Goal: Task Accomplishment & Management: Manage account settings

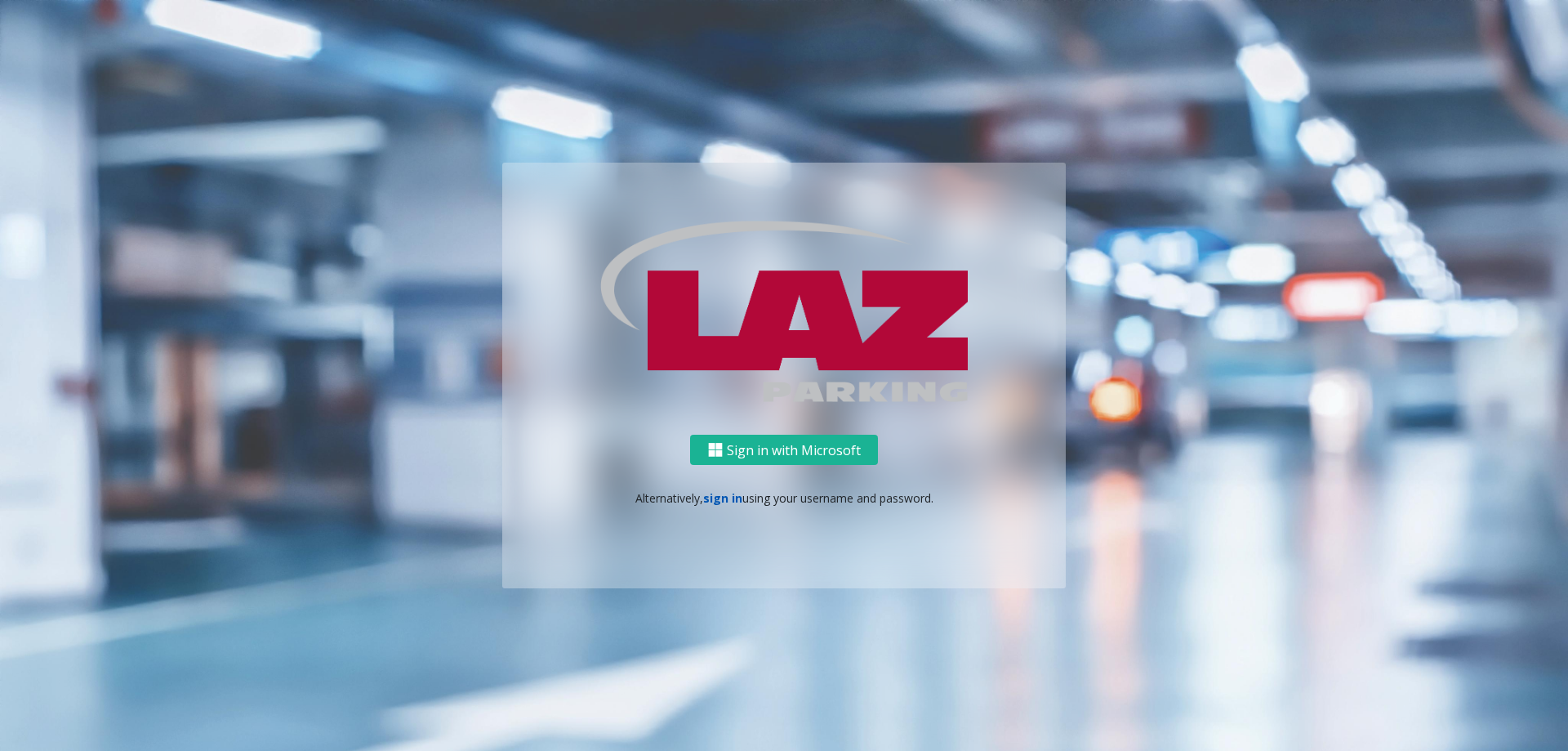
click at [714, 490] on link "sign in" at bounding box center [723, 498] width 40 height 15
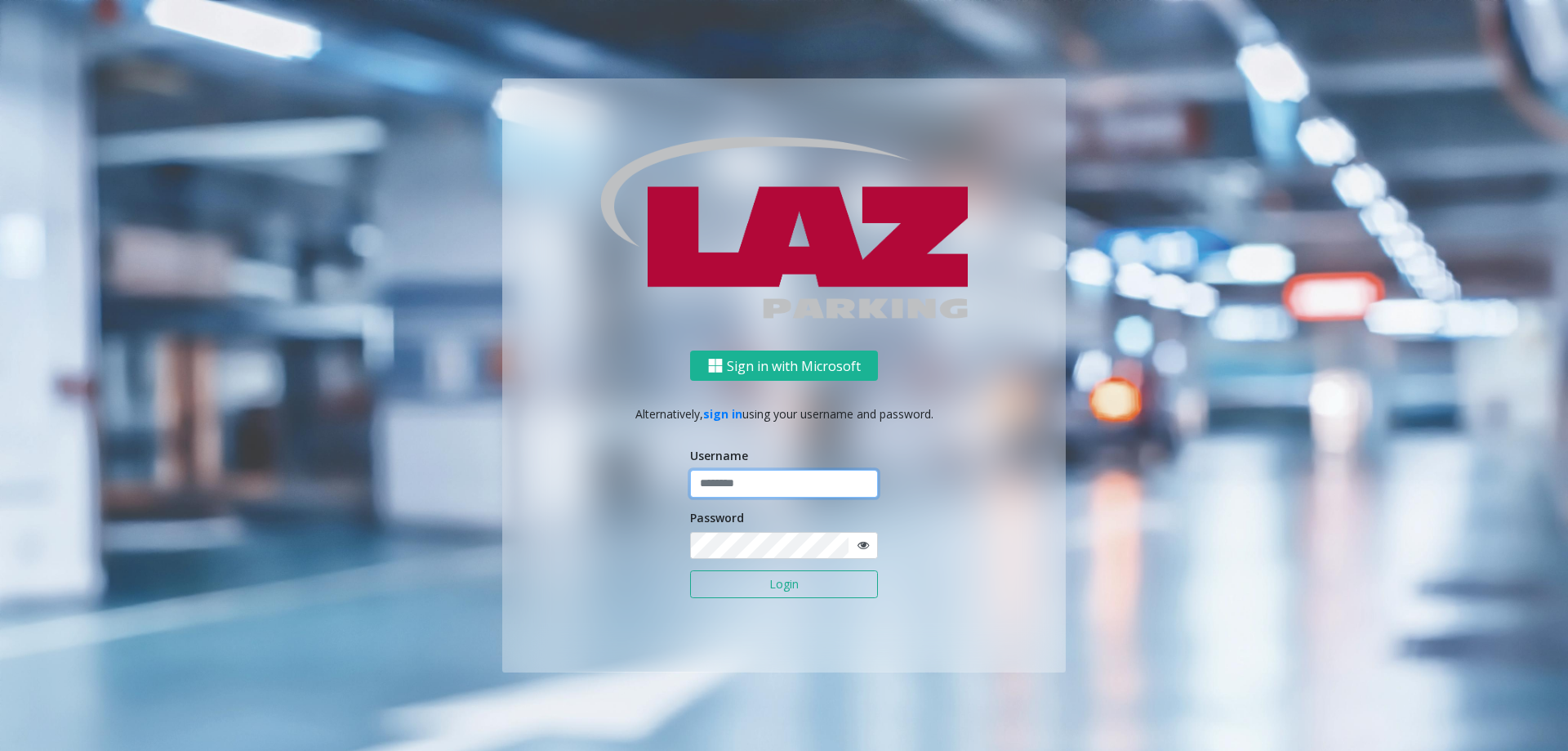
type input "*******"
click at [780, 581] on button "Login" at bounding box center [784, 583] width 187 height 27
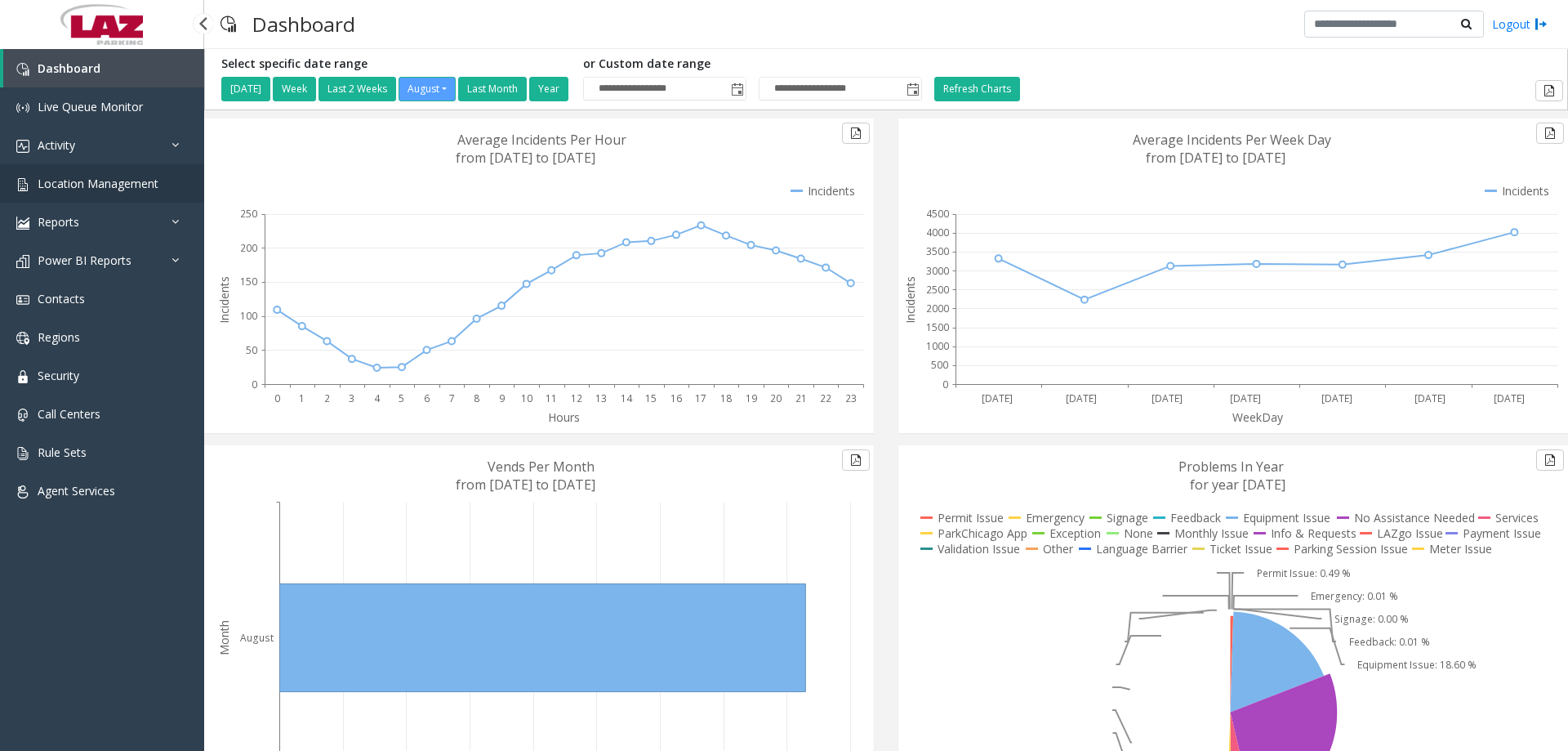
click at [151, 181] on span "Location Management" at bounding box center [98, 183] width 121 height 15
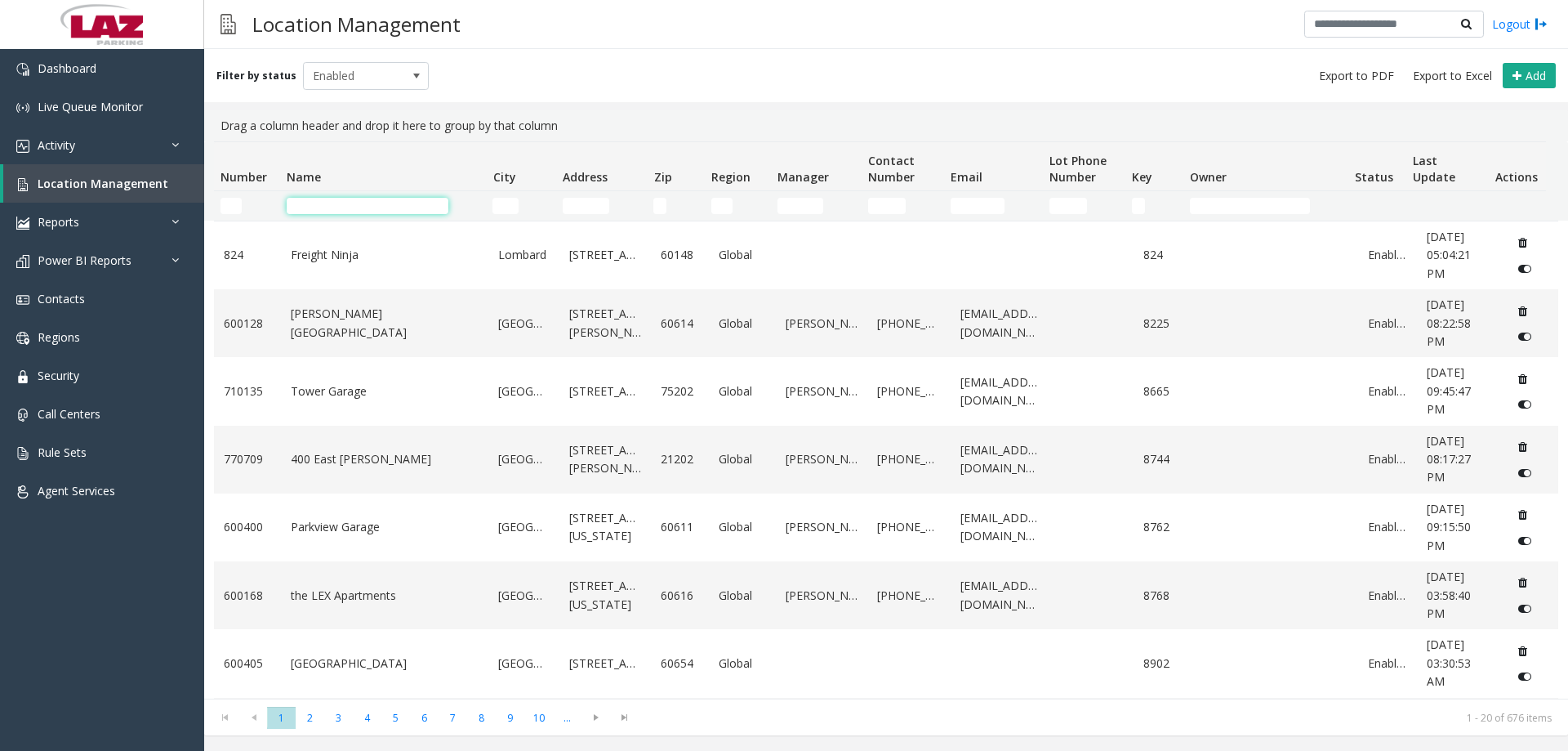
click at [379, 206] on input "Name Filter" at bounding box center [367, 205] width 162 height 16
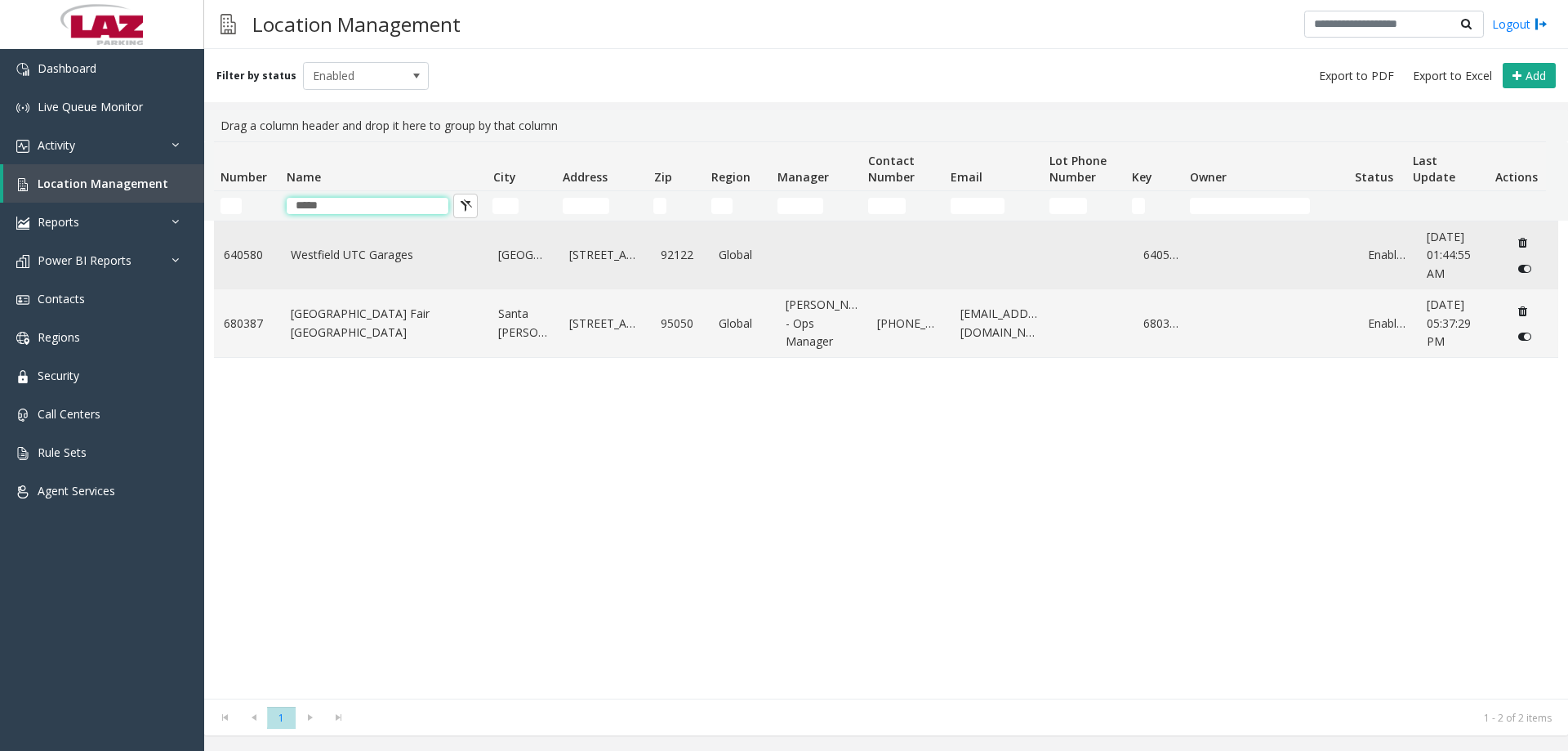
type input "*****"
click at [383, 255] on link "Westfield UTC Garages" at bounding box center [385, 254] width 188 height 18
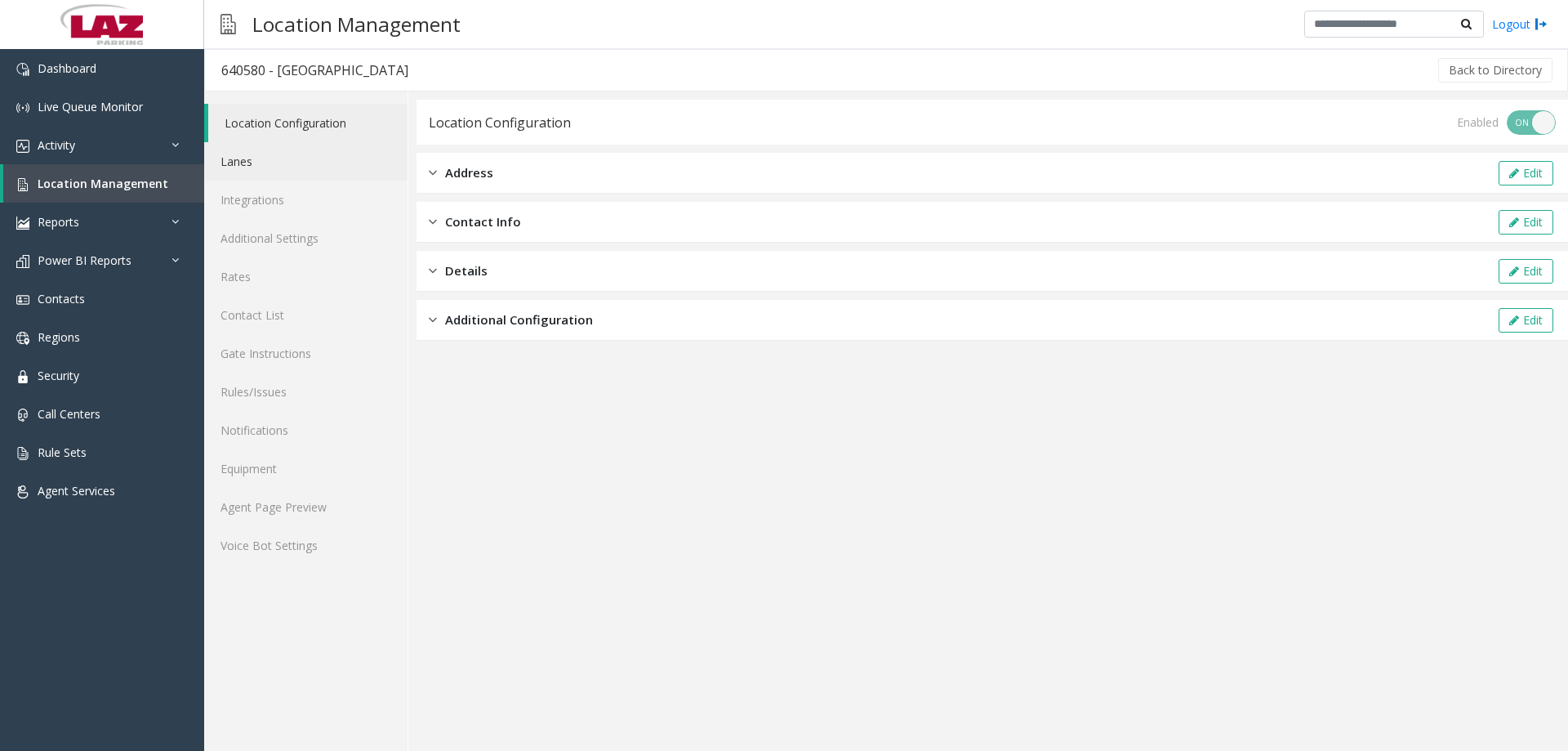
click at [297, 159] on link "Lanes" at bounding box center [306, 161] width 203 height 39
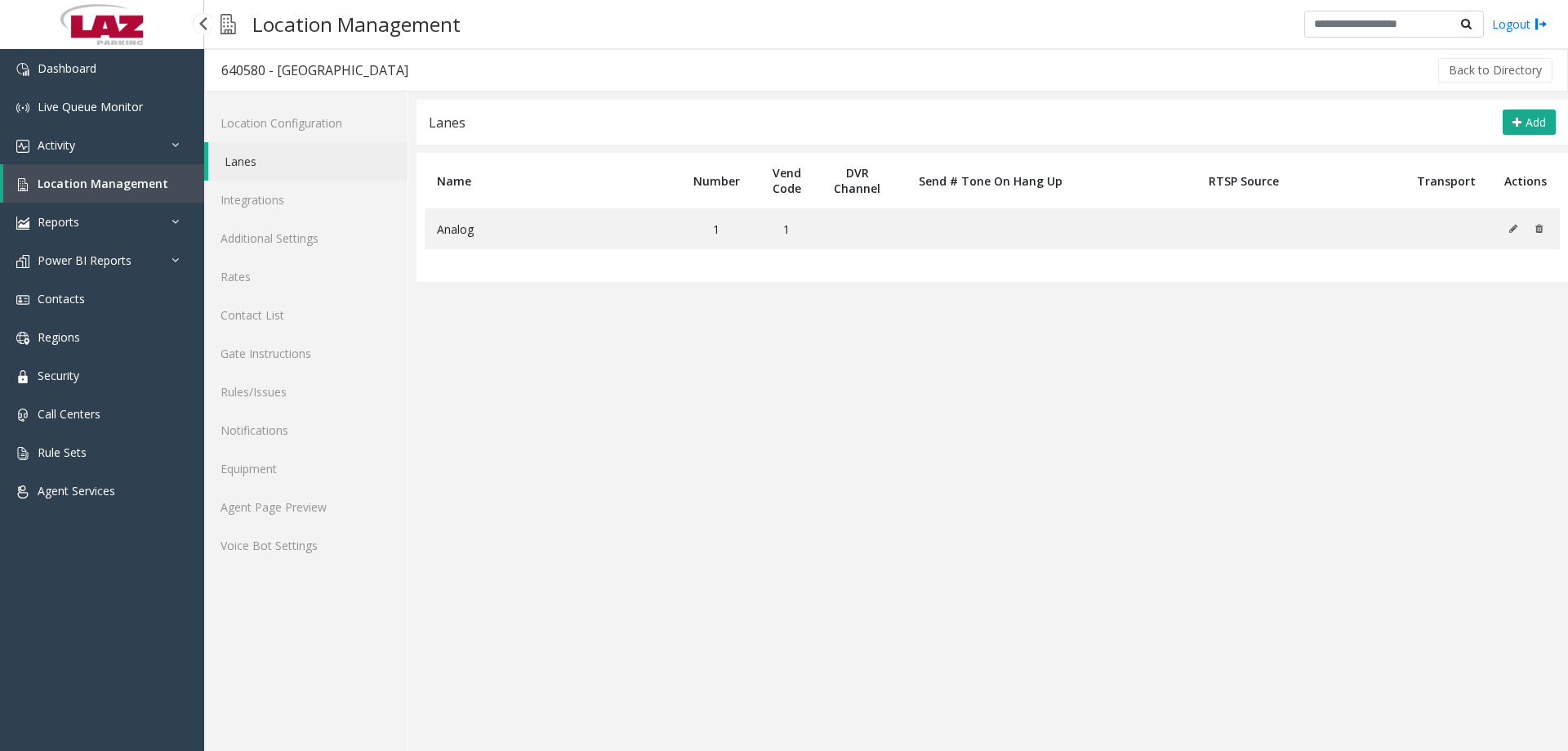
click at [95, 183] on span "Location Management" at bounding box center [103, 183] width 131 height 15
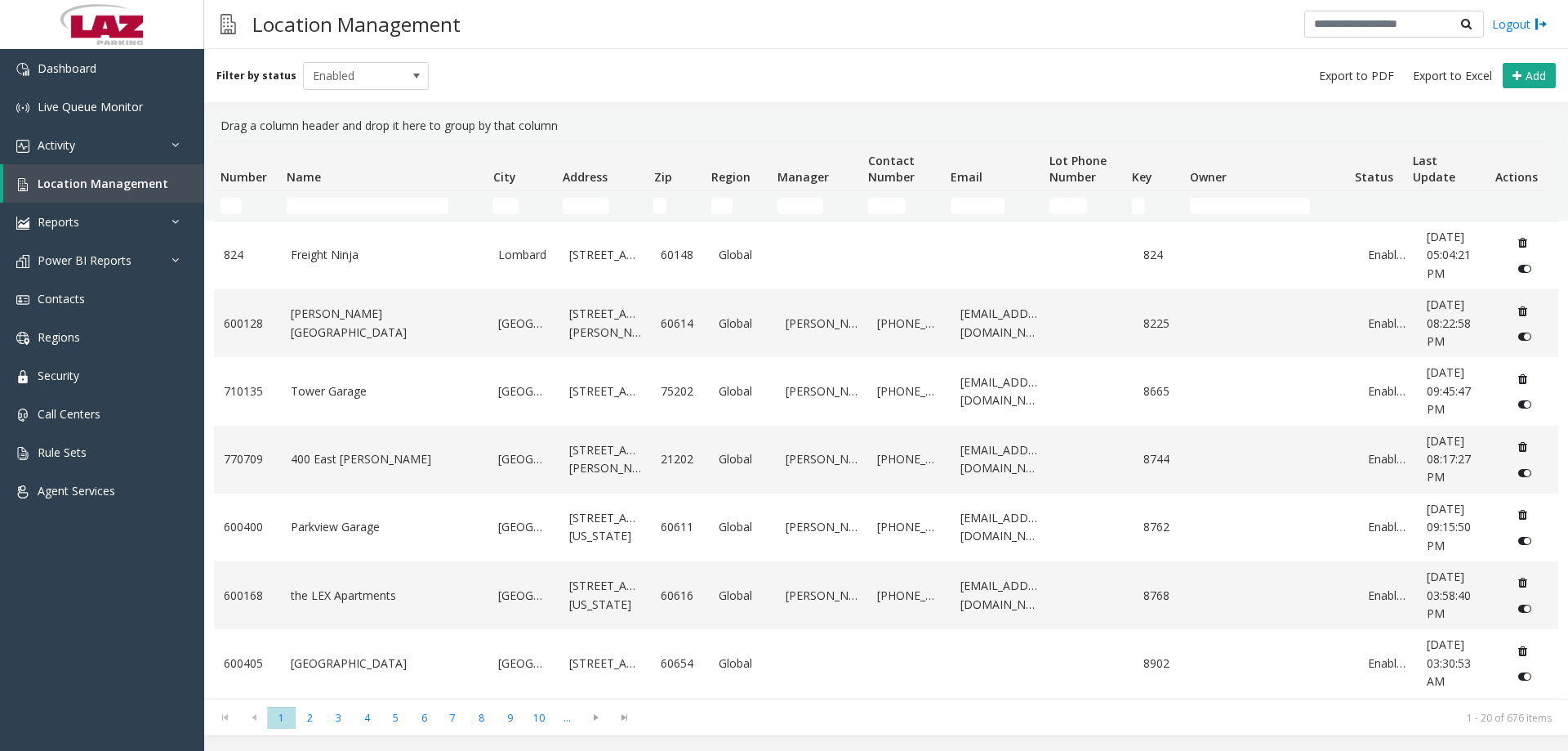
click at [333, 191] on td "Name Filter" at bounding box center [382, 205] width 206 height 29
click at [336, 217] on td "Name Filter" at bounding box center [382, 205] width 206 height 29
click at [322, 196] on td "Name Filter" at bounding box center [382, 205] width 206 height 29
click at [323, 202] on input "Name Filter" at bounding box center [367, 205] width 162 height 16
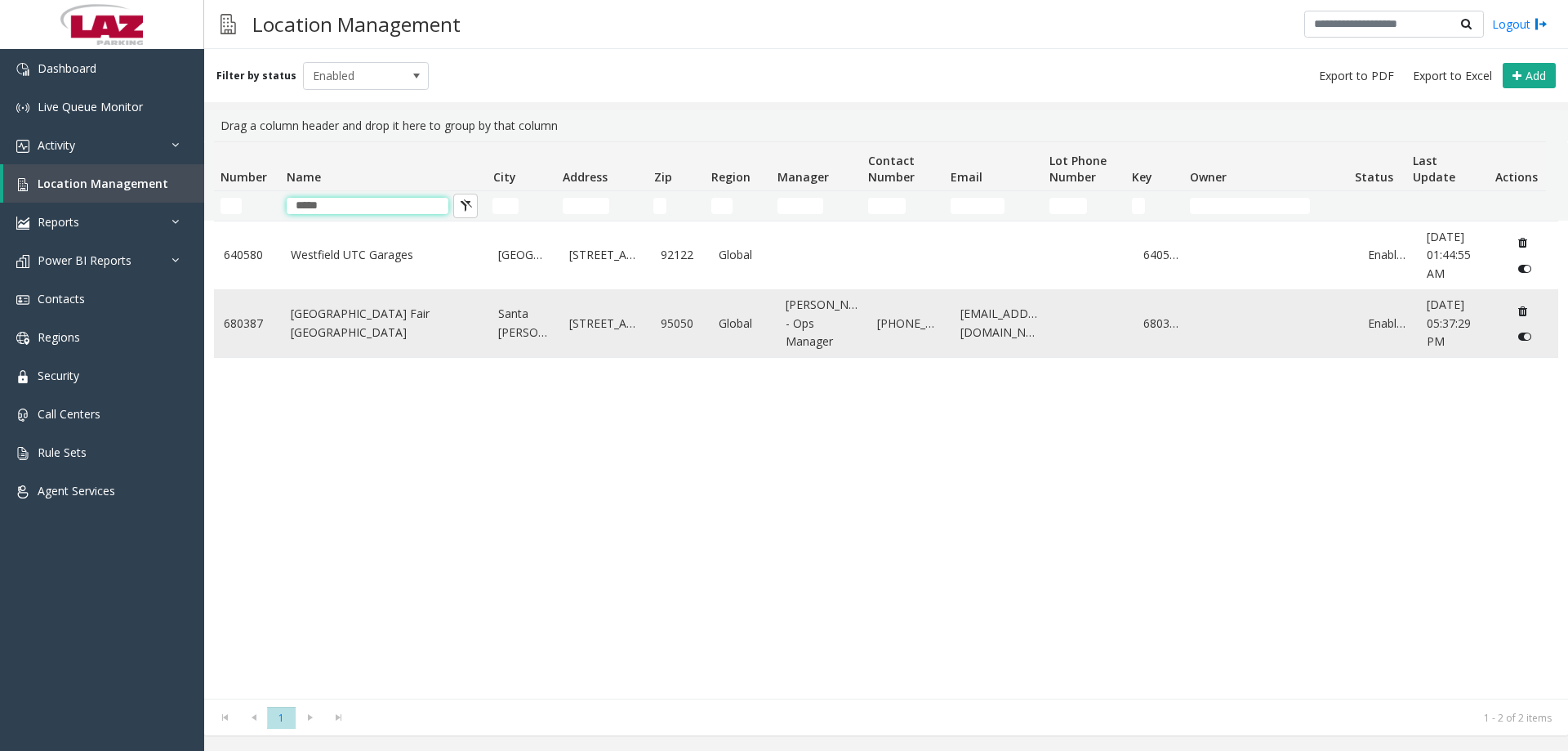
type input "*****"
click at [389, 329] on link "Westfield Valley Fair Paid Parking" at bounding box center [385, 322] width 188 height 37
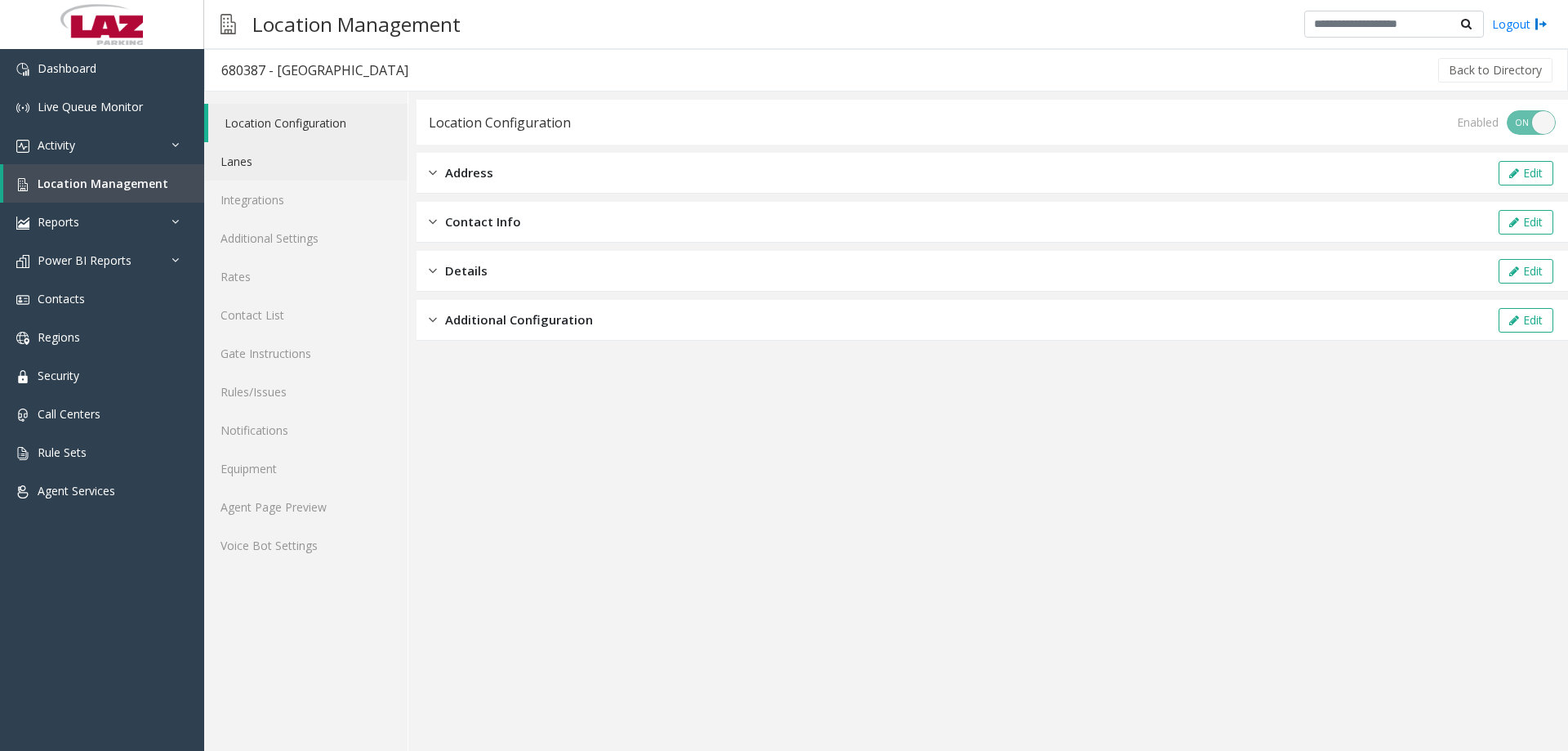
click at [279, 158] on link "Lanes" at bounding box center [306, 161] width 203 height 39
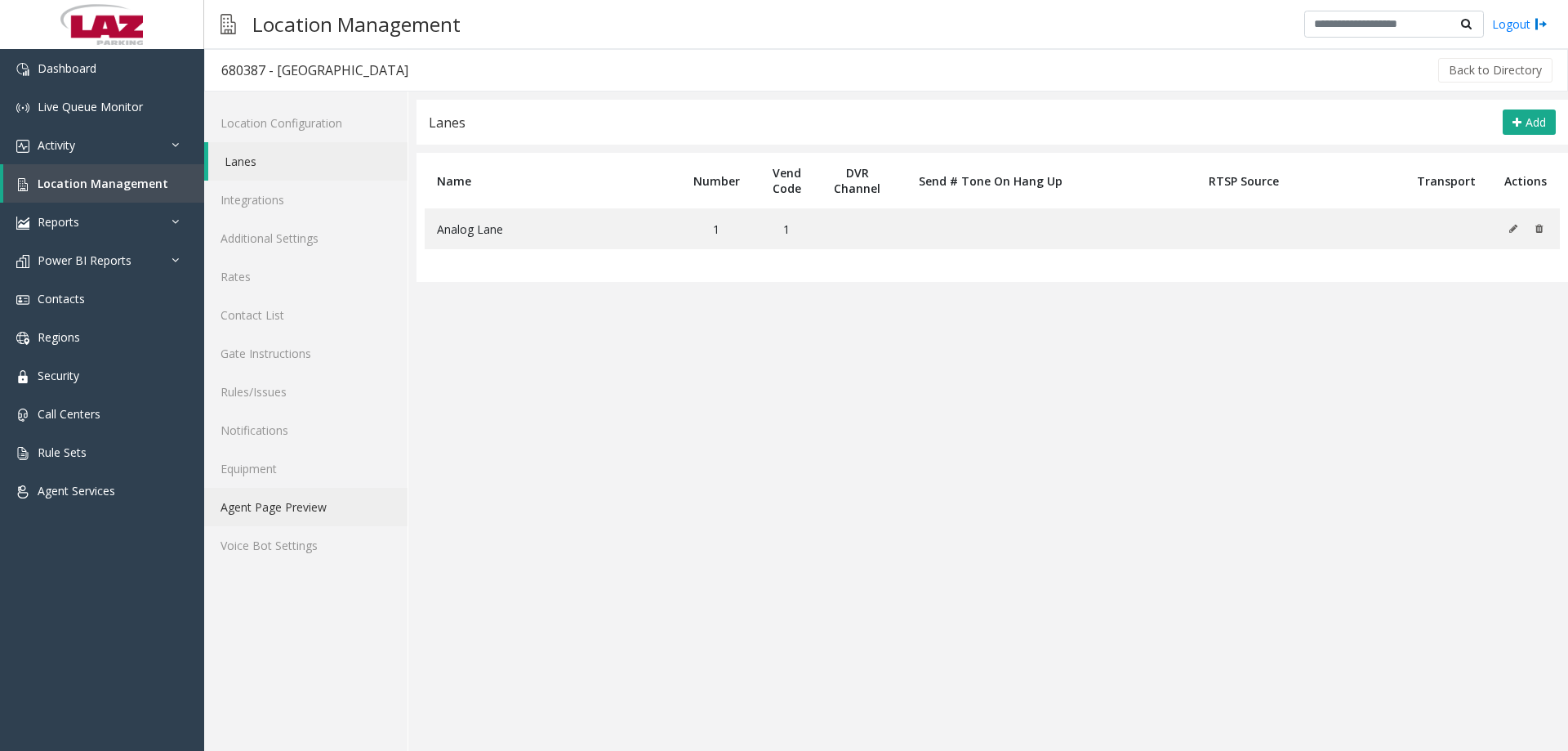
click at [312, 502] on link "Agent Page Preview" at bounding box center [306, 507] width 203 height 39
click at [122, 188] on span "Location Management" at bounding box center [103, 183] width 131 height 15
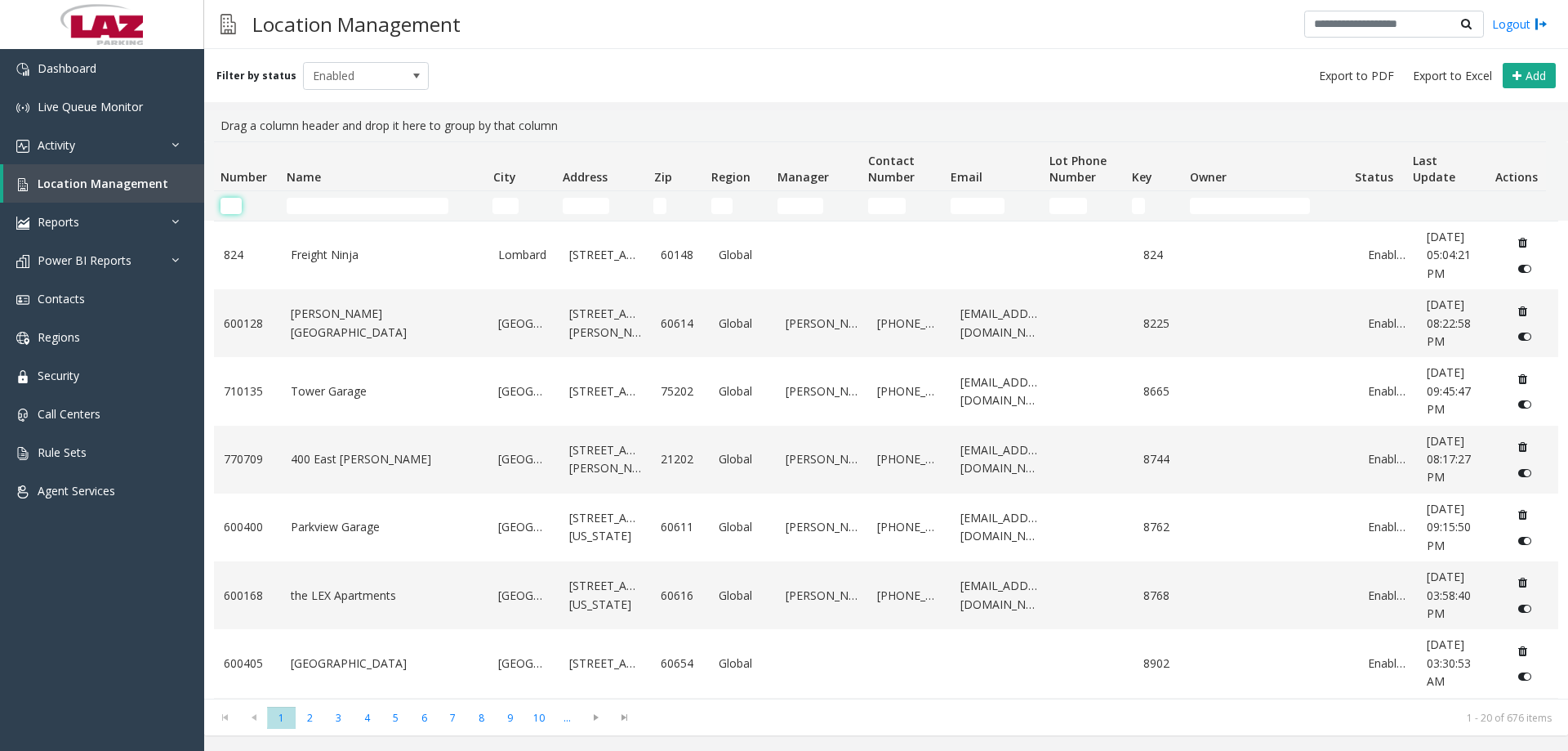
click at [238, 201] on input "Number Filter" at bounding box center [231, 205] width 22 height 16
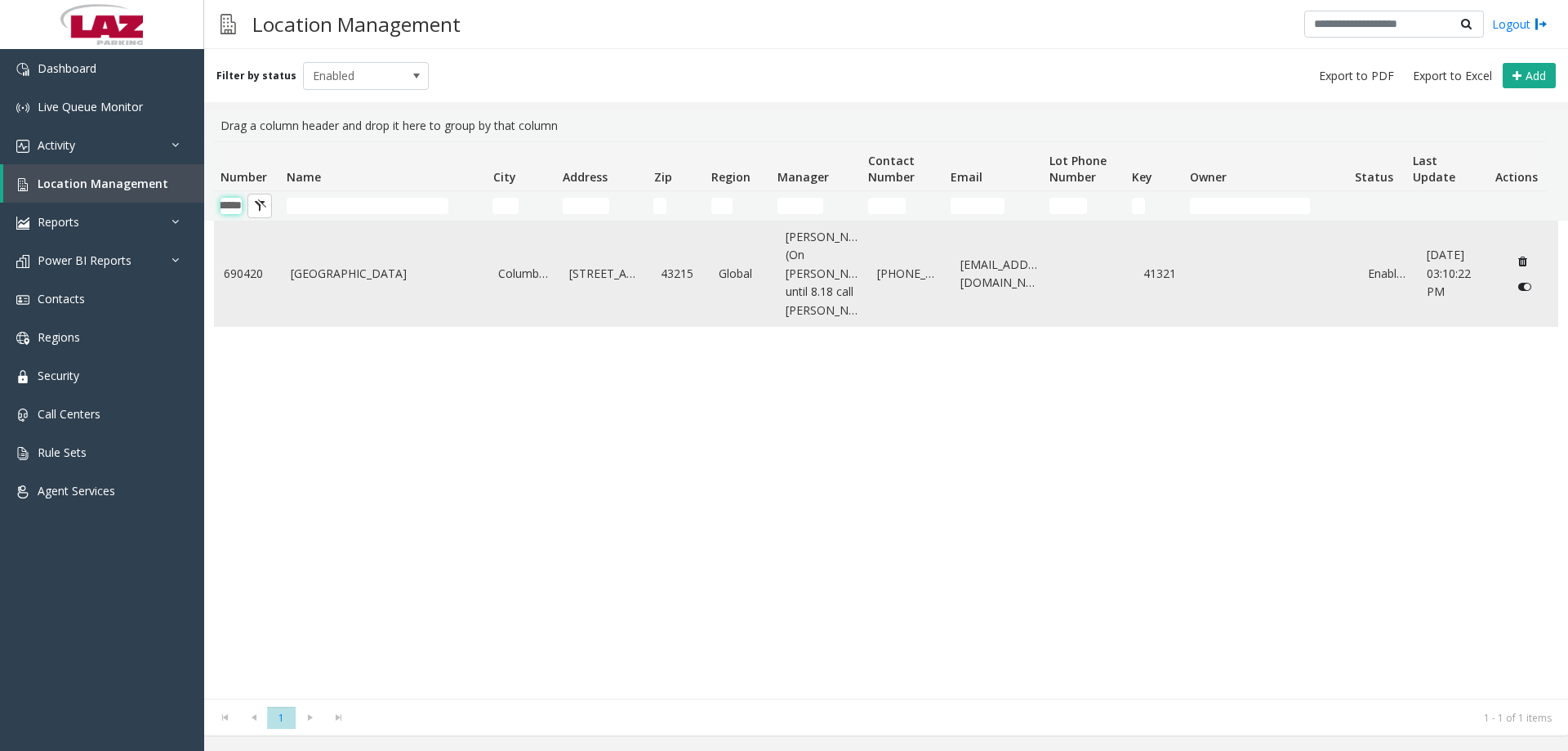
type input "******"
click at [342, 271] on link "Huntington Center Garage" at bounding box center [385, 273] width 188 height 18
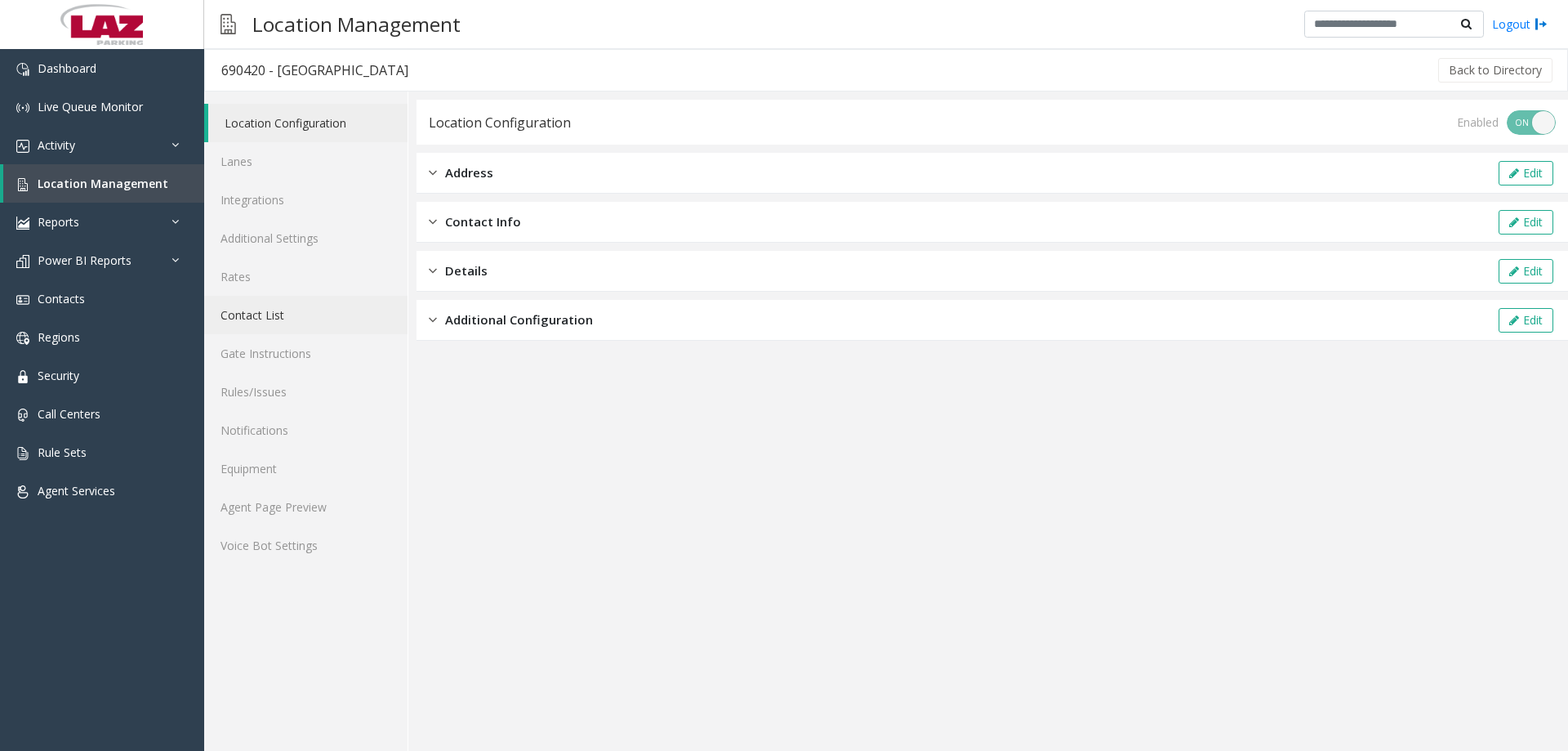
click at [289, 319] on link "Contact List" at bounding box center [306, 315] width 203 height 39
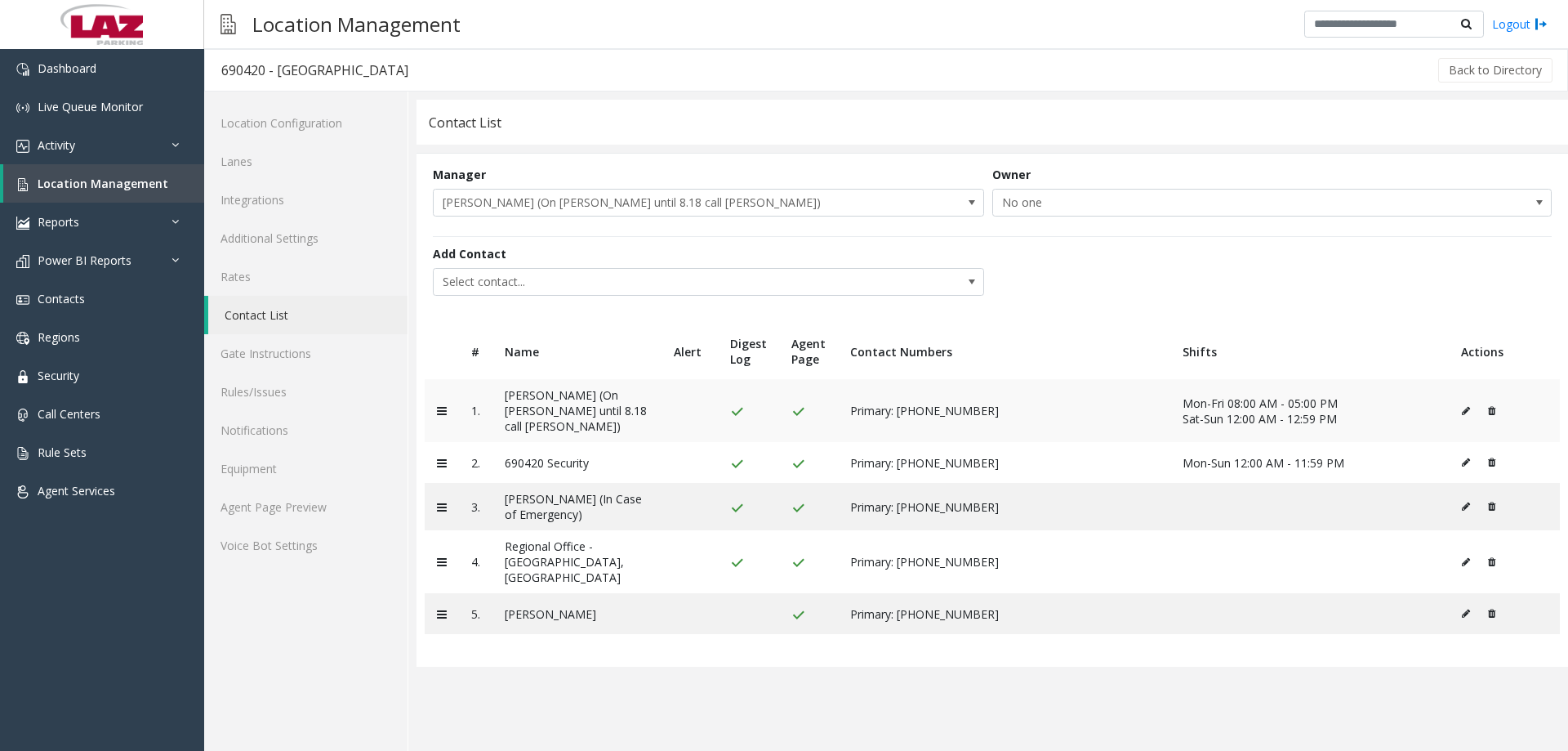
click at [1464, 406] on icon at bounding box center [1465, 411] width 8 height 9
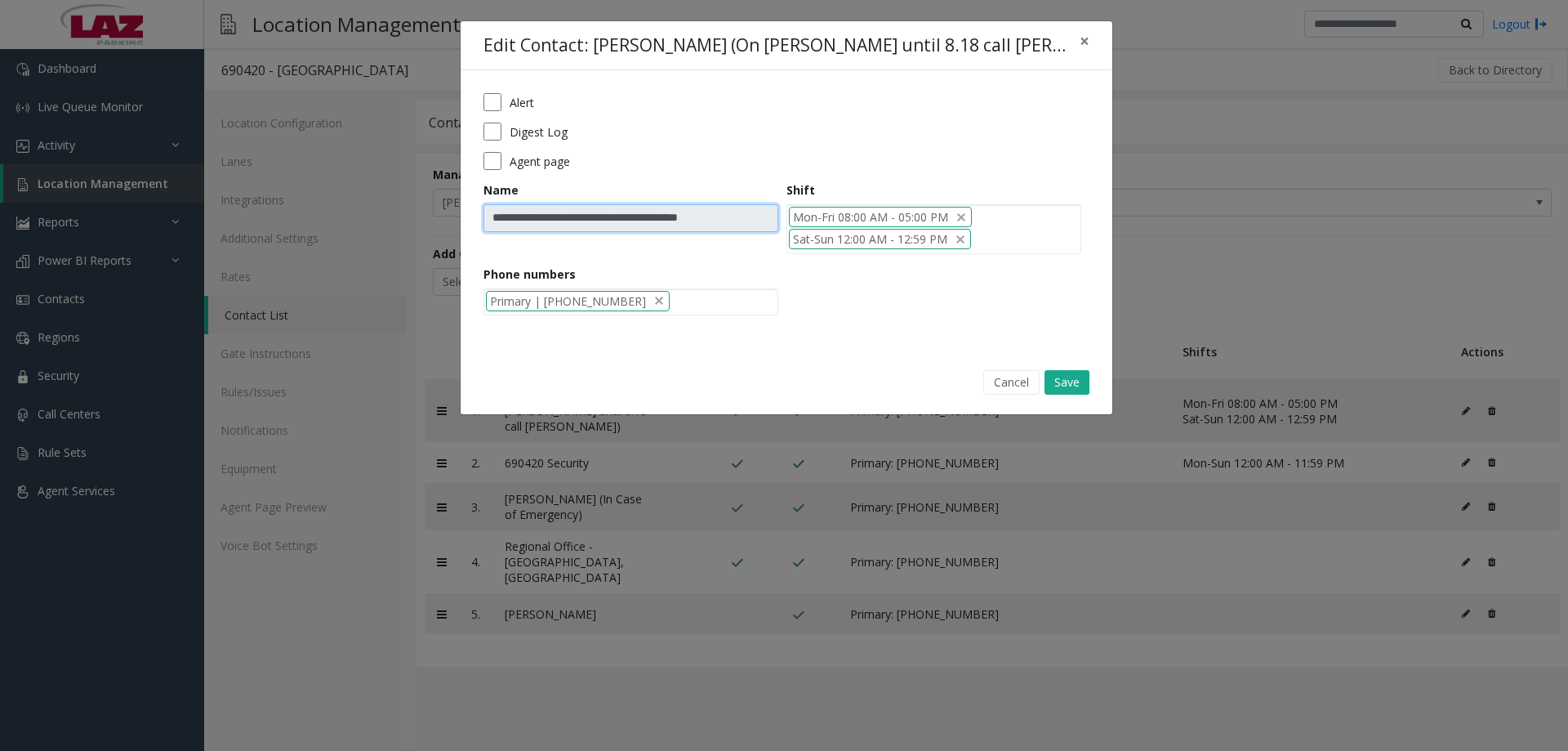
click at [617, 224] on input "**********" at bounding box center [630, 218] width 295 height 27
click at [732, 219] on input "**********" at bounding box center [630, 218] width 295 height 27
click at [733, 219] on input "**********" at bounding box center [630, 218] width 295 height 27
click at [1002, 383] on button "Cancel" at bounding box center [1011, 383] width 57 height 24
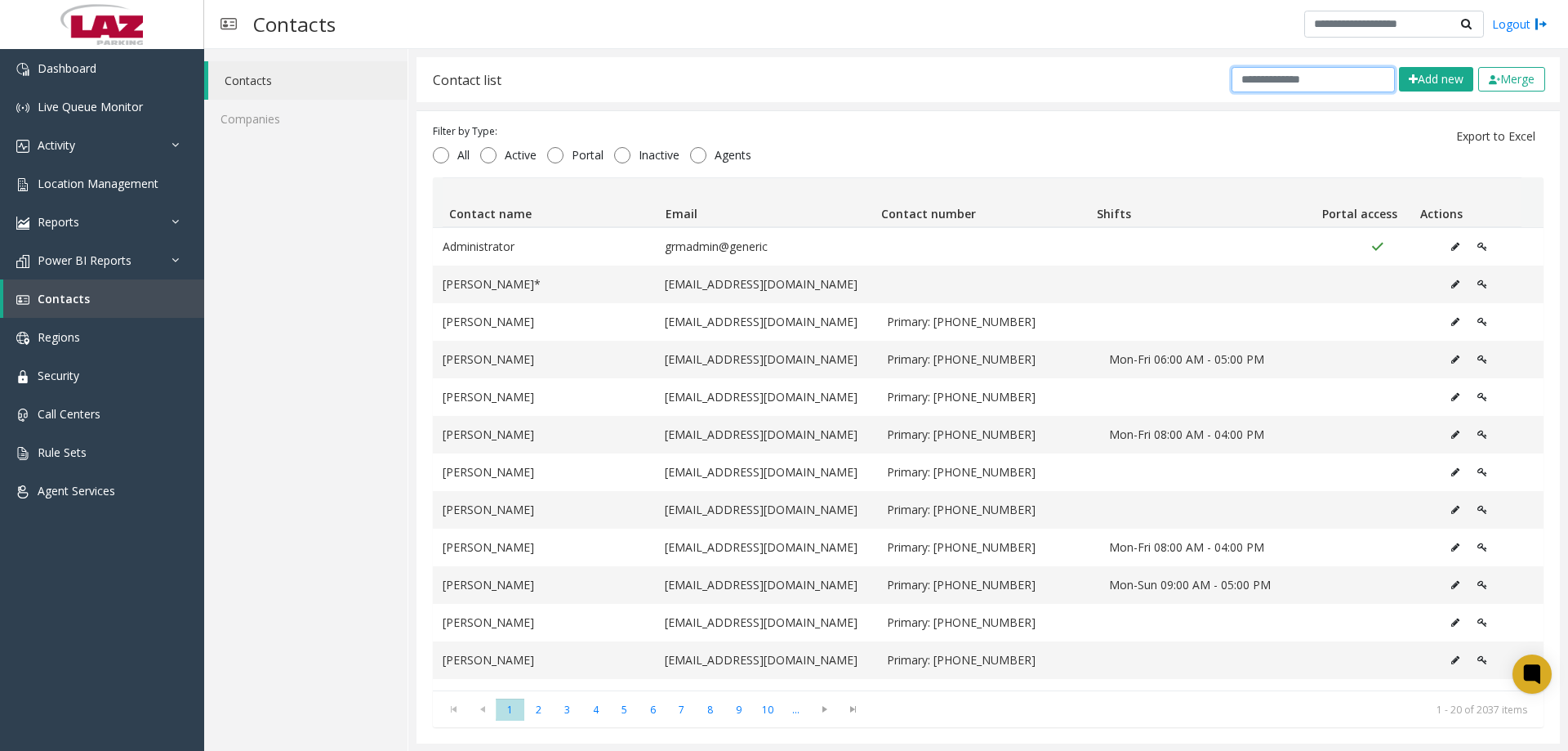
click at [1232, 80] on input "text" at bounding box center [1313, 79] width 163 height 25
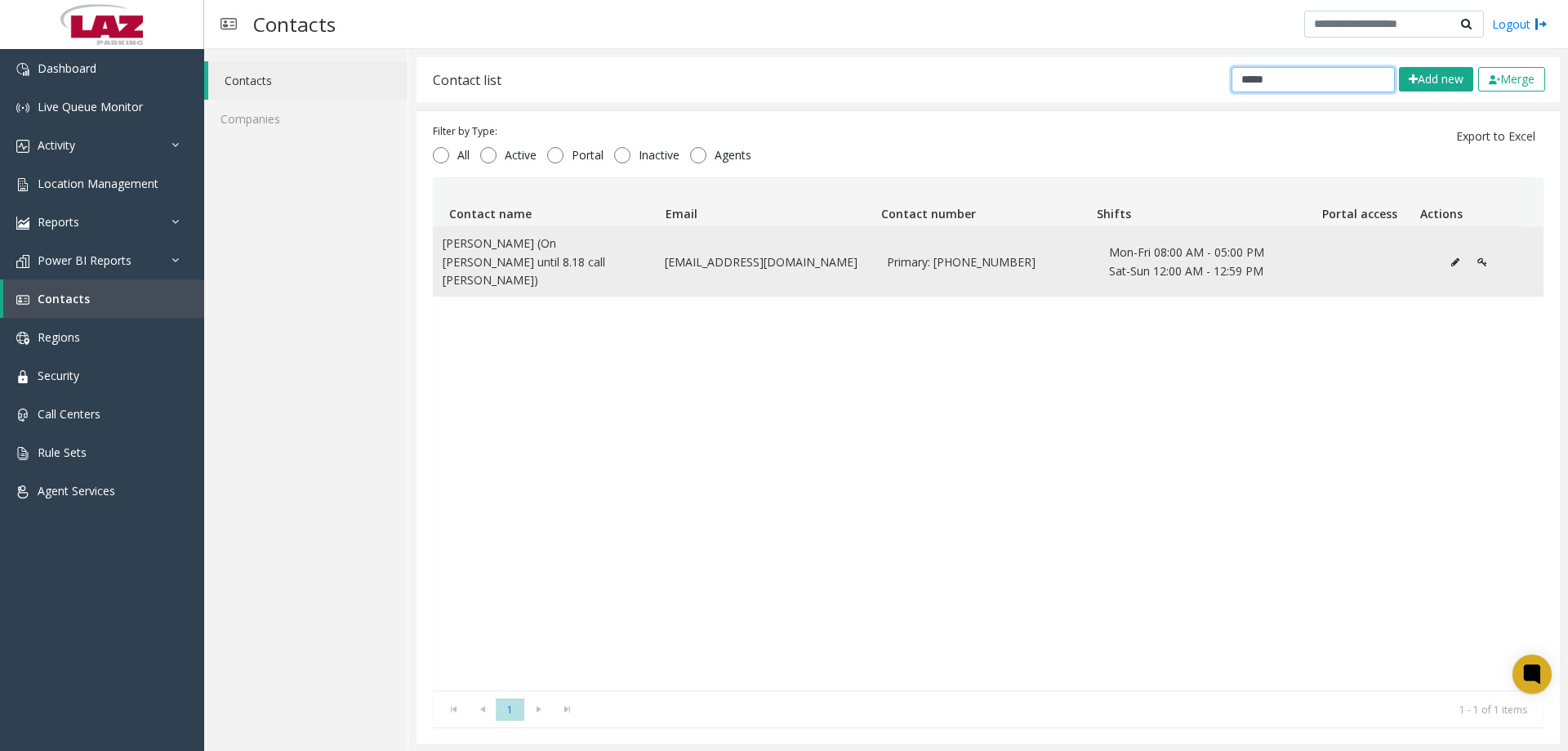
type input "*****"
click at [1443, 260] on button "Data table" at bounding box center [1456, 262] width 26 height 24
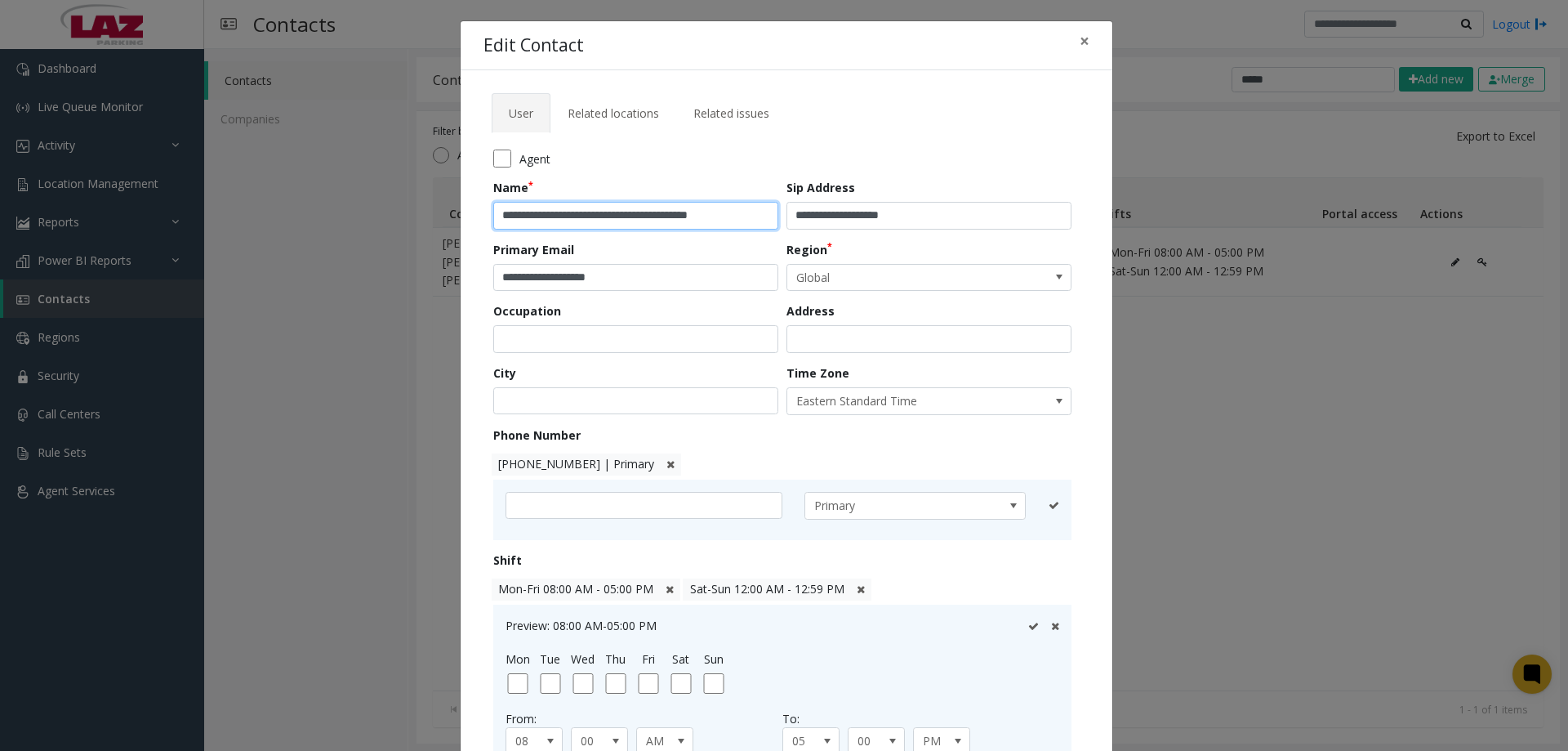
click at [729, 219] on input "**********" at bounding box center [636, 215] width 285 height 27
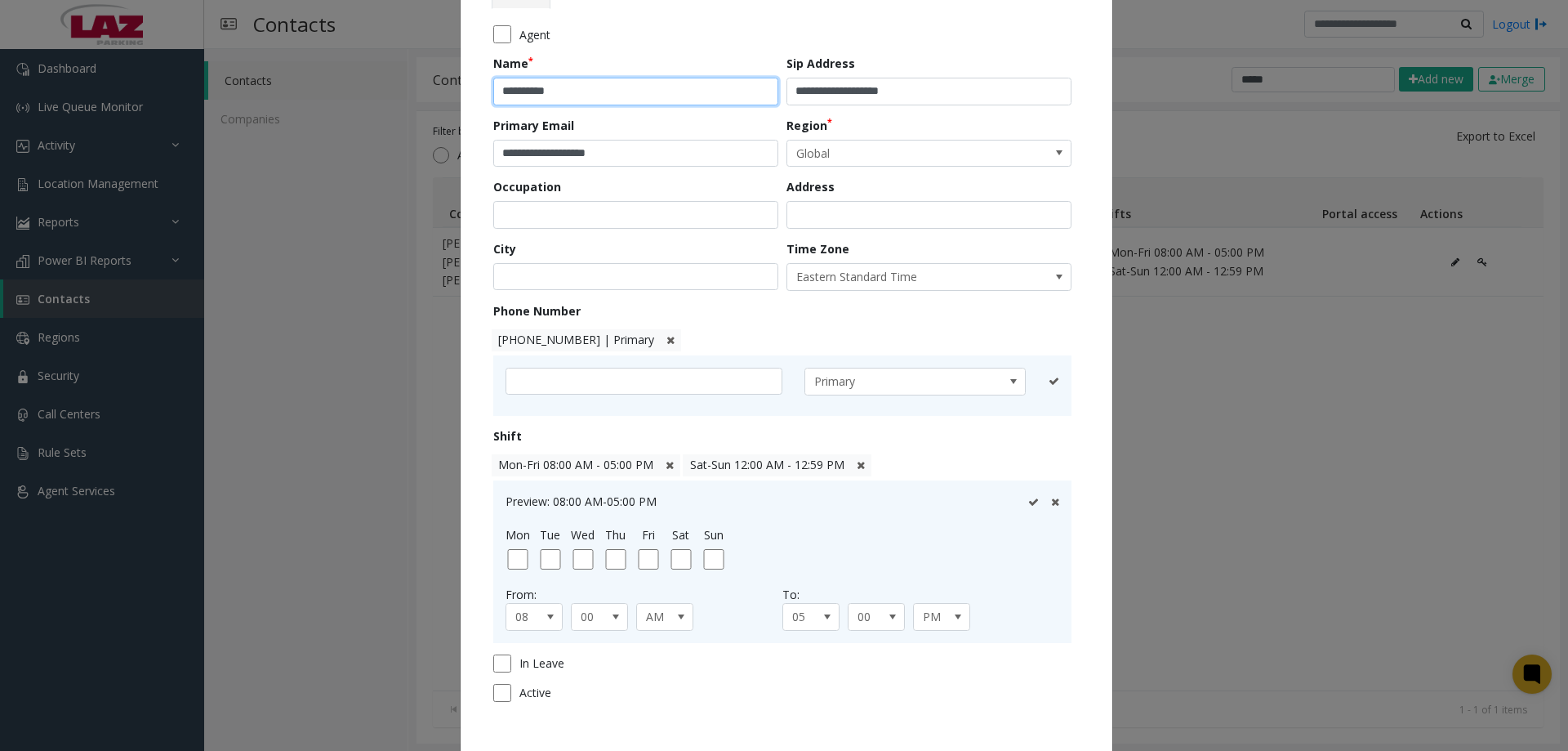
scroll to position [210, 0]
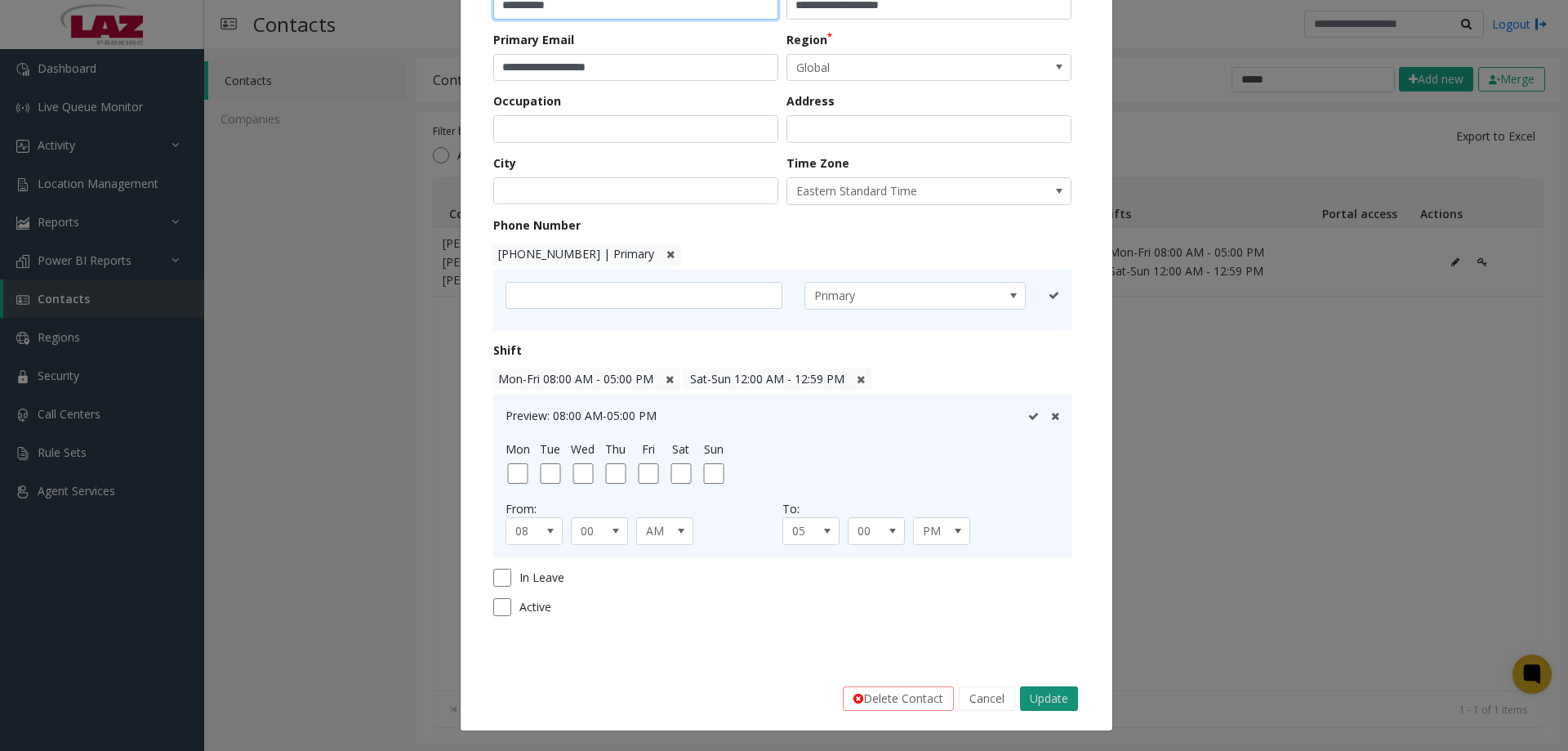
type input "**********"
click at [1027, 692] on button "Update" at bounding box center [1049, 699] width 58 height 24
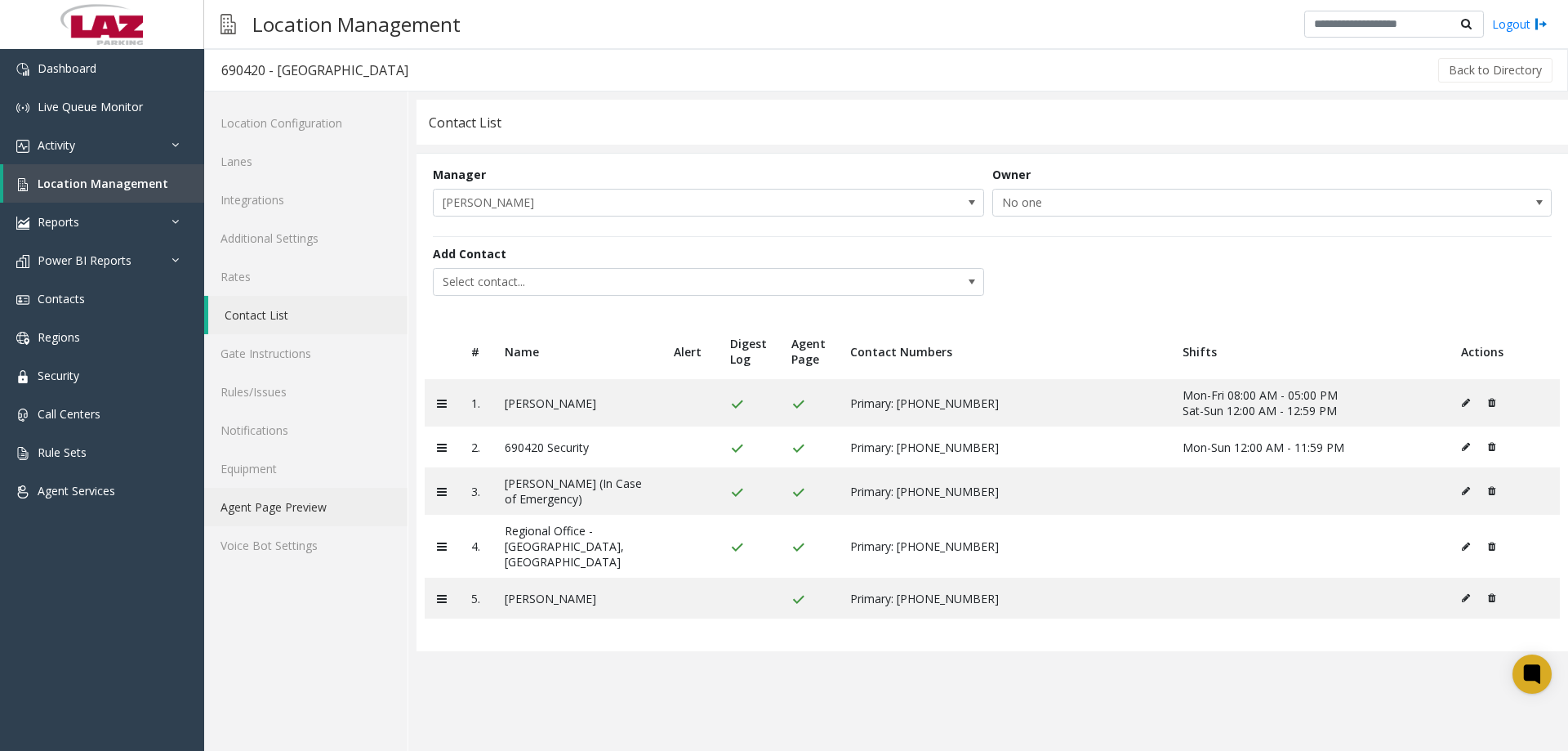
click at [277, 513] on link "Agent Page Preview" at bounding box center [306, 507] width 203 height 39
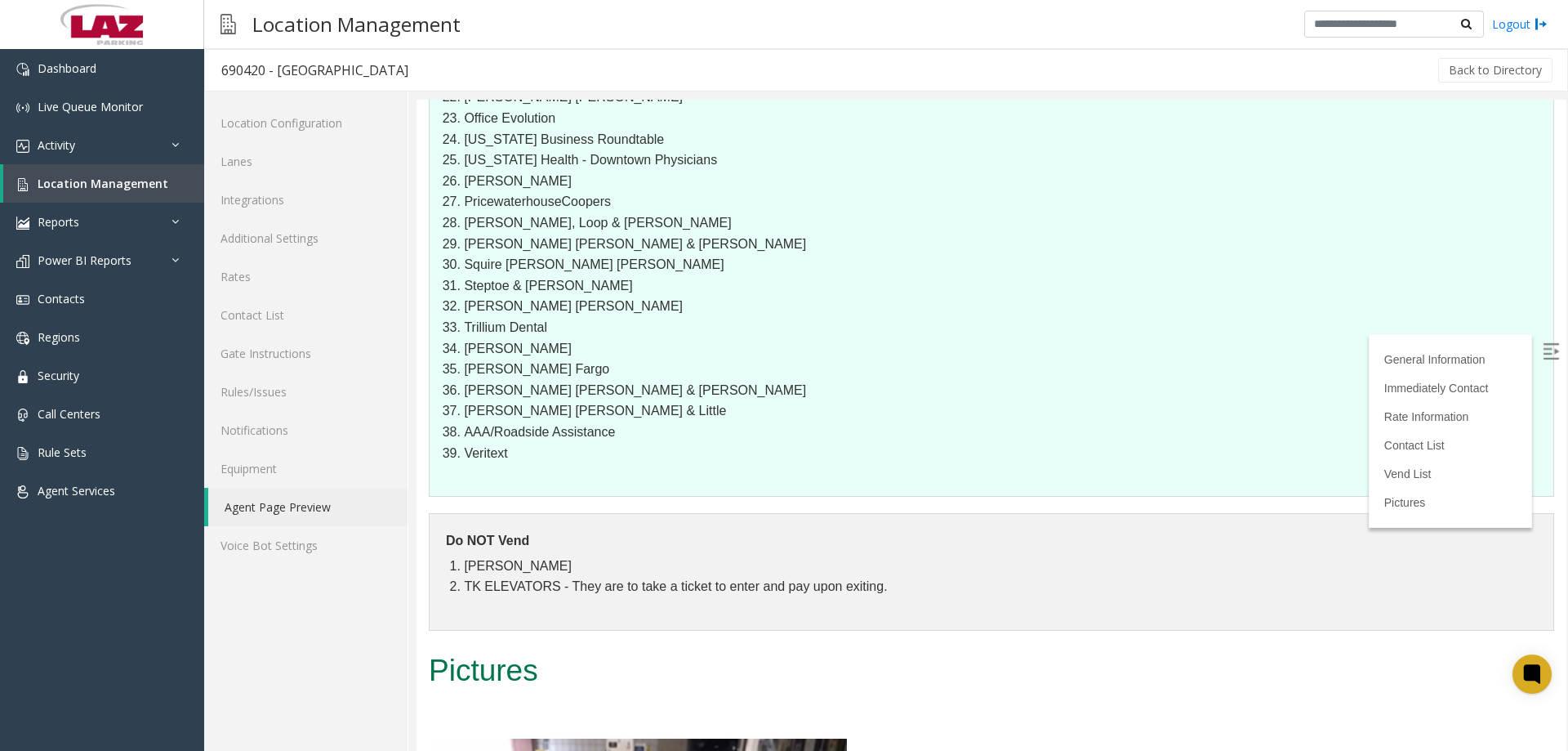
scroll to position [2338, 0]
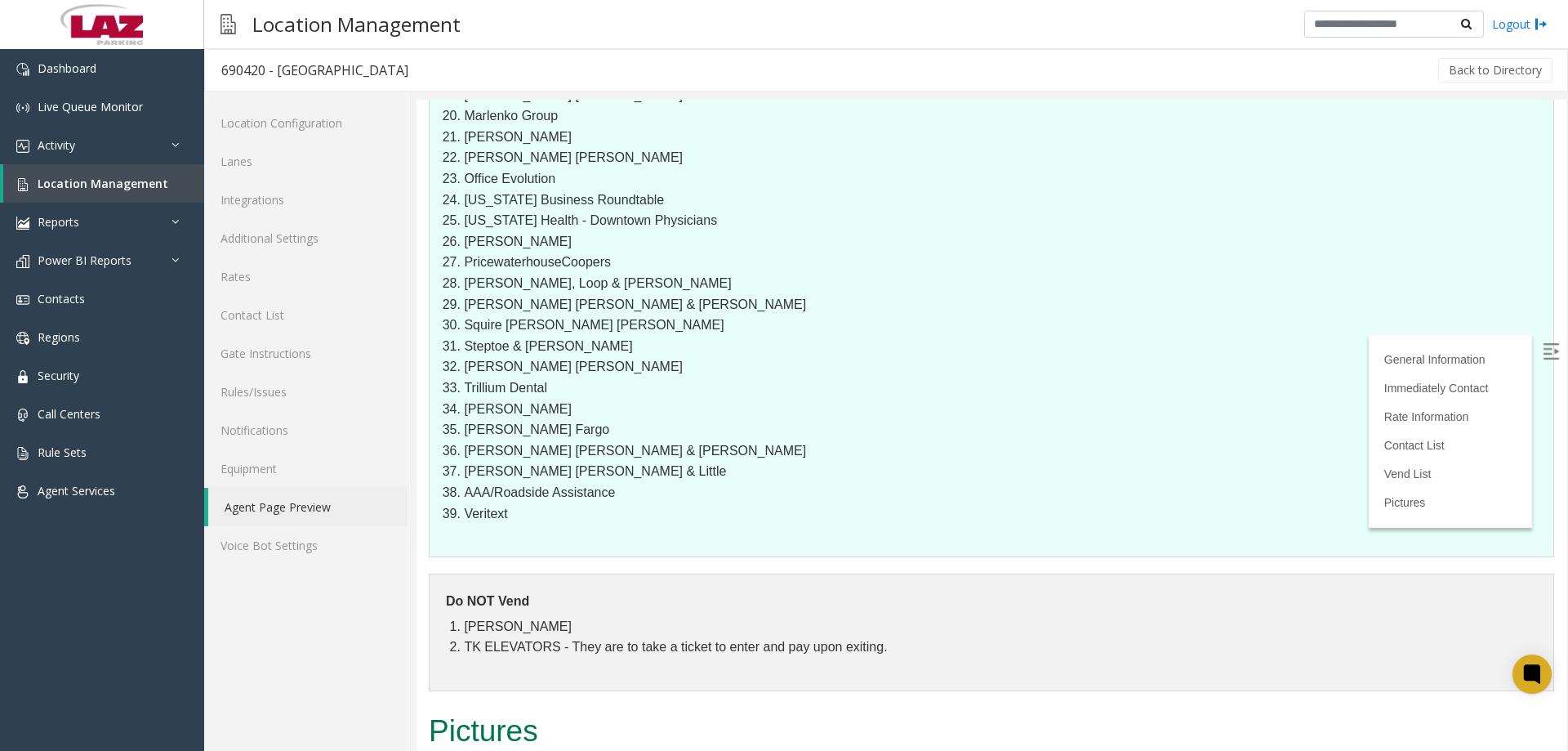
drag, startPoint x: 1567, startPoint y: 551, endPoint x: 1567, endPoint y: 561, distance: 10.0
click at [1567, 561] on div at bounding box center [992, 425] width 1152 height 651
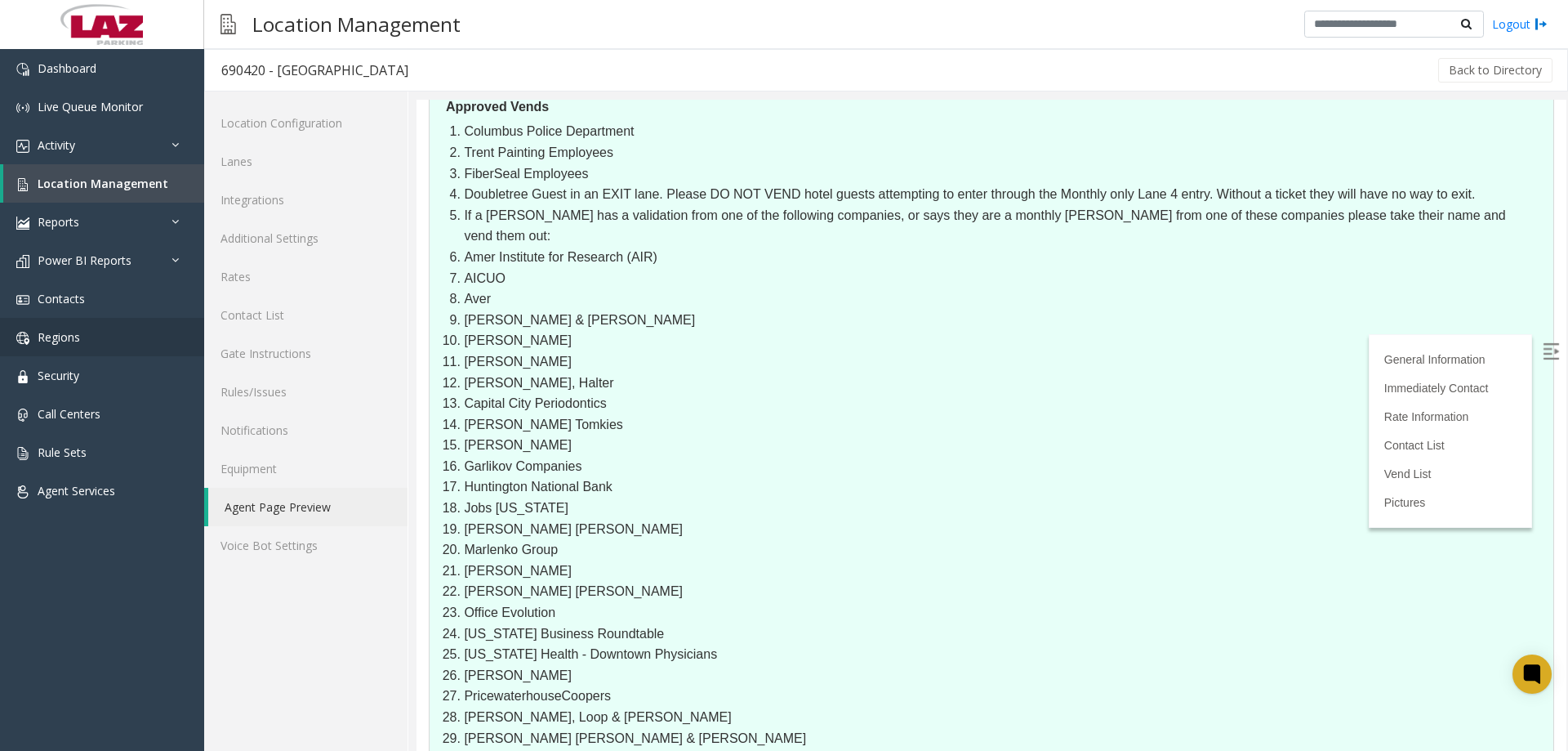
scroll to position [1848, 0]
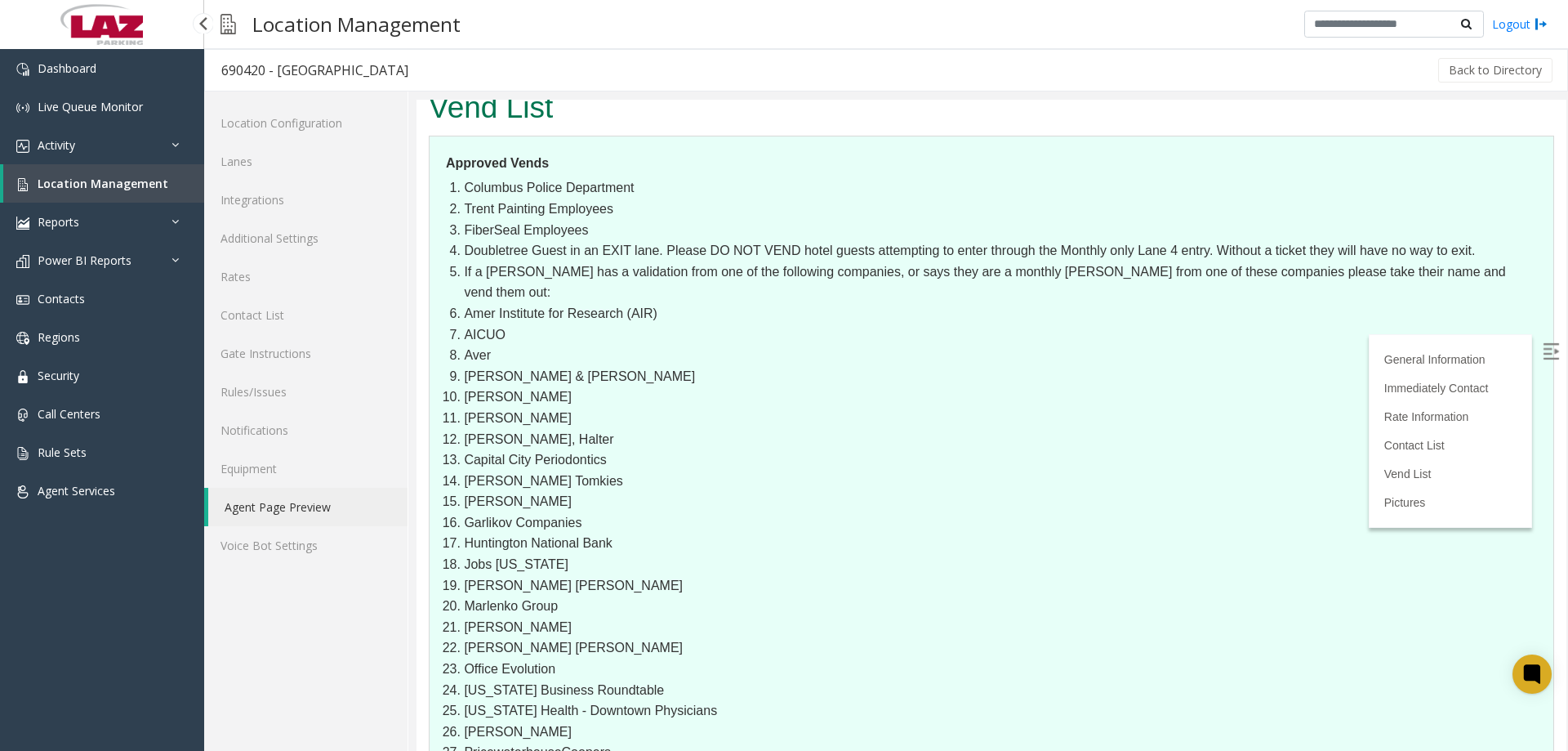
click at [50, 183] on span "Location Management" at bounding box center [103, 183] width 131 height 15
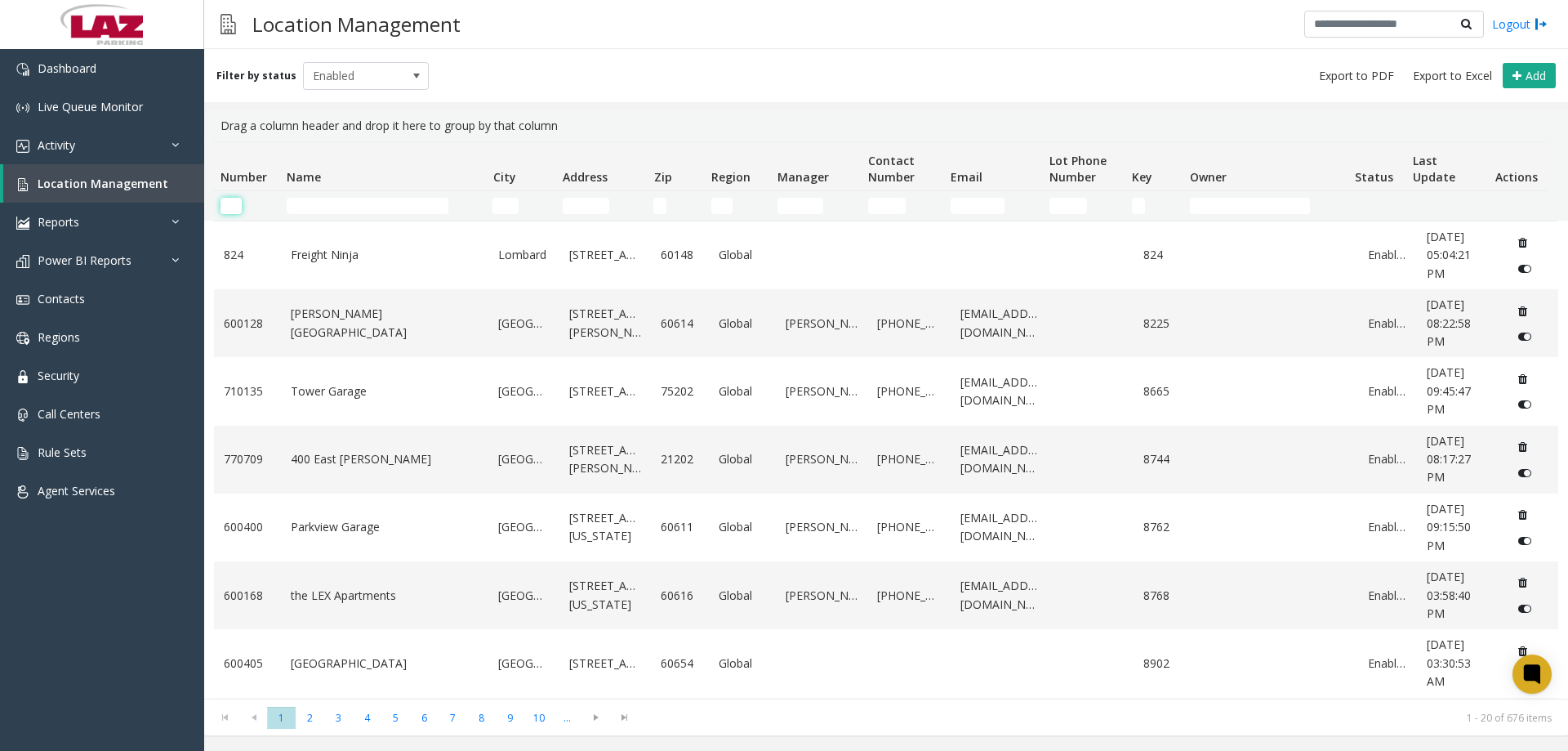
click at [224, 212] on input "Number Filter" at bounding box center [231, 205] width 22 height 16
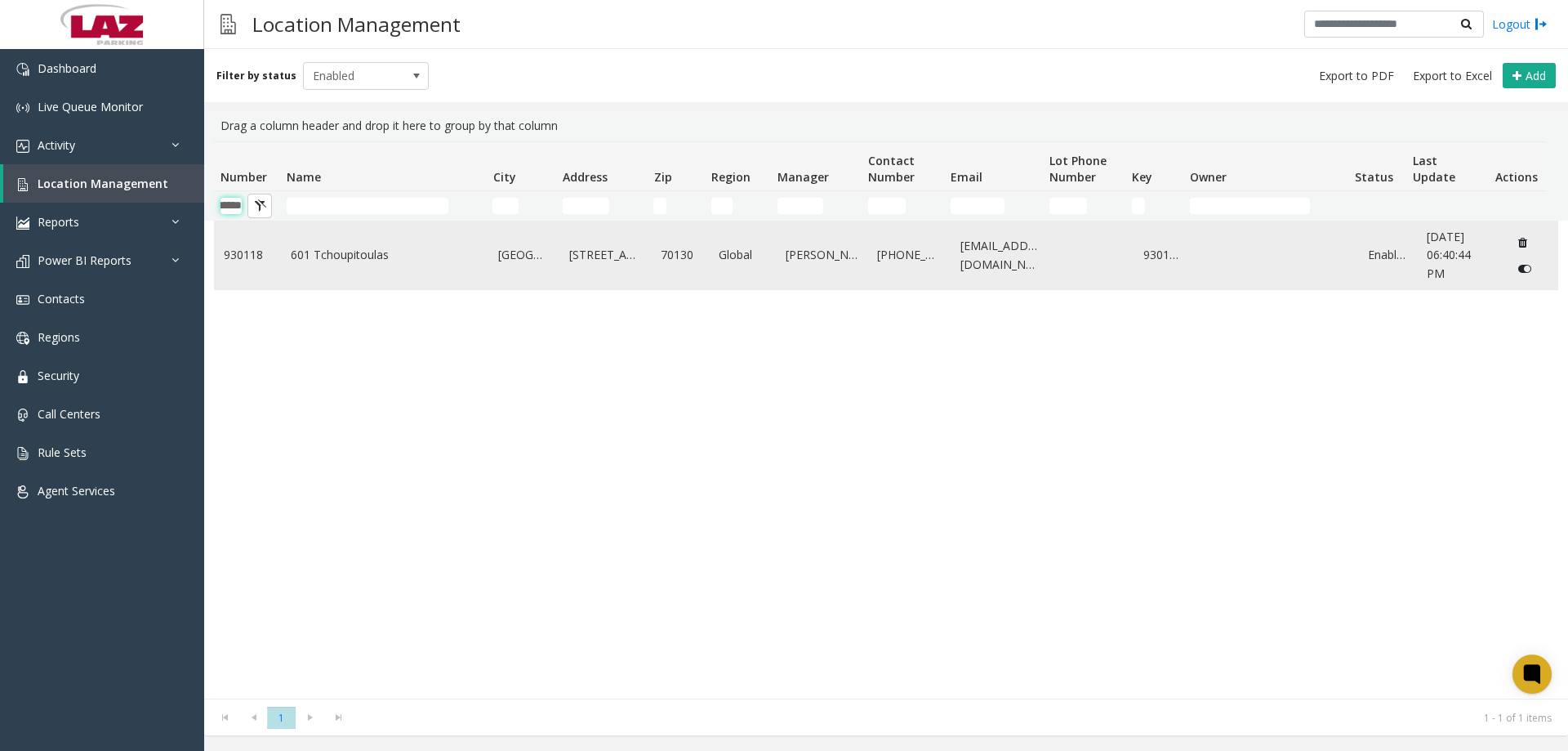
type input "******"
click at [340, 258] on link "601 Tchoupitoulas" at bounding box center [385, 254] width 188 height 18
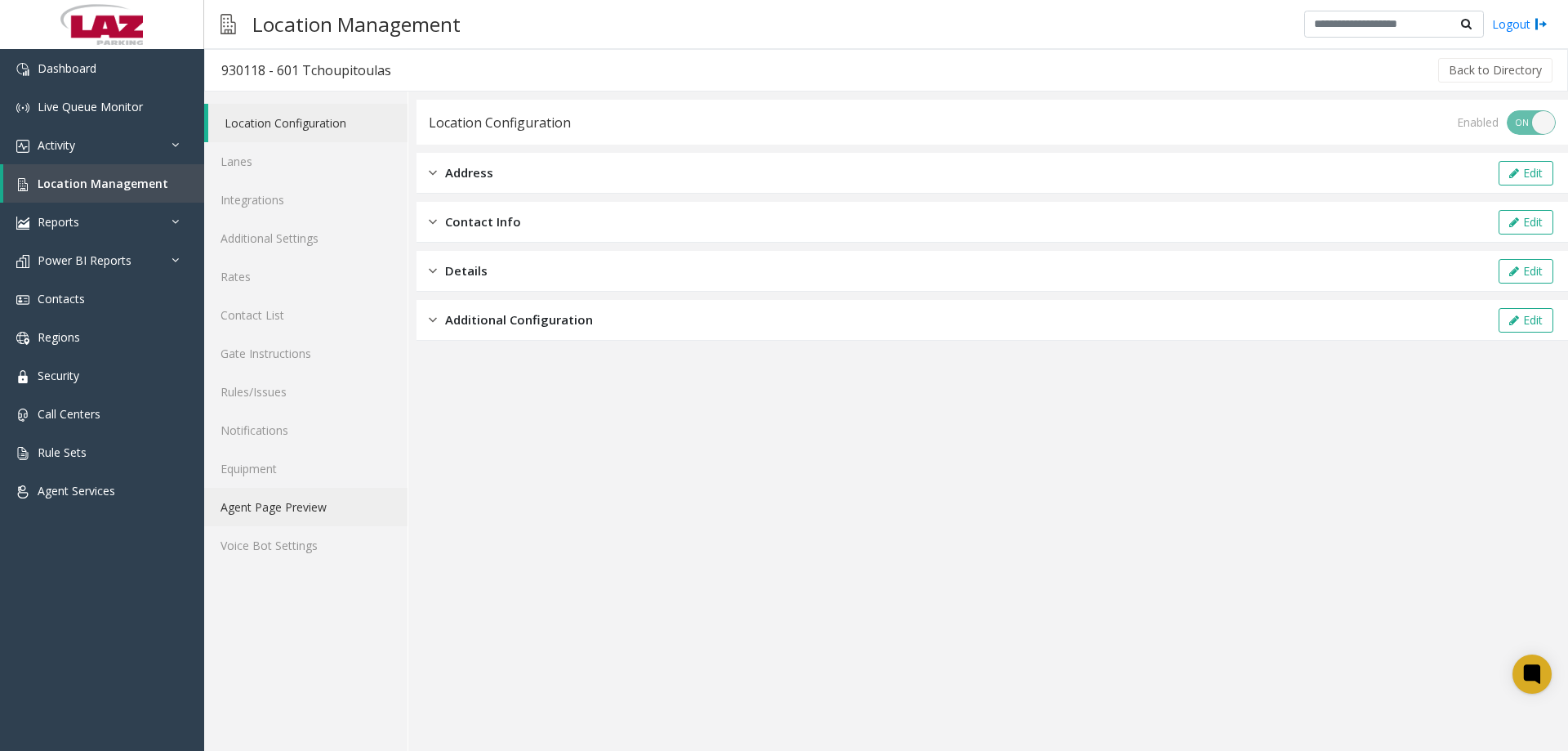
click at [315, 503] on link "Agent Page Preview" at bounding box center [306, 507] width 203 height 39
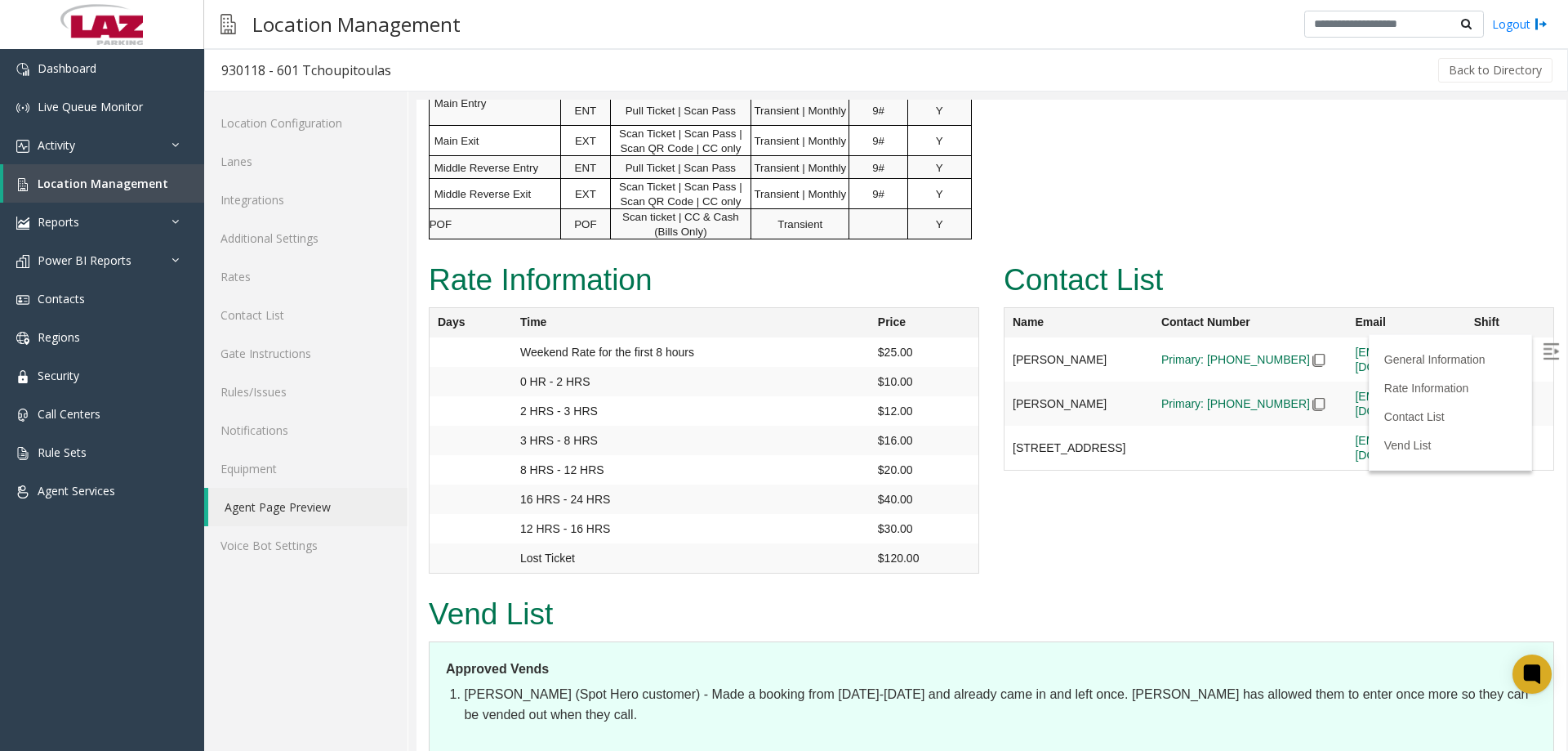
scroll to position [1845, 0]
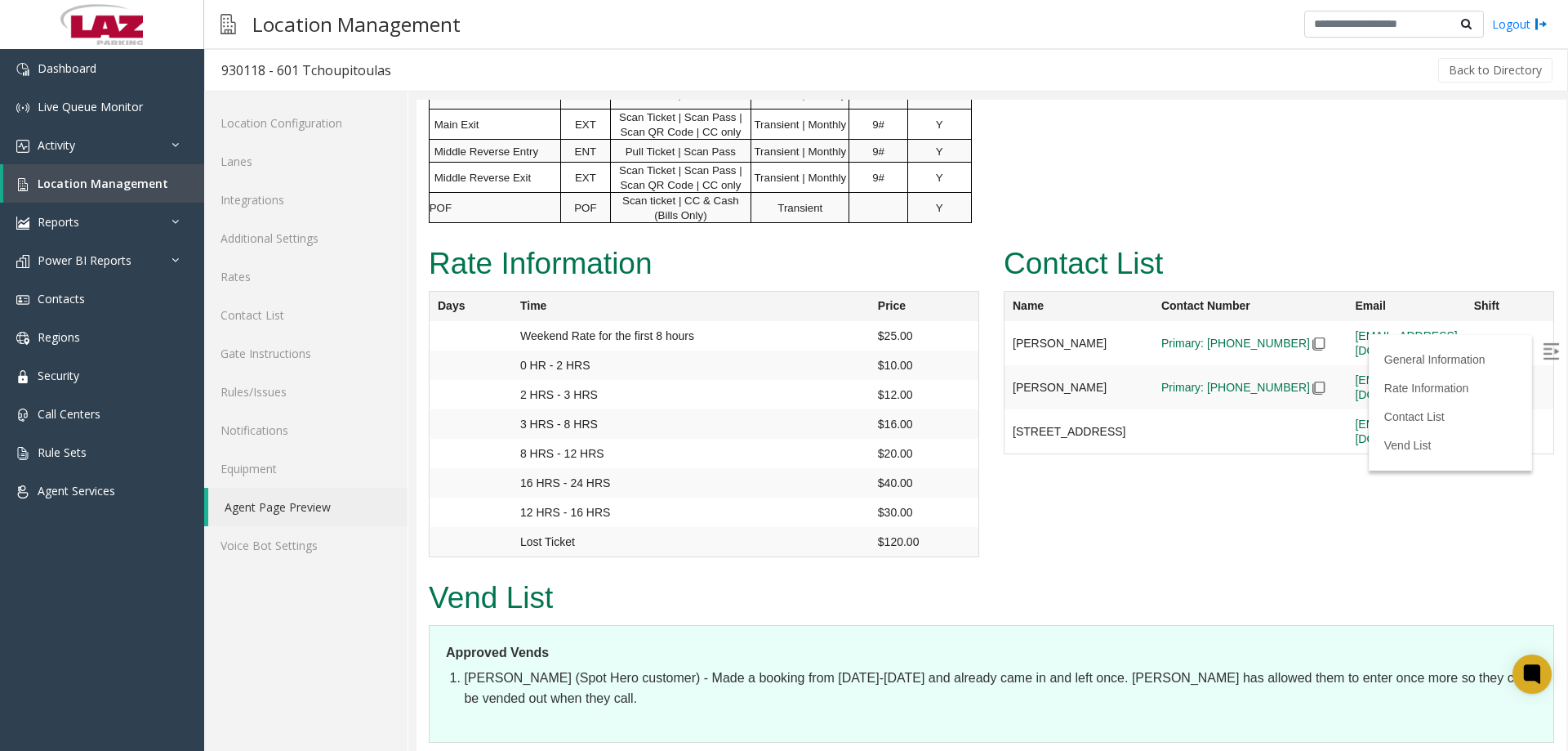
click at [279, 323] on link "Contact List" at bounding box center [306, 315] width 203 height 39
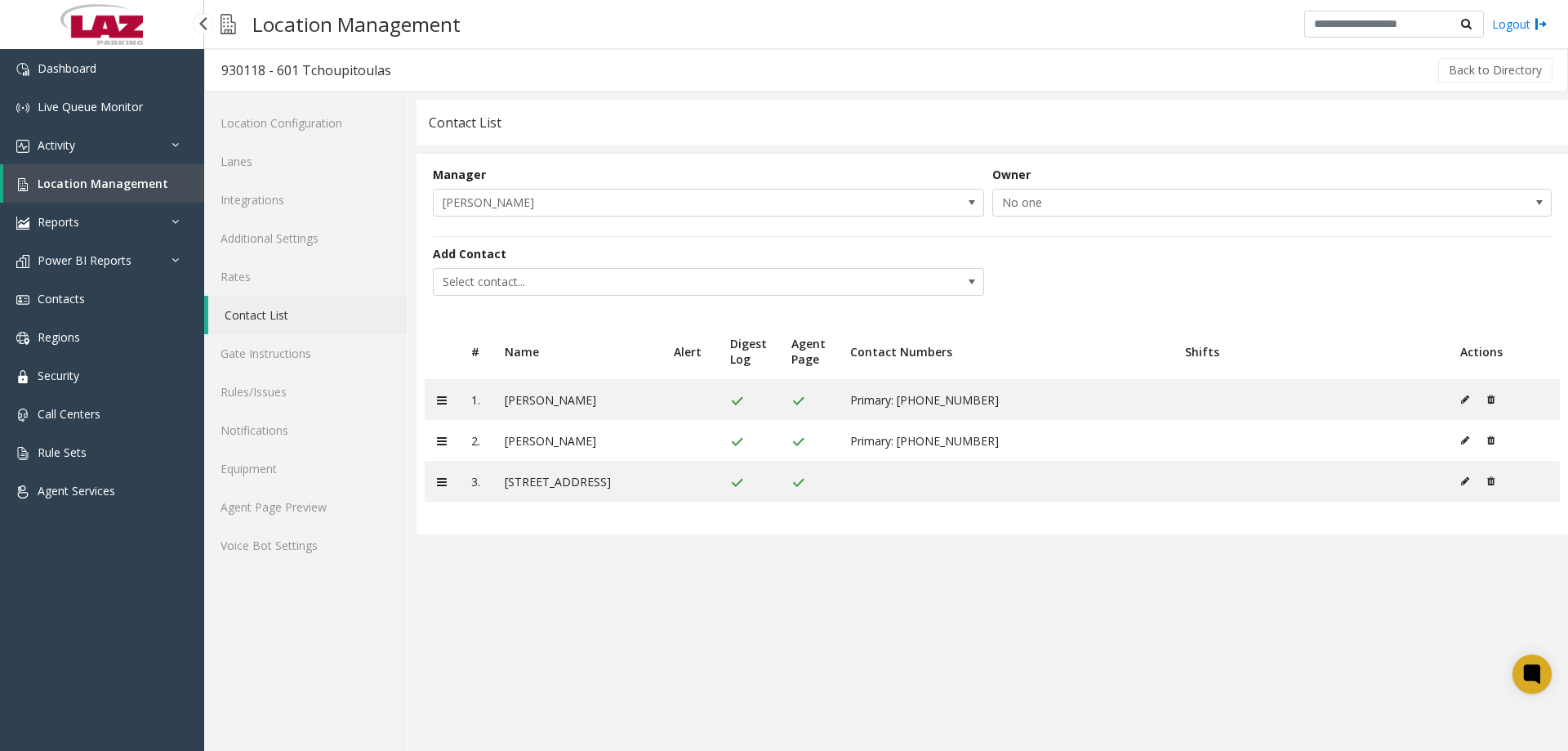
click at [46, 181] on span "Location Management" at bounding box center [103, 183] width 131 height 15
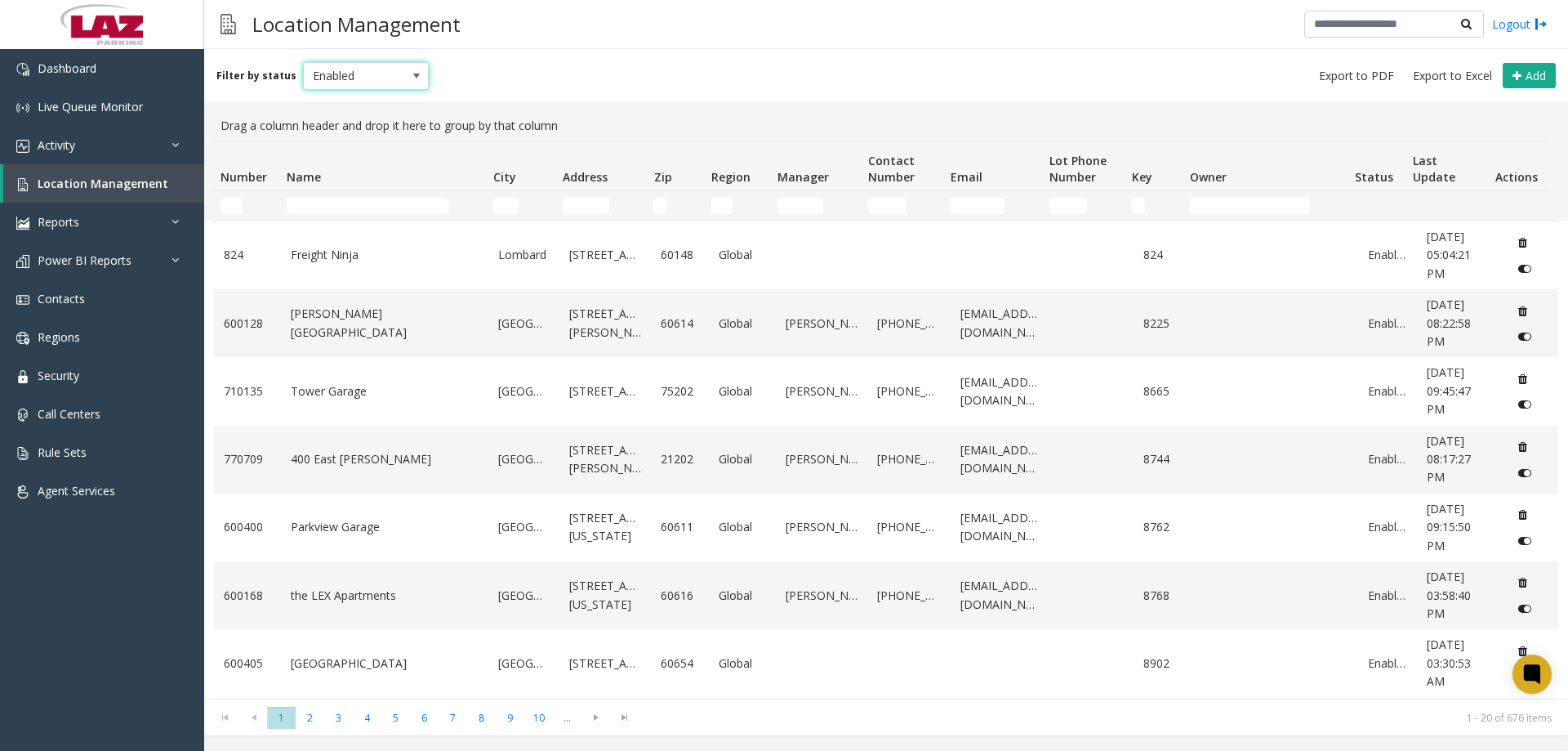
click at [330, 75] on span "Enabled" at bounding box center [354, 76] width 100 height 26
click at [322, 90] on div "All Enabled Disabled Archived" at bounding box center [359, 137] width 126 height 94
click at [325, 103] on li "All" at bounding box center [359, 103] width 121 height 22
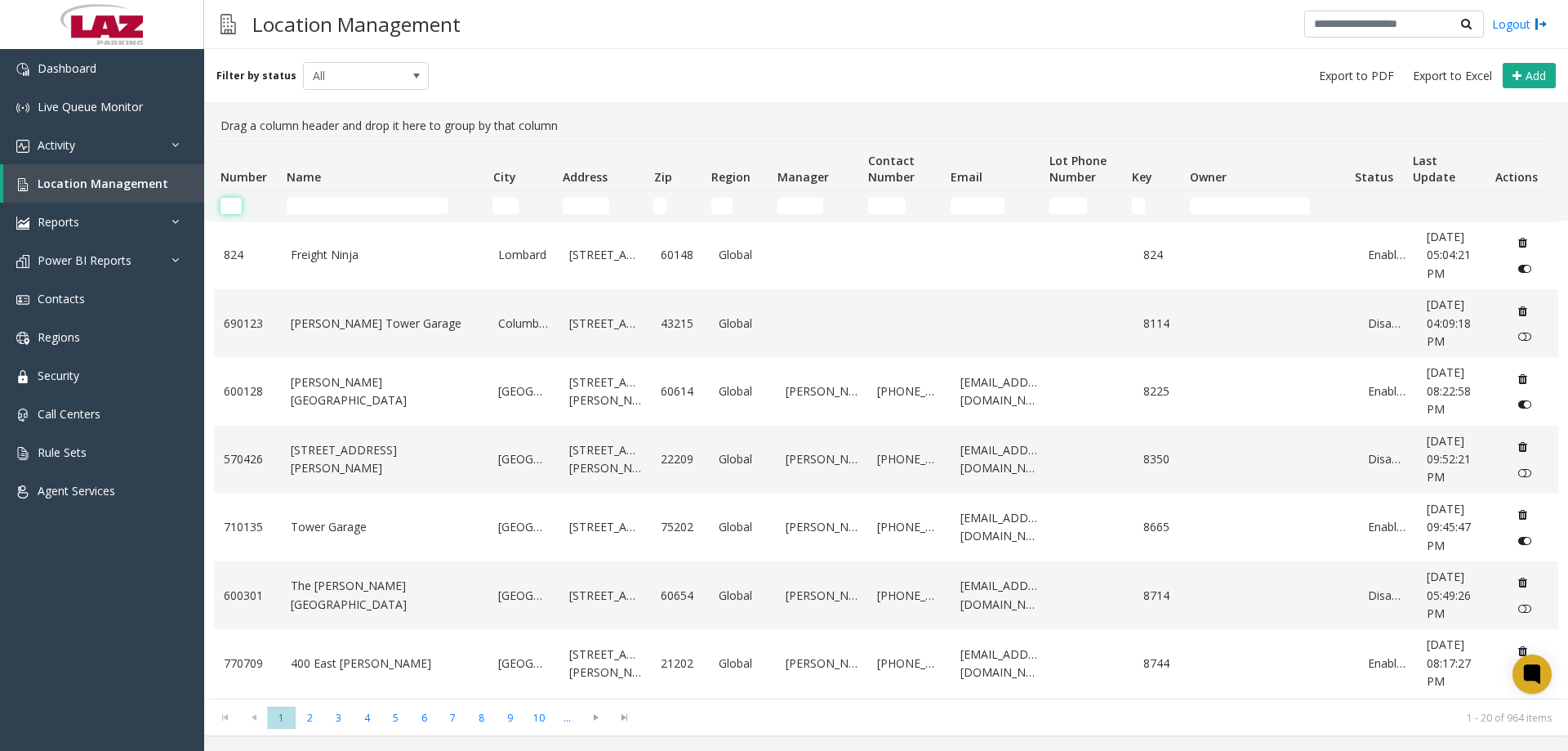
click at [237, 202] on input "Number Filter" at bounding box center [231, 205] width 22 height 16
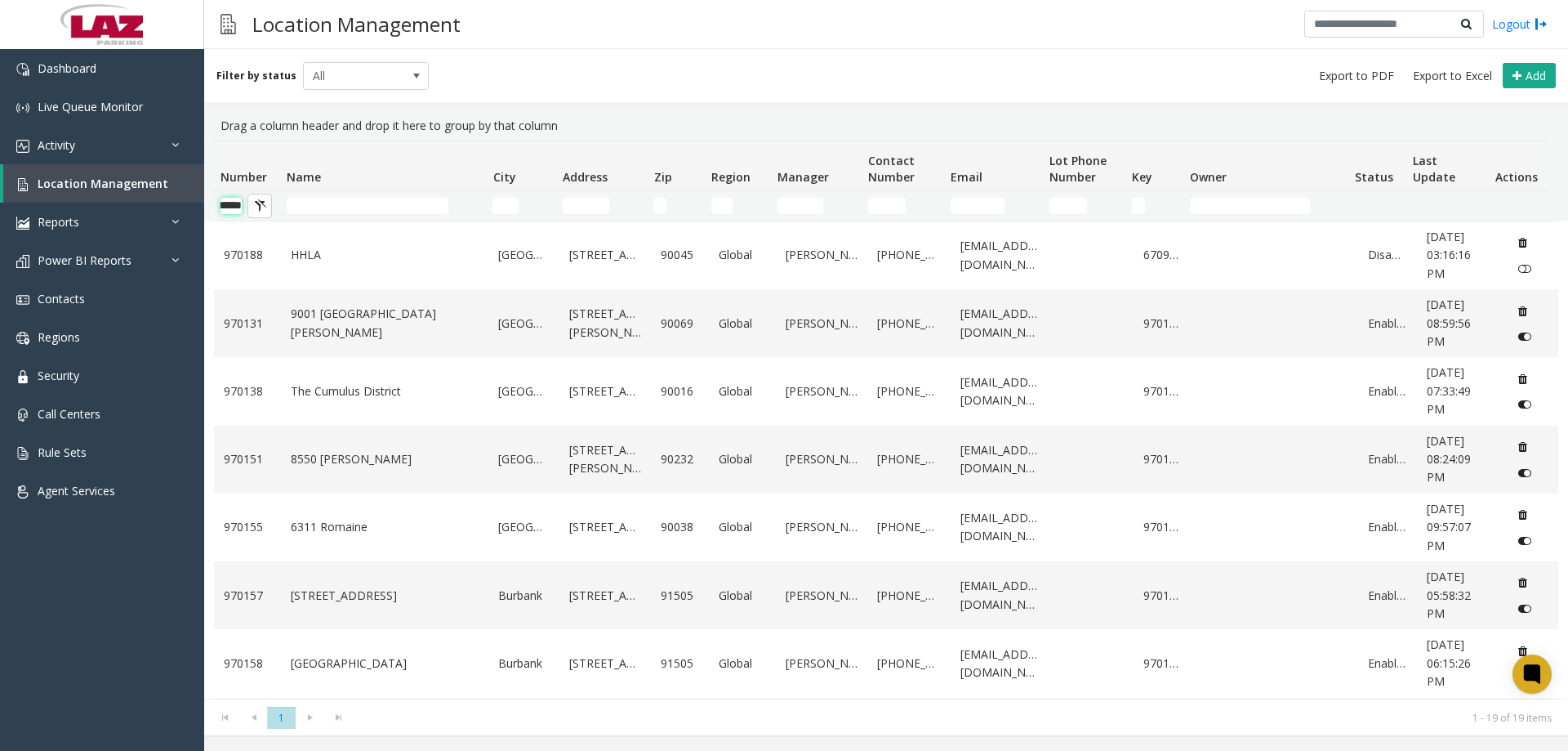
scroll to position [0, 27]
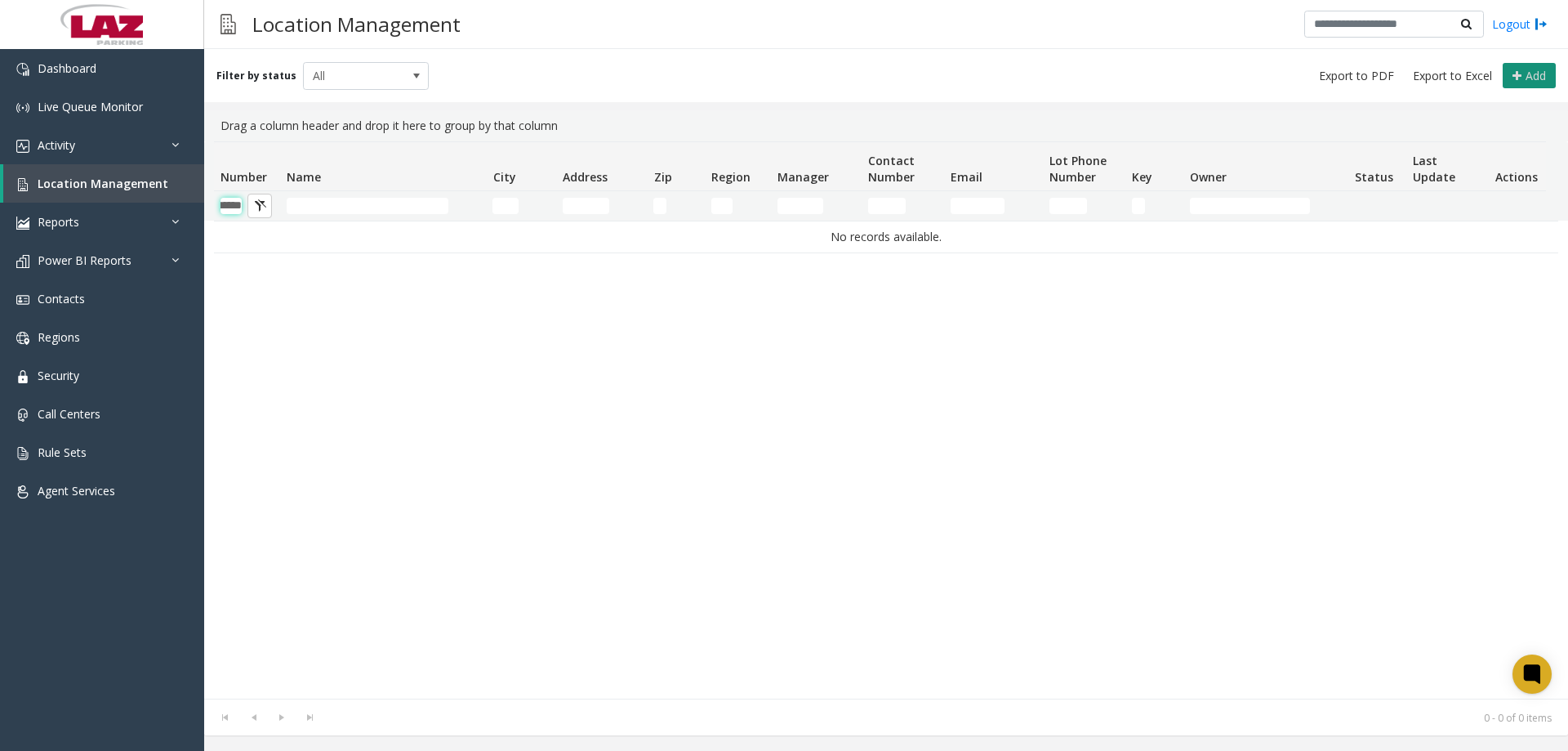
type input "******"
click at [1544, 63] on button "Add" at bounding box center [1529, 76] width 53 height 26
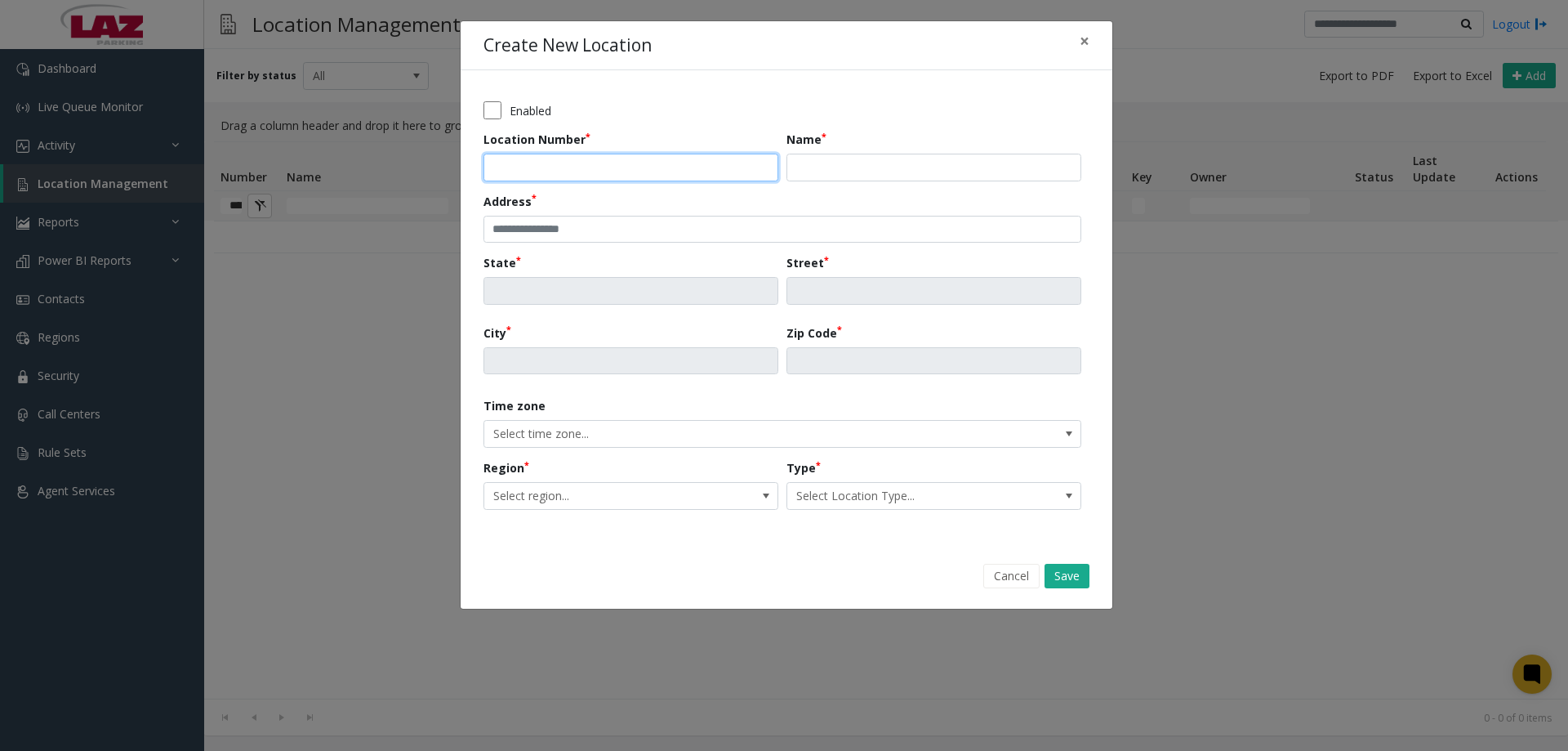
click at [670, 173] on input "Location Number" at bounding box center [630, 167] width 295 height 27
type input "******"
click at [831, 179] on input "Name" at bounding box center [933, 167] width 295 height 27
click at [863, 172] on input "Name" at bounding box center [933, 167] width 295 height 27
paste input "**********"
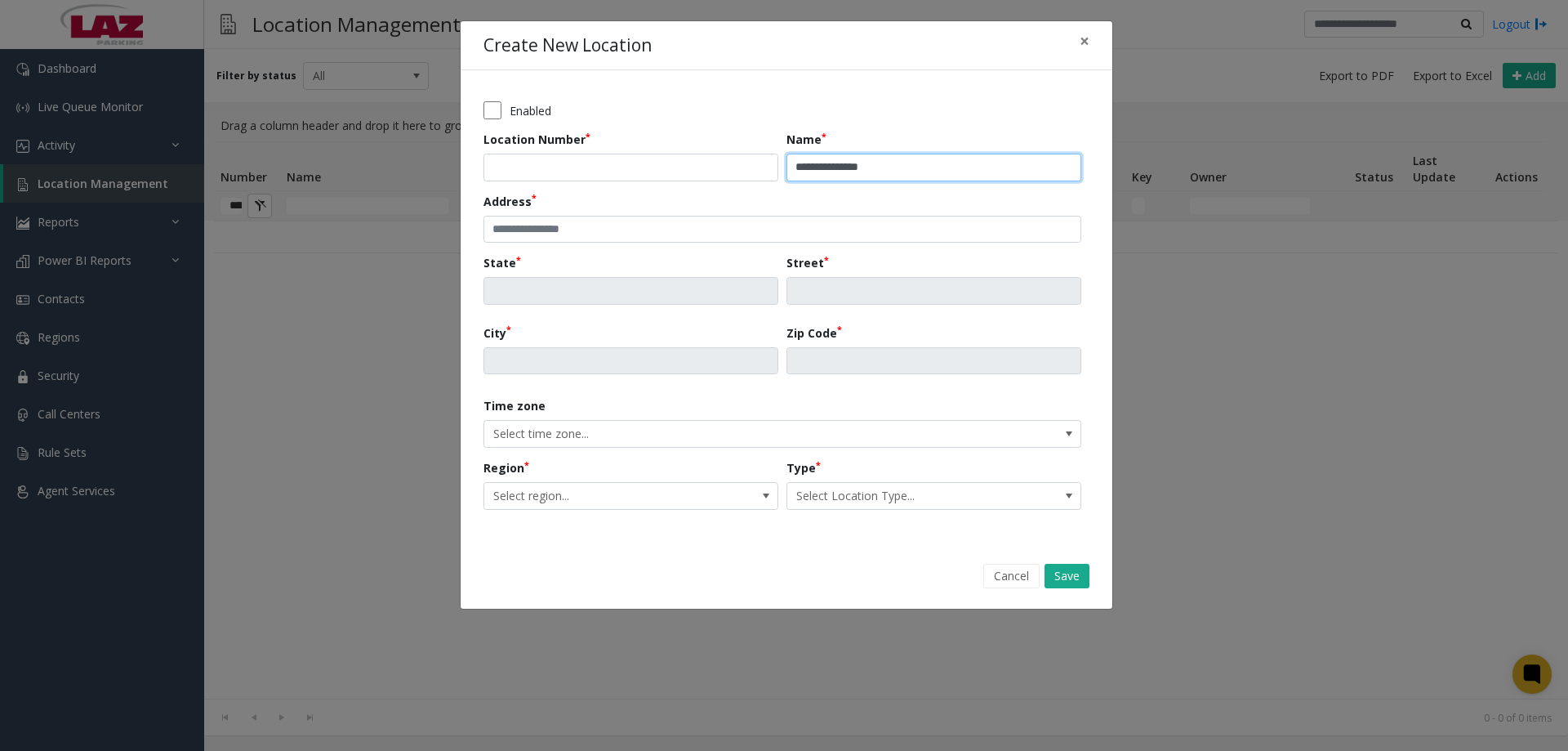
type input "**********"
click at [543, 225] on input "text" at bounding box center [782, 229] width 598 height 27
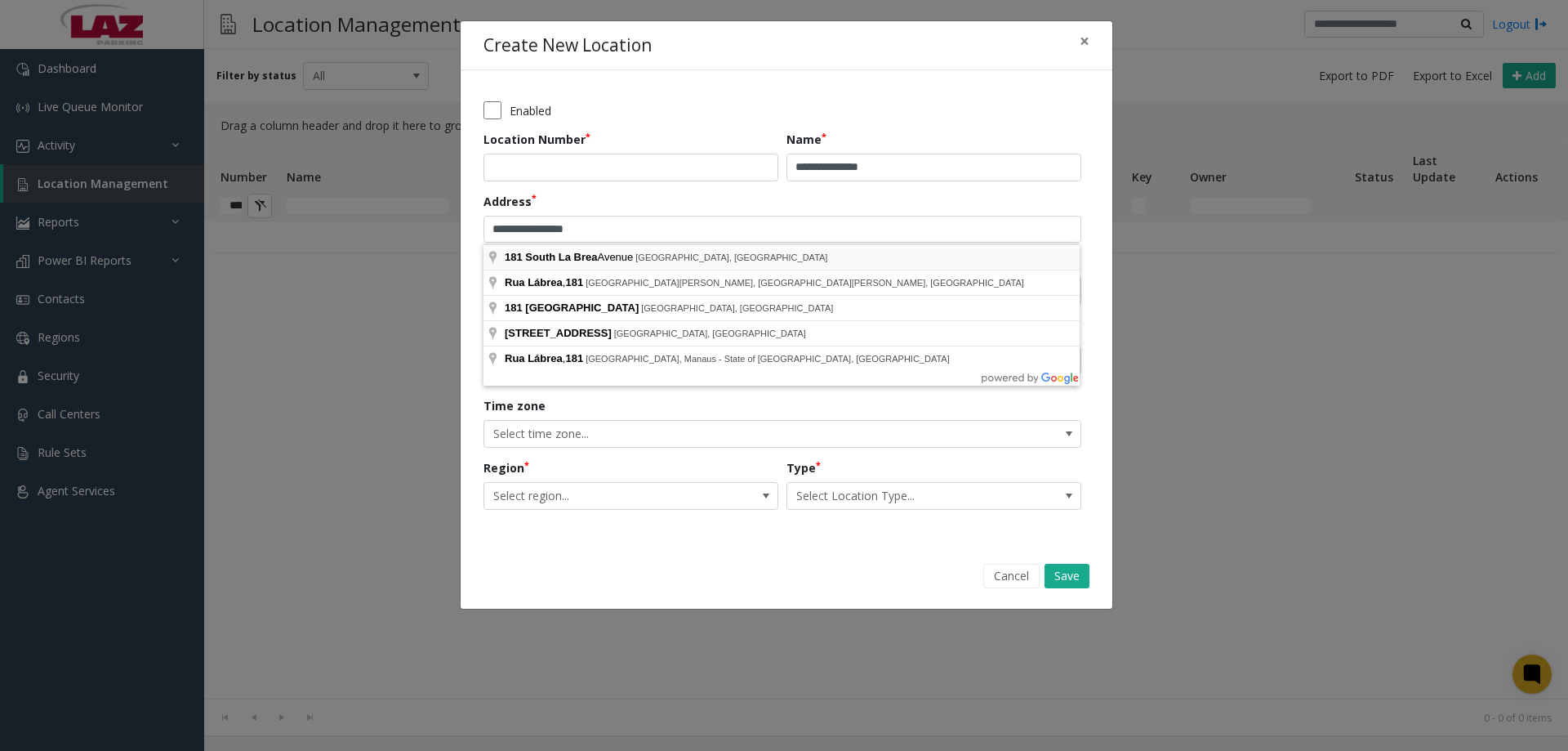
type input "**********"
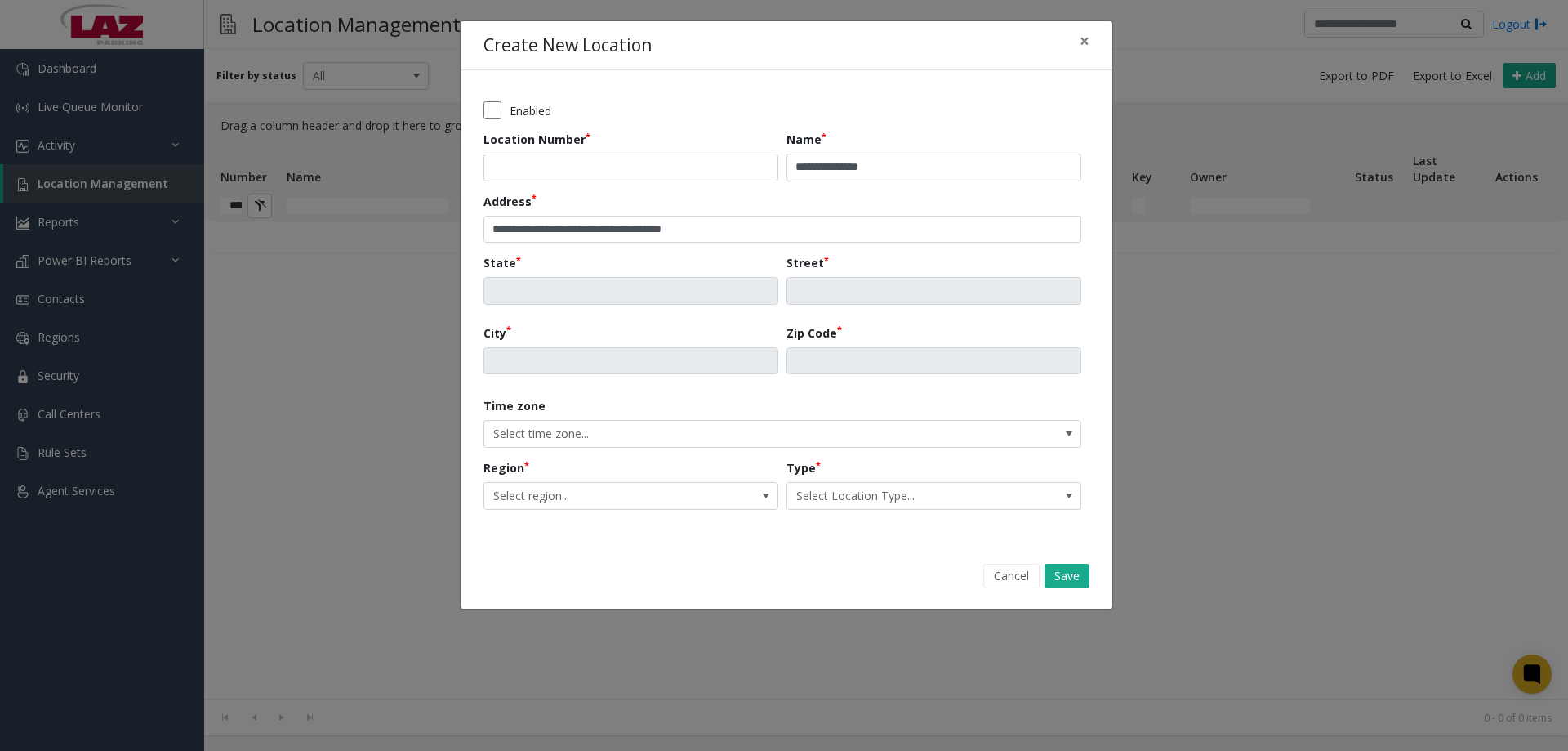
type input "**"
type input "**********"
type input "*****"
click at [560, 437] on kendo-dropdownlist "Pacific Standard Time" at bounding box center [782, 433] width 598 height 27
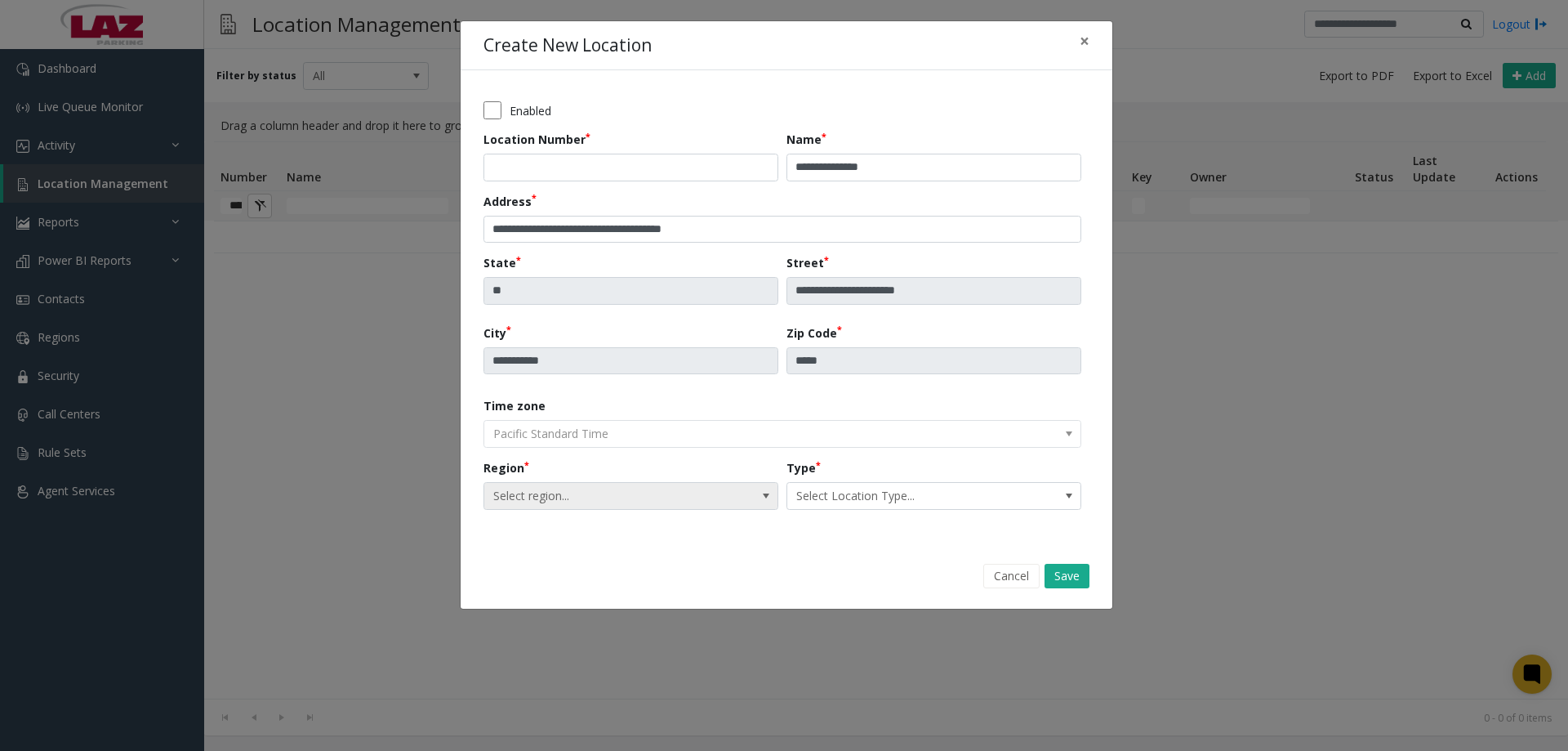
click at [580, 498] on span "Select region..." at bounding box center [601, 497] width 234 height 26
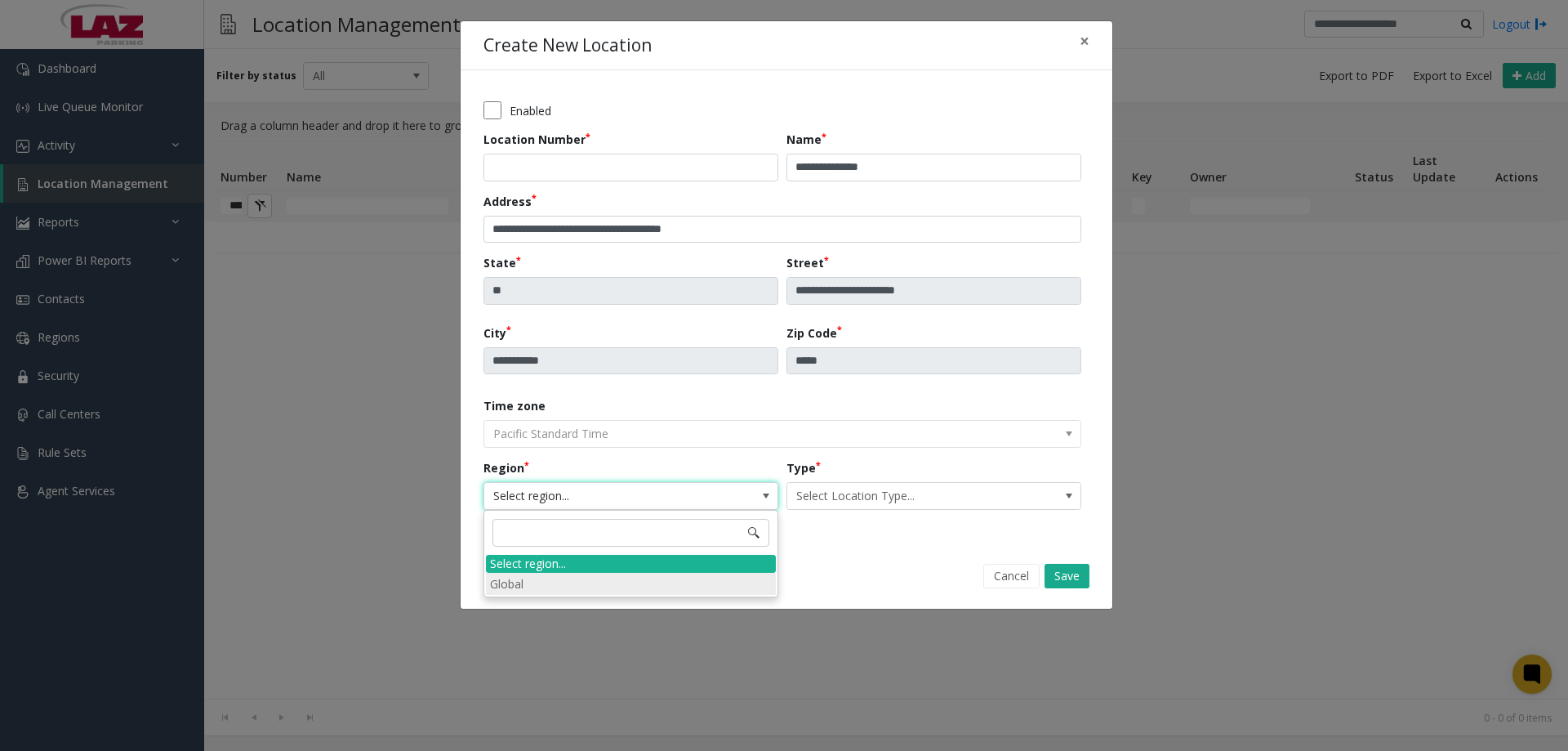
click at [575, 579] on li "Global" at bounding box center [631, 583] width 290 height 22
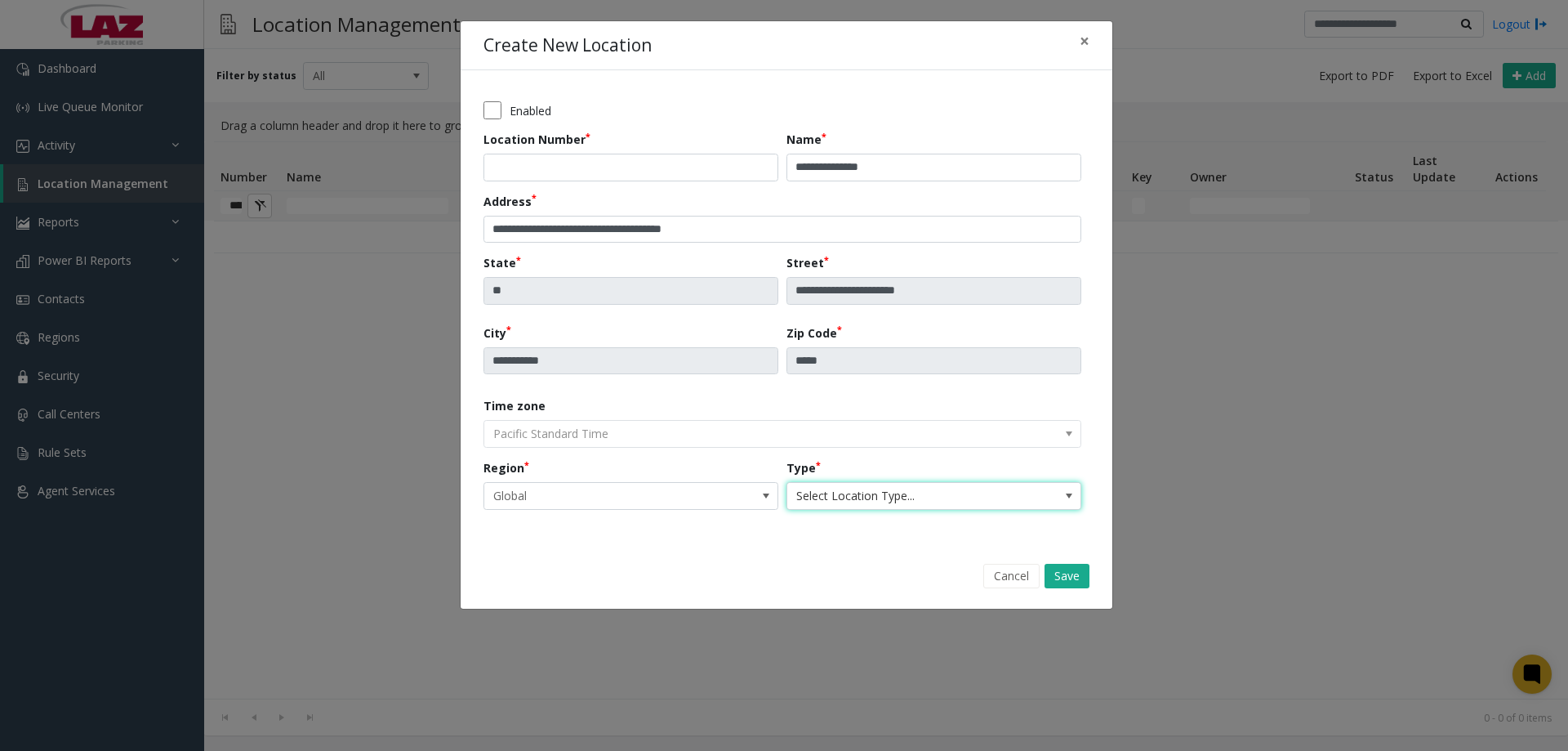
click at [938, 496] on span "Select Location Type..." at bounding box center [904, 497] width 234 height 26
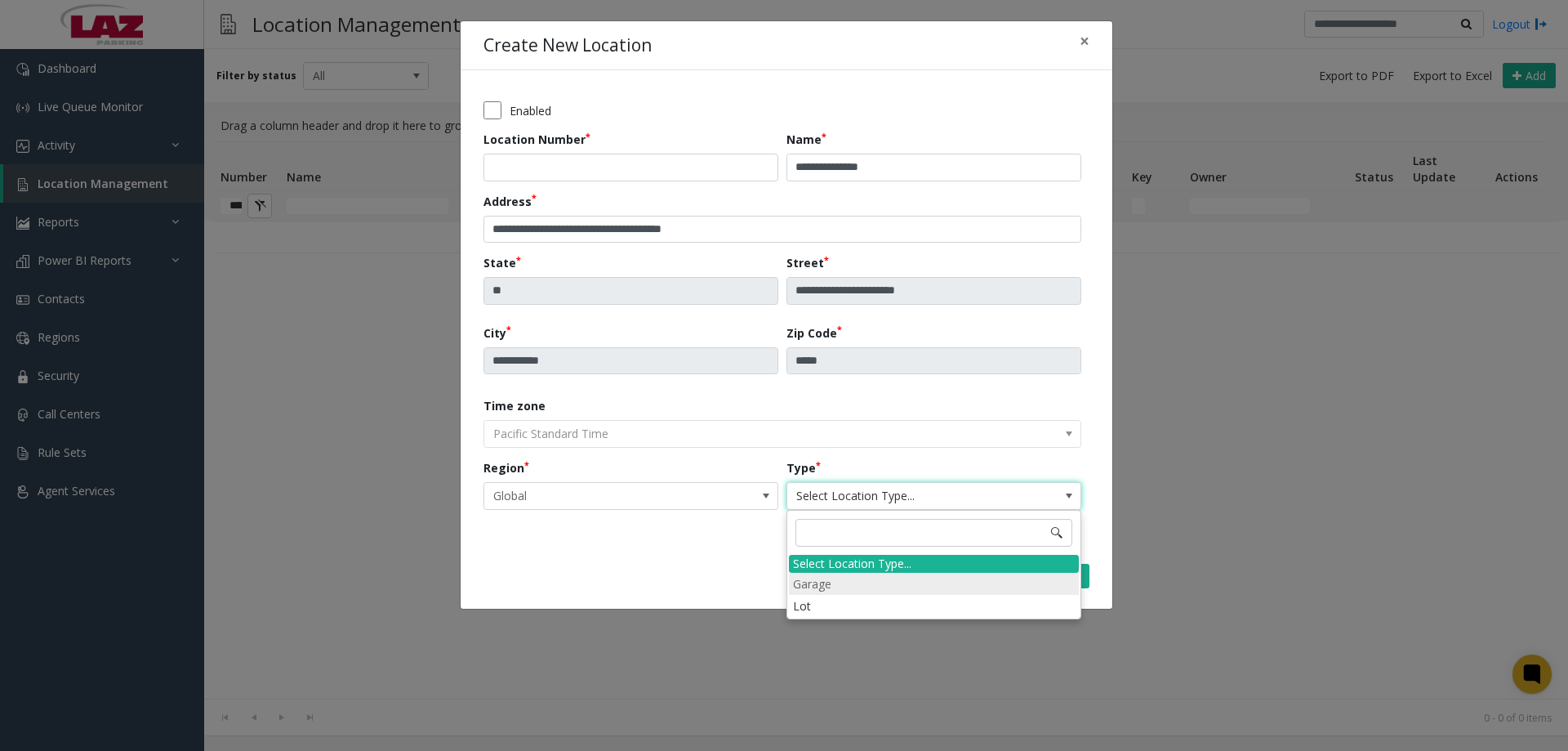
click at [848, 580] on li "Garage" at bounding box center [934, 583] width 290 height 22
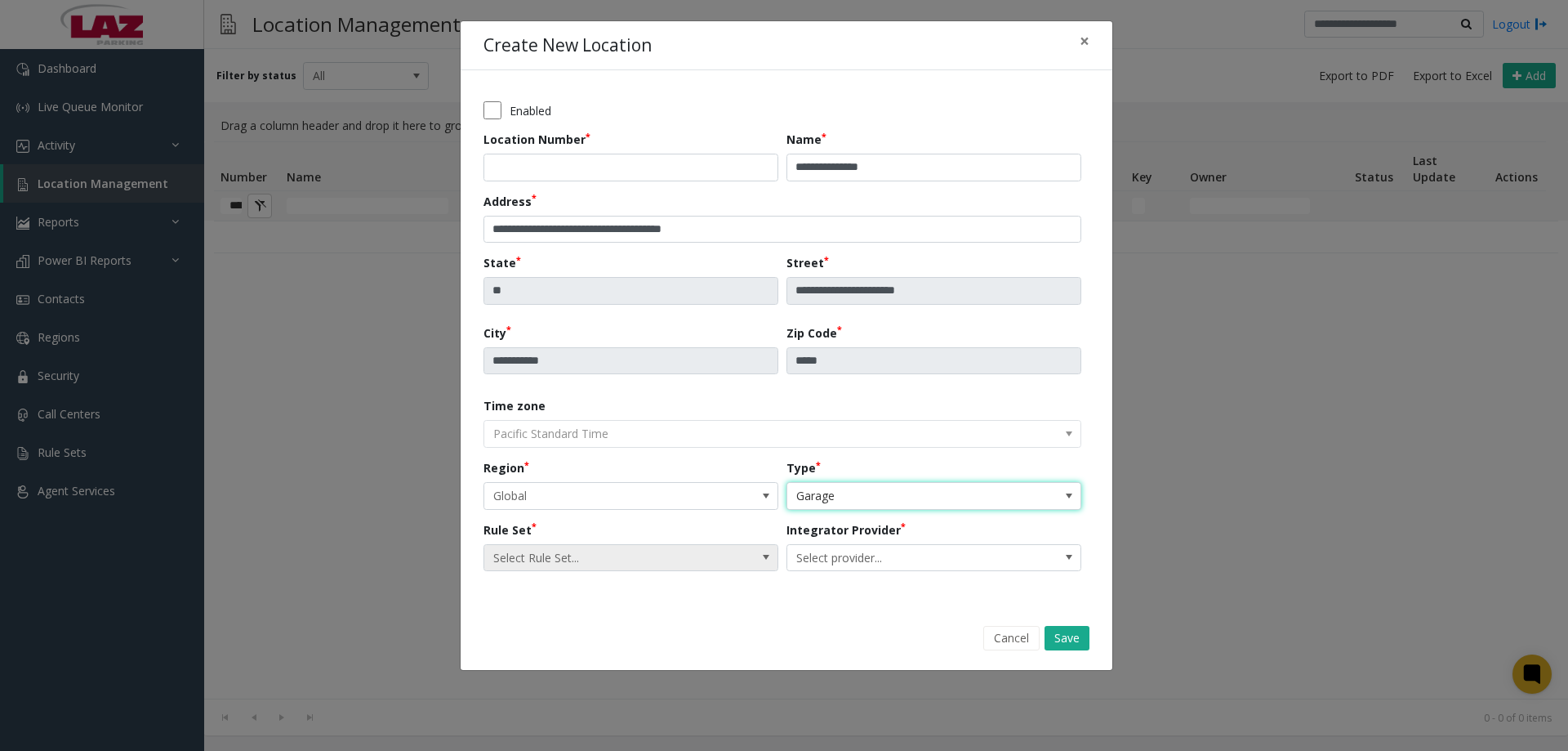
click at [574, 560] on span "Select Rule Set..." at bounding box center [601, 558] width 234 height 26
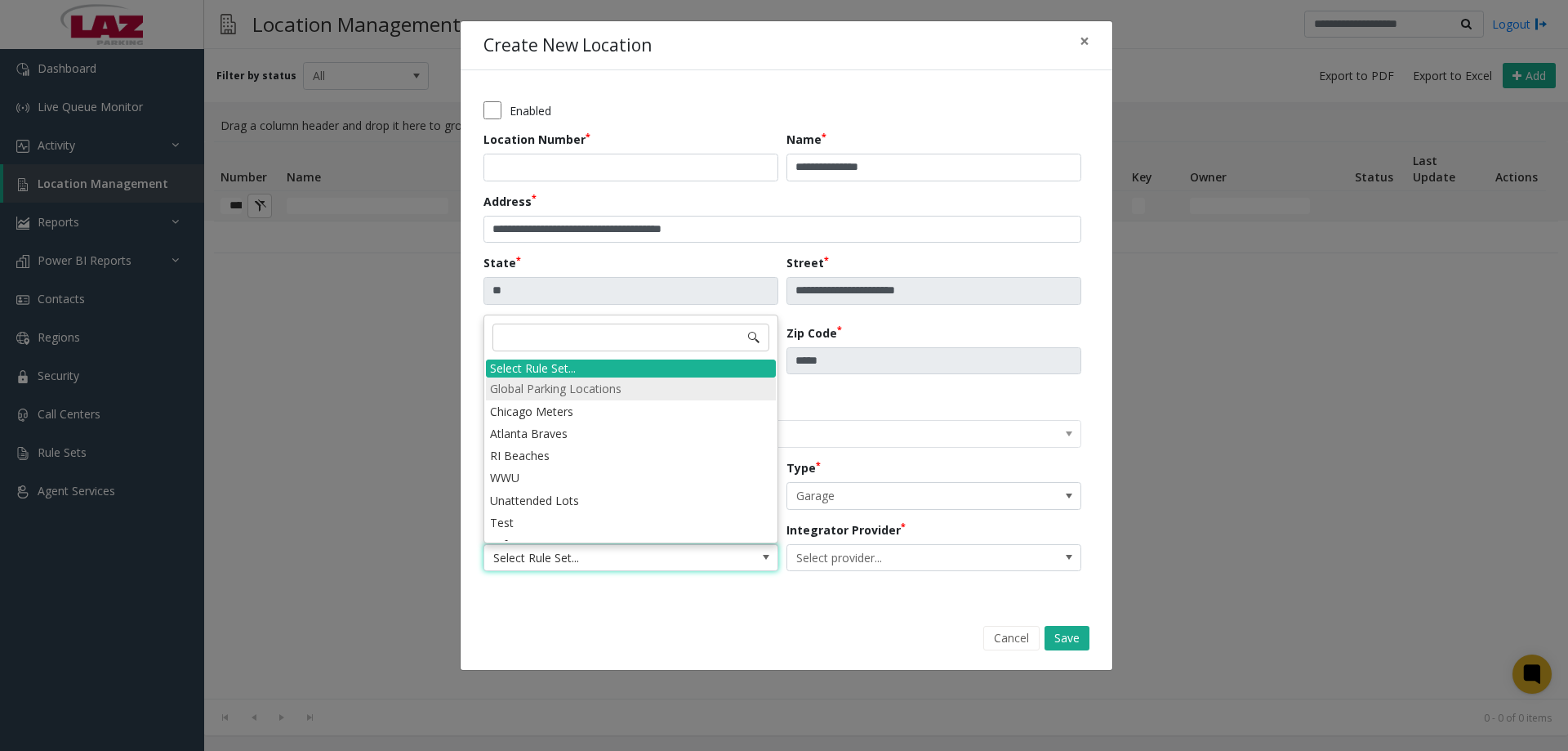
click at [588, 393] on li "Global Parking Locations" at bounding box center [631, 388] width 290 height 22
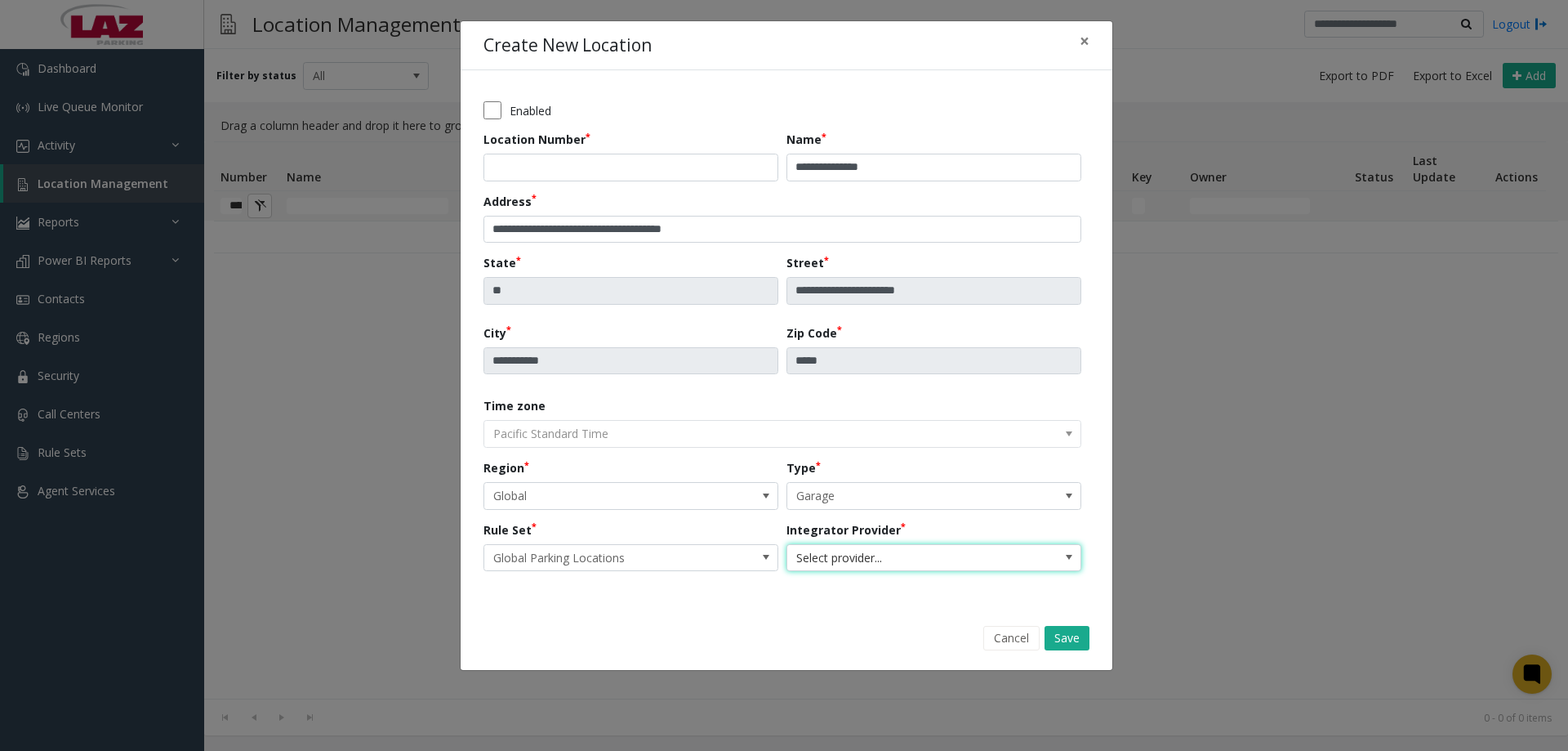
click at [854, 557] on span "Select provider..." at bounding box center [904, 558] width 234 height 26
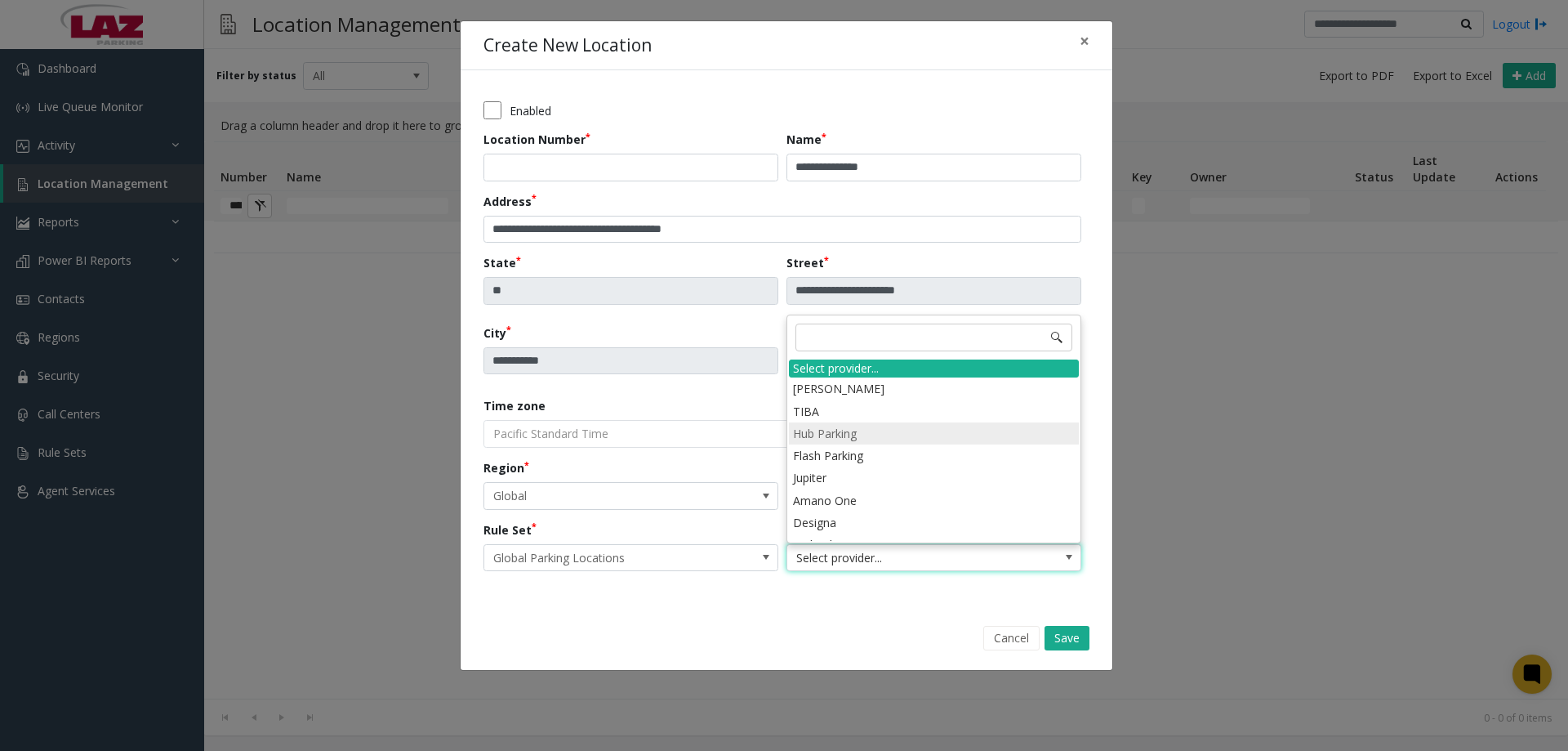
click at [850, 431] on li "Hub Parking" at bounding box center [934, 433] width 290 height 22
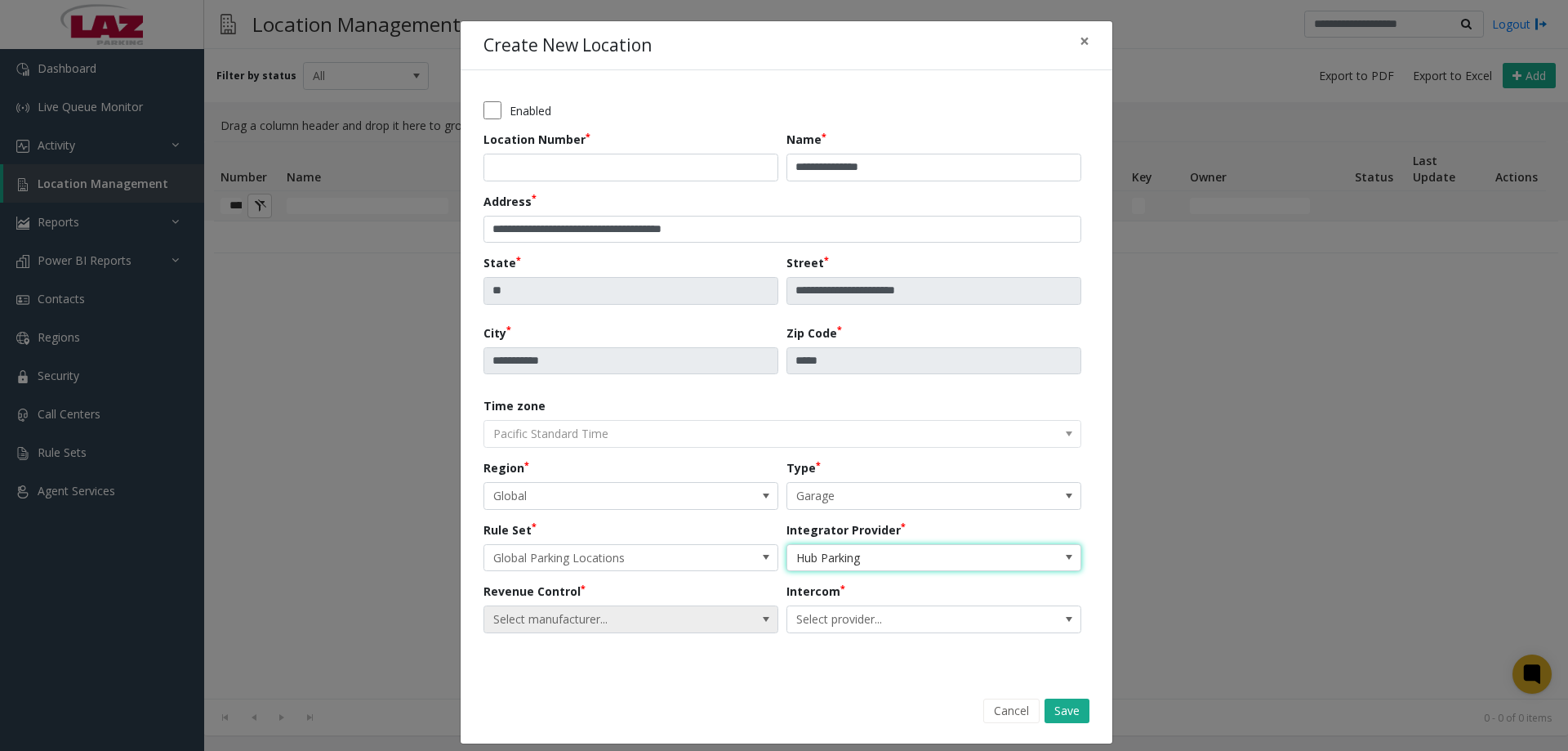
click at [636, 618] on span "Select manufacturer..." at bounding box center [601, 620] width 234 height 26
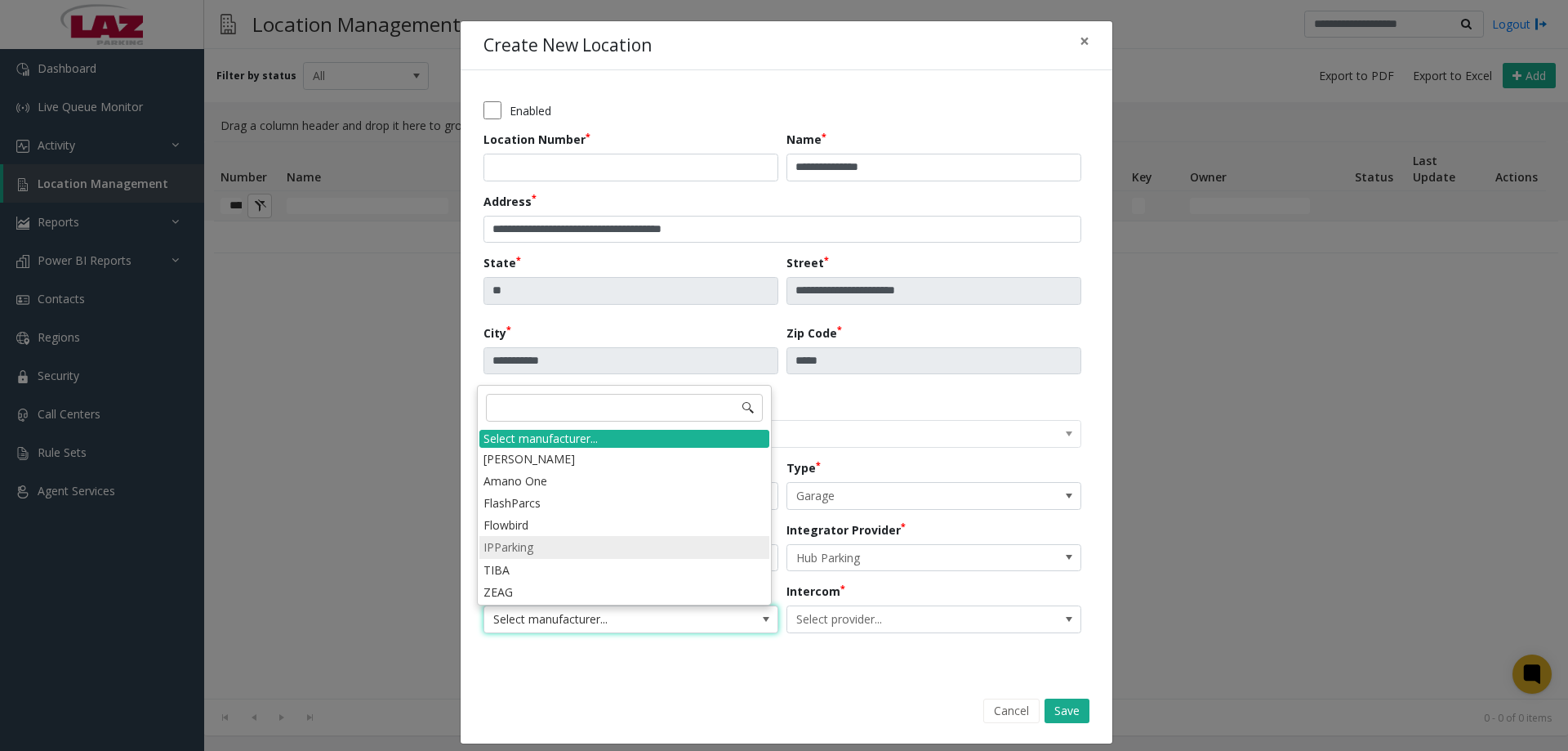
click at [576, 539] on li "IPParking" at bounding box center [624, 547] width 290 height 22
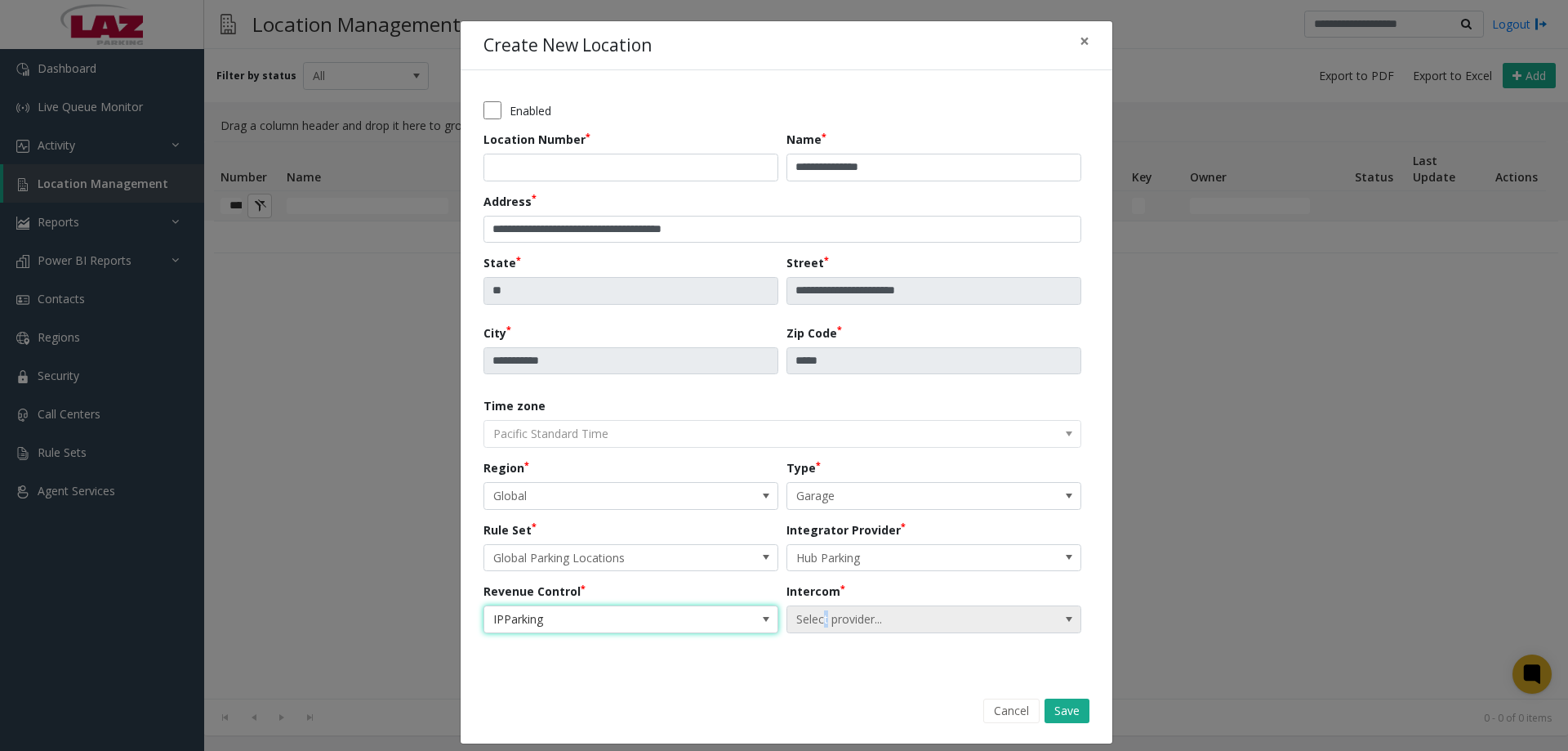
click at [821, 616] on span "Select provider..." at bounding box center [904, 620] width 234 height 26
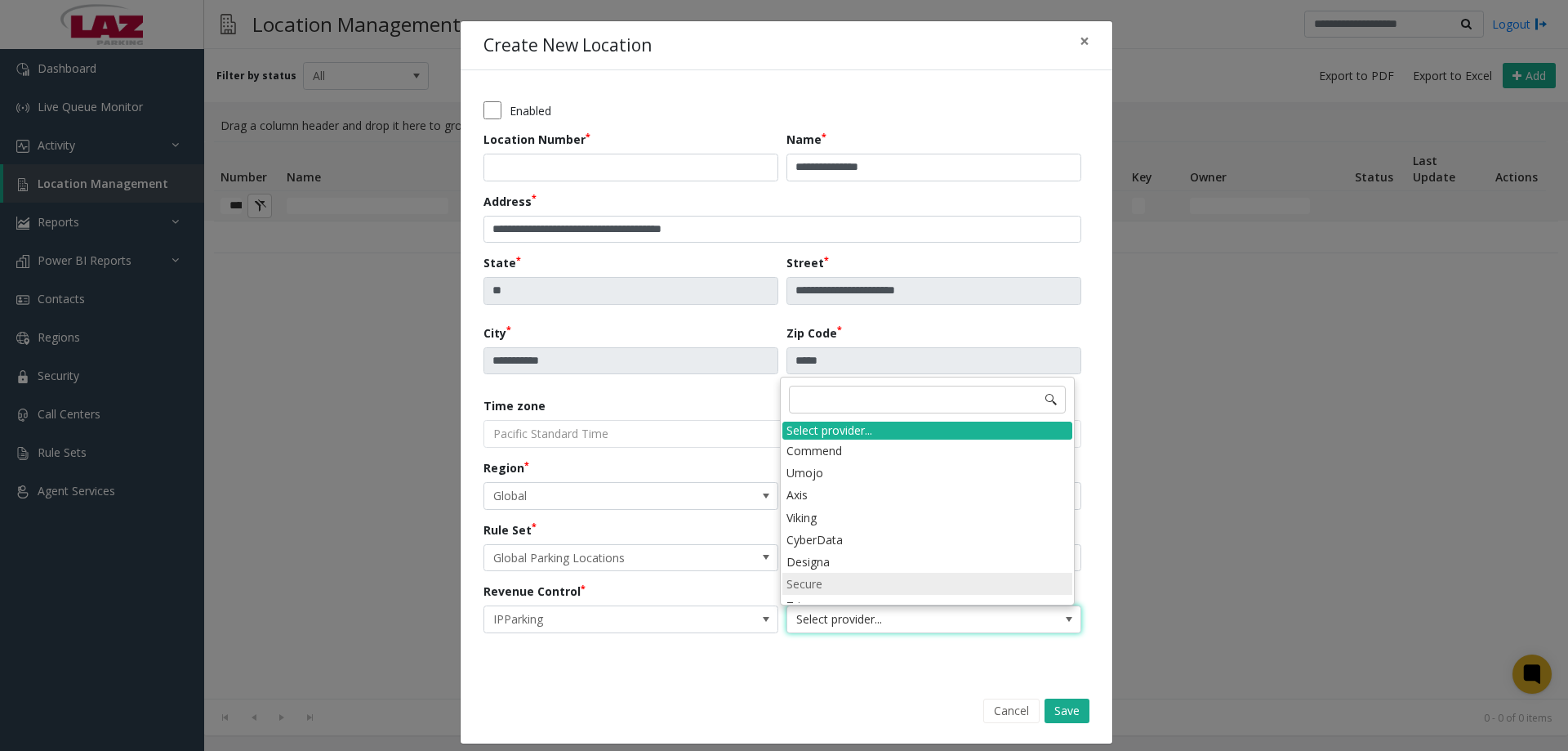
click at [832, 586] on li "Secure" at bounding box center [928, 583] width 290 height 22
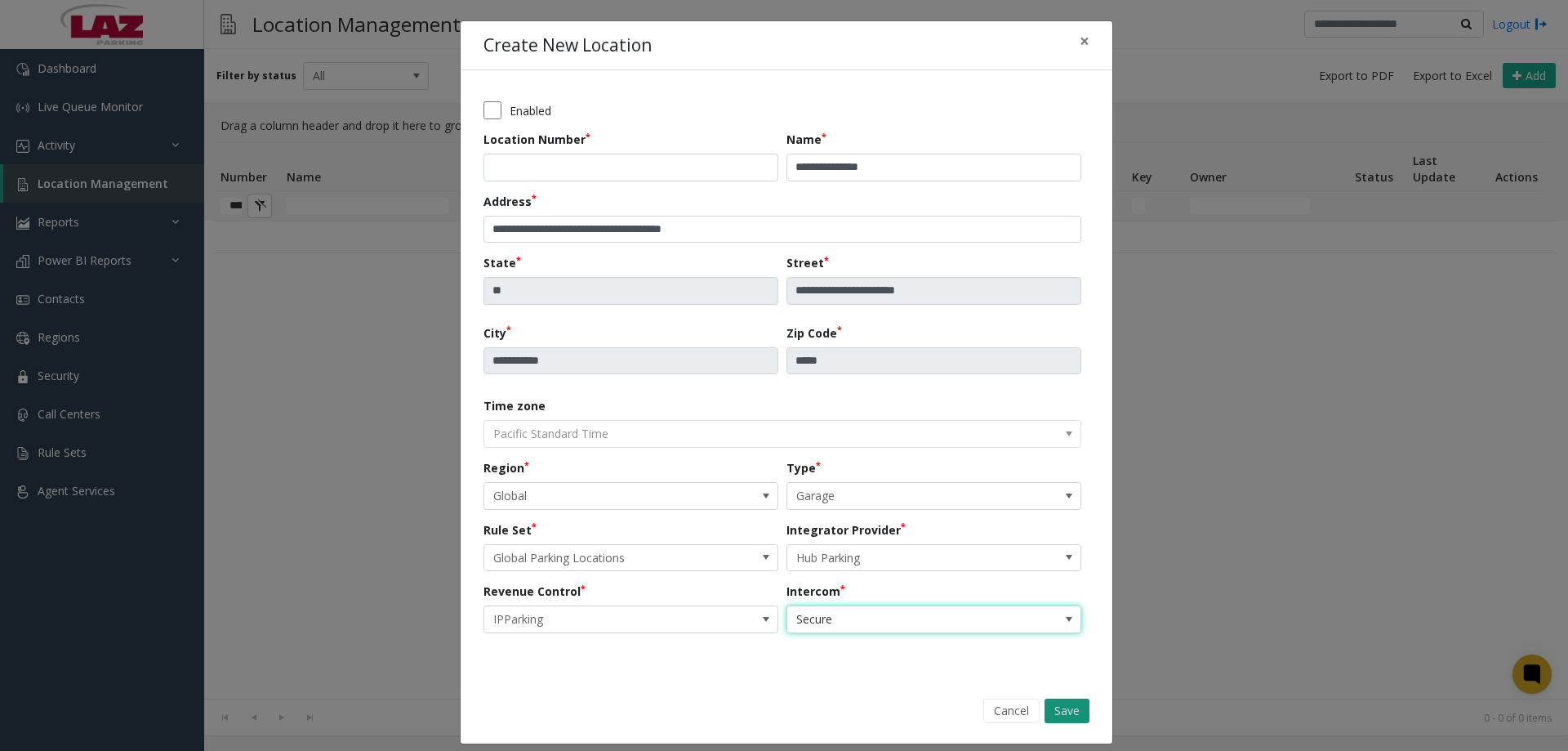
click at [1060, 717] on button "Save" at bounding box center [1067, 711] width 45 height 24
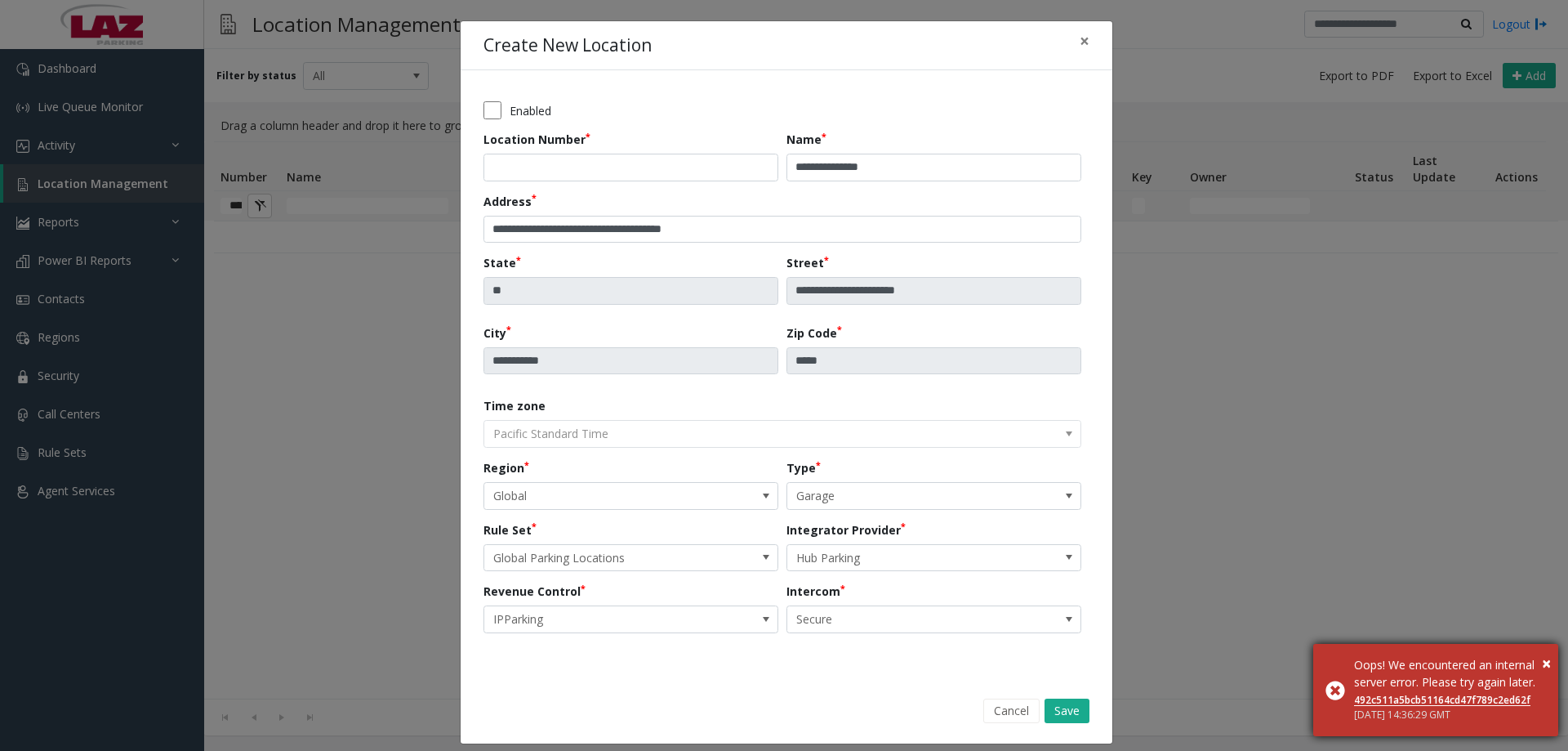
click at [1461, 699] on link "492c511a5bcb51164cd47f789c2ed62f" at bounding box center [1442, 699] width 176 height 14
click at [905, 654] on div "**********" at bounding box center [786, 375] width 606 height 563
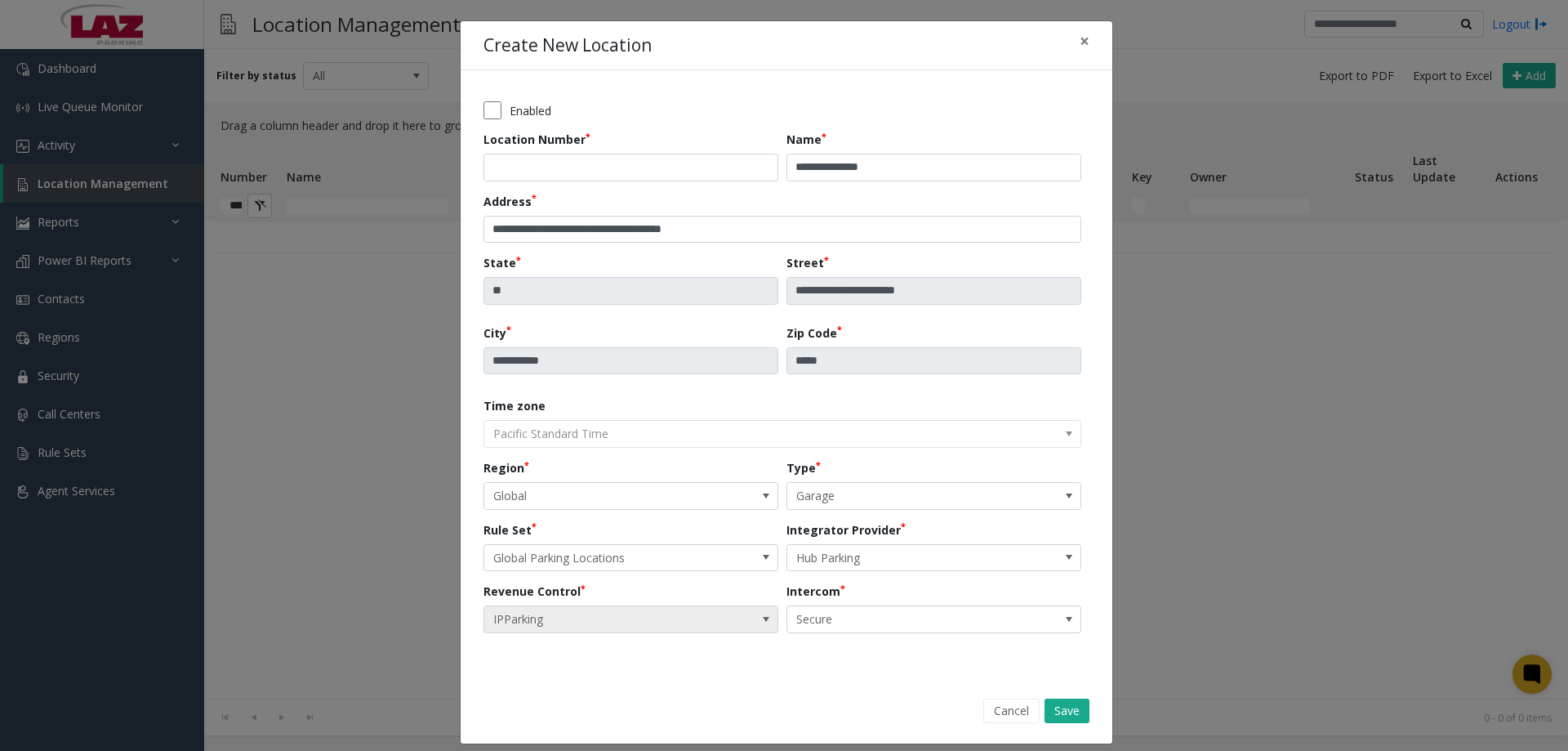
click at [650, 617] on span "IPParking" at bounding box center [601, 620] width 234 height 26
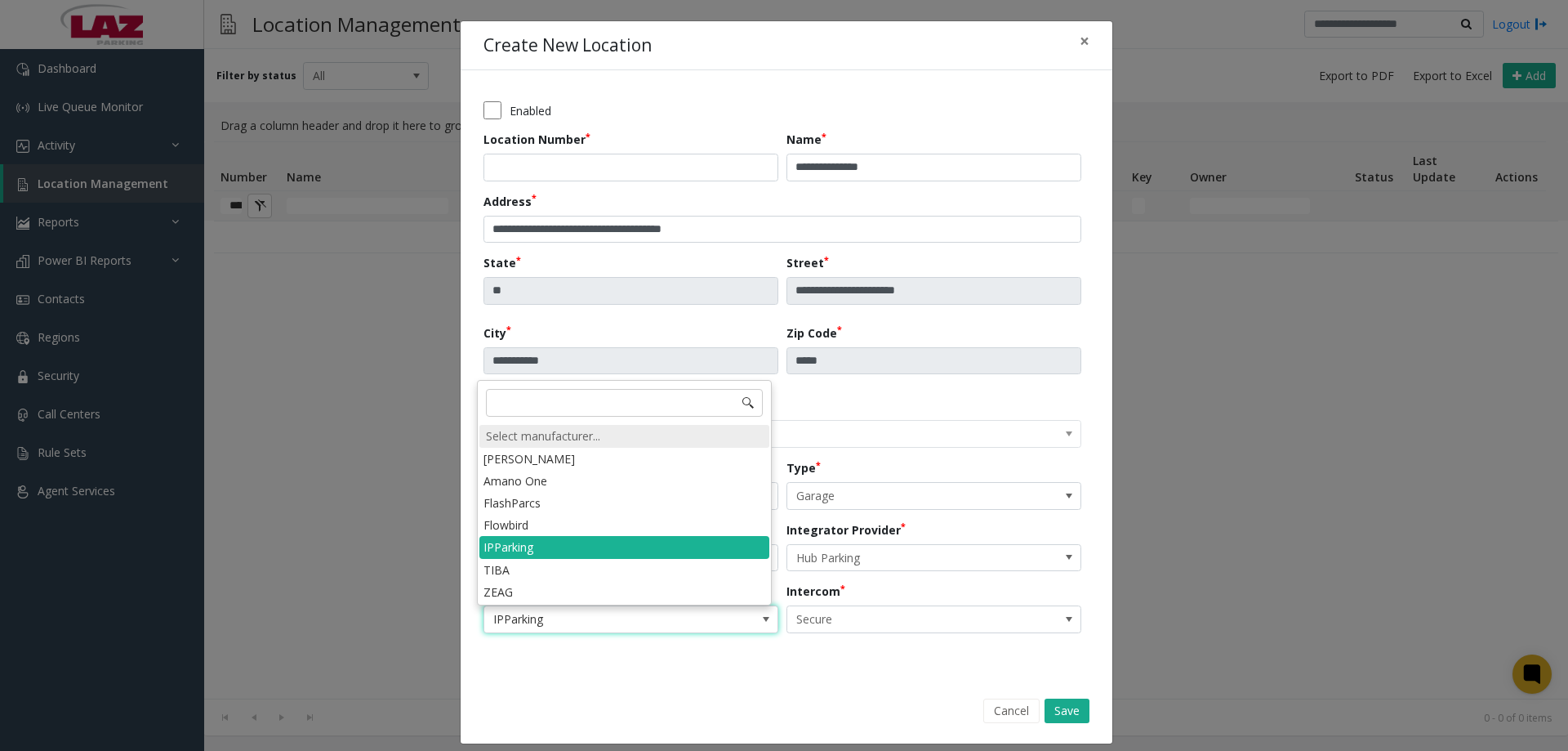
click at [582, 439] on div "Select manufacturer..." at bounding box center [624, 436] width 290 height 23
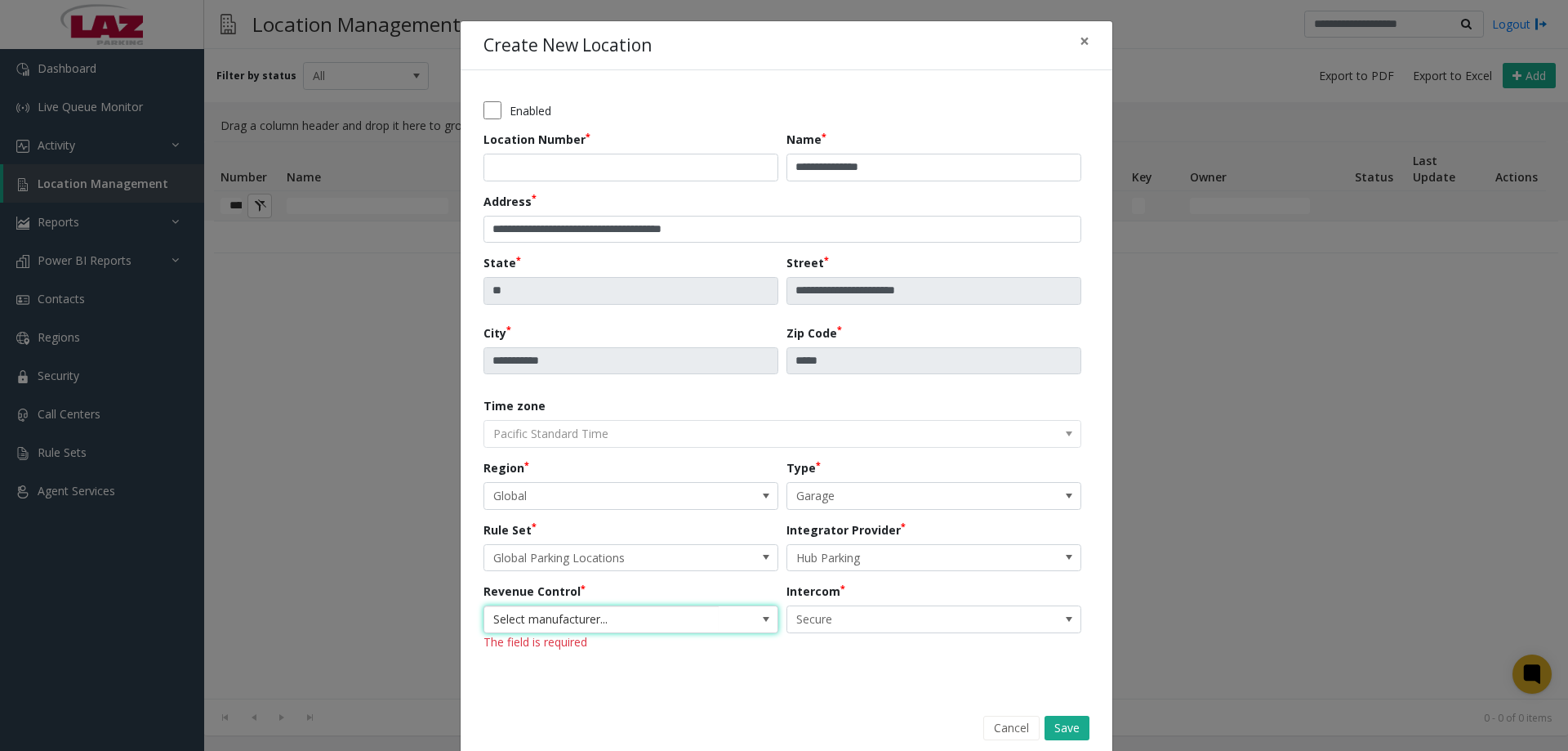
click at [594, 624] on span "Select manufacturer..." at bounding box center [601, 620] width 234 height 26
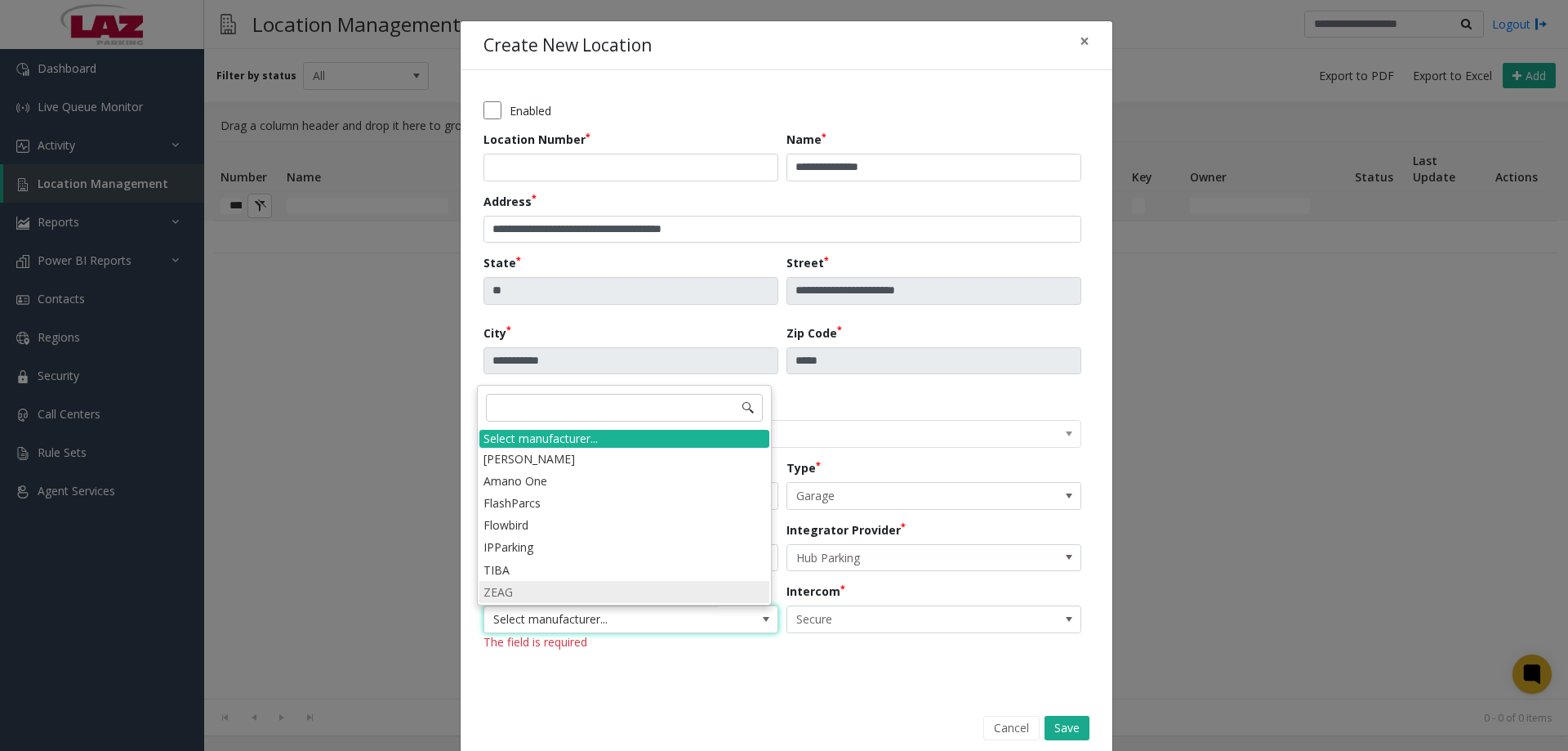
click at [569, 587] on li "ZEAG" at bounding box center [624, 592] width 290 height 22
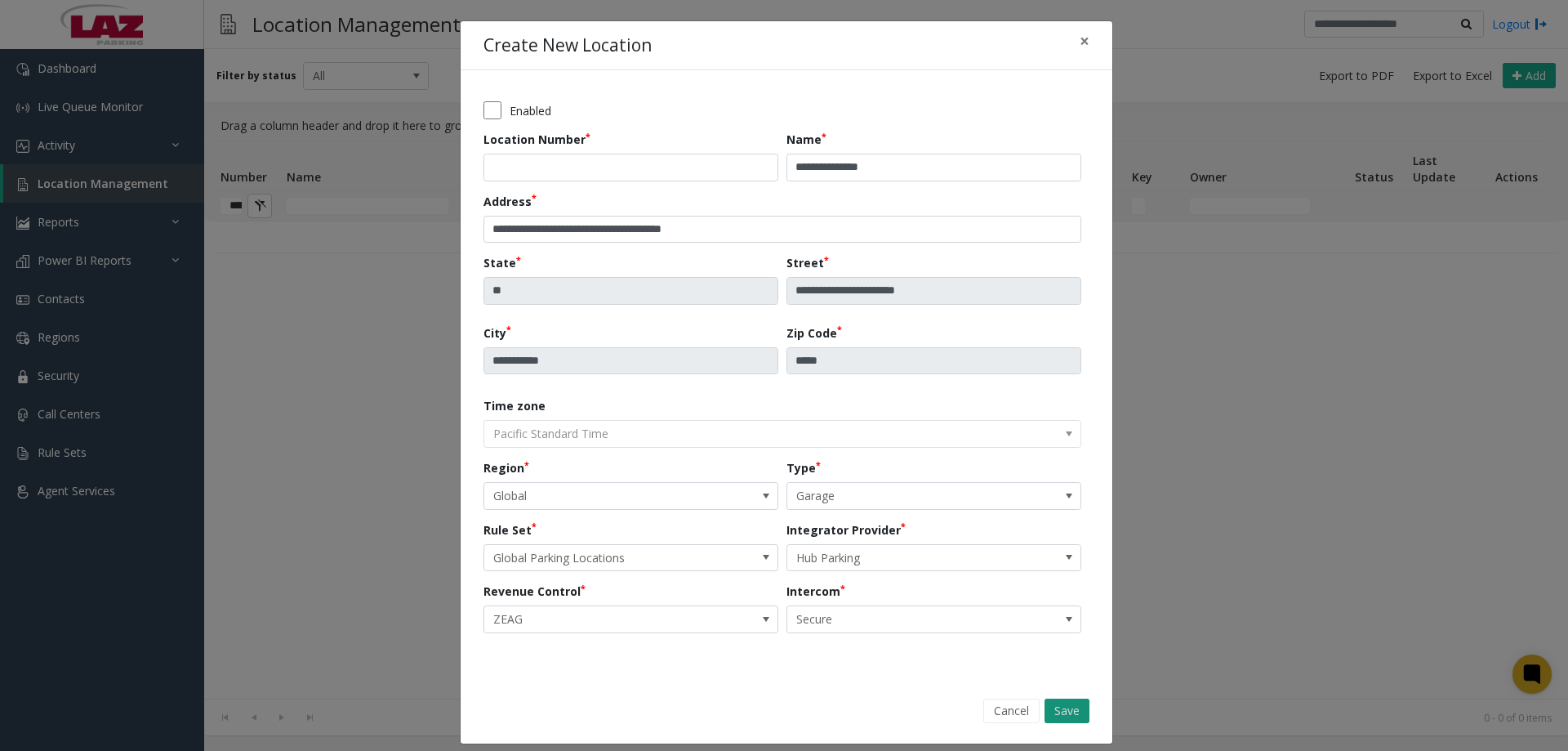
click at [1069, 710] on button "Save" at bounding box center [1067, 711] width 45 height 24
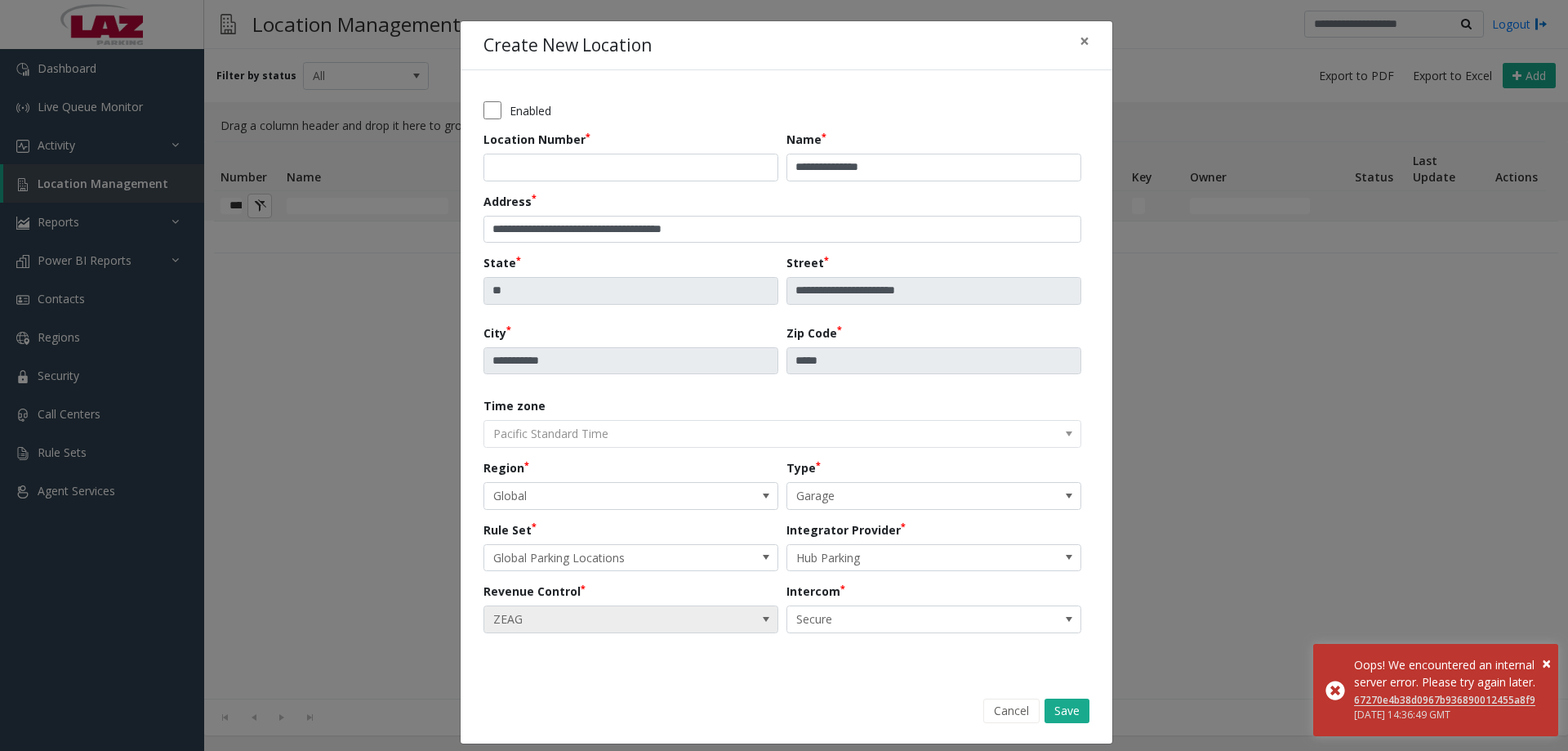
drag, startPoint x: 673, startPoint y: 589, endPoint x: 682, endPoint y: 621, distance: 33.2
click at [679, 599] on div "Revenue Control ZEAG" at bounding box center [635, 608] width 303 height 51
click at [682, 623] on span "ZEAG" at bounding box center [601, 620] width 234 height 26
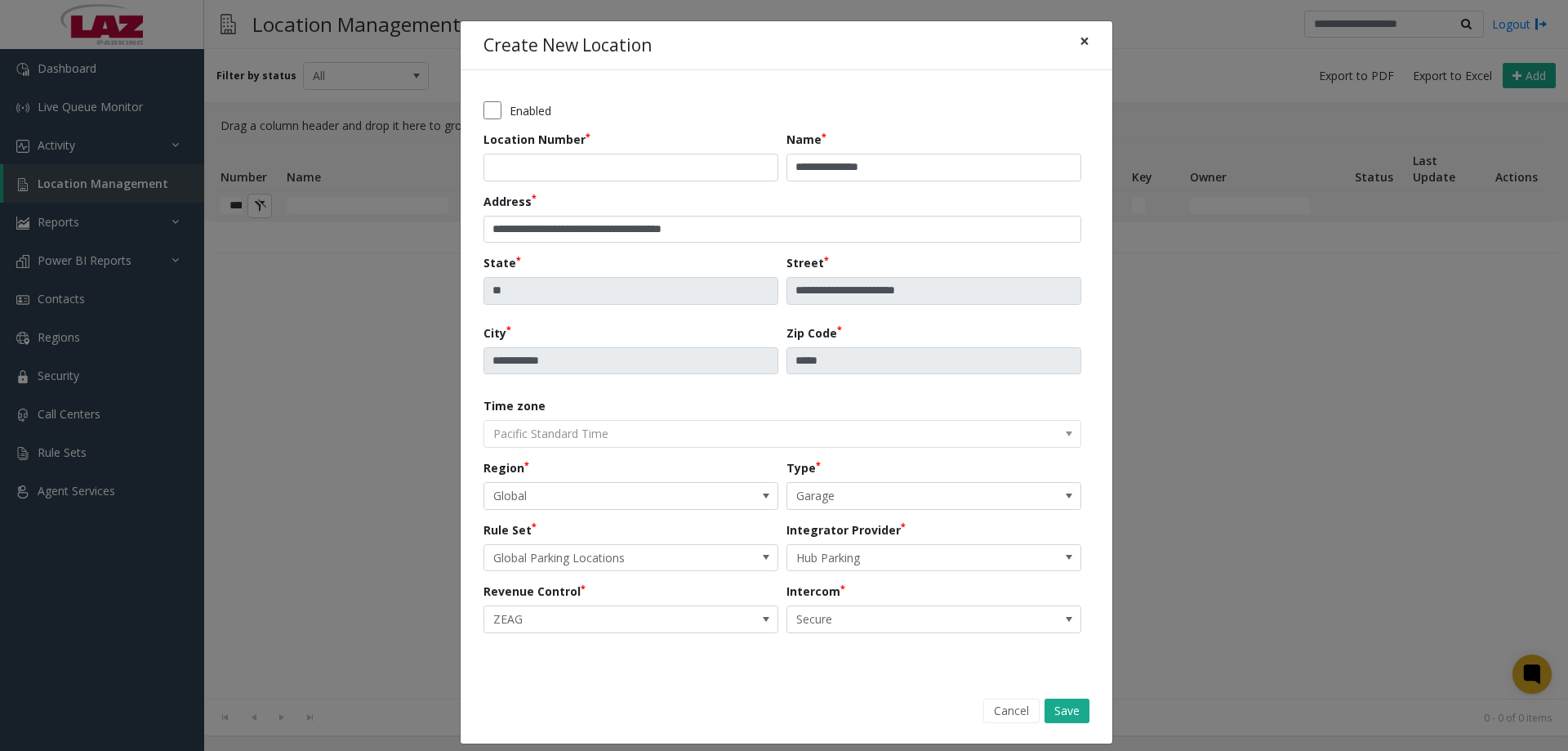
click at [1085, 43] on button "×" at bounding box center [1084, 41] width 33 height 40
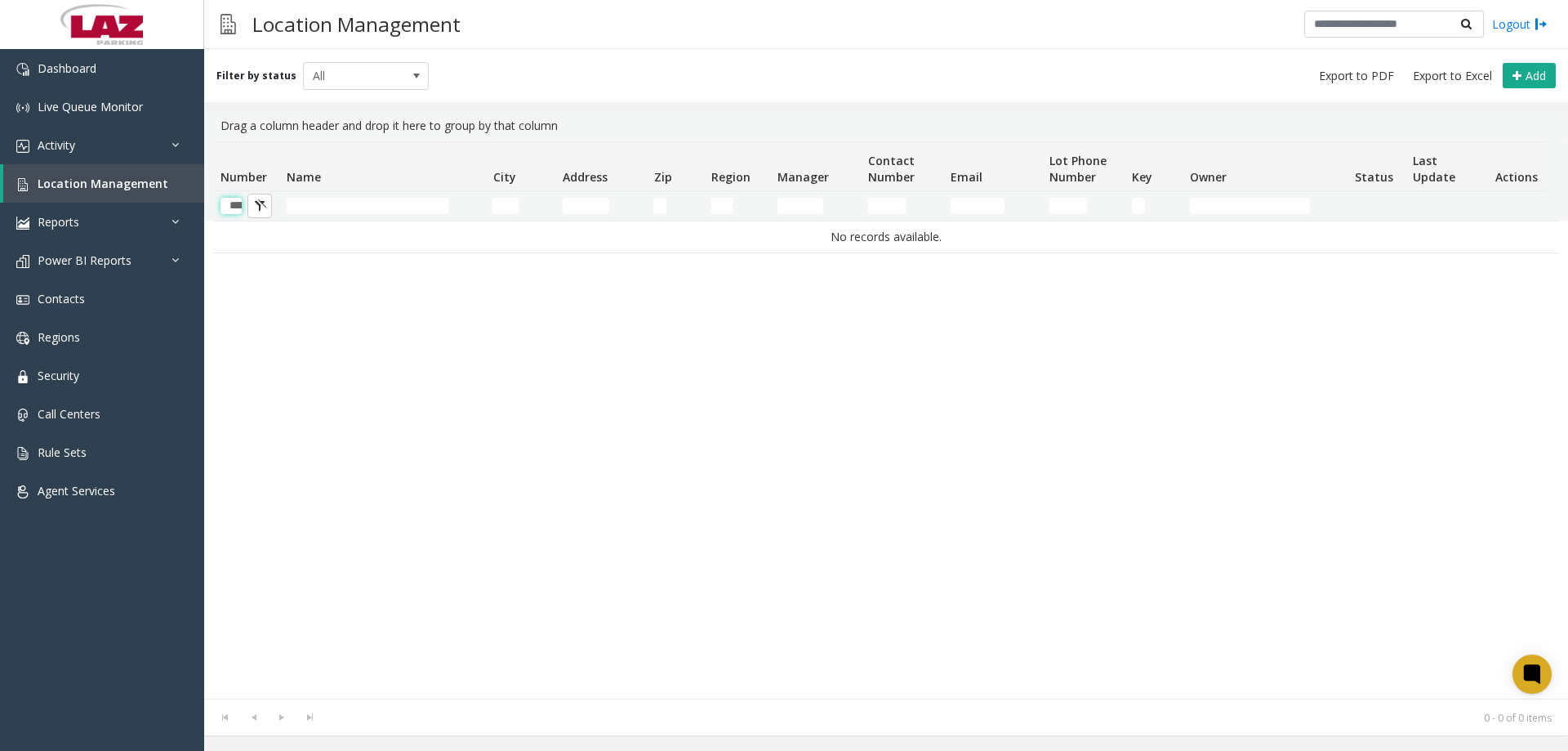
scroll to position [0, 27]
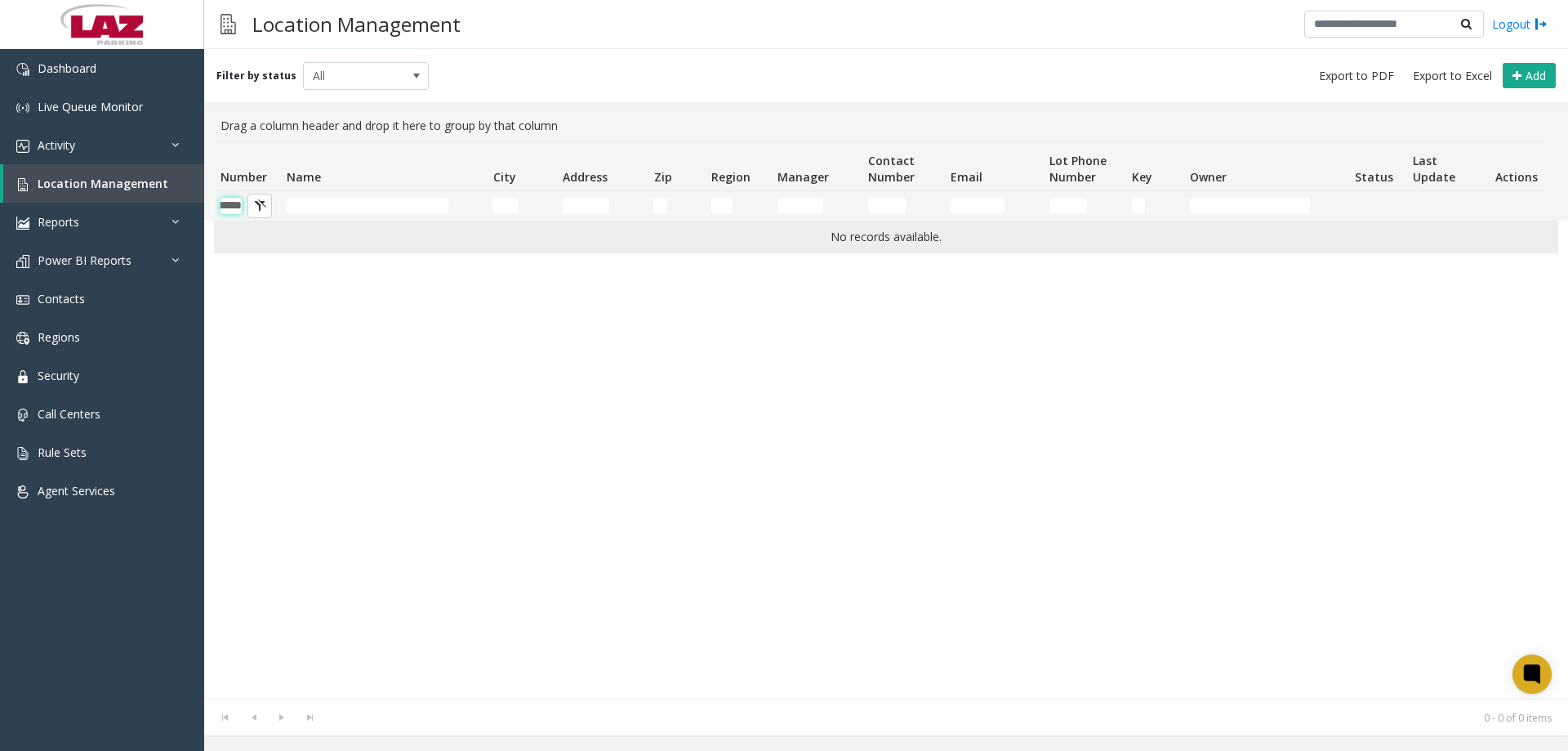
drag, startPoint x: 227, startPoint y: 210, endPoint x: 259, endPoint y: 223, distance: 34.5
click at [267, 223] on div "Number Name City Address Zip Region Manager Contact Number Email Lot Phone Numb…" at bounding box center [886, 419] width 1364 height 557
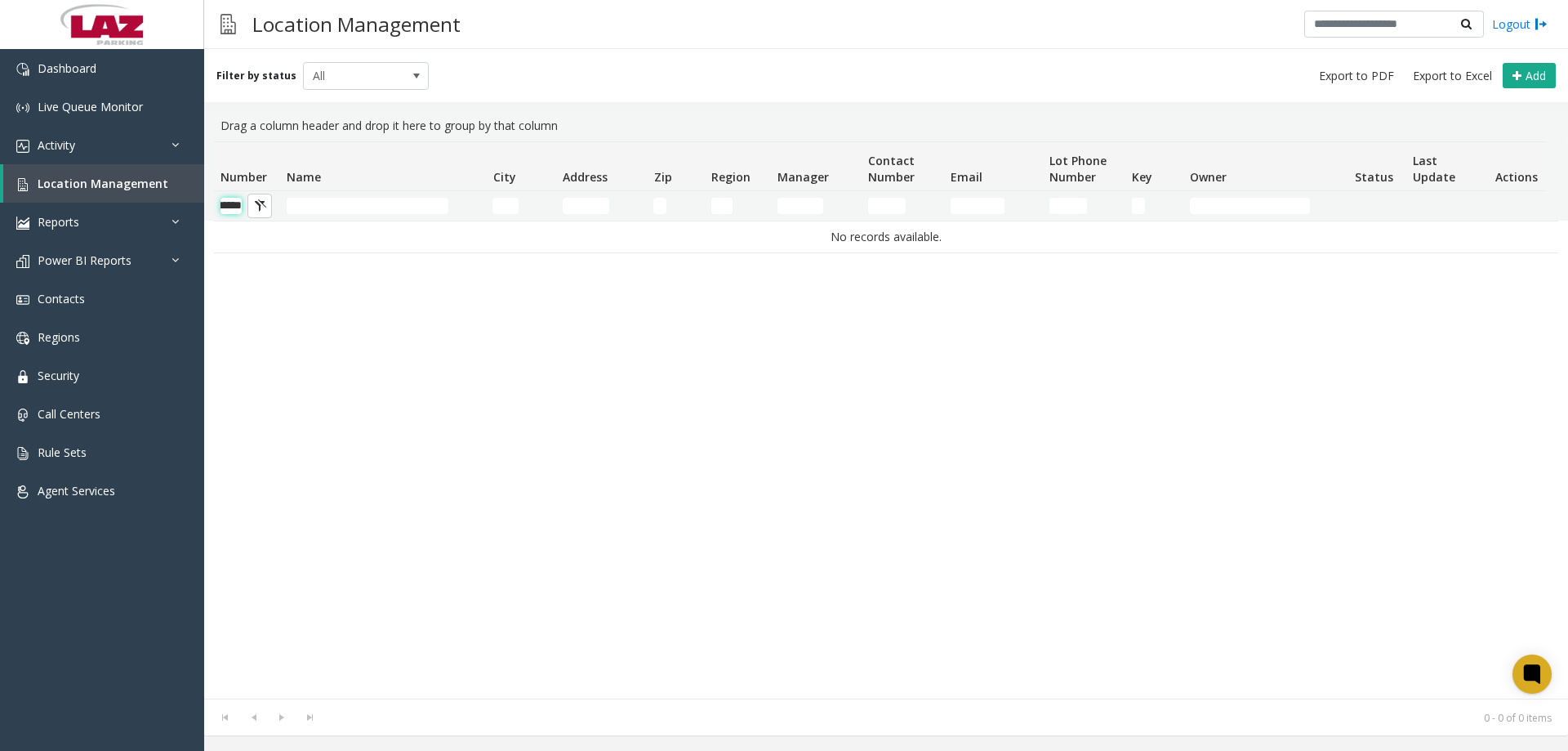
drag, startPoint x: 231, startPoint y: 206, endPoint x: 238, endPoint y: 212, distance: 9.2
click at [232, 206] on input "******" at bounding box center [231, 205] width 22 height 16
click at [241, 207] on input "******" at bounding box center [231, 205] width 22 height 16
click at [239, 207] on input "******" at bounding box center [231, 205] width 22 height 16
click at [239, 201] on input "******" at bounding box center [231, 205] width 22 height 16
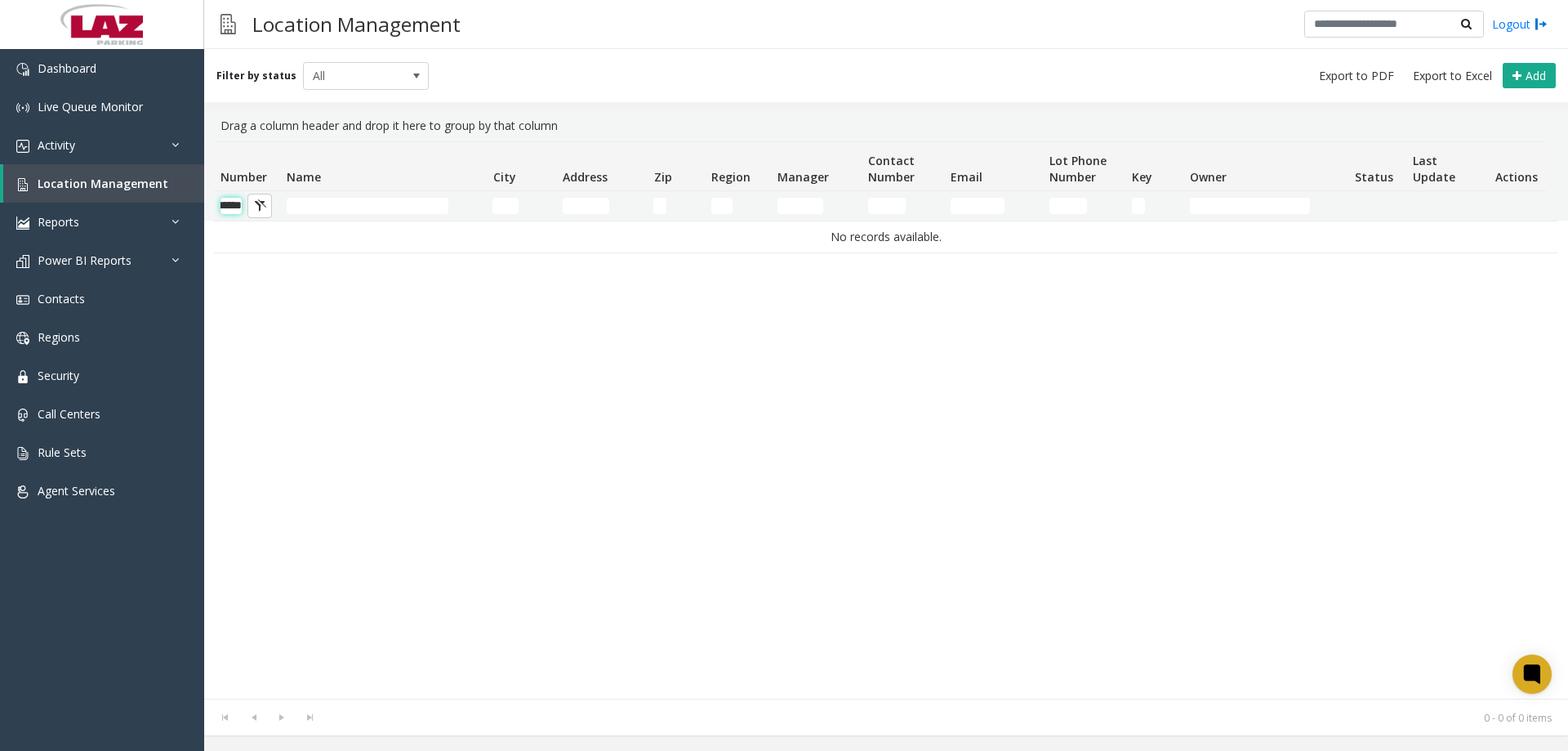
click at [236, 204] on input "******" at bounding box center [231, 205] width 22 height 16
type input "******"
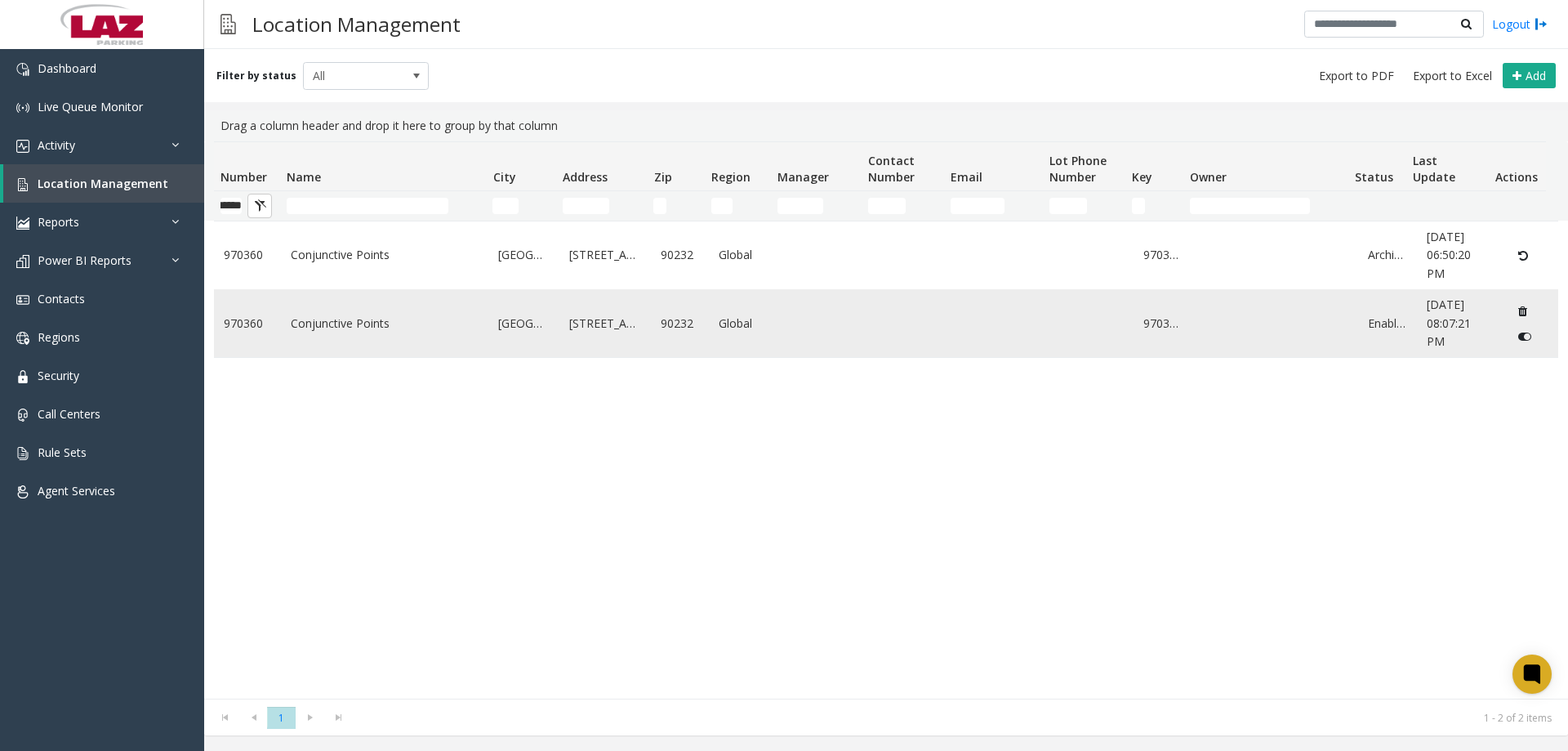
scroll to position [0, 0]
click at [348, 317] on link "Conjunctive Points" at bounding box center [385, 323] width 188 height 18
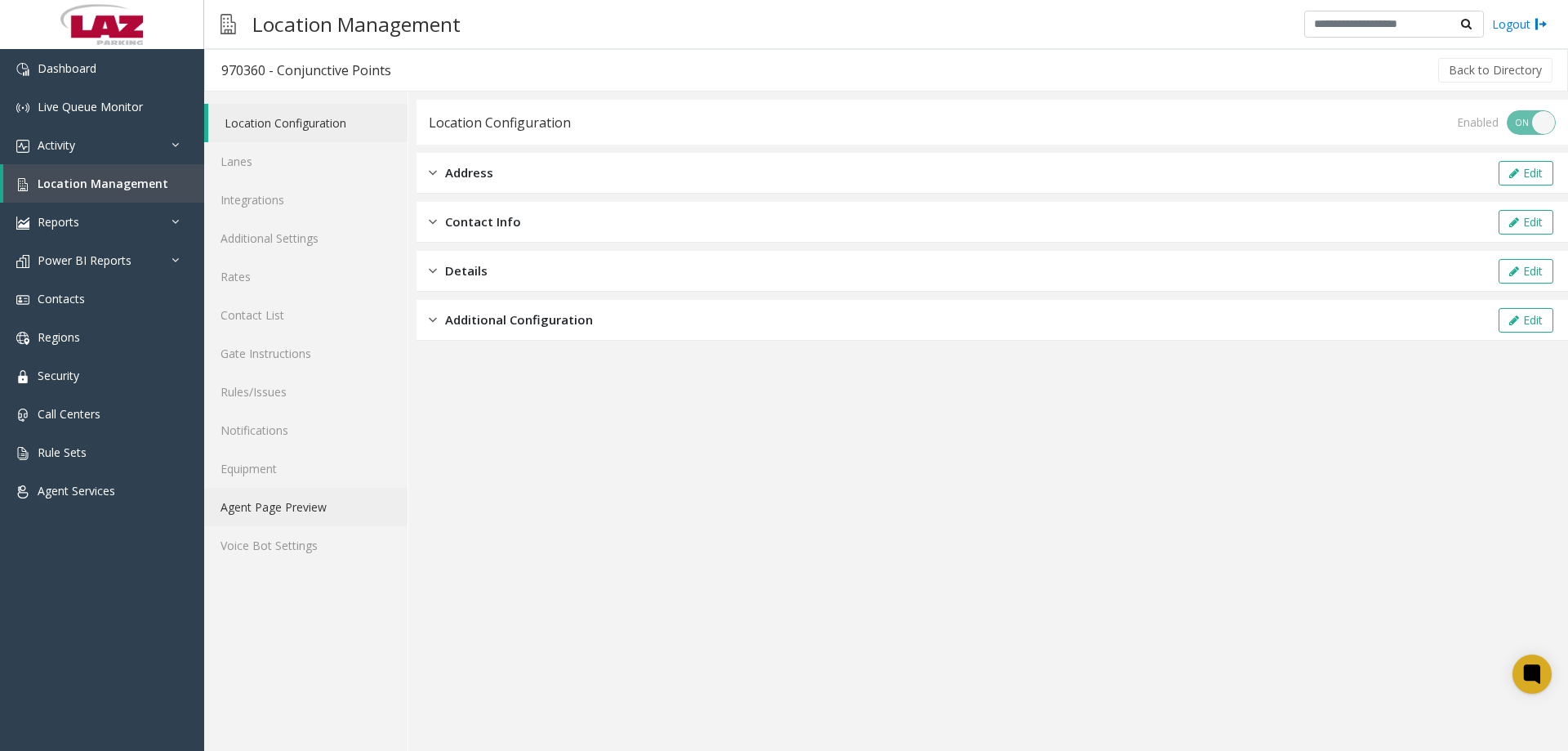
click at [300, 501] on link "Agent Page Preview" at bounding box center [306, 507] width 203 height 39
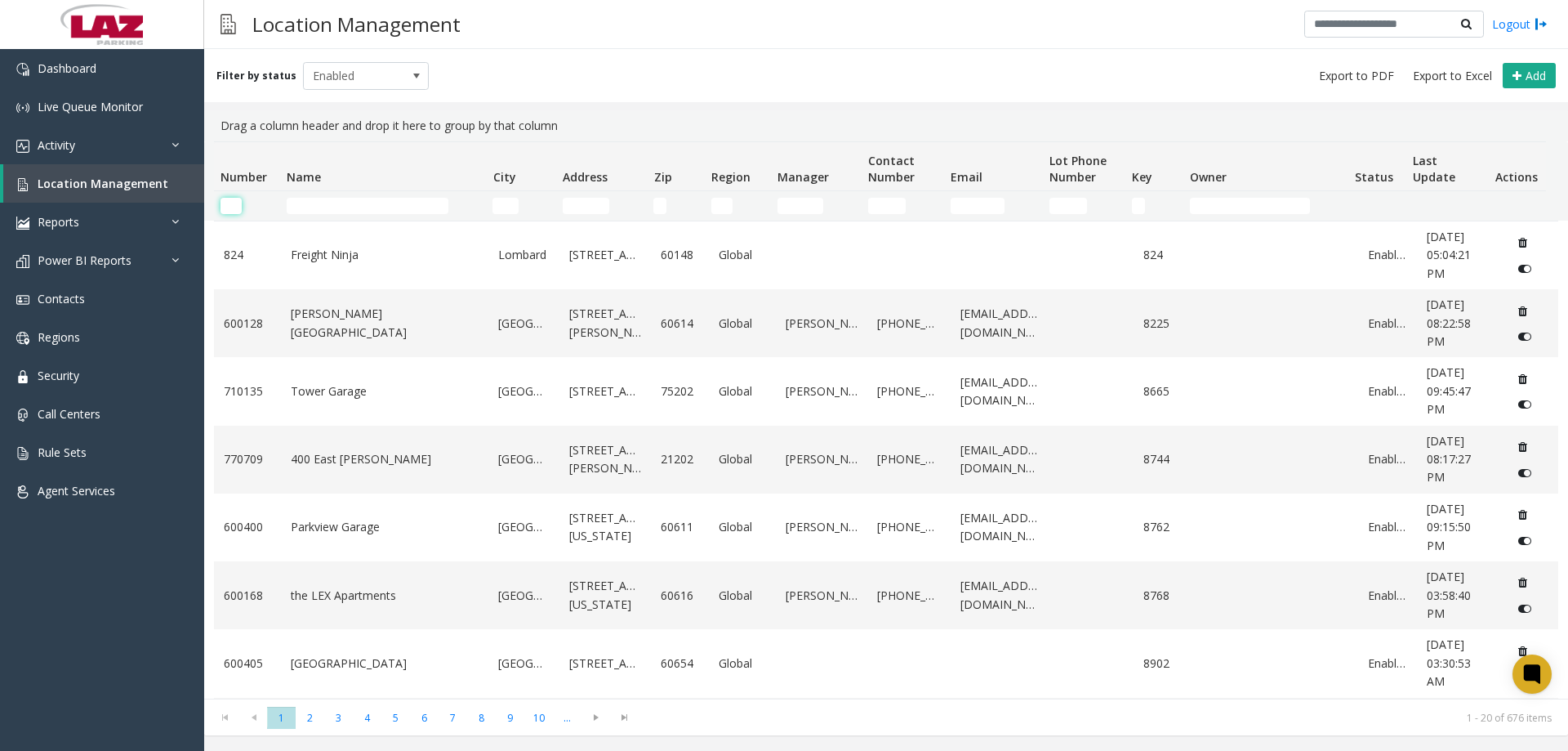
click at [224, 201] on input "Number Filter" at bounding box center [231, 205] width 22 height 16
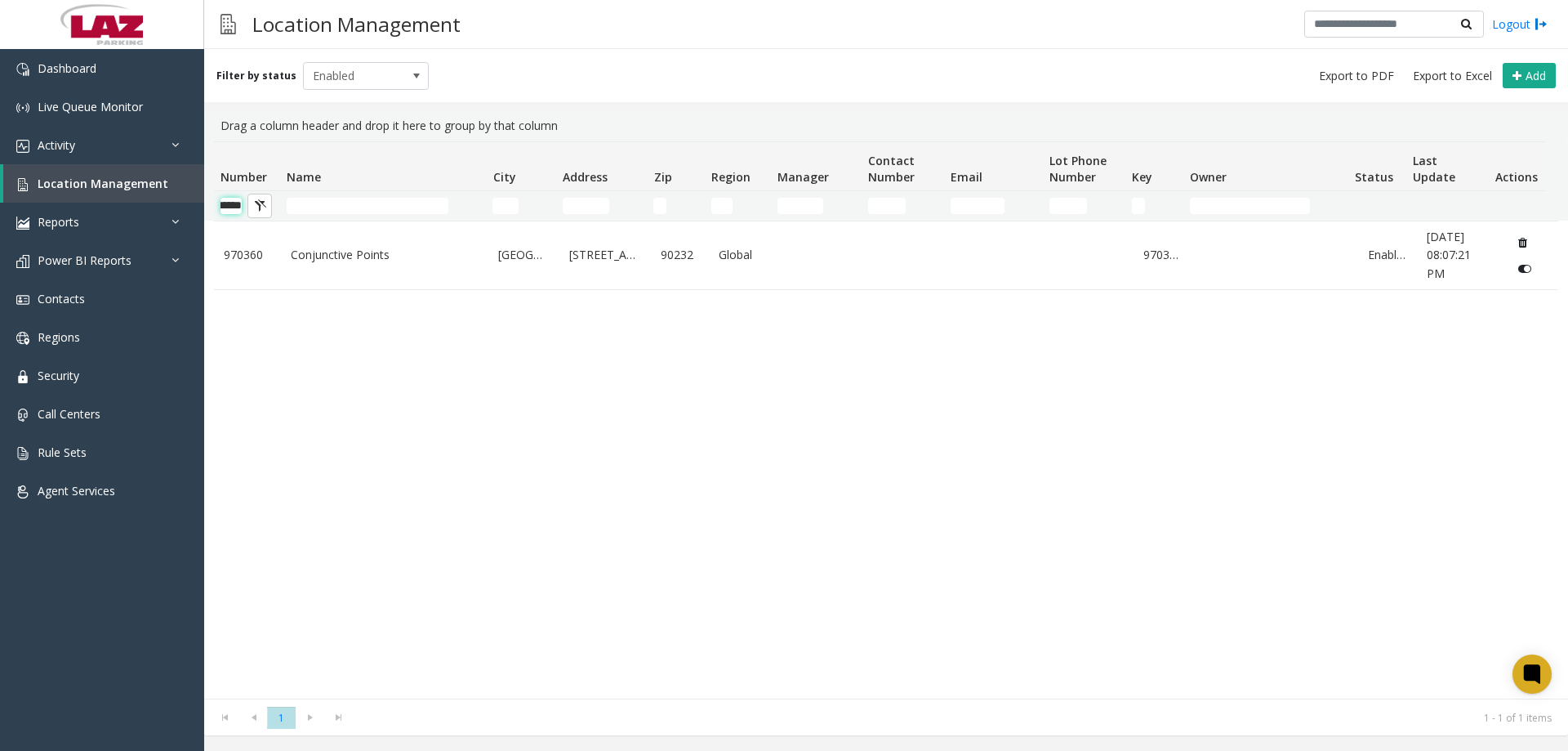
scroll to position [0, 27]
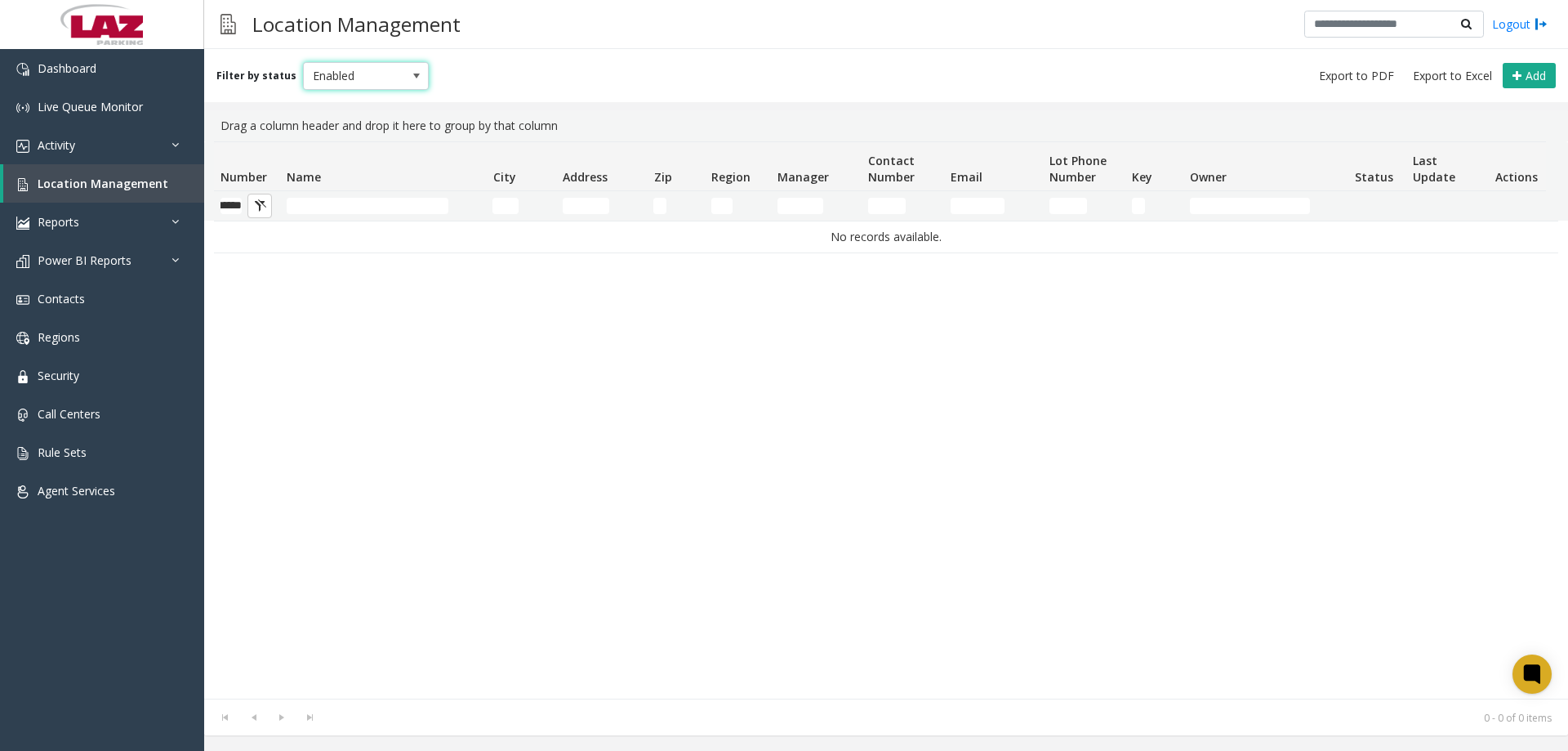
click at [315, 76] on span "Enabled" at bounding box center [354, 76] width 100 height 26
click at [341, 97] on li "All" at bounding box center [359, 103] width 121 height 22
drag, startPoint x: 237, startPoint y: 199, endPoint x: 262, endPoint y: 214, distance: 29.2
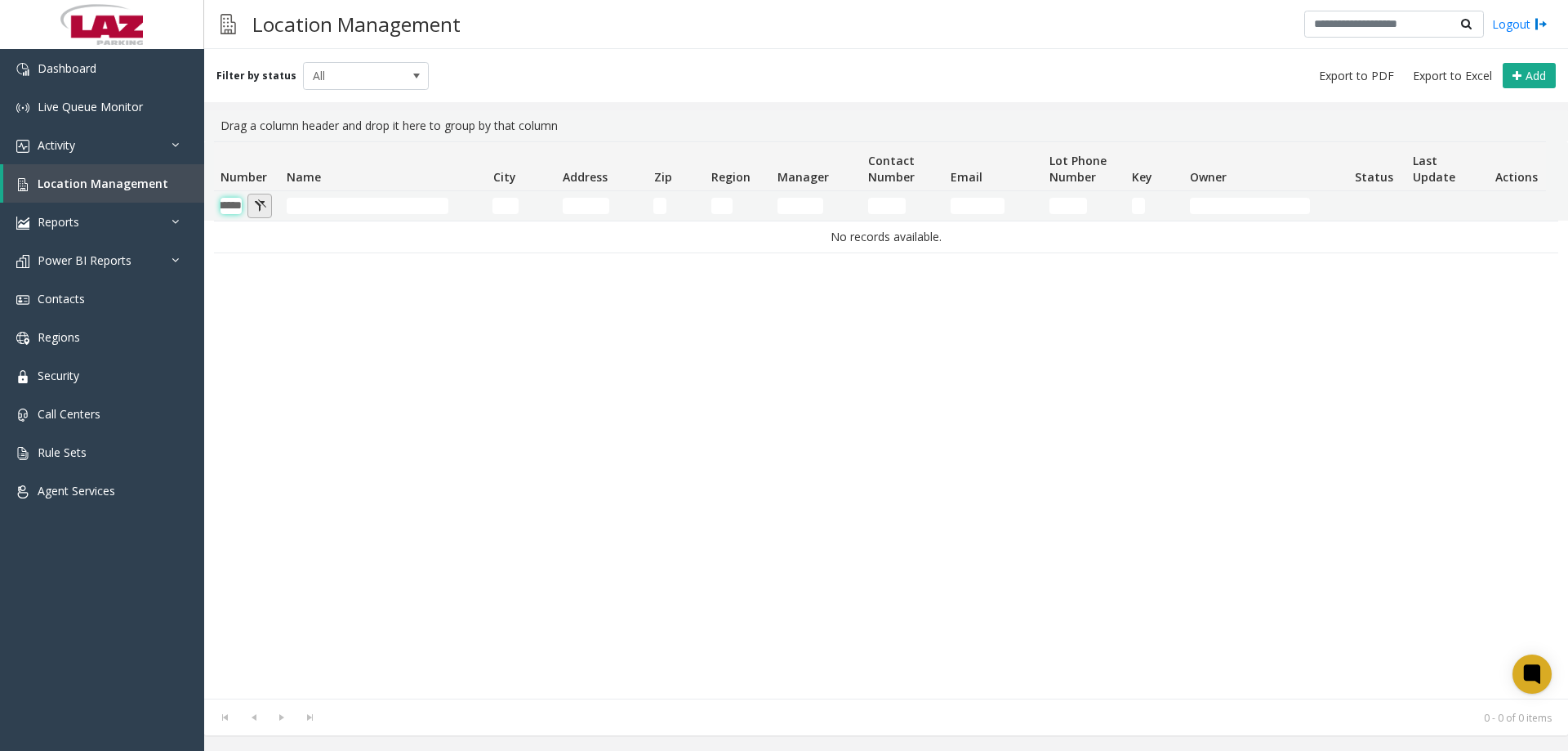
click at [262, 214] on kendo-grid-filter-wrapper-cell "******" at bounding box center [247, 205] width 53 height 16
click at [240, 204] on input "******" at bounding box center [231, 205] width 22 height 16
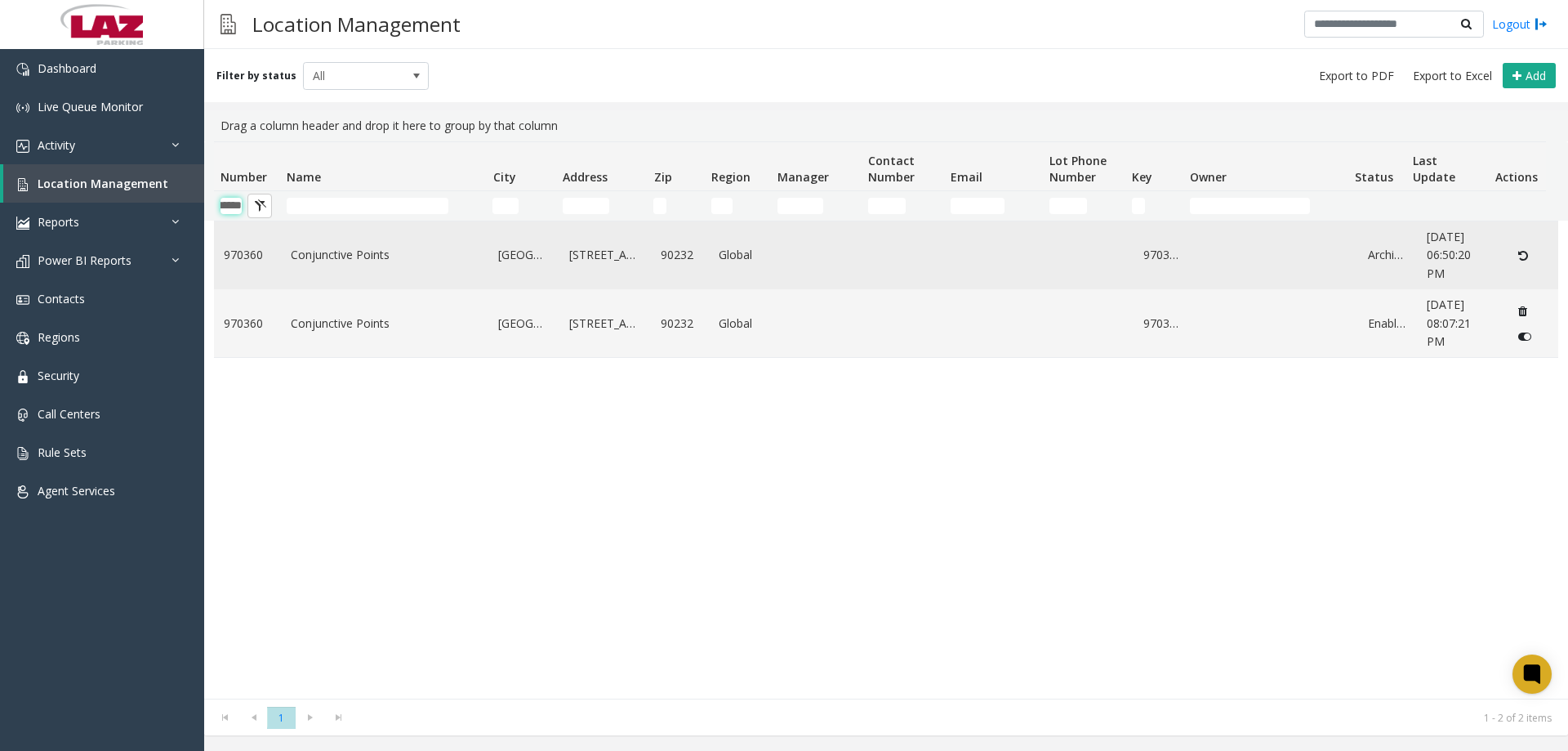
type input "******"
click at [1455, 251] on span "[DATE] 06:50:20 PM" at bounding box center [1448, 255] width 44 height 53
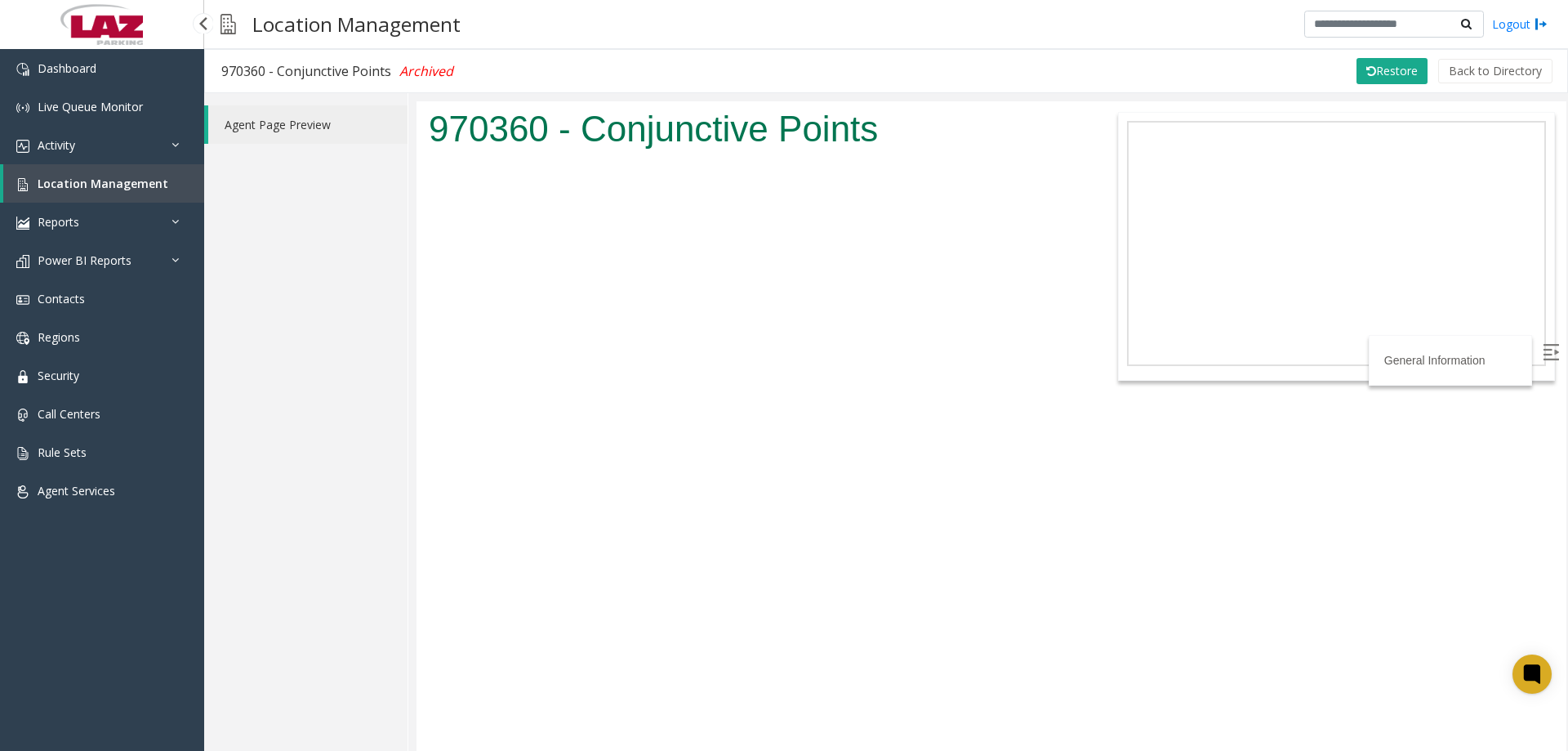
click at [128, 179] on span "Location Management" at bounding box center [103, 183] width 131 height 15
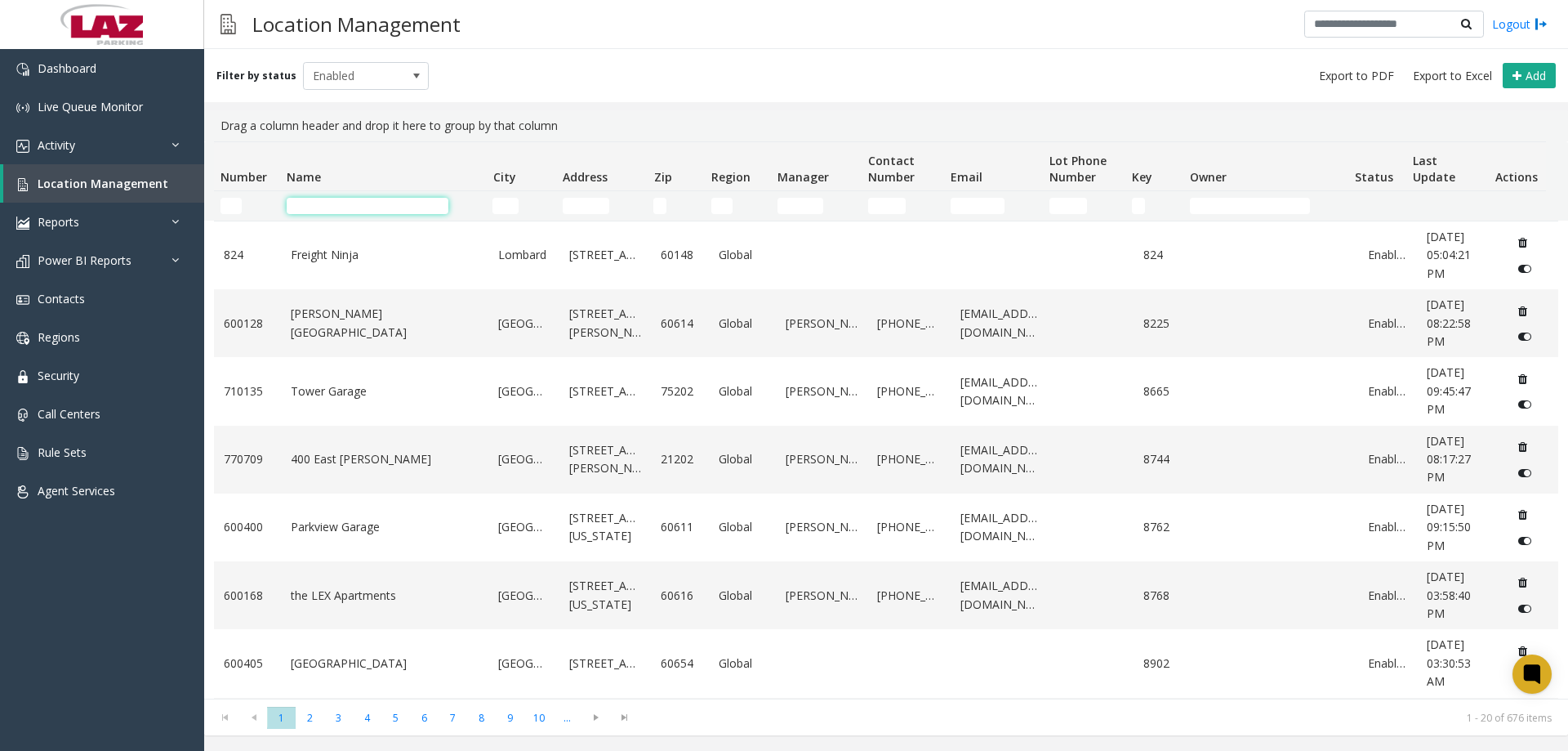
click at [439, 201] on input "Name Filter" at bounding box center [367, 205] width 162 height 16
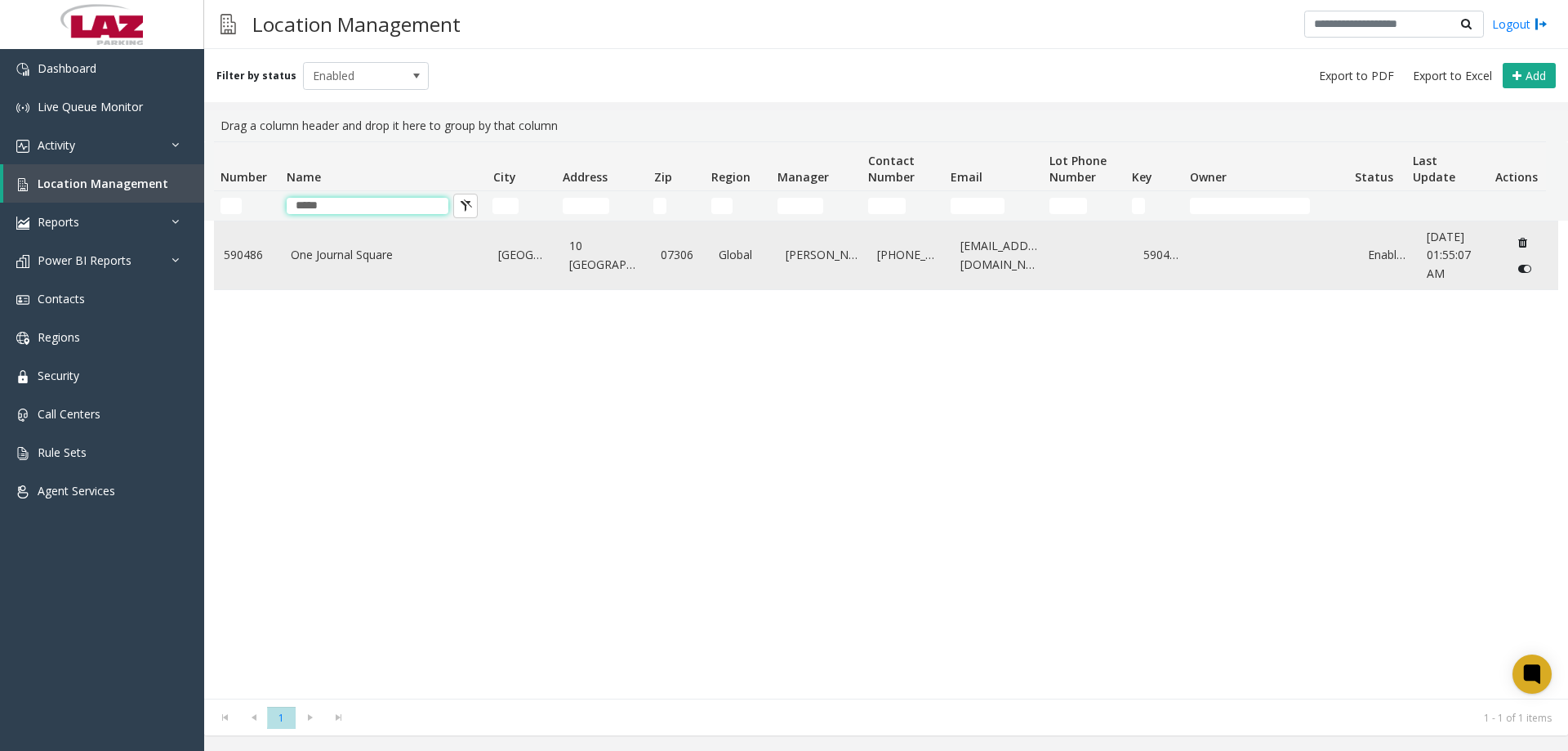
type input "*****"
click at [402, 254] on link "One Journal Square" at bounding box center [385, 254] width 188 height 18
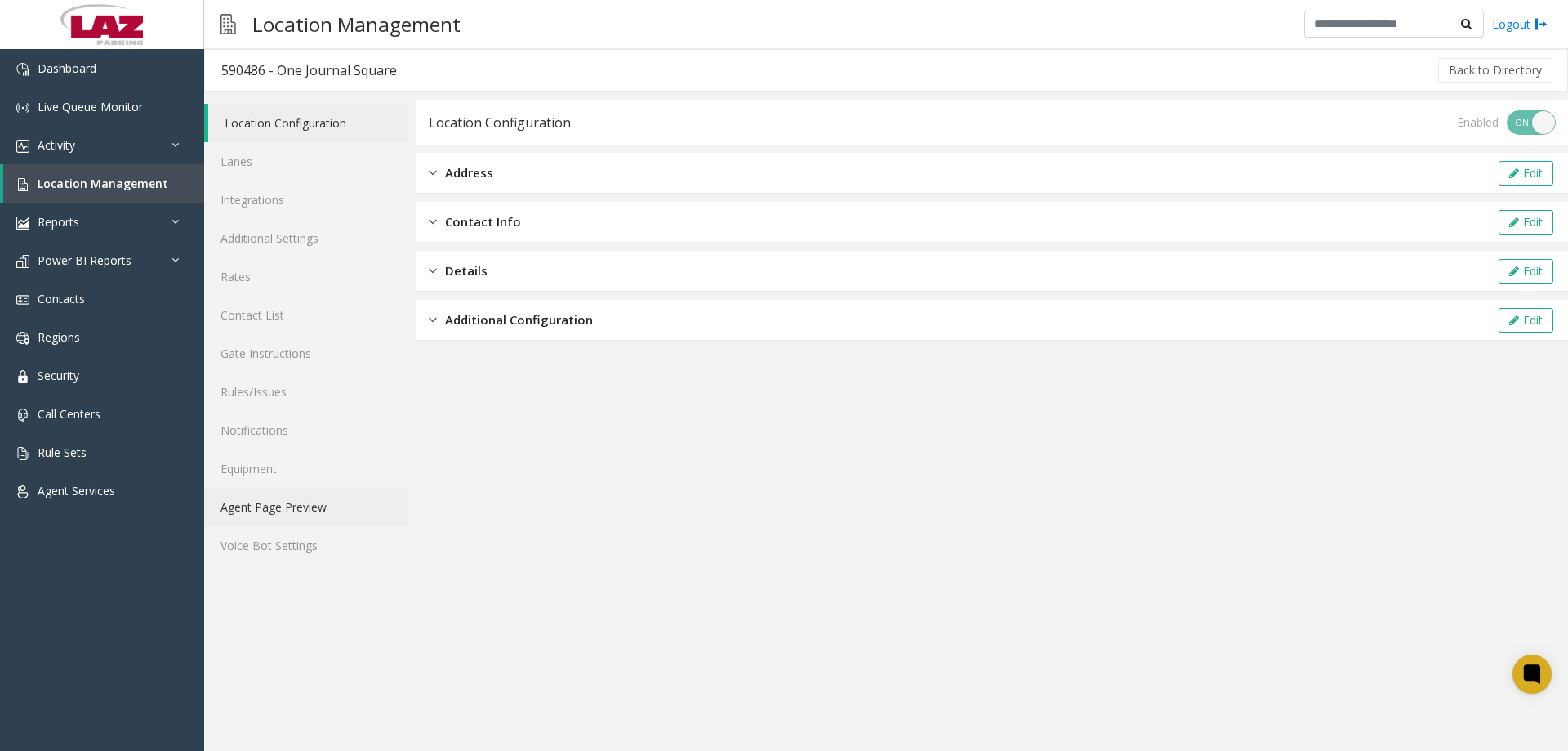
click at [335, 510] on link "Agent Page Preview" at bounding box center [306, 507] width 203 height 39
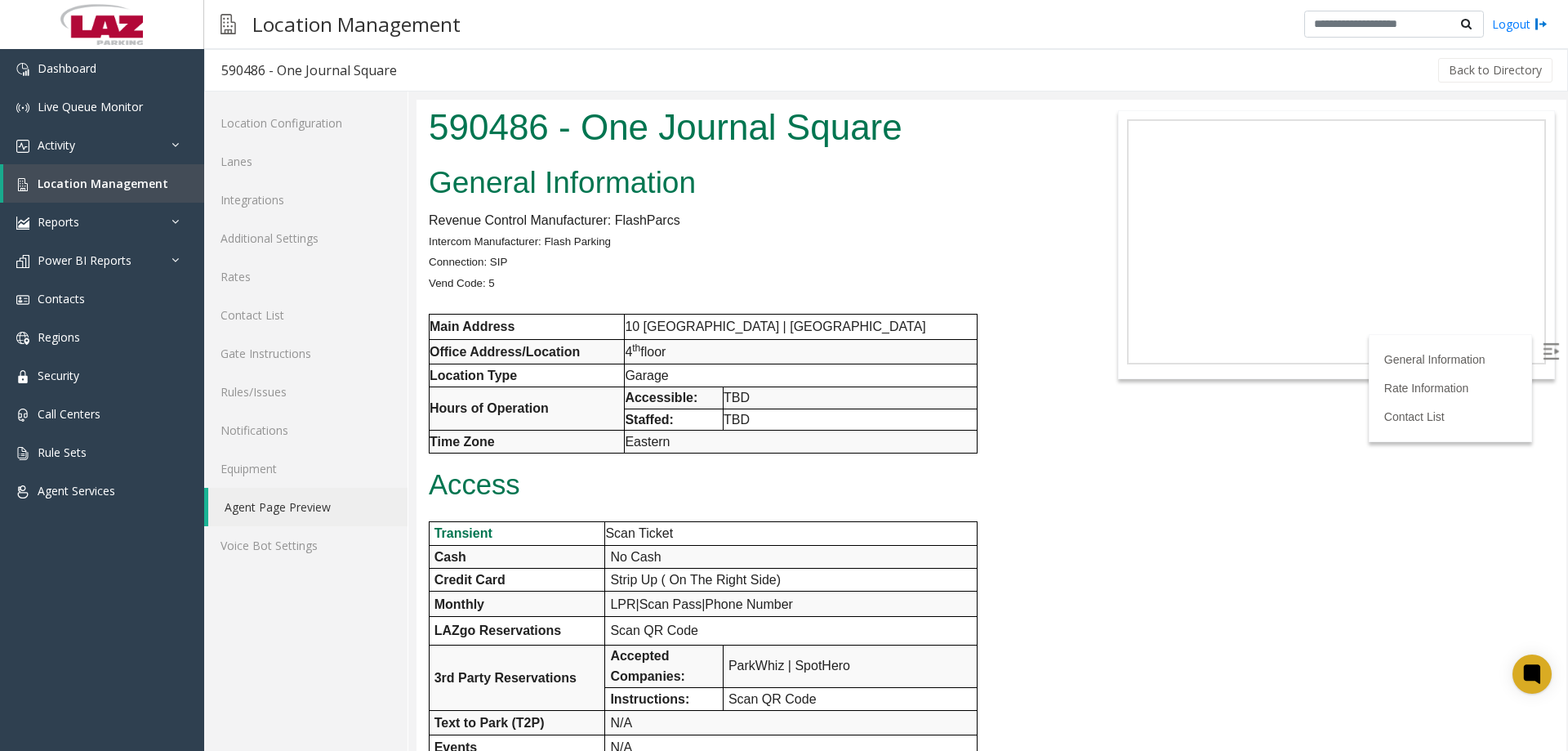
click at [289, 498] on link "Agent Page Preview" at bounding box center [308, 507] width 200 height 39
click at [290, 315] on link "Contact List" at bounding box center [306, 315] width 203 height 39
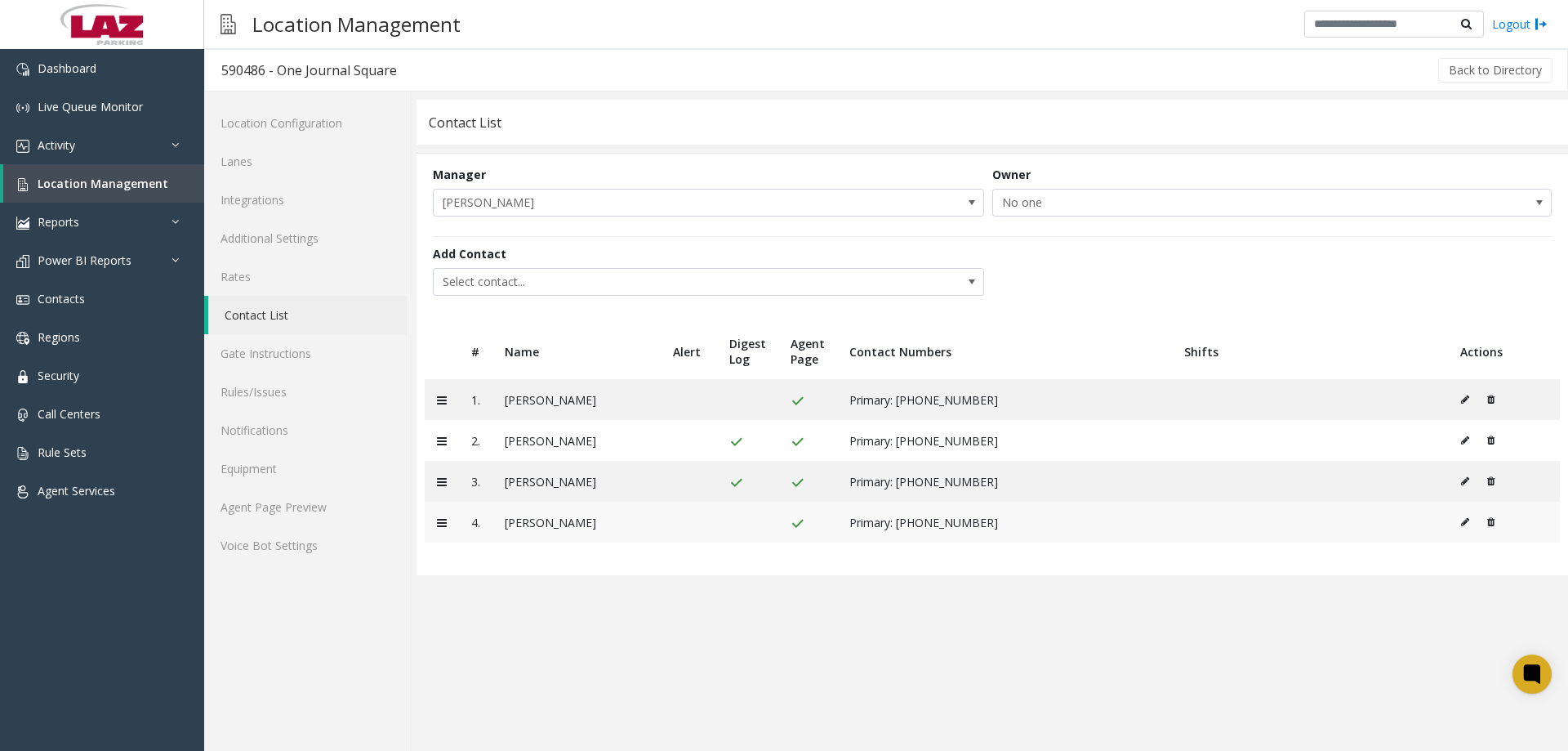
click at [1463, 520] on icon at bounding box center [1465, 522] width 8 height 9
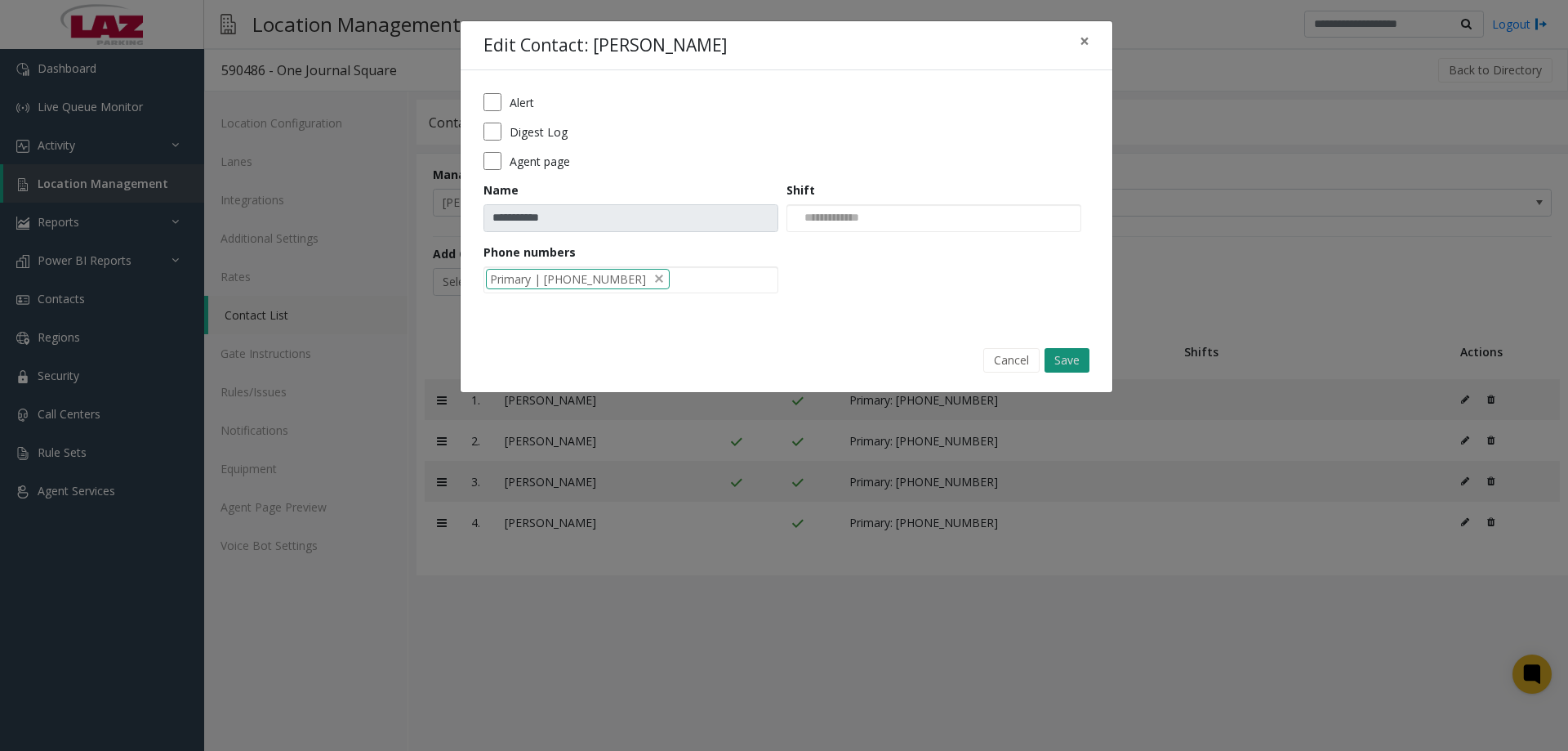
click at [1084, 362] on button "Save" at bounding box center [1067, 360] width 45 height 24
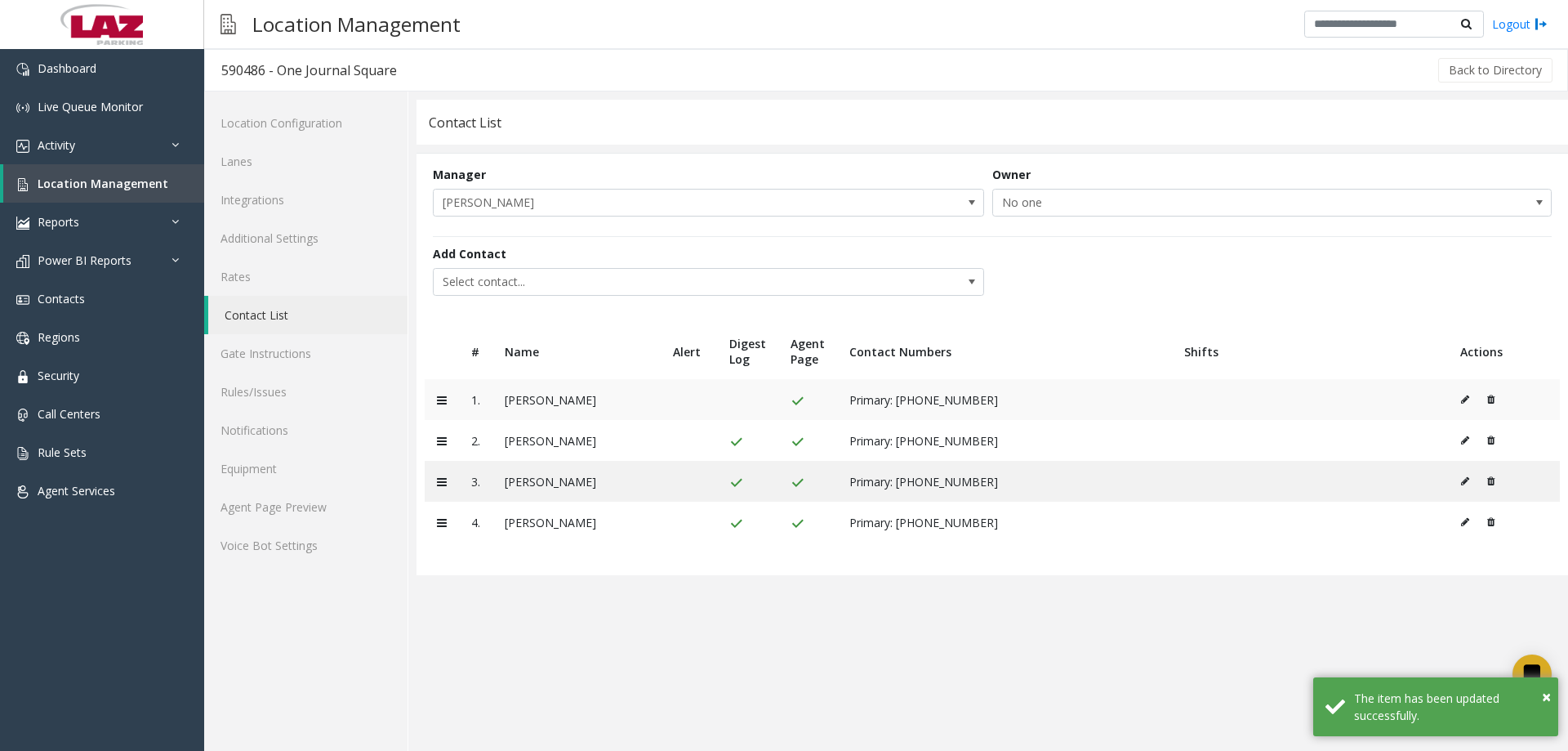
click at [1465, 403] on icon at bounding box center [1465, 400] width 8 height 9
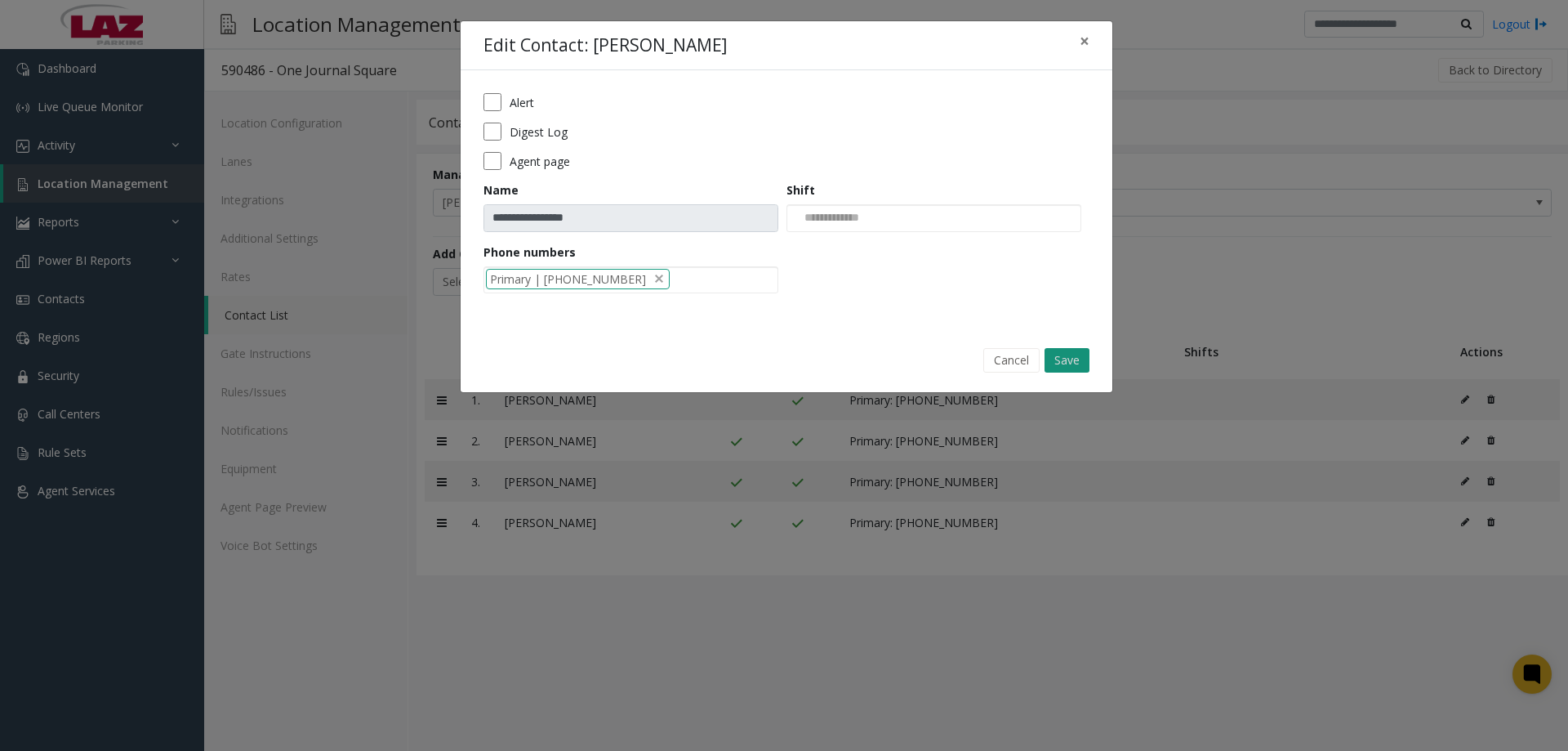
click at [1081, 361] on button "Save" at bounding box center [1067, 360] width 45 height 24
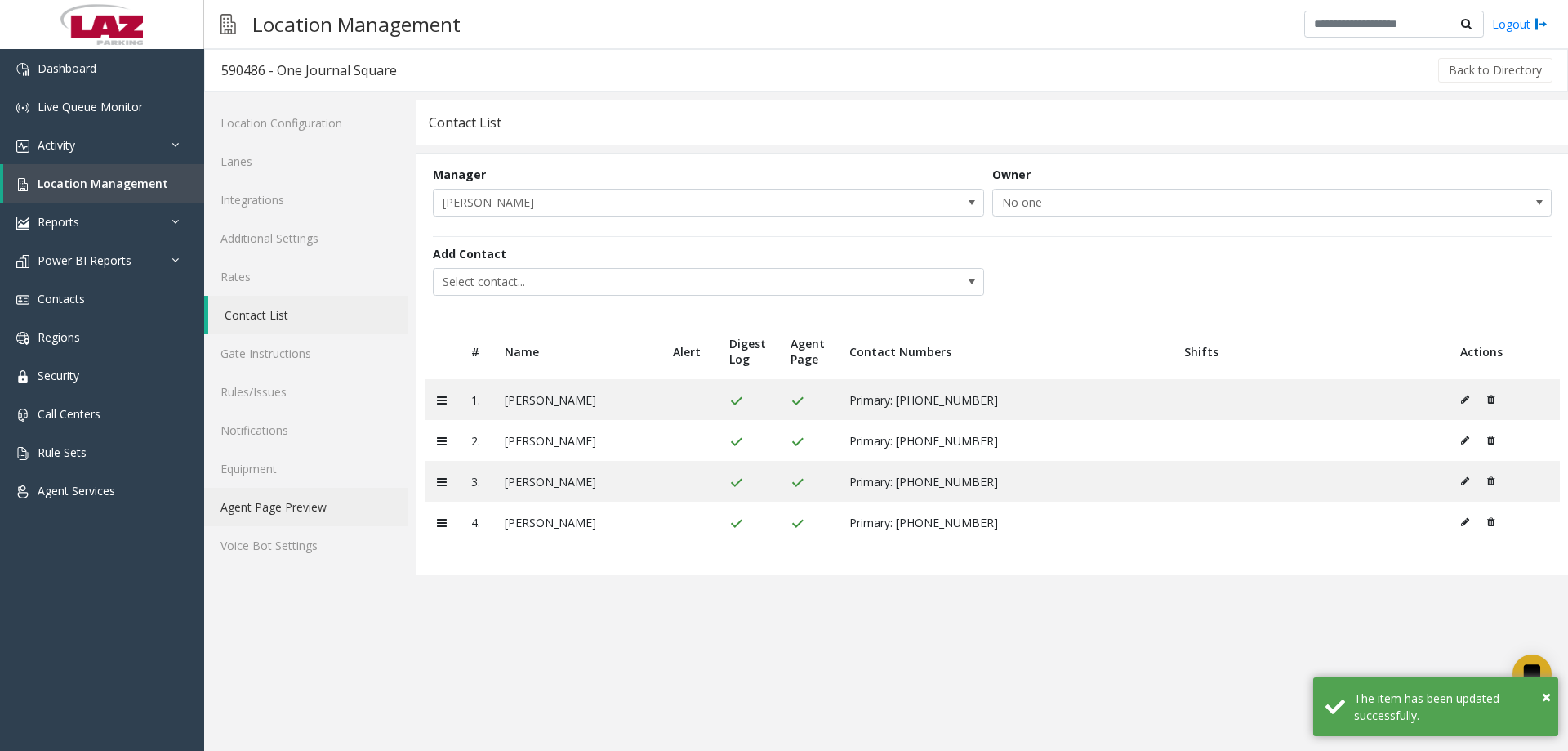
click at [335, 496] on link "Agent Page Preview" at bounding box center [306, 507] width 203 height 39
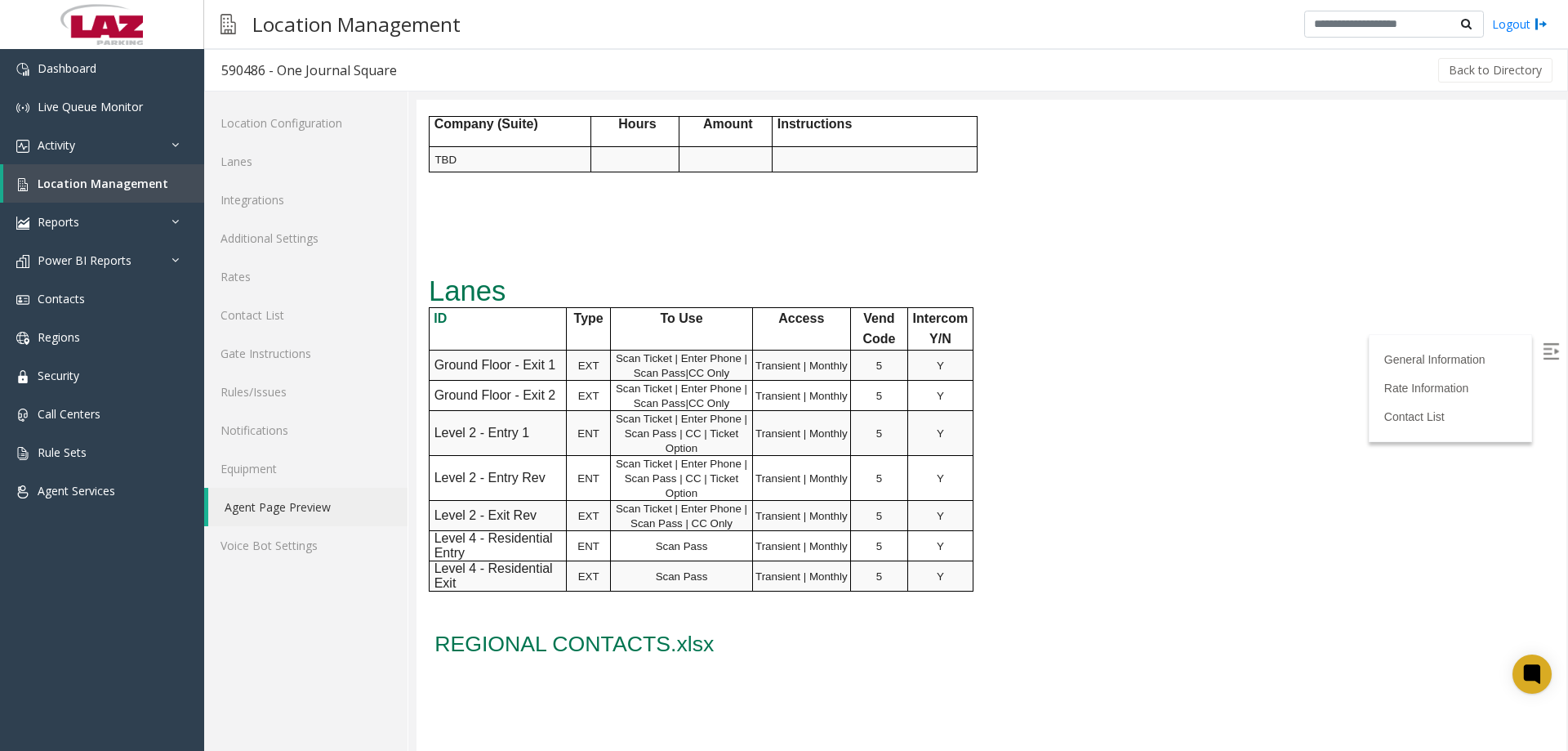
scroll to position [1110, 0]
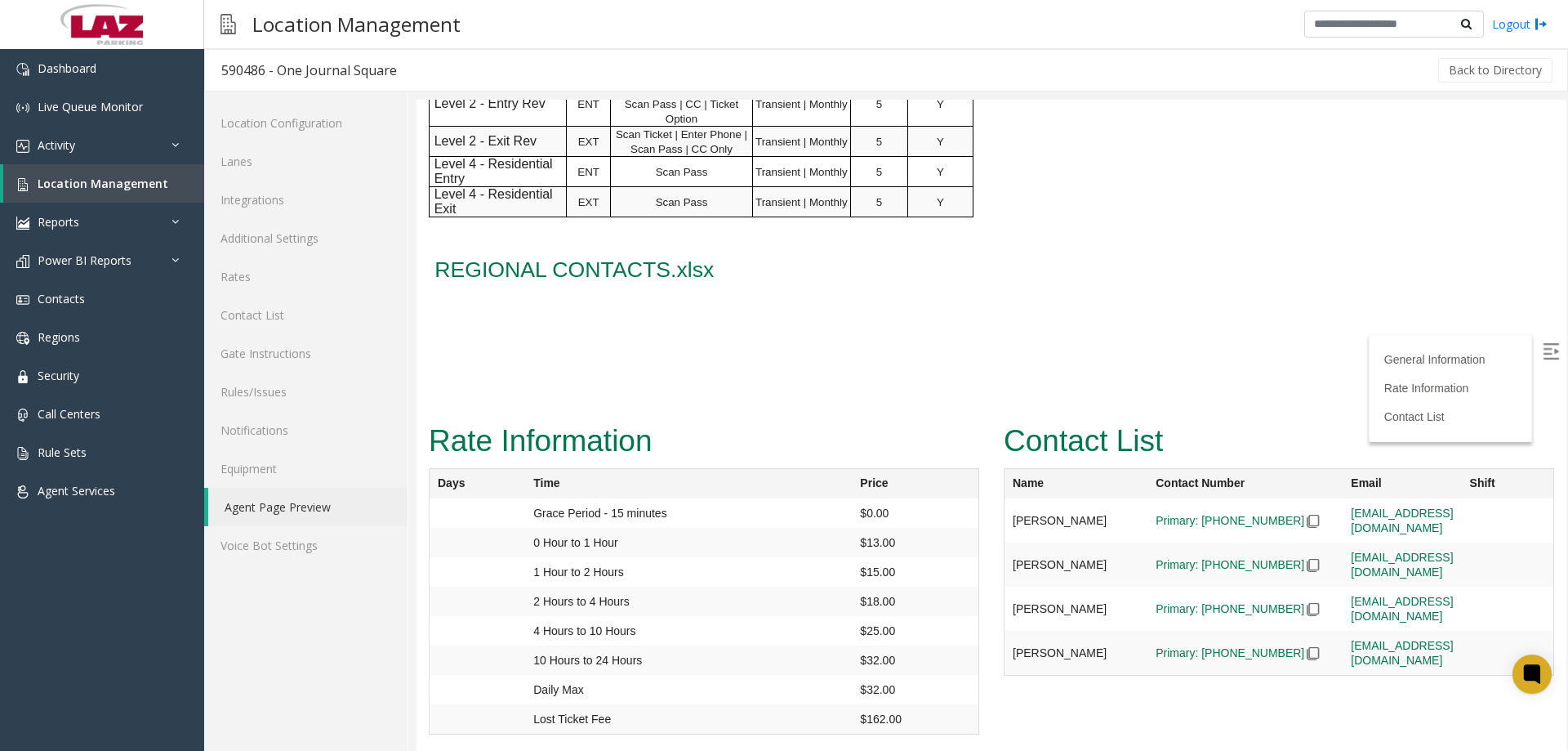
click at [1541, 342] on label at bounding box center [1553, 353] width 24 height 24
drag, startPoint x: 263, startPoint y: 73, endPoint x: 222, endPoint y: 72, distance: 41.0
click at [222, 72] on div "590486 - One Journal Square" at bounding box center [309, 70] width 175 height 22
copy div "590486"
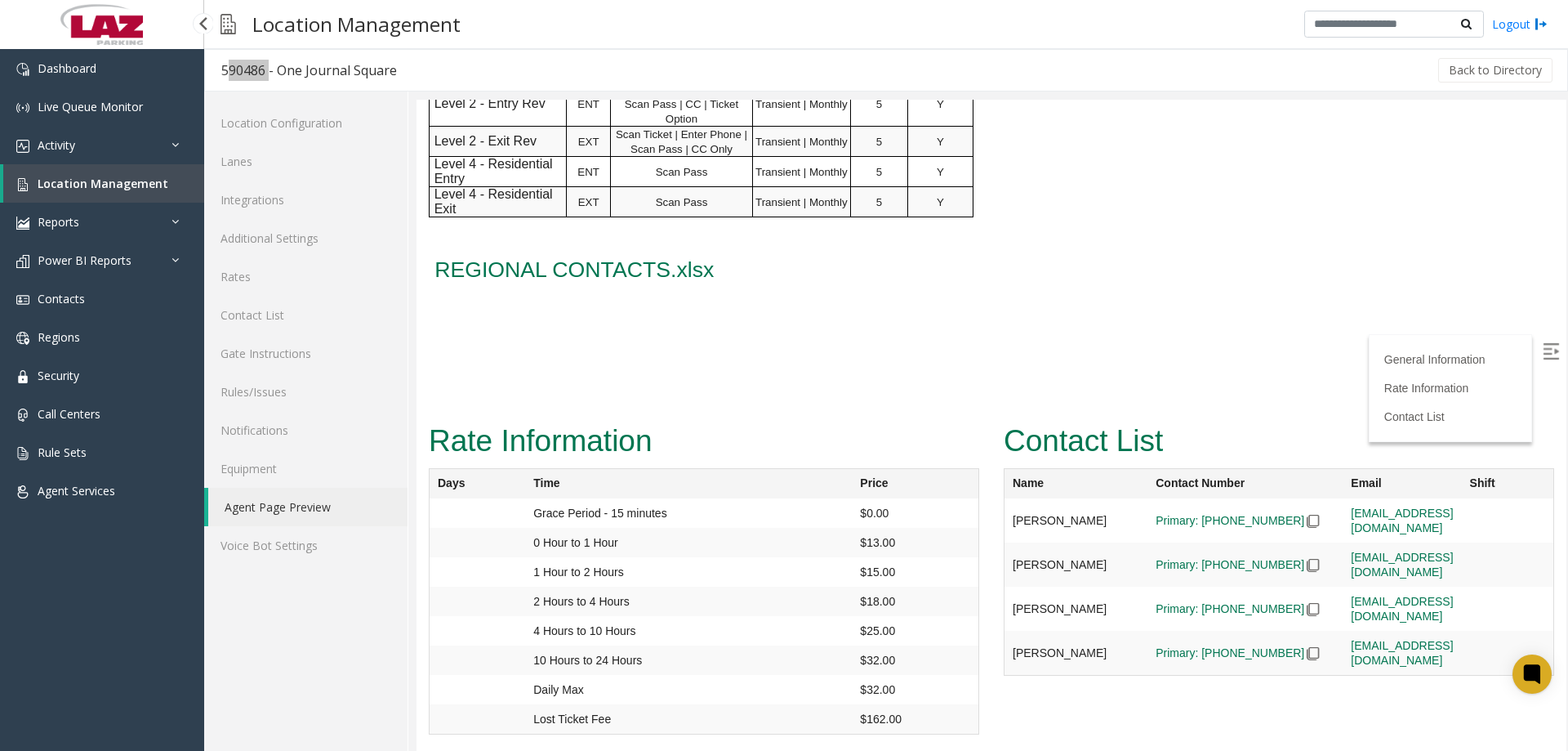
click at [962, 374] on p at bounding box center [752, 370] width 646 height 31
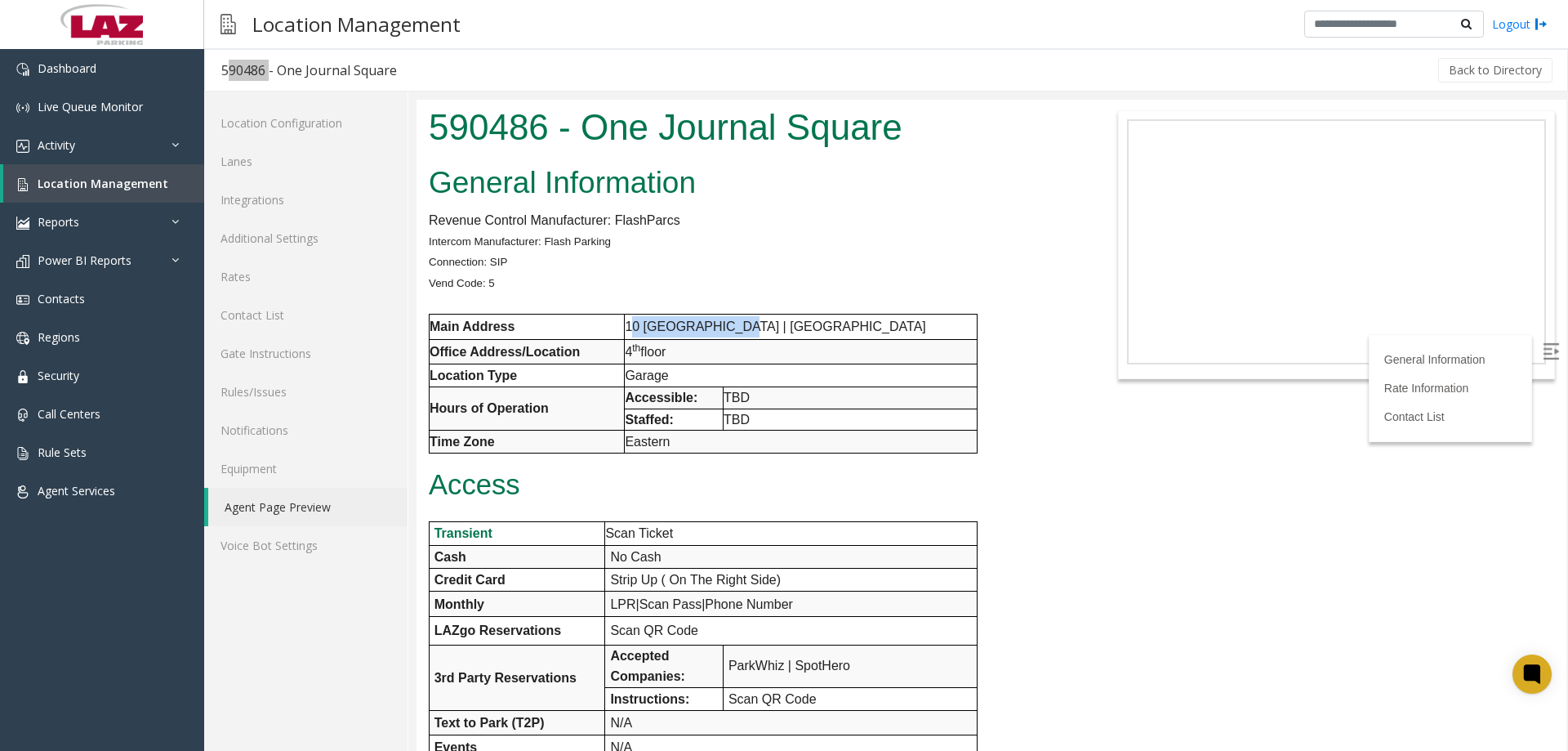
drag, startPoint x: 629, startPoint y: 322, endPoint x: 687, endPoint y: 323, distance: 58.0
click at [741, 327] on p "10 [GEOGRAPHIC_DATA] | [GEOGRAPHIC_DATA]" at bounding box center [800, 327] width 352 height 22
click at [976, 282] on p "Vend Code: 5" at bounding box center [752, 283] width 646 height 22
click at [884, 175] on h2 "General Information" at bounding box center [752, 183] width 646 height 42
click at [297, 212] on link "Integrations" at bounding box center [306, 200] width 203 height 39
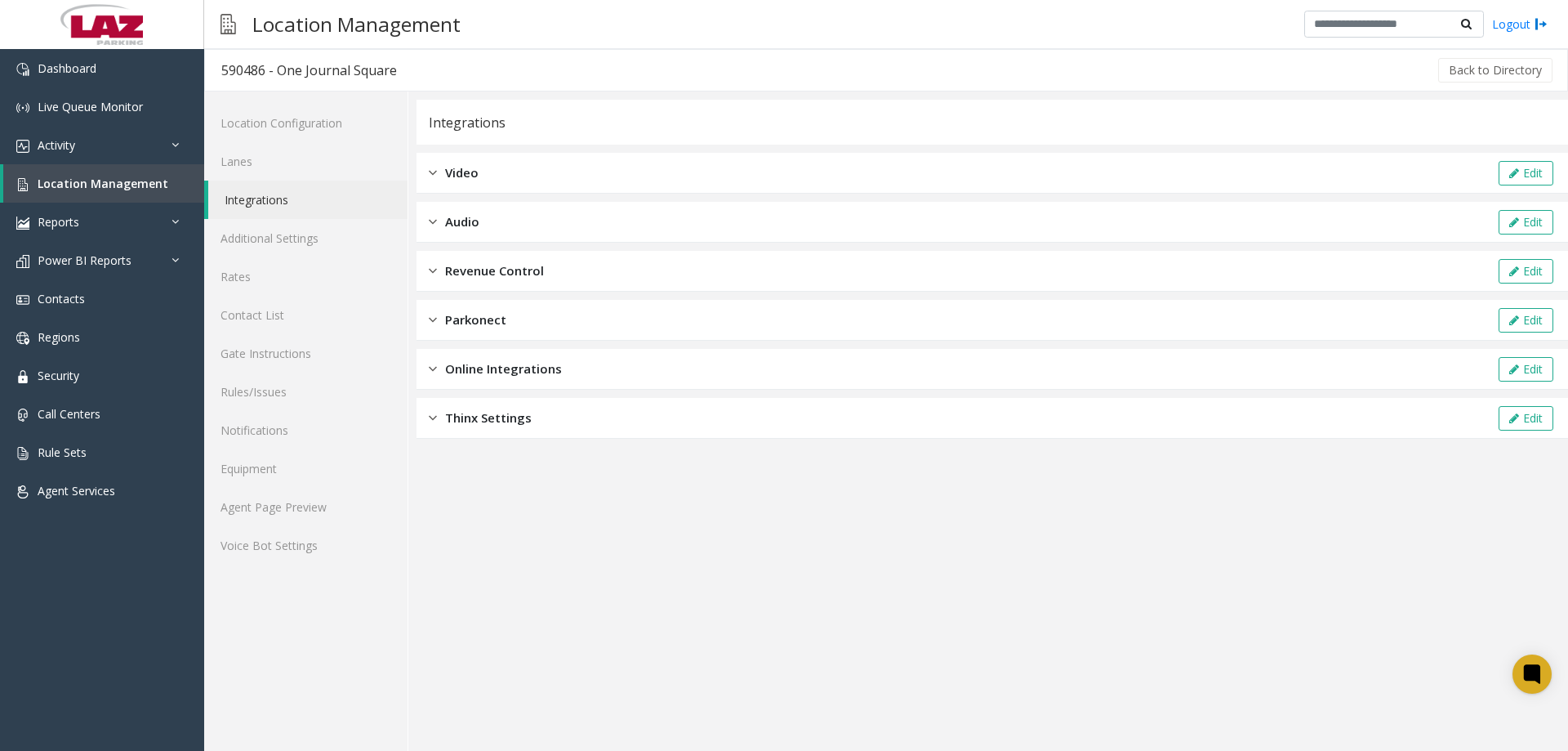
click at [524, 288] on div "Revenue Control Edit" at bounding box center [992, 270] width 1152 height 41
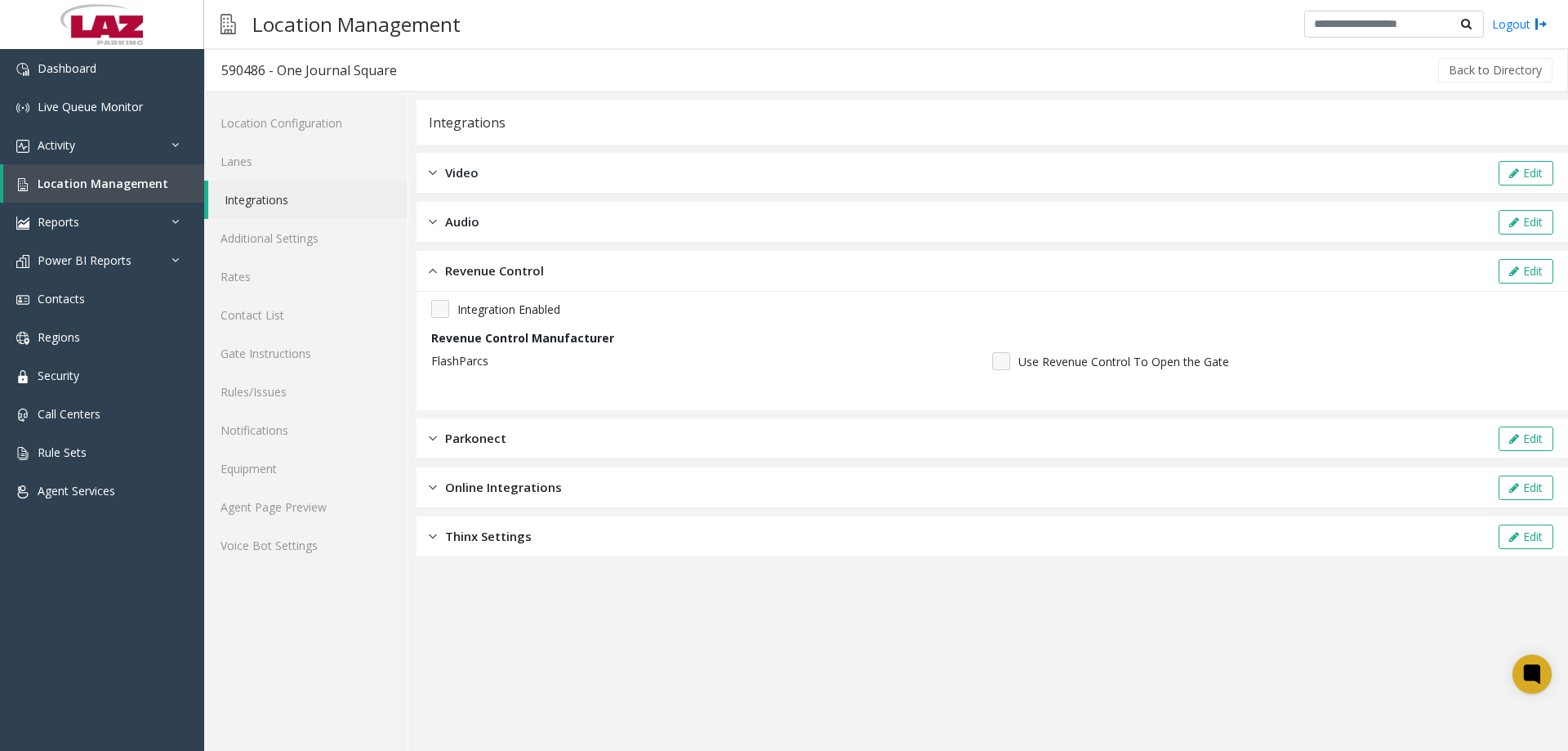
click at [546, 269] on div "Revenue Control Edit" at bounding box center [992, 270] width 1152 height 41
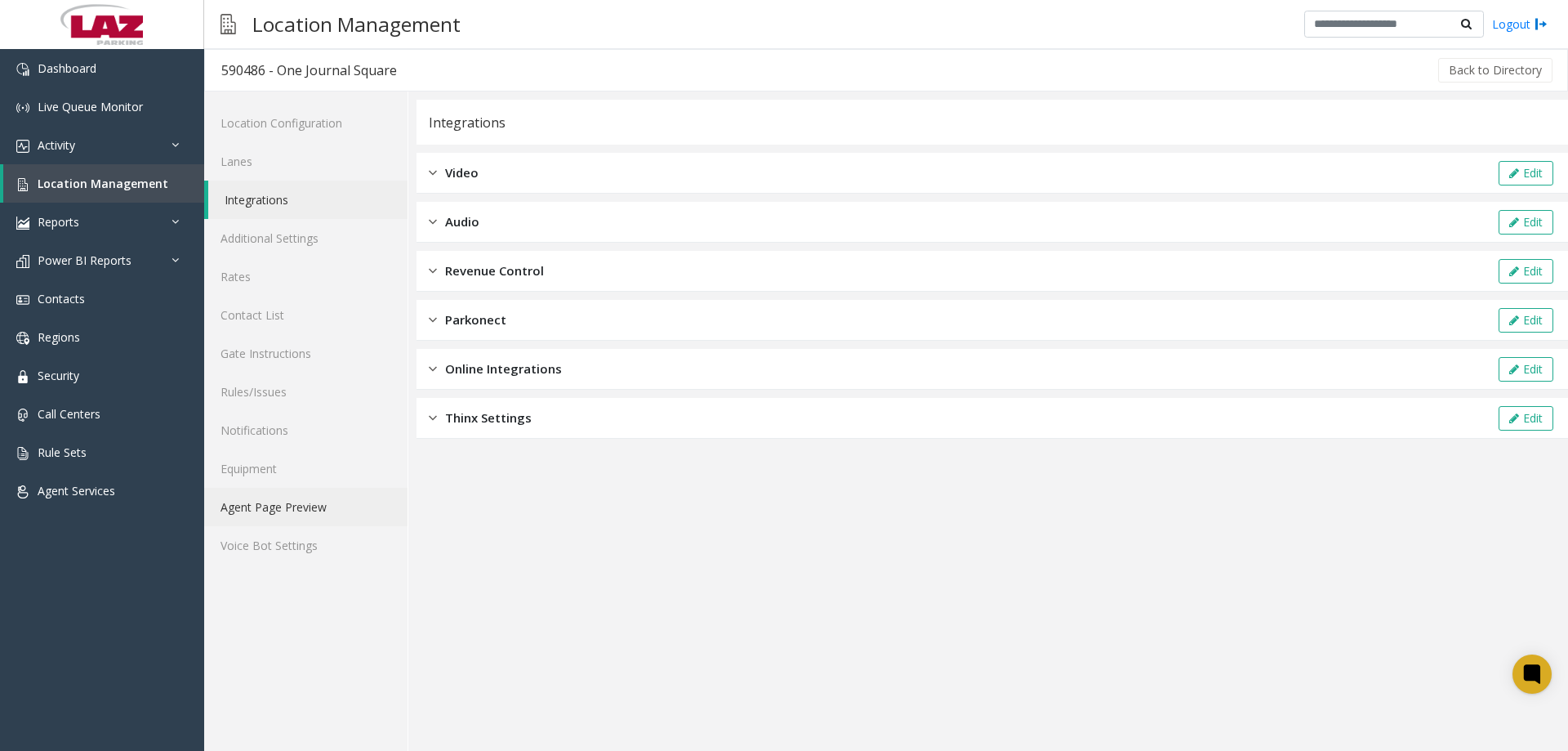
click at [303, 498] on link "Agent Page Preview" at bounding box center [306, 507] width 203 height 39
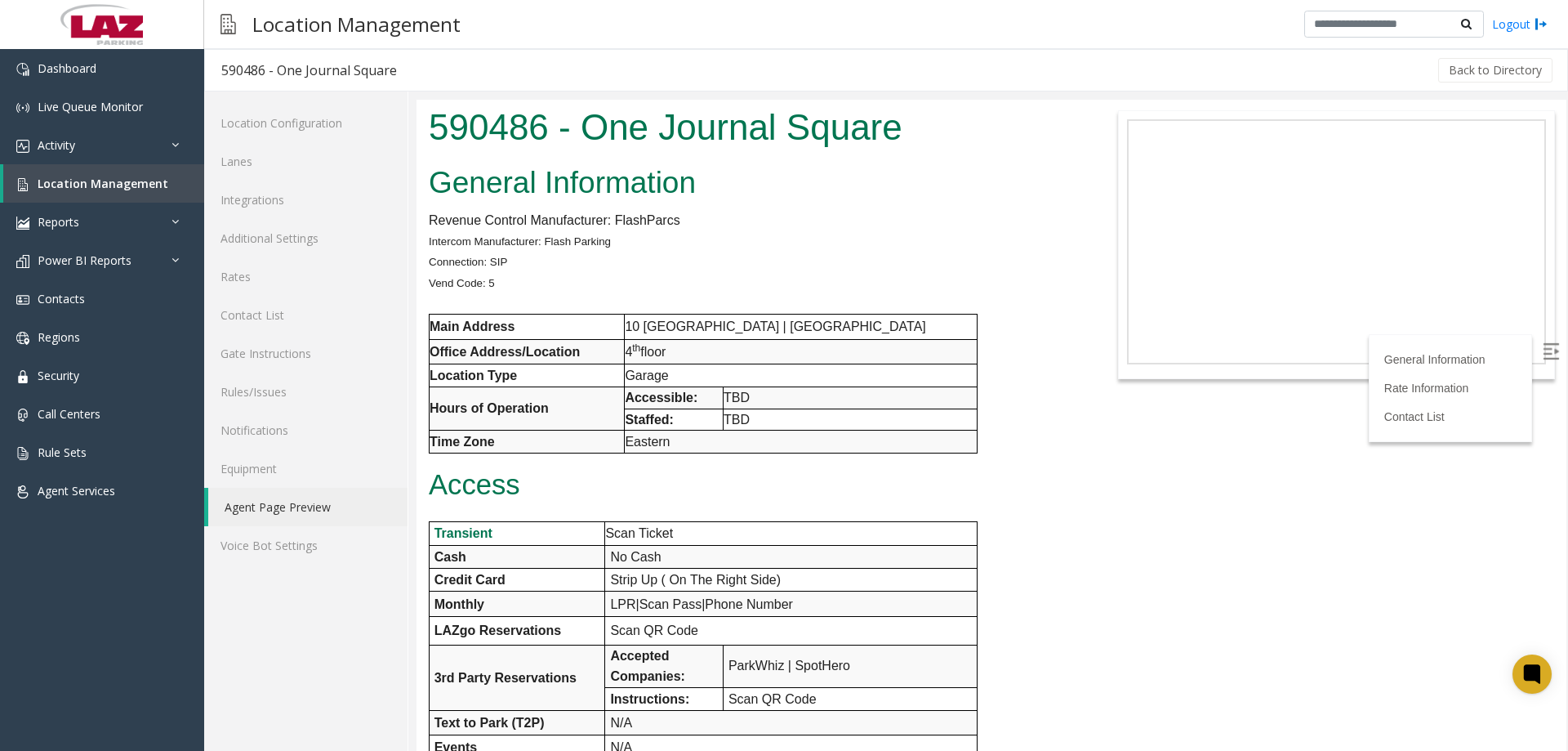
click at [320, 633] on div "Location Configuration Lanes Integrations Additional Settings Rates Contact Lis…" at bounding box center [306, 421] width 204 height 660
click at [266, 504] on link "Agent Page Preview" at bounding box center [308, 507] width 200 height 39
click at [89, 175] on span "Location Management" at bounding box center [103, 183] width 131 height 15
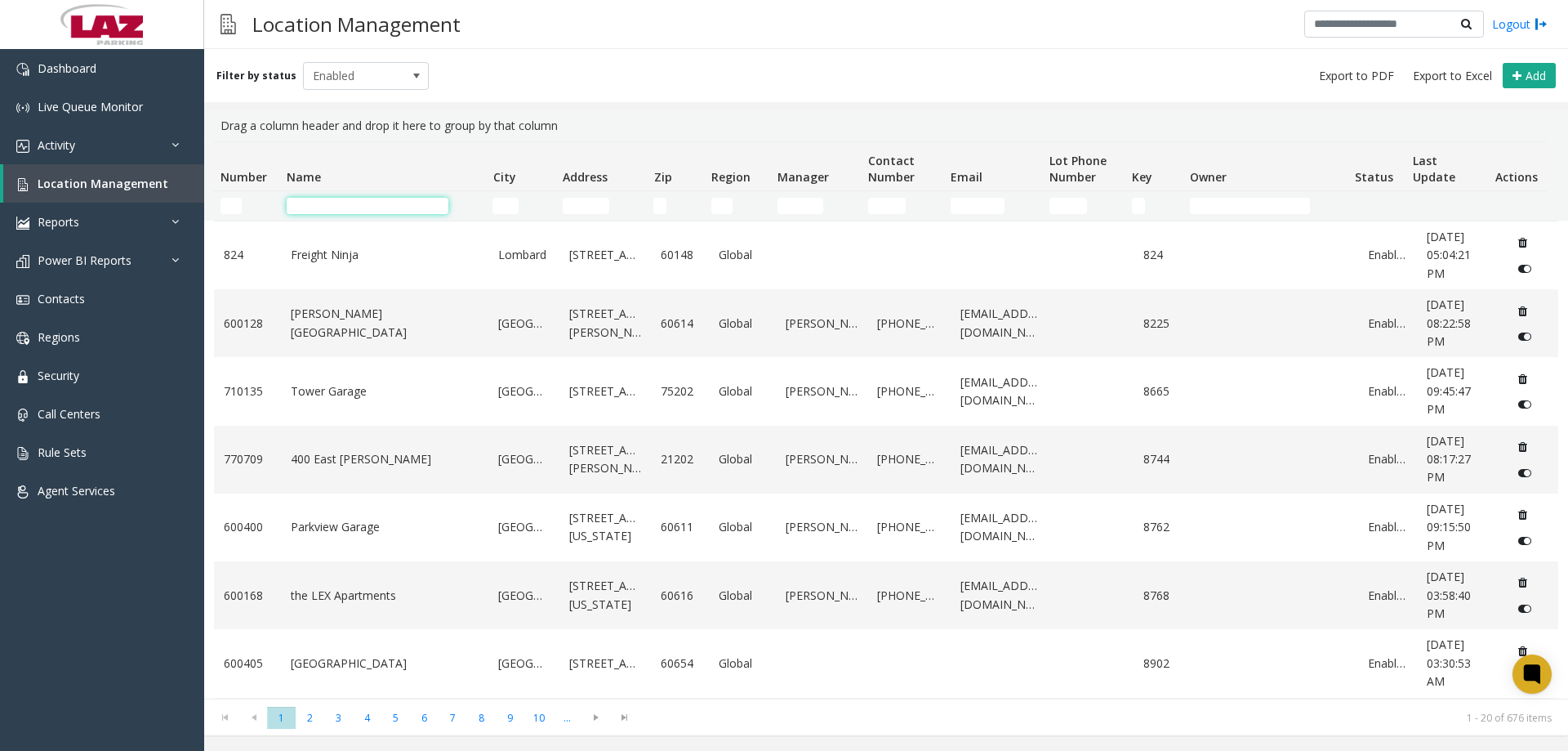
click at [340, 209] on input "Name Filter" at bounding box center [367, 205] width 162 height 16
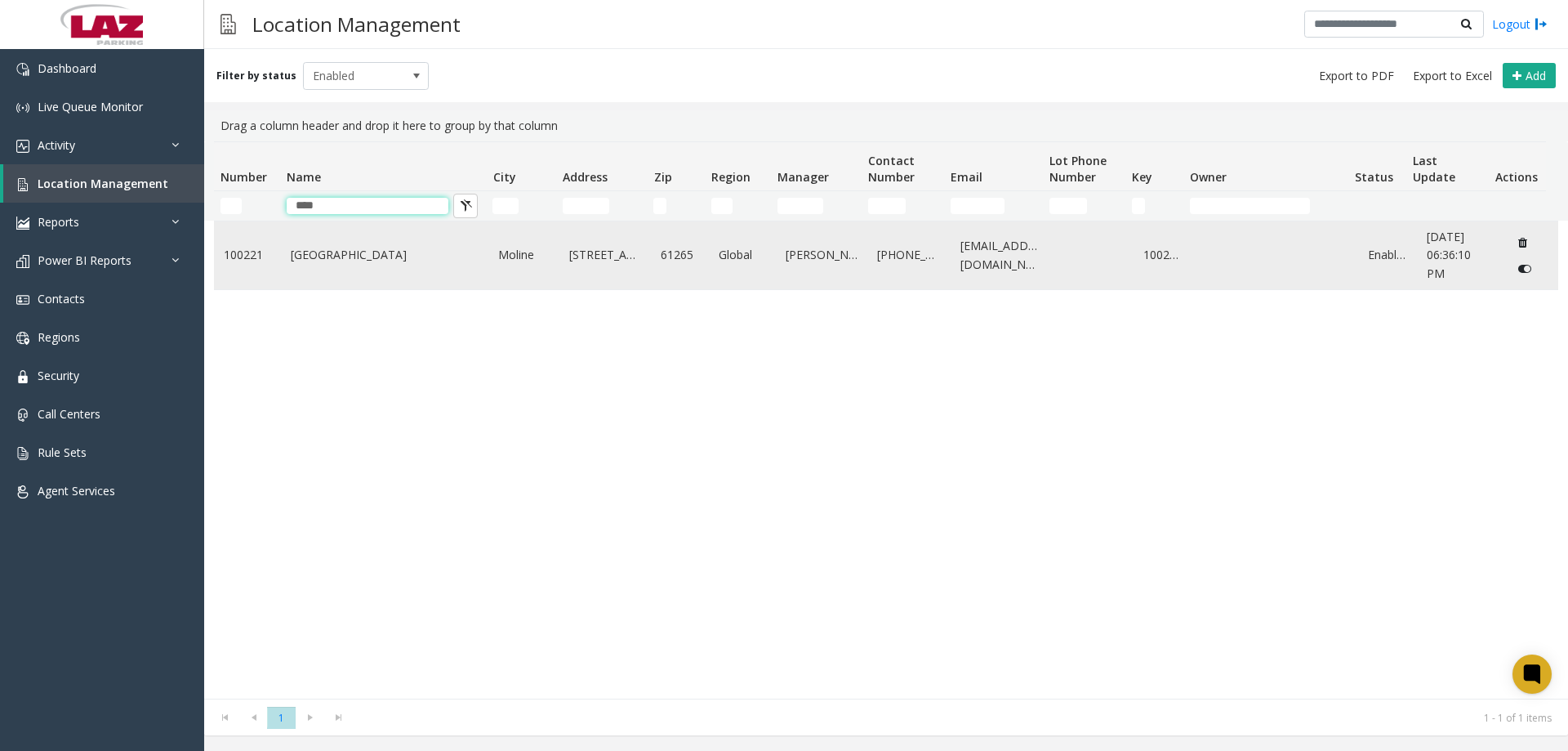
type input "****"
click at [364, 261] on link "[GEOGRAPHIC_DATA]" at bounding box center [385, 254] width 188 height 18
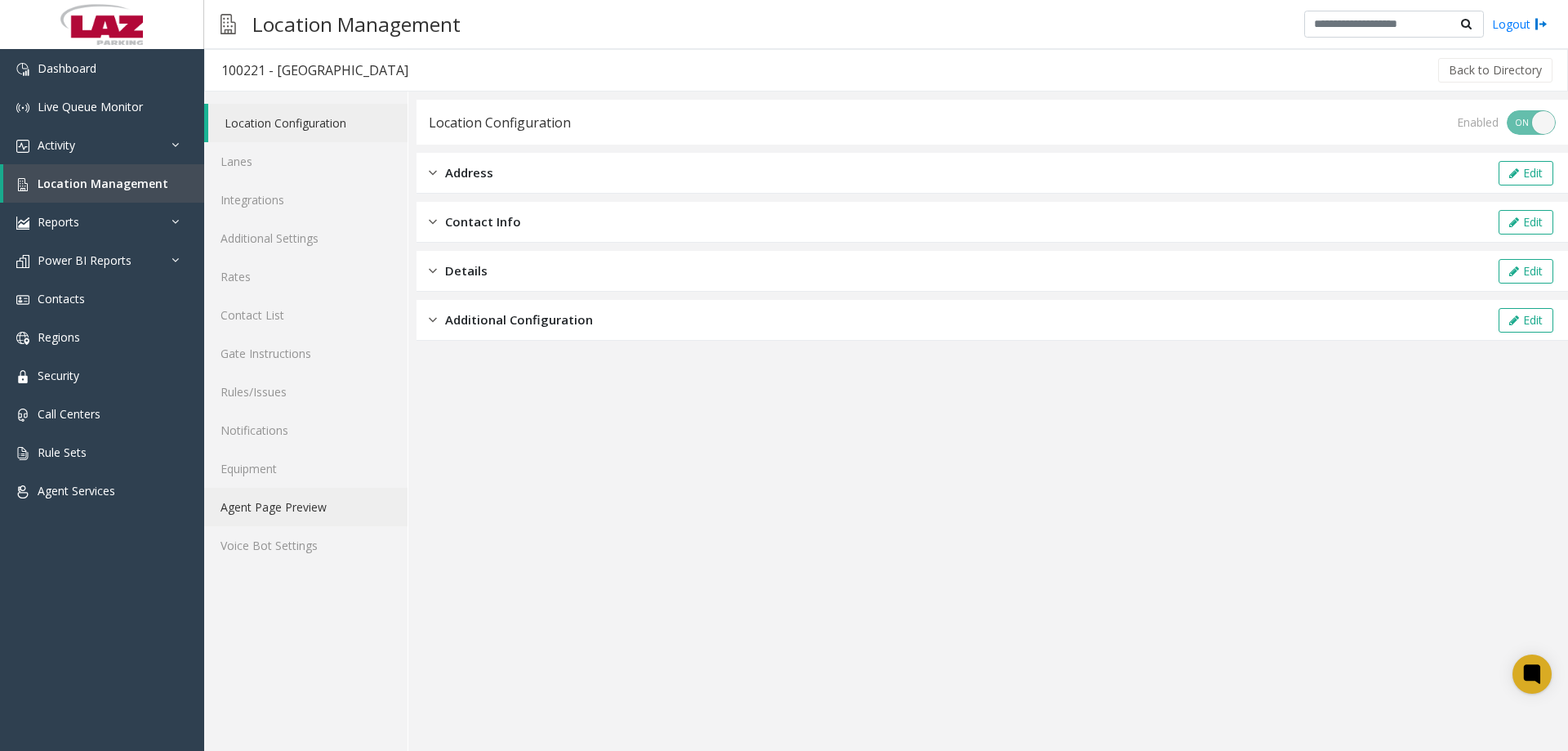
click at [299, 508] on link "Agent Page Preview" at bounding box center [306, 507] width 203 height 39
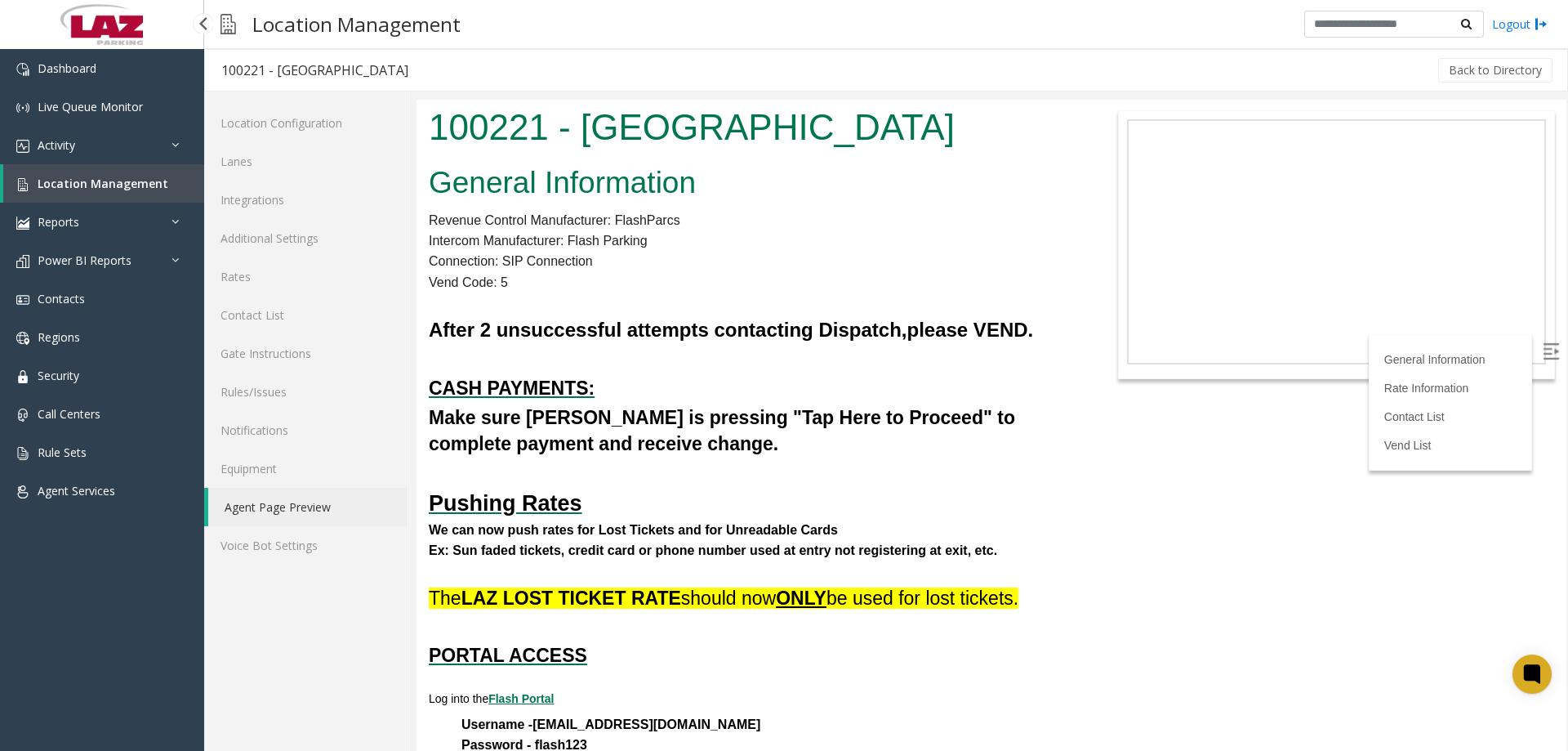
click at [124, 178] on span "Location Management" at bounding box center [103, 183] width 131 height 15
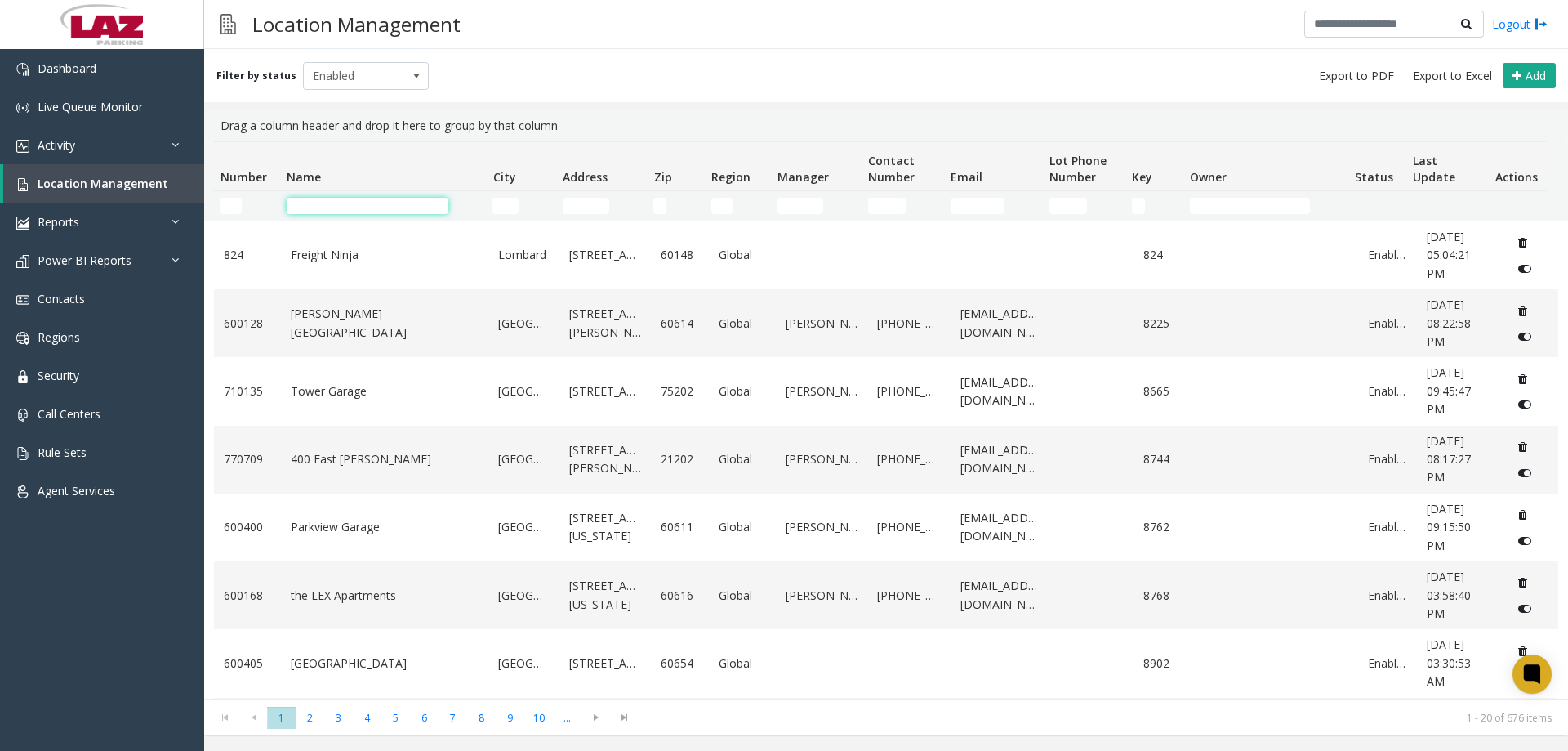
click at [321, 201] on input "Name Filter" at bounding box center [367, 205] width 162 height 16
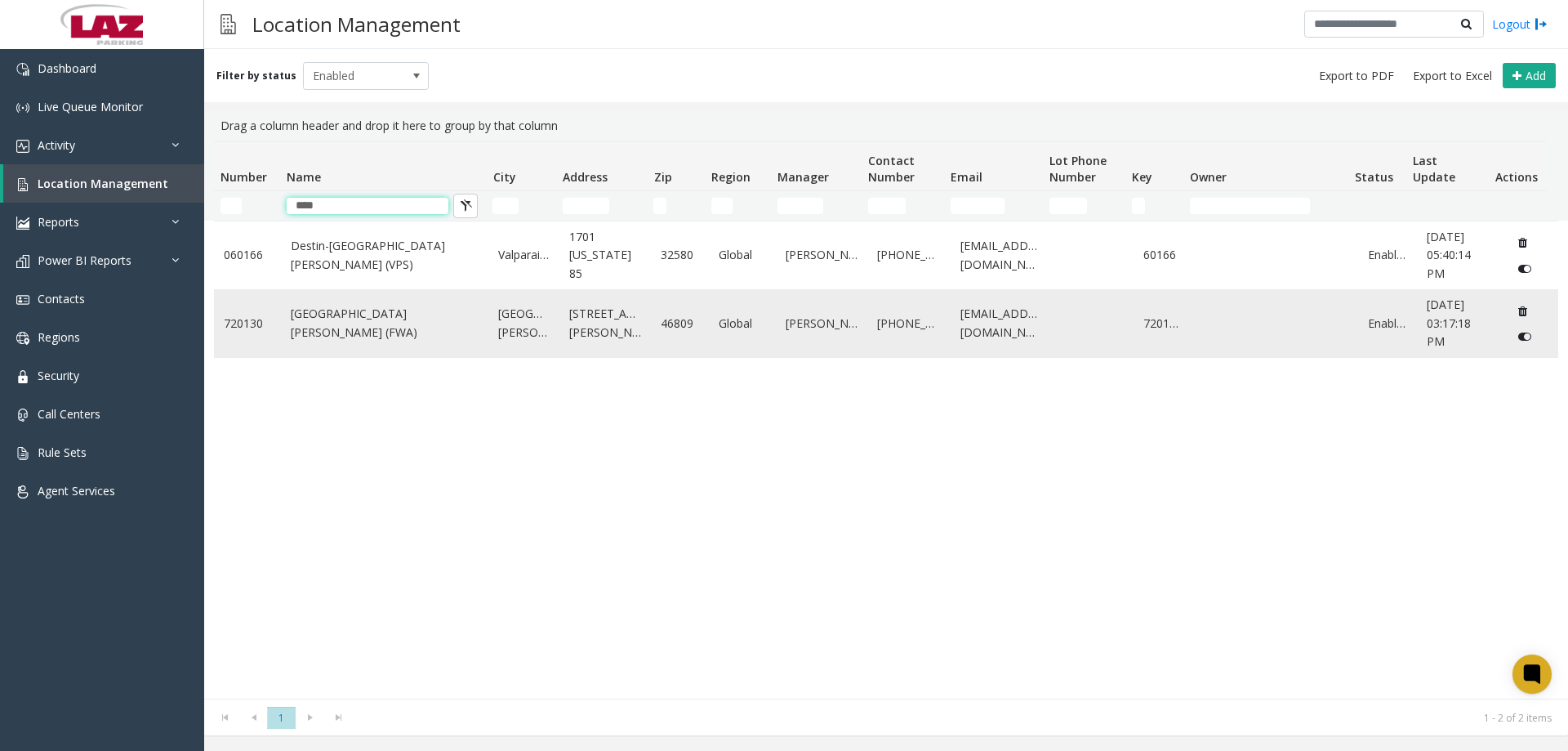
type input "****"
click at [388, 313] on link "[GEOGRAPHIC_DATA][PERSON_NAME] (FWA)" at bounding box center [385, 322] width 188 height 37
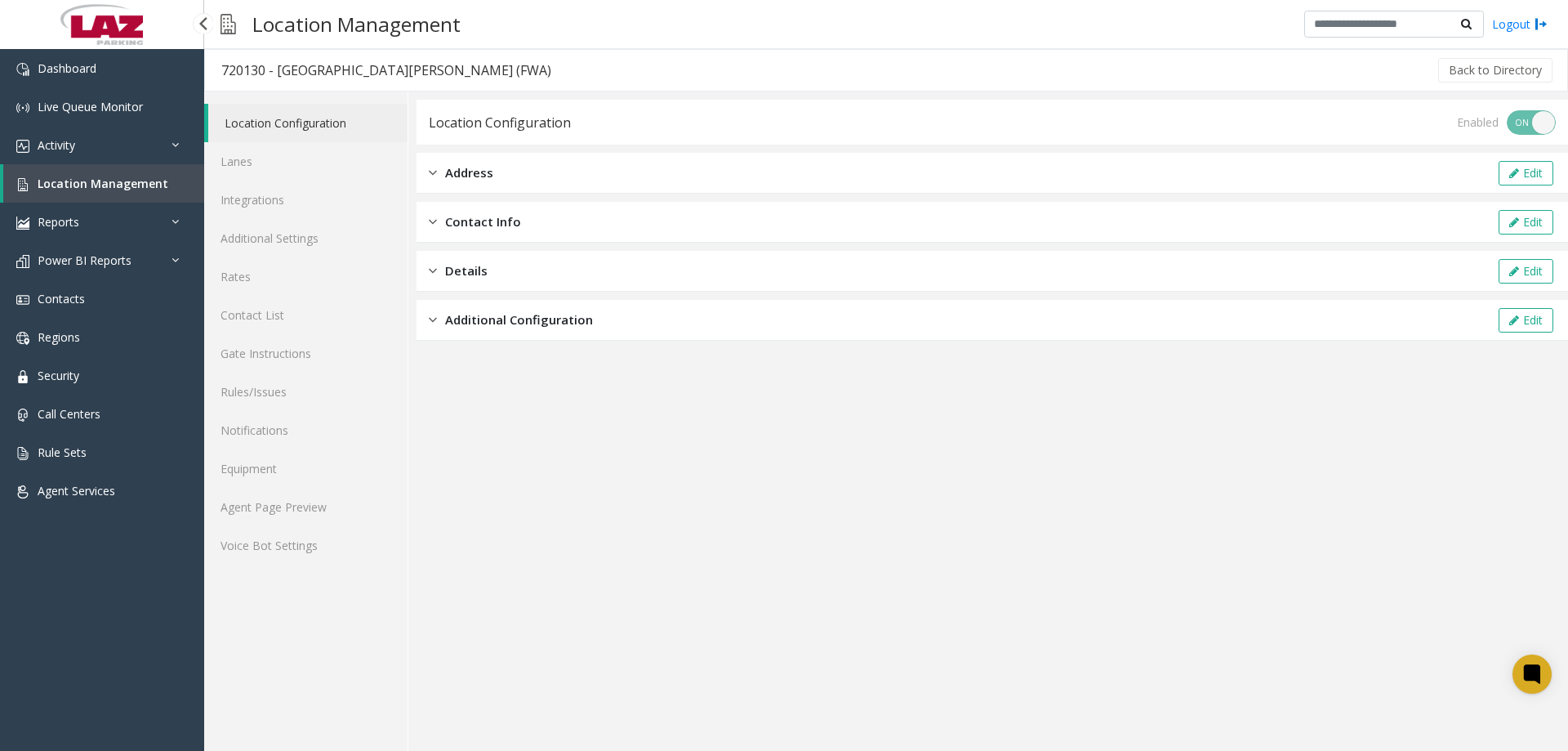
click at [120, 170] on link "Location Management" at bounding box center [103, 183] width 201 height 39
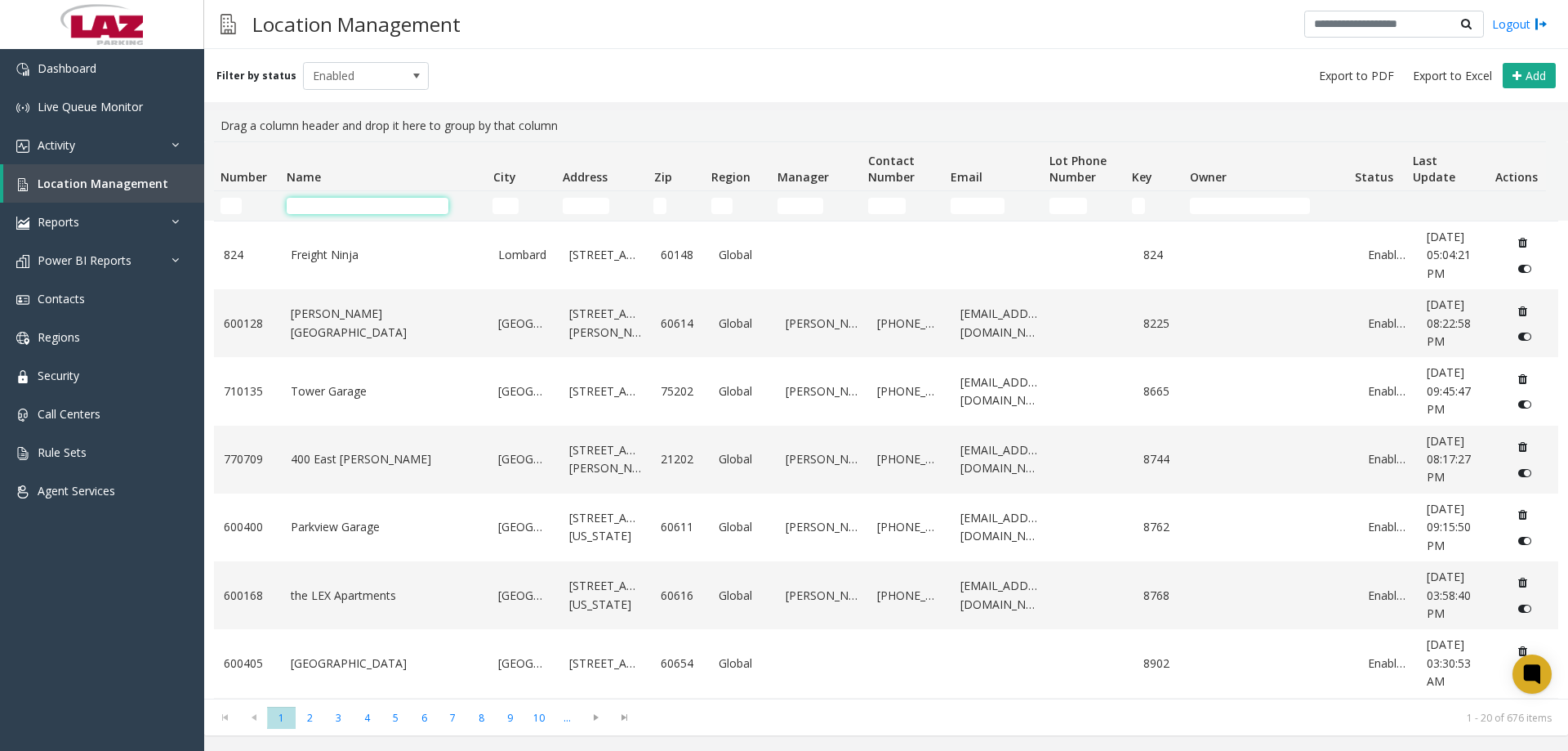
click at [348, 208] on input "Name Filter" at bounding box center [367, 205] width 162 height 16
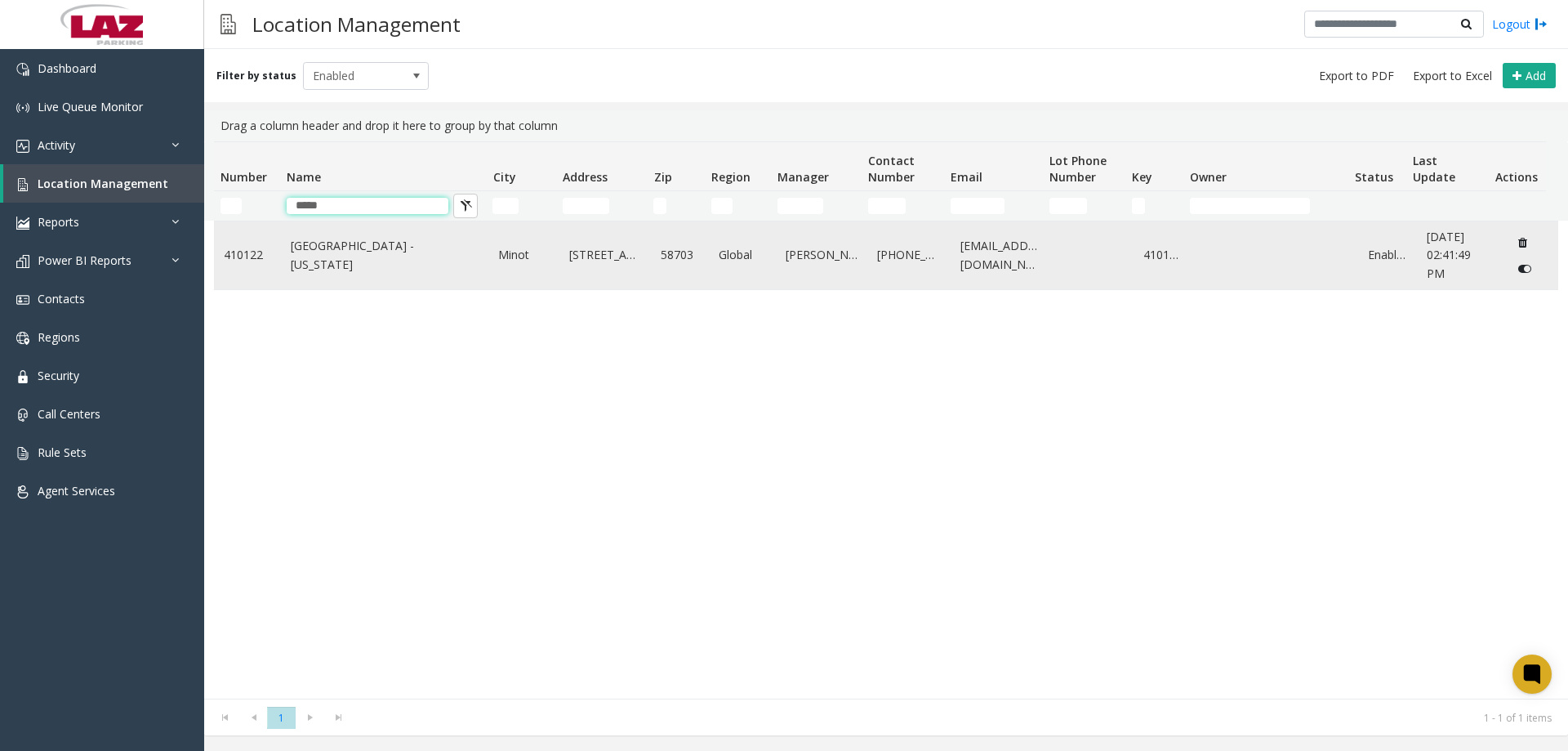
type input "*****"
click at [333, 237] on td "[GEOGRAPHIC_DATA] - [US_STATE]" at bounding box center [384, 255] width 208 height 68
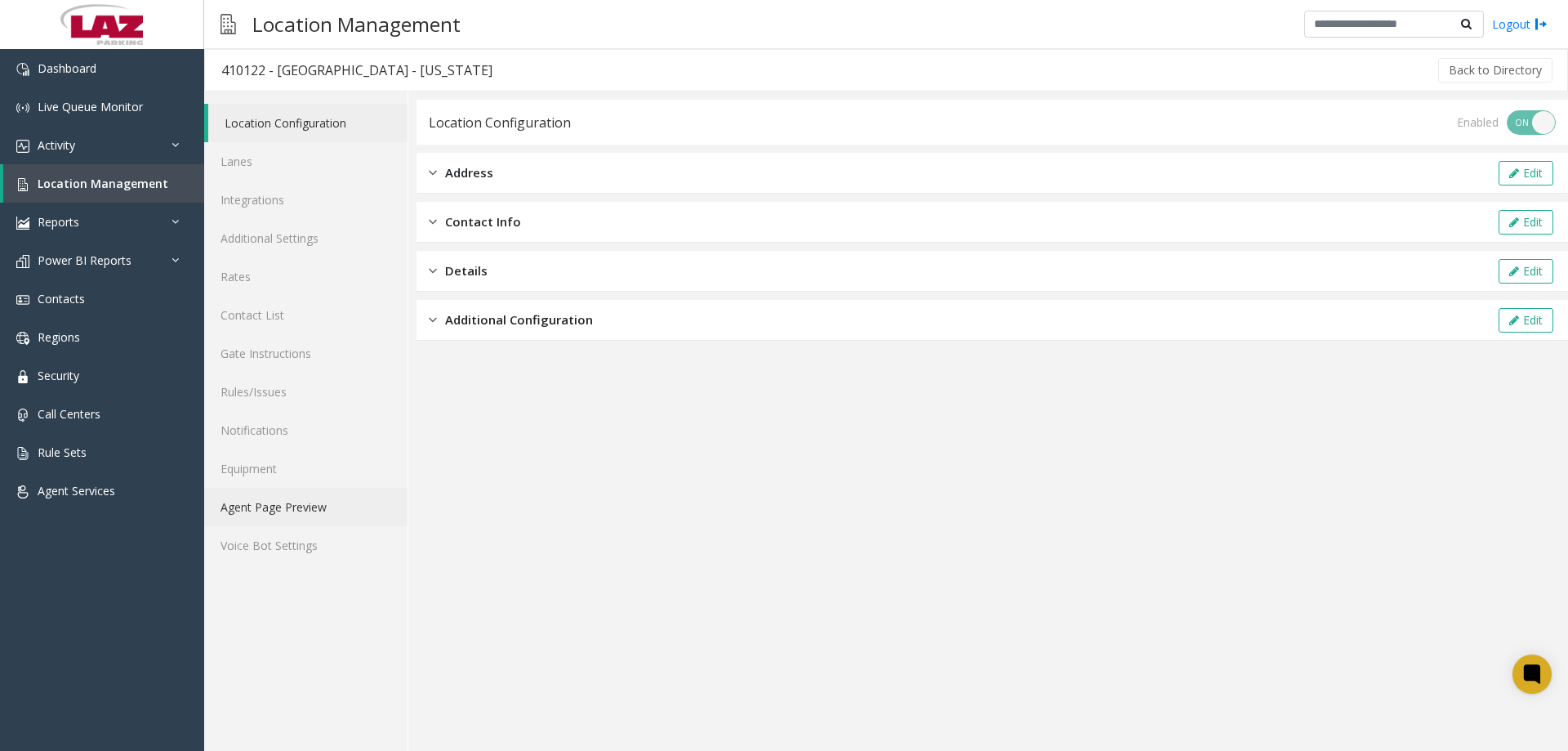
click at [257, 502] on link "Agent Page Preview" at bounding box center [306, 507] width 203 height 39
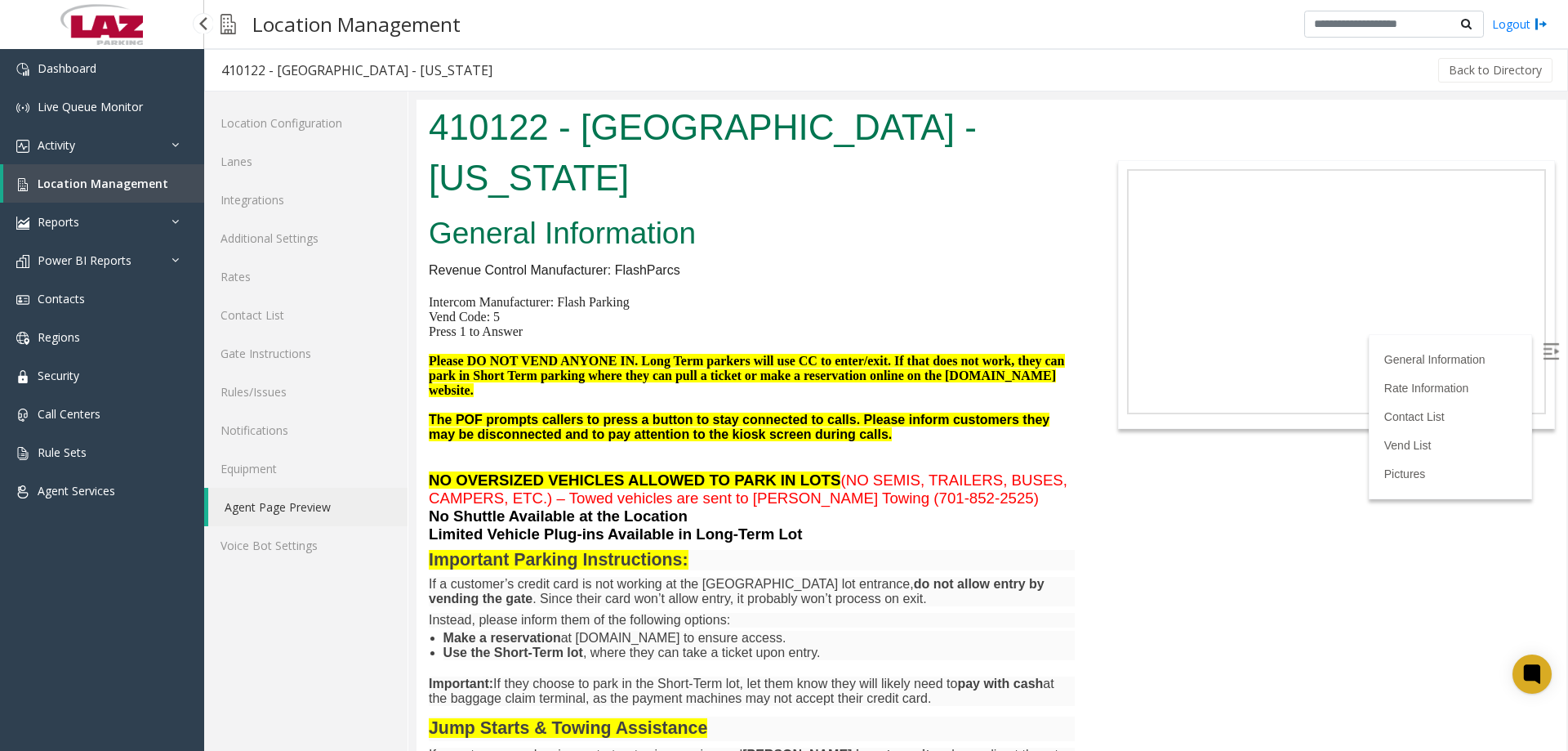
click at [95, 186] on span "Location Management" at bounding box center [103, 183] width 131 height 15
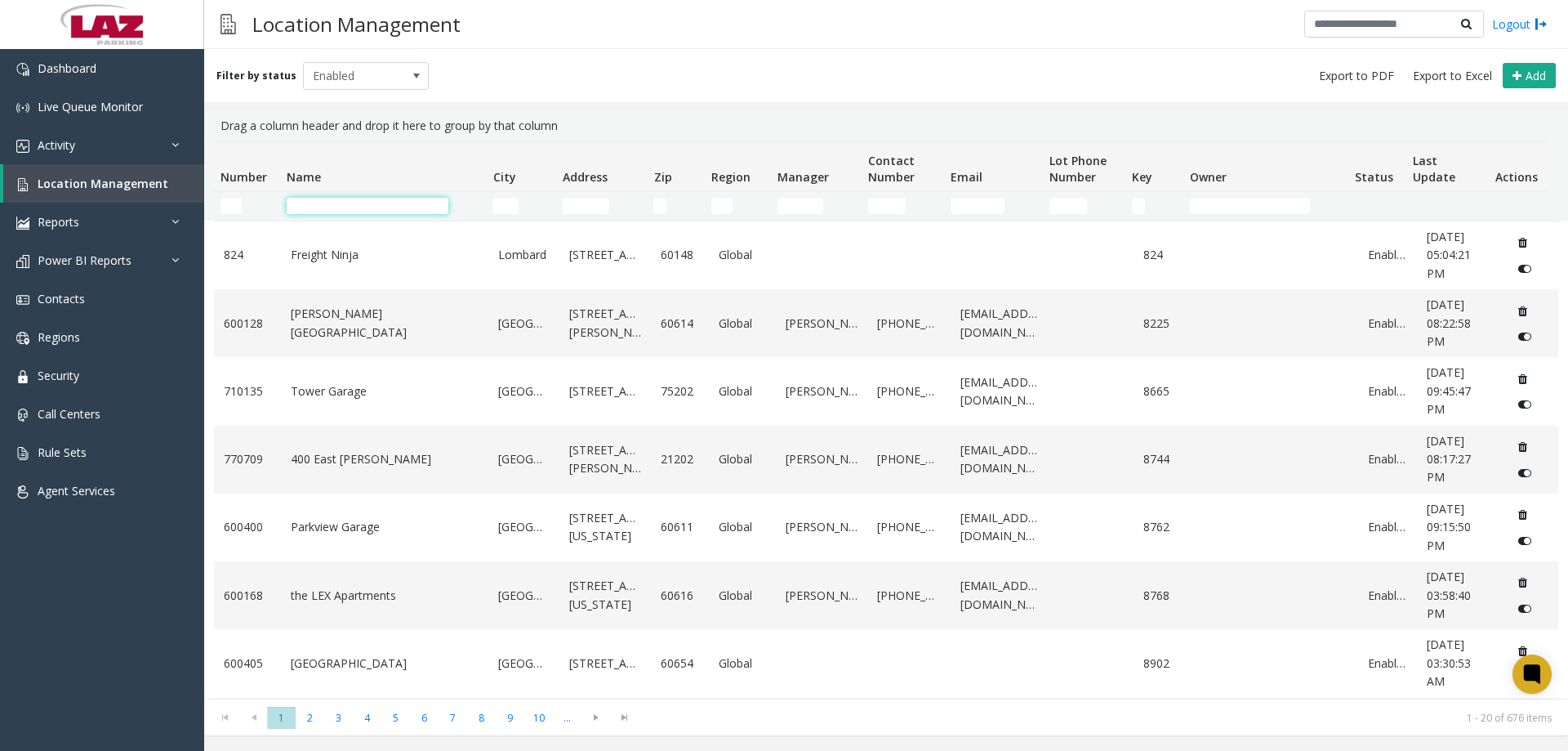
click at [334, 211] on input "Name Filter" at bounding box center [367, 205] width 162 height 16
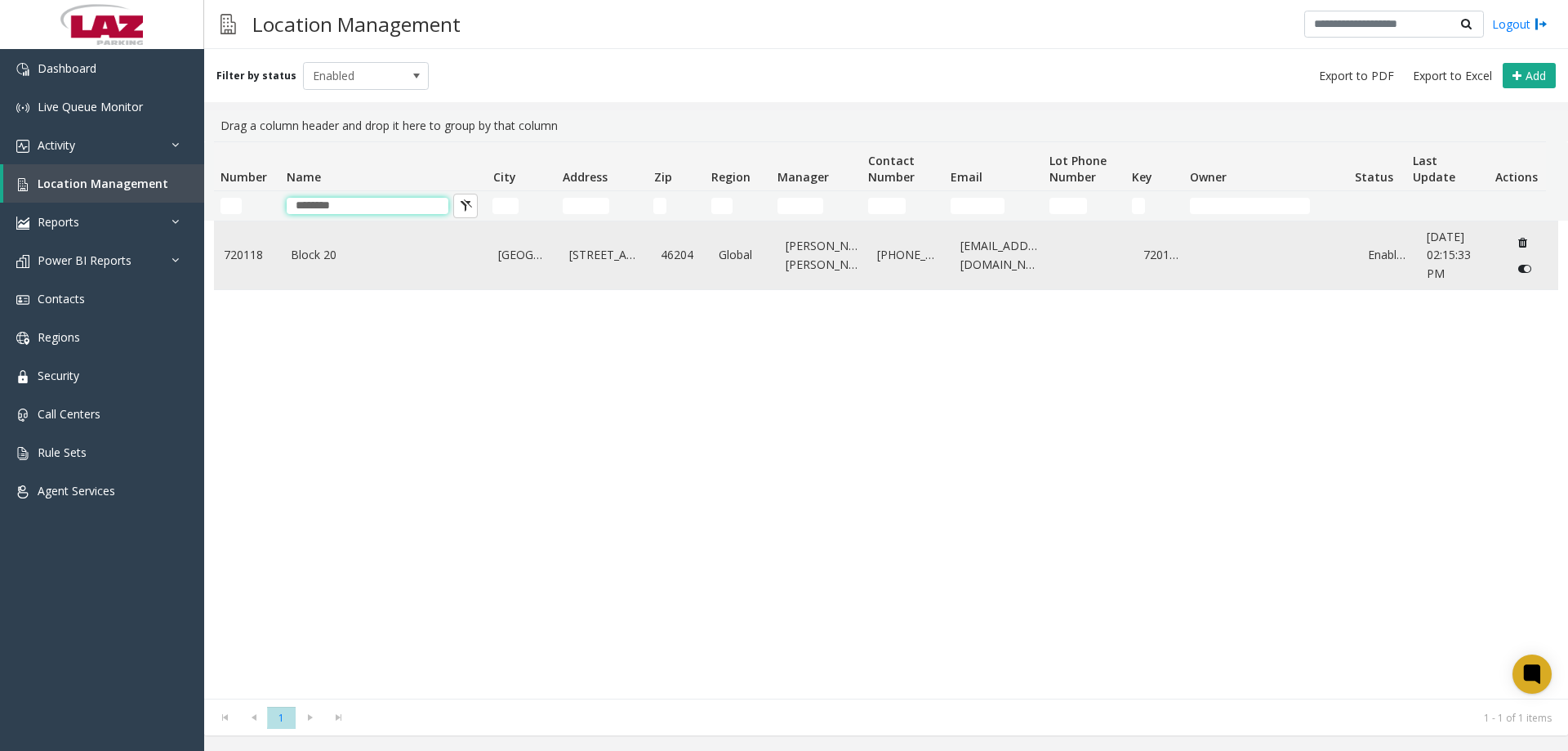
type input "********"
click at [330, 262] on link "Block 20" at bounding box center [385, 254] width 188 height 18
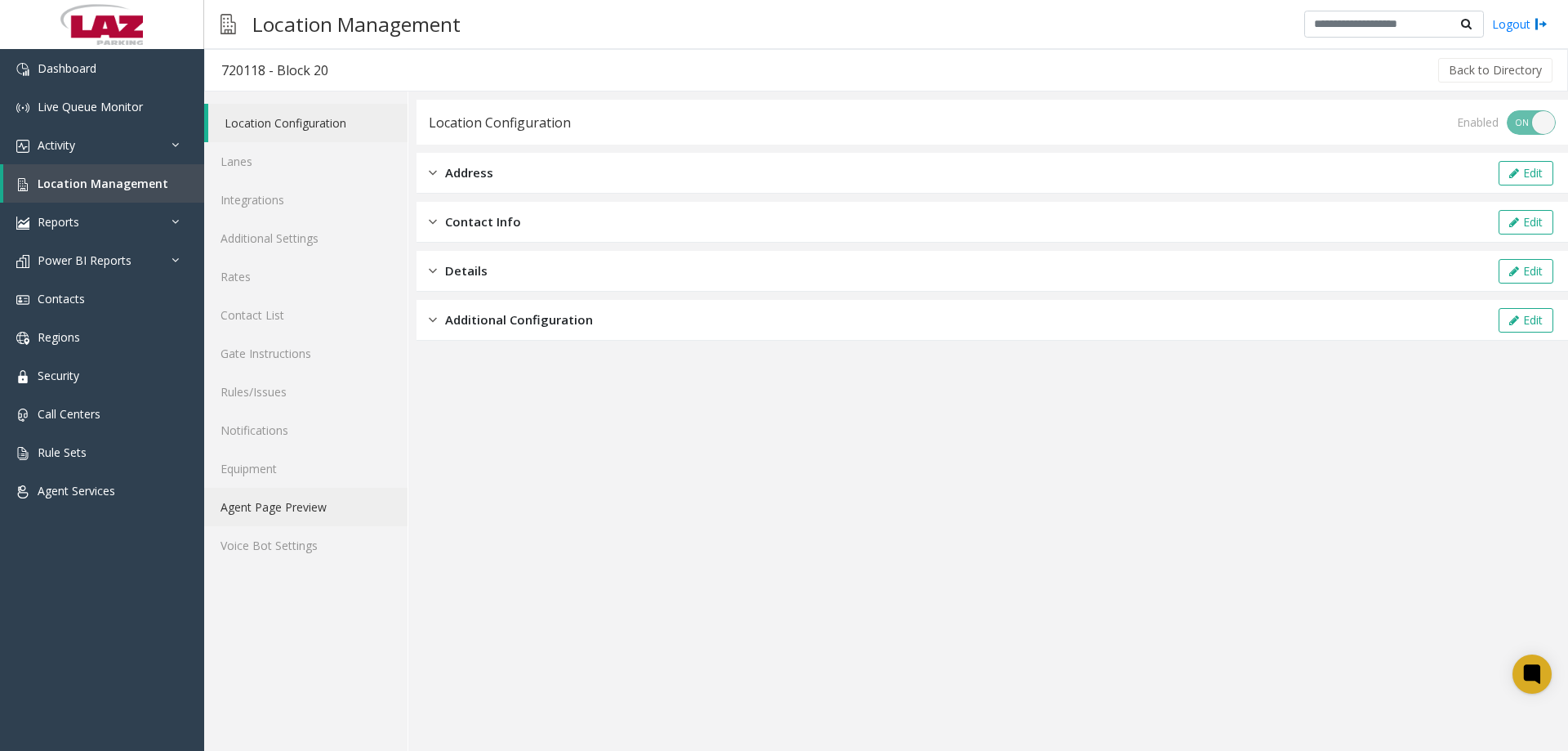
click at [281, 520] on link "Agent Page Preview" at bounding box center [306, 507] width 203 height 39
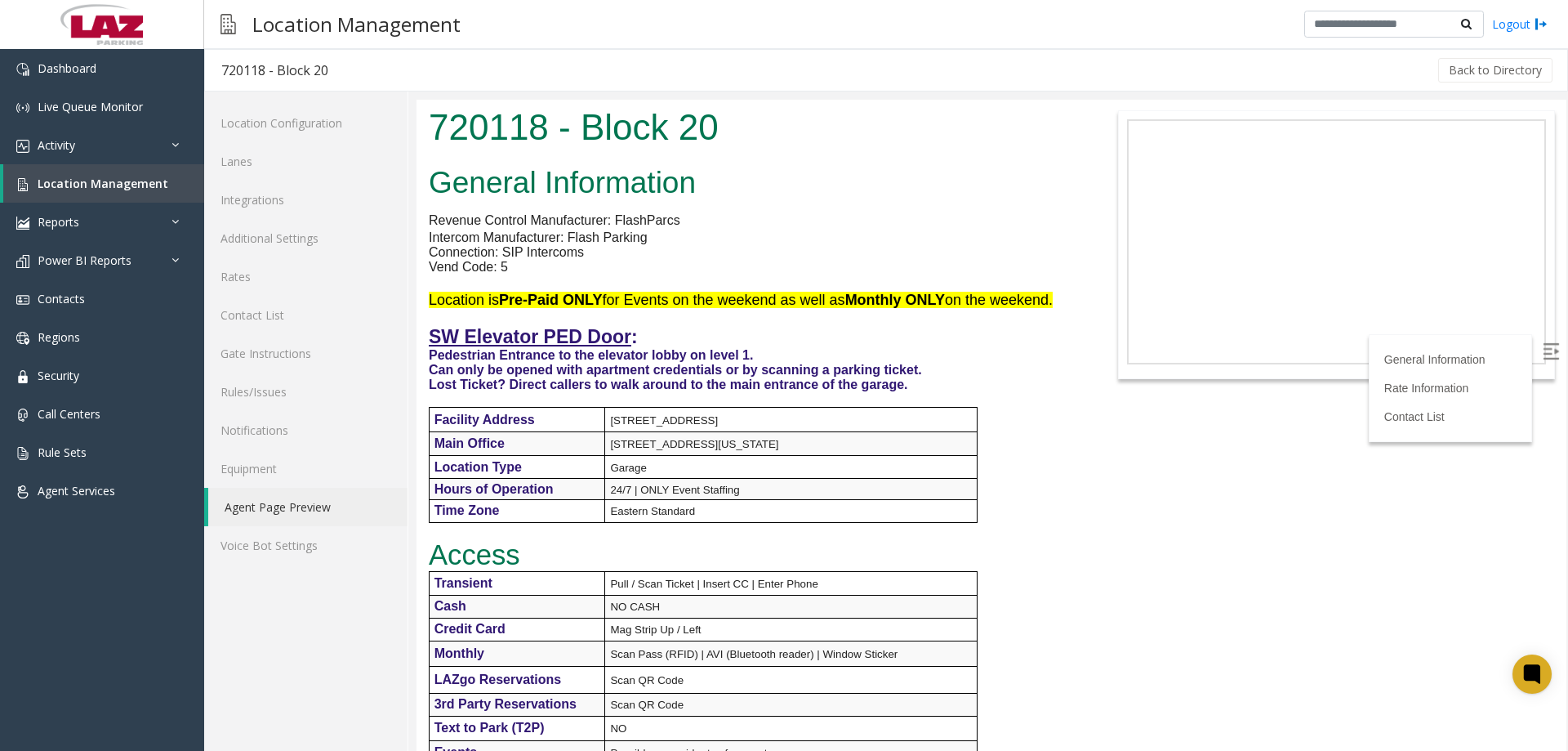
click at [738, 241] on p "Intercom Manufacturer: Flash Parking" at bounding box center [752, 238] width 646 height 15
click at [84, 172] on link "Location Management" at bounding box center [103, 183] width 201 height 39
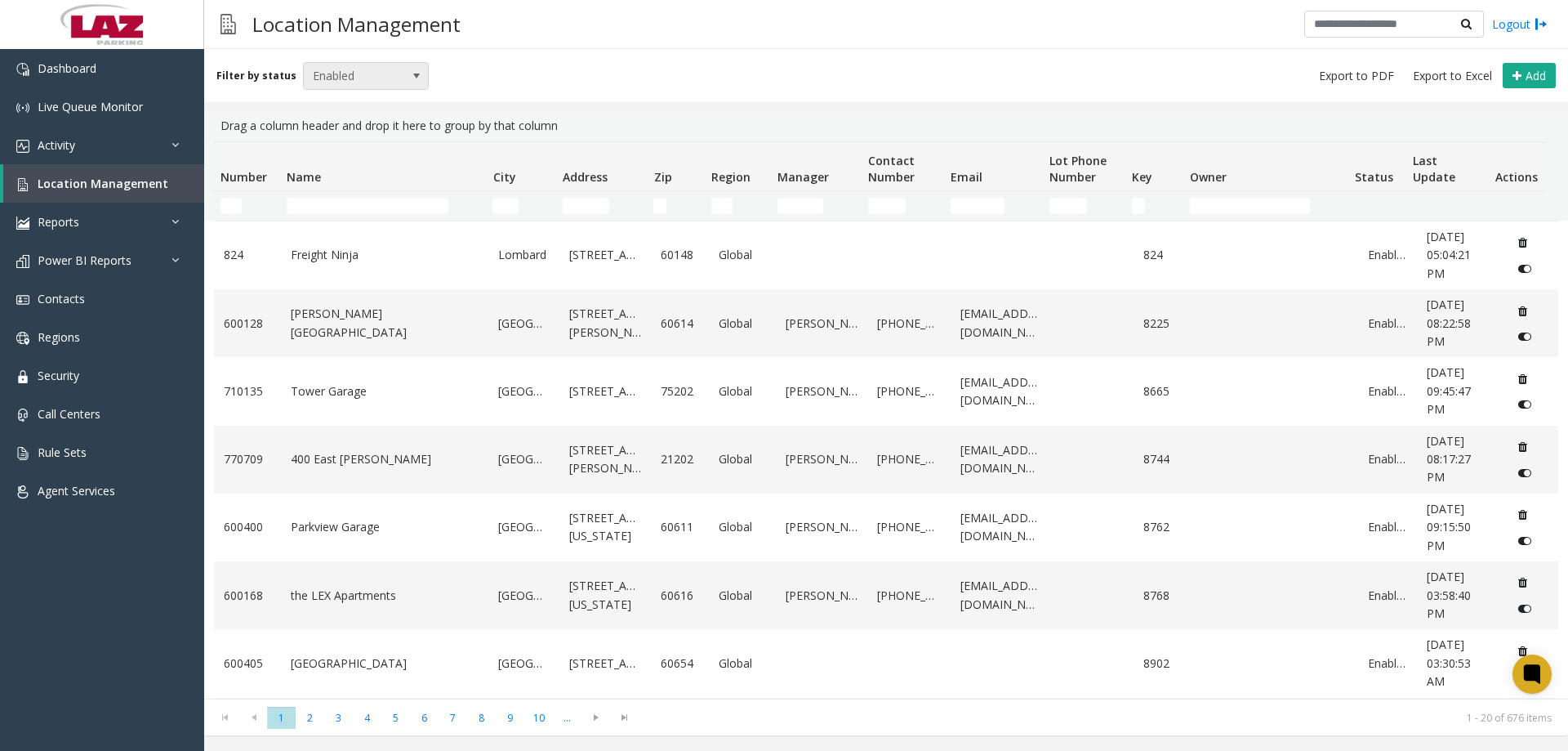
click at [345, 81] on span "Enabled" at bounding box center [354, 76] width 100 height 26
click at [333, 109] on li "All" at bounding box center [359, 103] width 121 height 22
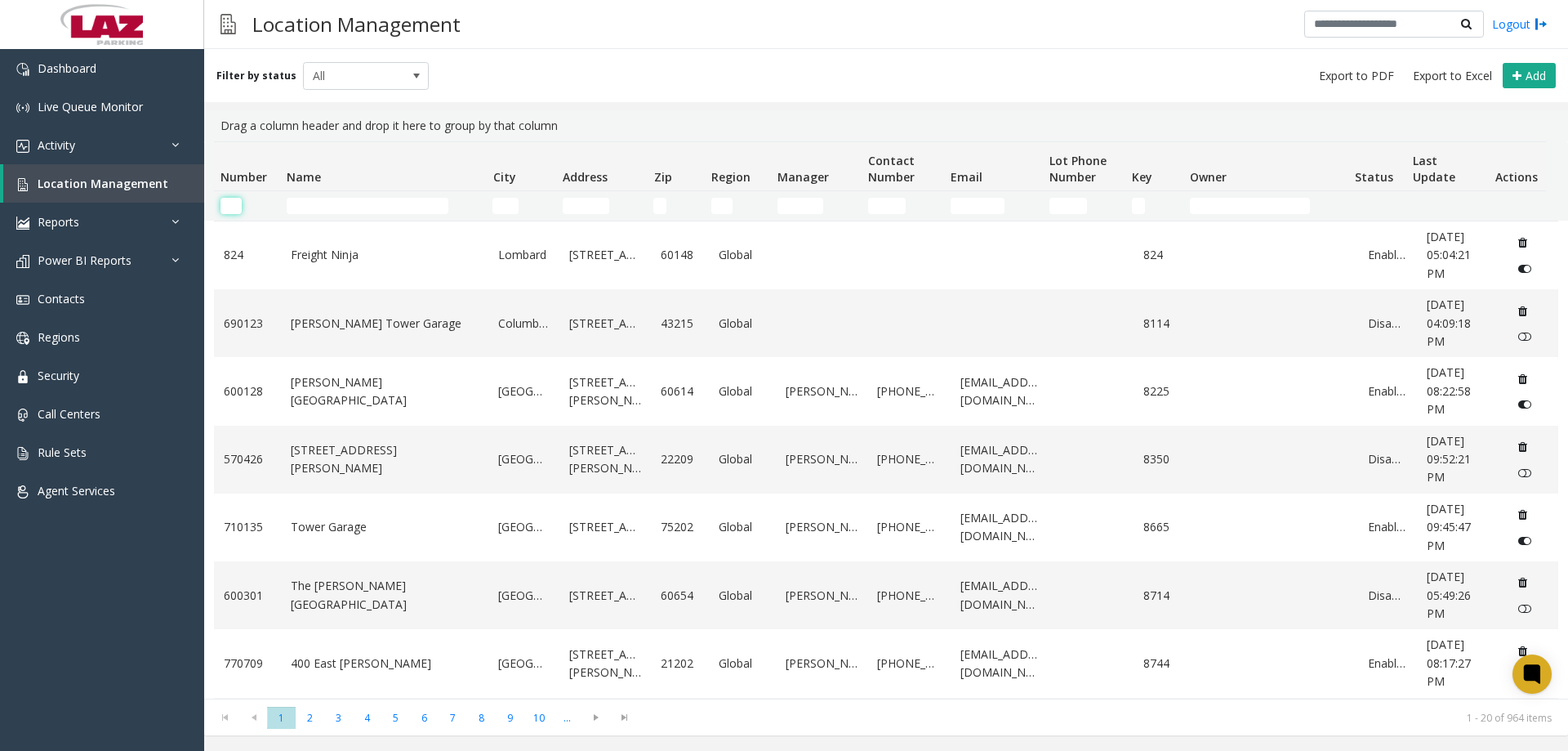
click at [231, 206] on input "Number Filter" at bounding box center [231, 205] width 22 height 16
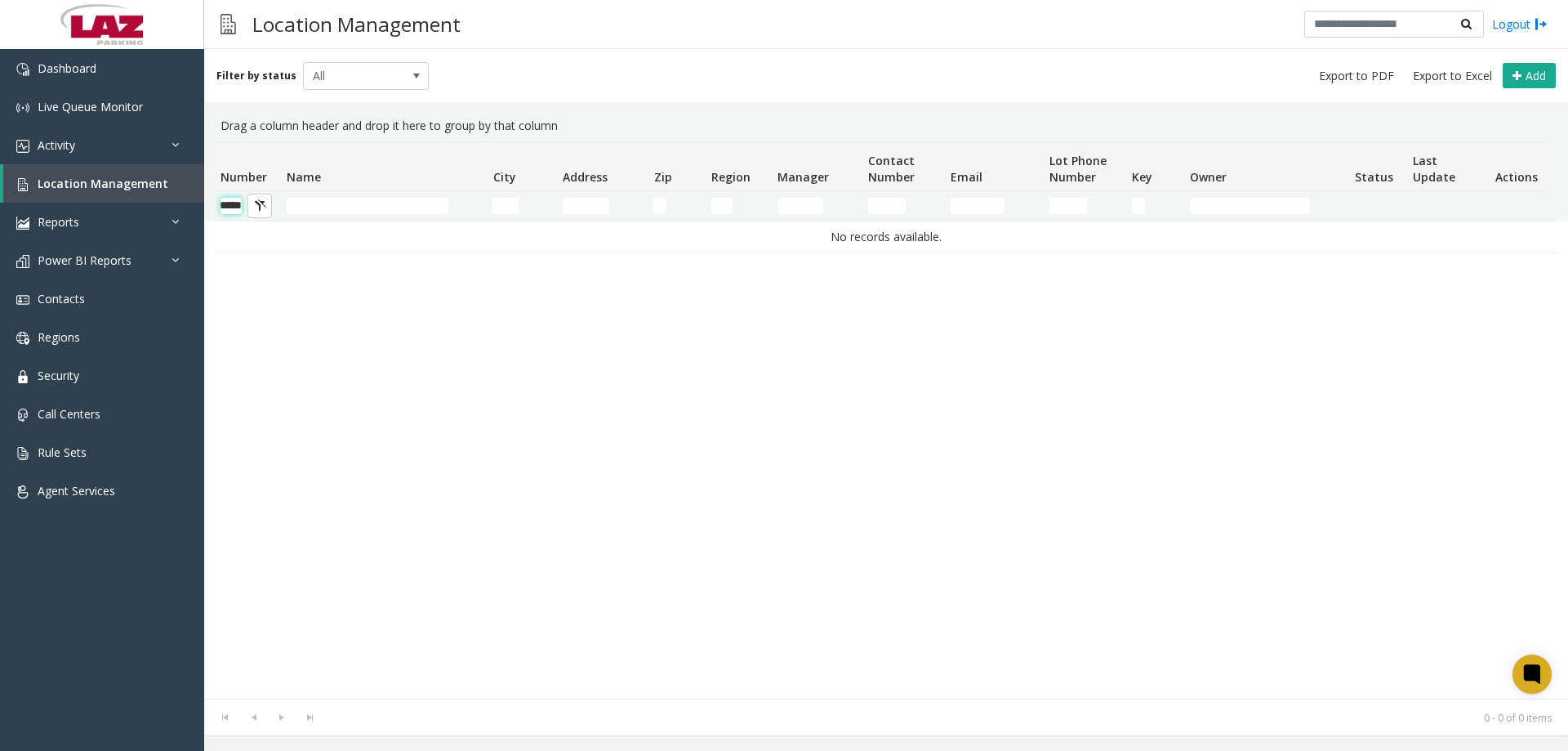
type input "******"
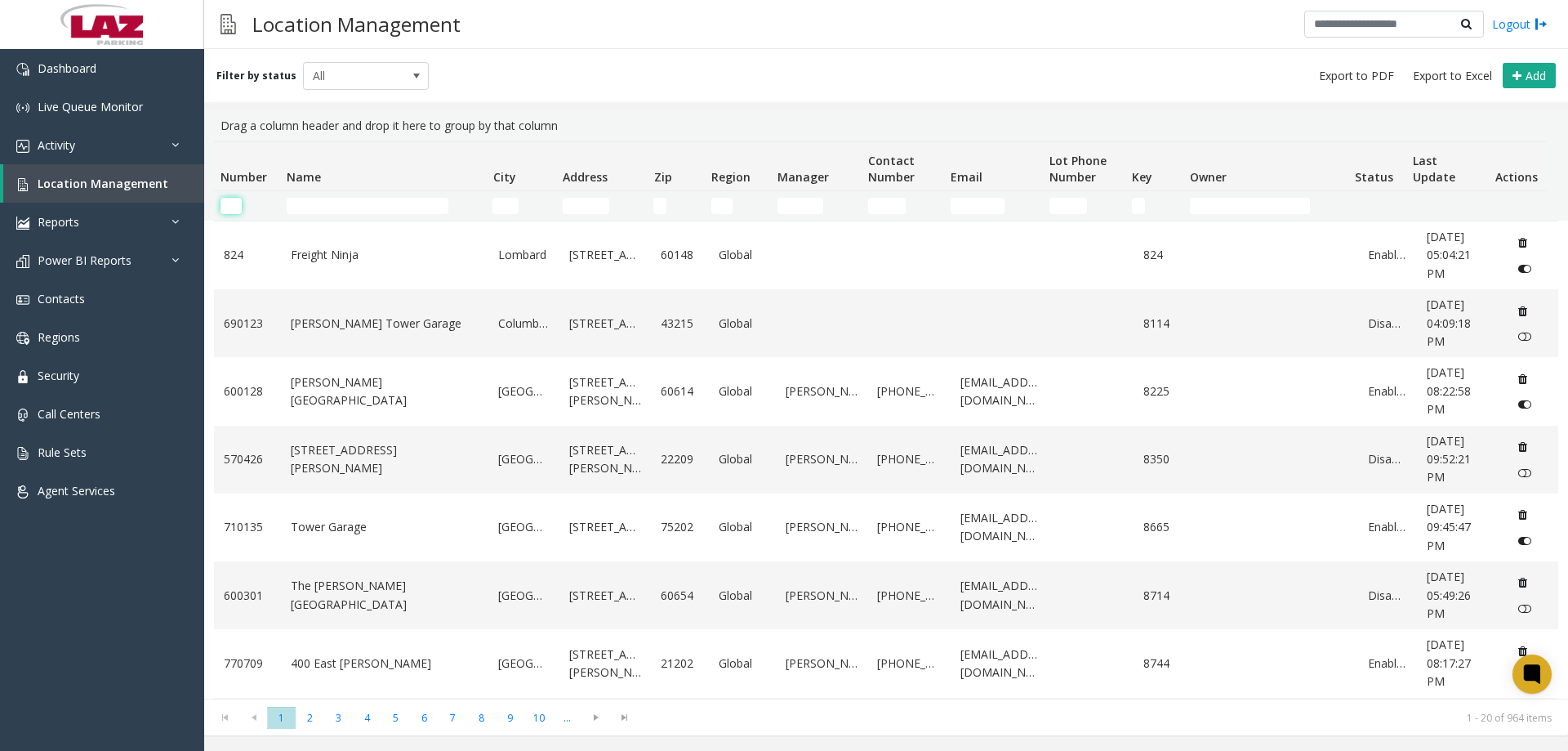
click at [233, 200] on input "Number Filter" at bounding box center [231, 205] width 22 height 16
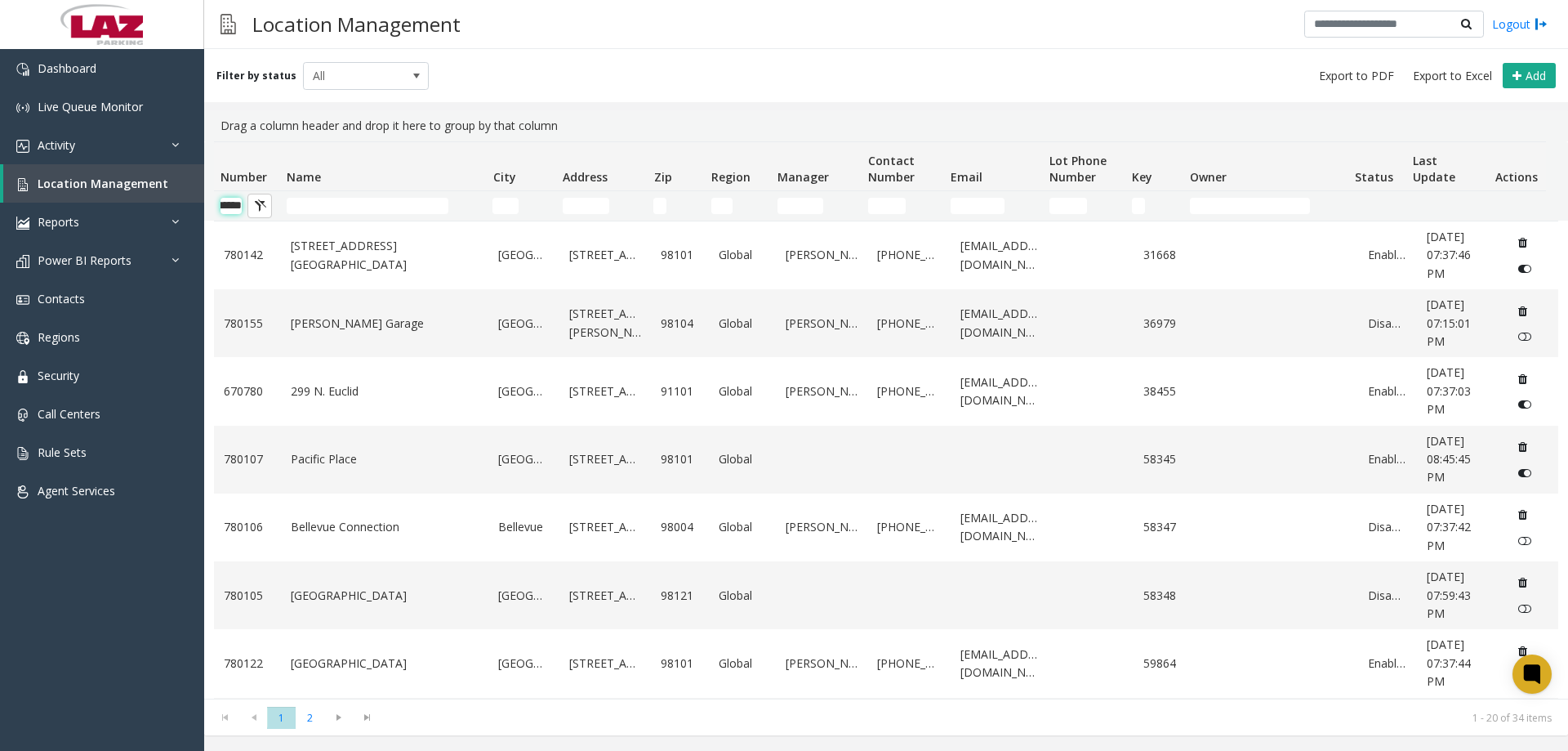
scroll to position [0, 27]
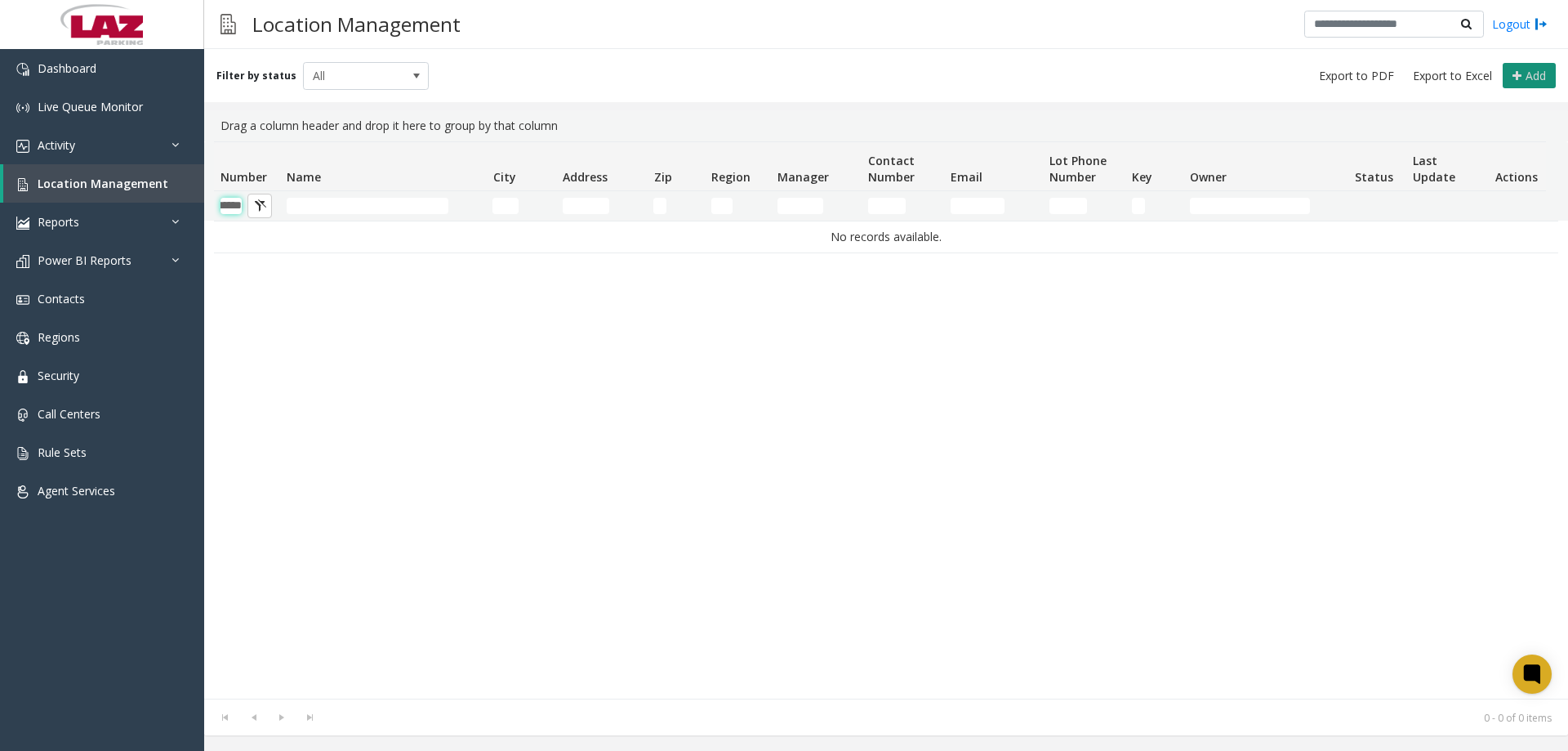
type input "******"
click at [1540, 87] on button "Add" at bounding box center [1529, 76] width 53 height 26
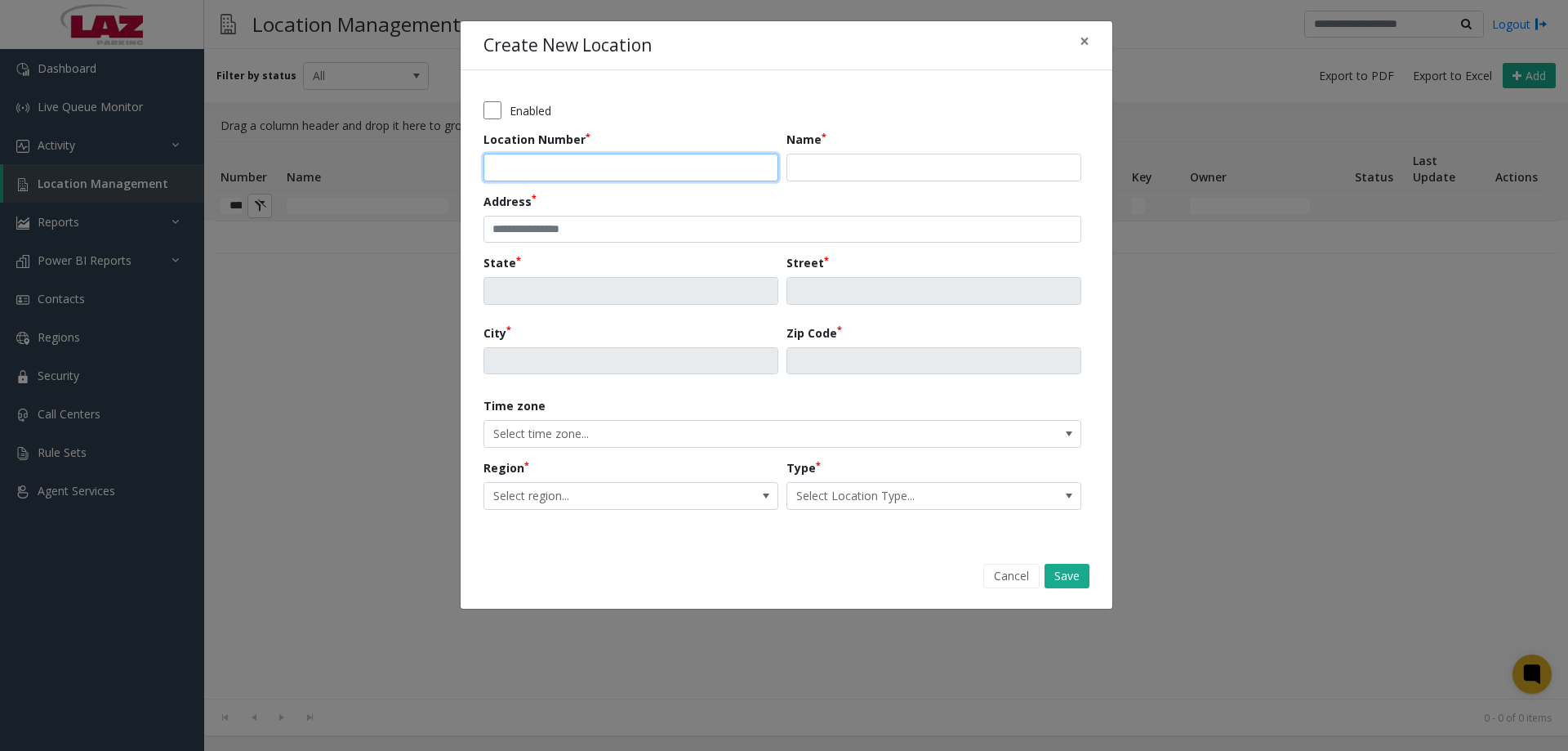
click at [551, 172] on input "Location Number" at bounding box center [630, 167] width 295 height 27
type input "******"
type input "**********"
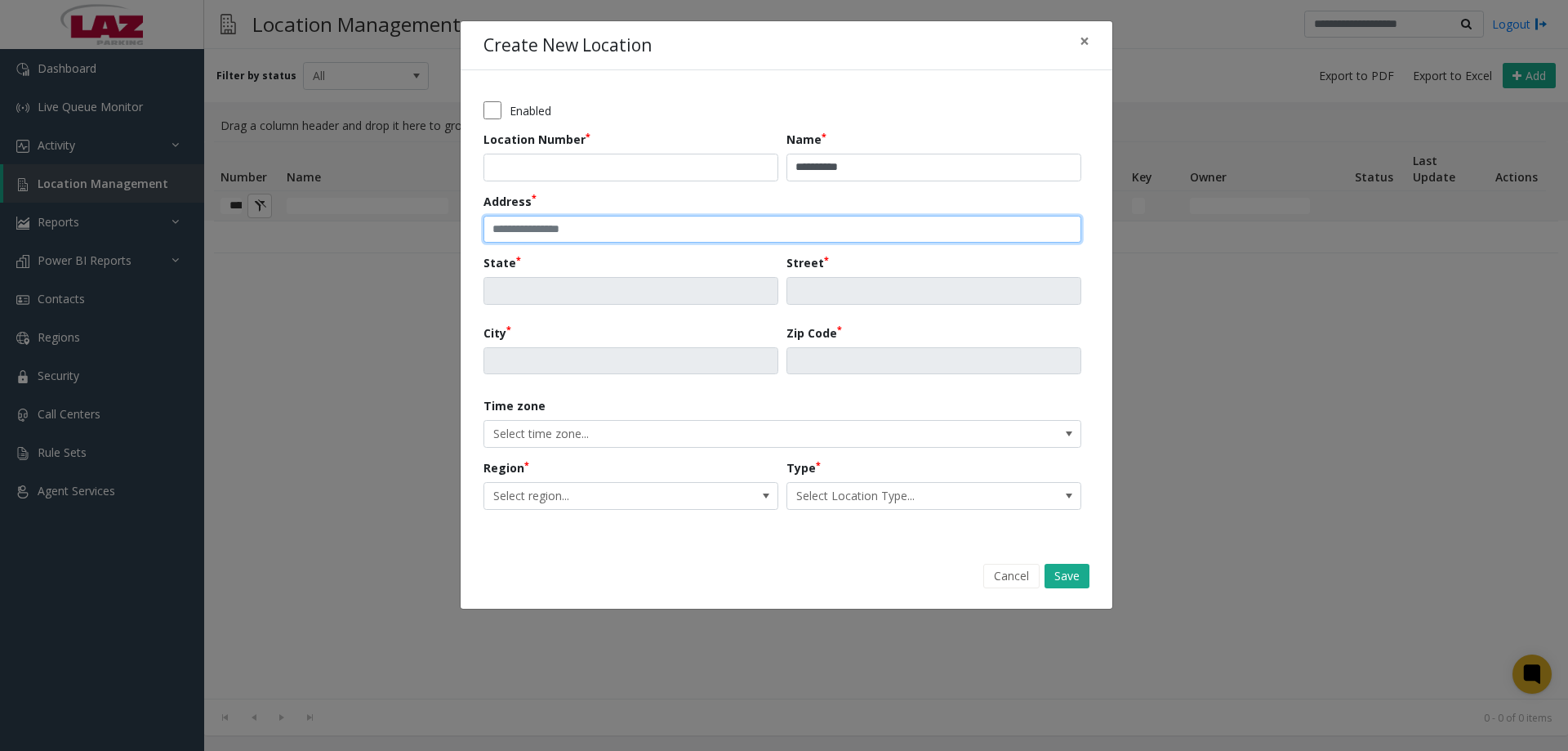
click at [606, 229] on input "text" at bounding box center [782, 229] width 598 height 27
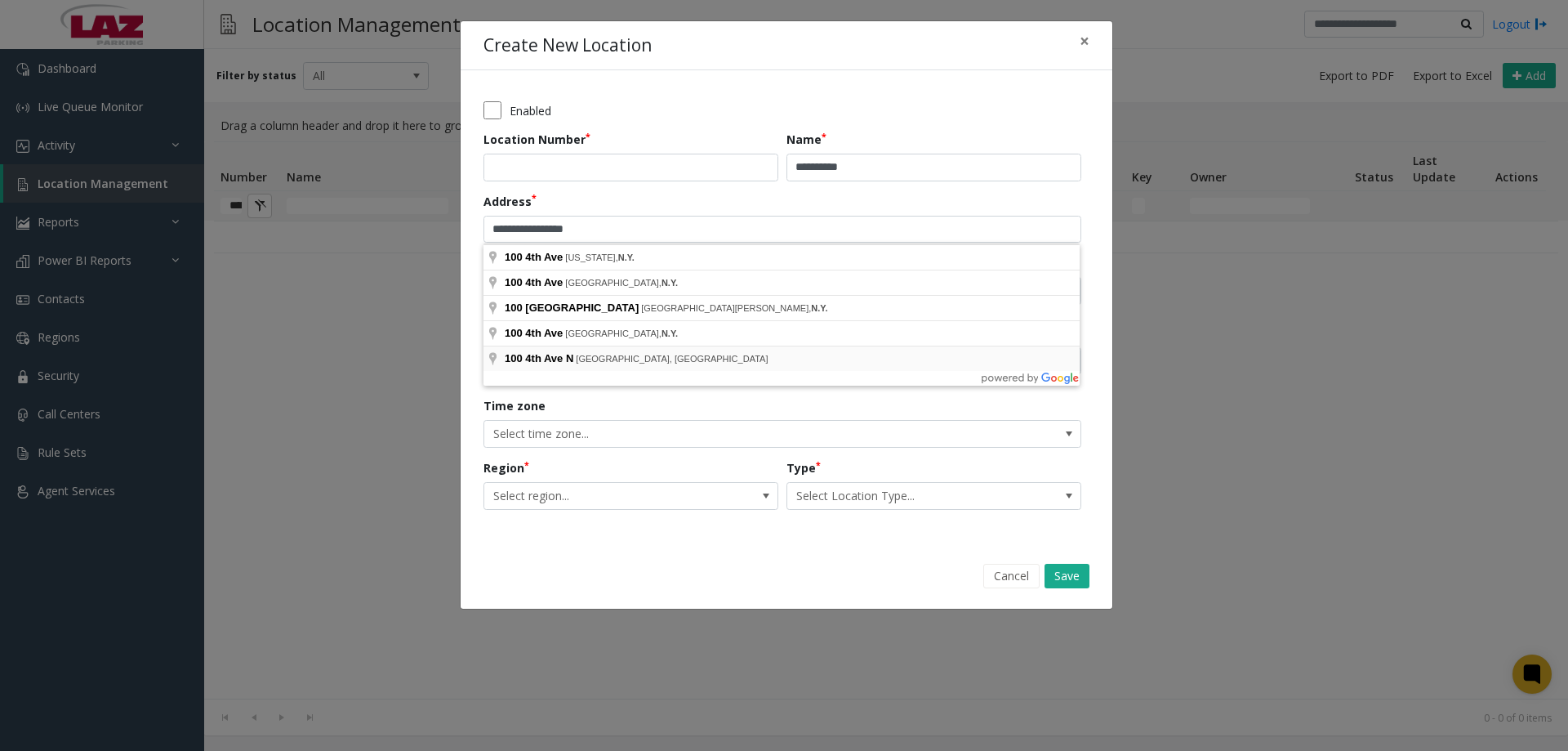
type input "**********"
type input "**"
type input "**********"
type input "*******"
type input "*****"
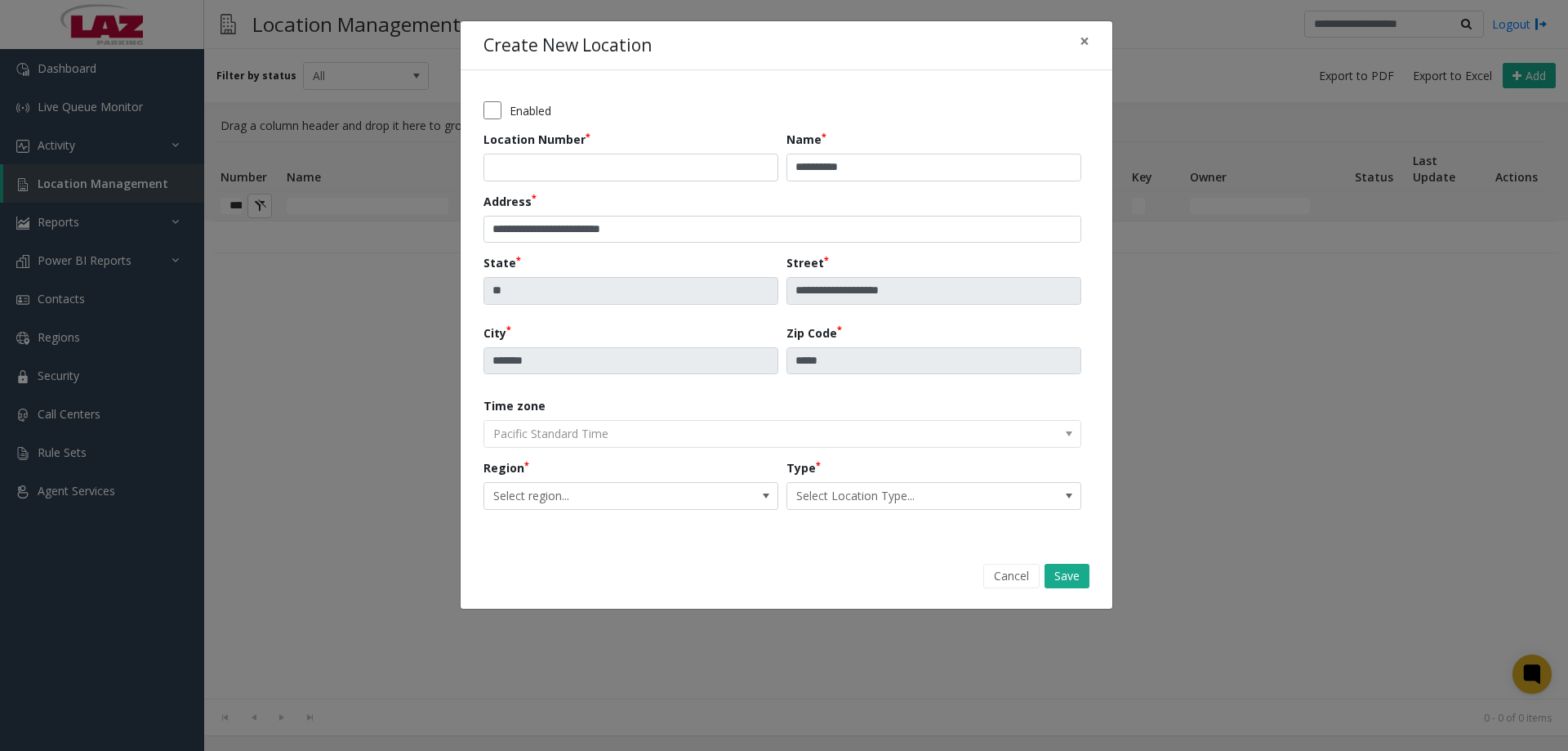
click at [567, 443] on kendo-dropdownlist "Pacific Standard Time" at bounding box center [782, 433] width 598 height 27
drag, startPoint x: 558, startPoint y: 472, endPoint x: 558, endPoint y: 482, distance: 10.0
click at [558, 478] on div "Region Select region..." at bounding box center [635, 484] width 303 height 51
click at [558, 488] on span "Select region..." at bounding box center [601, 497] width 234 height 26
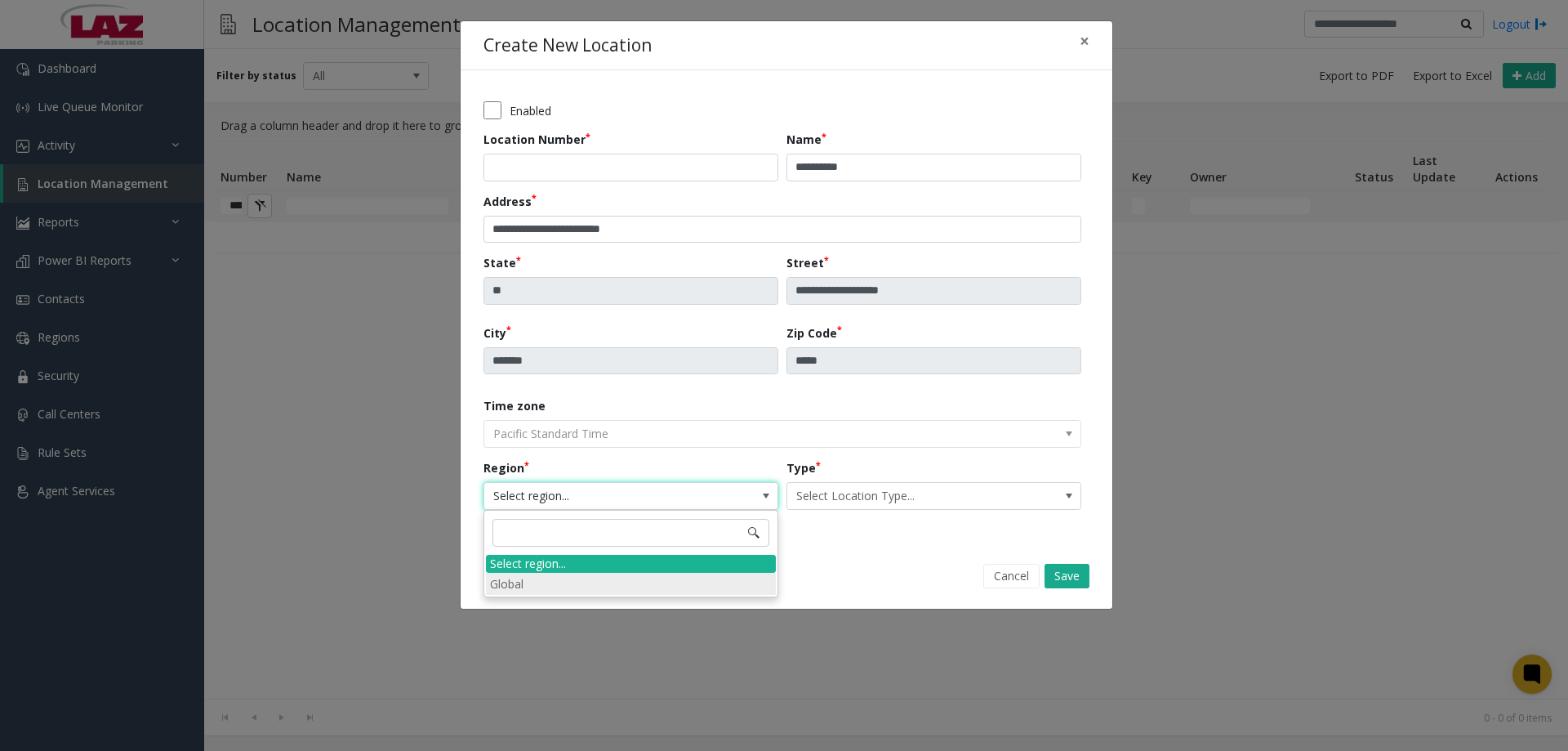
click at [543, 578] on li "Global" at bounding box center [631, 583] width 290 height 22
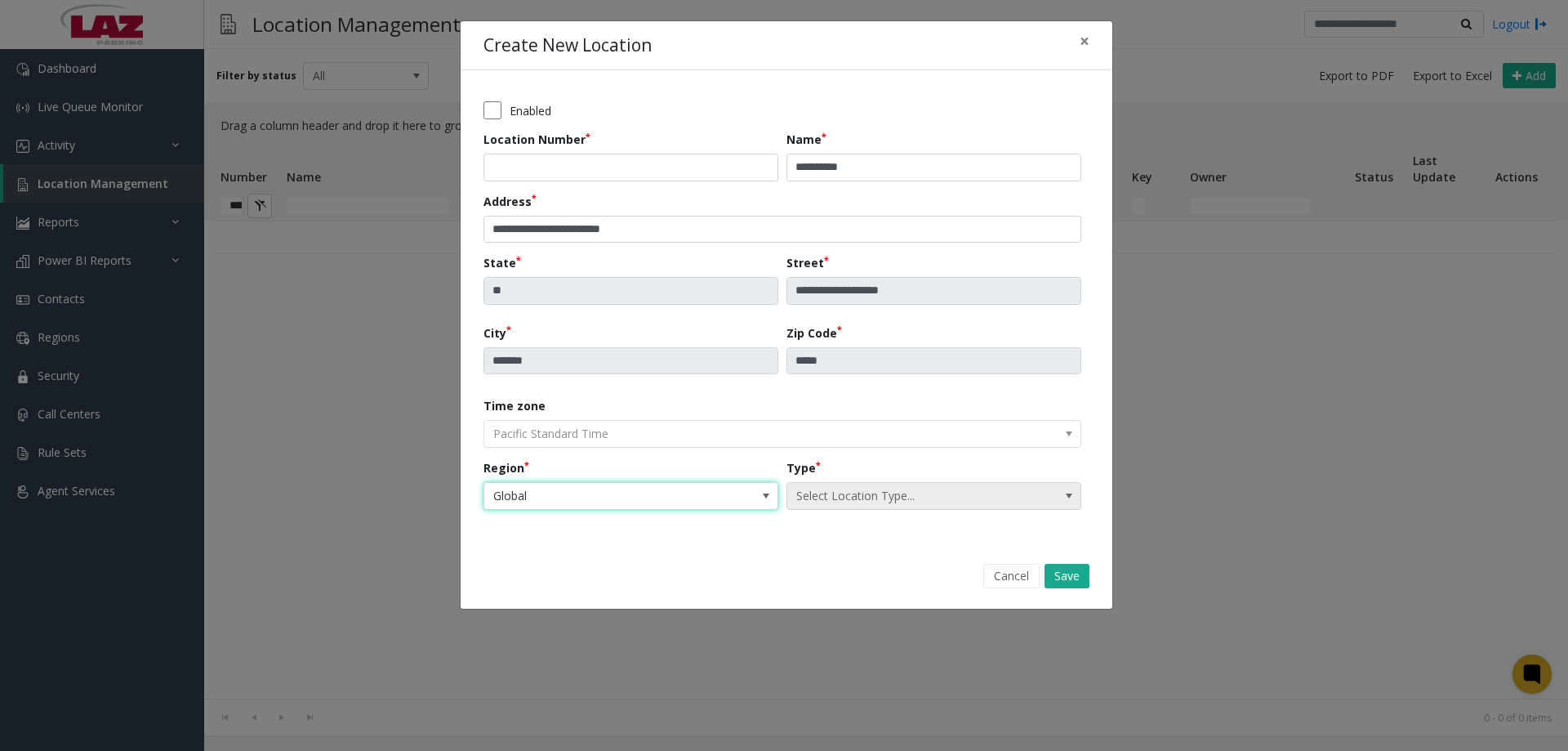
click at [878, 492] on span "Select Location Type..." at bounding box center [904, 497] width 234 height 26
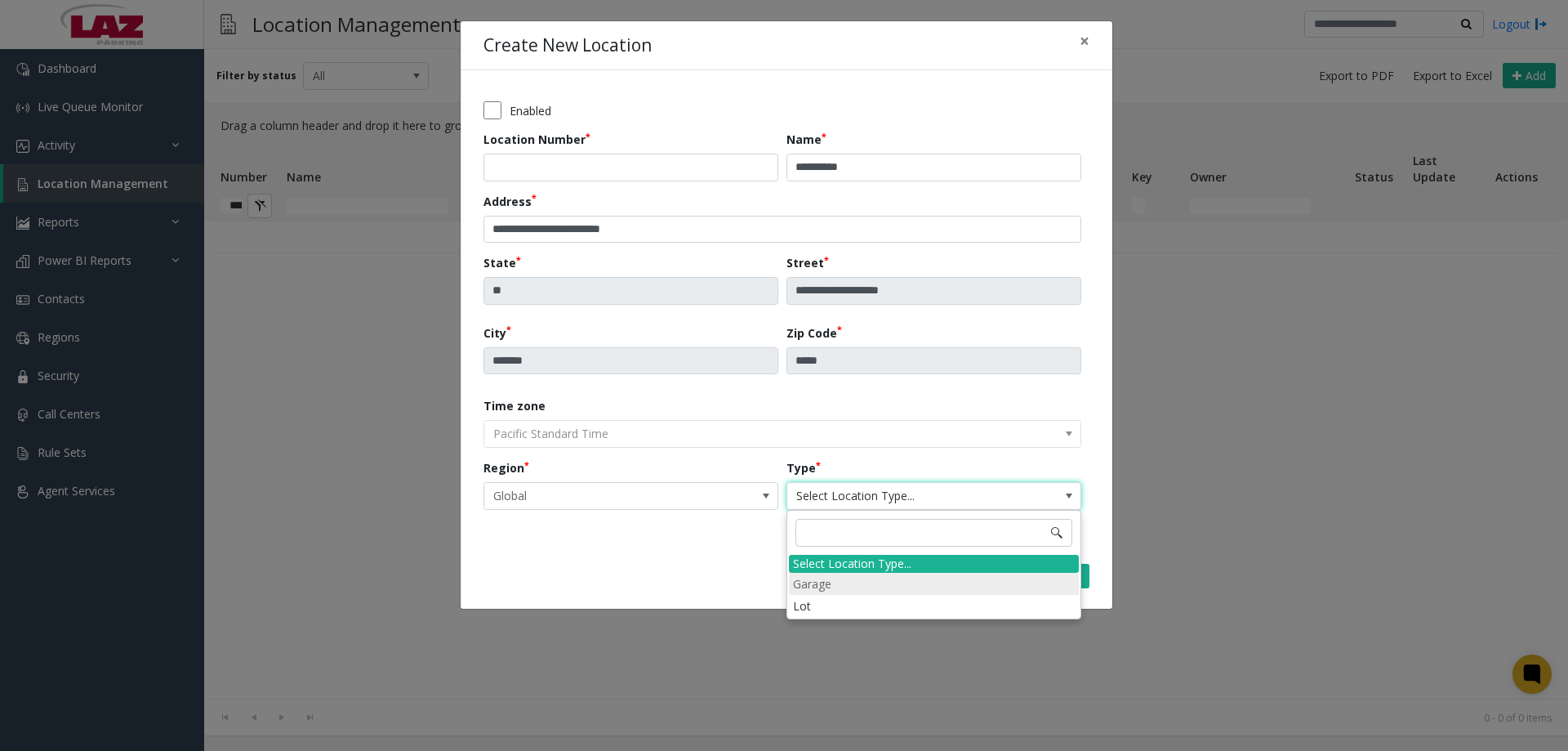
click at [832, 586] on li "Garage" at bounding box center [934, 583] width 290 height 22
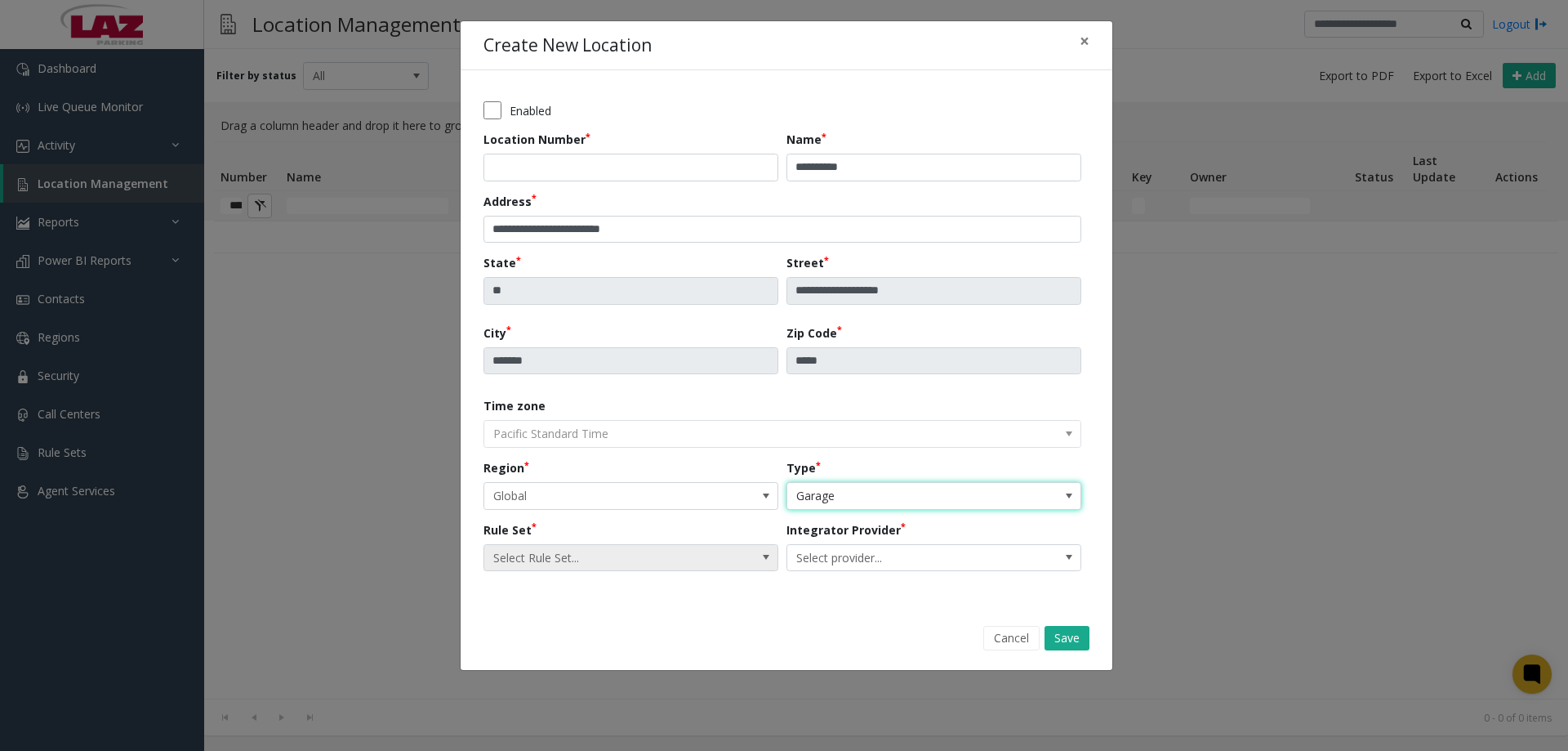
click at [566, 560] on span "Select Rule Set..." at bounding box center [601, 558] width 234 height 26
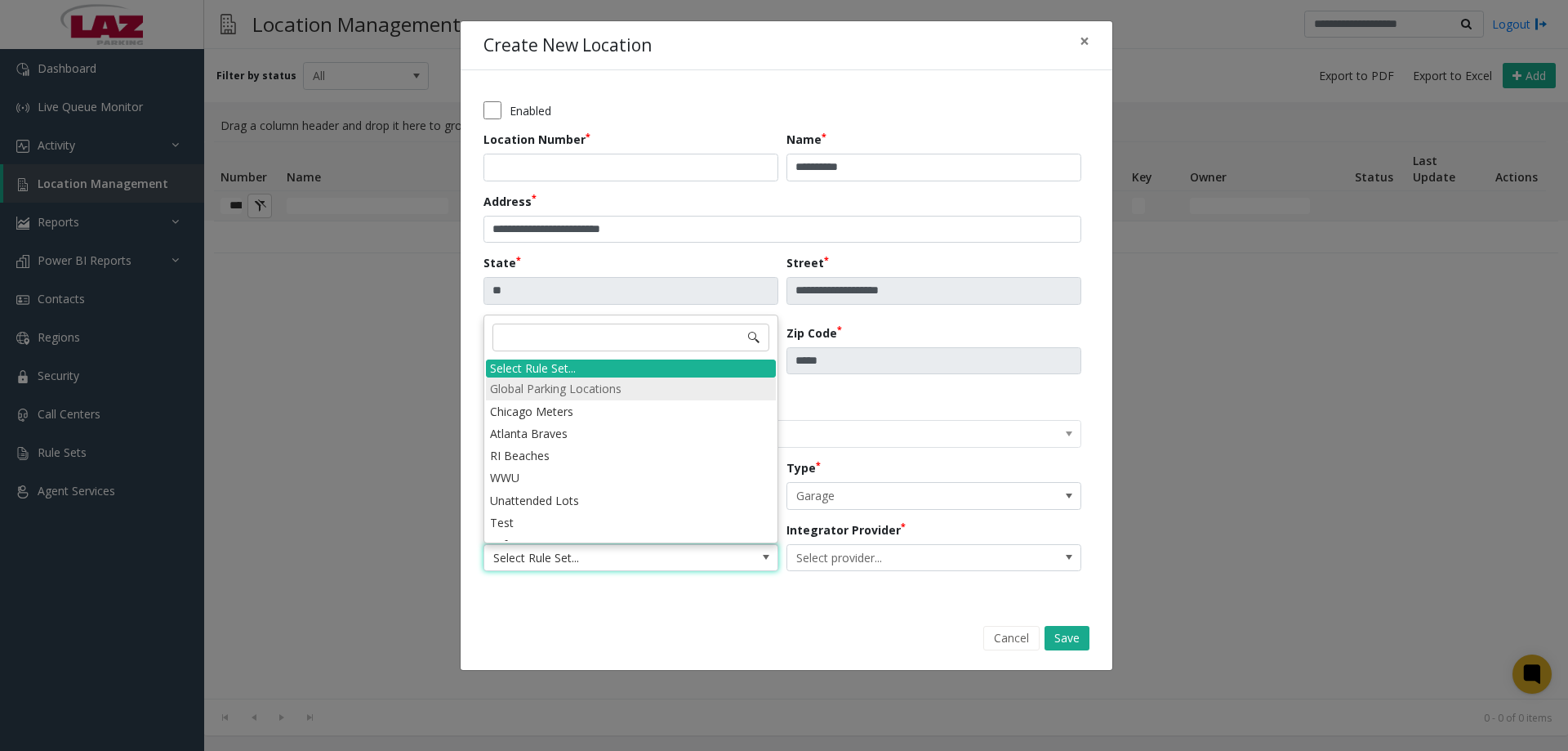
click at [557, 390] on li "Global Parking Locations" at bounding box center [631, 388] width 290 height 22
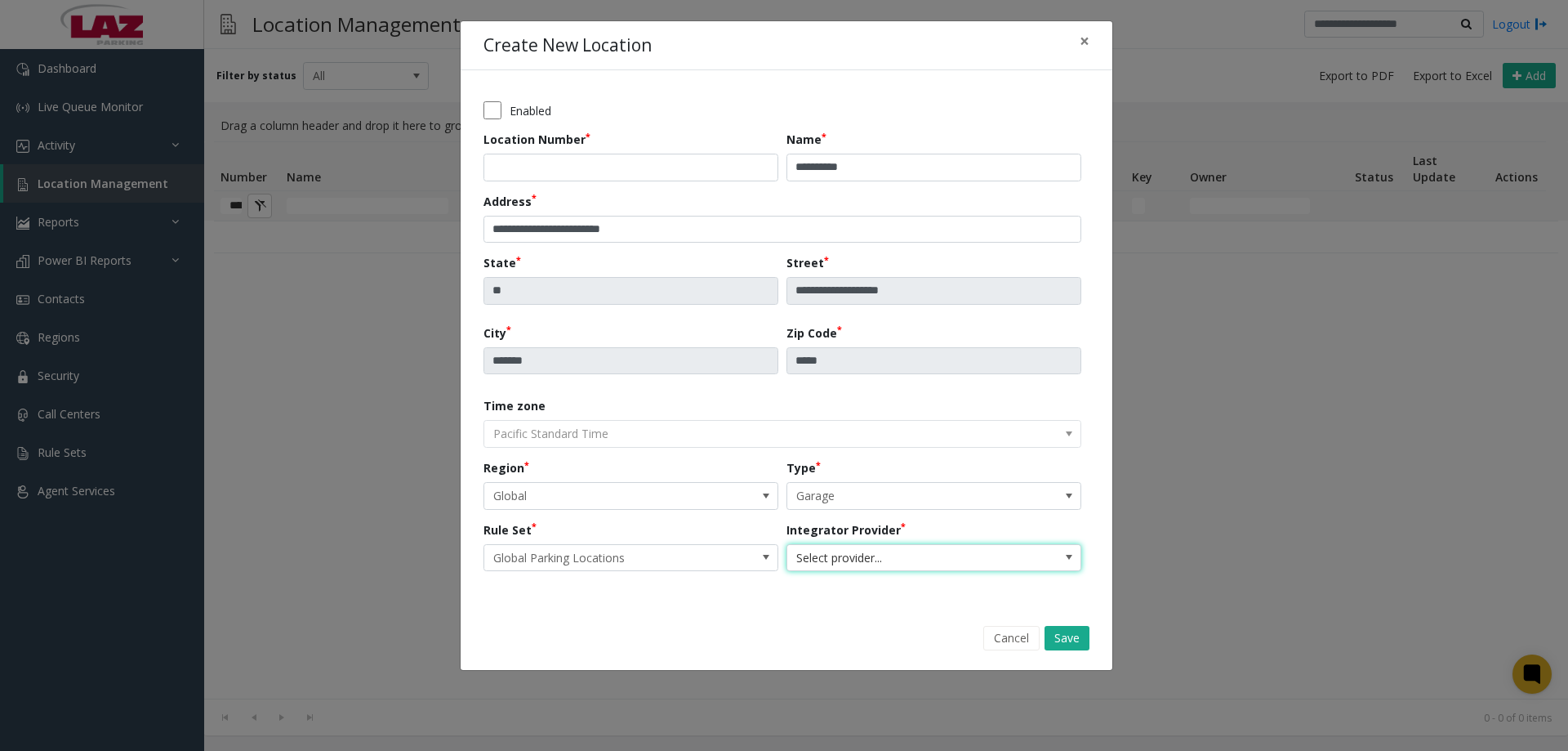
click at [853, 561] on span "Select provider..." at bounding box center [904, 558] width 234 height 26
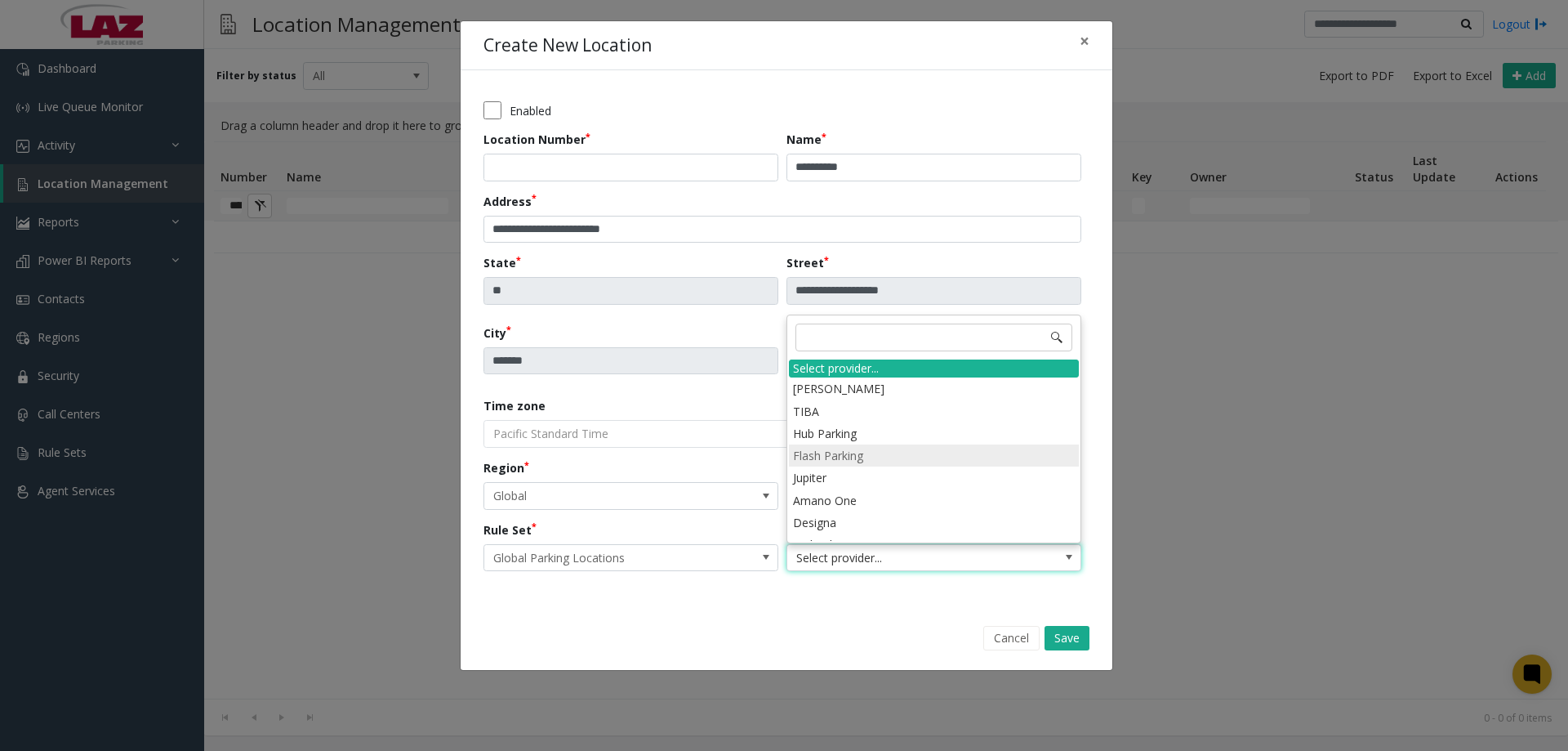
click at [857, 457] on li "Flash Parking" at bounding box center [934, 455] width 290 height 22
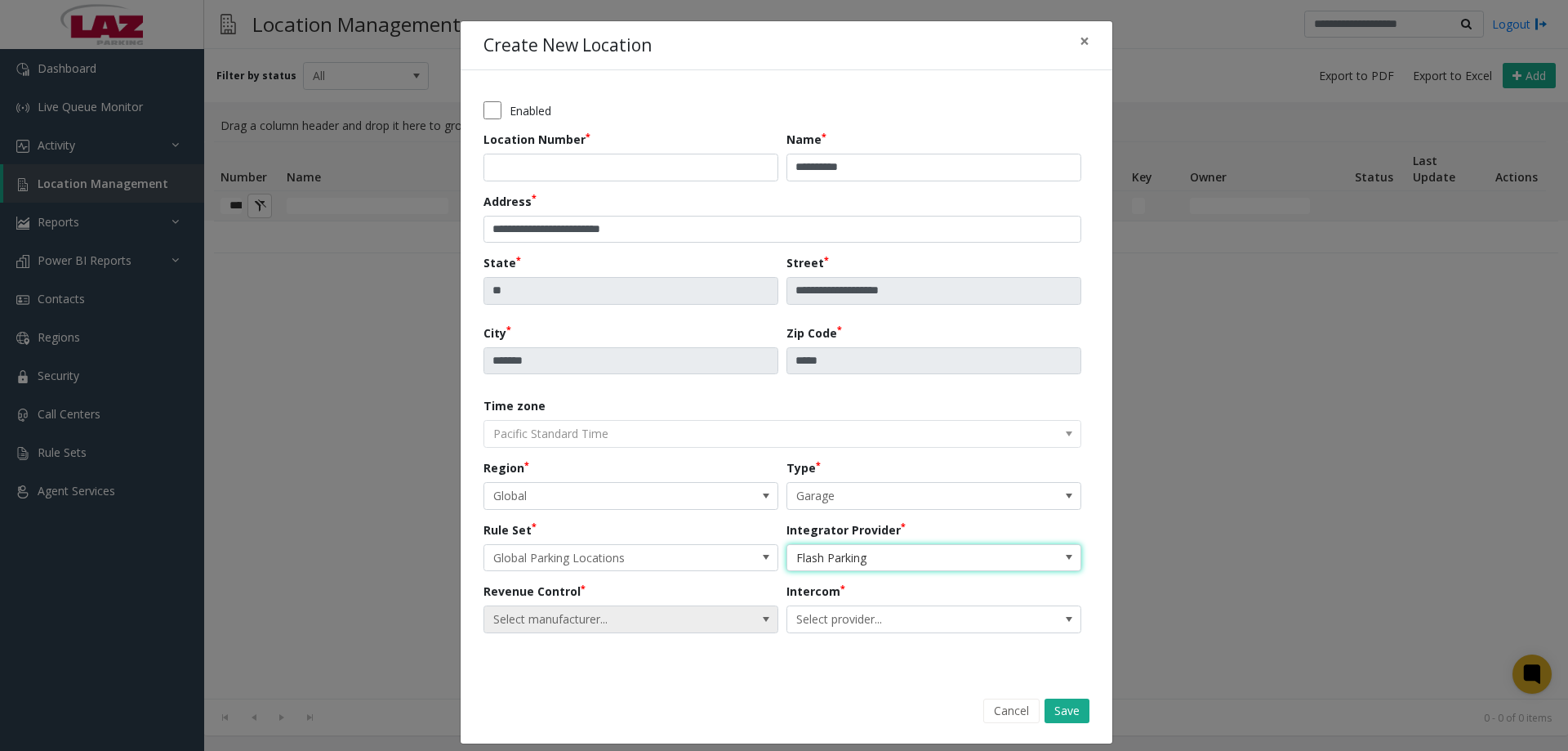
click at [564, 625] on span "Select manufacturer..." at bounding box center [601, 620] width 234 height 26
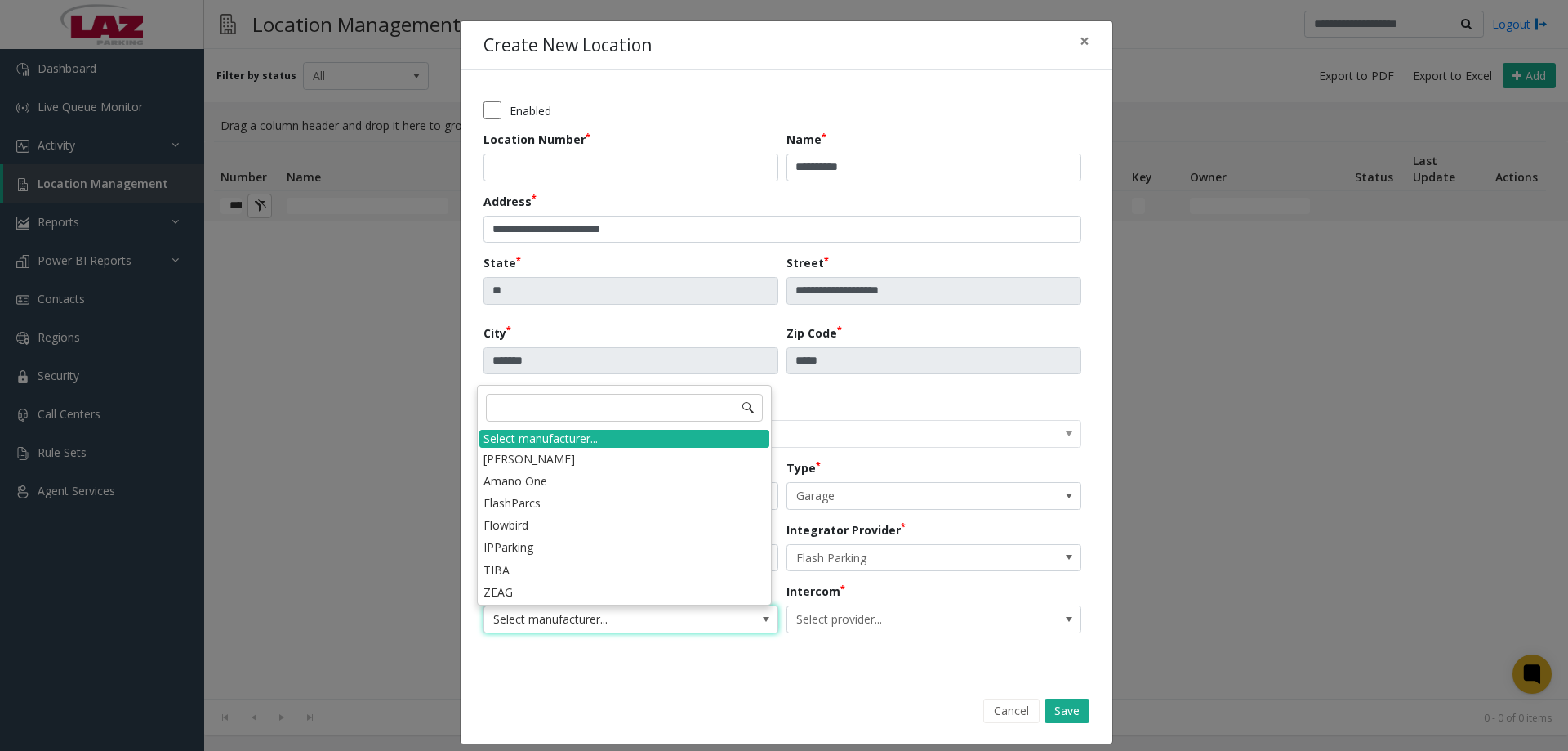
drag, startPoint x: 553, startPoint y: 510, endPoint x: 594, endPoint y: 526, distance: 44.0
click at [551, 508] on li "FlashParcs" at bounding box center [624, 502] width 290 height 22
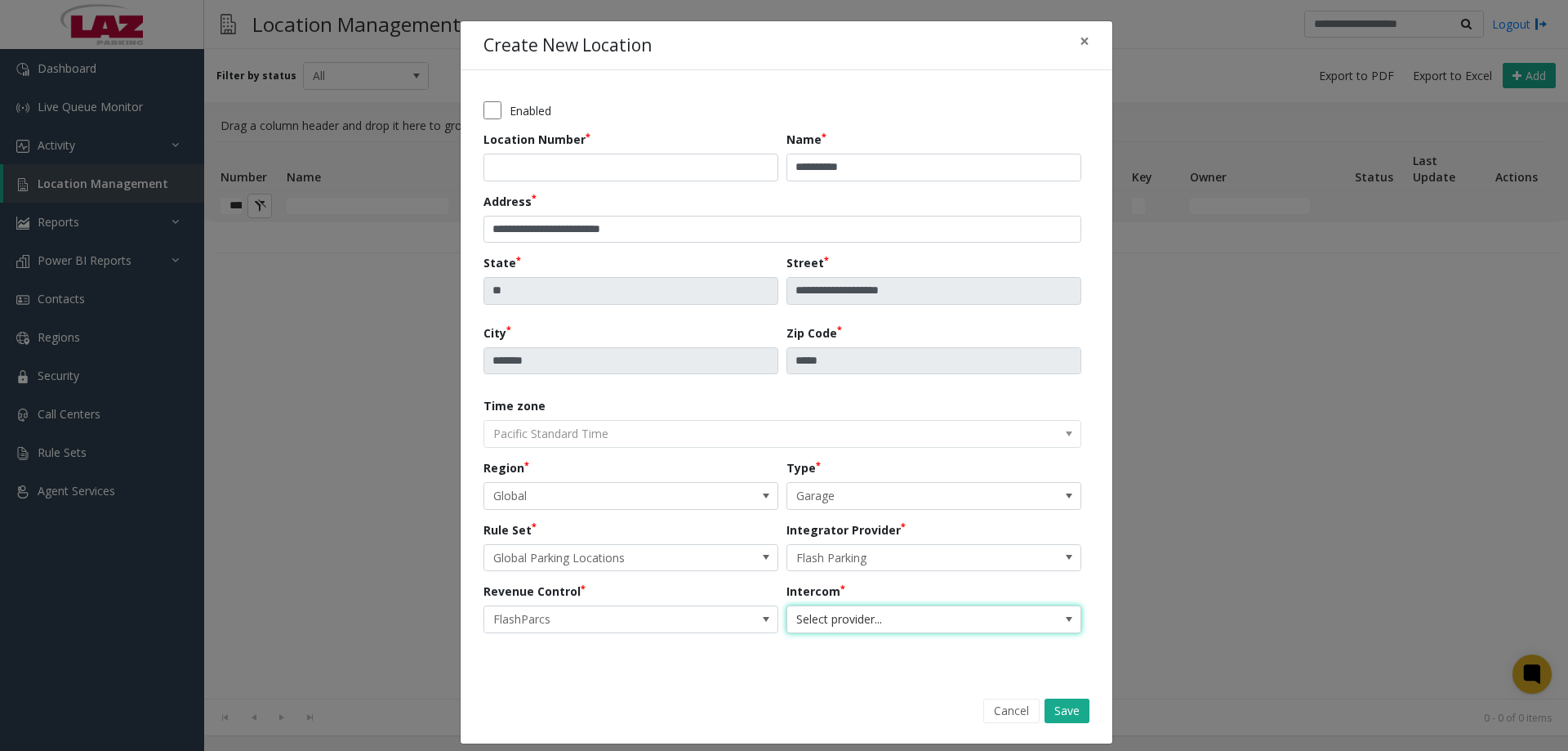
click at [869, 612] on span "Select provider..." at bounding box center [904, 620] width 234 height 26
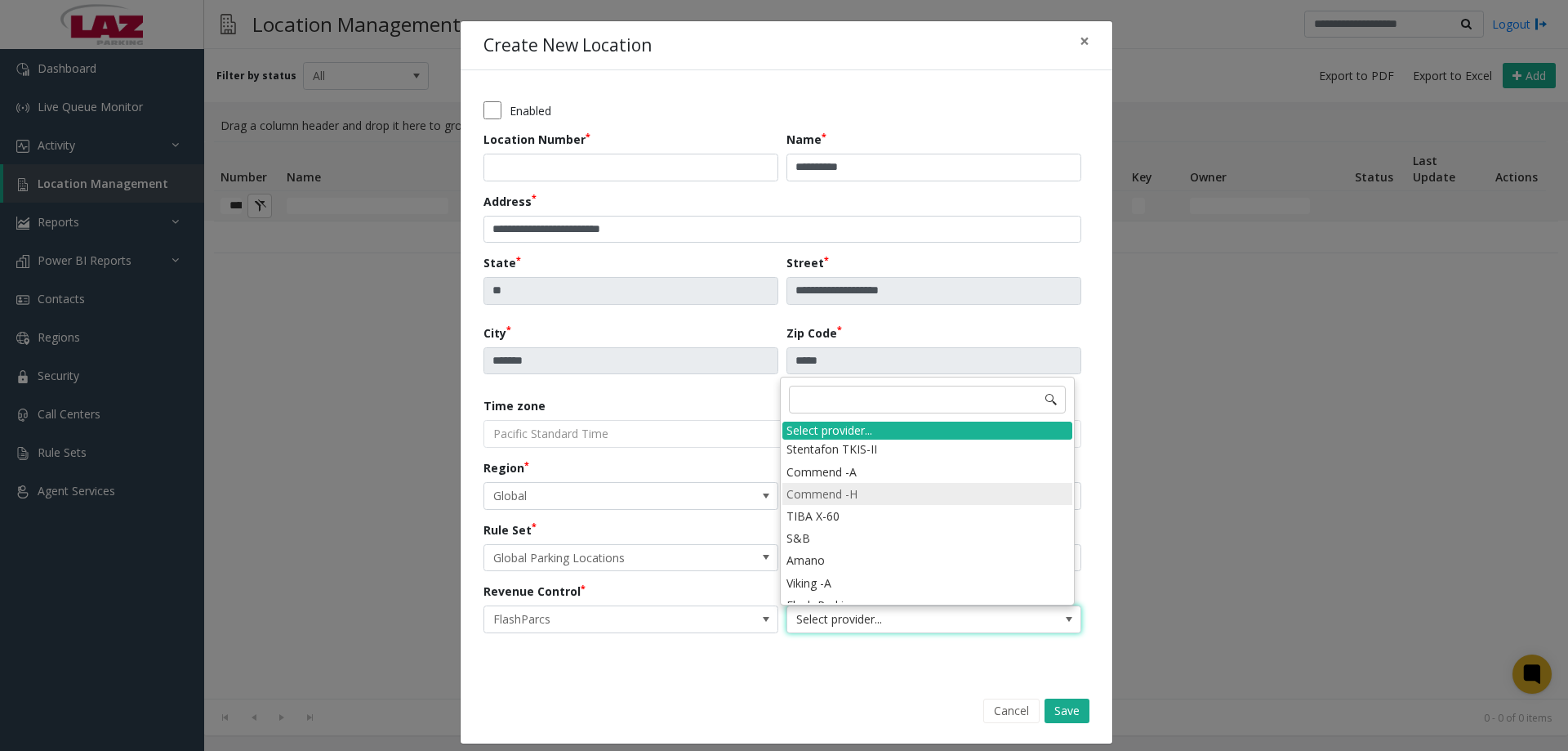
scroll to position [409, 0]
click at [845, 494] on li "Flash Parking" at bounding box center [928, 486] width 290 height 22
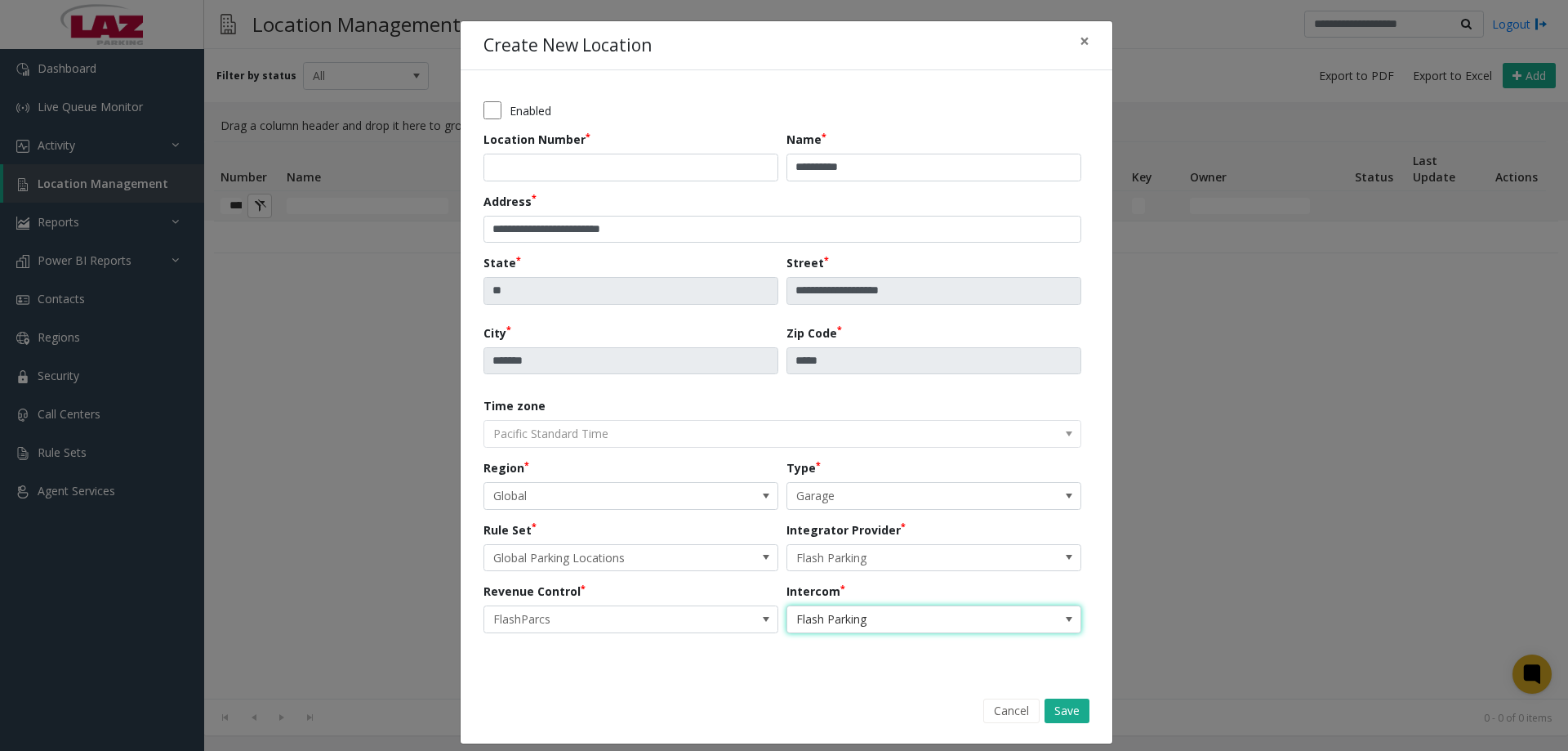
drag, startPoint x: 801, startPoint y: 674, endPoint x: 896, endPoint y: 685, distance: 95.6
click at [808, 678] on div "**********" at bounding box center [786, 375] width 652 height 609
click at [1044, 707] on button "Save" at bounding box center [1067, 711] width 45 height 24
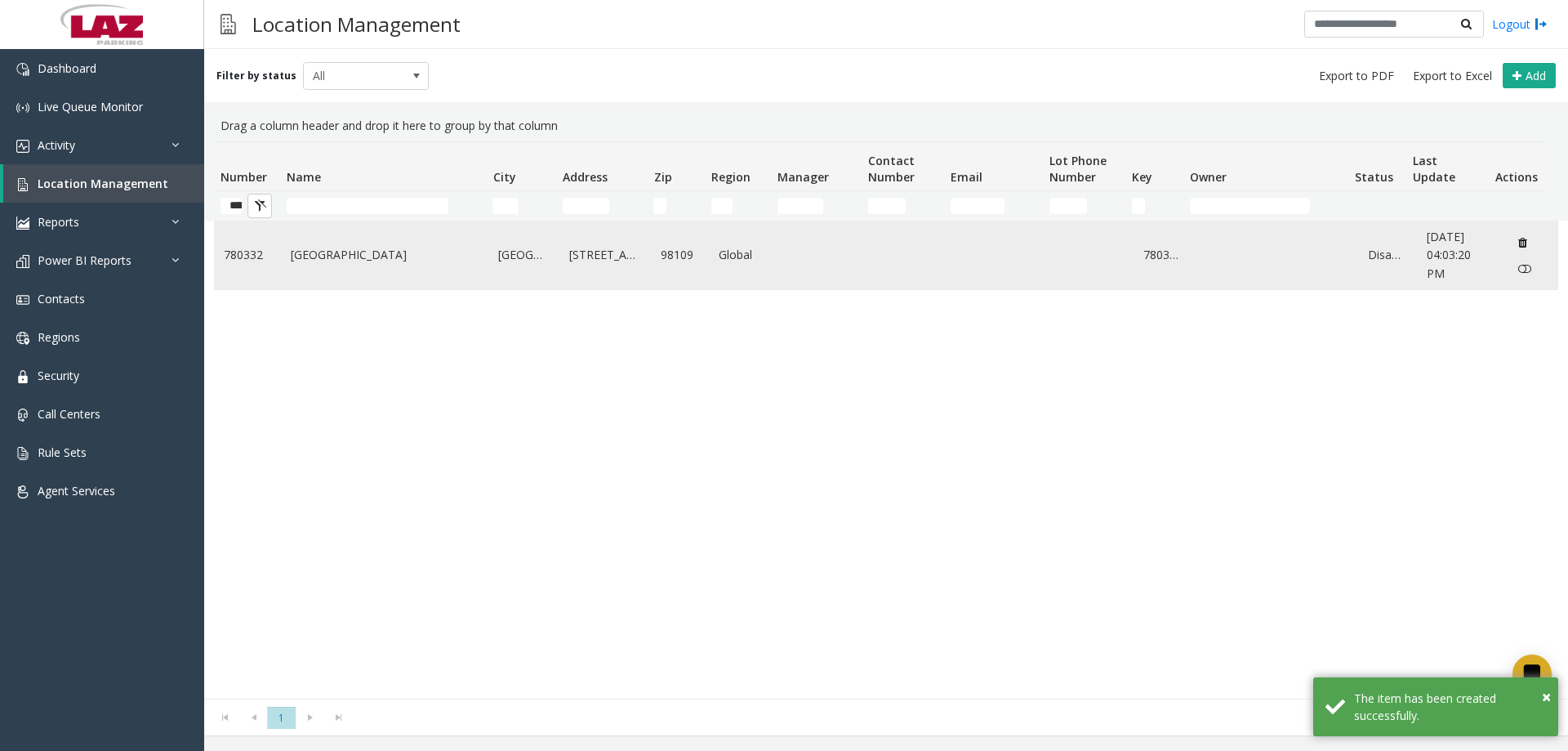
click at [312, 263] on link "[GEOGRAPHIC_DATA]" at bounding box center [385, 254] width 188 height 18
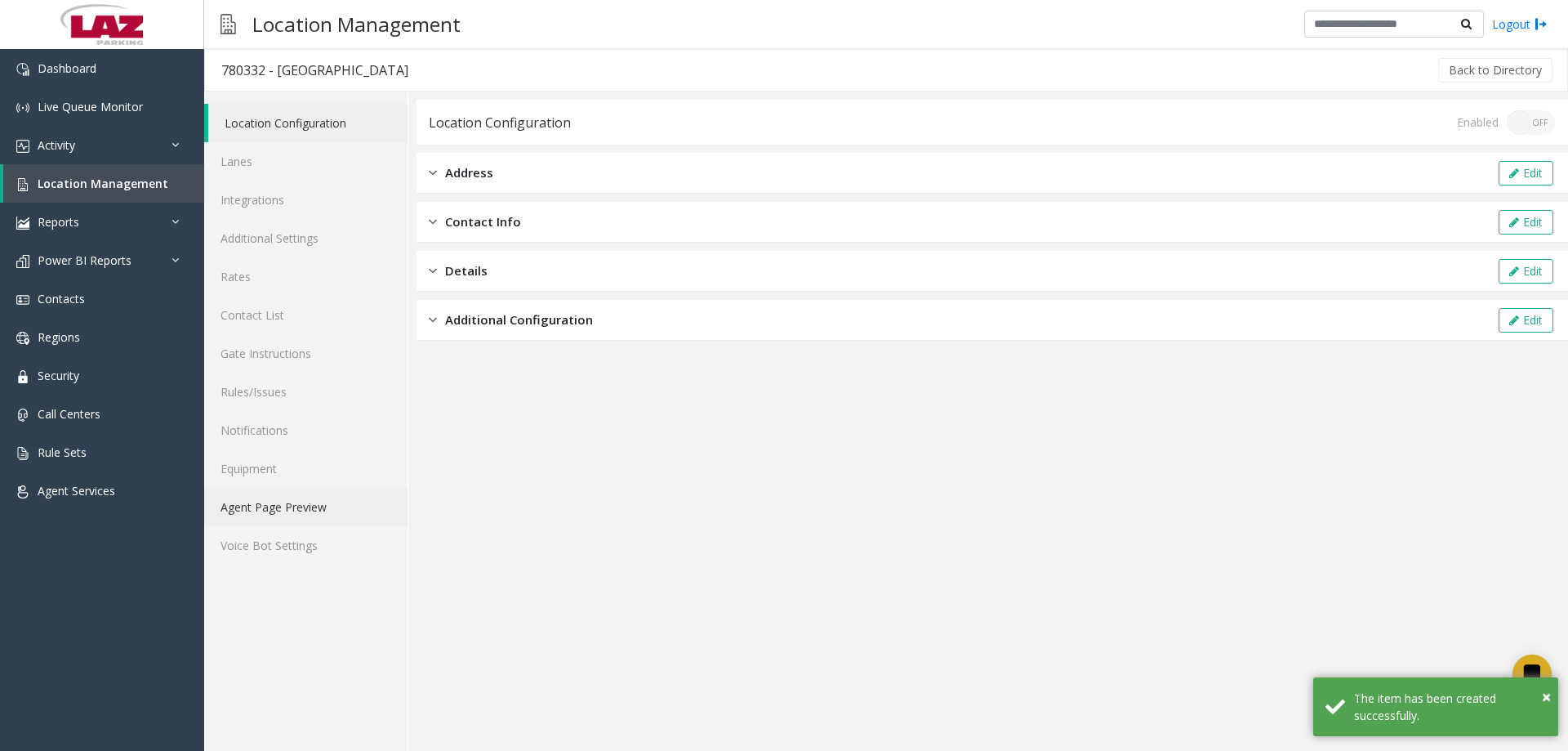
click at [286, 512] on link "Agent Page Preview" at bounding box center [306, 507] width 203 height 39
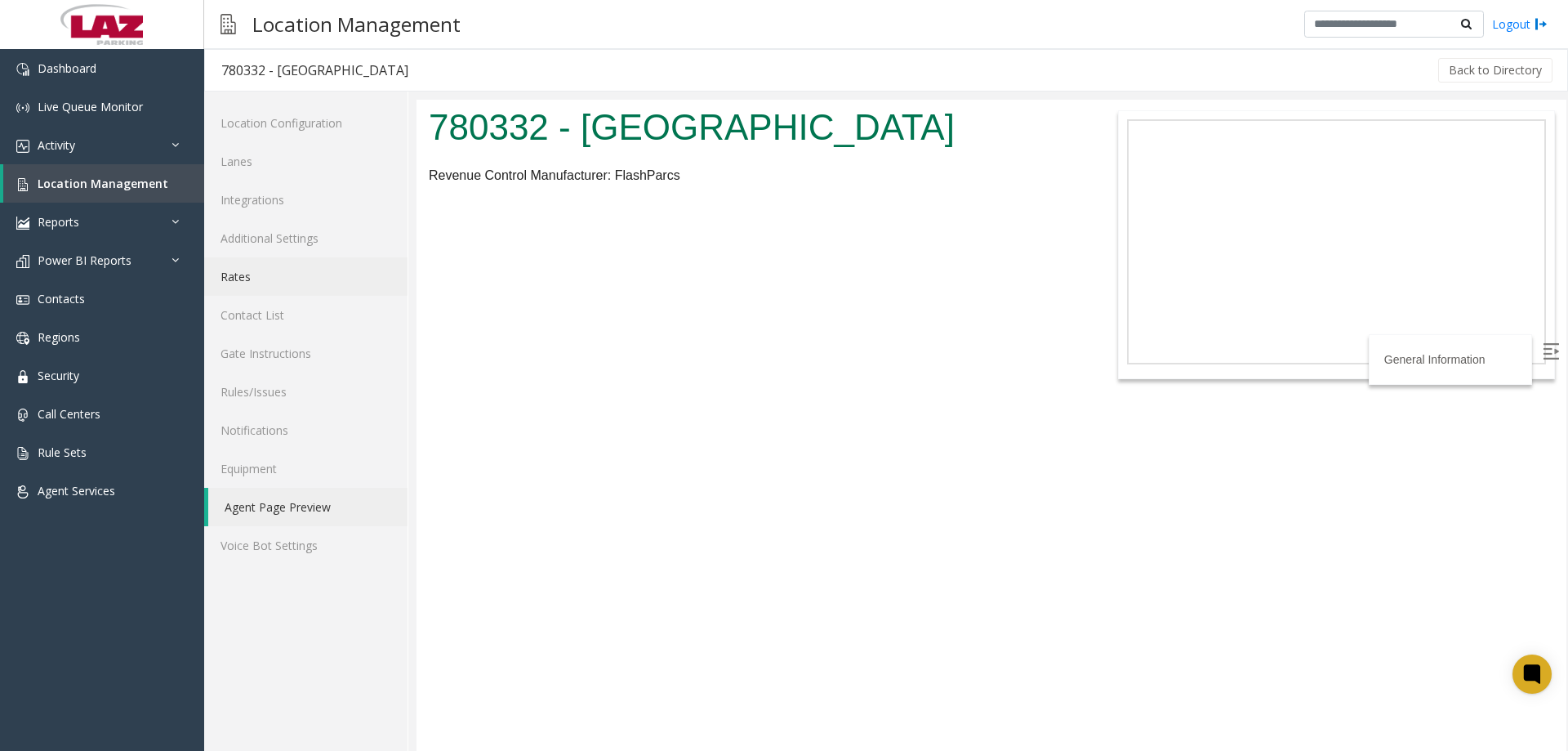
click at [285, 272] on link "Rates" at bounding box center [306, 276] width 203 height 39
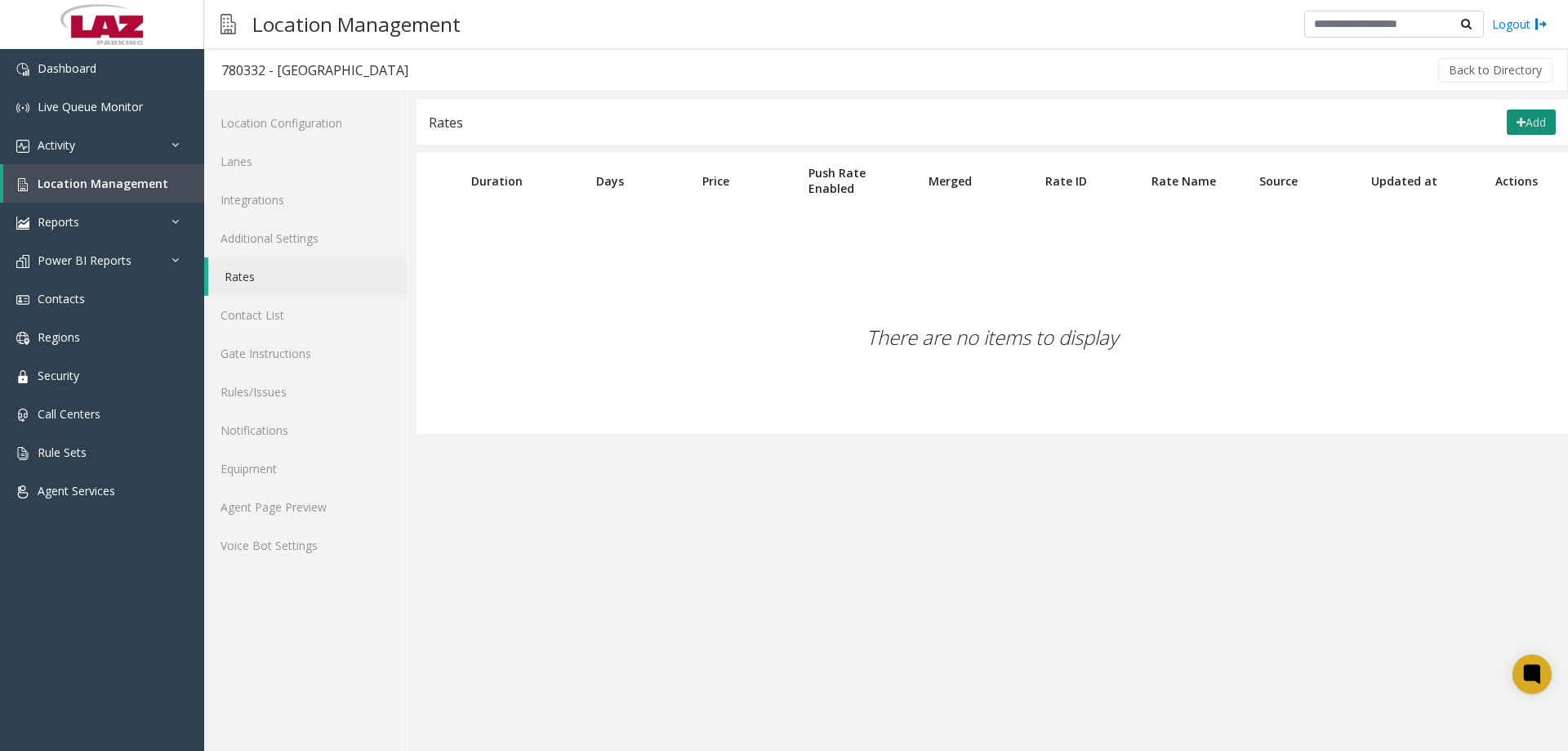
click at [1540, 126] on button "Add" at bounding box center [1531, 122] width 49 height 26
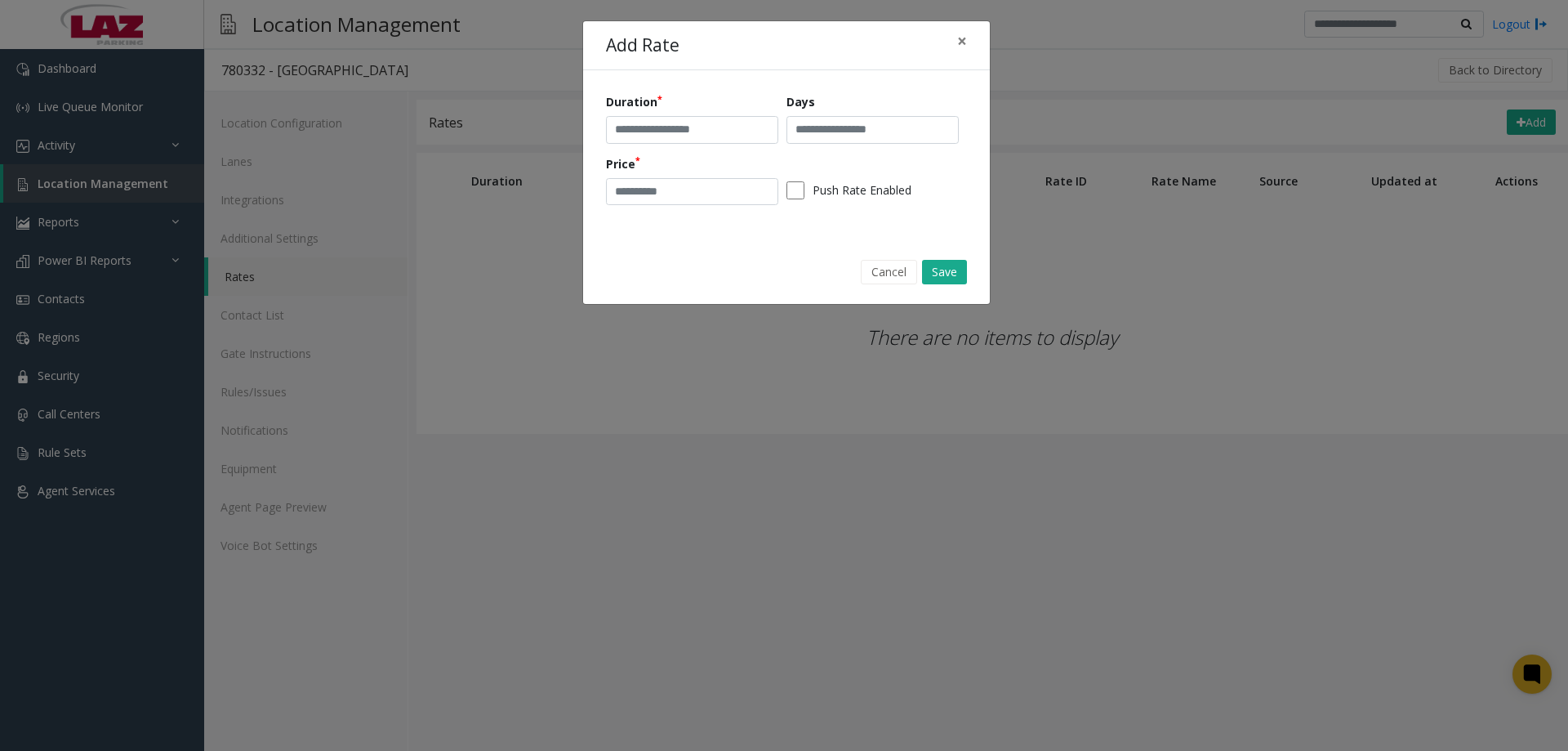
click at [659, 114] on div "Duration" at bounding box center [697, 119] width 181 height 51
drag, startPoint x: 661, startPoint y: 117, endPoint x: 666, endPoint y: 124, distance: 8.6
click at [662, 117] on input "text" at bounding box center [692, 129] width 172 height 27
type input "********"
type input "*"
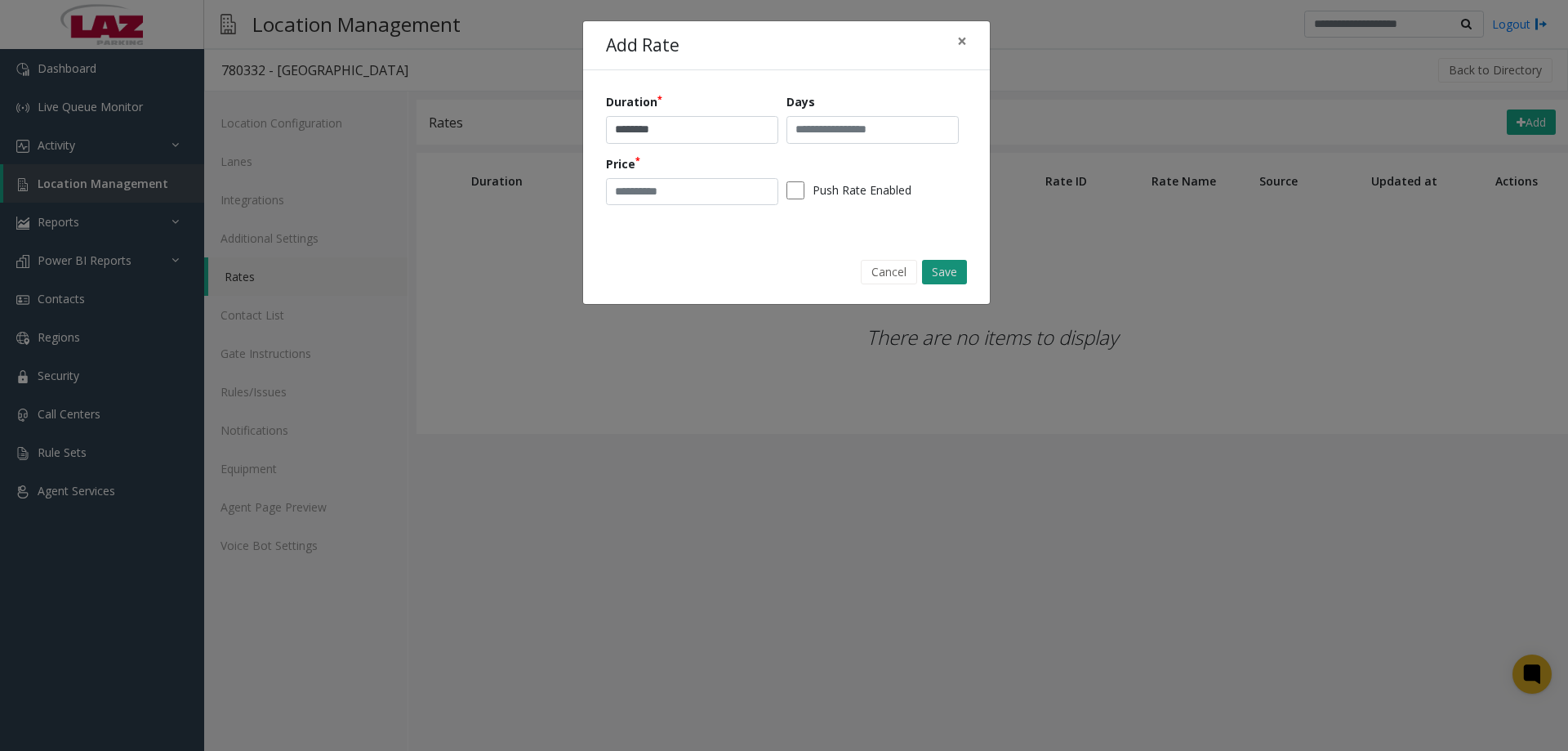
click at [947, 273] on button "Save" at bounding box center [945, 272] width 45 height 24
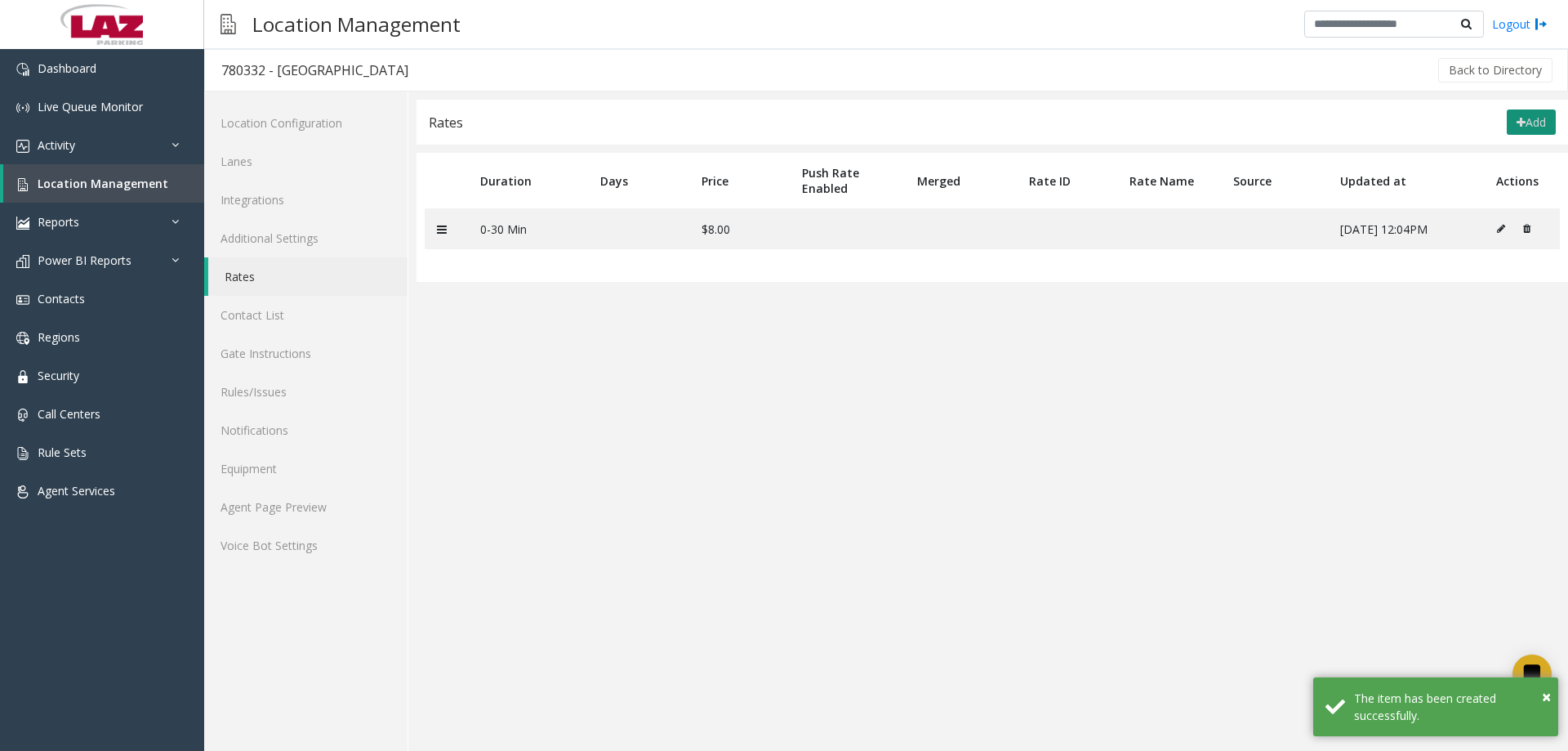
click at [1536, 114] on button "Add" at bounding box center [1531, 122] width 49 height 26
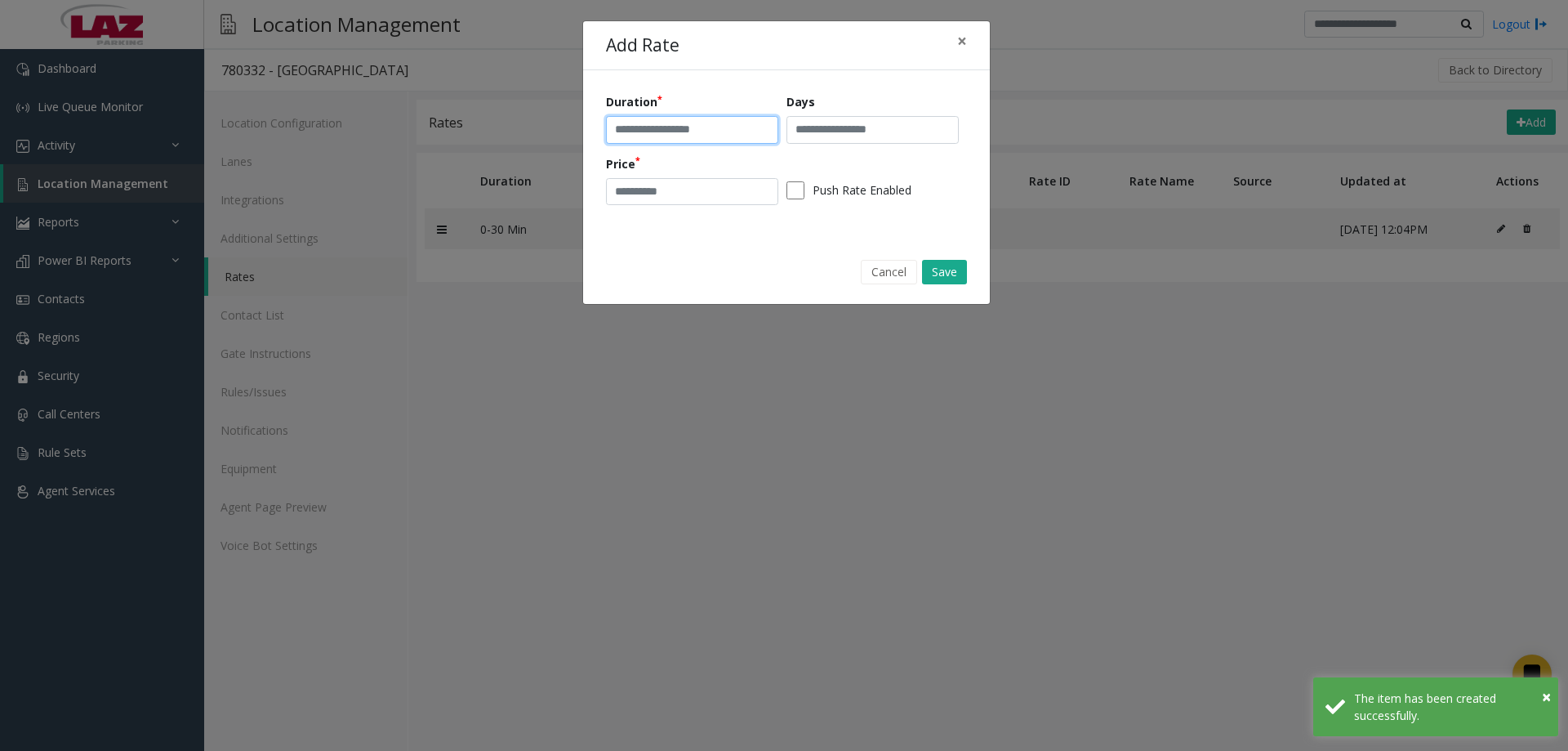
click at [666, 128] on input "text" at bounding box center [692, 129] width 172 height 27
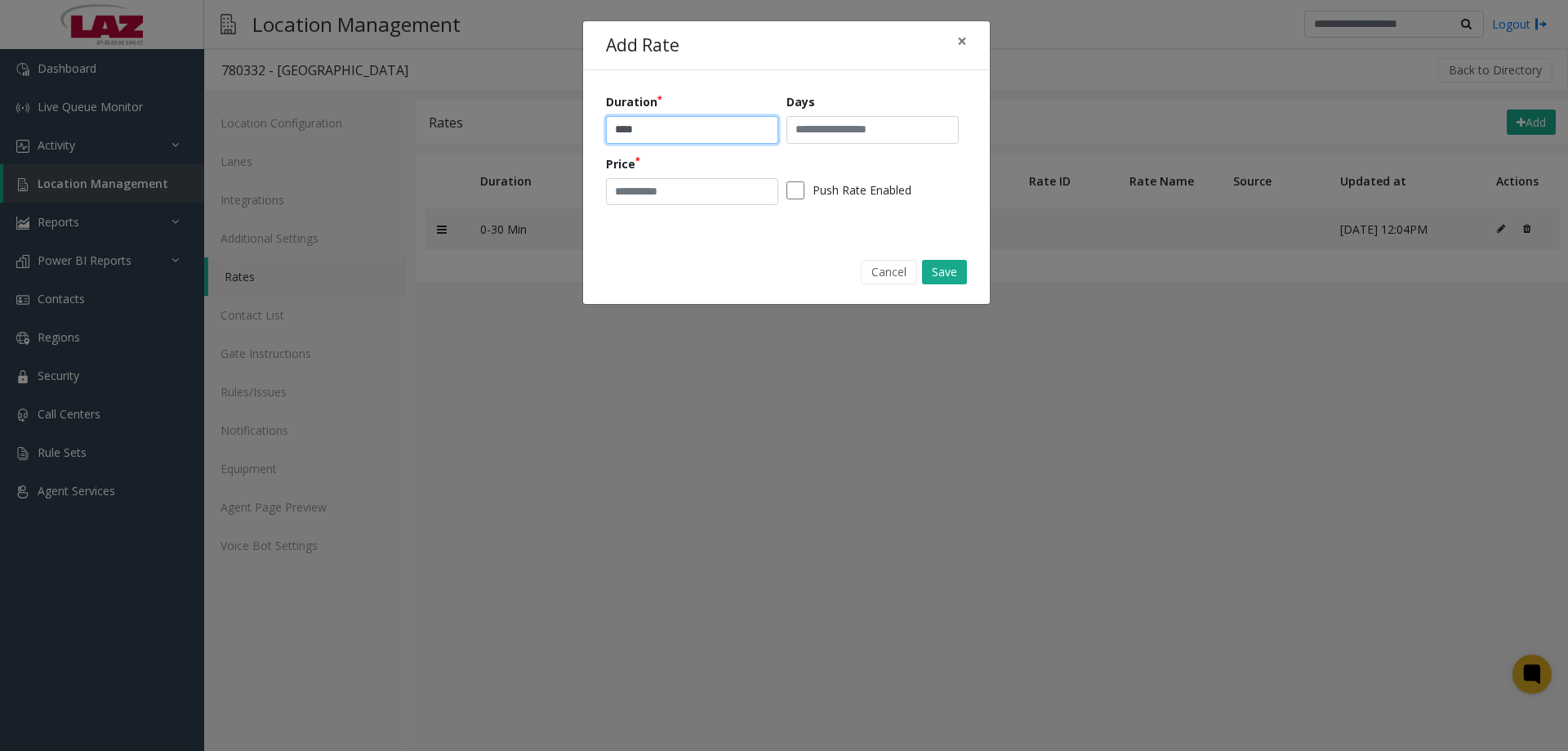
type input "****"
click at [621, 199] on input "number" at bounding box center [692, 191] width 172 height 27
type input "**"
click at [968, 277] on form "Duration **** Days Price ** Push Rate Enabled Cancel Save" at bounding box center [786, 188] width 407 height 234
click at [962, 277] on button "Save" at bounding box center [945, 272] width 45 height 24
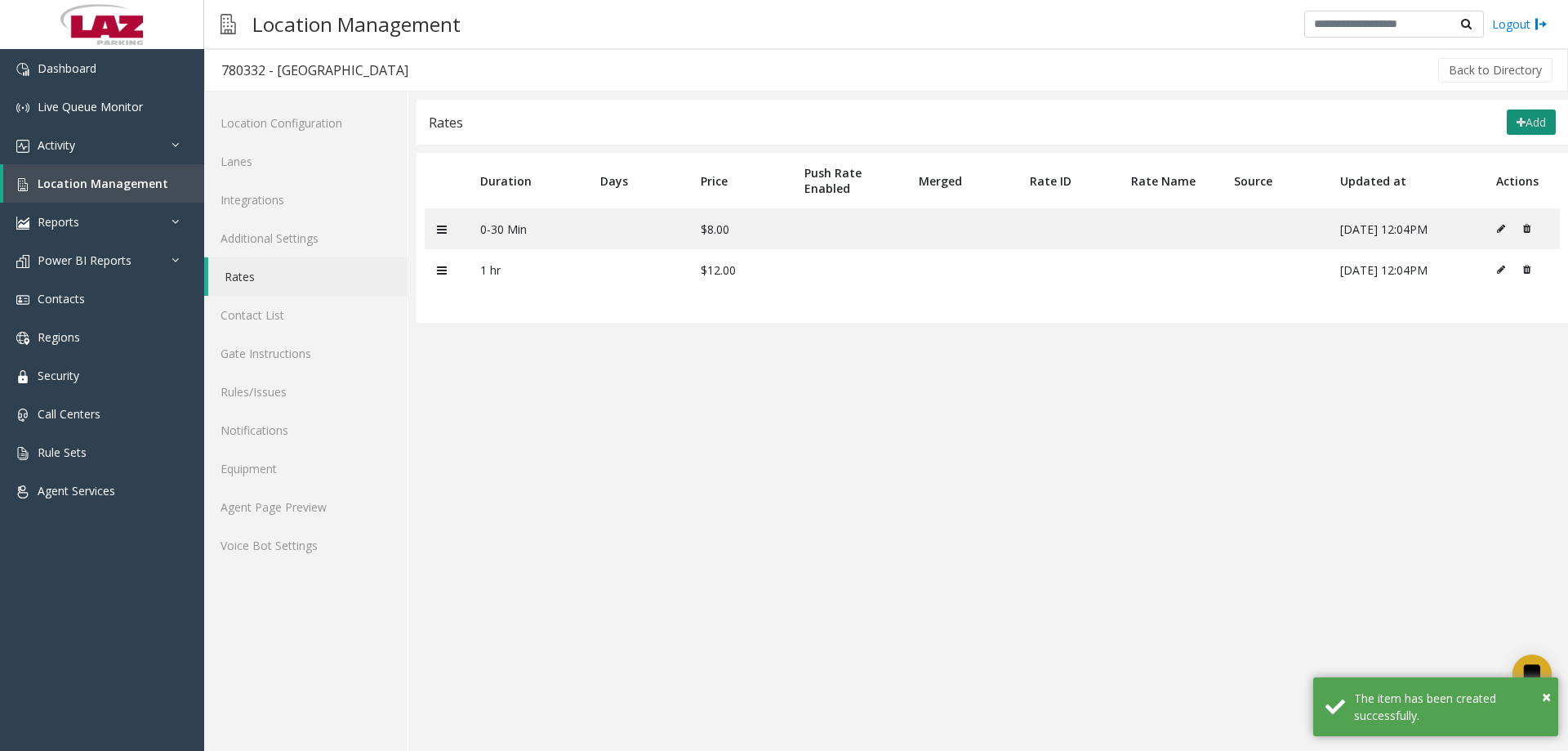
click at [1540, 113] on button "Add" at bounding box center [1531, 122] width 49 height 26
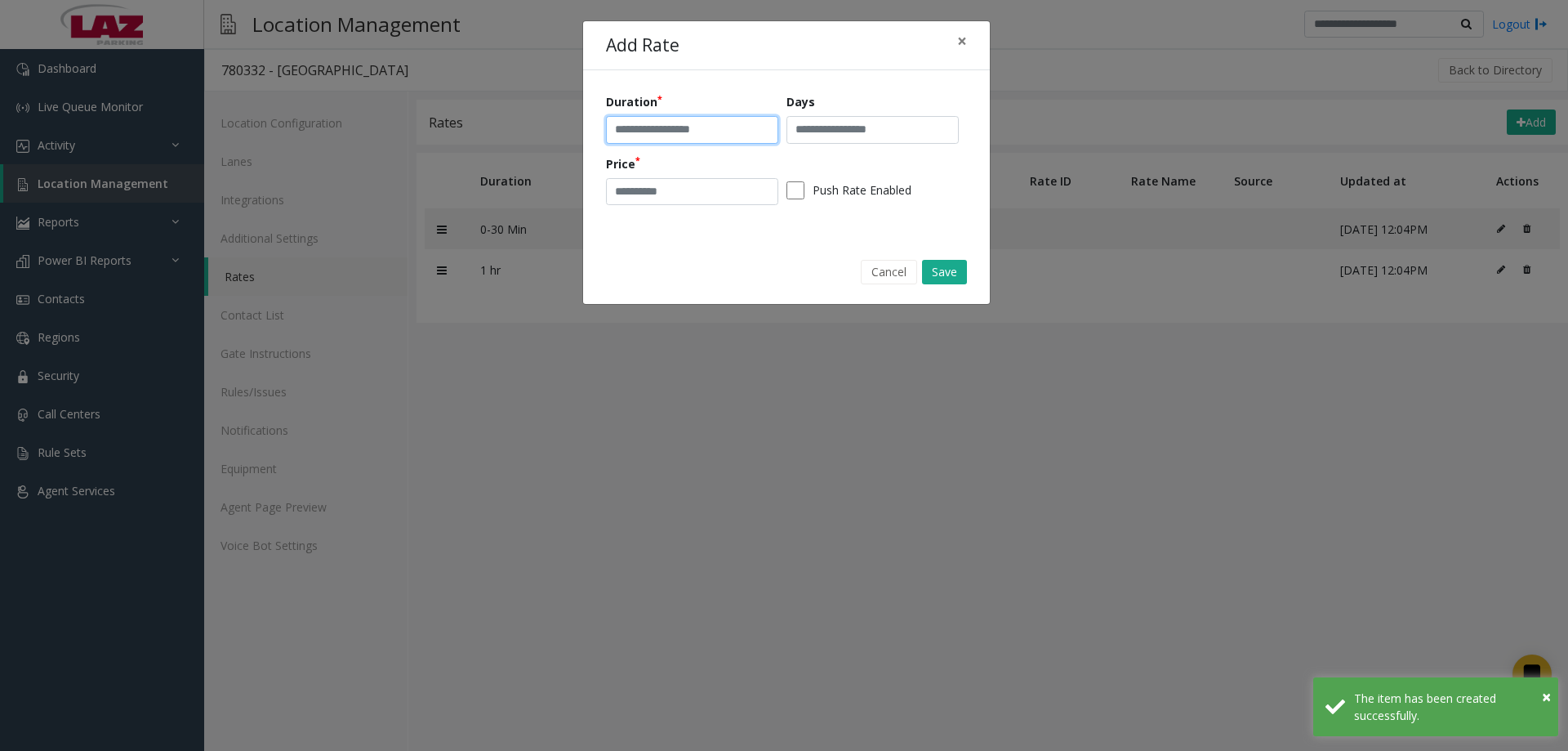
click at [658, 138] on input "text" at bounding box center [692, 129] width 172 height 27
type input "****"
click at [623, 182] on input "number" at bounding box center [692, 191] width 172 height 27
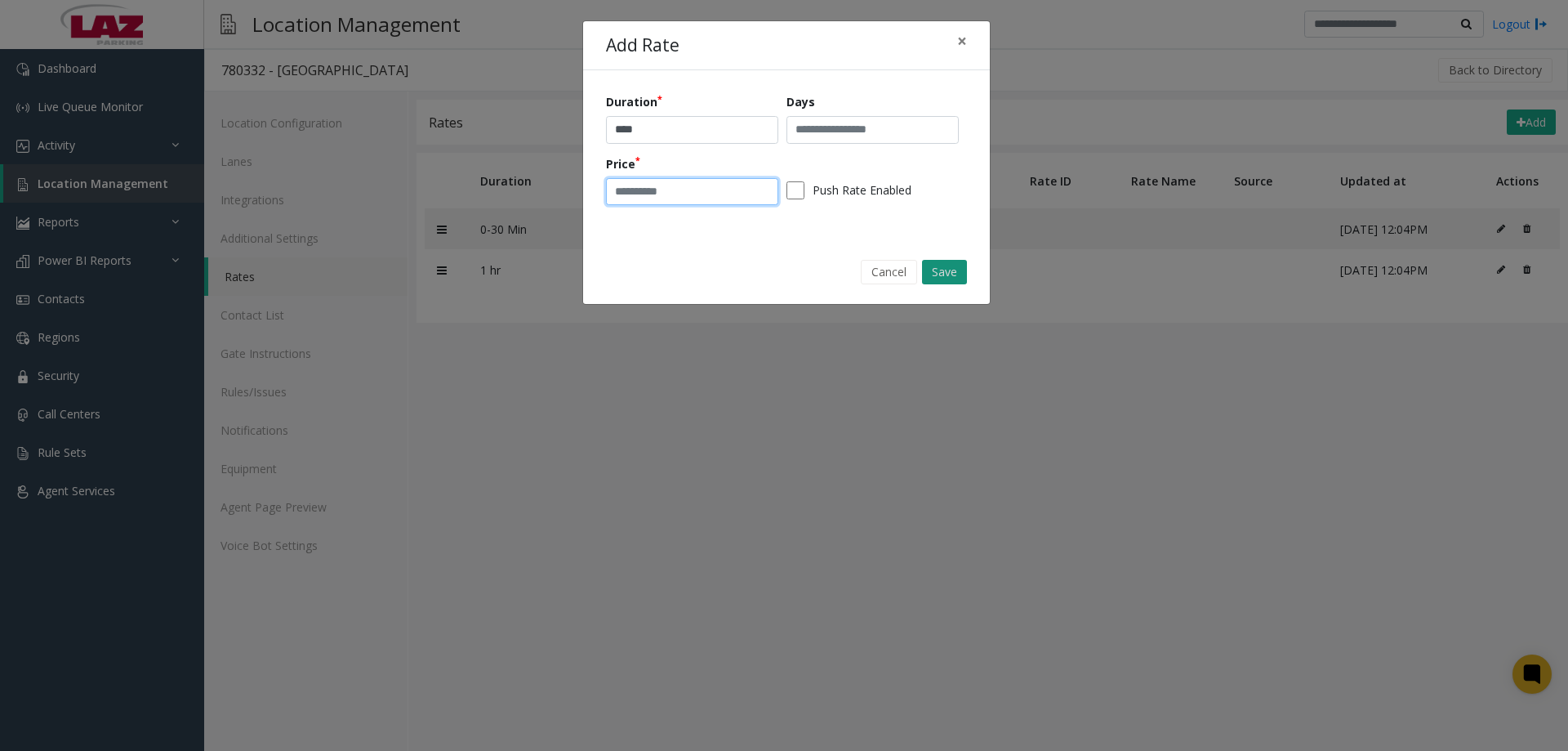
type input "**"
click at [951, 278] on button "Save" at bounding box center [945, 272] width 45 height 24
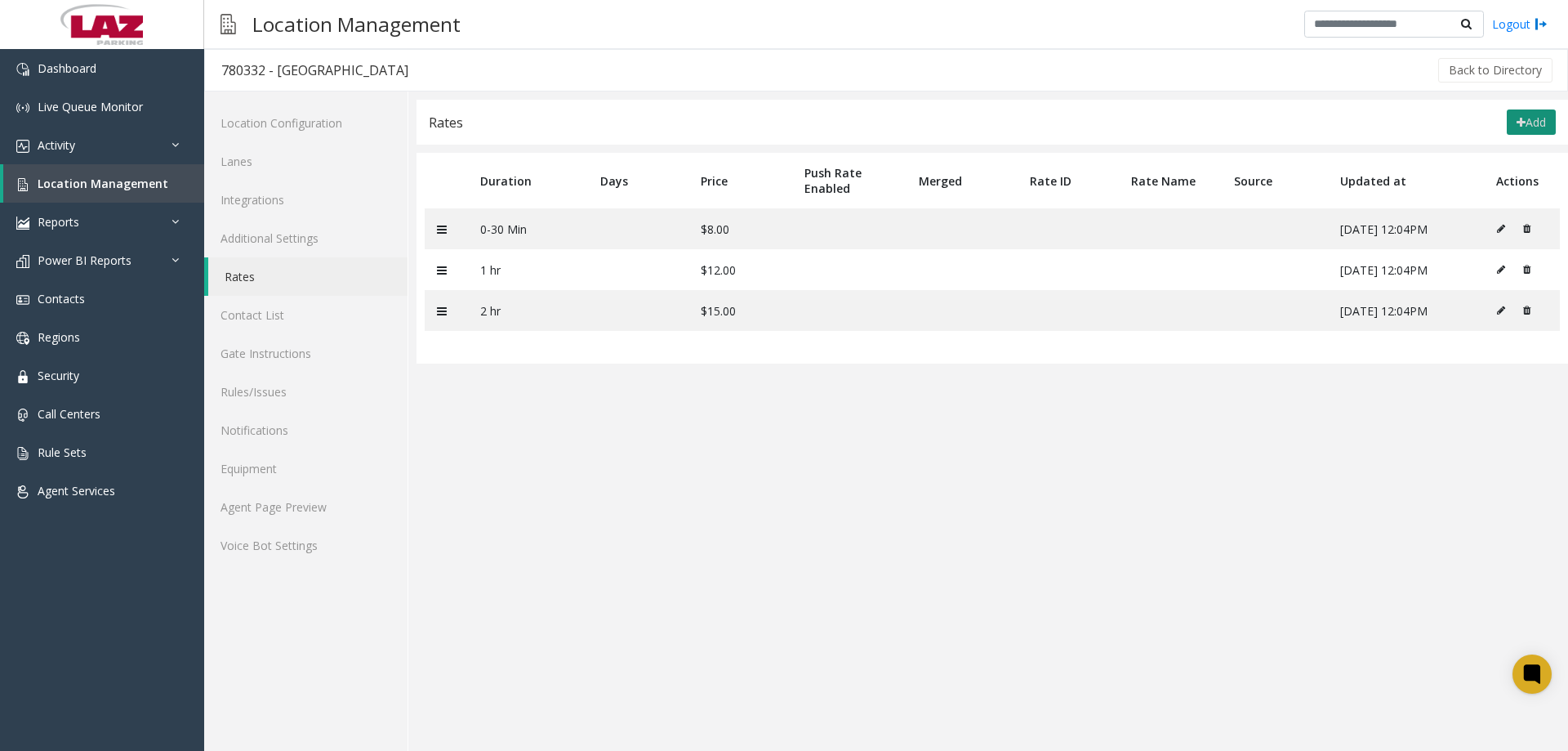
click at [1534, 115] on button "Add" at bounding box center [1531, 122] width 49 height 26
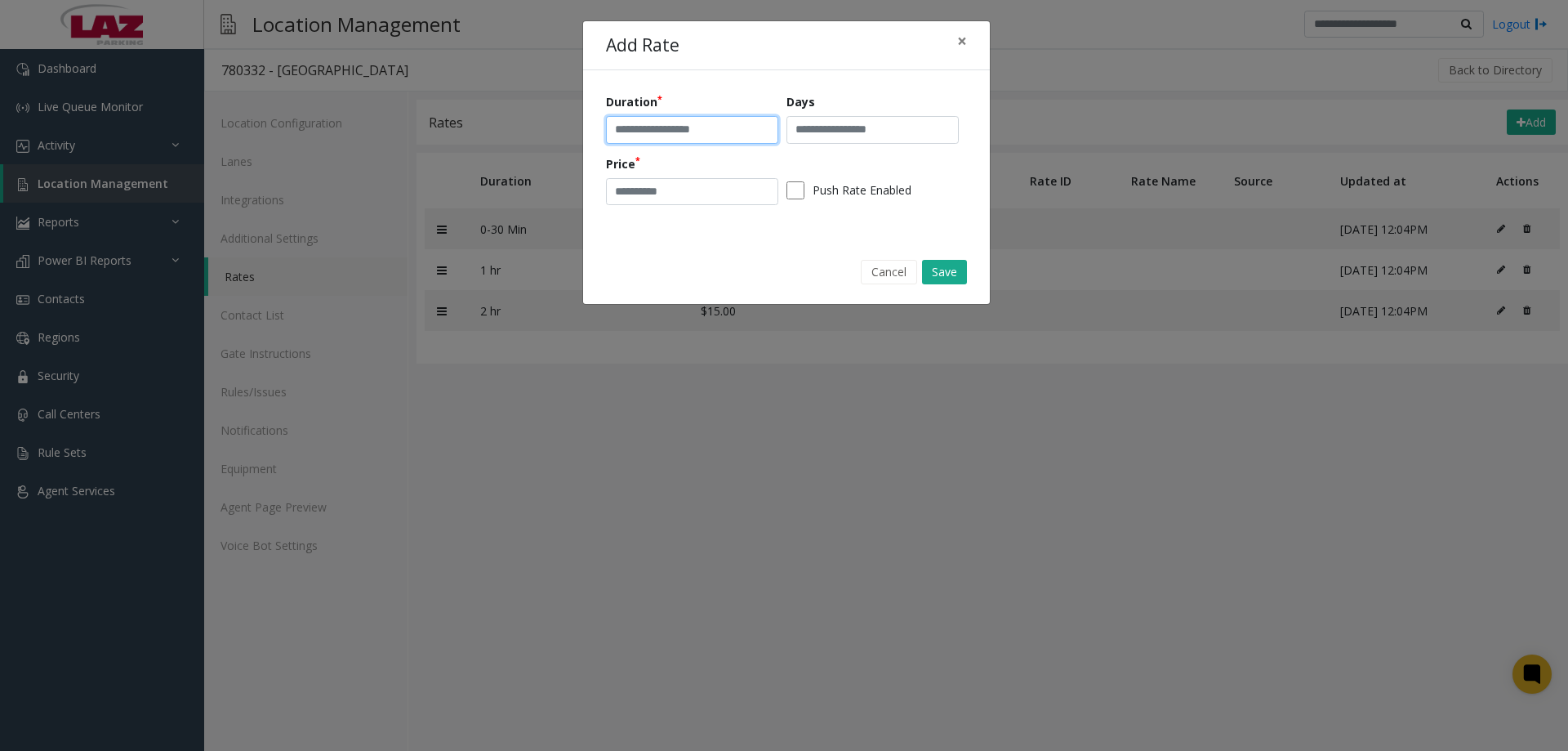
drag, startPoint x: 687, startPoint y: 127, endPoint x: 364, endPoint y: 292, distance: 362.7
click at [689, 126] on input "text" at bounding box center [692, 129] width 172 height 27
click at [684, 132] on input "text" at bounding box center [692, 129] width 172 height 27
type input "****"
type input "**"
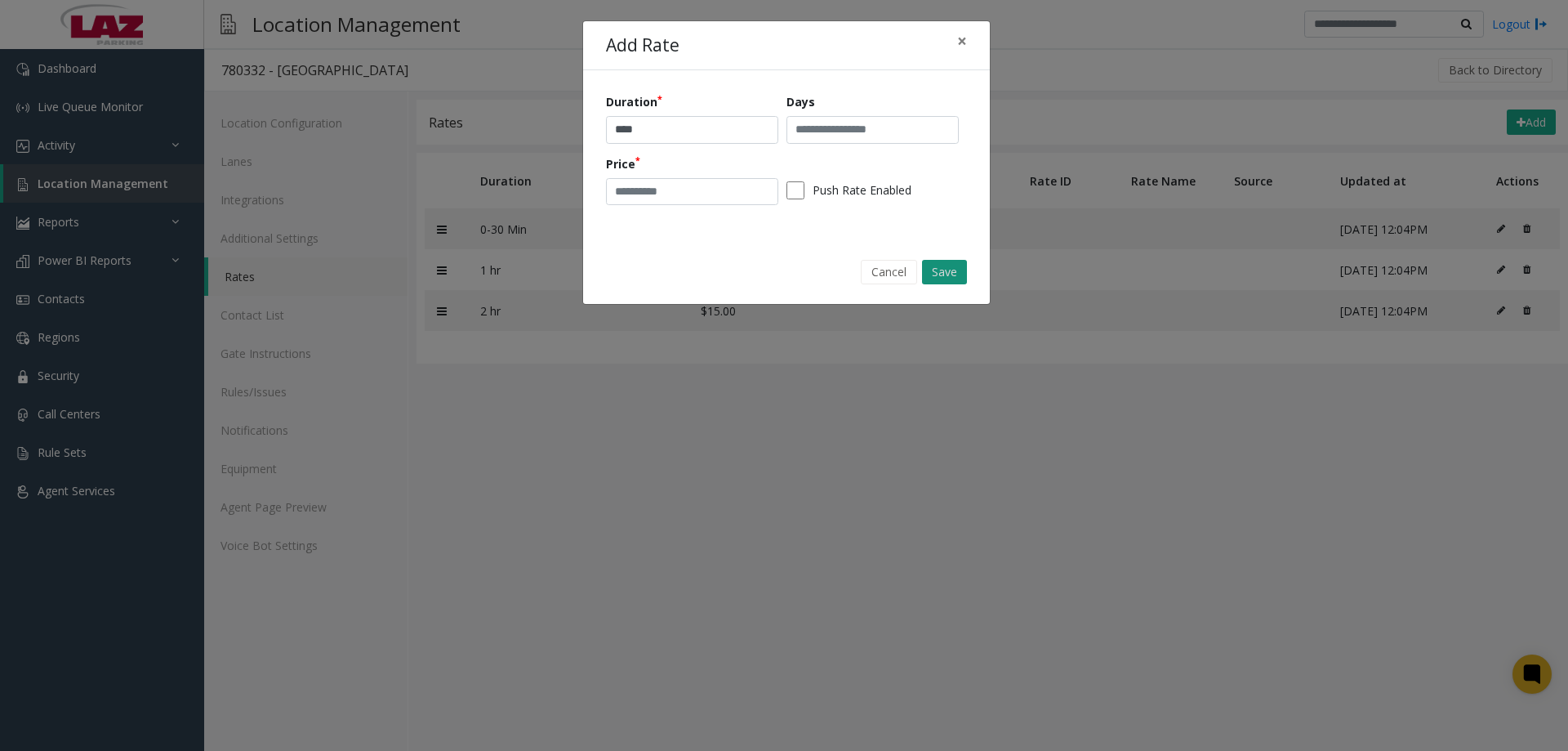
click at [930, 261] on button "Save" at bounding box center [945, 272] width 45 height 24
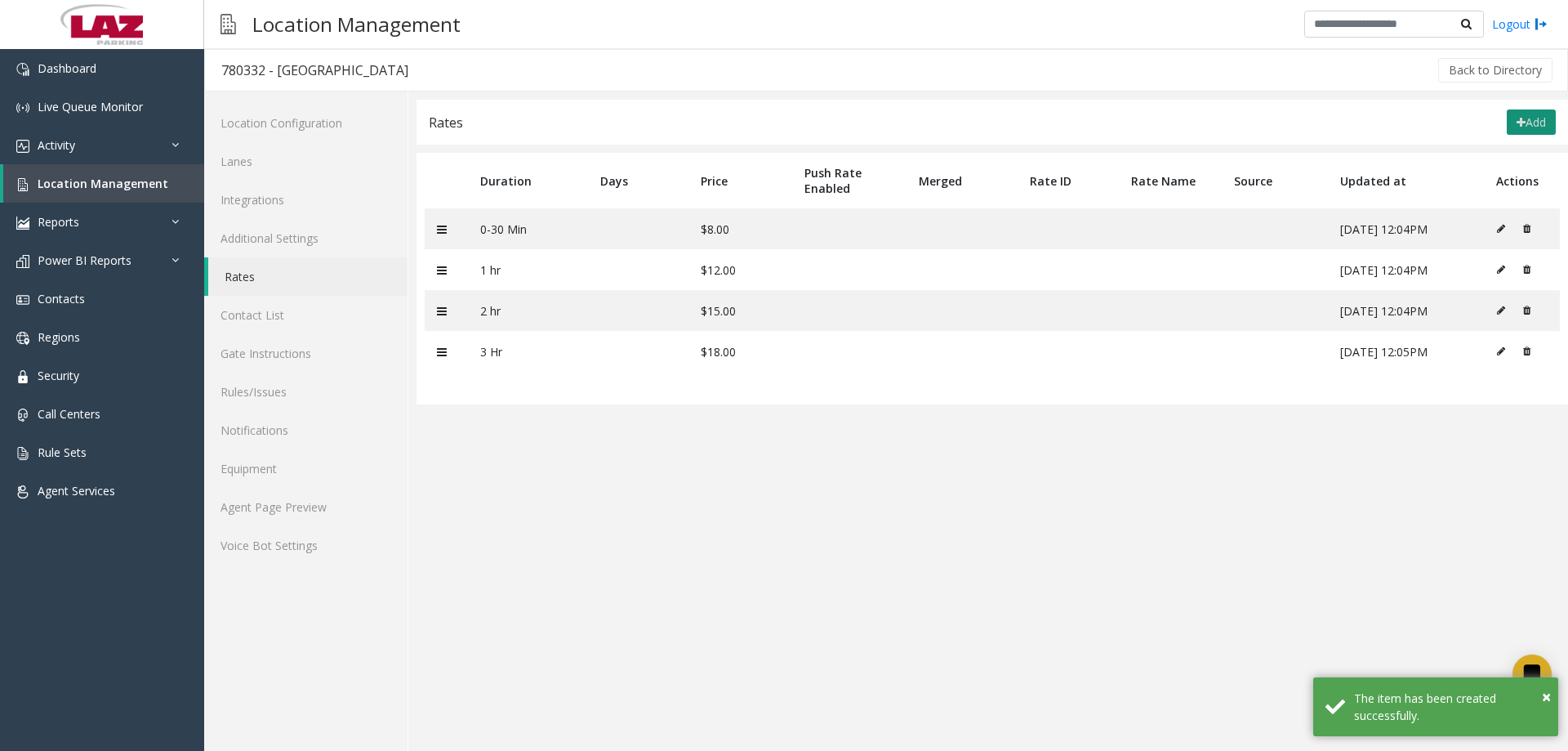
click at [1529, 126] on button "Add" at bounding box center [1531, 122] width 49 height 26
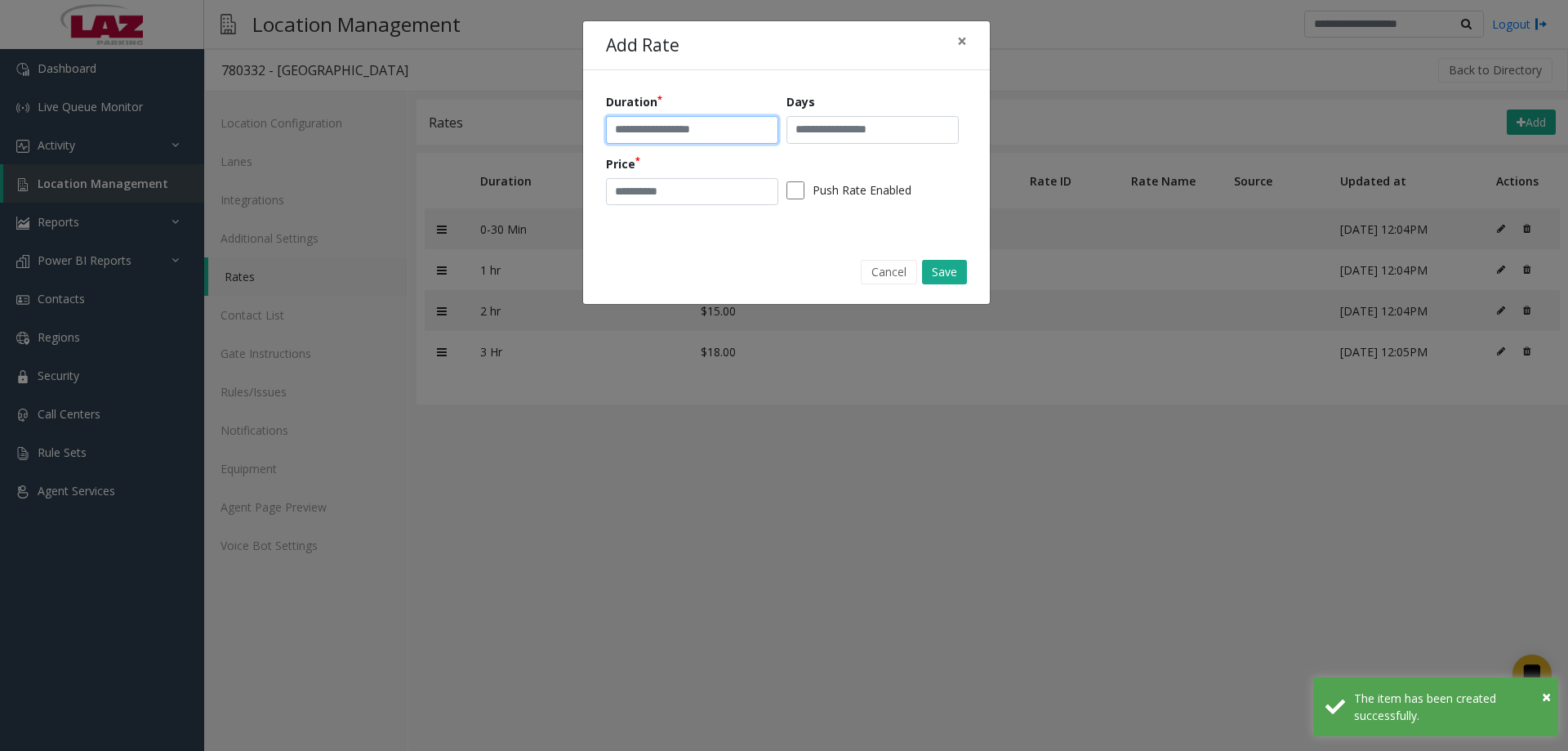
click at [649, 122] on input "text" at bounding box center [692, 129] width 172 height 27
type input "****"
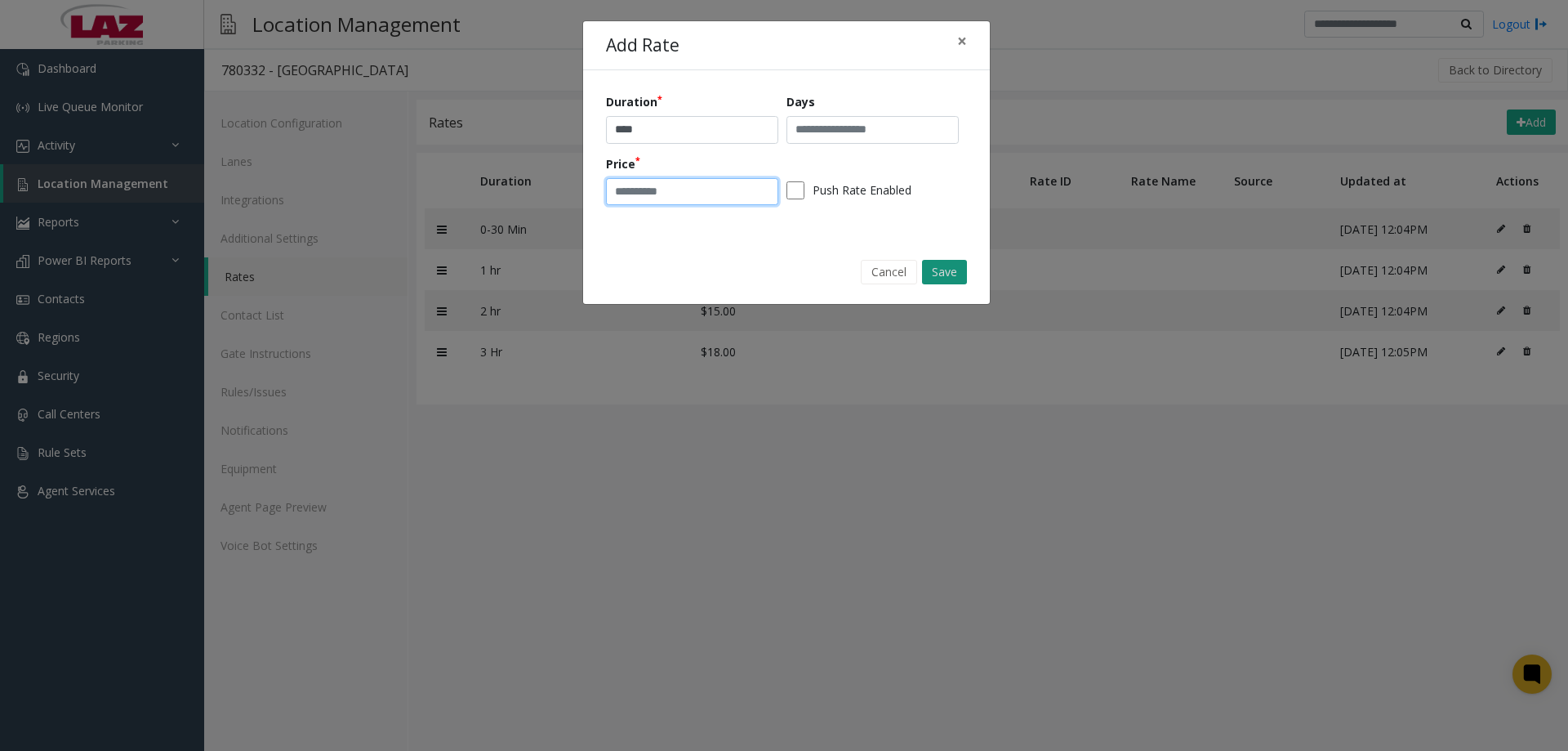
type input "**"
click at [940, 268] on button "Save" at bounding box center [945, 272] width 45 height 24
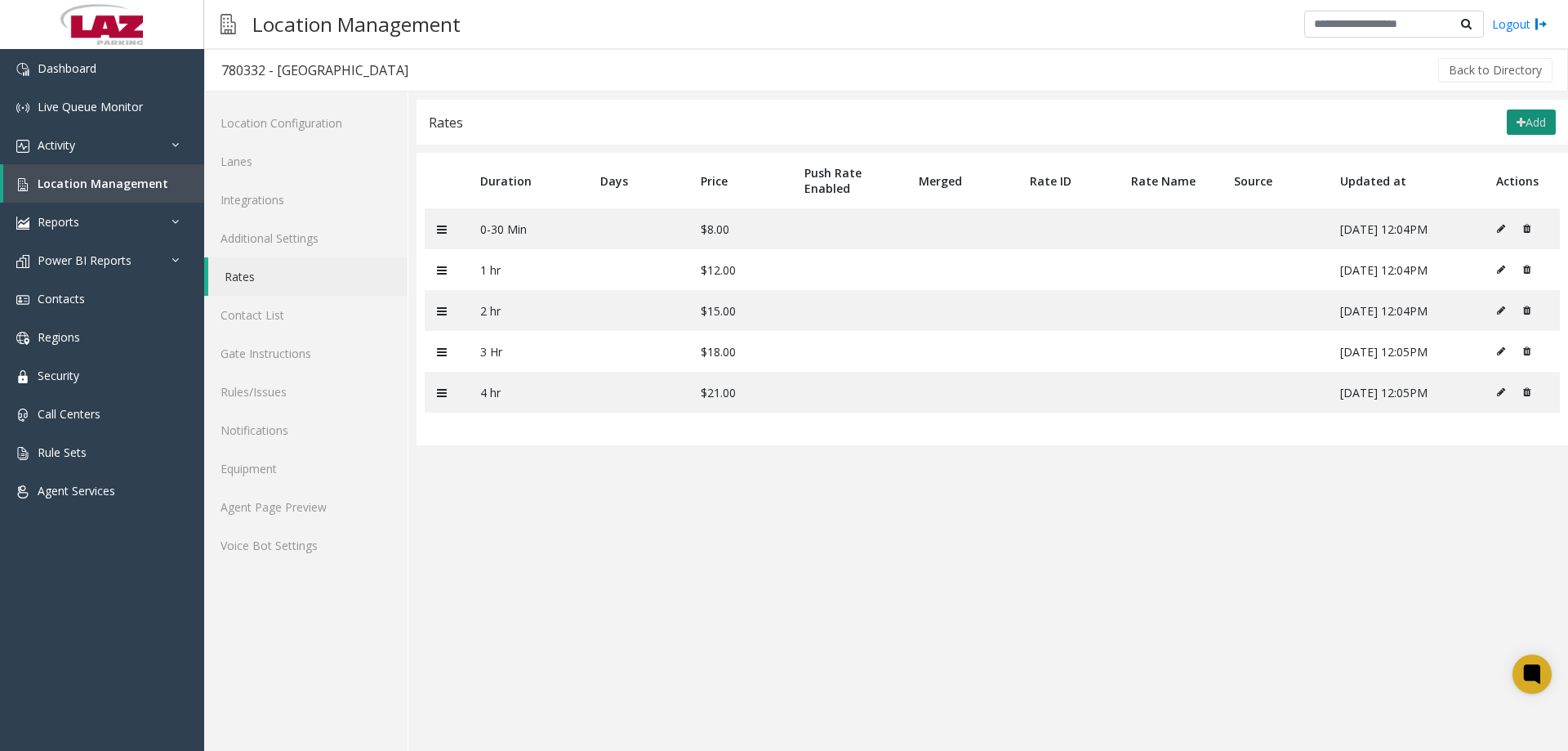
click at [1535, 110] on button "Add" at bounding box center [1531, 122] width 49 height 26
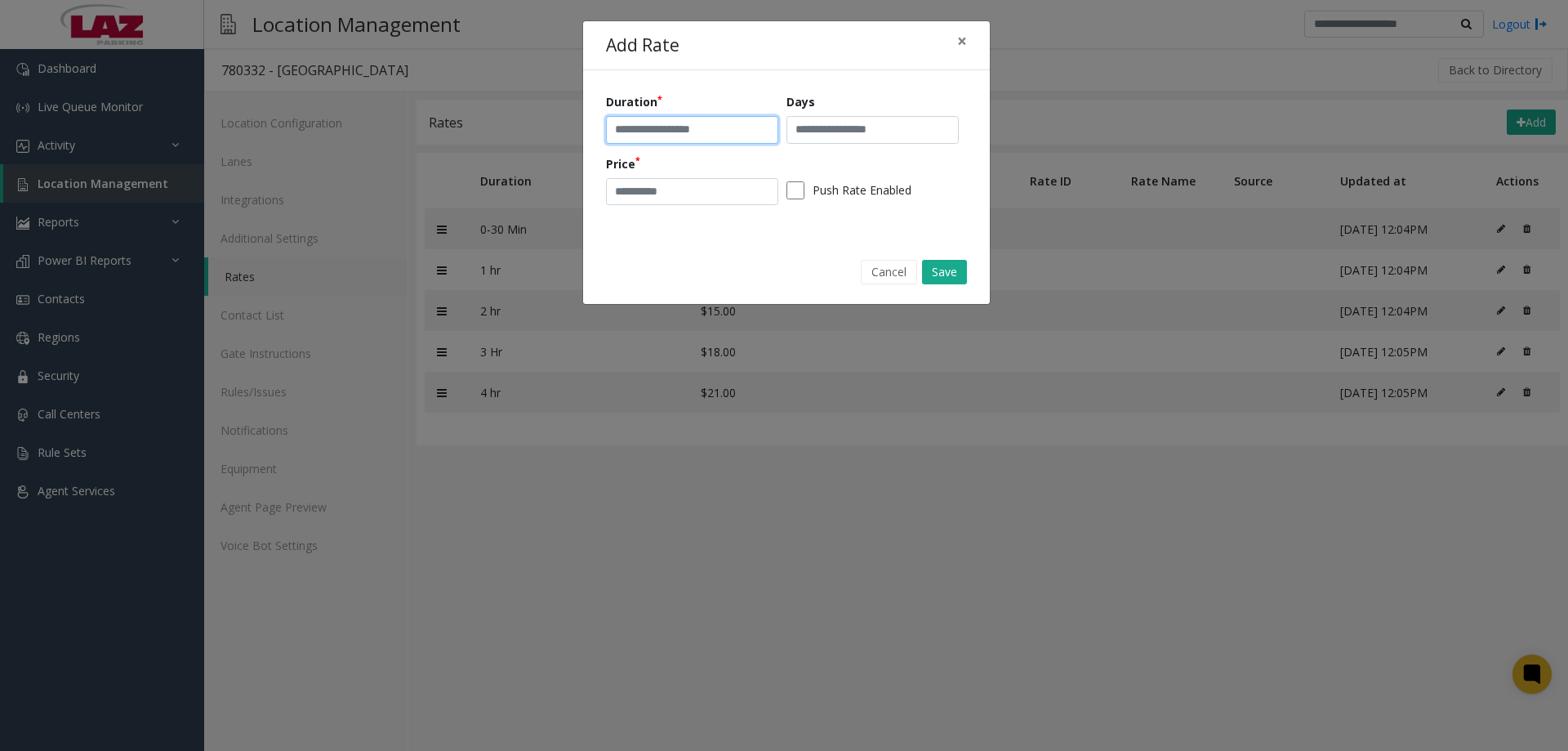
click at [666, 138] on input "text" at bounding box center [692, 129] width 172 height 27
type input "*****"
click at [685, 178] on div "Price" at bounding box center [697, 181] width 181 height 51
click at [679, 184] on input "number" at bounding box center [692, 191] width 172 height 27
type input "**"
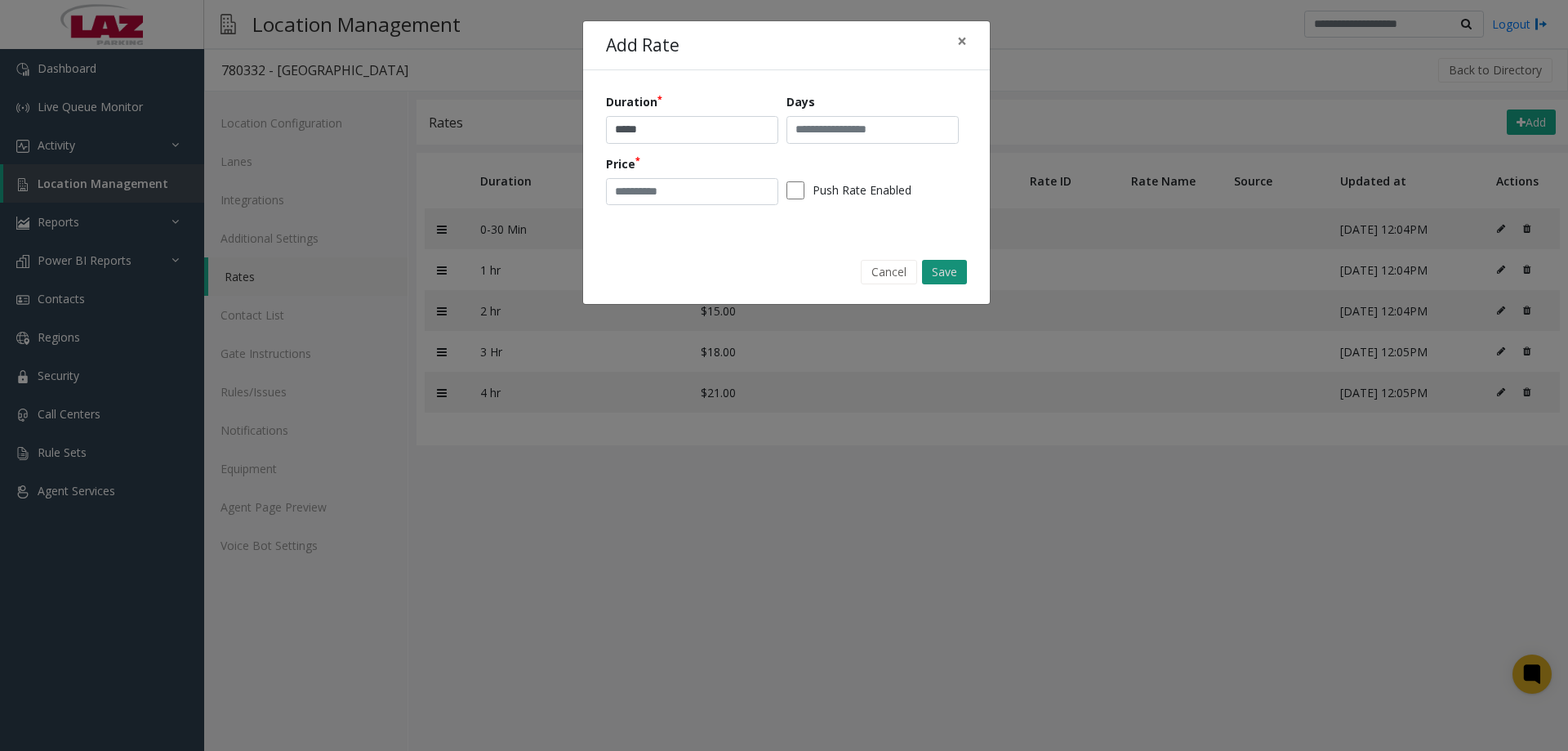
click at [960, 268] on button "Save" at bounding box center [945, 272] width 45 height 24
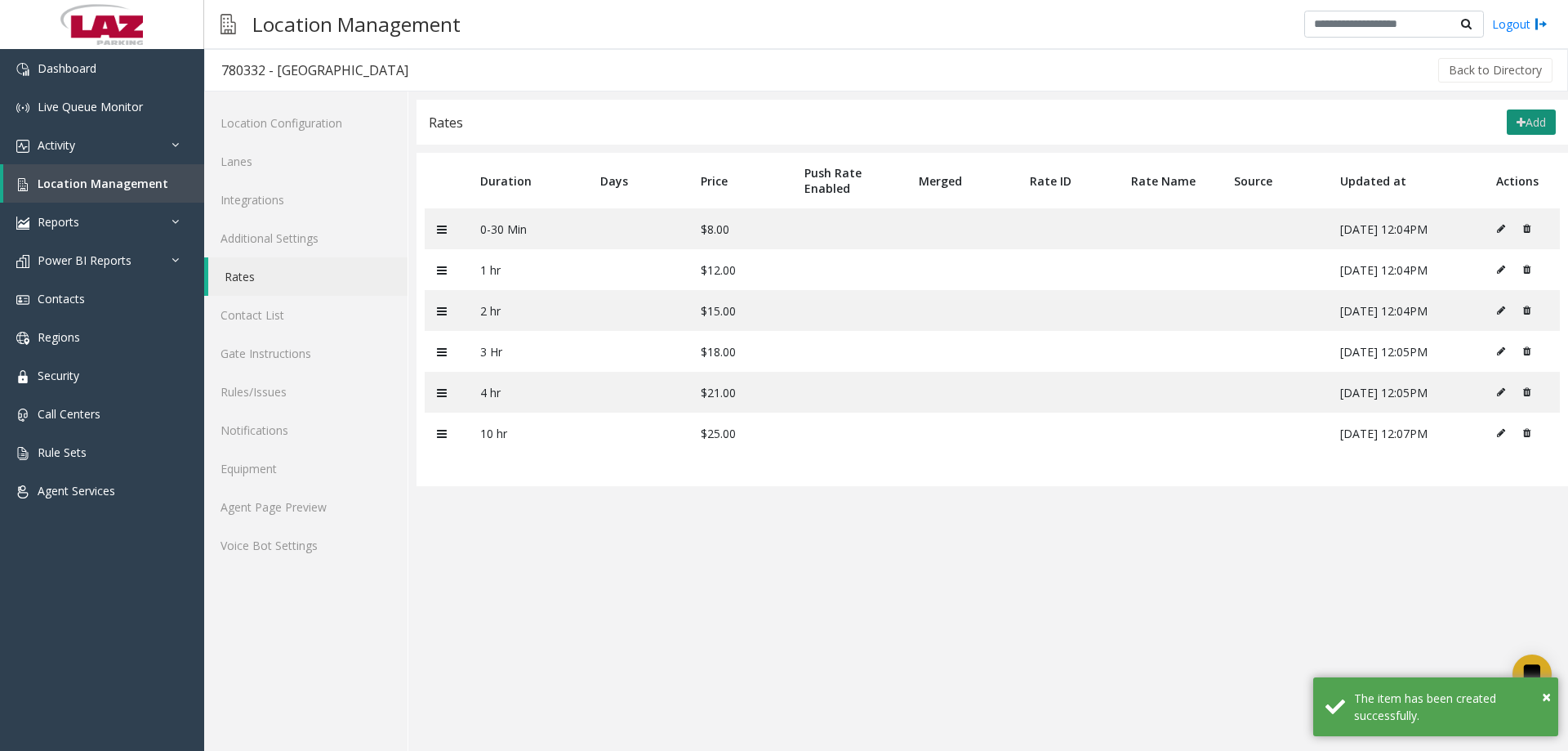
click at [1541, 124] on button "Add" at bounding box center [1531, 122] width 49 height 26
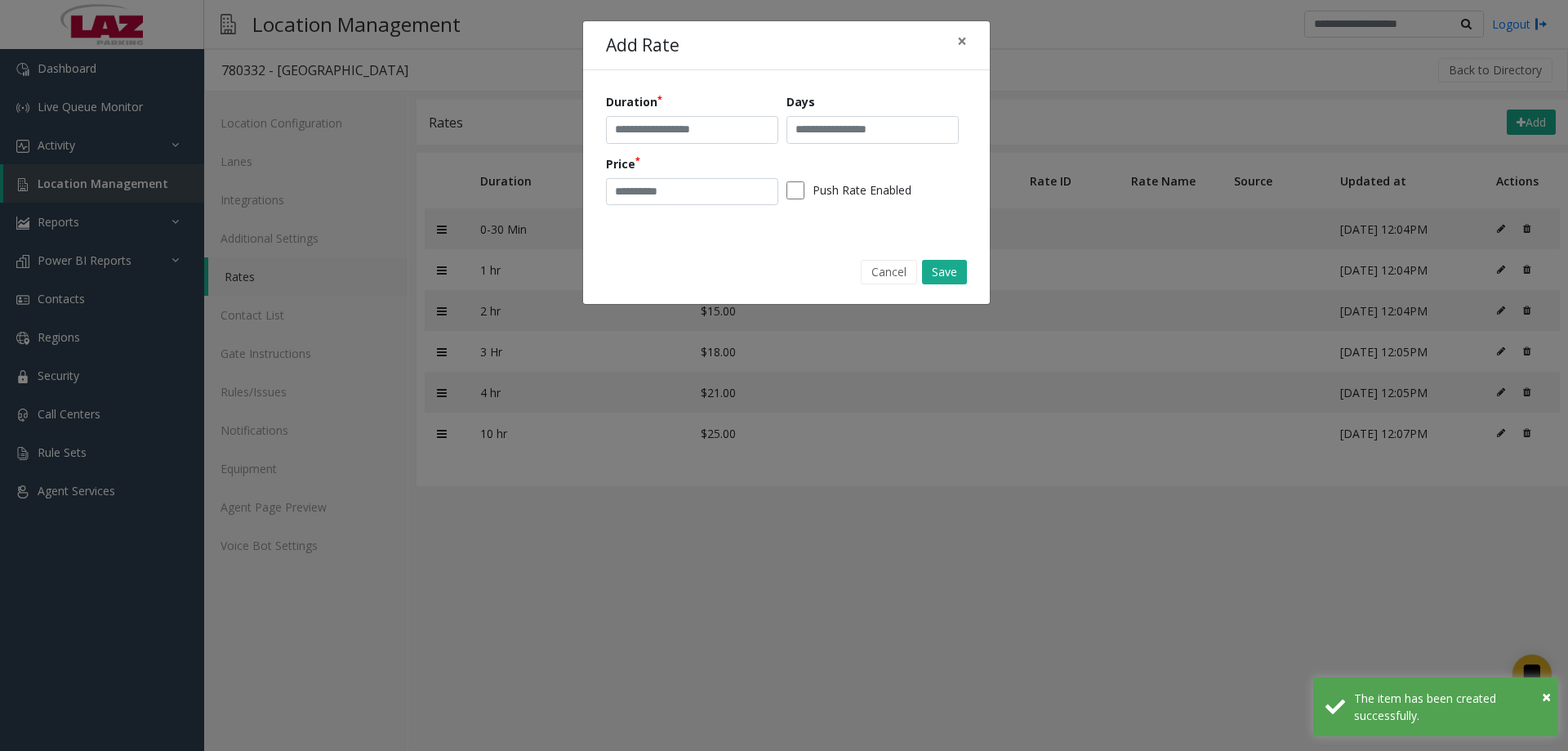
click at [656, 146] on div "Duration Days Price Push Rate Enabled" at bounding box center [786, 155] width 361 height 123
click at [658, 138] on input "text" at bounding box center [692, 129] width 172 height 27
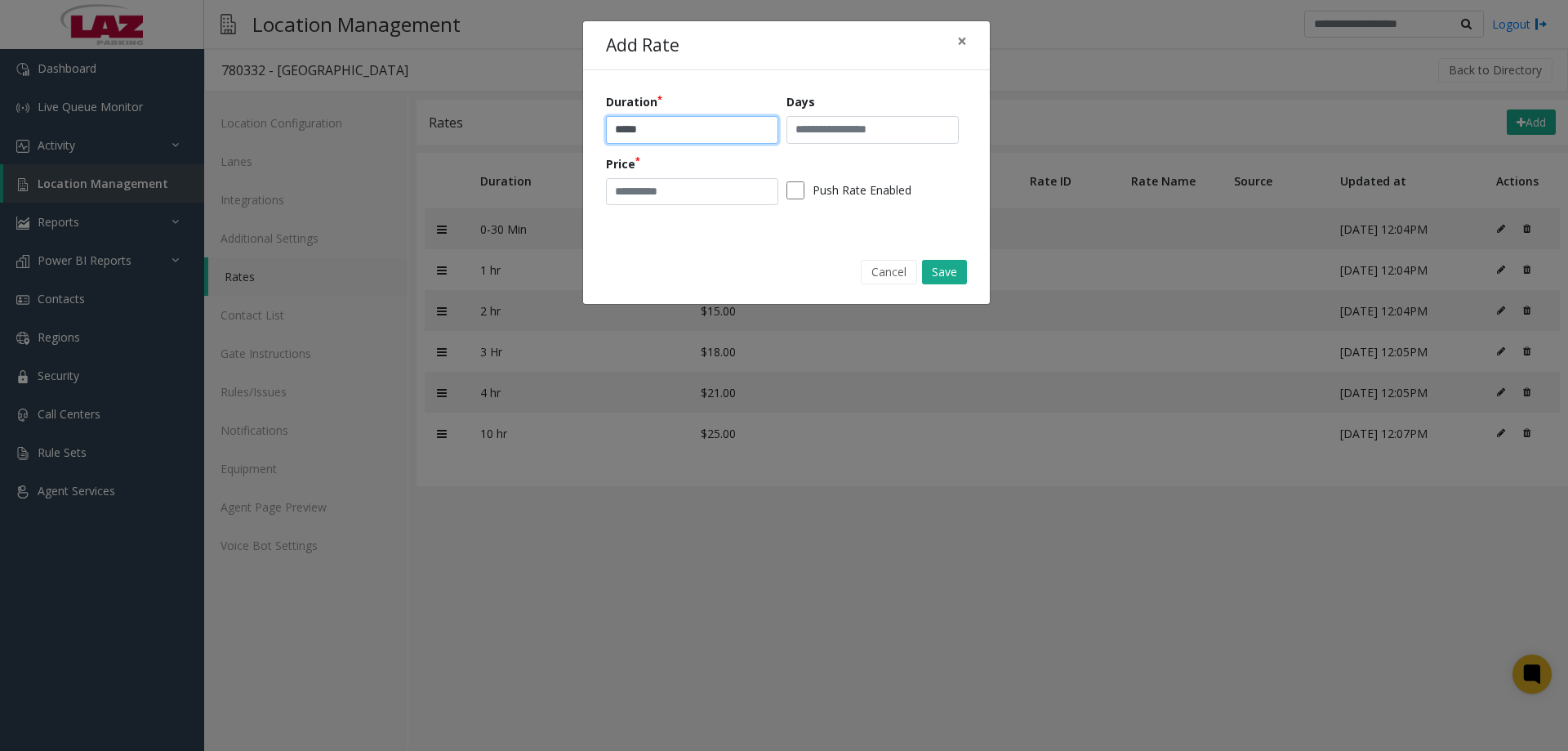
type input "*****"
click at [672, 203] on input "number" at bounding box center [692, 191] width 172 height 27
type input "**"
click at [942, 268] on button "Save" at bounding box center [945, 272] width 45 height 24
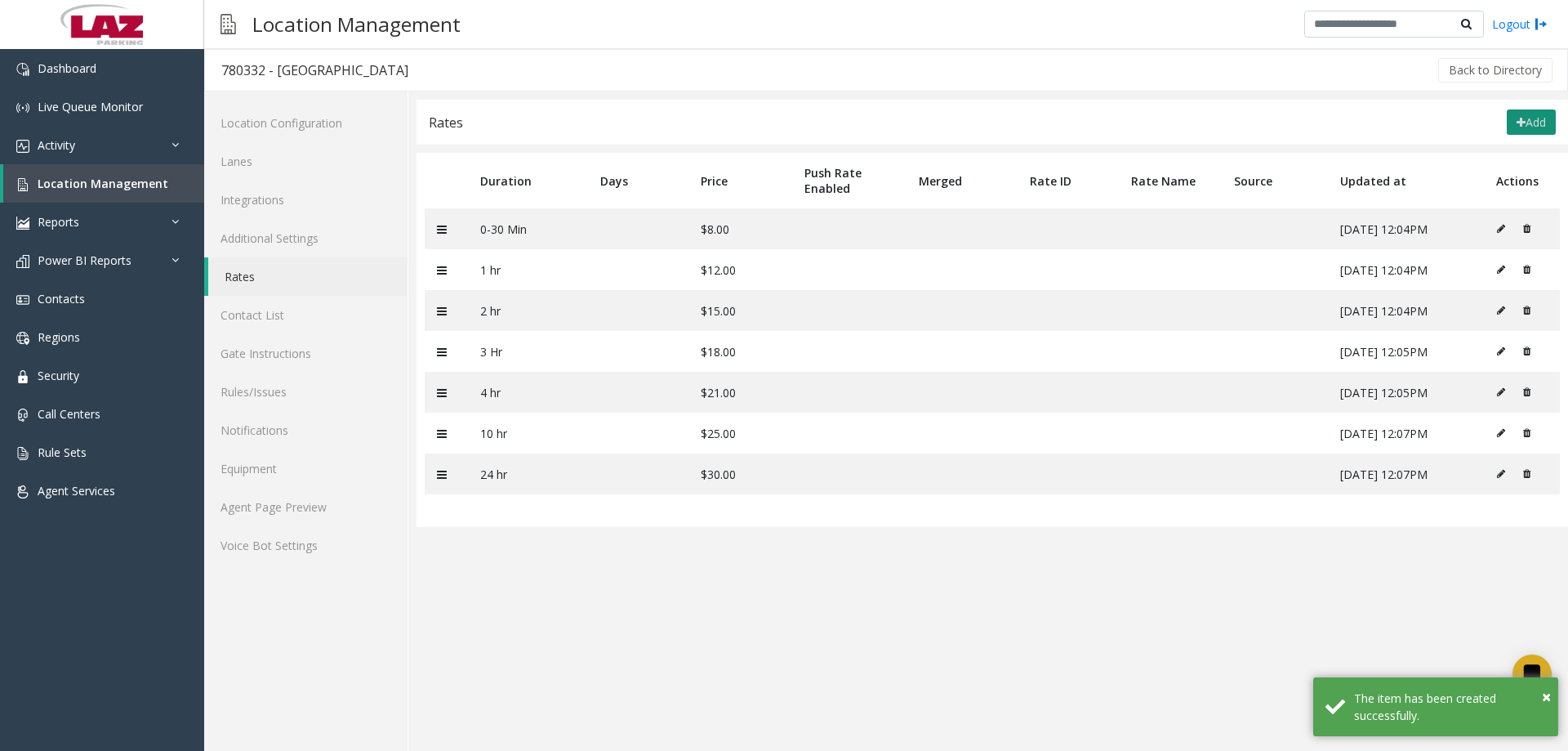
drag, startPoint x: 1498, startPoint y: 123, endPoint x: 1511, endPoint y: 127, distance: 13.6
click at [1507, 125] on div "Add" at bounding box center [1527, 122] width 57 height 26
click at [1517, 127] on icon at bounding box center [1522, 122] width 9 height 11
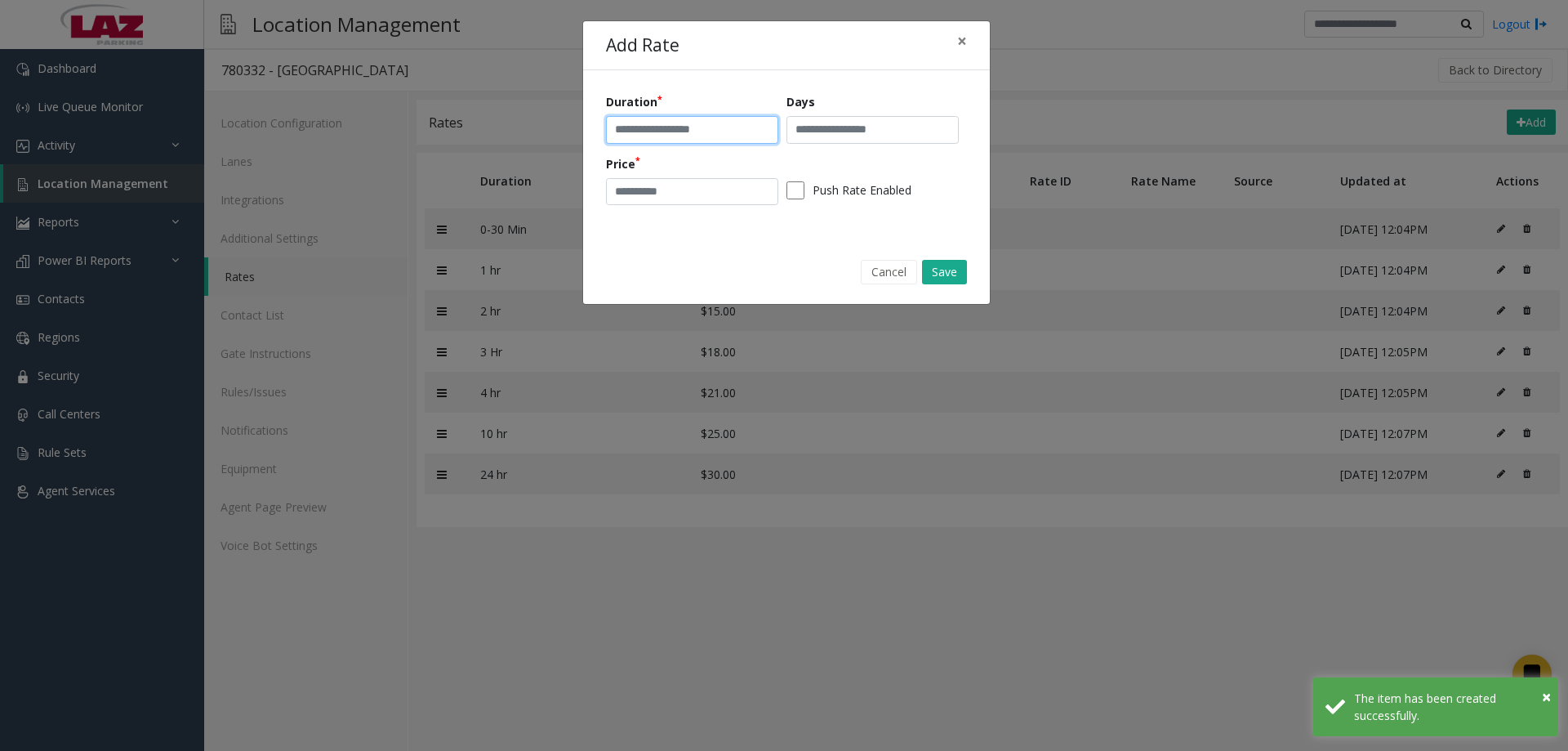
click at [655, 125] on input "text" at bounding box center [692, 129] width 172 height 27
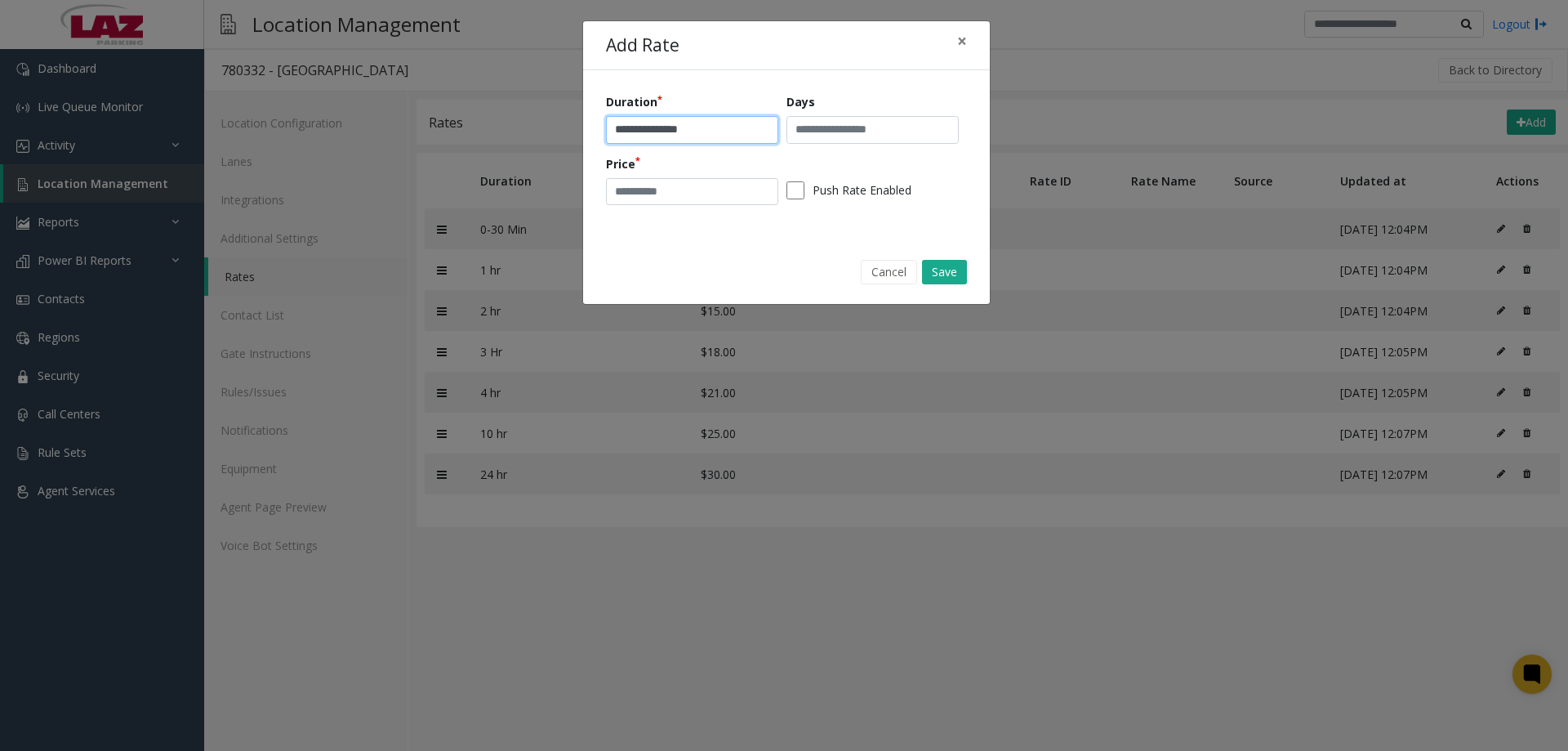
type input "**********"
click at [665, 188] on input "number" at bounding box center [692, 191] width 172 height 27
type input "**"
click at [942, 276] on button "Save" at bounding box center [945, 272] width 45 height 24
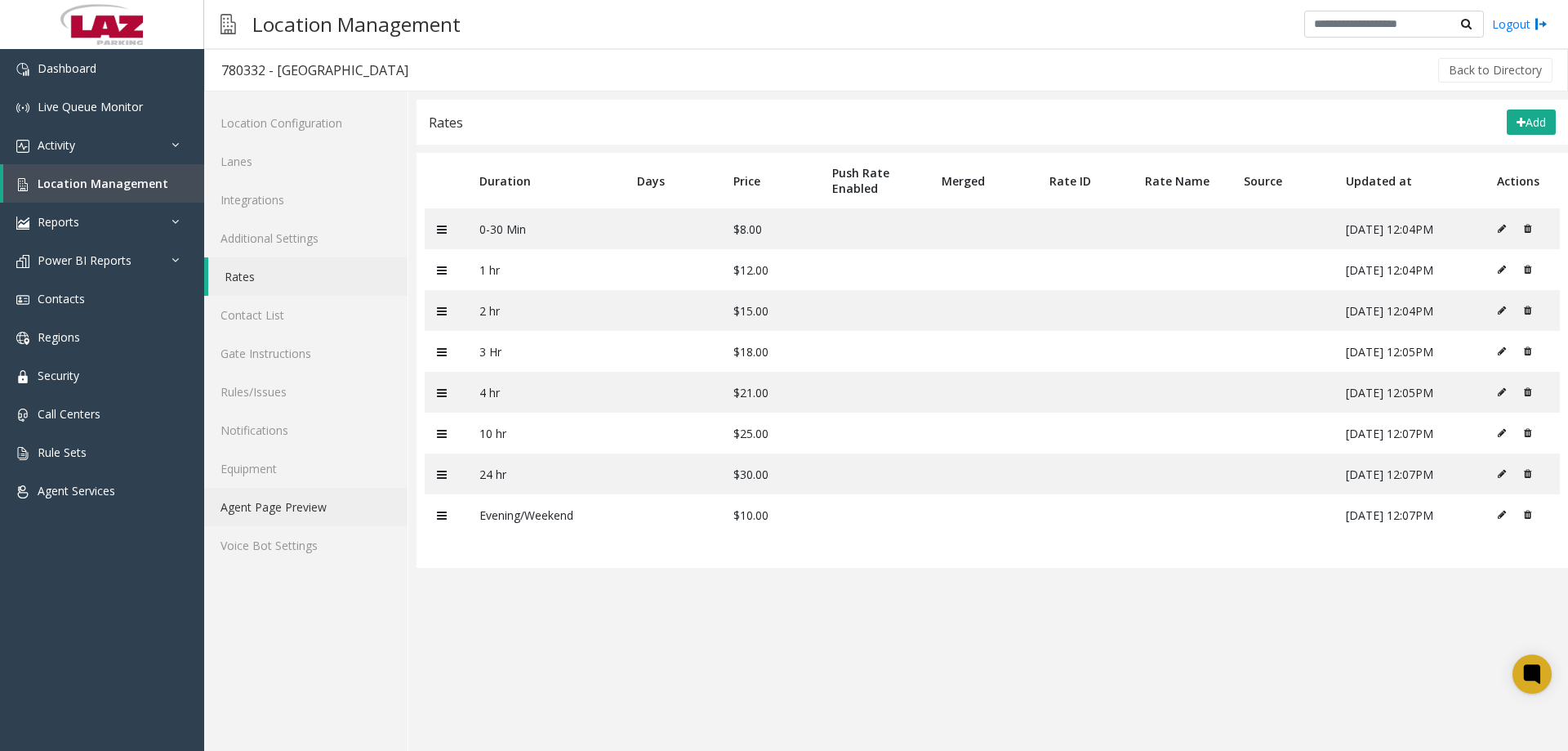
click at [292, 509] on link "Agent Page Preview" at bounding box center [306, 507] width 203 height 39
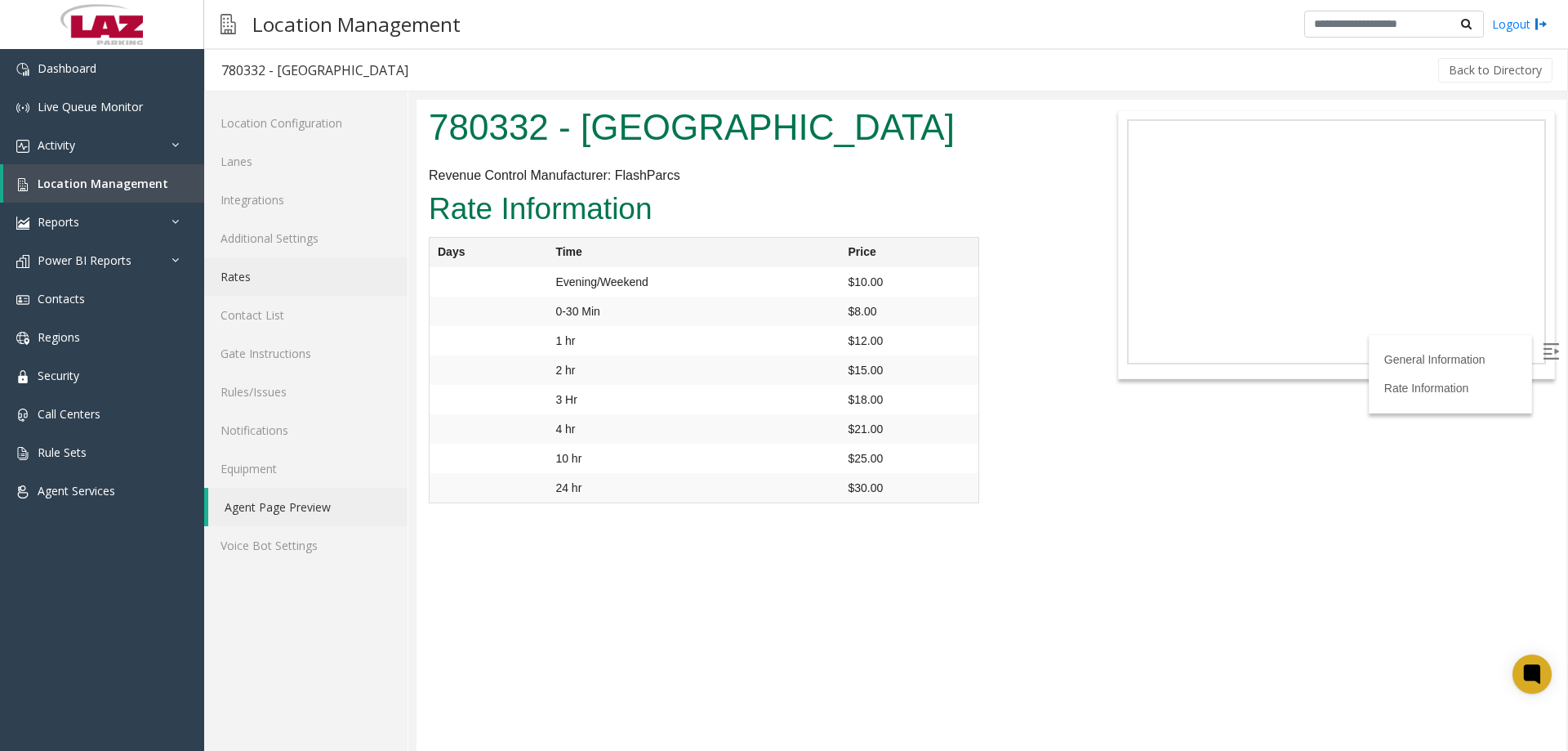
click at [259, 272] on link "Rates" at bounding box center [306, 276] width 203 height 39
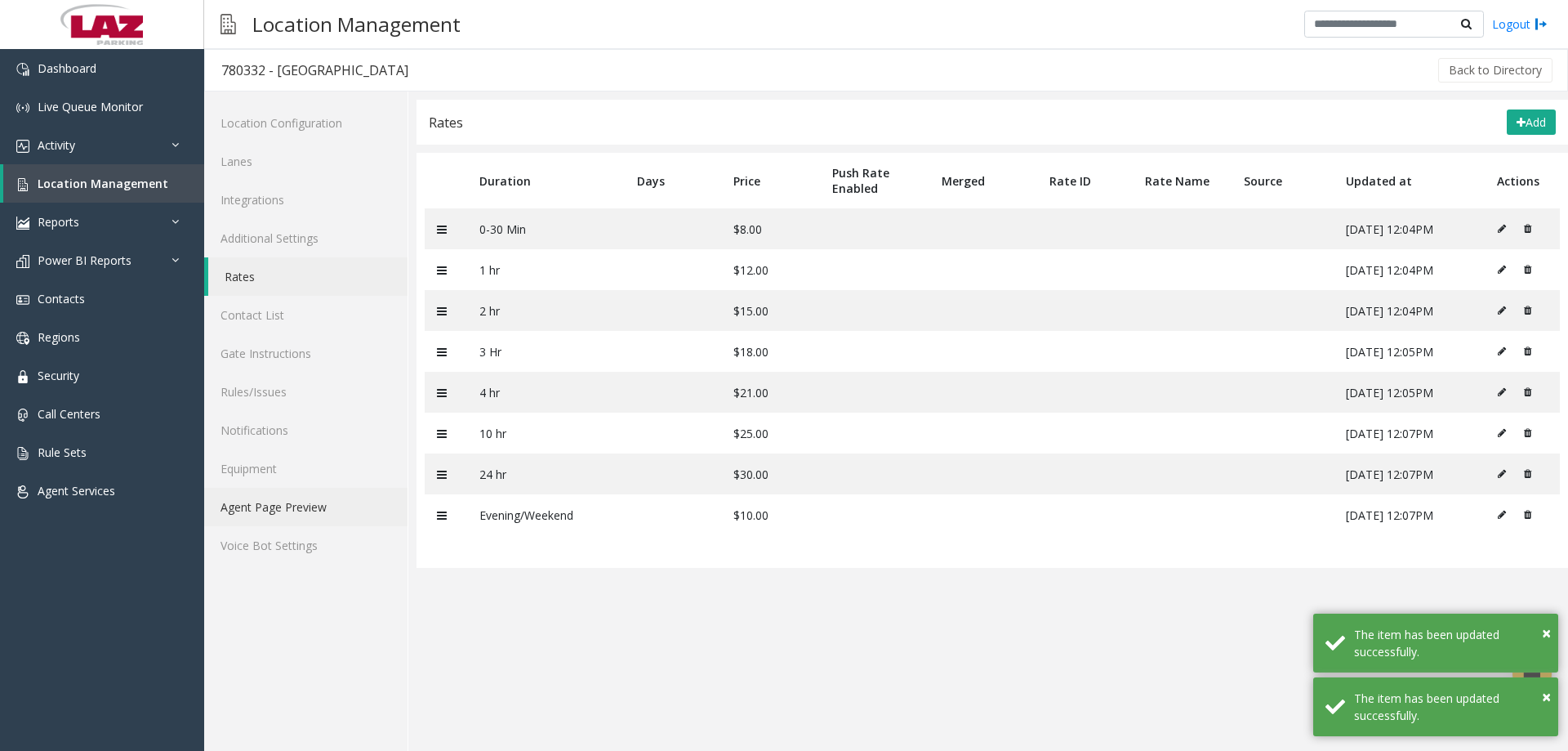
click at [251, 511] on link "Agent Page Preview" at bounding box center [306, 507] width 203 height 39
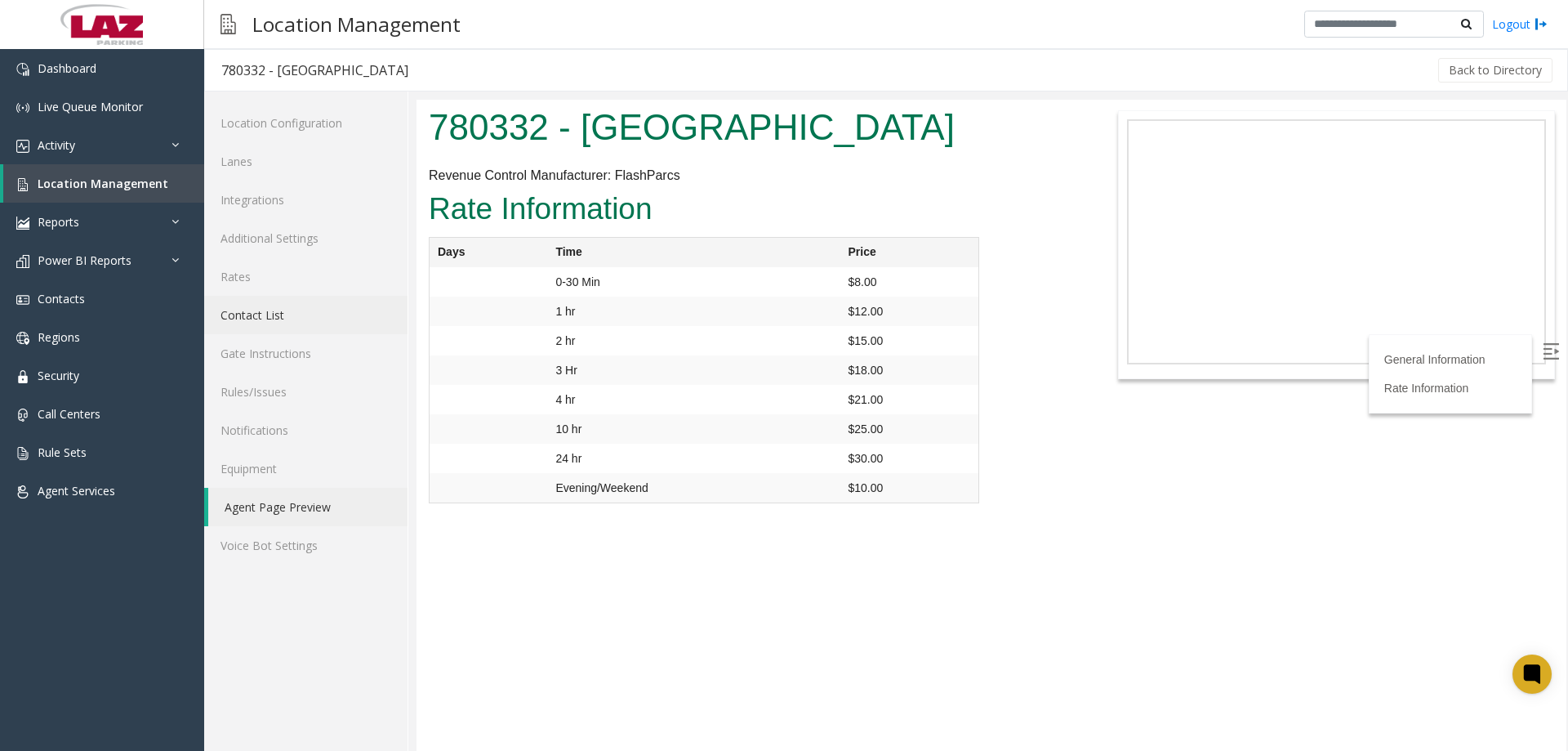
click at [280, 299] on link "Contact List" at bounding box center [306, 315] width 203 height 39
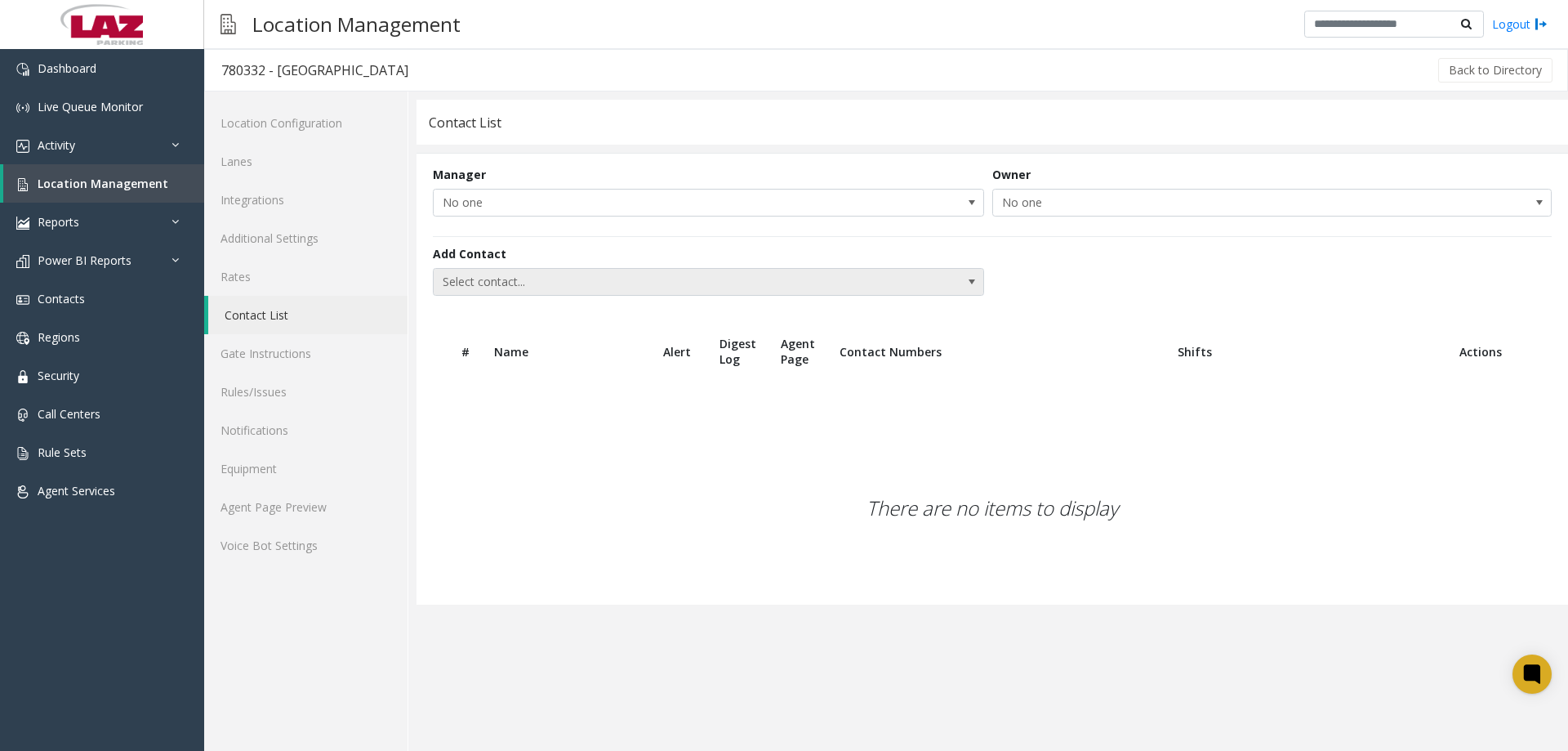
click at [538, 286] on span "Select contact..." at bounding box center [654, 282] width 440 height 26
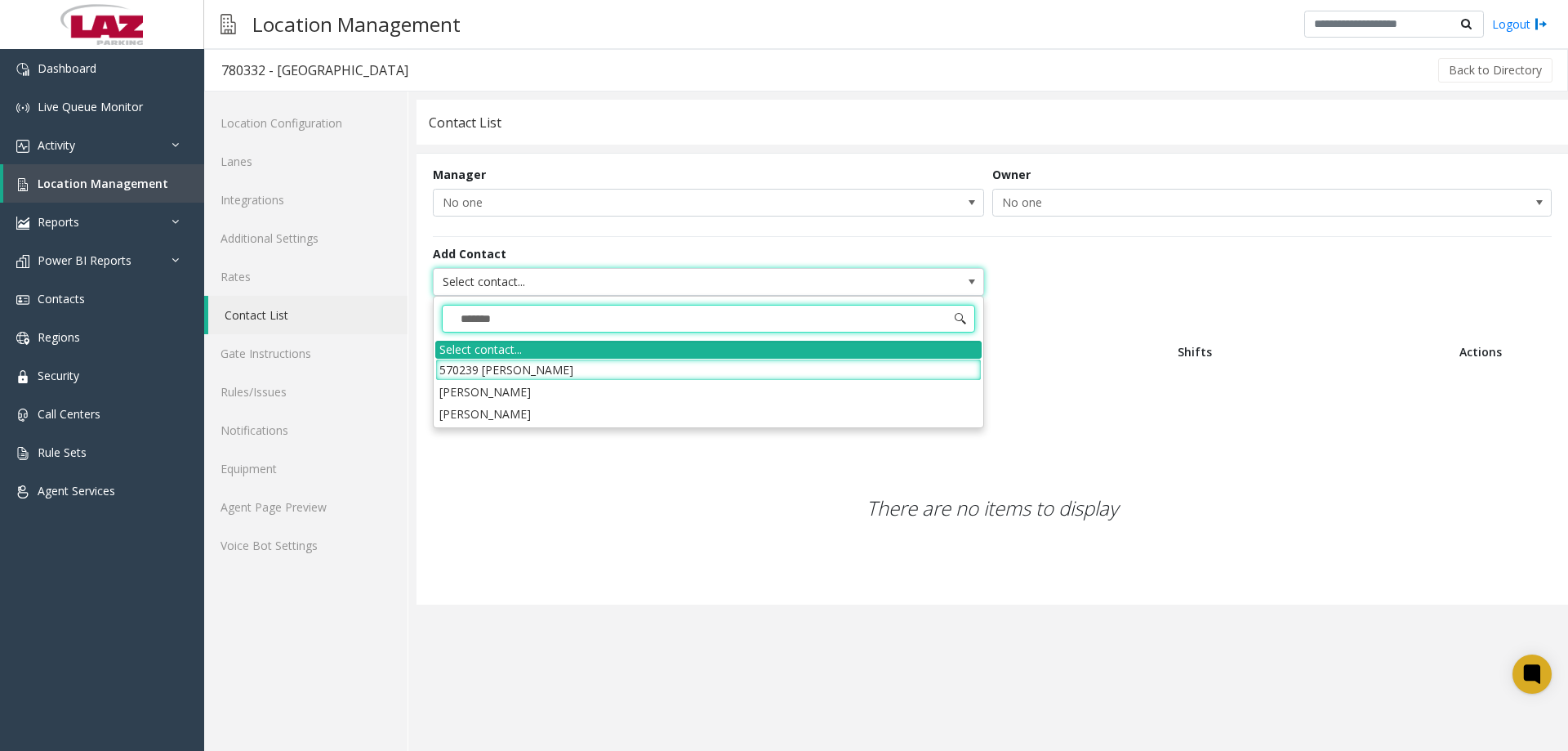
type input "********"
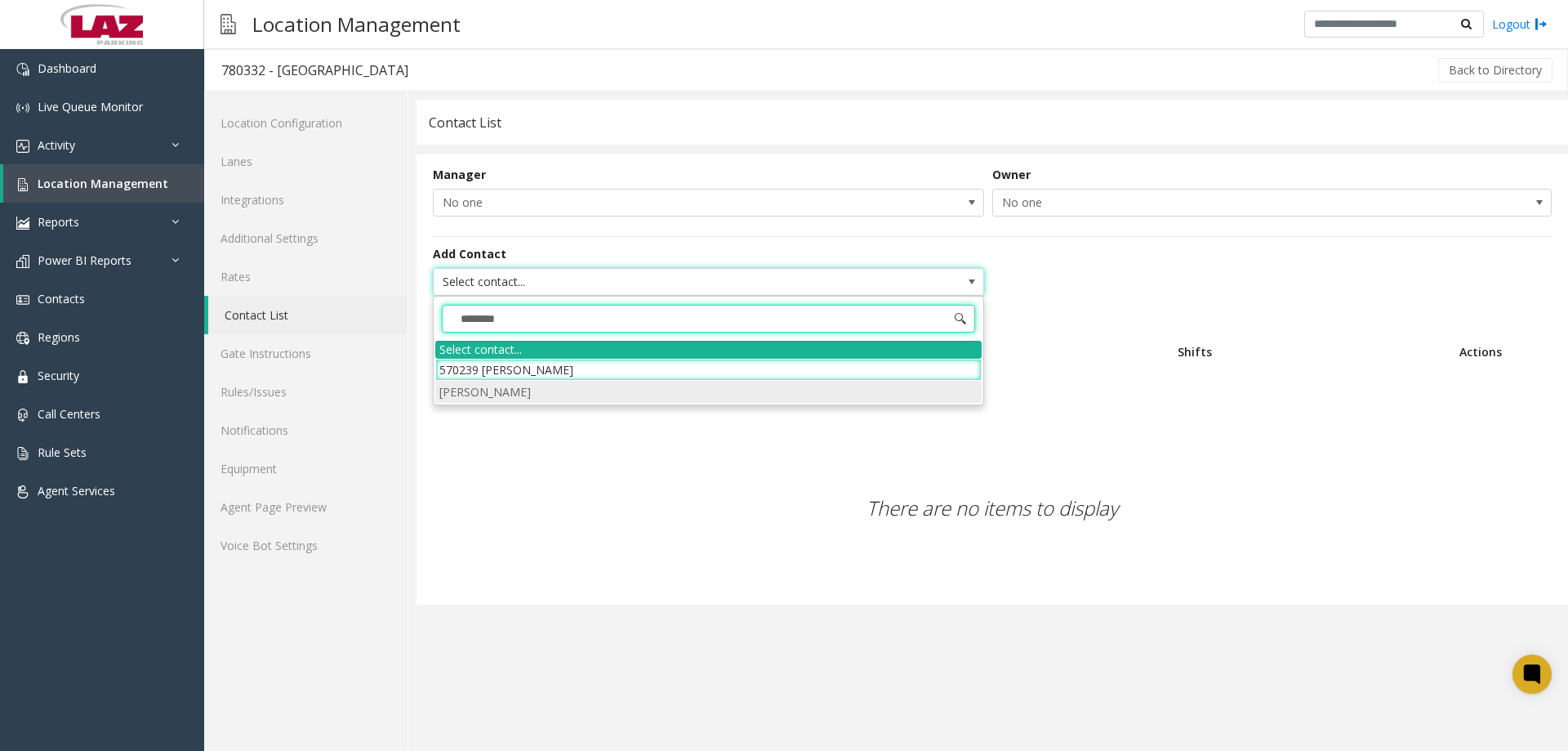
click at [479, 399] on li "[PERSON_NAME]" at bounding box center [708, 391] width 546 height 22
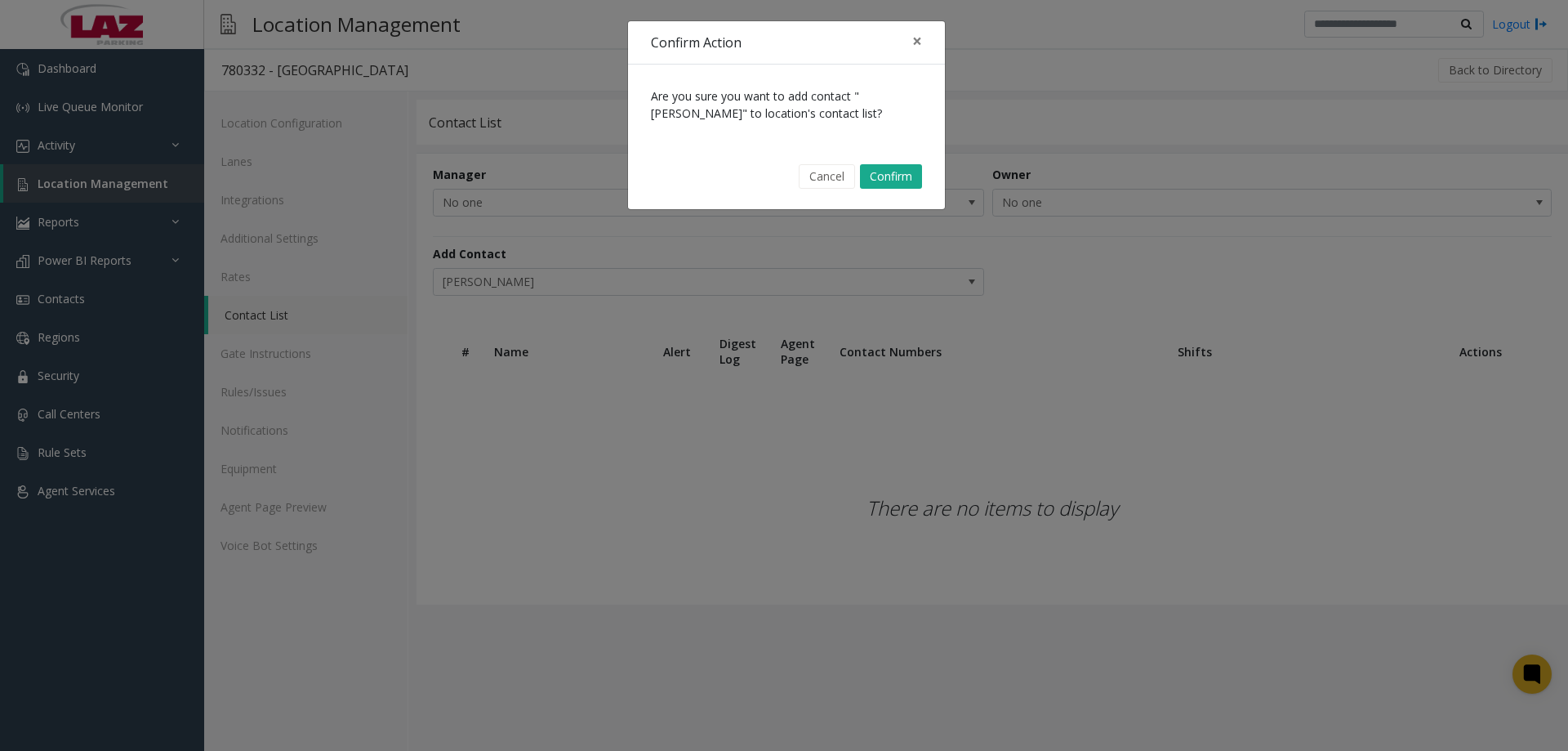
drag, startPoint x: 889, startPoint y: 171, endPoint x: 881, endPoint y: 176, distance: 9.4
click at [886, 171] on button "Confirm" at bounding box center [891, 176] width 62 height 24
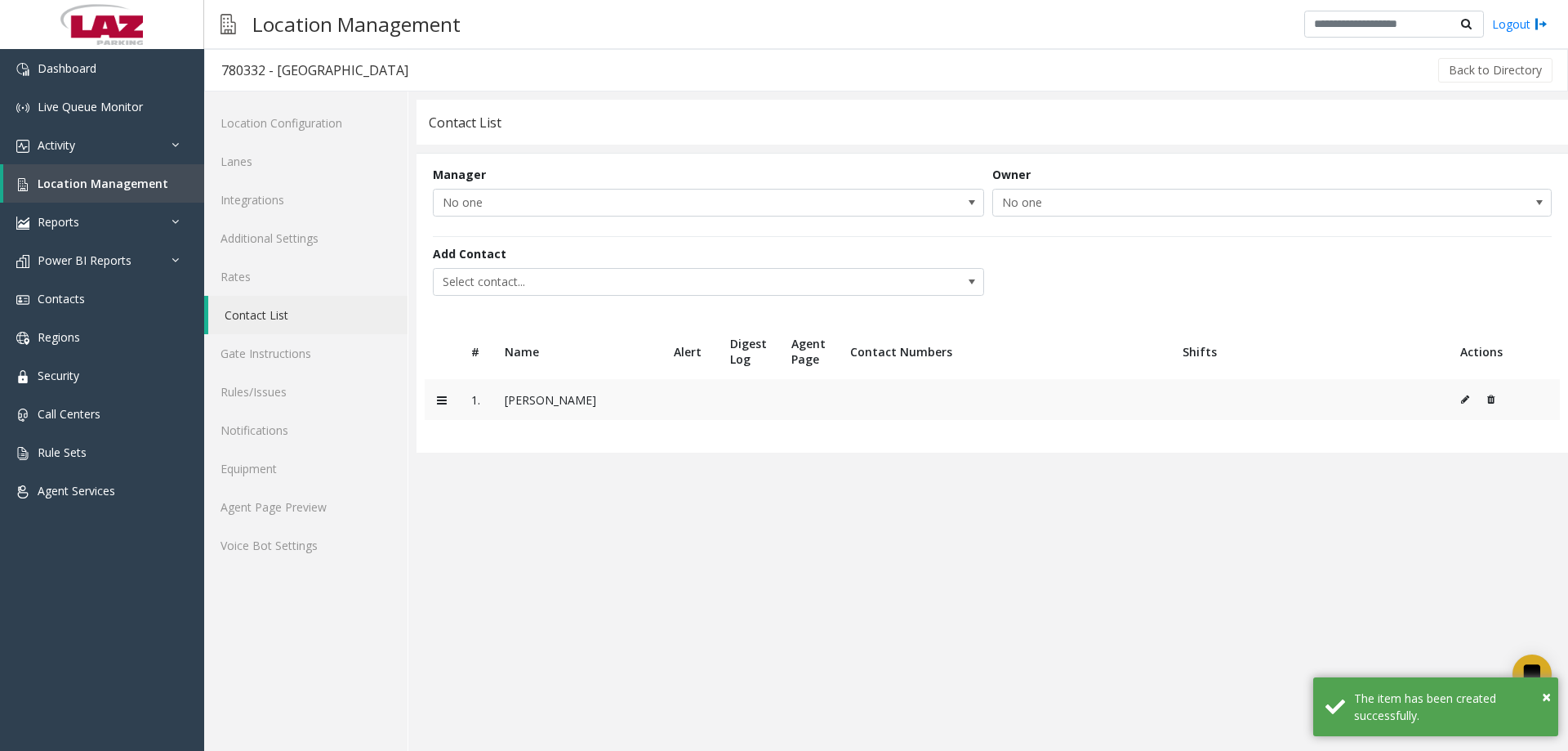
click at [1462, 402] on icon at bounding box center [1465, 400] width 8 height 9
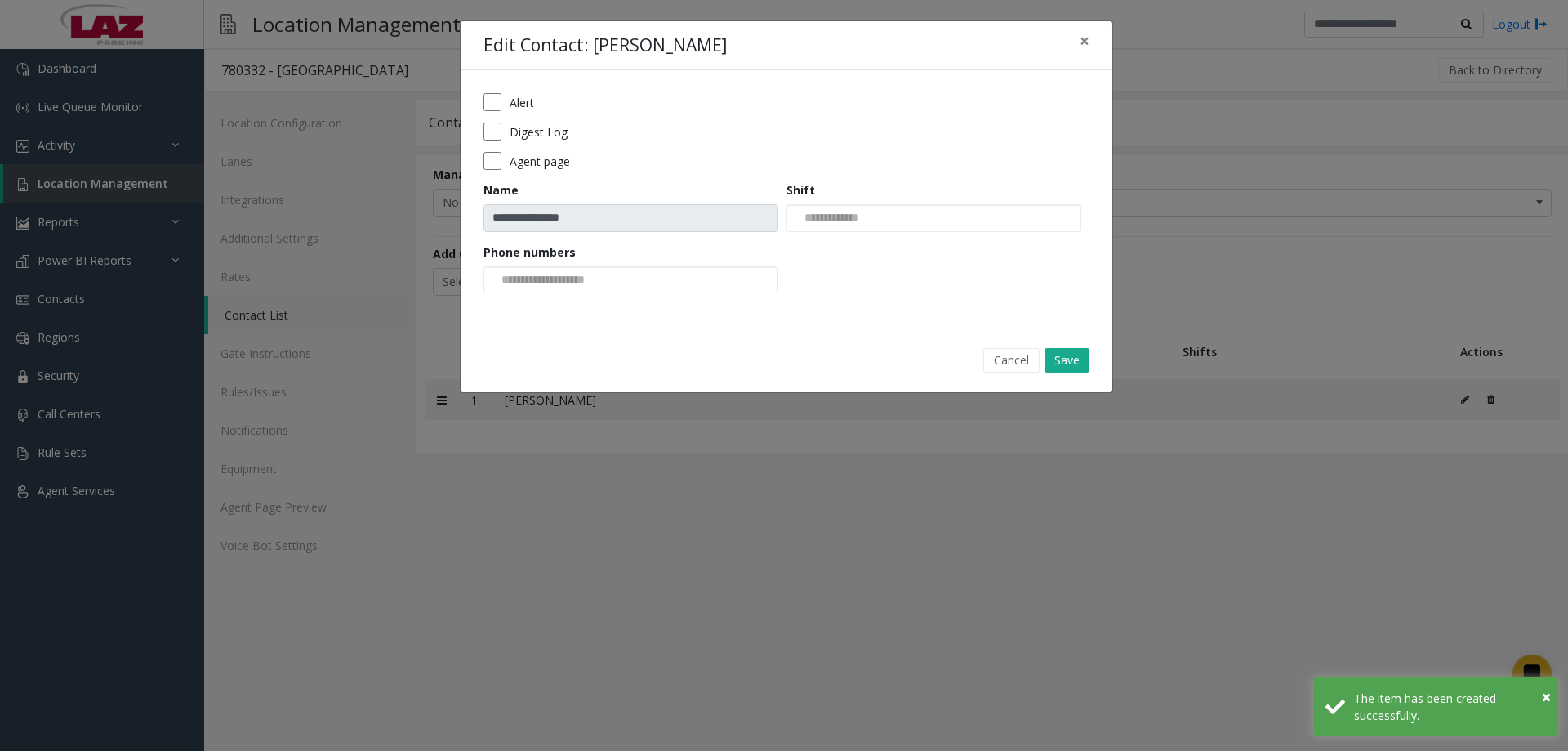
click at [491, 171] on form "**********" at bounding box center [786, 199] width 606 height 212
click at [538, 274] on input at bounding box center [545, 281] width 123 height 26
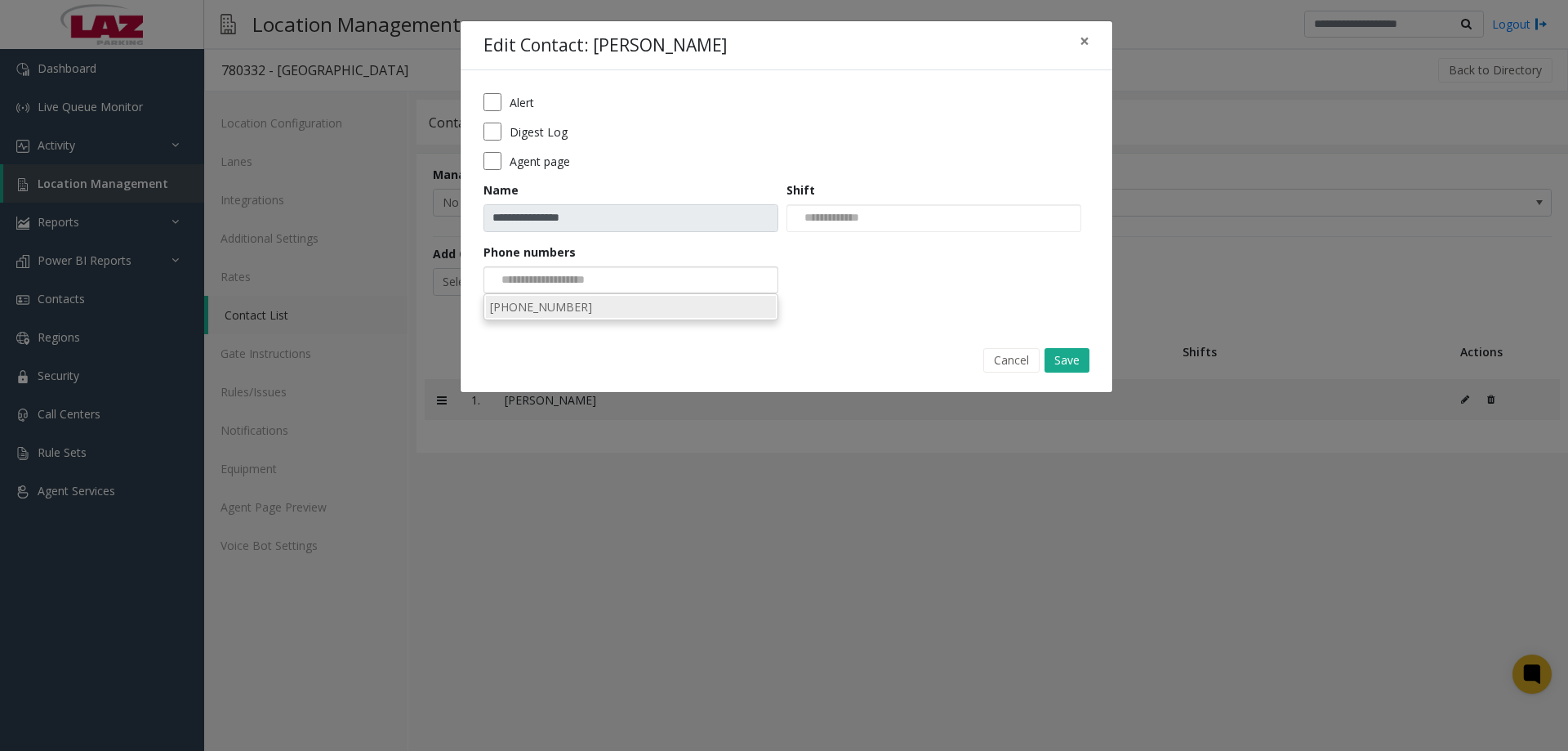
click at [574, 308] on li "[PHONE_NUMBER]" at bounding box center [631, 306] width 290 height 22
click at [1062, 366] on button "Save" at bounding box center [1067, 360] width 45 height 24
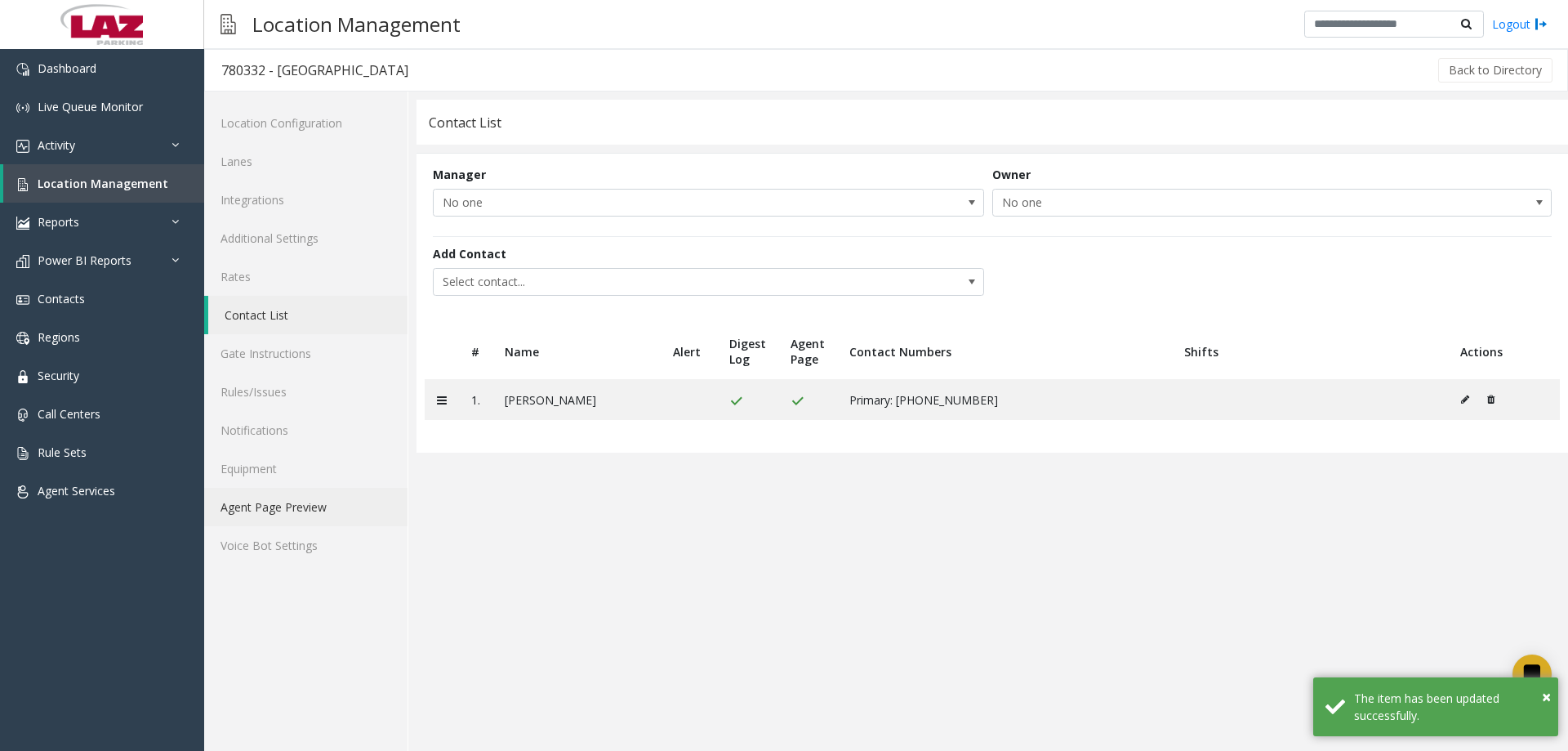
click at [257, 512] on link "Agent Page Preview" at bounding box center [306, 507] width 203 height 39
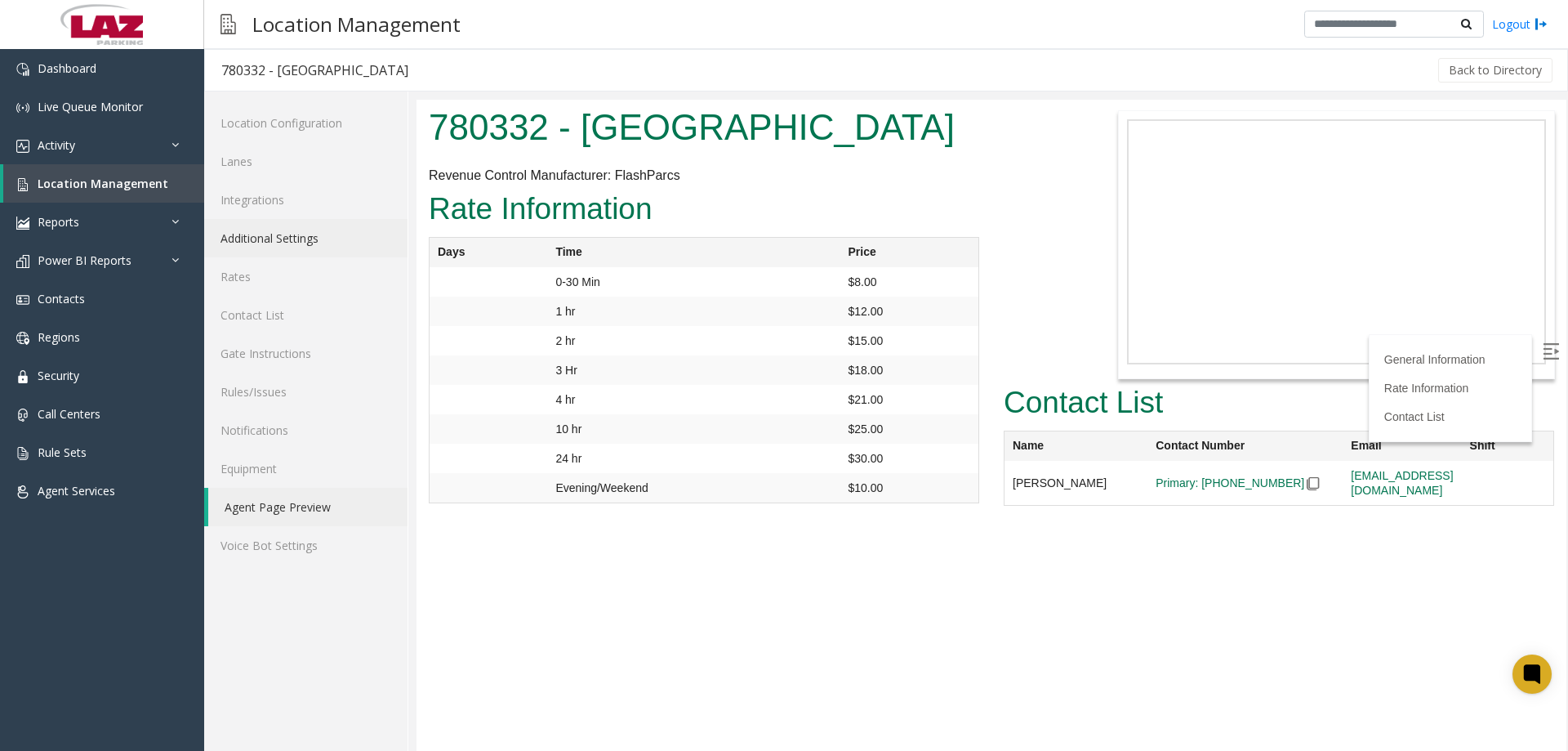
click at [298, 231] on link "Additional Settings" at bounding box center [306, 237] width 203 height 39
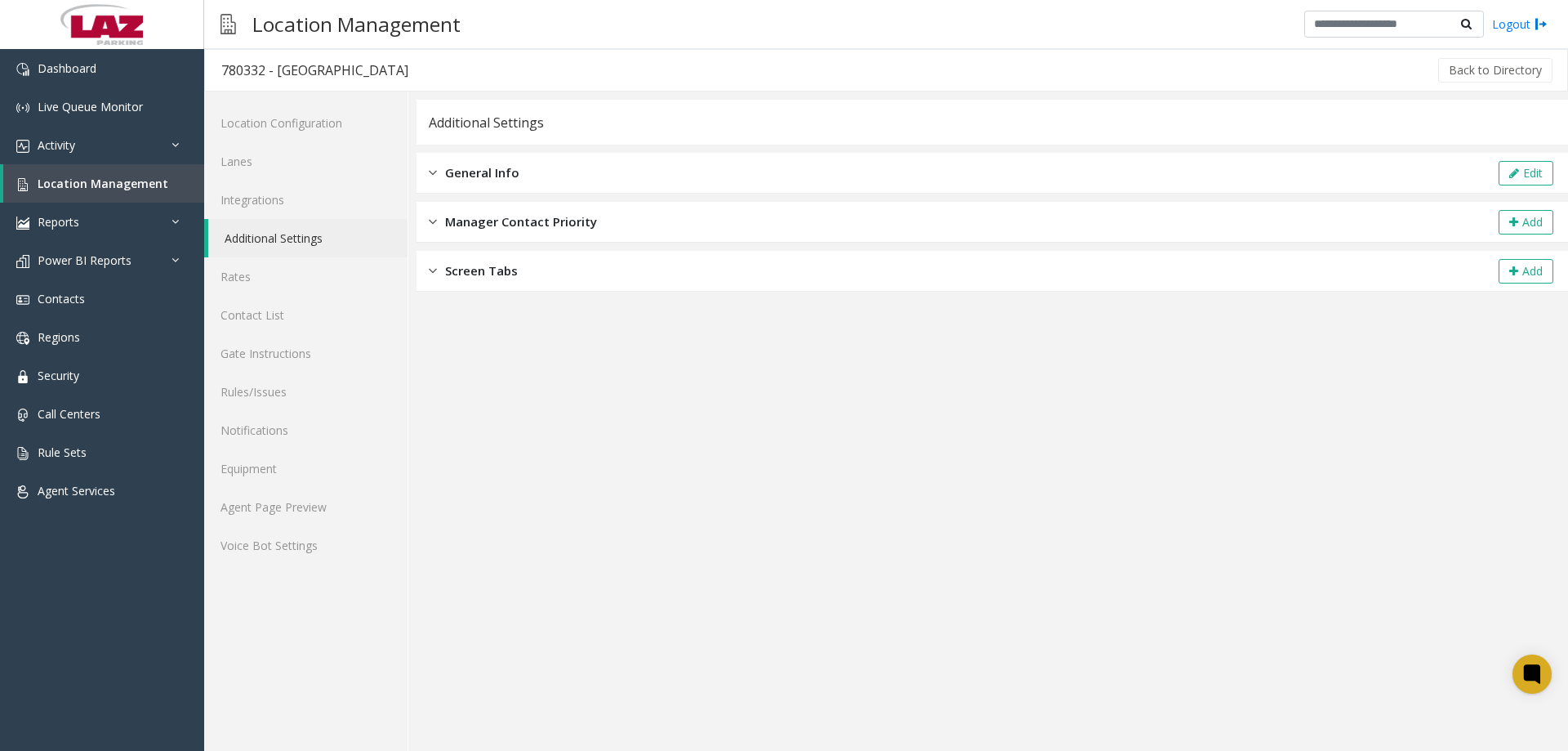
drag, startPoint x: 525, startPoint y: 177, endPoint x: 1175, endPoint y: 181, distance: 650.0
click at [525, 177] on div "General Info Edit" at bounding box center [992, 172] width 1152 height 41
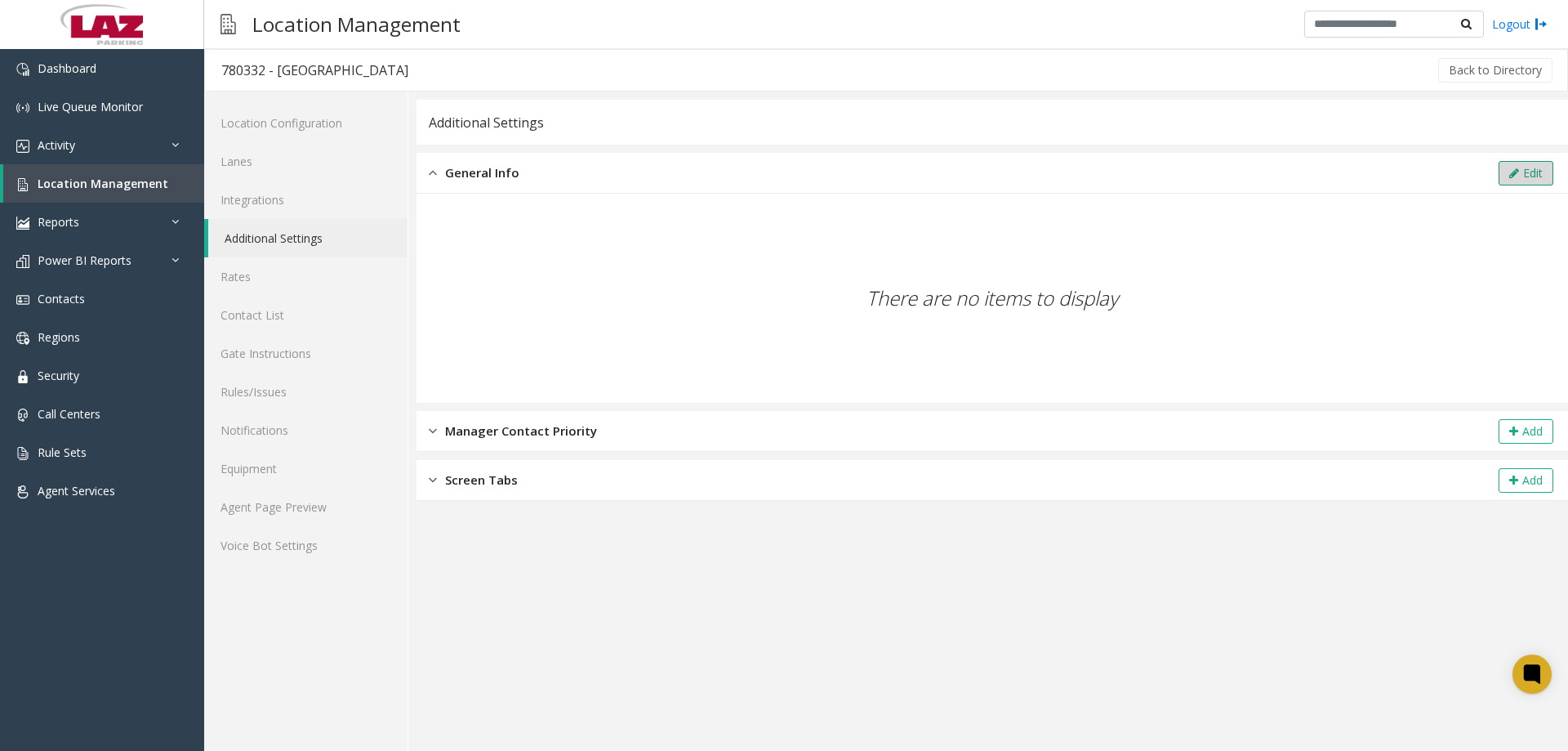
click at [1515, 163] on button "Edit" at bounding box center [1526, 173] width 55 height 24
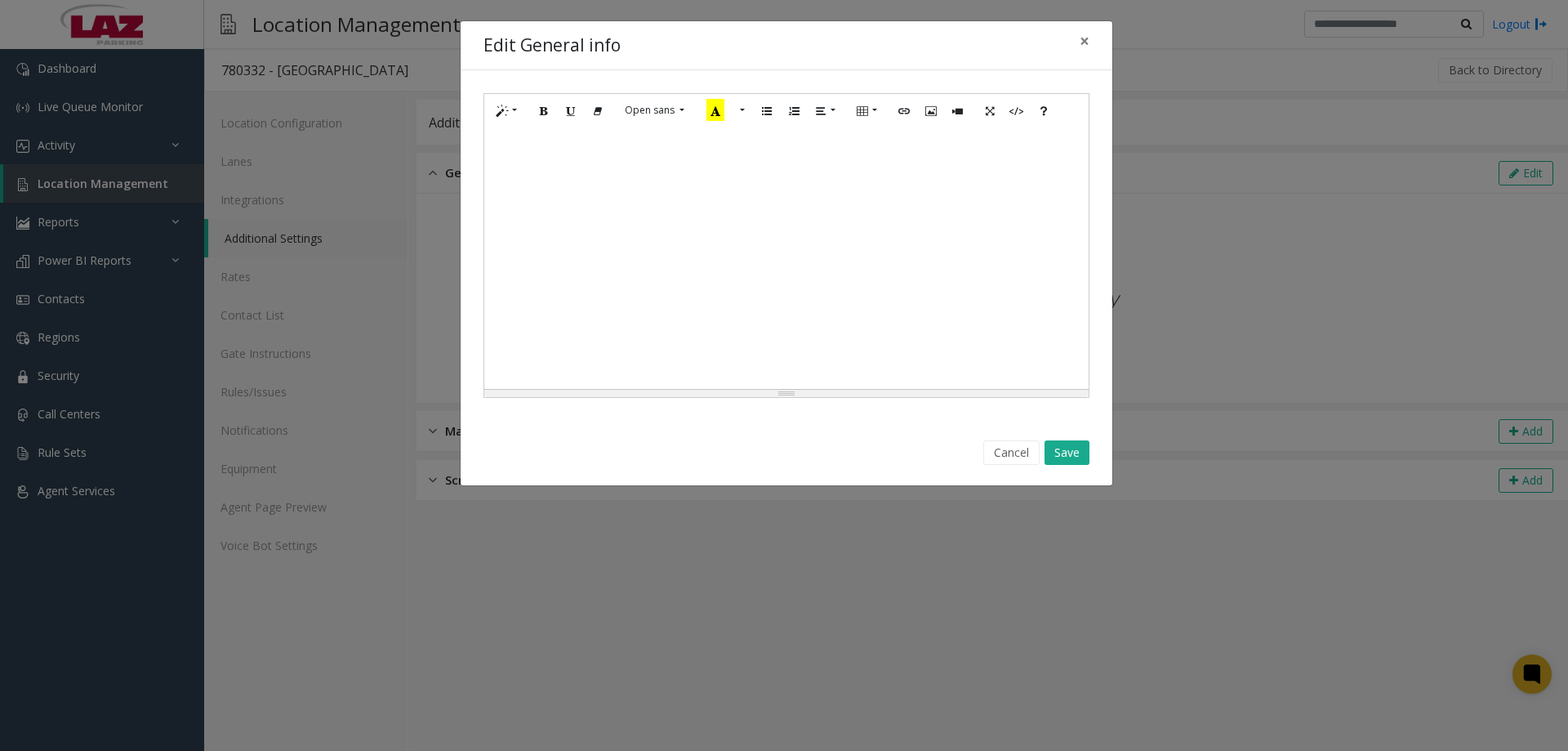
click at [596, 218] on div at bounding box center [786, 258] width 605 height 262
paste div
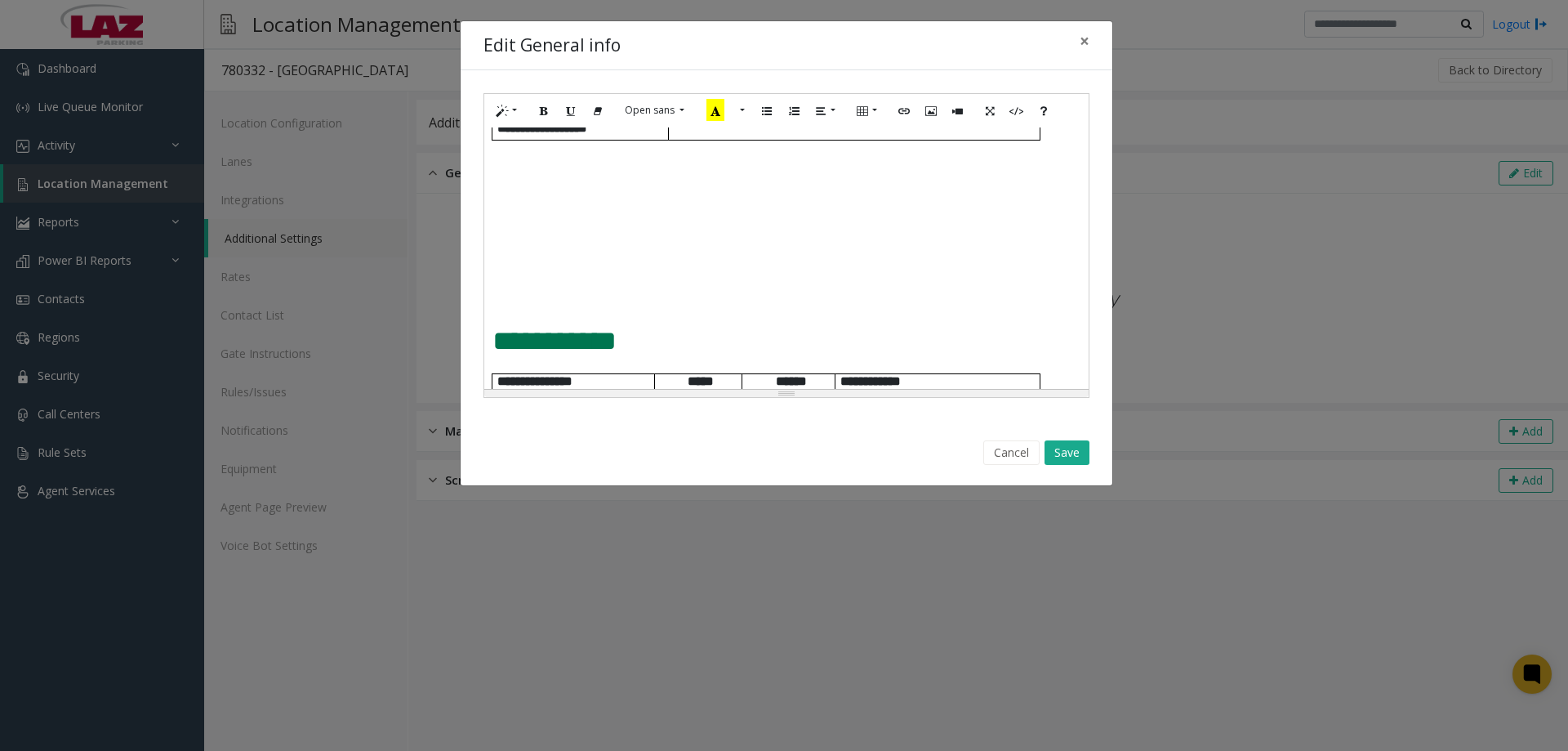
scroll to position [654, 0]
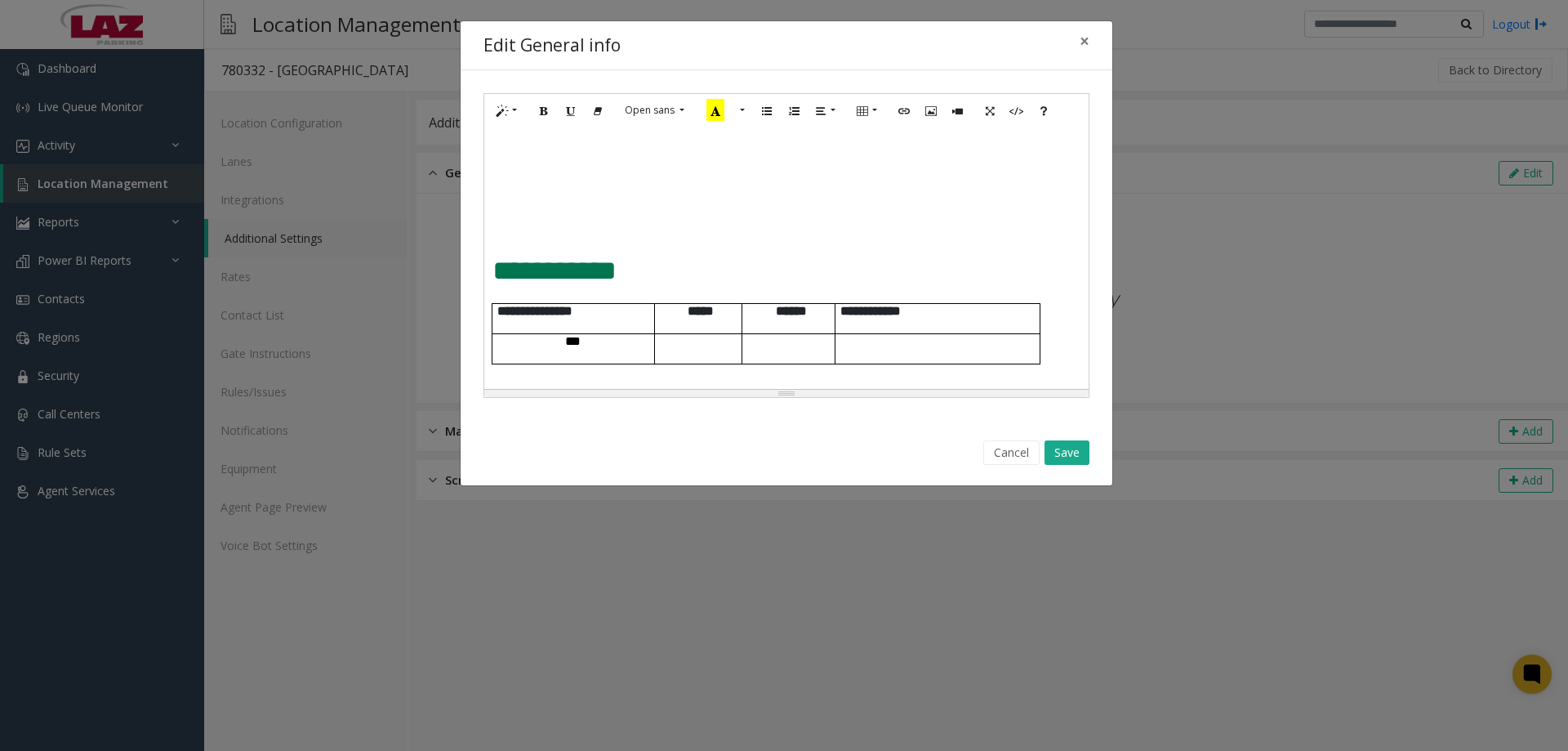
click at [506, 270] on span "**********" at bounding box center [555, 269] width 124 height 27
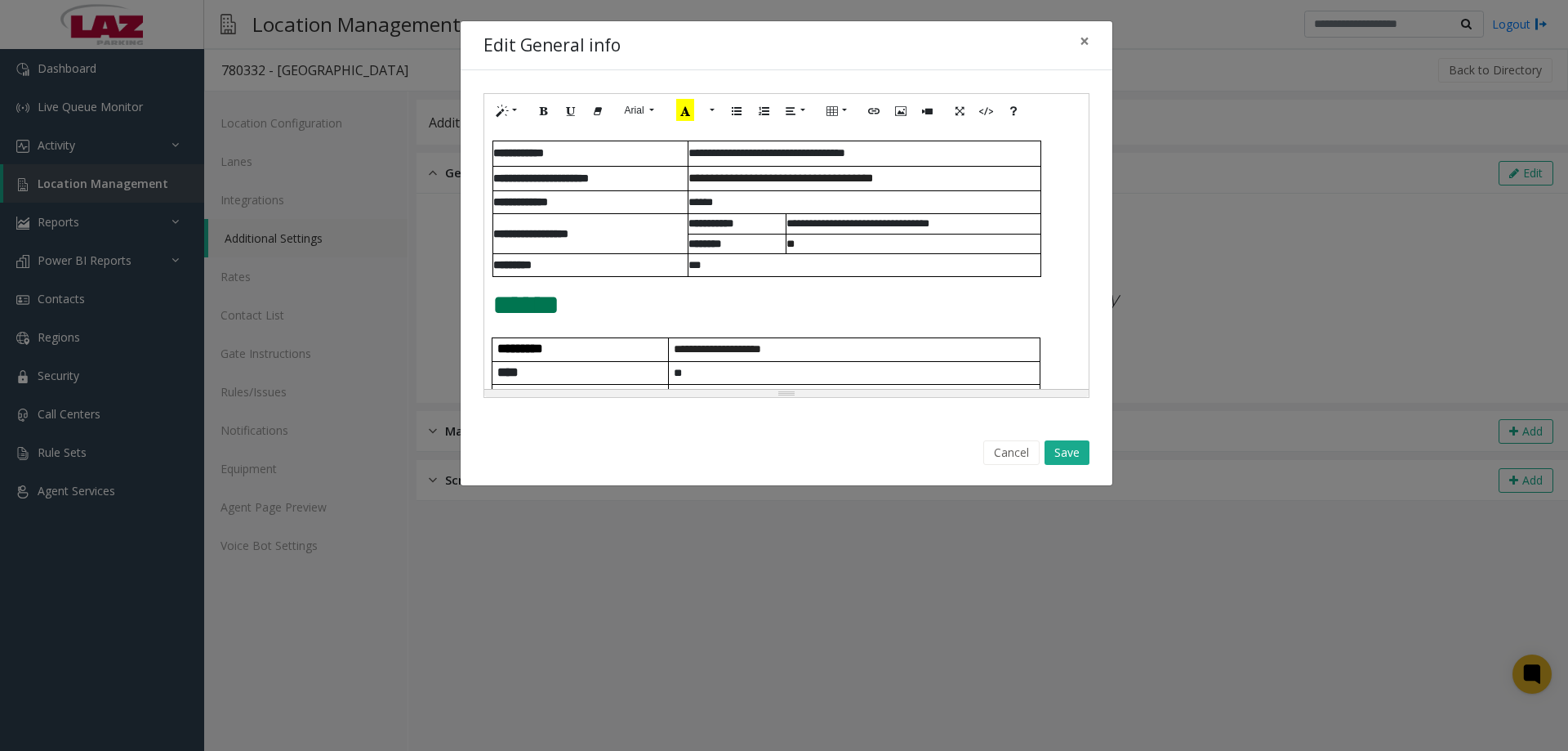
scroll to position [0, 0]
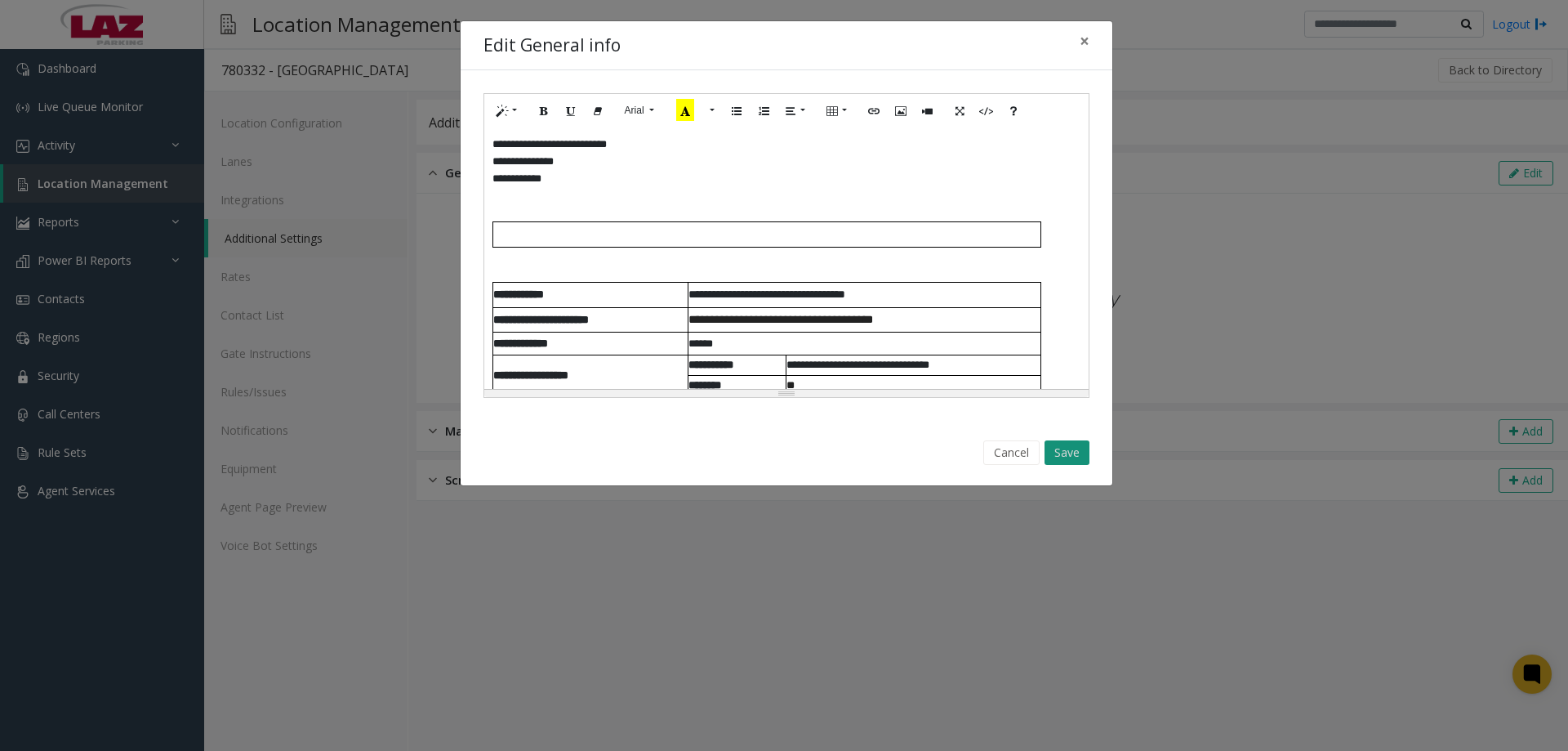
click at [1059, 456] on button "Save" at bounding box center [1067, 452] width 45 height 24
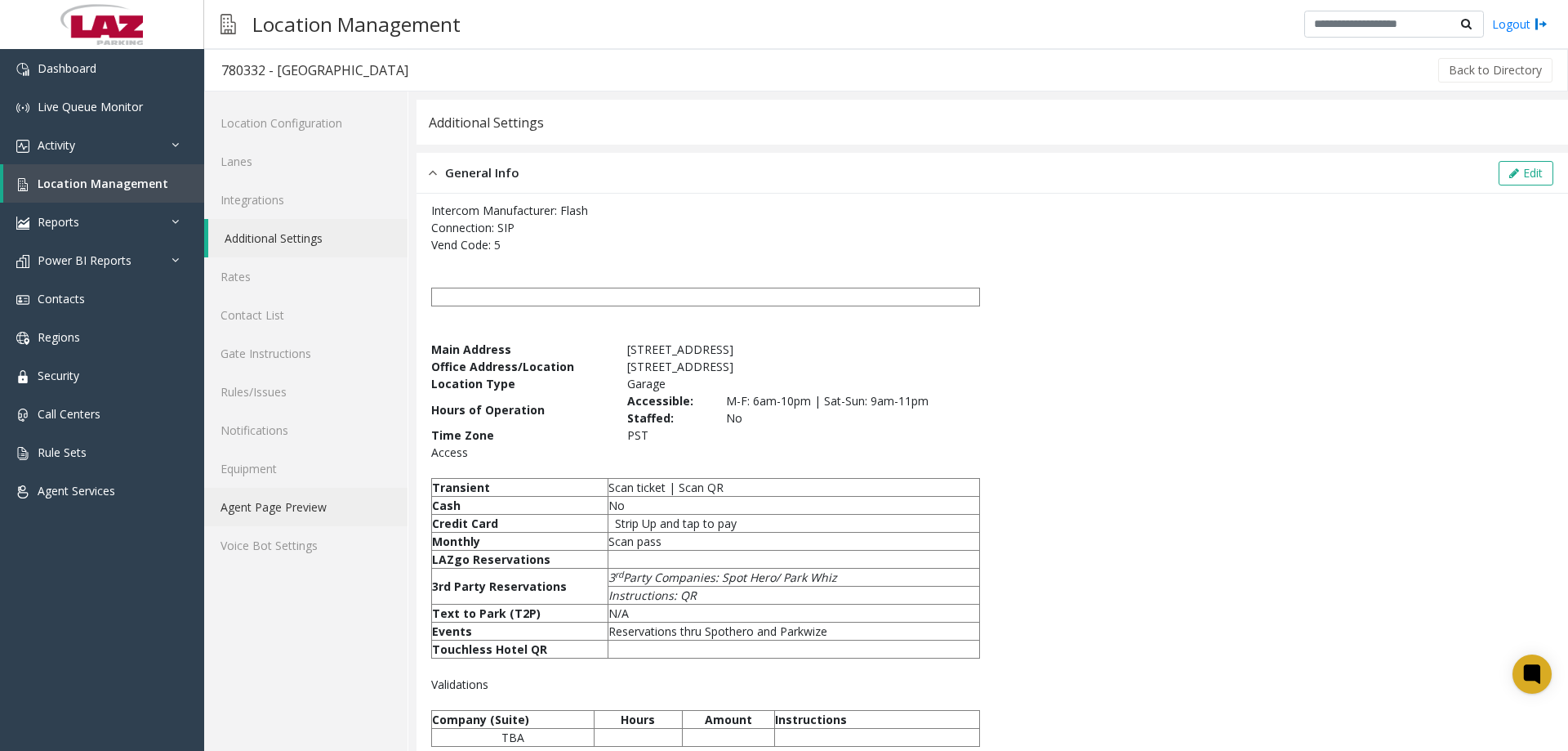
click at [286, 511] on link "Agent Page Preview" at bounding box center [306, 507] width 203 height 39
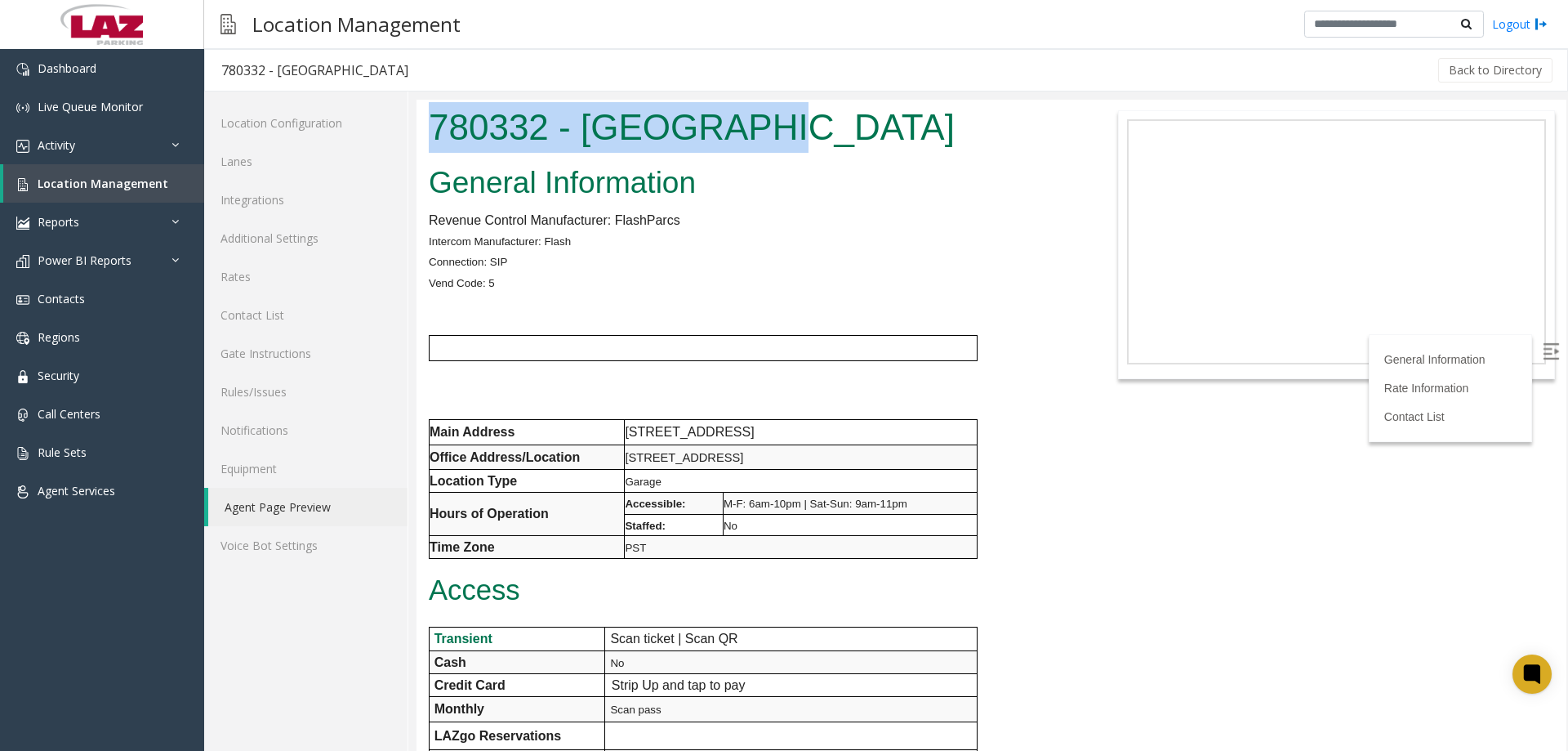
drag, startPoint x: 800, startPoint y: 125, endPoint x: 421, endPoint y: 142, distance: 379.4
click at [421, 142] on div "780332 - [GEOGRAPHIC_DATA]" at bounding box center [752, 129] width 671 height 59
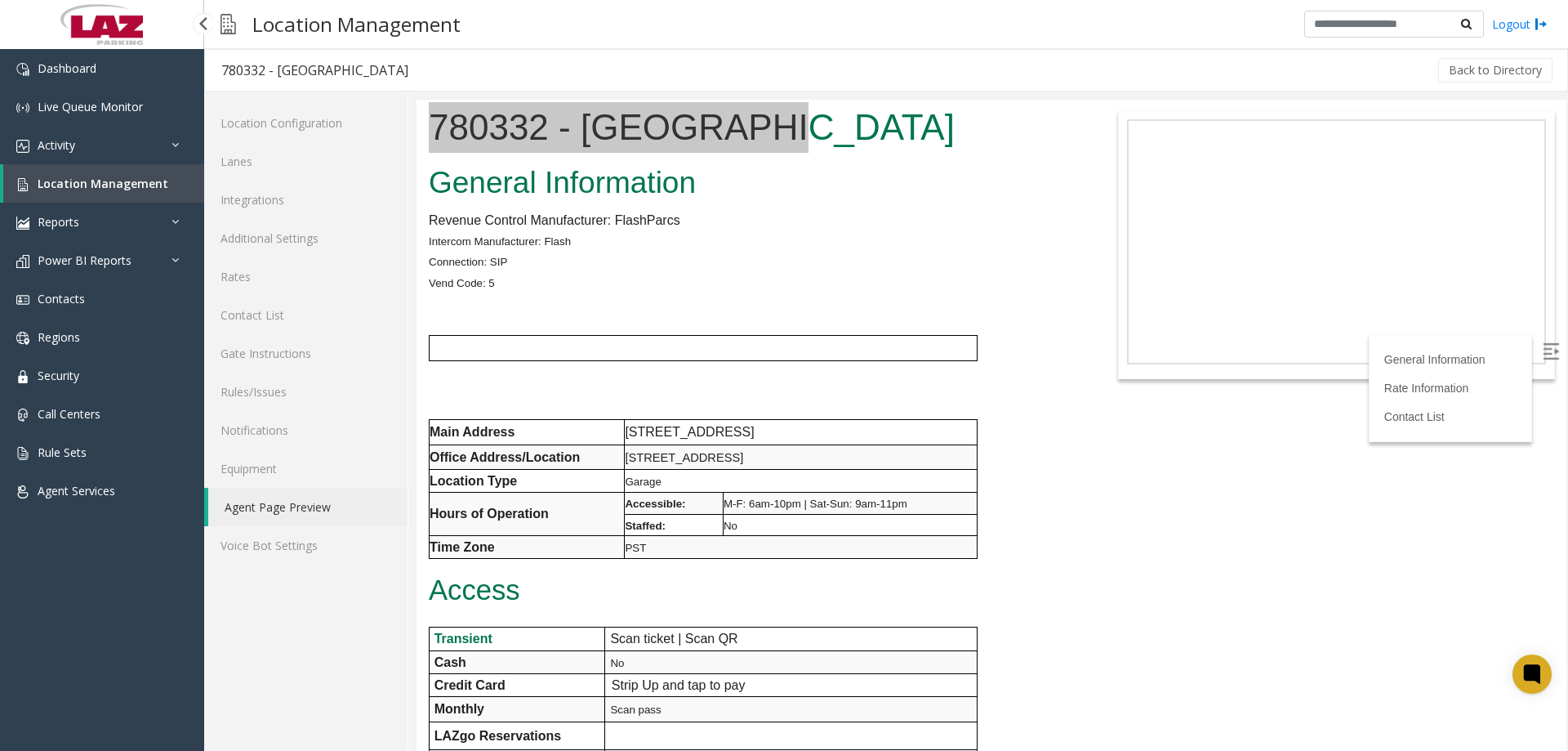
click at [82, 190] on span "Location Management" at bounding box center [103, 183] width 131 height 15
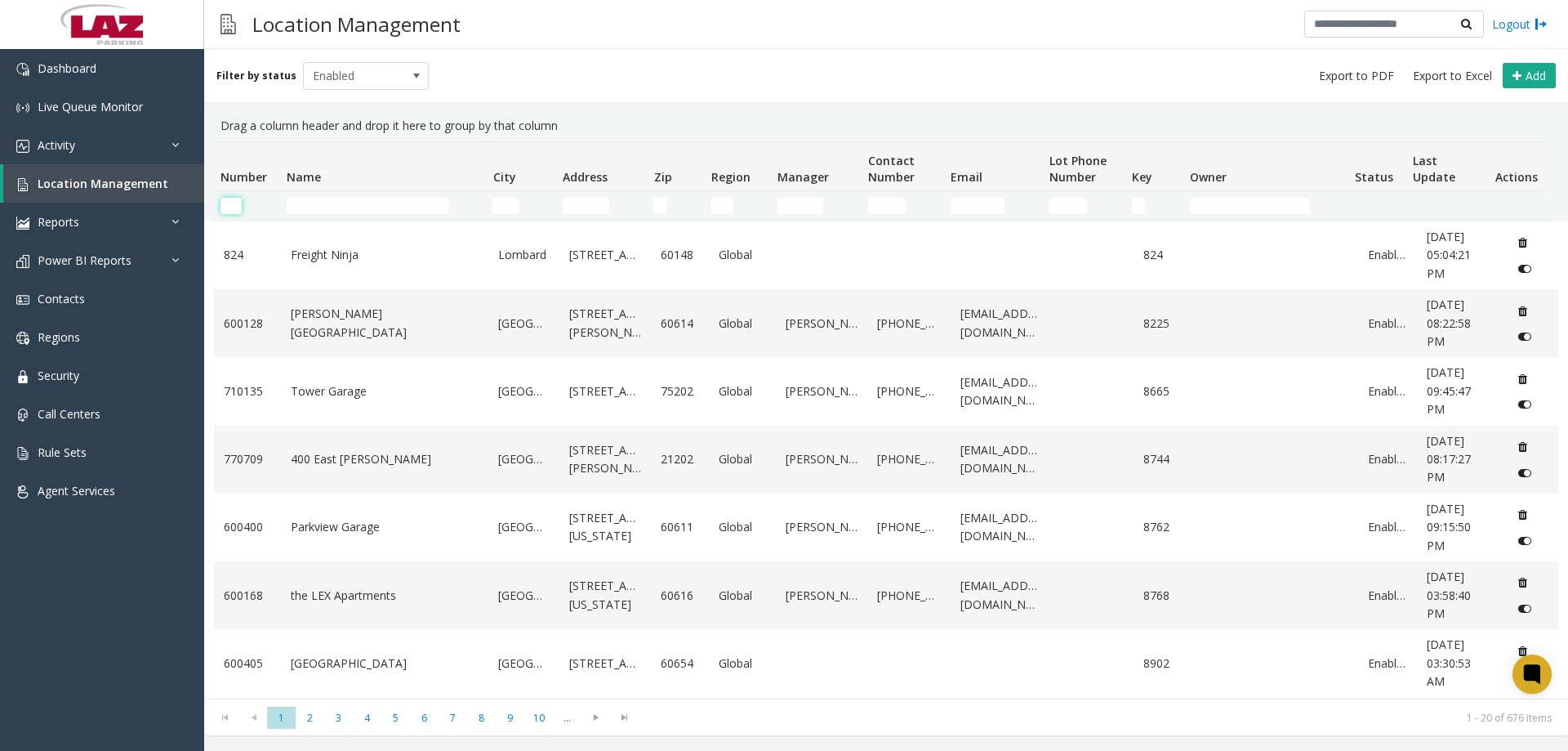
click at [231, 200] on input "Number Filter" at bounding box center [231, 205] width 22 height 16
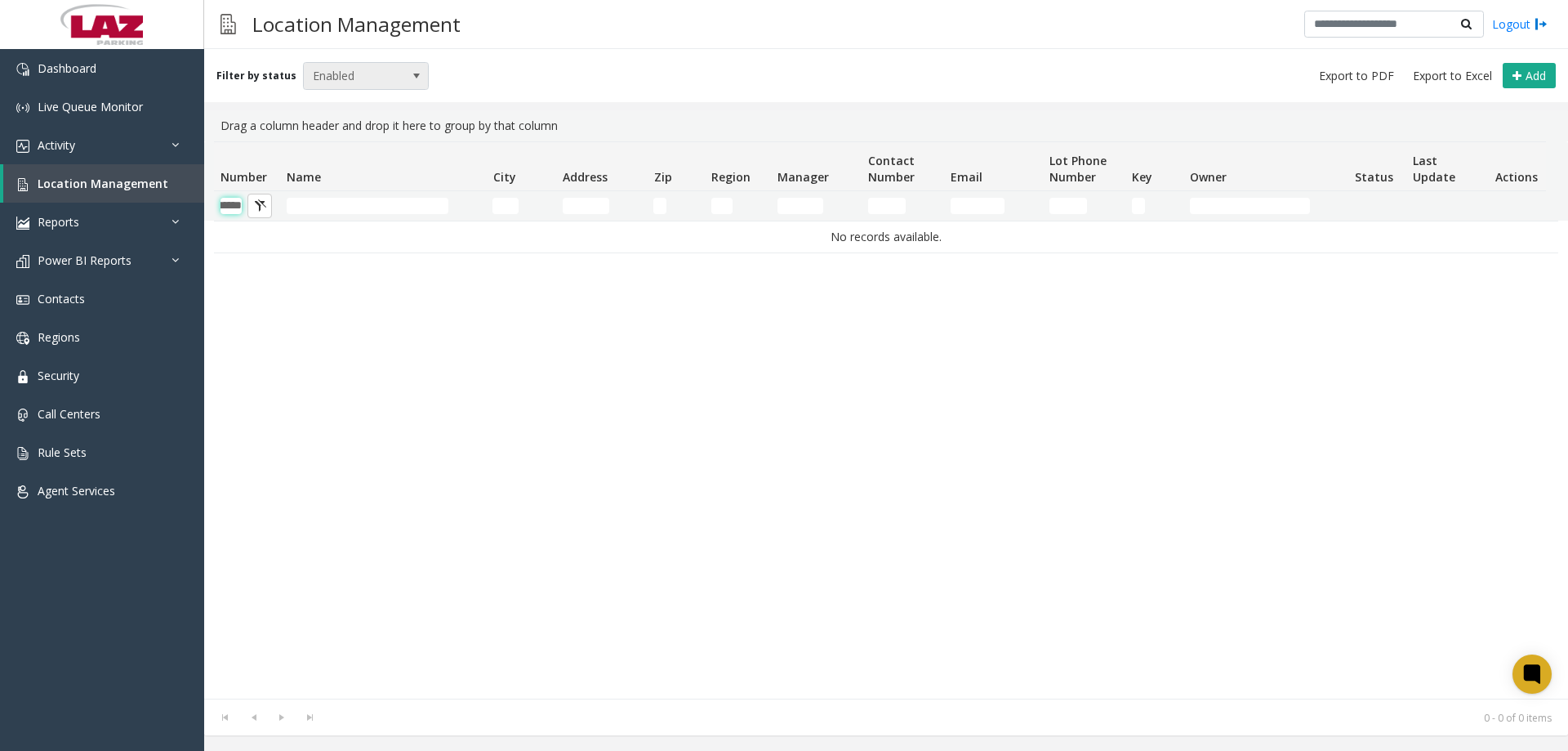
type input "******"
click at [335, 83] on span "Enabled" at bounding box center [354, 76] width 100 height 26
click at [335, 151] on li "Disabled" at bounding box center [359, 147] width 121 height 22
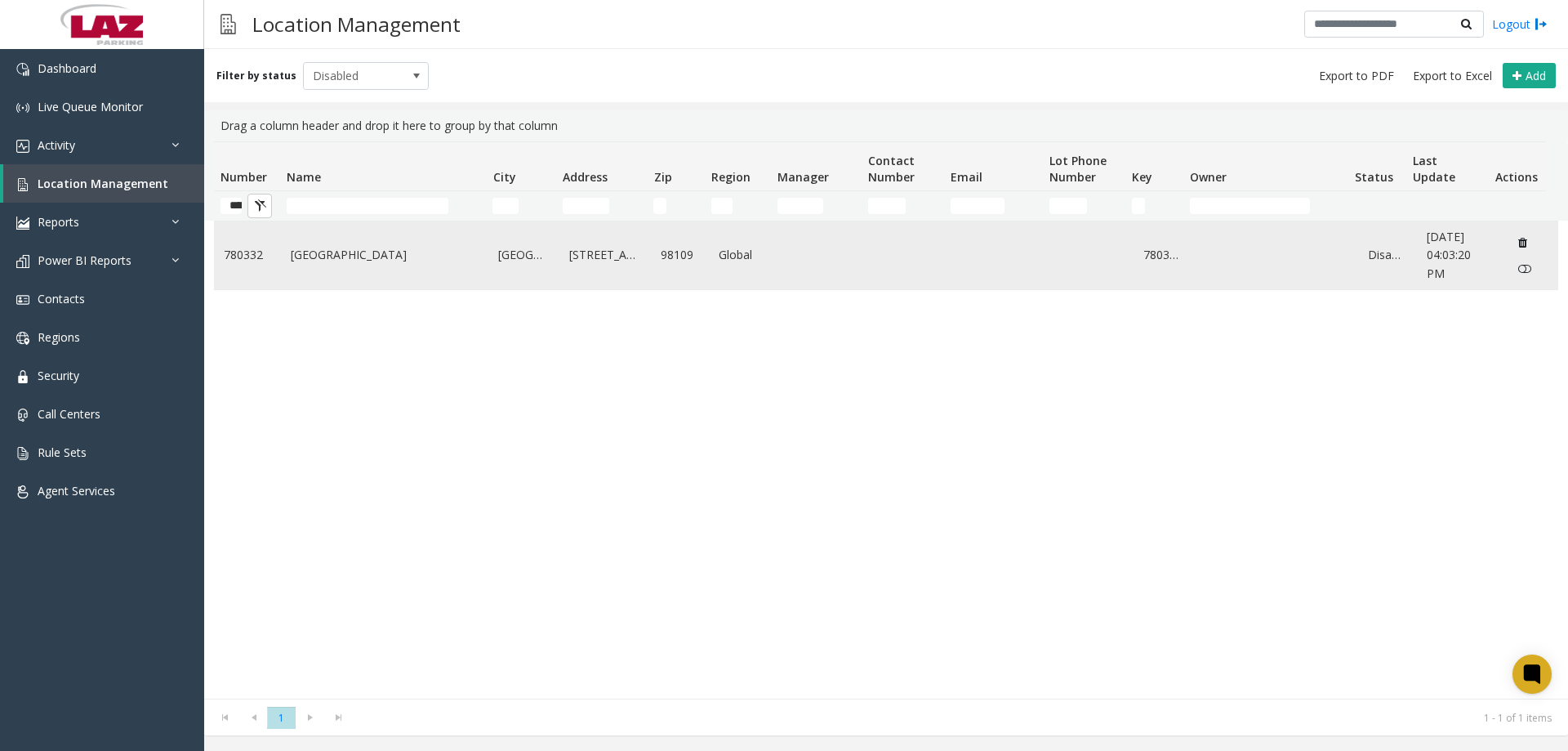
click at [307, 255] on link "[GEOGRAPHIC_DATA]" at bounding box center [385, 254] width 188 height 18
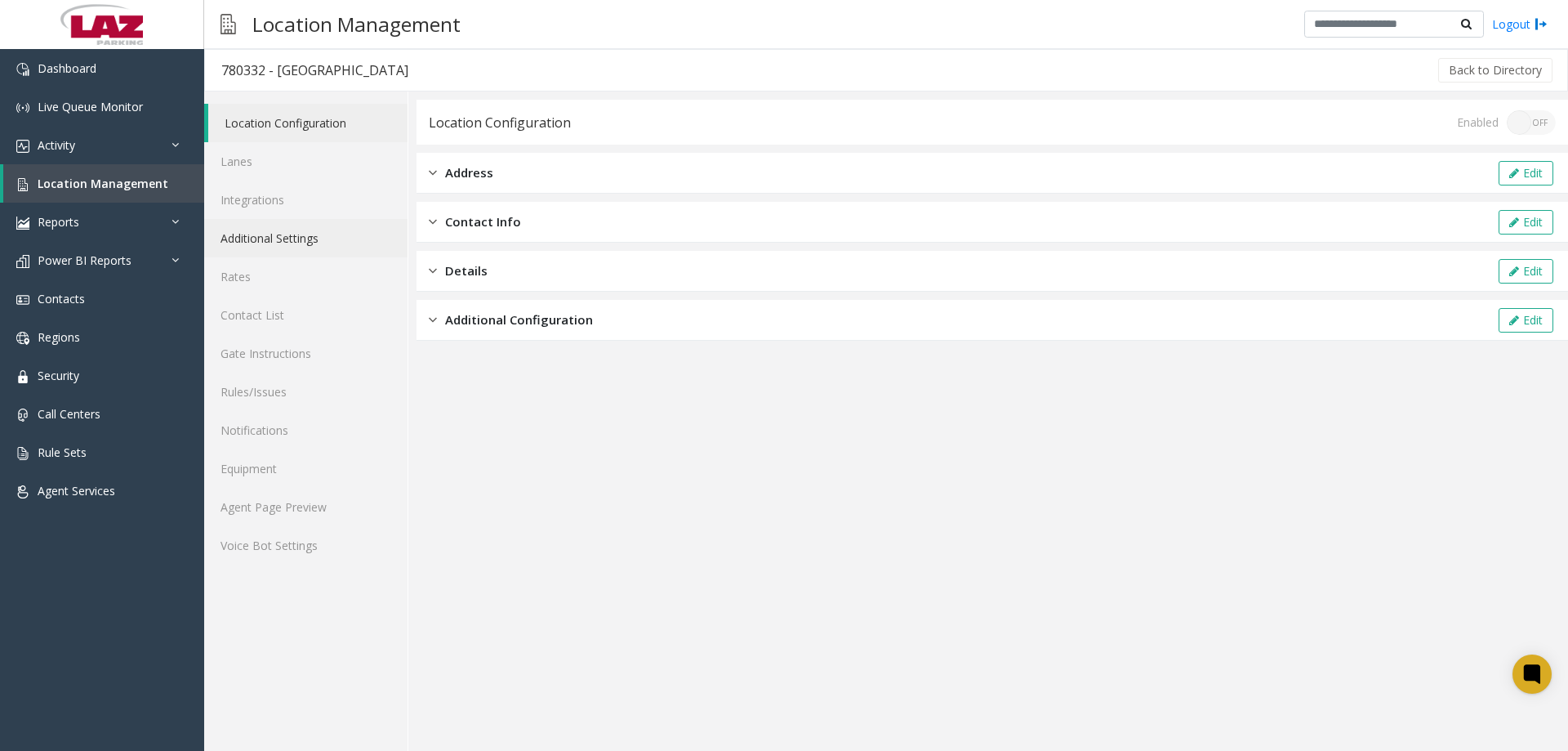
click at [283, 236] on link "Additional Settings" at bounding box center [306, 237] width 203 height 39
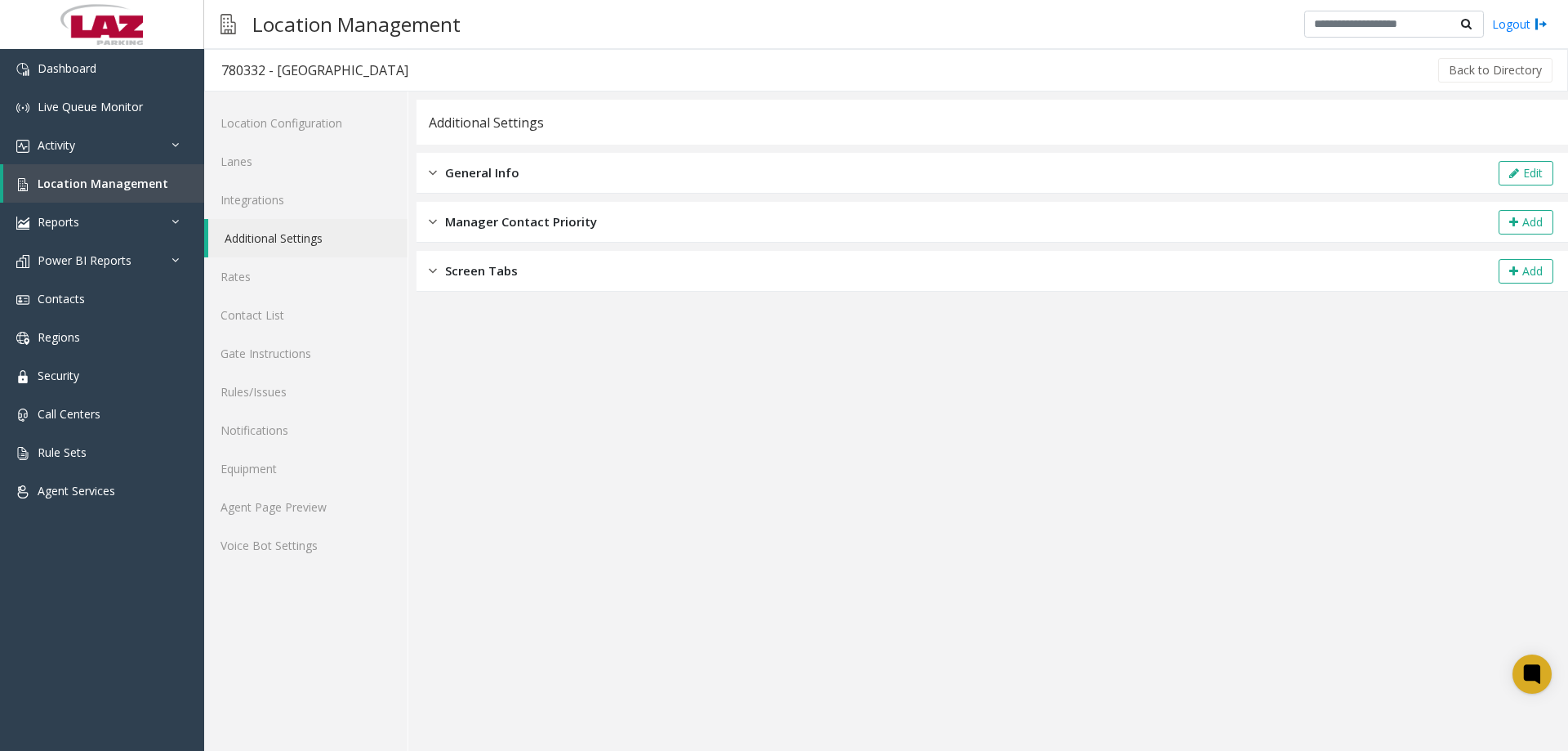
click at [484, 175] on span "General Info" at bounding box center [482, 172] width 74 height 19
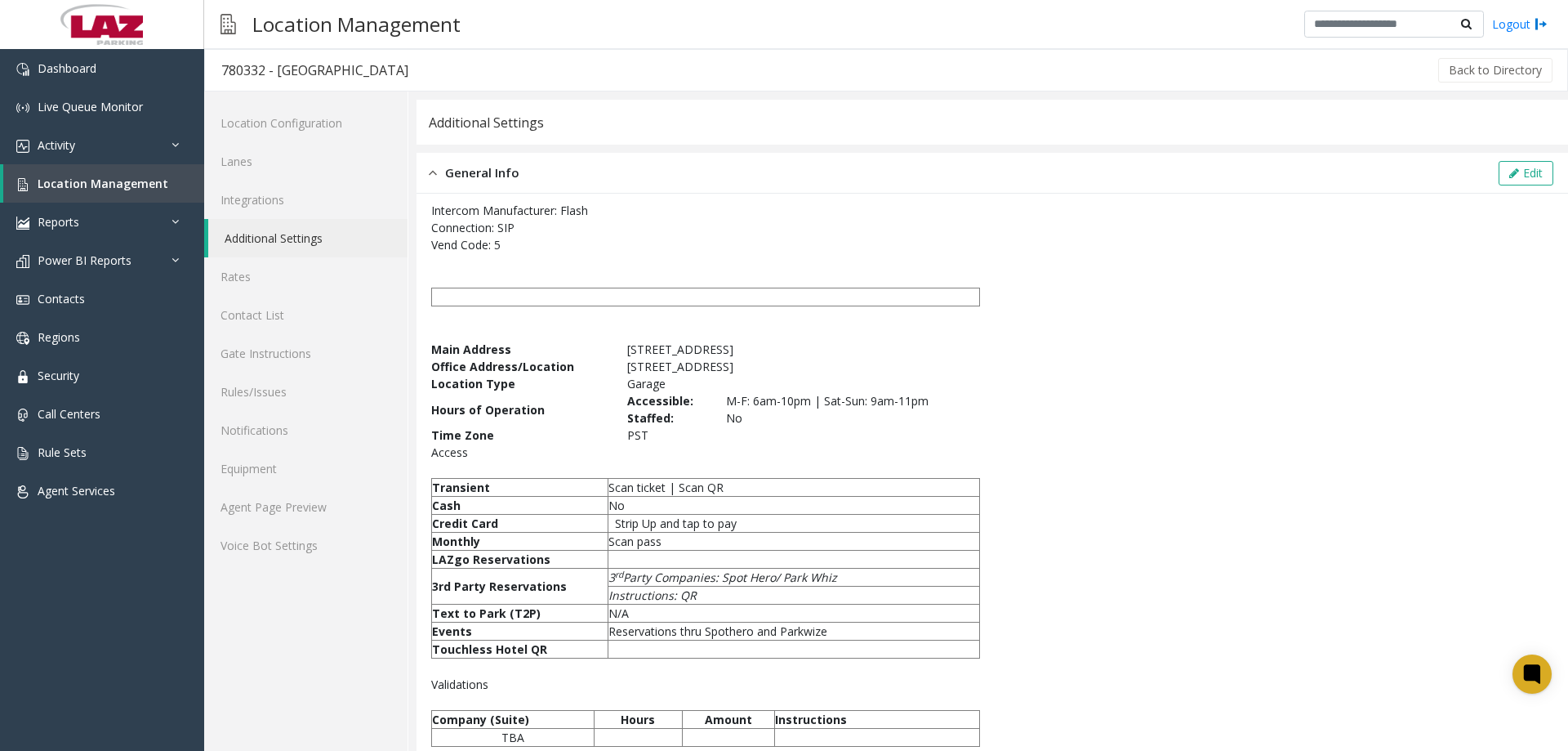
click at [484, 174] on span "General Info" at bounding box center [482, 172] width 74 height 19
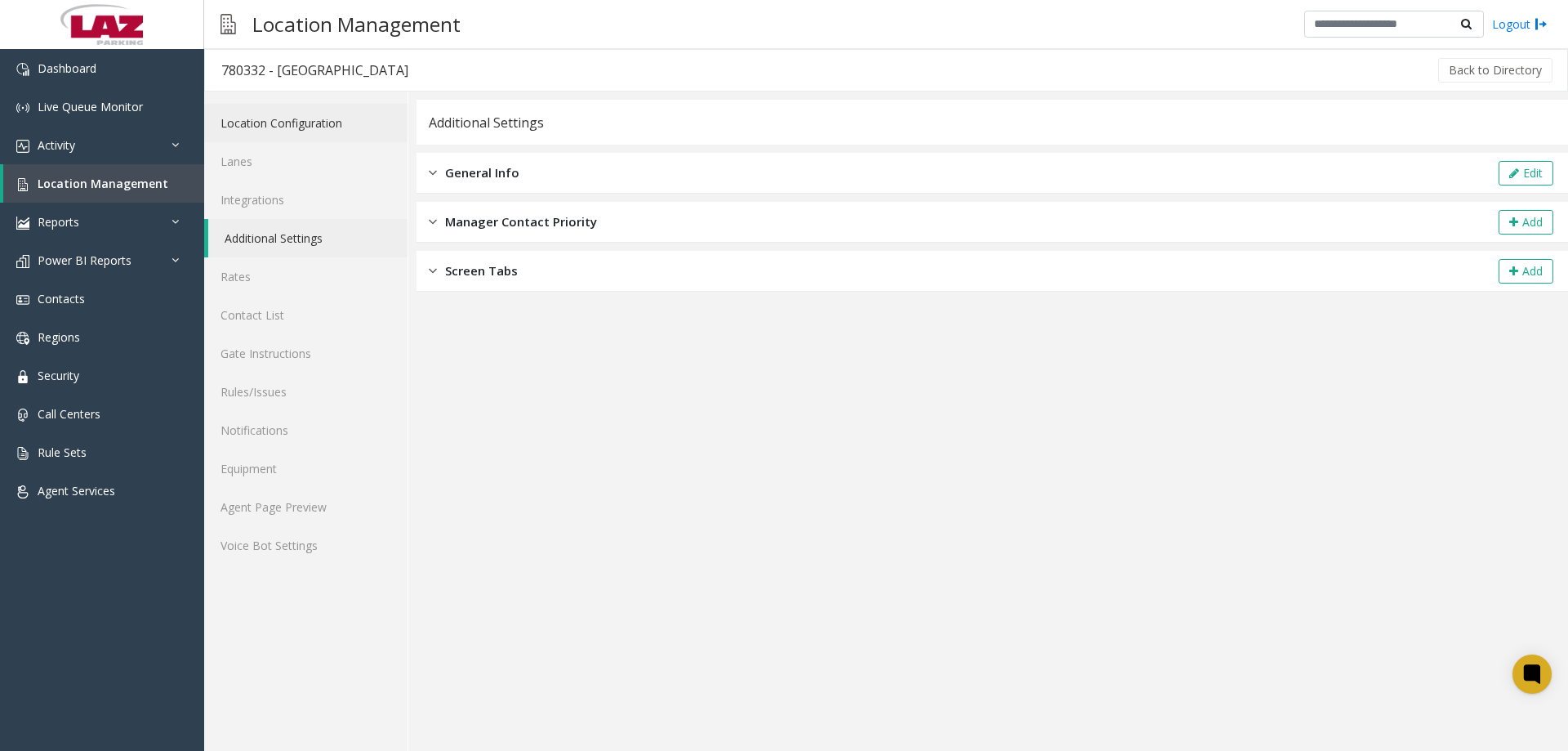
click at [301, 121] on link "Location Configuration" at bounding box center [306, 122] width 203 height 39
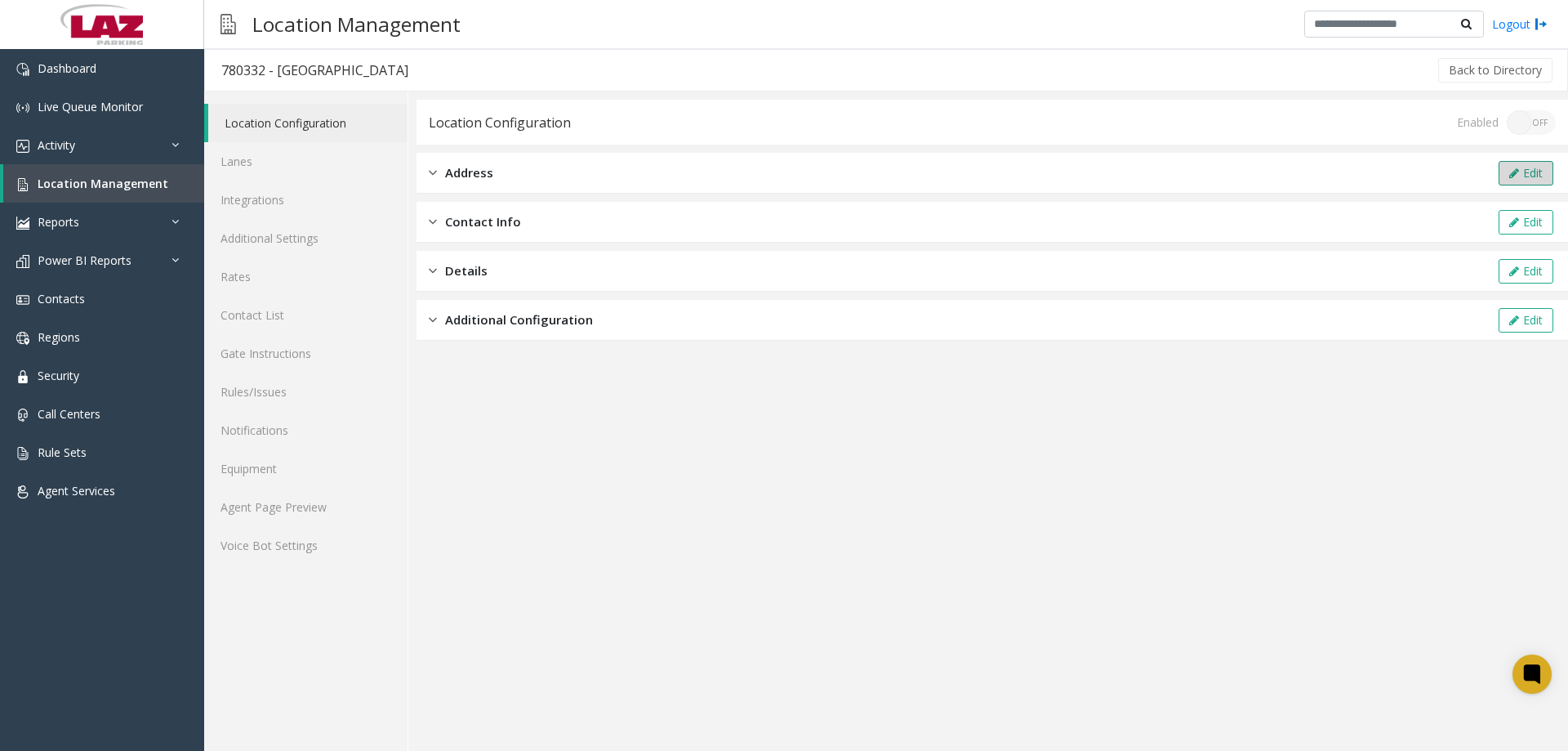
click at [1525, 169] on button "Edit" at bounding box center [1526, 173] width 55 height 24
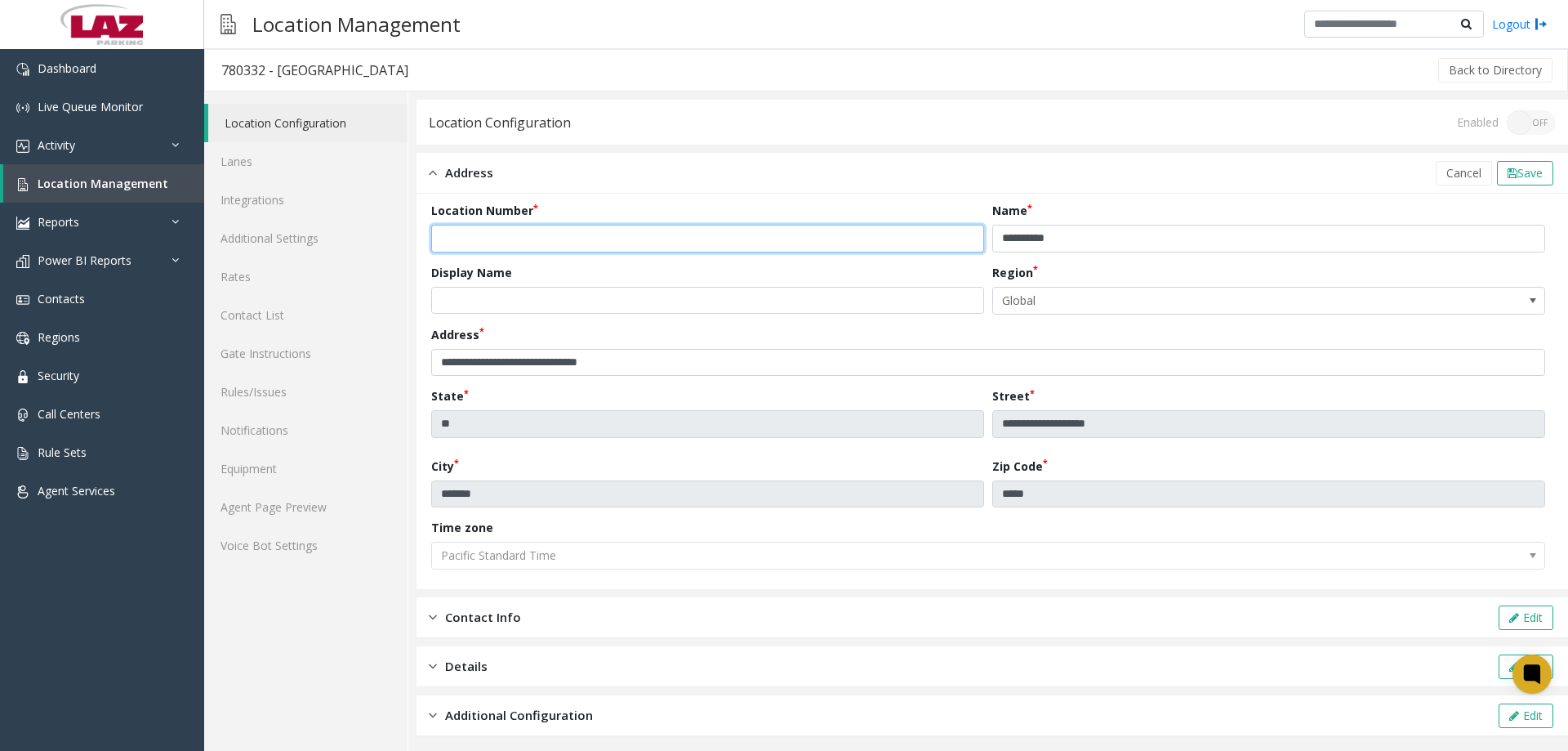
click at [550, 236] on input "******" at bounding box center [707, 237] width 553 height 27
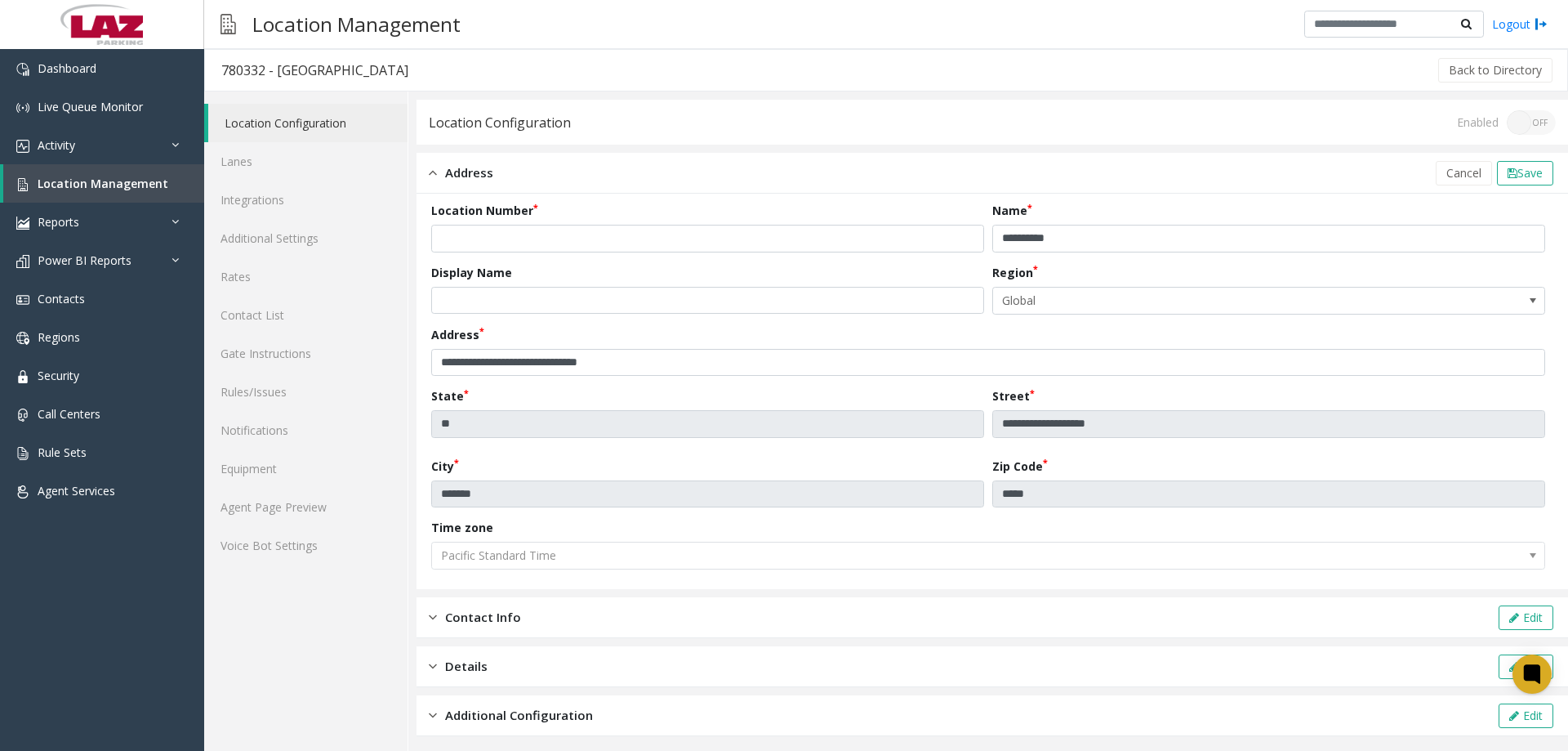
click at [354, 652] on div "Location Configuration Lanes Integrations Additional Settings Rates Contact Lis…" at bounding box center [306, 424] width 204 height 665
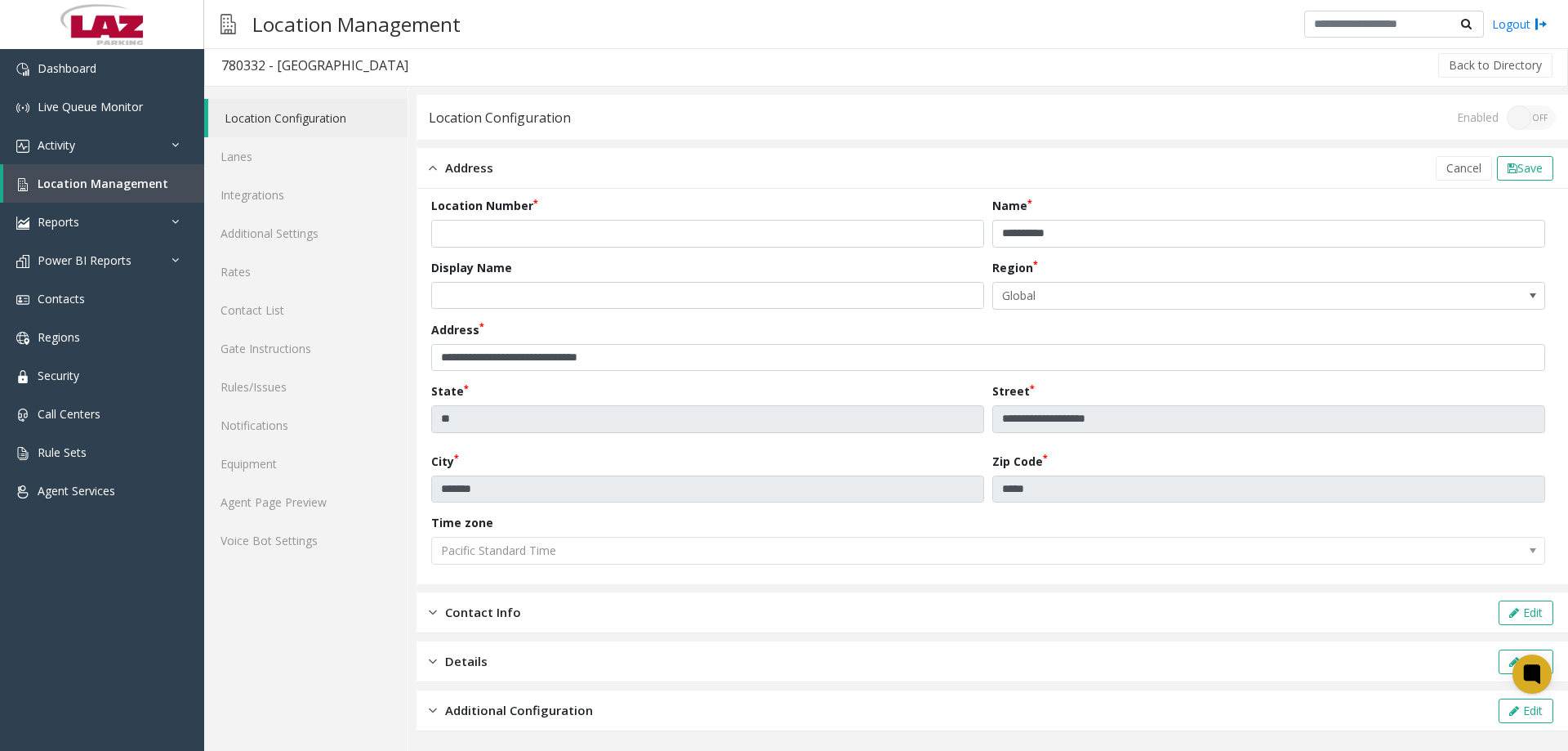
scroll to position [6, 0]
click at [552, 304] on input "text" at bounding box center [707, 294] width 553 height 27
click at [338, 624] on div "Location Configuration Lanes Integrations Additional Settings Rates Contact Lis…" at bounding box center [306, 418] width 204 height 665
click at [276, 494] on link "Agent Page Preview" at bounding box center [306, 501] width 203 height 39
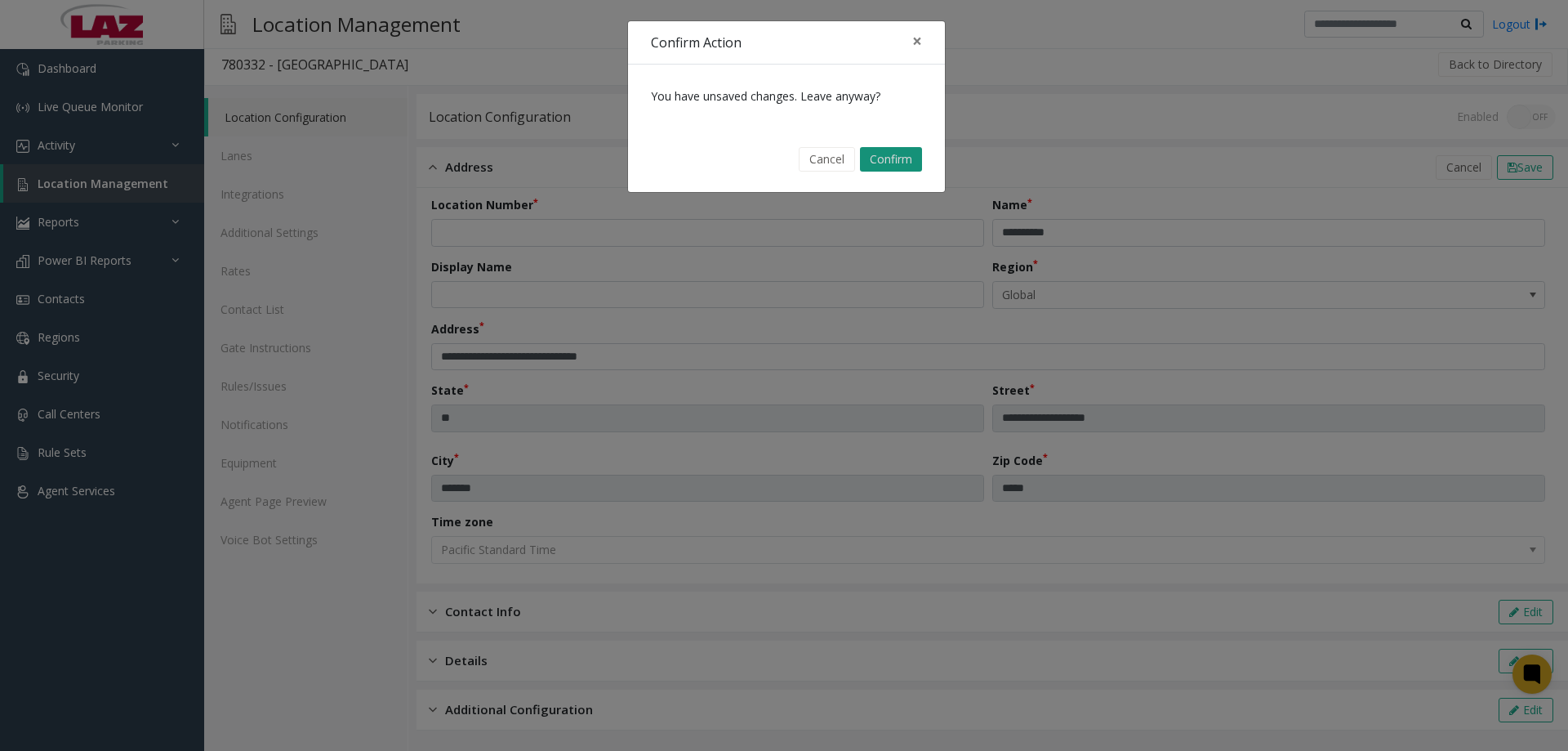
click at [883, 161] on button "Confirm" at bounding box center [891, 159] width 62 height 24
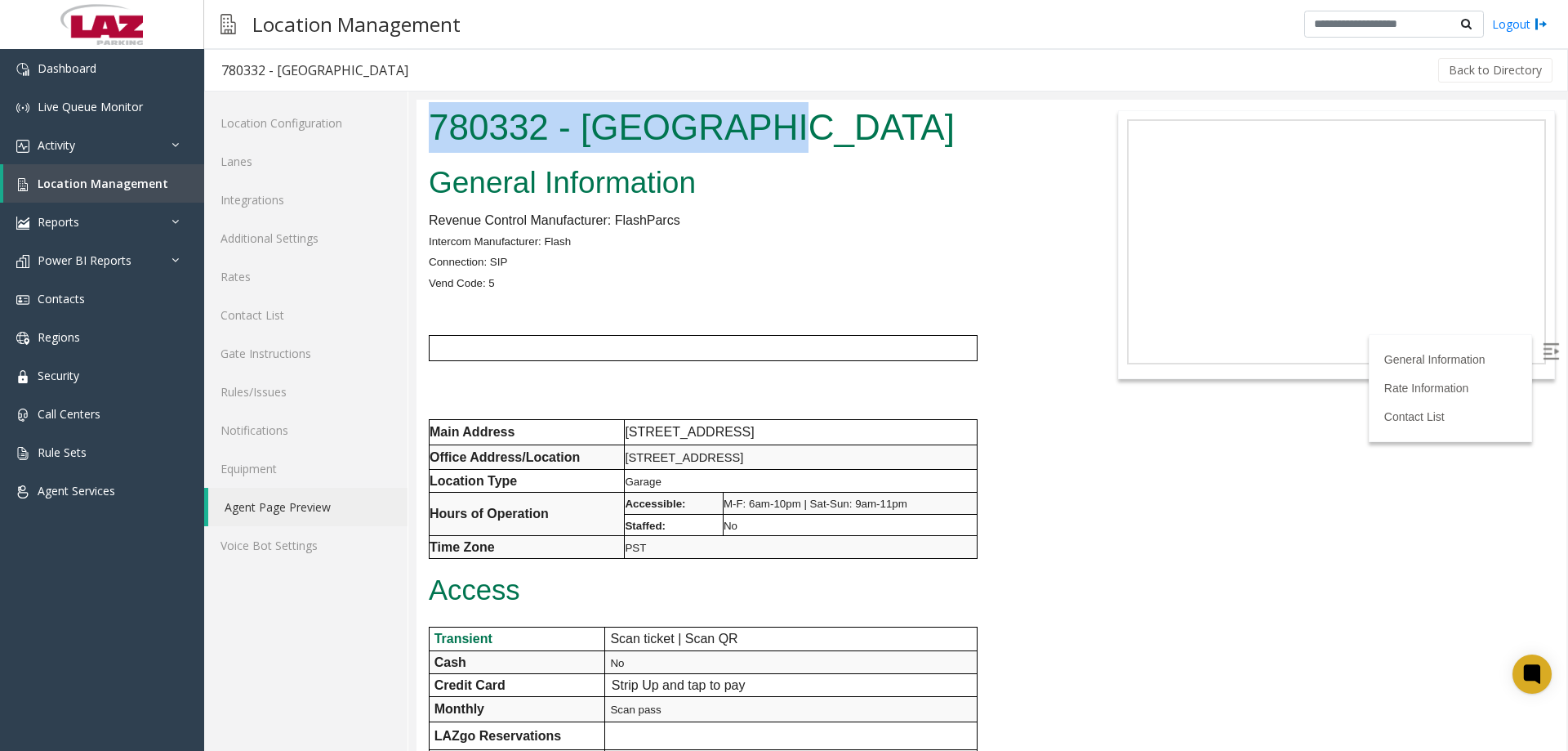
drag, startPoint x: 828, startPoint y: 135, endPoint x: 431, endPoint y: 126, distance: 397.1
click at [431, 126] on h1 "780332 - [GEOGRAPHIC_DATA]" at bounding box center [752, 127] width 646 height 51
copy h1 "780332 - [GEOGRAPHIC_DATA]"
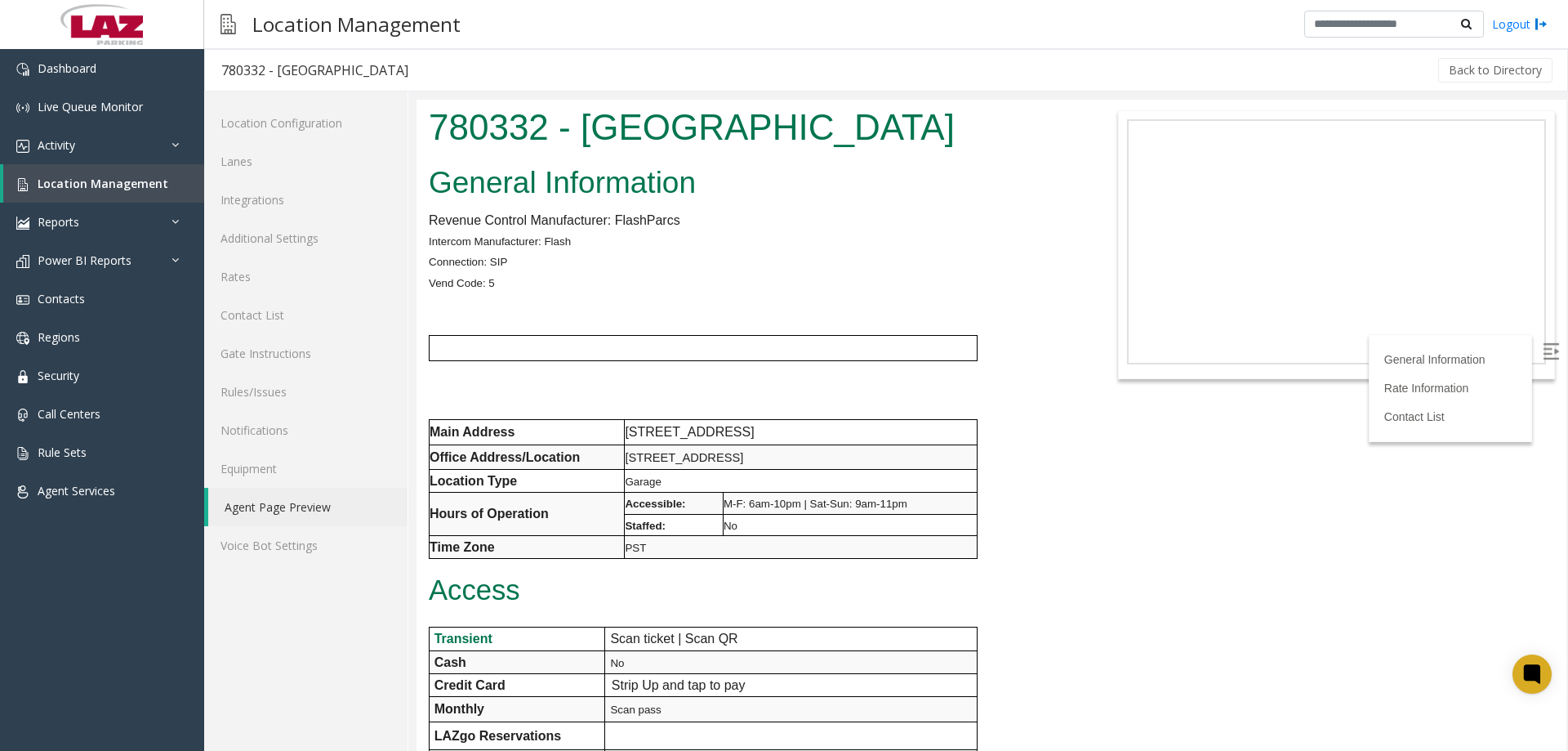
click at [789, 274] on p "Vend Code: 5" at bounding box center [752, 283] width 646 height 22
drag, startPoint x: 1560, startPoint y: 325, endPoint x: 1983, endPoint y: 391, distance: 428.1
click at [234, 153] on link "Lanes" at bounding box center [306, 161] width 203 height 39
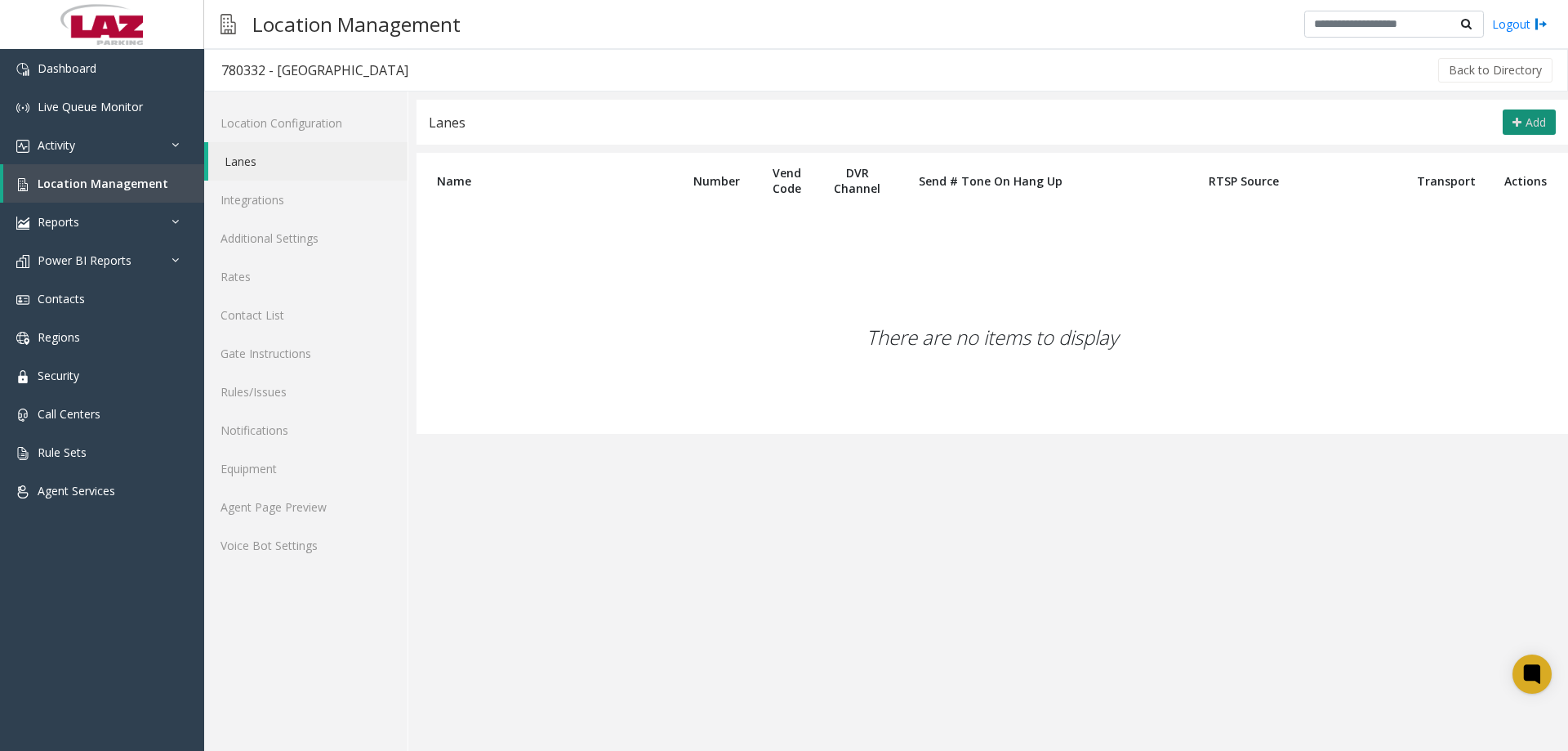
click at [1548, 120] on button "Add" at bounding box center [1529, 122] width 53 height 26
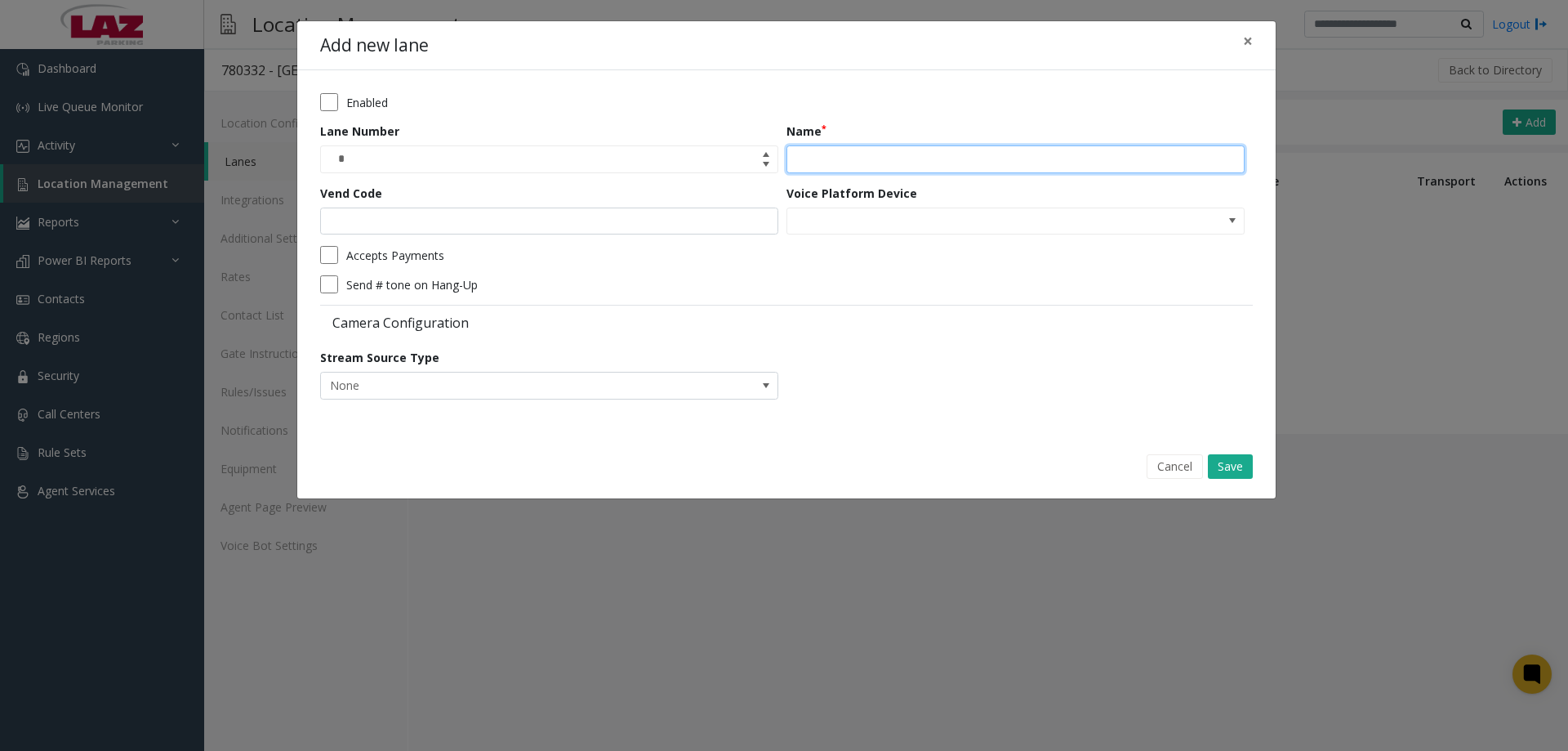
click at [884, 145] on input "Name" at bounding box center [1015, 158] width 459 height 27
type input "**********"
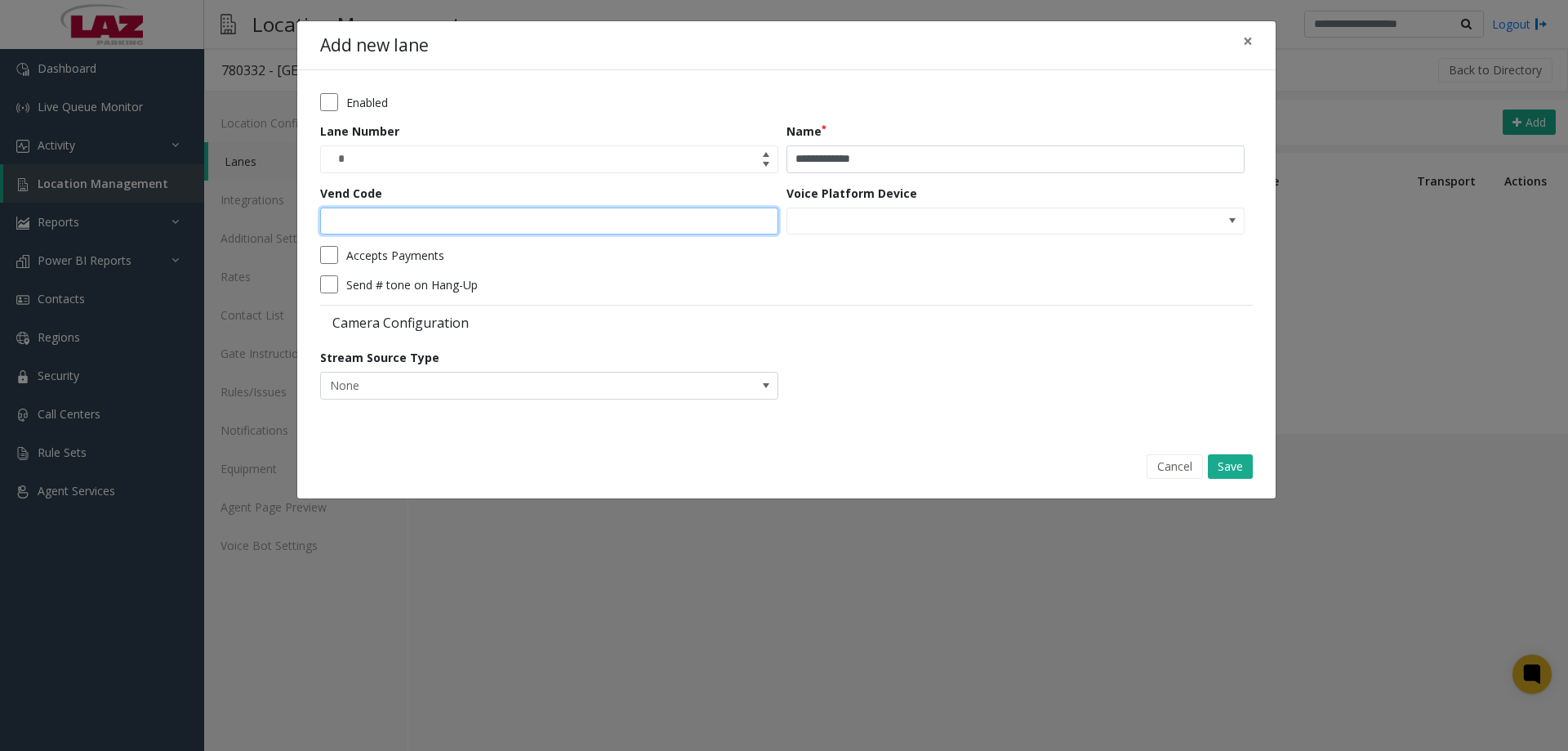
click at [380, 232] on input "Vend Code" at bounding box center [549, 220] width 459 height 27
click at [756, 311] on div "Camera Configuration" at bounding box center [786, 320] width 932 height 33
click at [1233, 461] on button "Save" at bounding box center [1231, 466] width 45 height 24
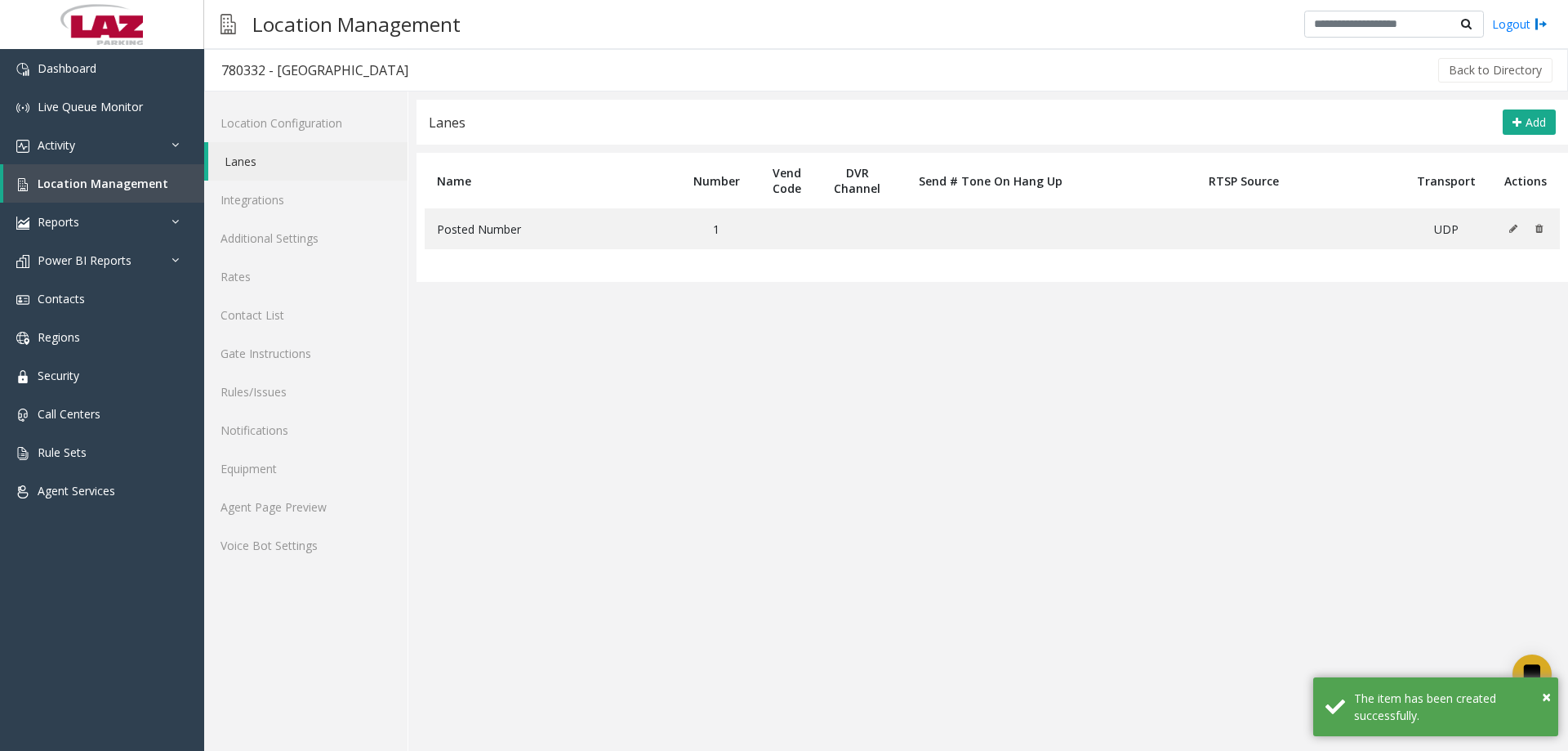
click at [1071, 460] on app-lanes "**********" at bounding box center [992, 425] width 1152 height 651
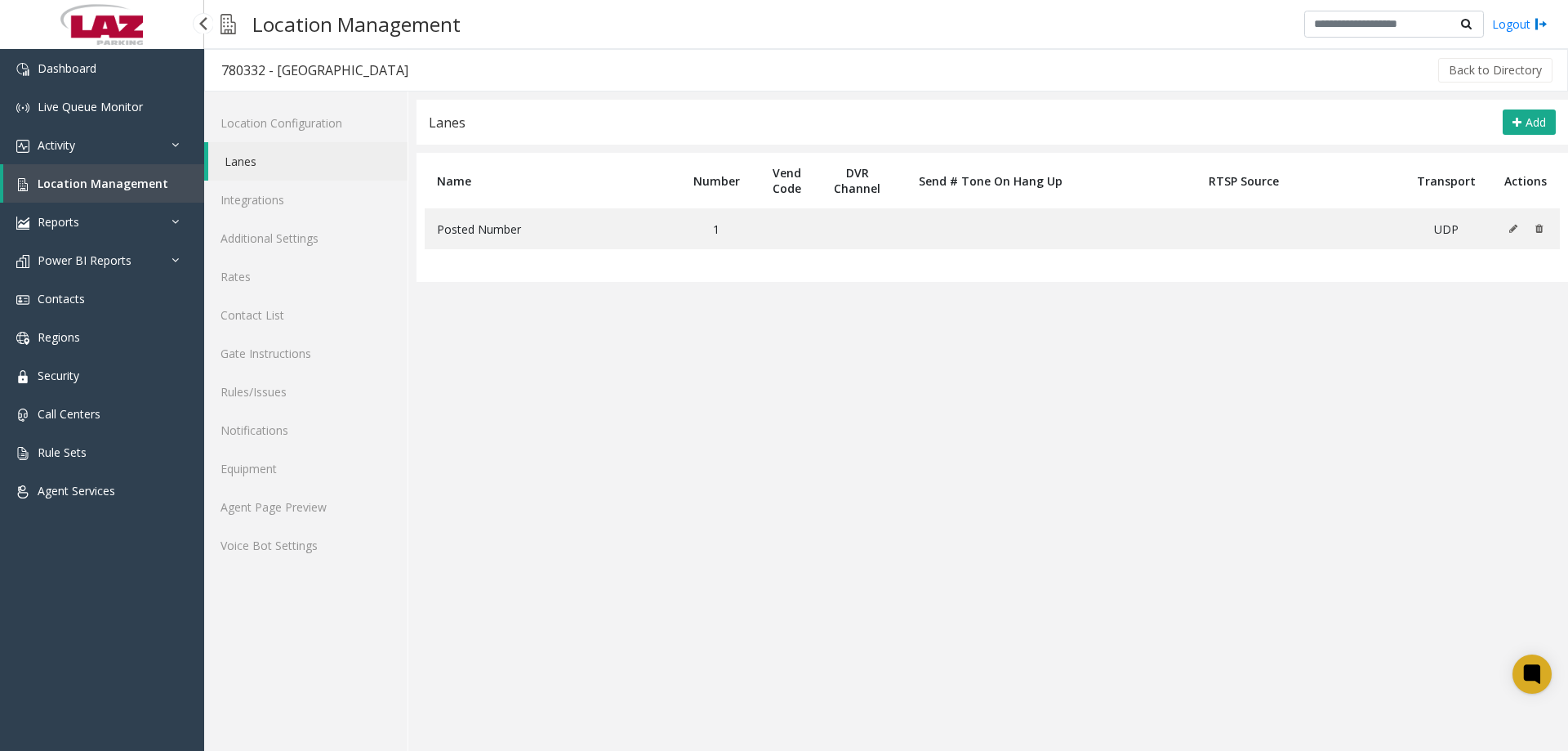
click at [52, 190] on span "Location Management" at bounding box center [103, 183] width 131 height 15
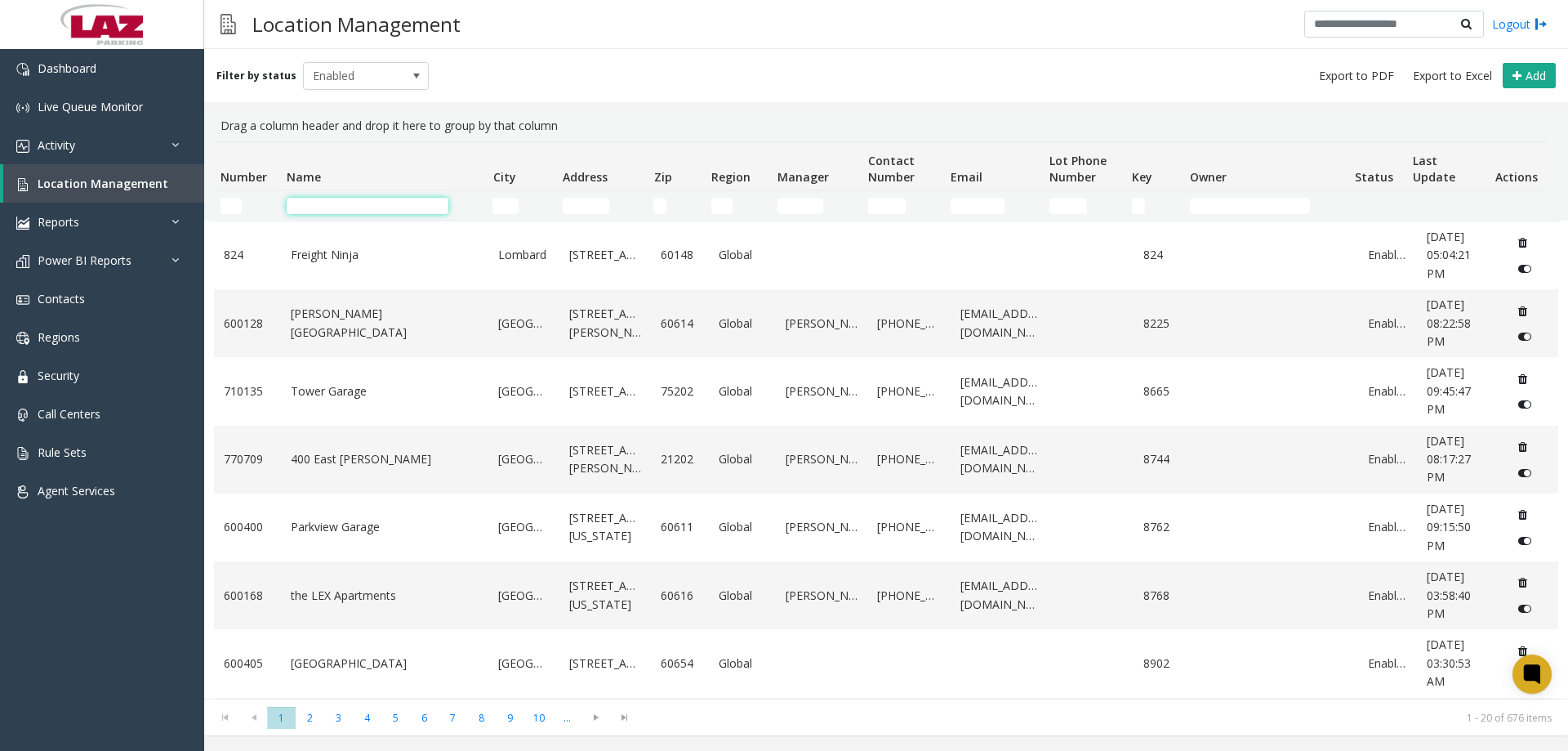
click at [330, 200] on input "Name Filter" at bounding box center [367, 205] width 162 height 16
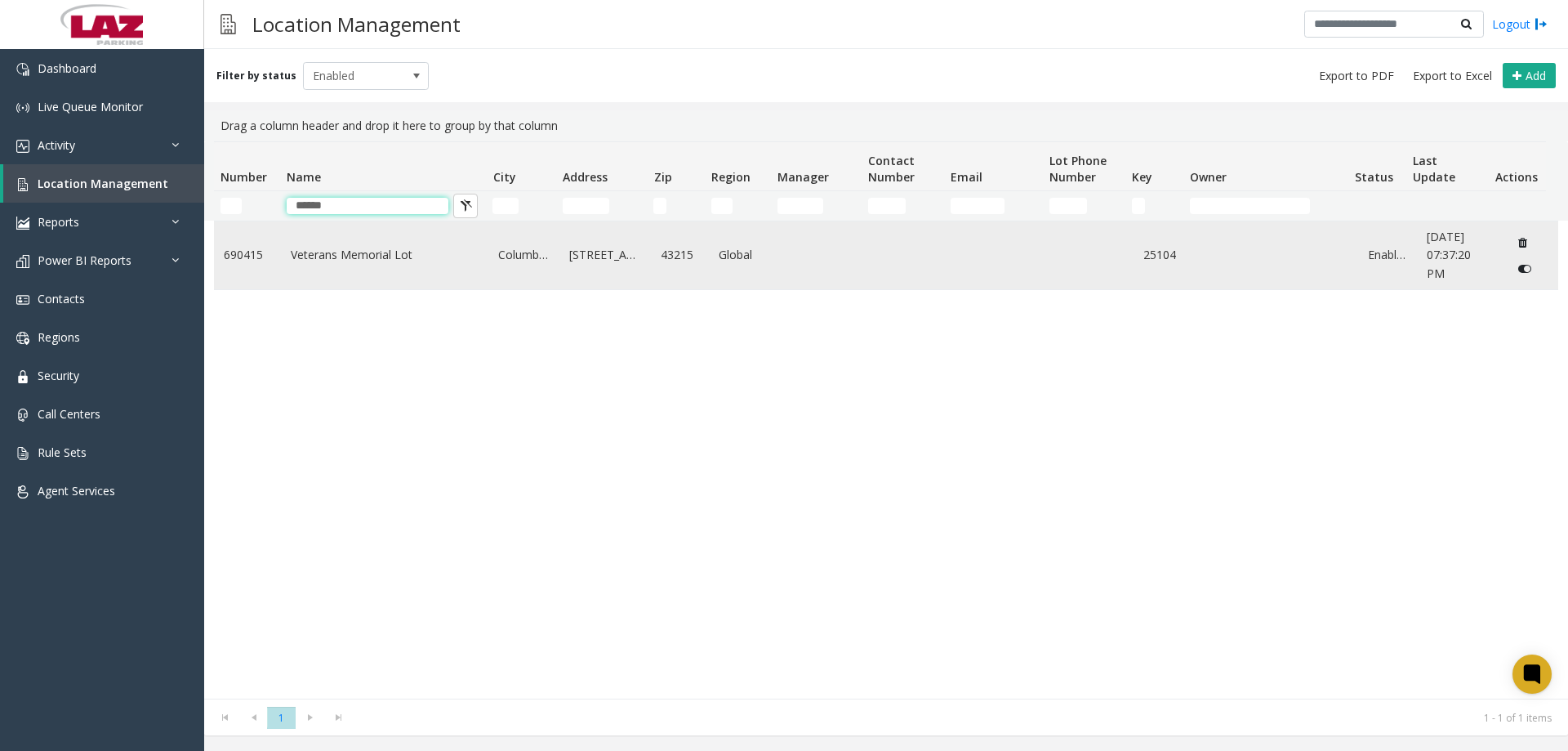
type input "******"
click at [346, 258] on link "Veterans Memorial Lot" at bounding box center [385, 254] width 188 height 18
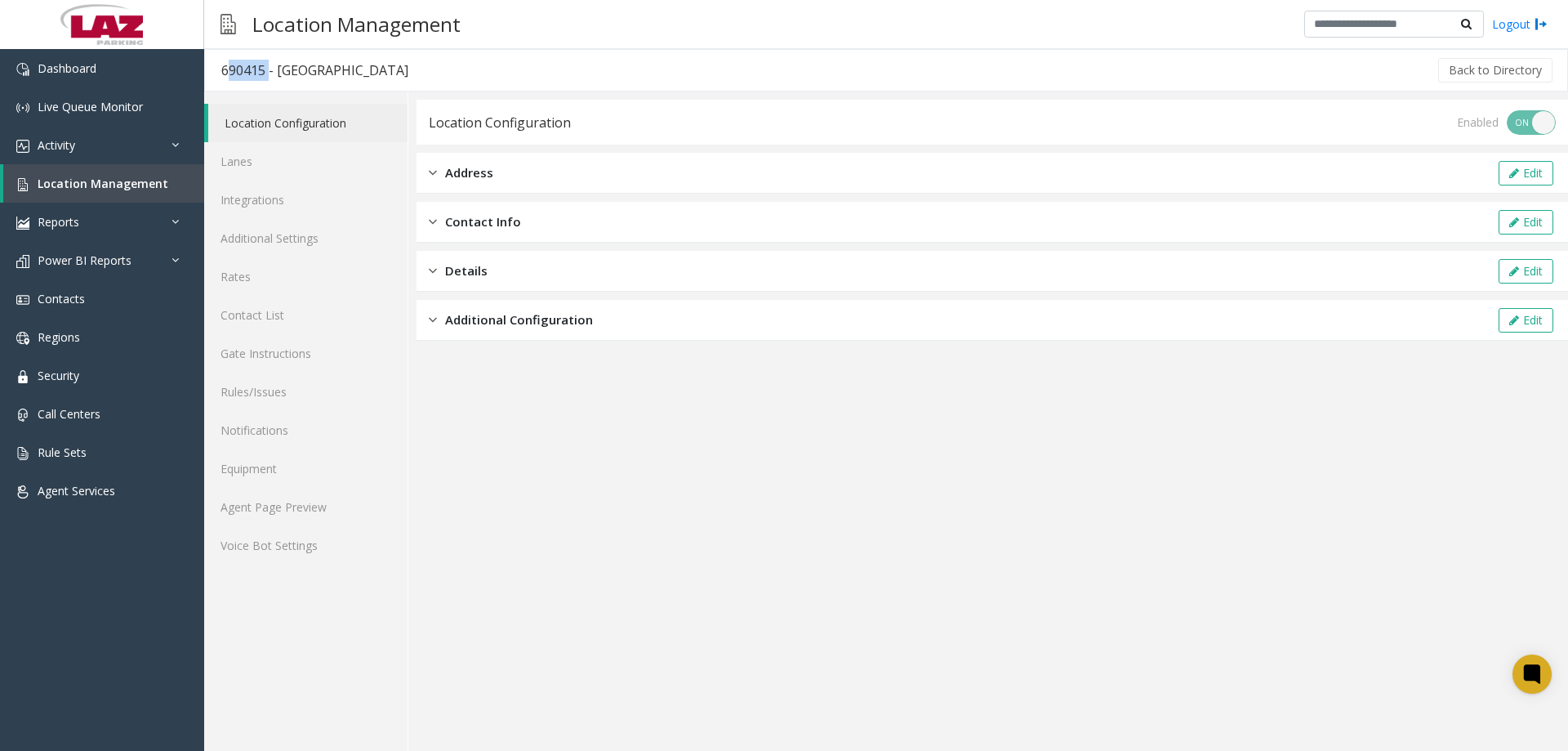
drag, startPoint x: 263, startPoint y: 73, endPoint x: 219, endPoint y: 82, distance: 44.9
click at [222, 77] on div "690415 - [GEOGRAPHIC_DATA]" at bounding box center [315, 70] width 187 height 22
copy div "690415"
click at [62, 193] on link "Location Management" at bounding box center [103, 183] width 201 height 39
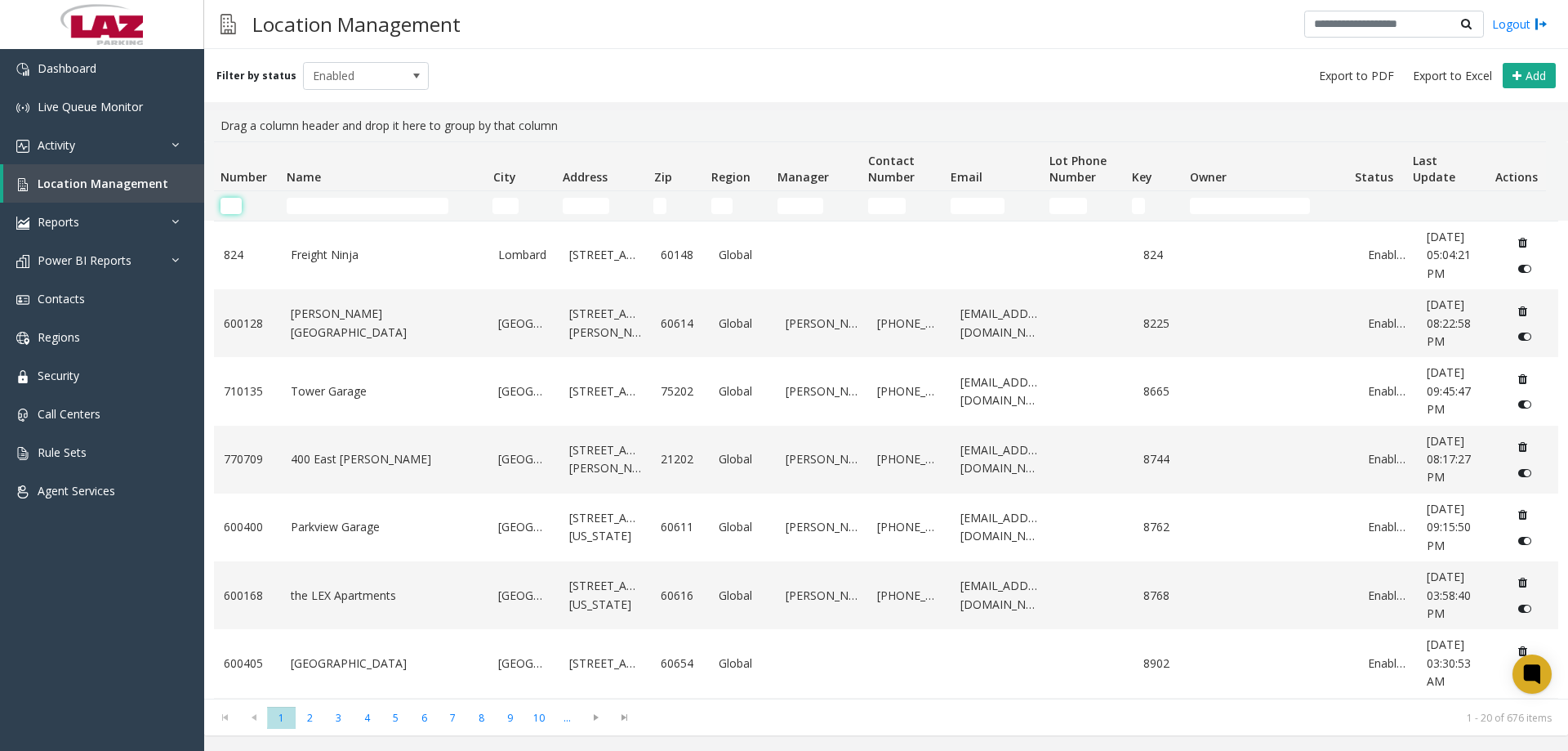
paste input "******"
click at [232, 204] on input "******" at bounding box center [231, 205] width 22 height 16
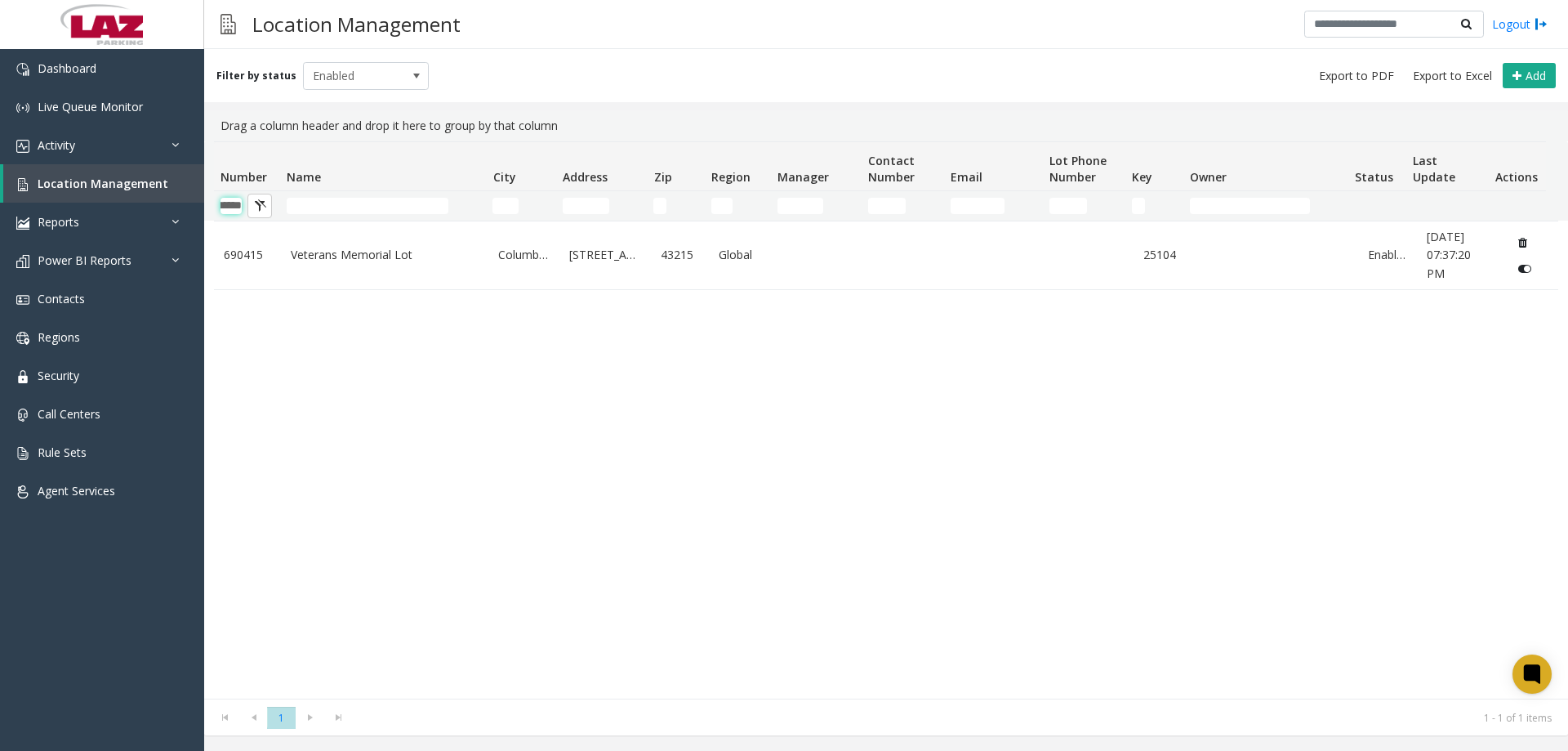
type input "******"
click at [96, 182] on span "Location Management" at bounding box center [103, 183] width 131 height 15
click at [77, 195] on link "Location Management" at bounding box center [103, 183] width 201 height 39
click at [231, 210] on input "******" at bounding box center [231, 205] width 22 height 16
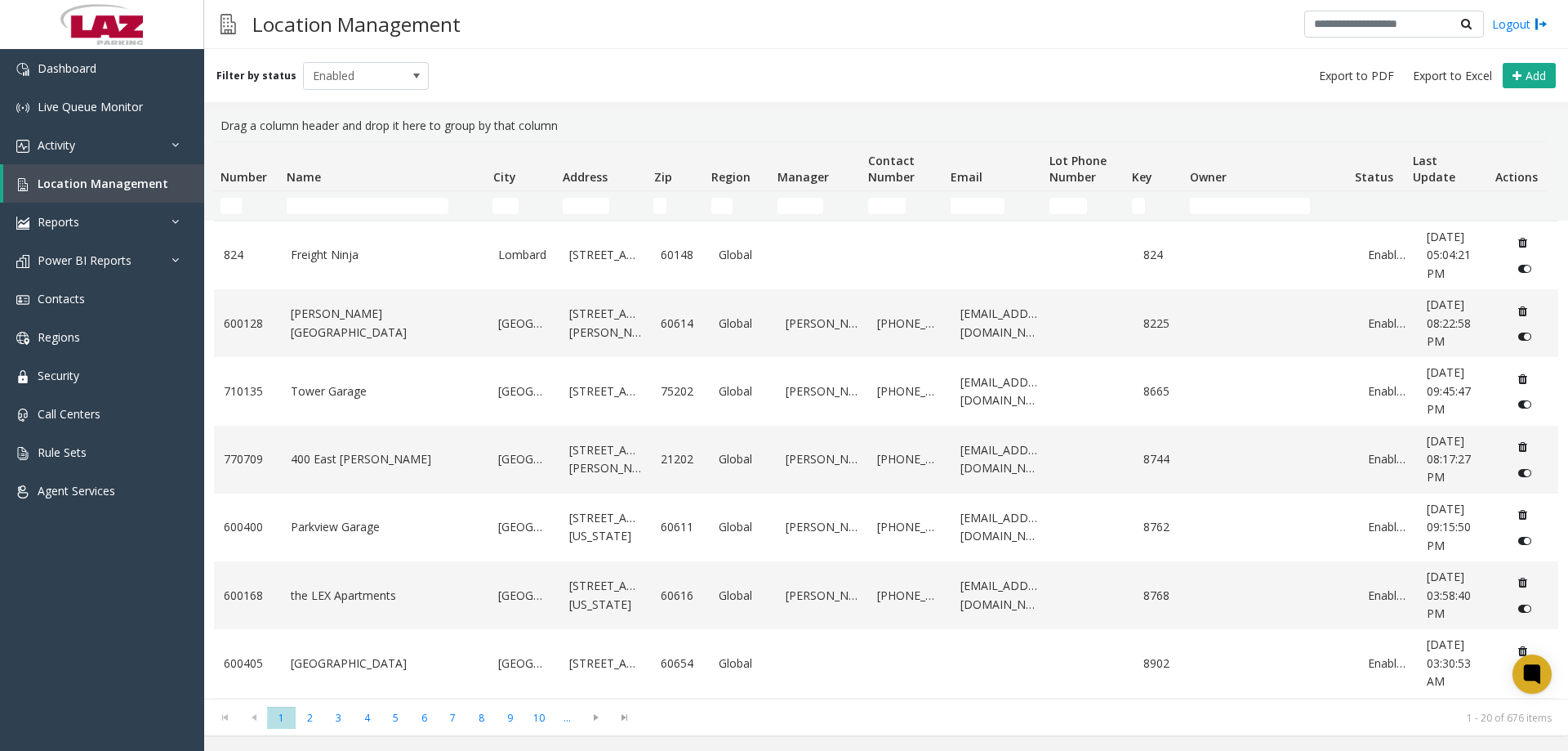
click at [340, 215] on td "Name Filter" at bounding box center [382, 205] width 206 height 29
click at [335, 204] on input "Name Filter" at bounding box center [367, 205] width 162 height 16
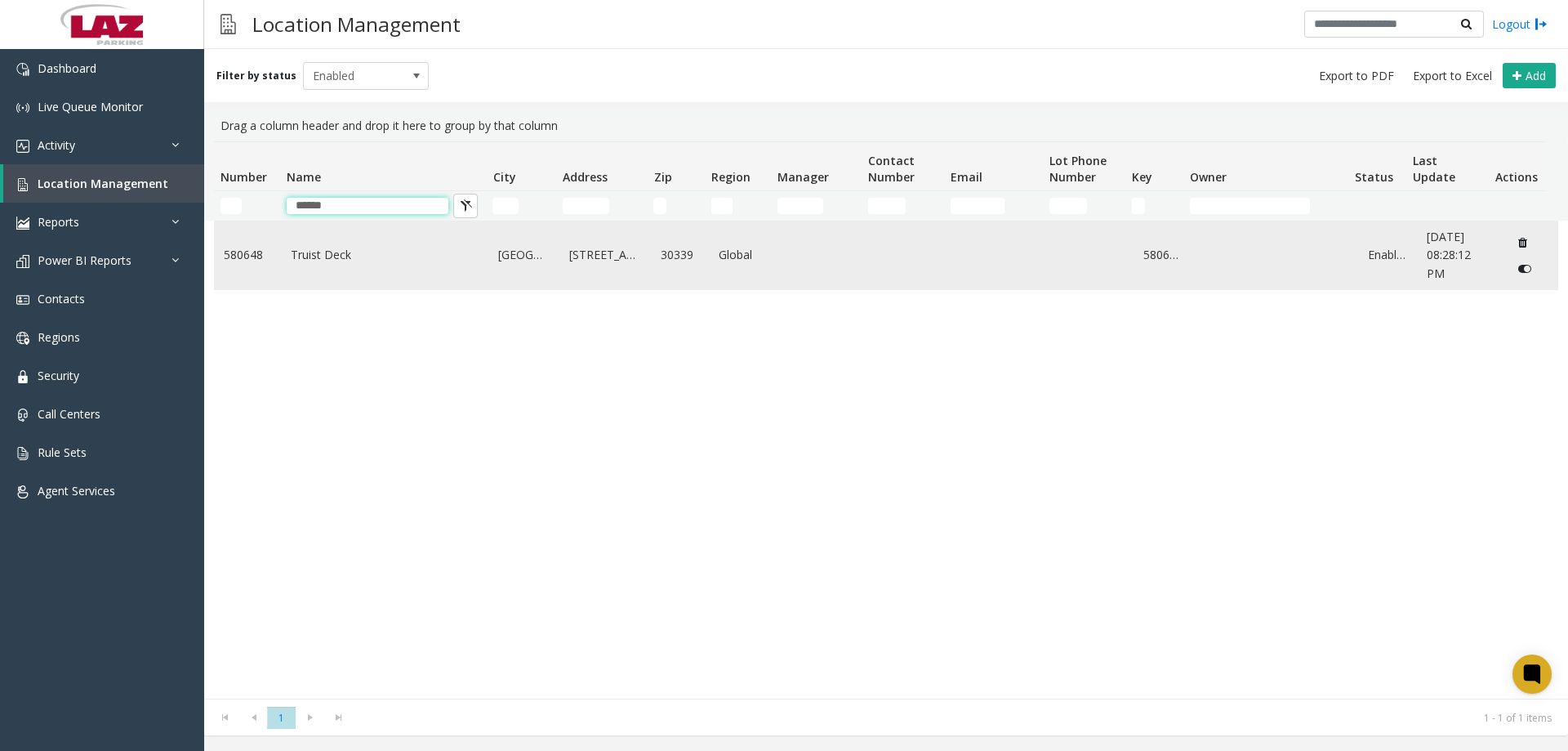
type input "******"
click at [324, 253] on link "Truist Deck" at bounding box center [385, 254] width 188 height 18
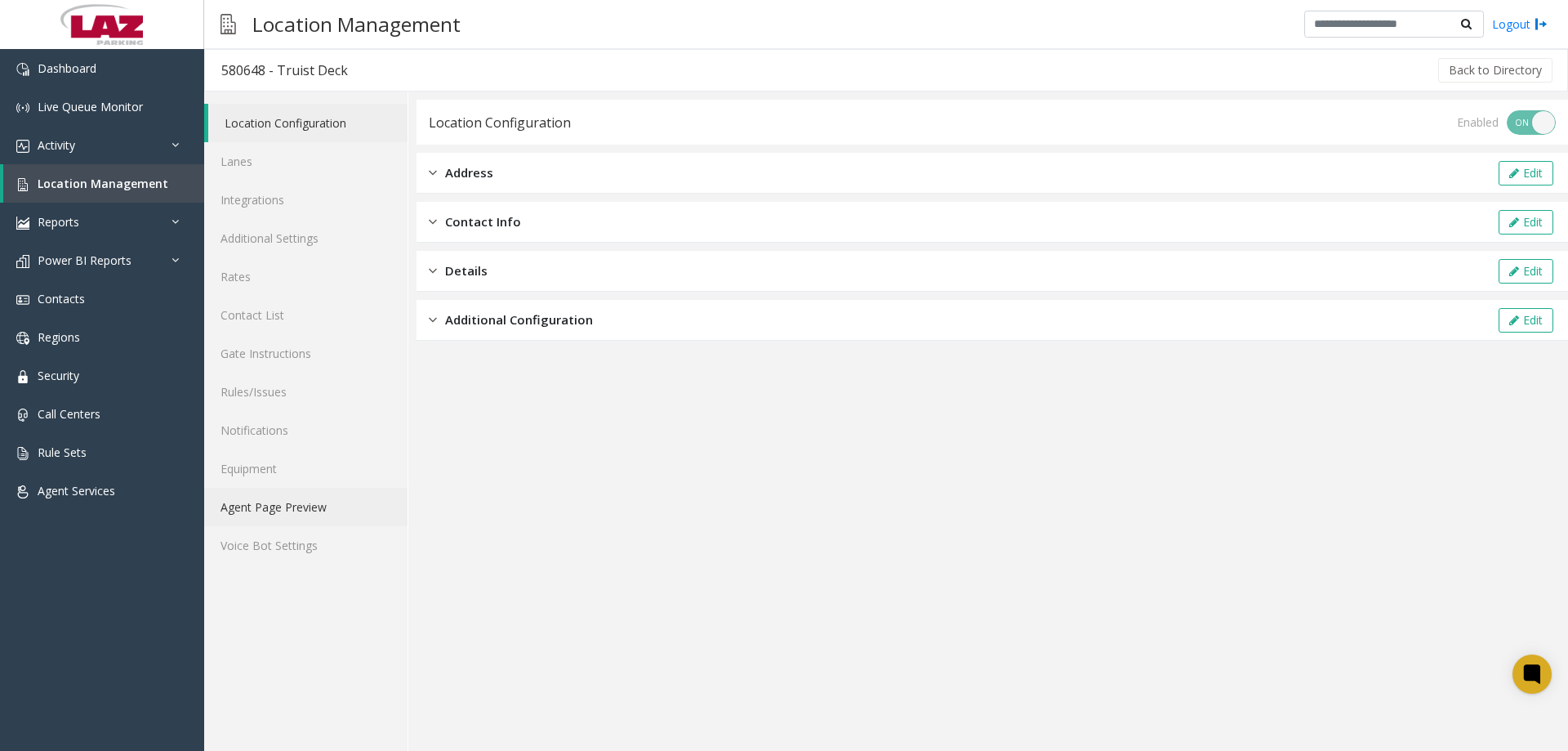
click at [313, 514] on link "Agent Page Preview" at bounding box center [306, 507] width 203 height 39
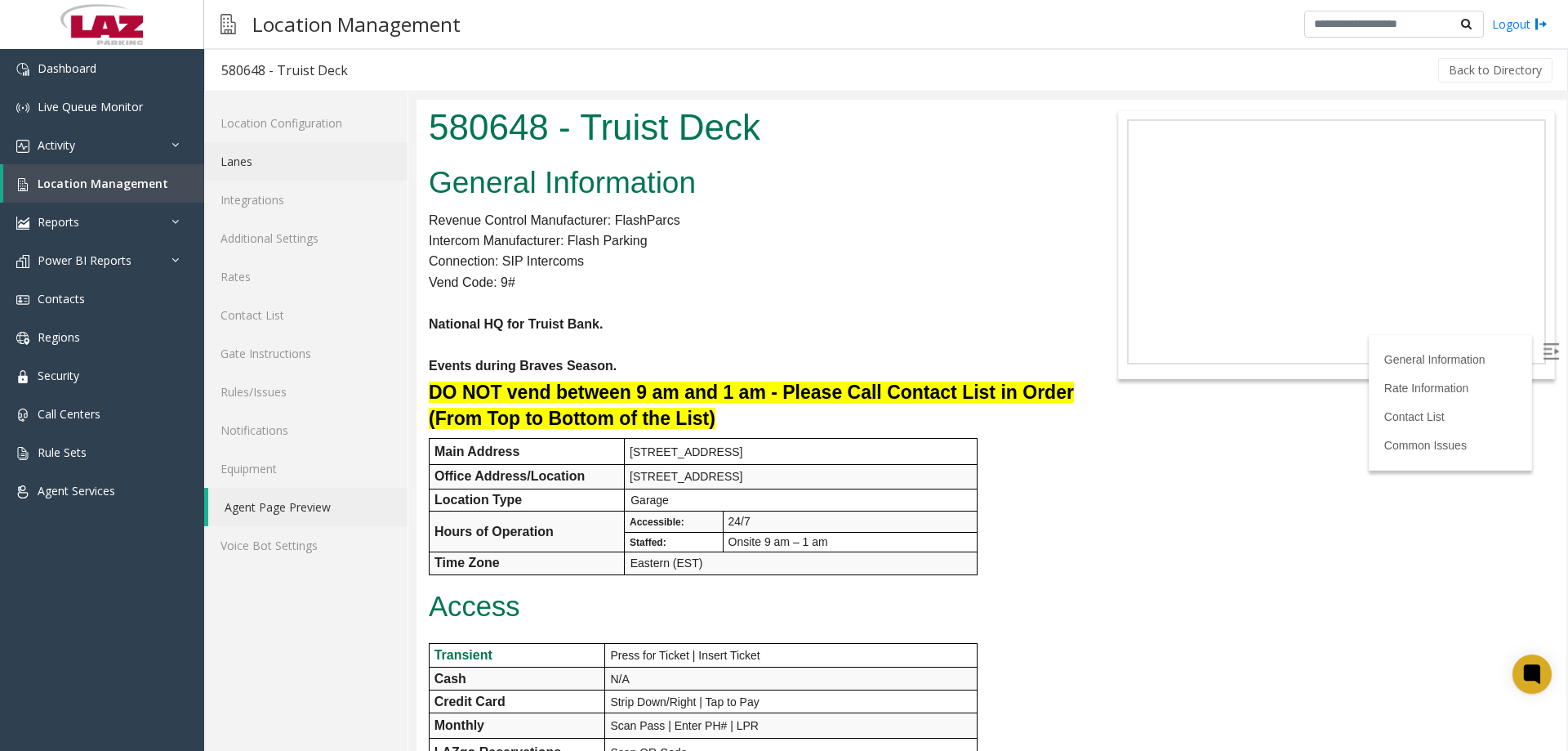
click at [254, 173] on link "Lanes" at bounding box center [306, 161] width 203 height 39
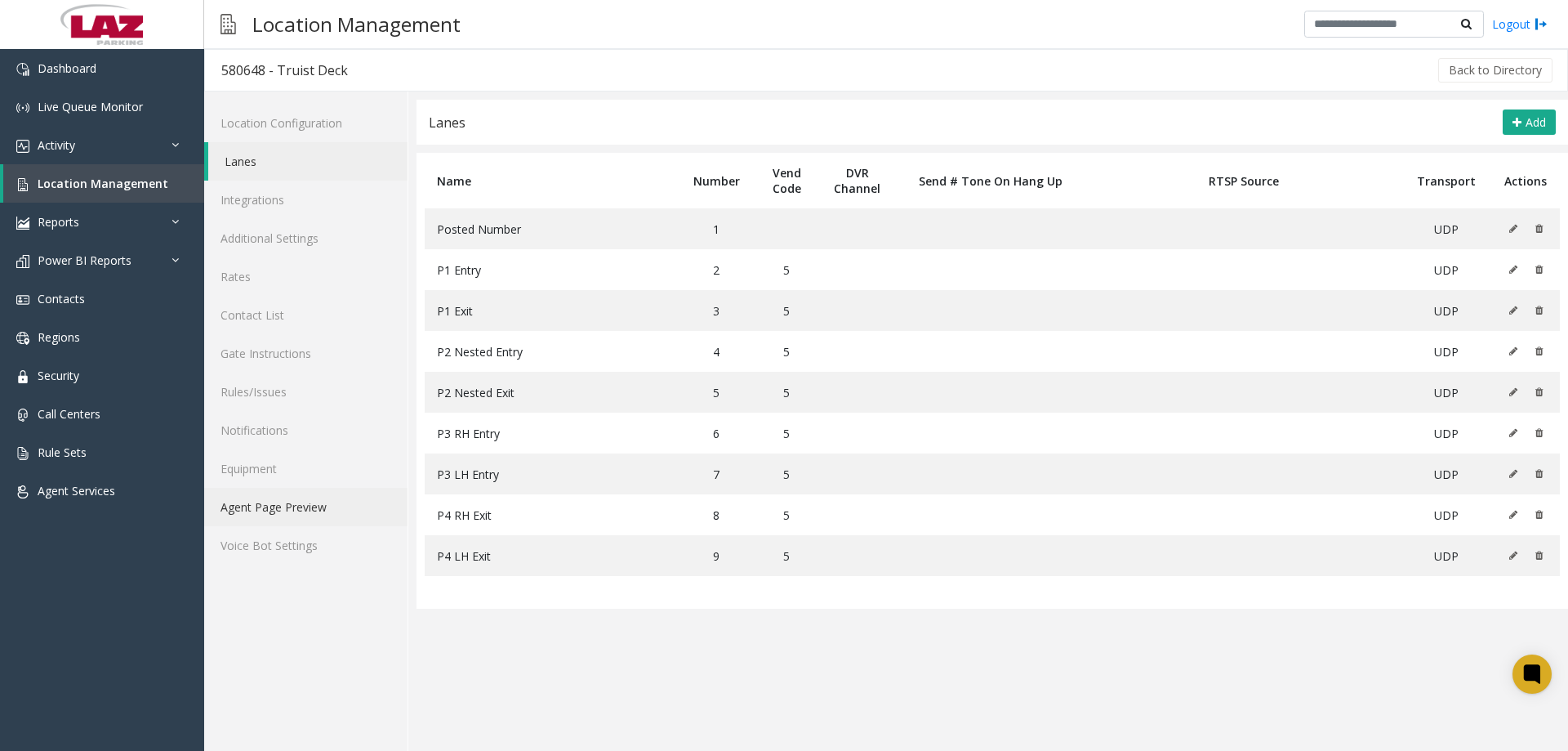
click at [259, 514] on link "Agent Page Preview" at bounding box center [306, 507] width 203 height 39
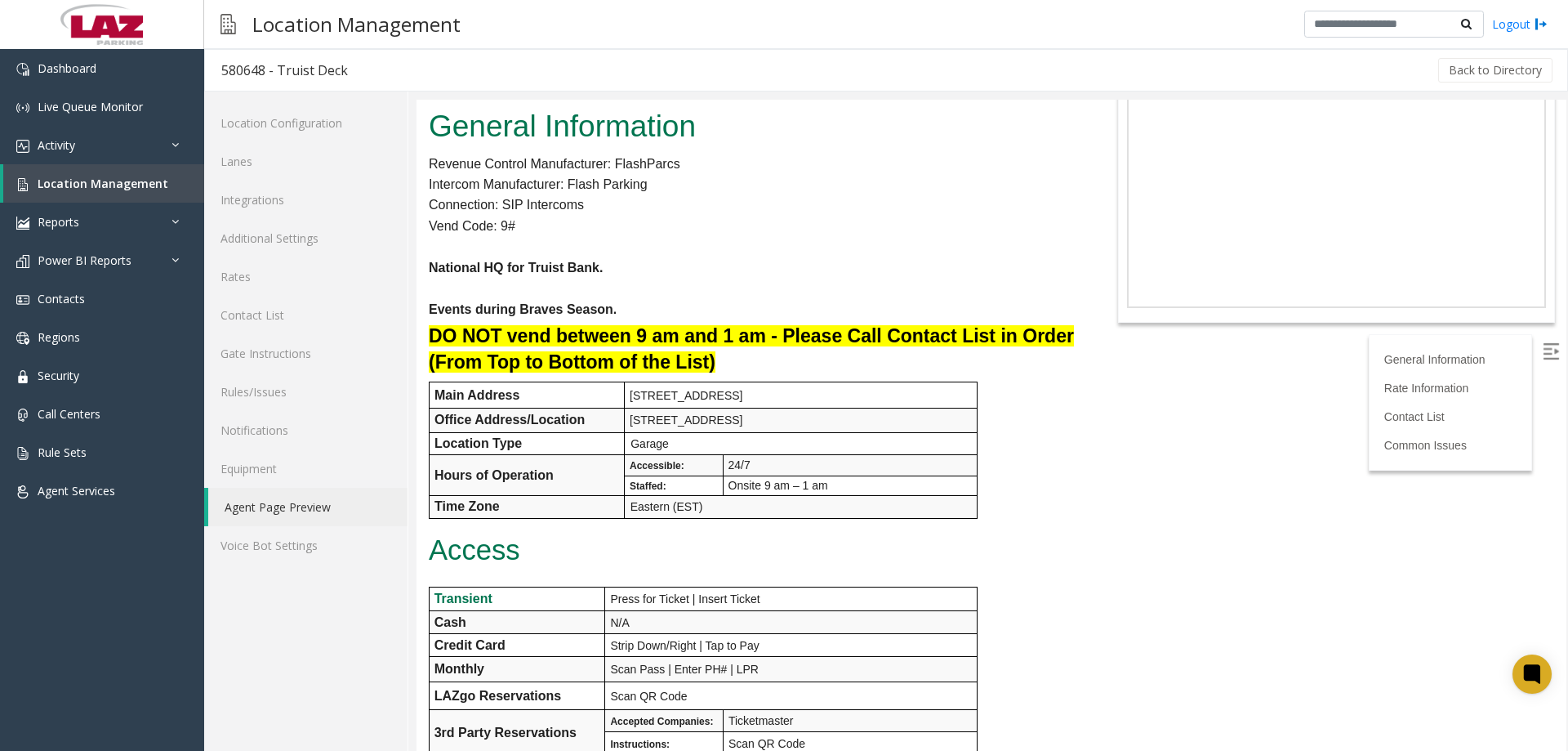
scroll to position [82, 0]
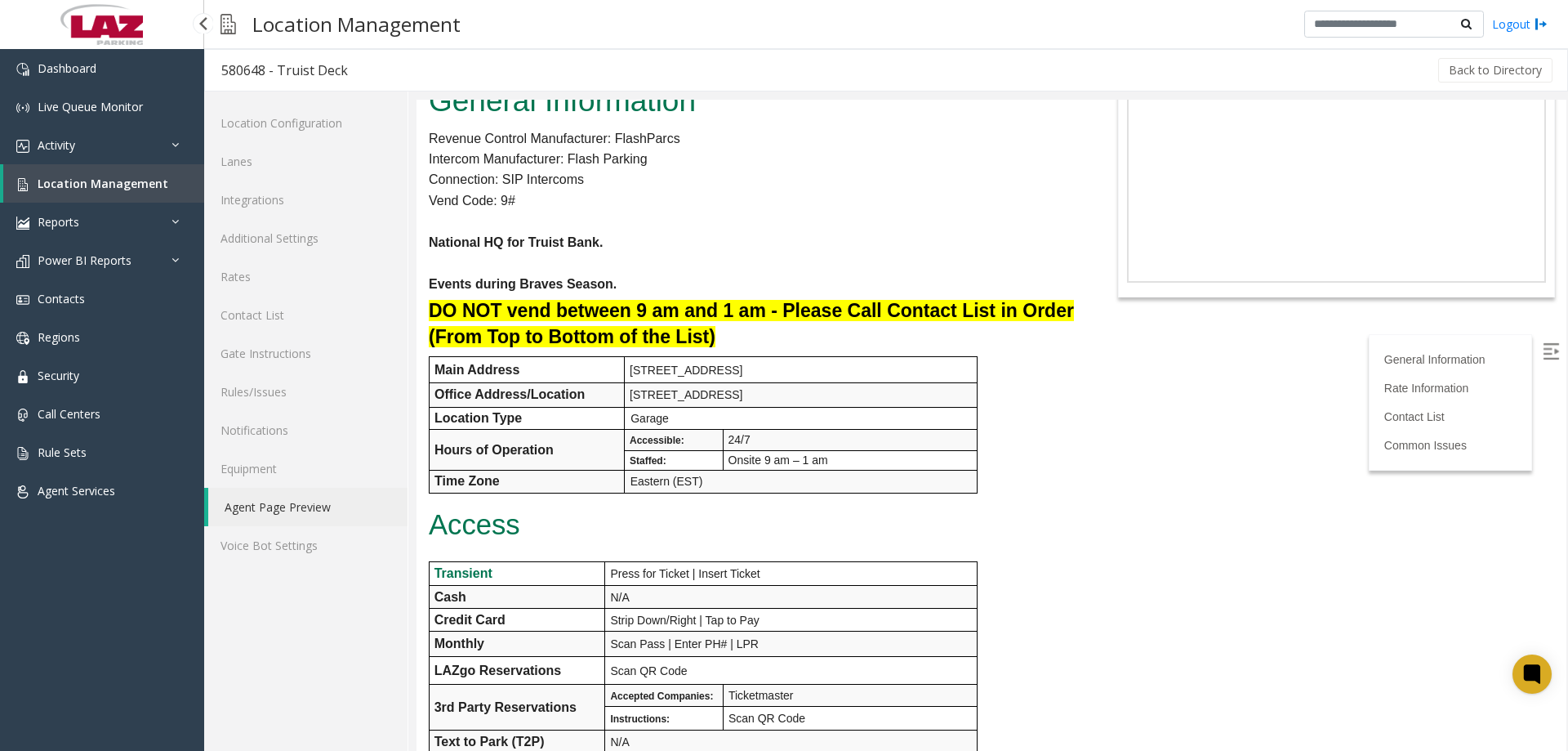
click at [89, 186] on span "Location Management" at bounding box center [103, 183] width 131 height 15
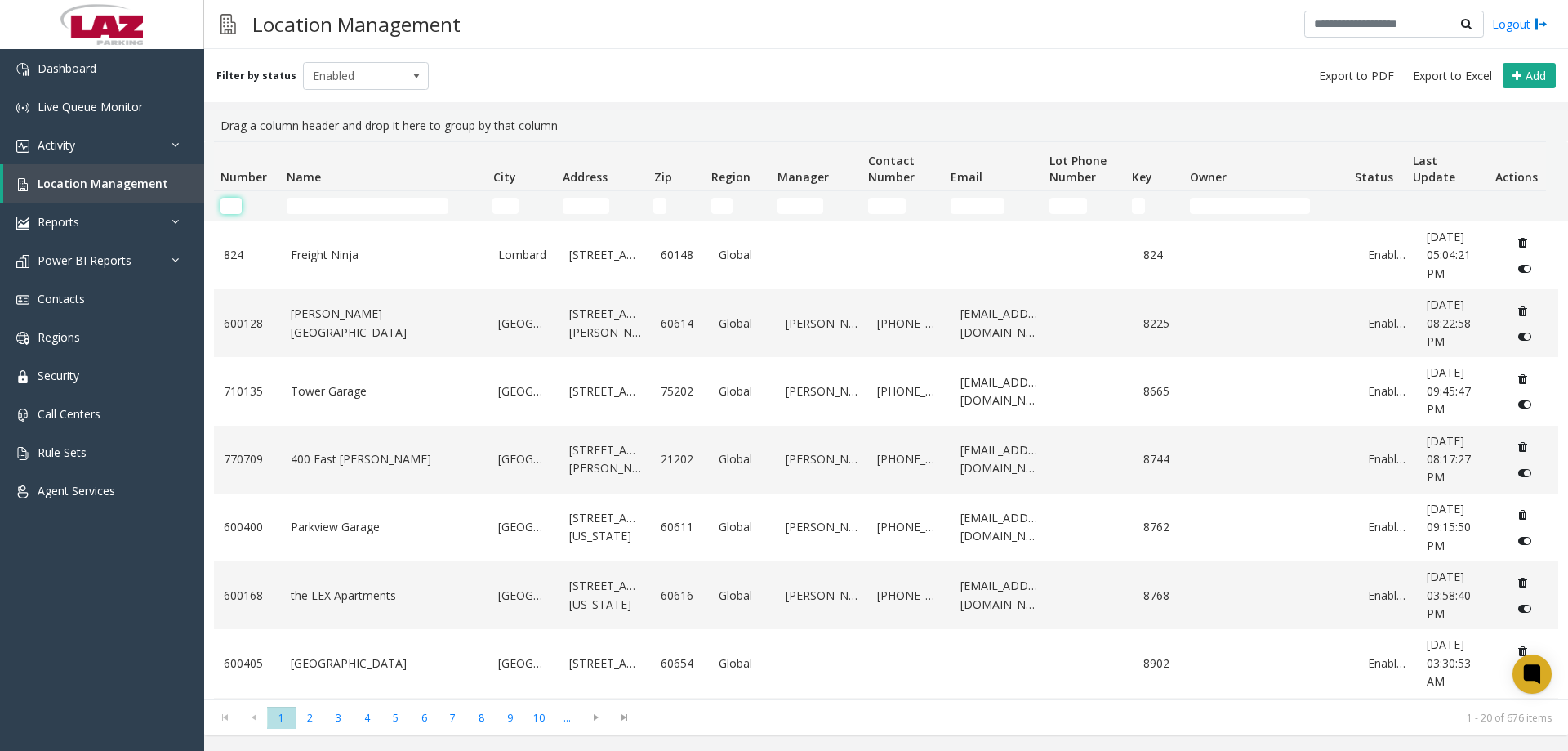
click at [234, 212] on input "Number Filter" at bounding box center [231, 205] width 22 height 16
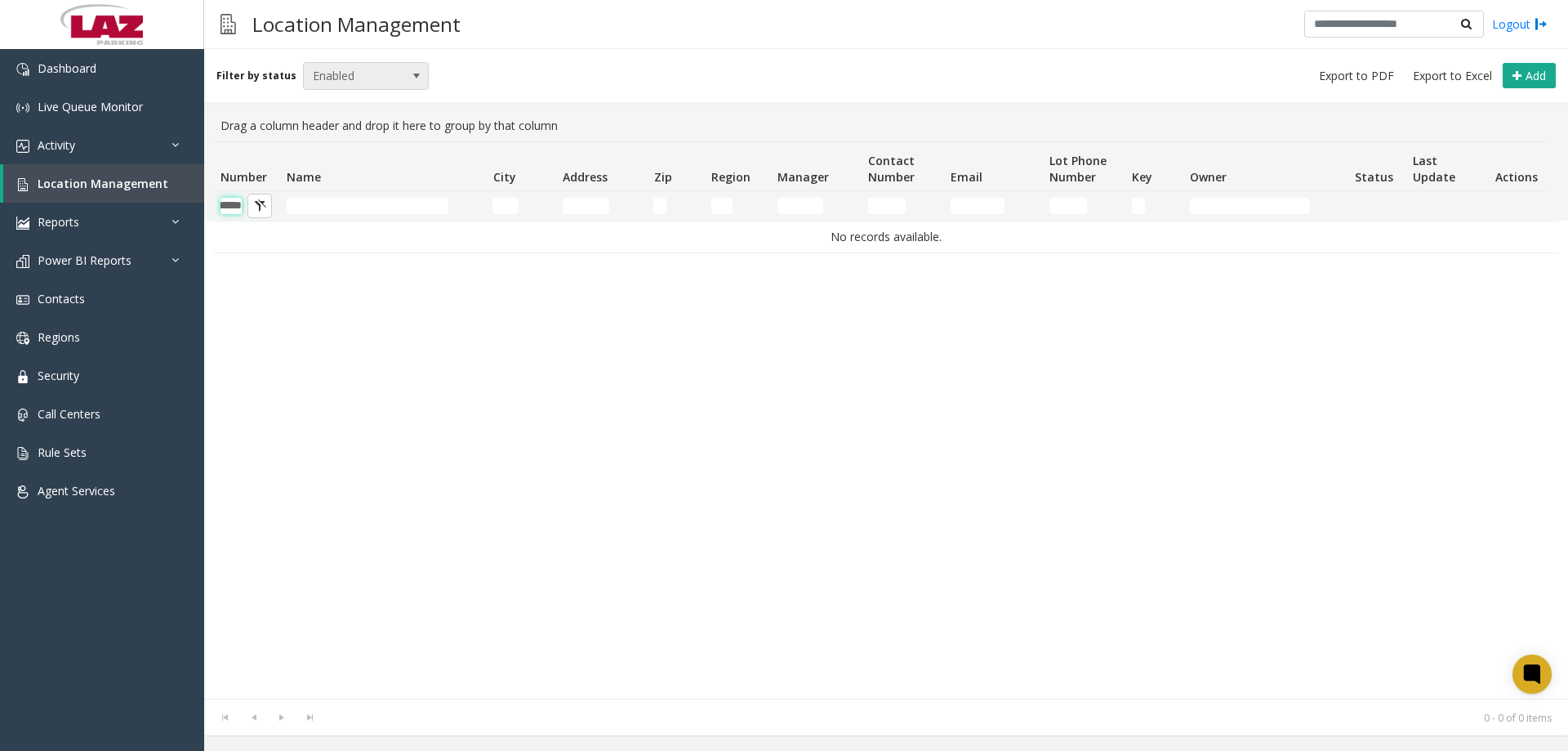
type input "******"
click at [325, 78] on span "Enabled" at bounding box center [354, 76] width 100 height 26
click at [355, 144] on li "Disabled" at bounding box center [359, 147] width 121 height 22
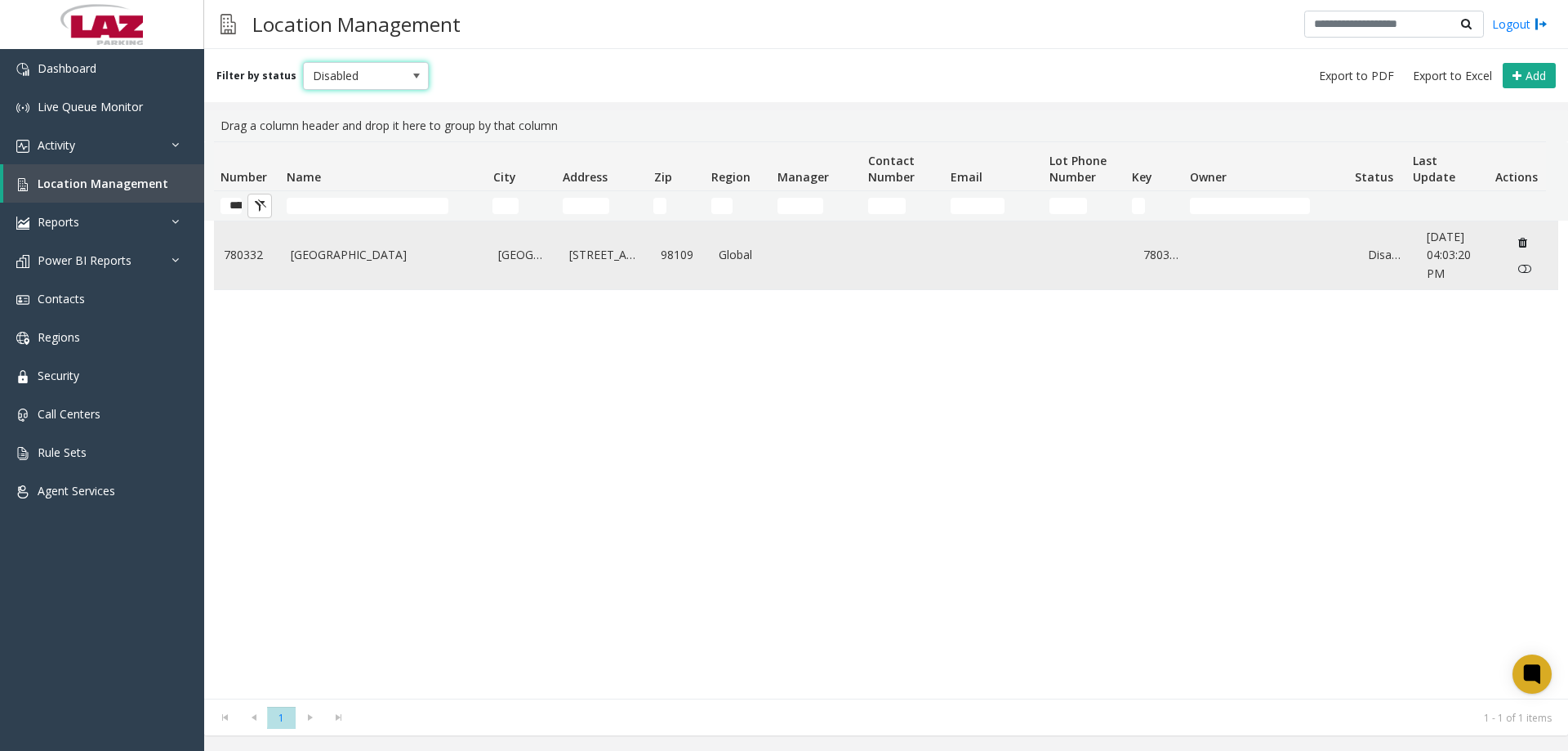
click at [257, 261] on link "780332" at bounding box center [248, 254] width 47 height 18
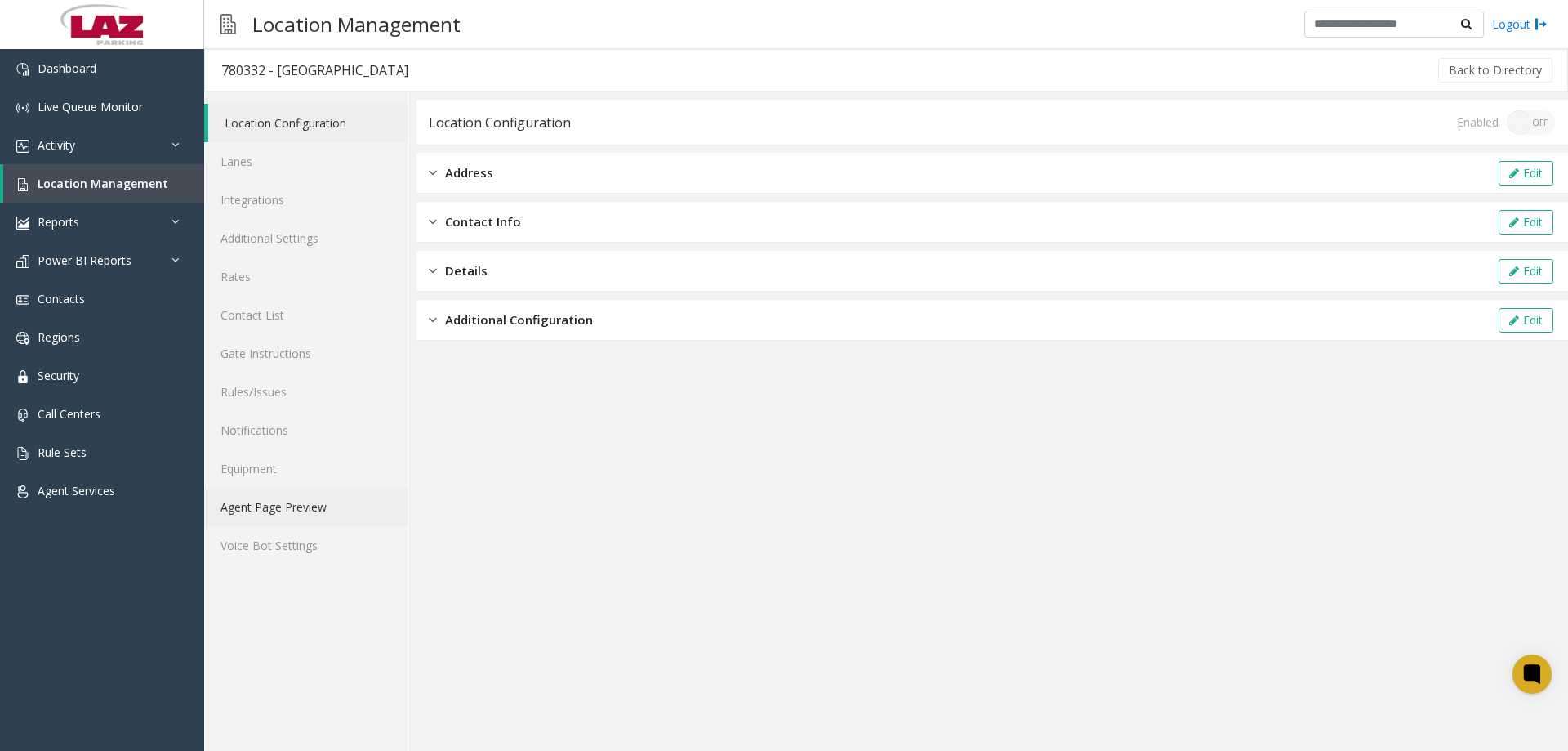
click at [263, 507] on link "Agent Page Preview" at bounding box center [306, 507] width 203 height 39
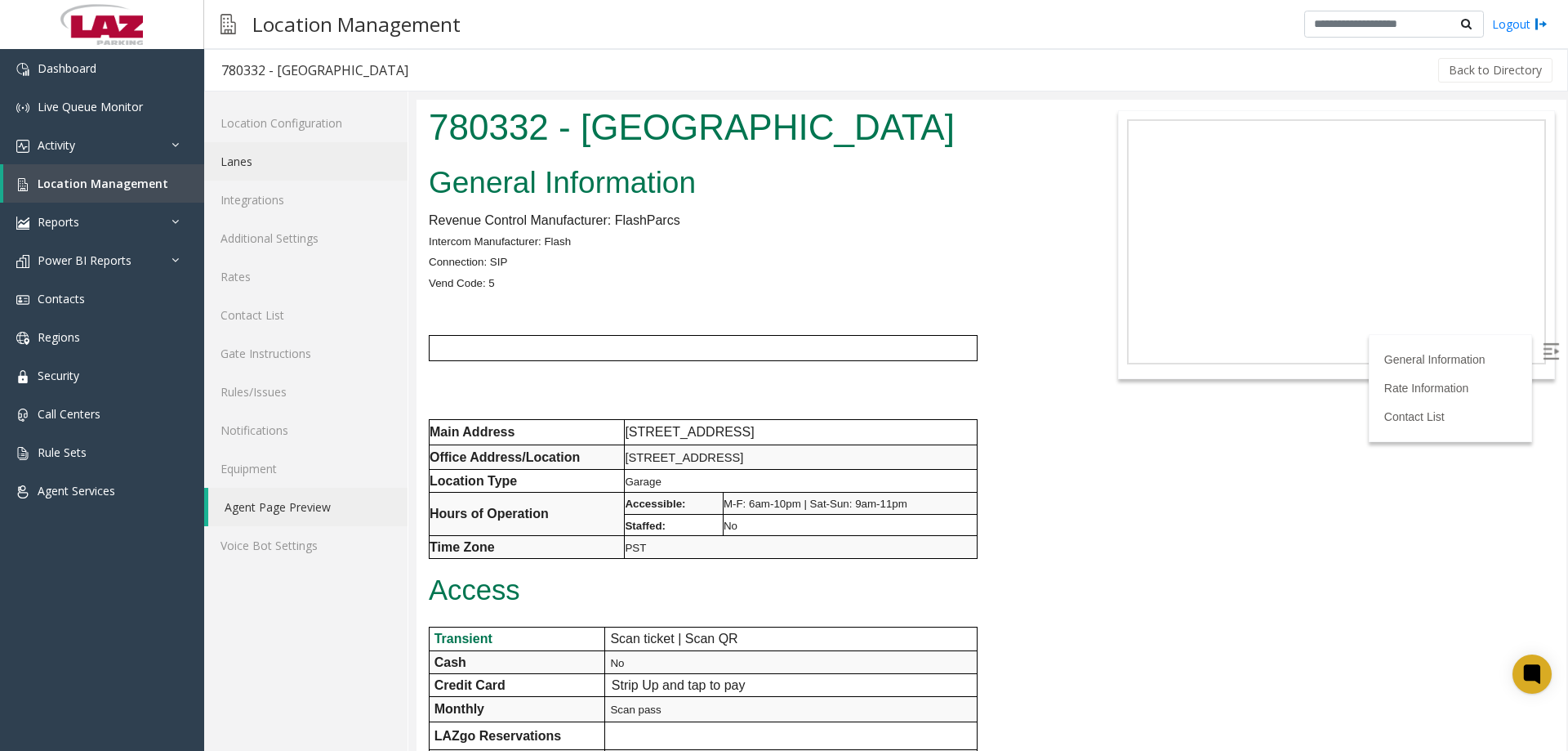
click at [304, 170] on link "Lanes" at bounding box center [306, 161] width 203 height 39
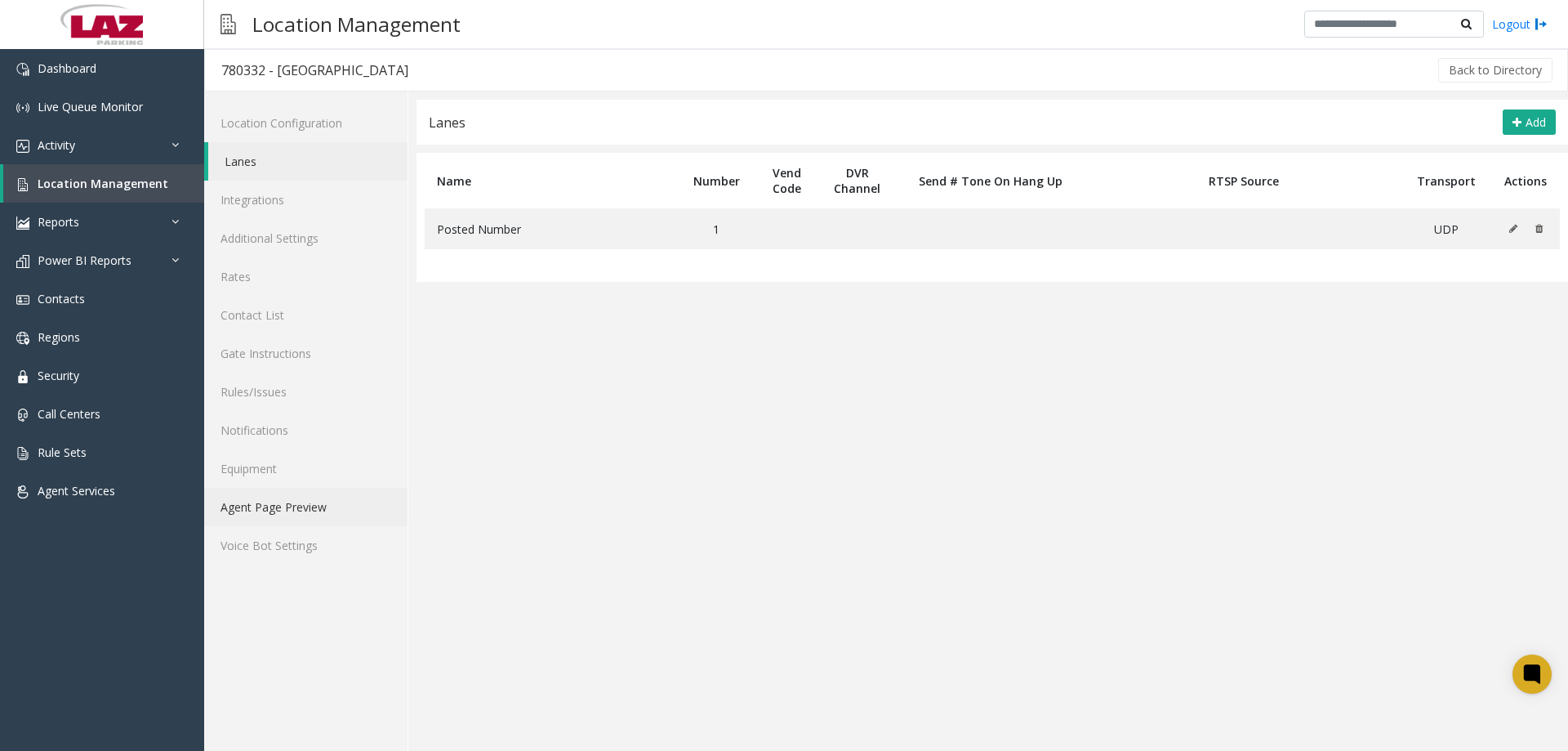
click at [328, 502] on link "Agent Page Preview" at bounding box center [306, 507] width 203 height 39
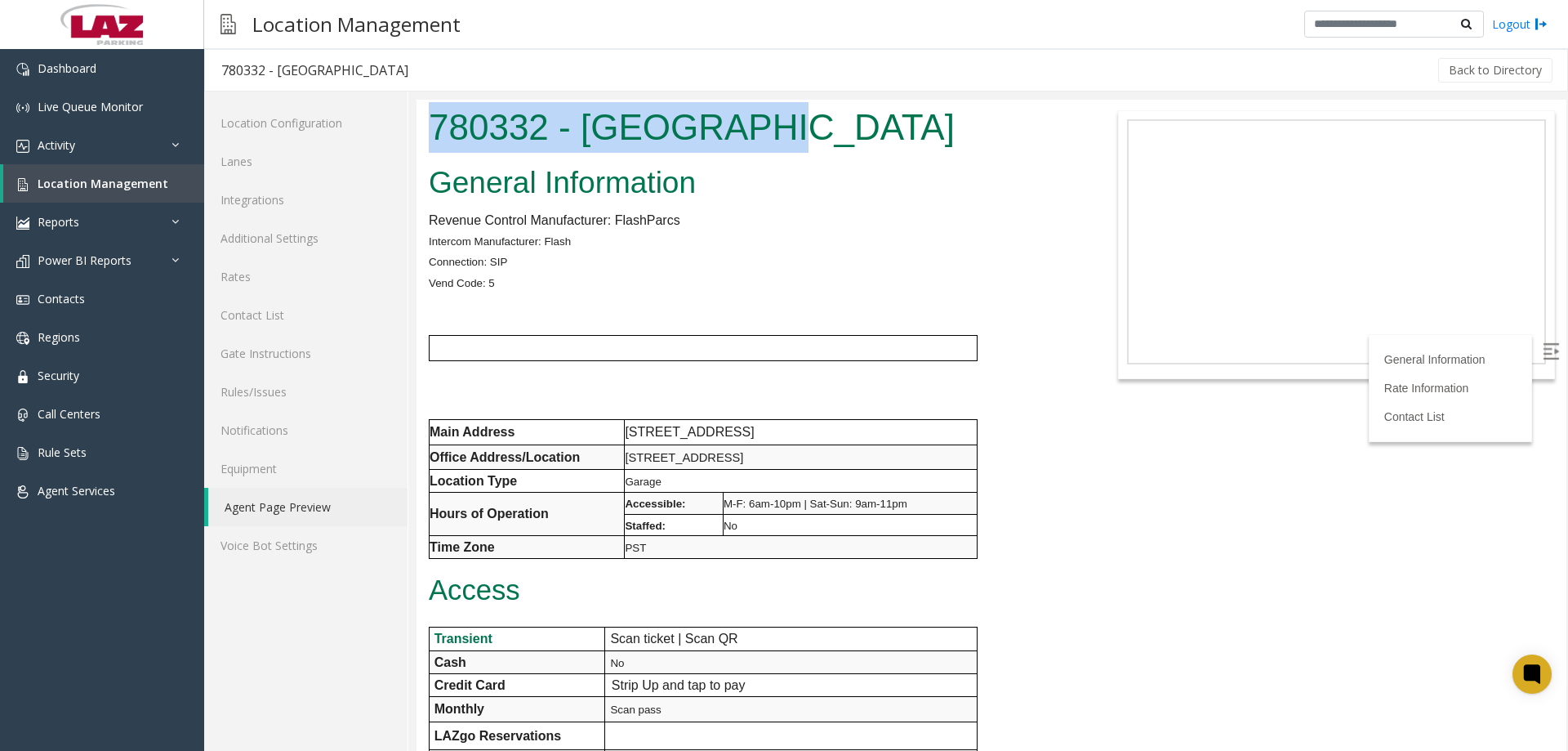
drag, startPoint x: 813, startPoint y: 132, endPoint x: 428, endPoint y: 104, distance: 386.0
click at [428, 104] on h1 "780332 - [GEOGRAPHIC_DATA]" at bounding box center [752, 127] width 646 height 51
copy h1 "780332 - [GEOGRAPHIC_DATA]"
drag, startPoint x: 858, startPoint y: 434, endPoint x: 763, endPoint y: 428, distance: 95.2
click at [763, 428] on p "[STREET_ADDRESS]" at bounding box center [800, 433] width 352 height 22
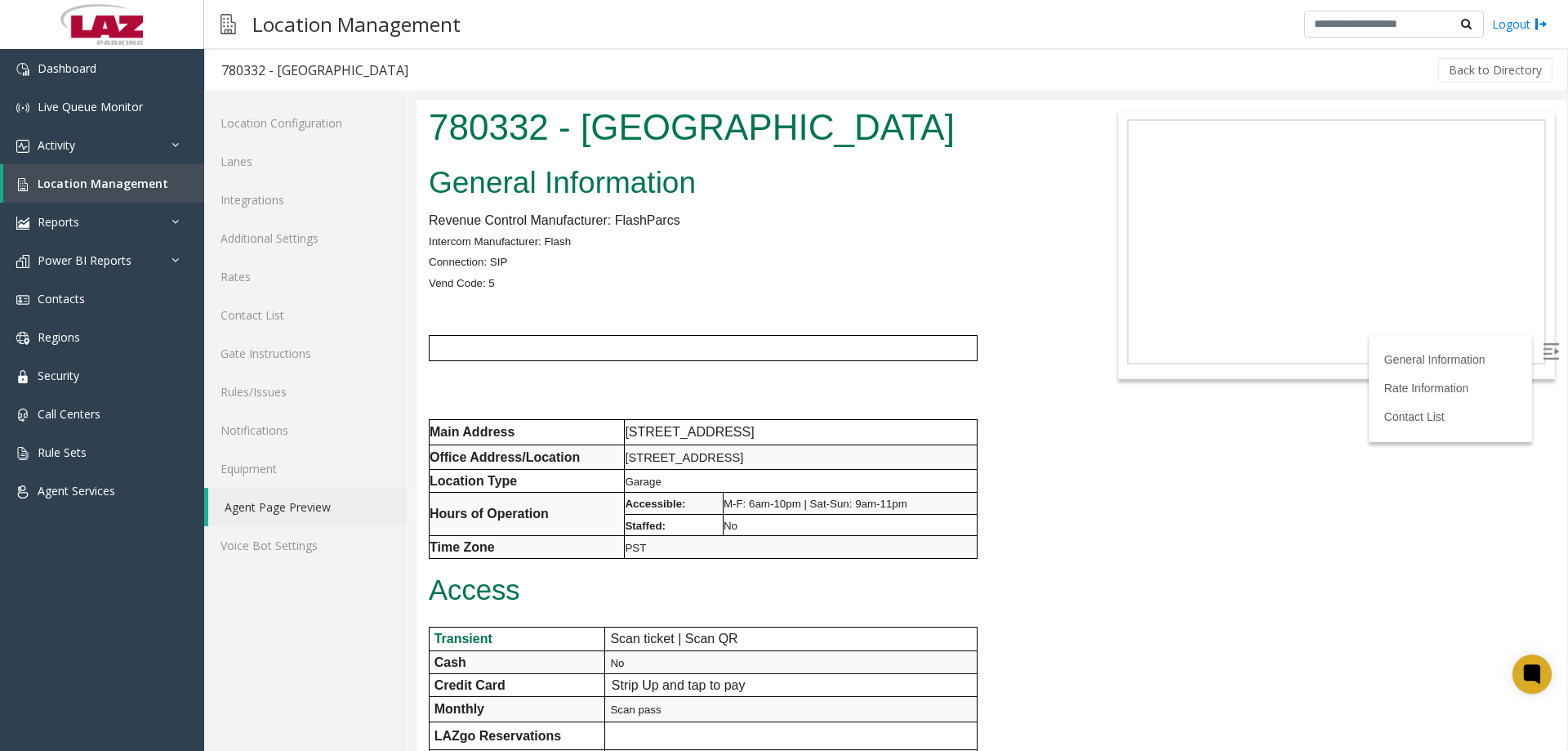
drag, startPoint x: 889, startPoint y: 535, endPoint x: 724, endPoint y: 540, distance: 165.1
click at [888, 536] on td "PST" at bounding box center [800, 547] width 353 height 23
drag, startPoint x: 430, startPoint y: 428, endPoint x: 777, endPoint y: 545, distance: 366.2
click at [777, 545] on tbody "Main Address [STREET_ADDRESS] Office Address/Location [STREET_ADDRESS] Location…" at bounding box center [703, 489] width 548 height 139
copy tbody "Main Address [STREET_ADDRESS] Office Address/Location [STREET_ADDRESS] Location…"
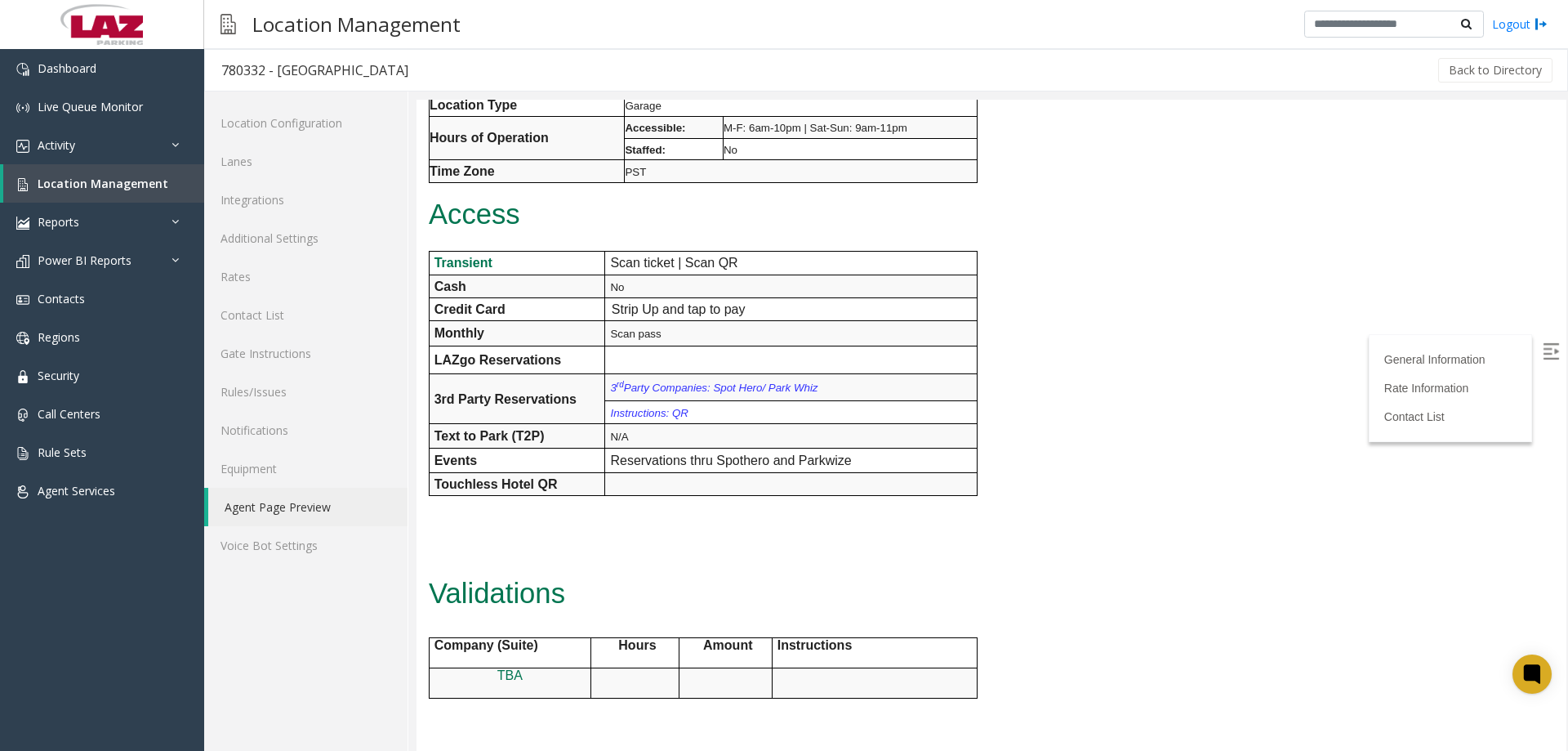
scroll to position [409, 0]
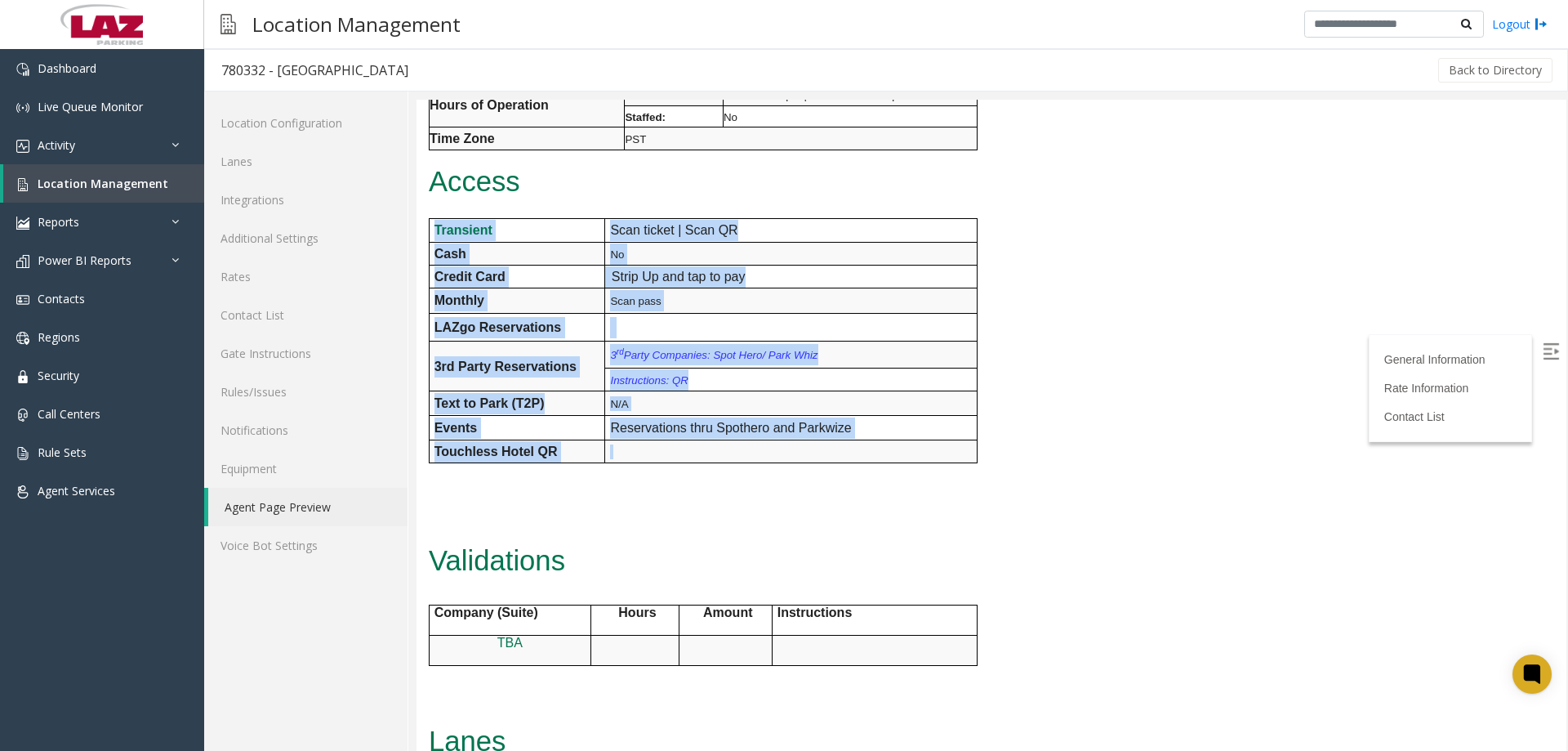
drag, startPoint x: 921, startPoint y: 453, endPoint x: 427, endPoint y: 228, distance: 542.8
click at [427, 228] on div "General Information Revenue Control Manufacturer: FlashParcs Intercom Manufactu…" at bounding box center [752, 371] width 671 height 1242
copy div "Transient Scan ticket | Scan QR Cash No Credit Card Strip Up and tap to pay Mon…"
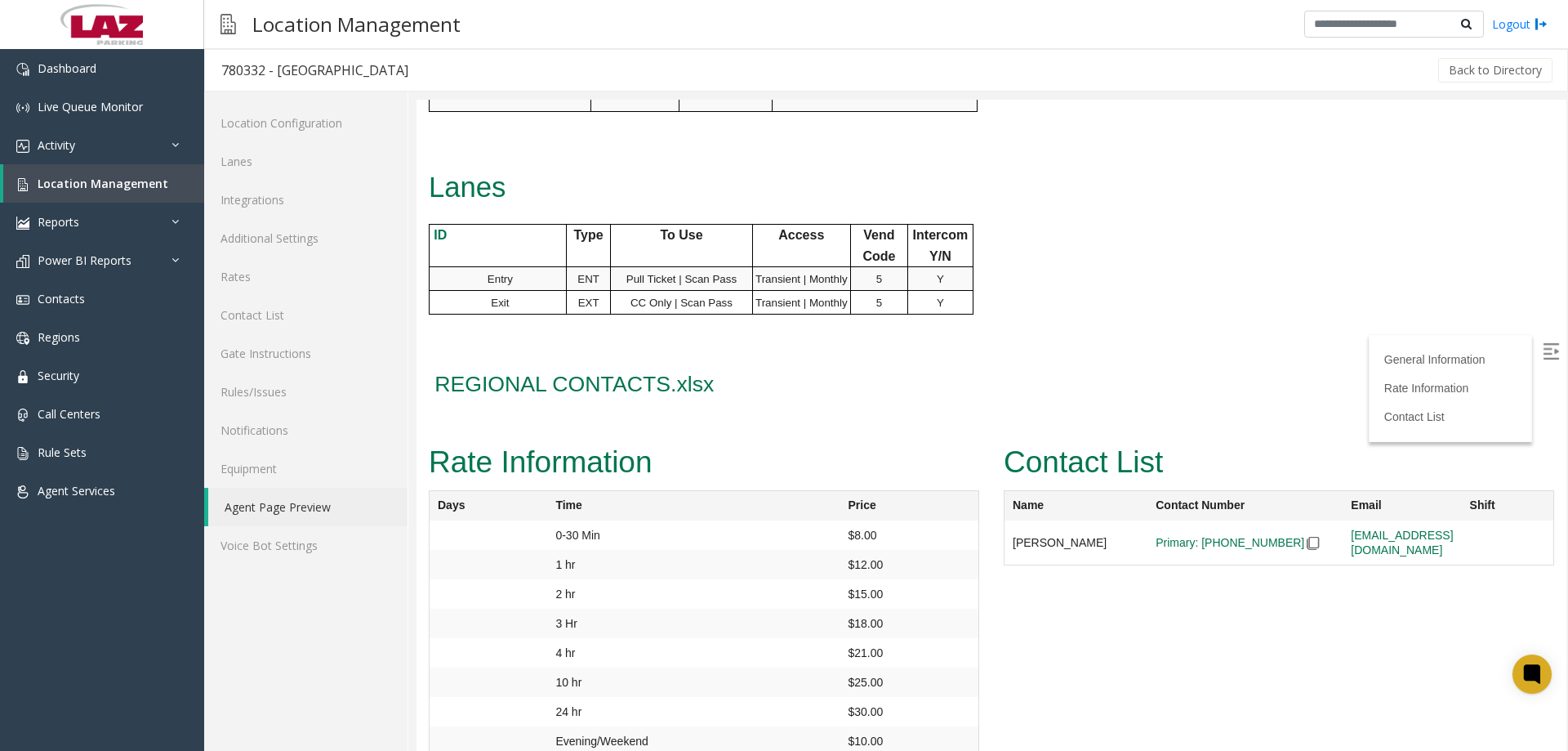
scroll to position [985, 0]
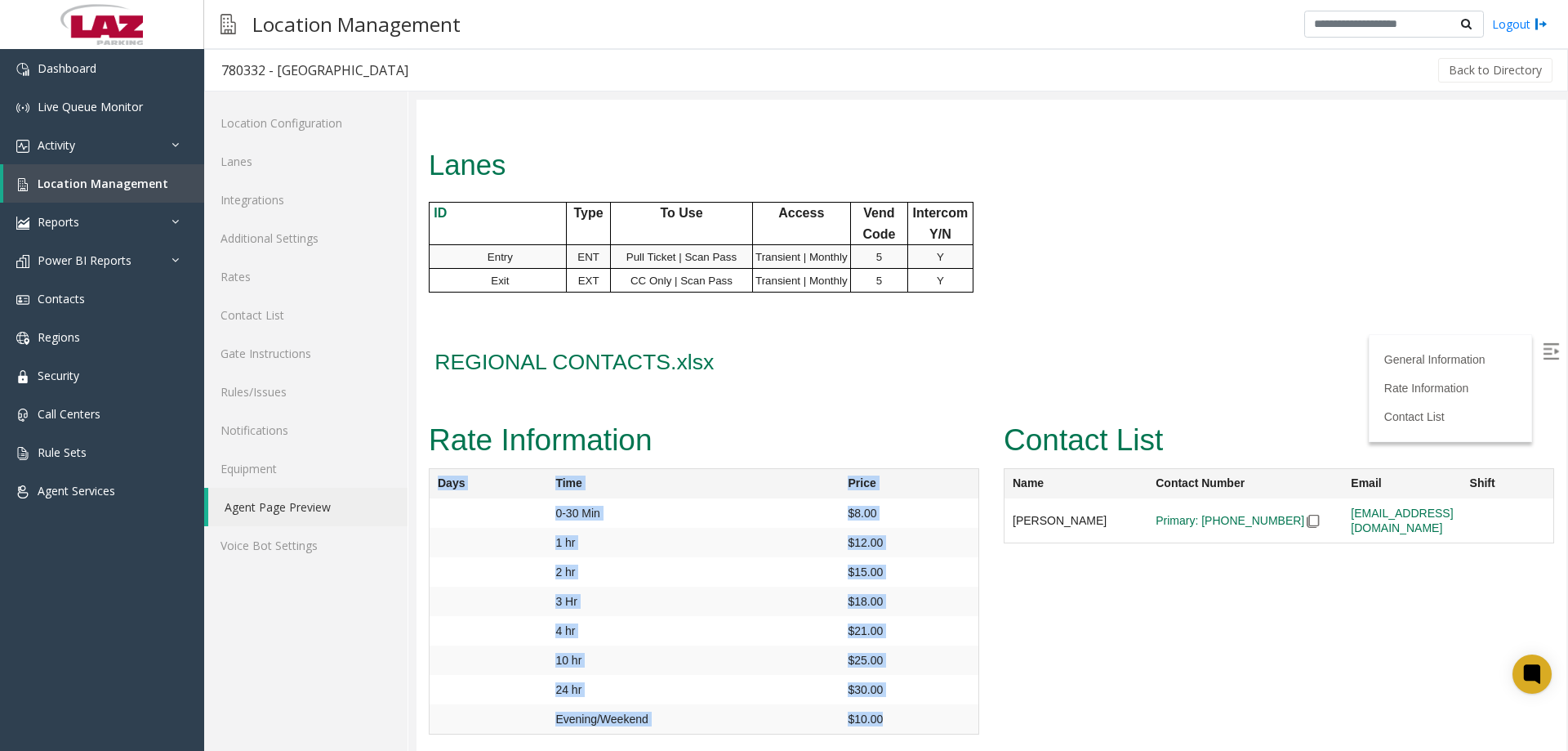
drag, startPoint x: 891, startPoint y: 717, endPoint x: 428, endPoint y: 475, distance: 522.4
click at [428, 475] on div "Rate Information Days Time Price 0-30 Min $8.00 1 hr $12.00 2 hr $15.00 3 Hr $1…" at bounding box center [703, 583] width 575 height 335
copy div "Days Time Price 0-30 Min $8.00 1 hr $12.00 2 hr $15.00 3 Hr $18.00 4 hr $21.00 …"
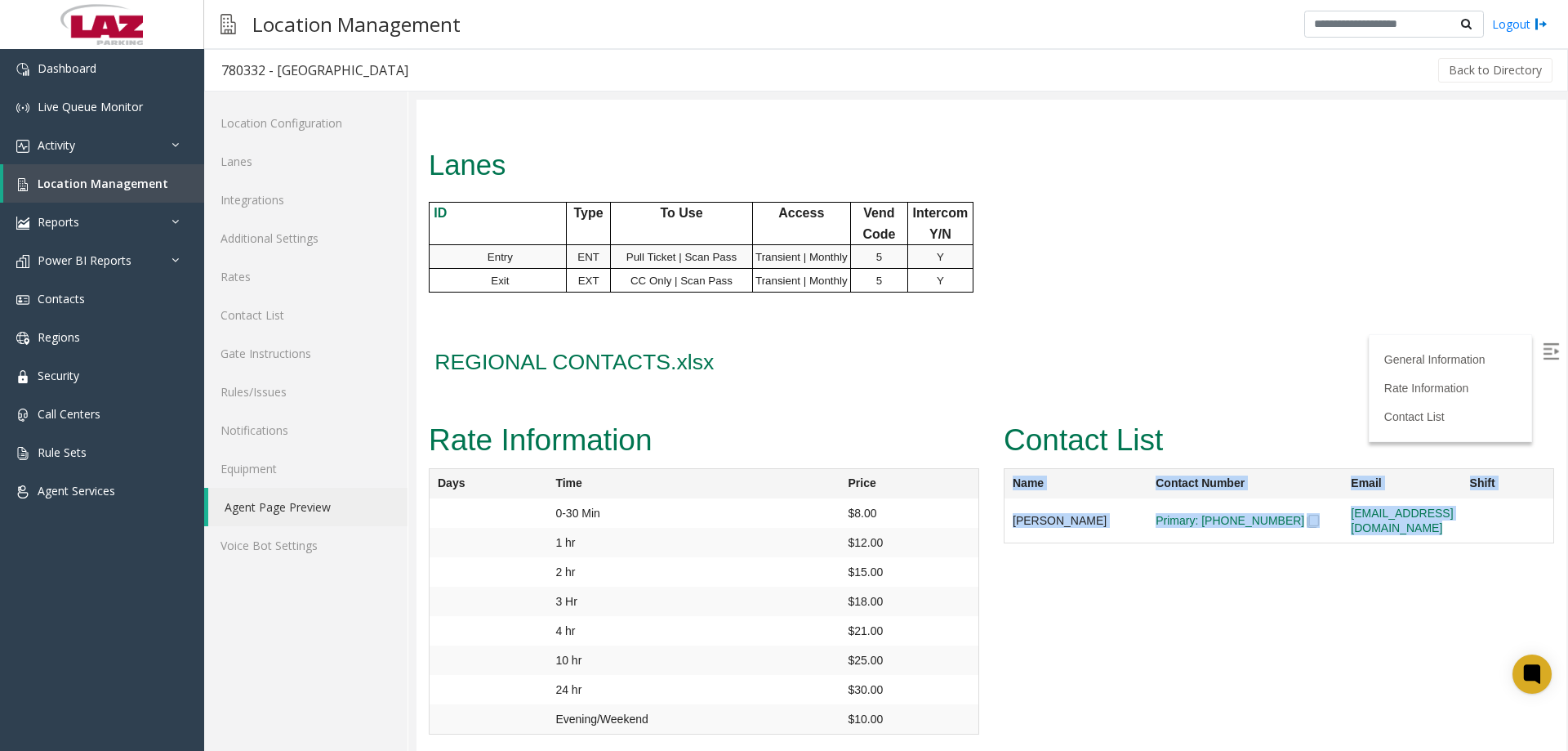
drag, startPoint x: 1319, startPoint y: 518, endPoint x: 993, endPoint y: 487, distance: 327.5
click at [993, 487] on div "Contact List Name Contact Number Email Shift [PERSON_NAME] Primary: [PHONE_NUMB…" at bounding box center [1279, 488] width 575 height 143
copy div "Name Contact Number Email Shift [PERSON_NAME] Primary: [PHONE_NUMBER] [EMAIL_AD…"
click at [89, 175] on link "Location Management" at bounding box center [103, 183] width 201 height 39
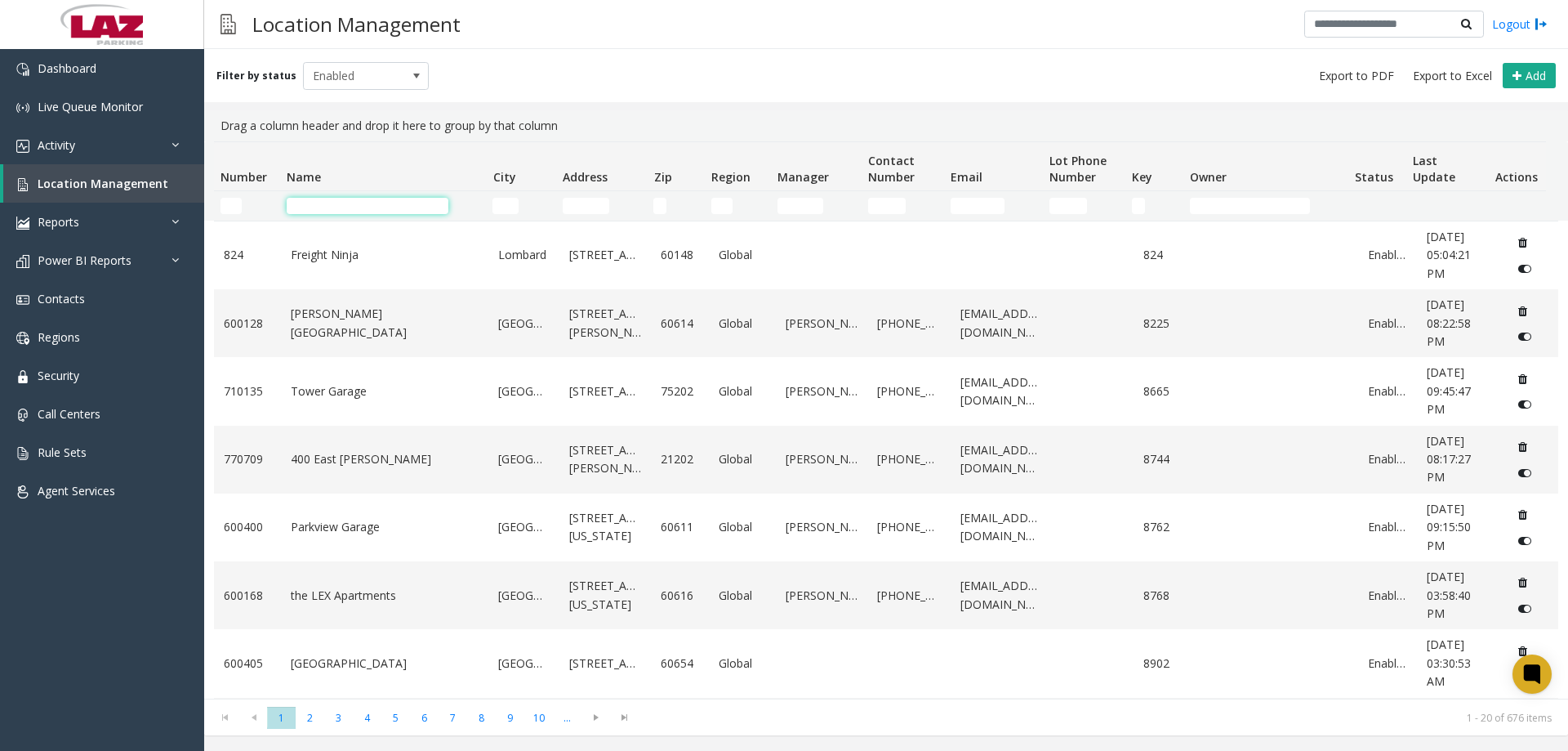
click at [325, 205] on input "Name Filter" at bounding box center [367, 205] width 162 height 16
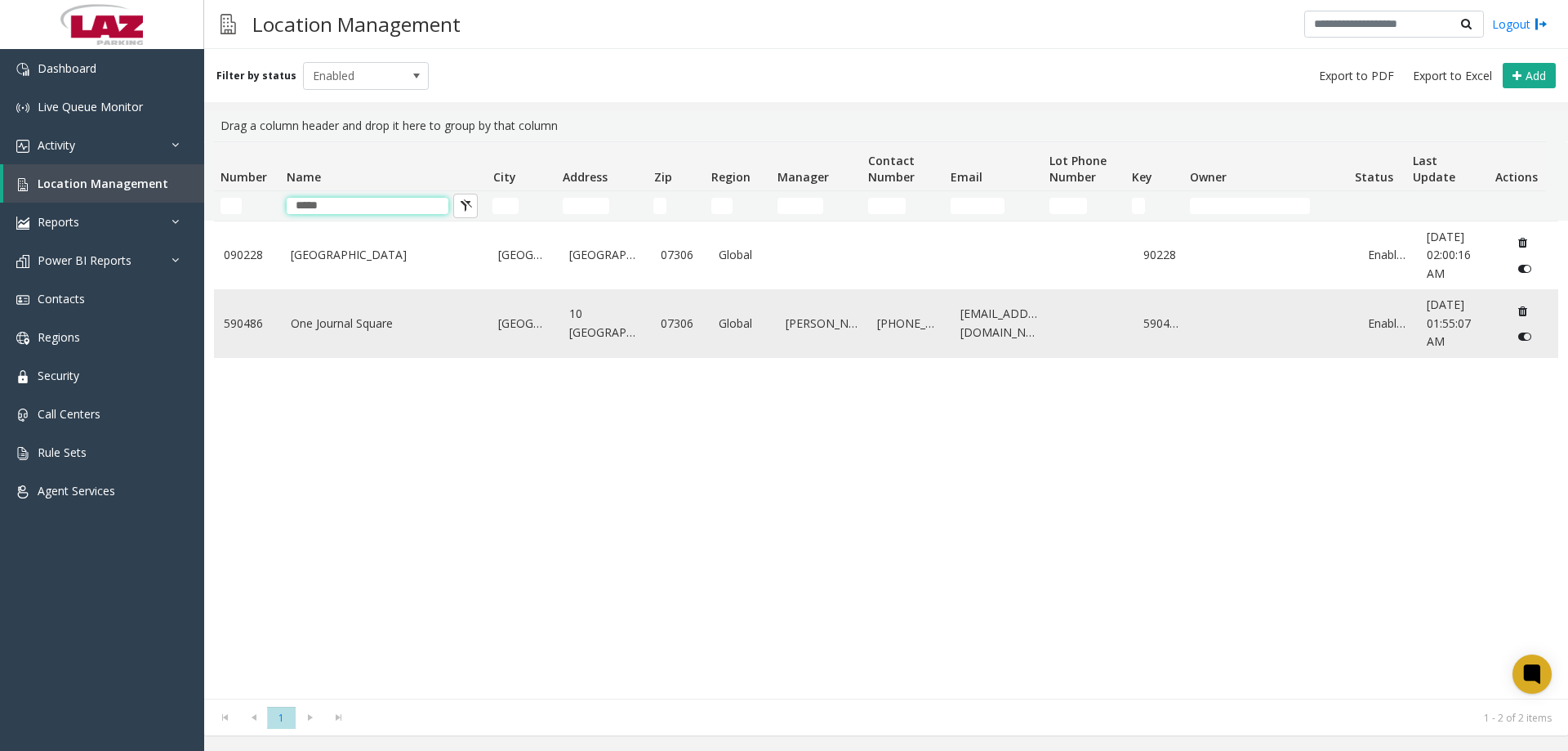
type input "*****"
click at [334, 313] on td "One Journal Square" at bounding box center [384, 323] width 208 height 68
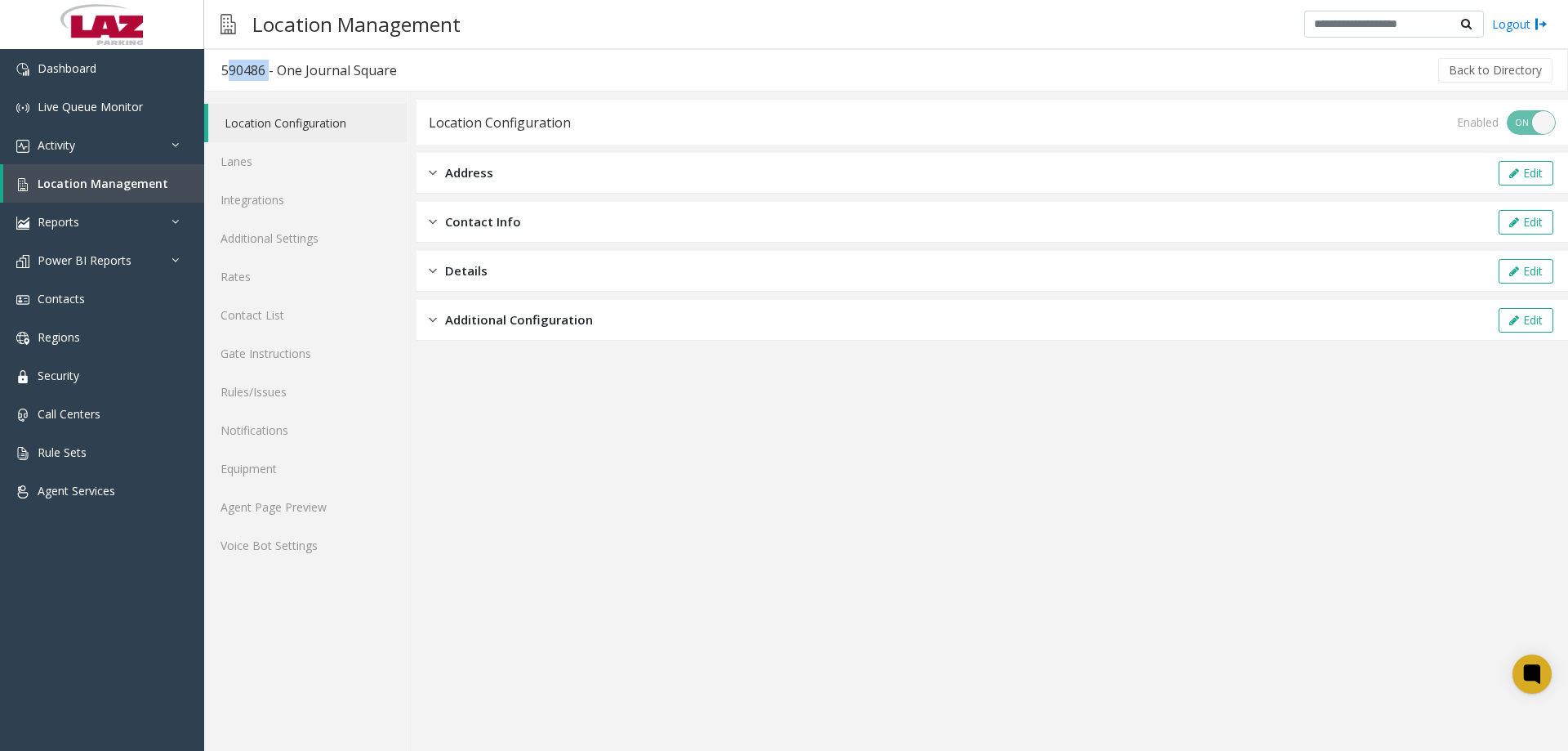
drag, startPoint x: 264, startPoint y: 73, endPoint x: 224, endPoint y: 73, distance: 40.0
click at [224, 73] on div "590486 - One Journal Square" at bounding box center [309, 70] width 175 height 22
copy div "590486"
click at [324, 507] on link "Agent Page Preview" at bounding box center [306, 507] width 203 height 39
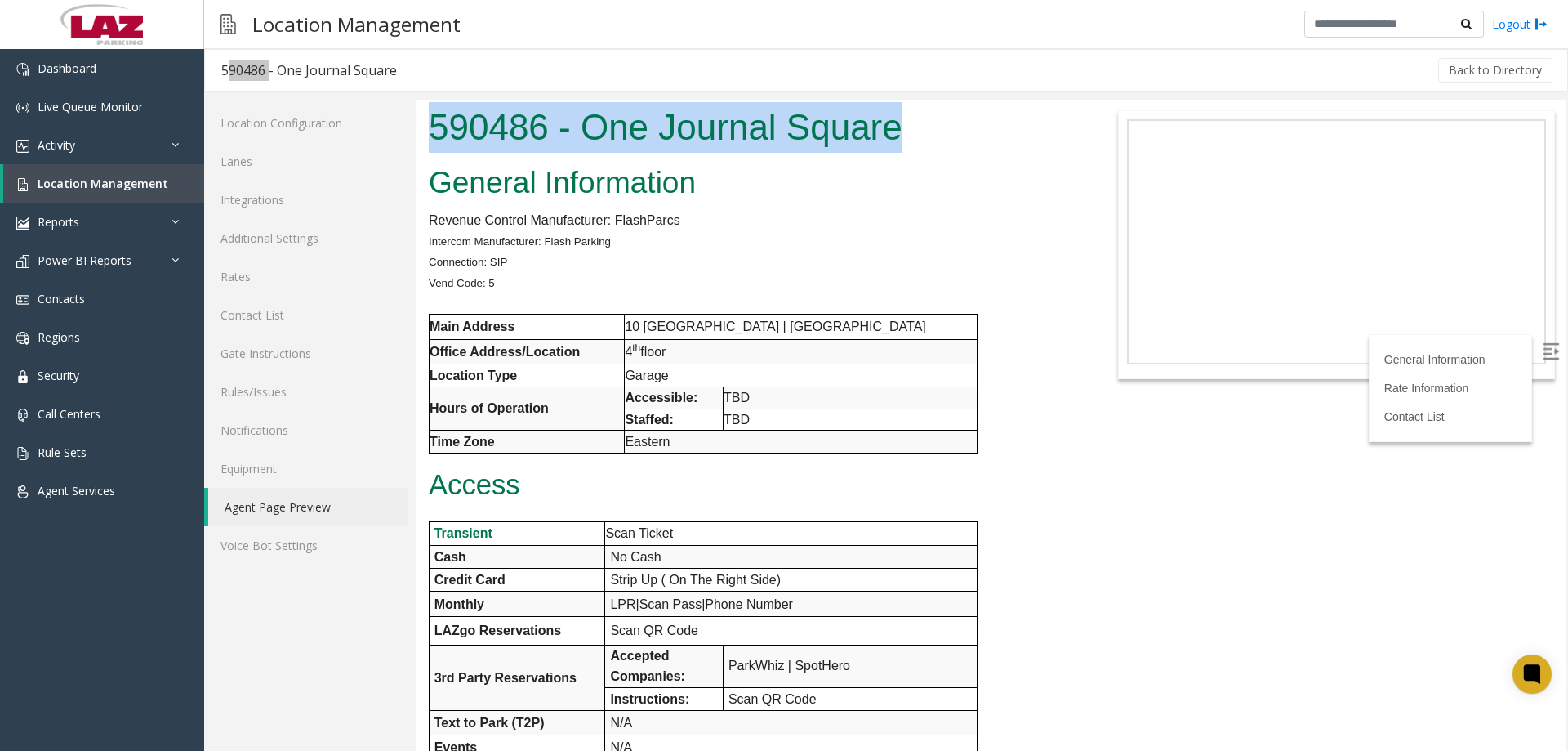
drag, startPoint x: 855, startPoint y: 122, endPoint x: 424, endPoint y: 126, distance: 431.0
click at [424, 126] on div "590486 - One Journal Square" at bounding box center [752, 129] width 671 height 59
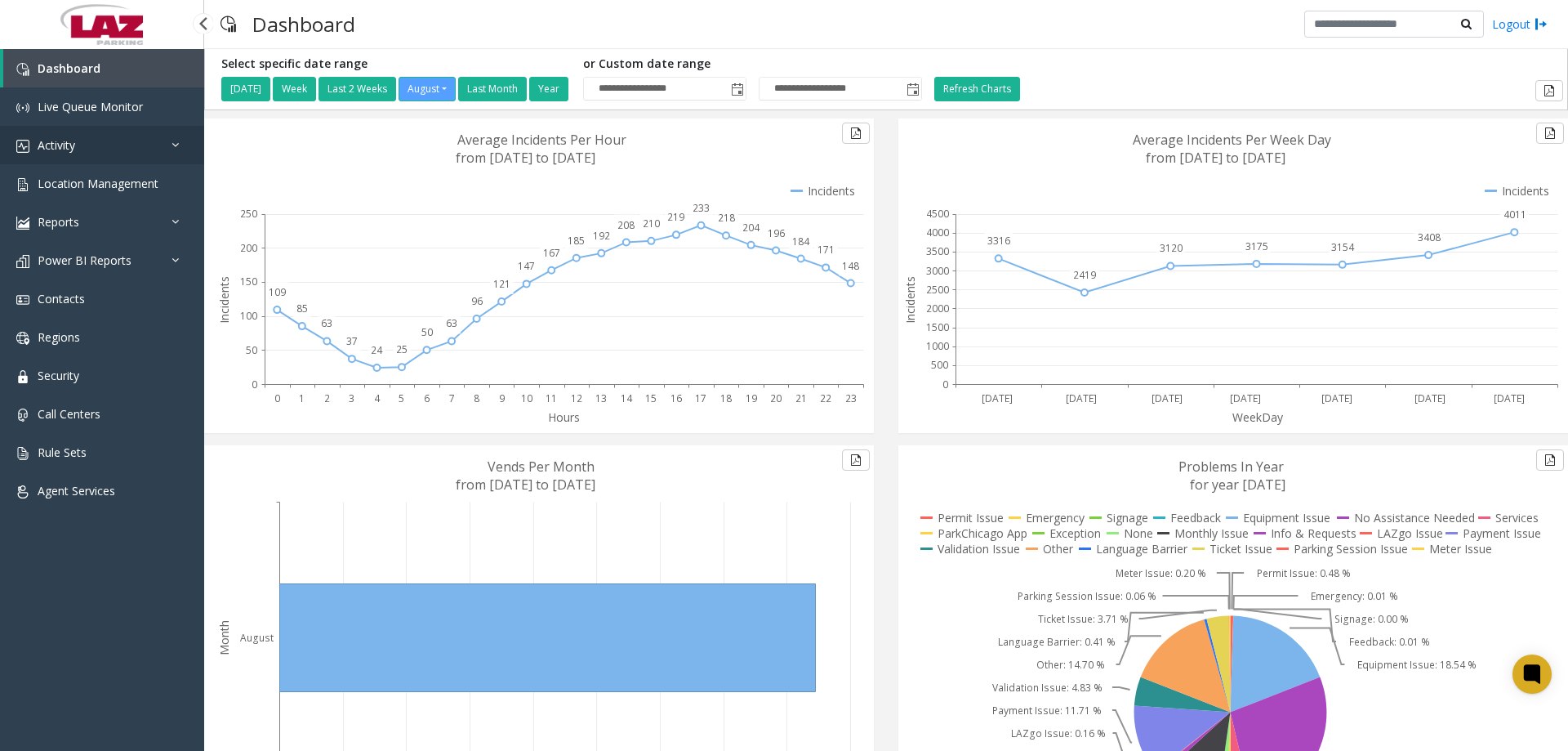
click at [127, 142] on link "Activity" at bounding box center [102, 145] width 204 height 39
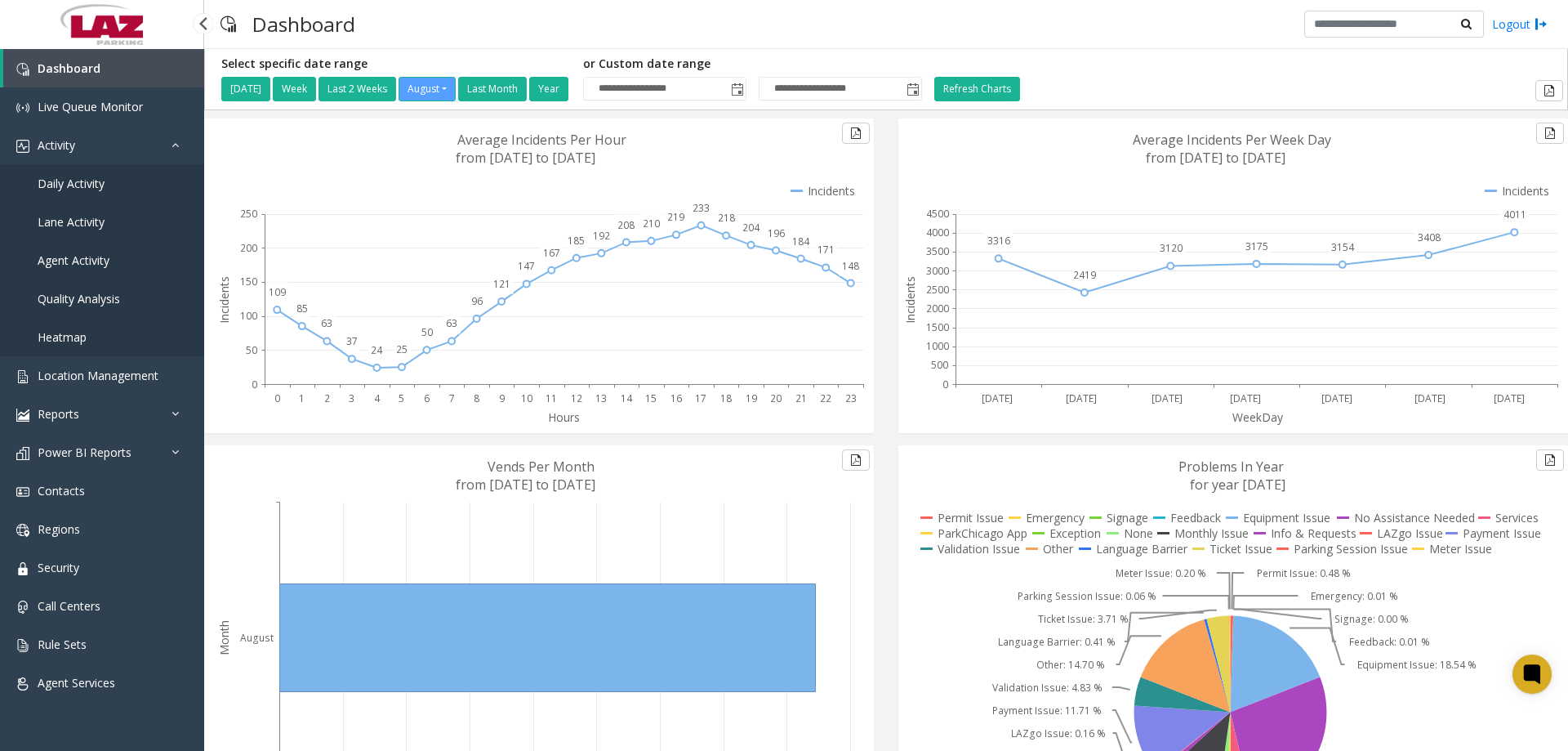
click at [78, 191] on link "Daily Activity" at bounding box center [102, 183] width 204 height 39
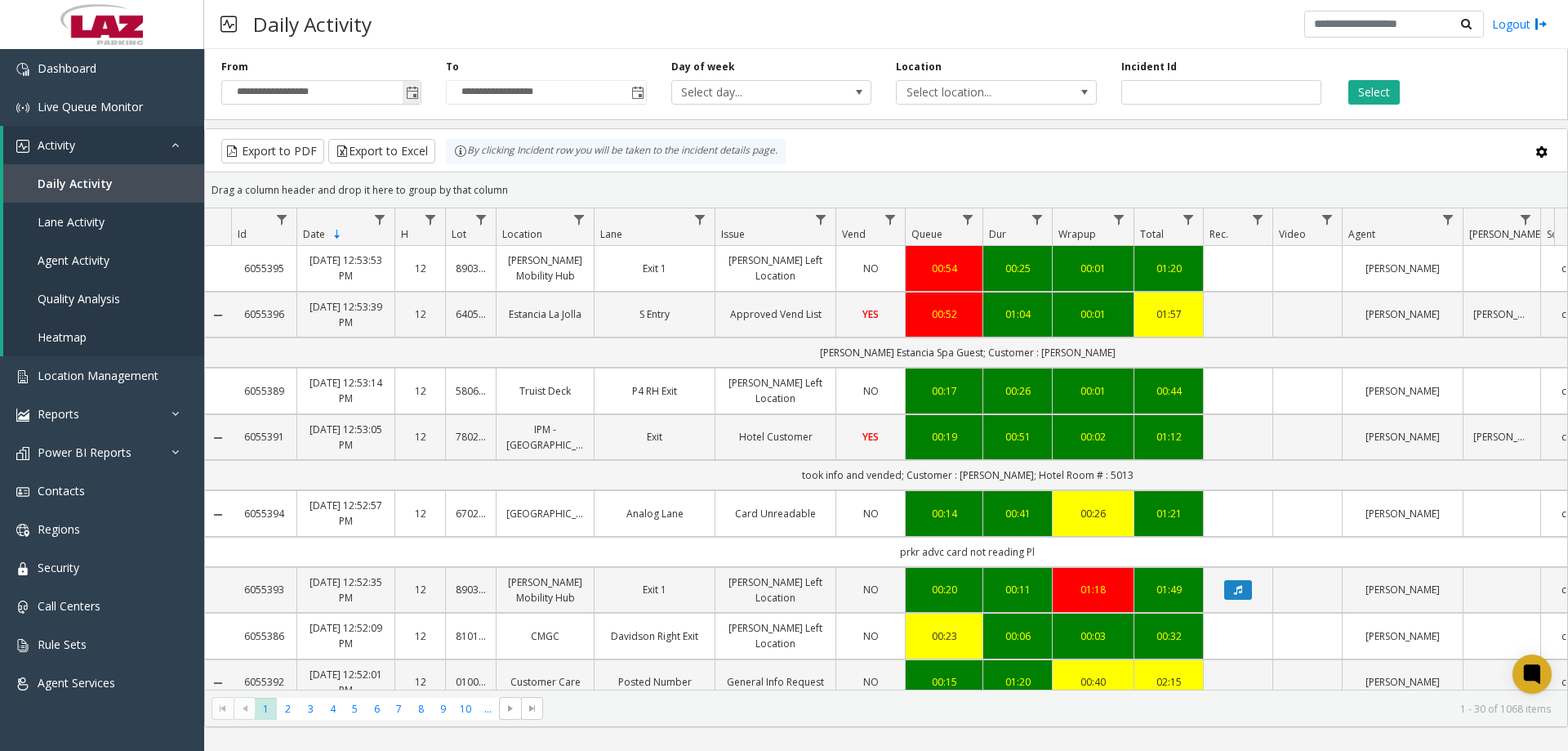
click at [413, 95] on span "Toggle popup" at bounding box center [412, 93] width 13 height 13
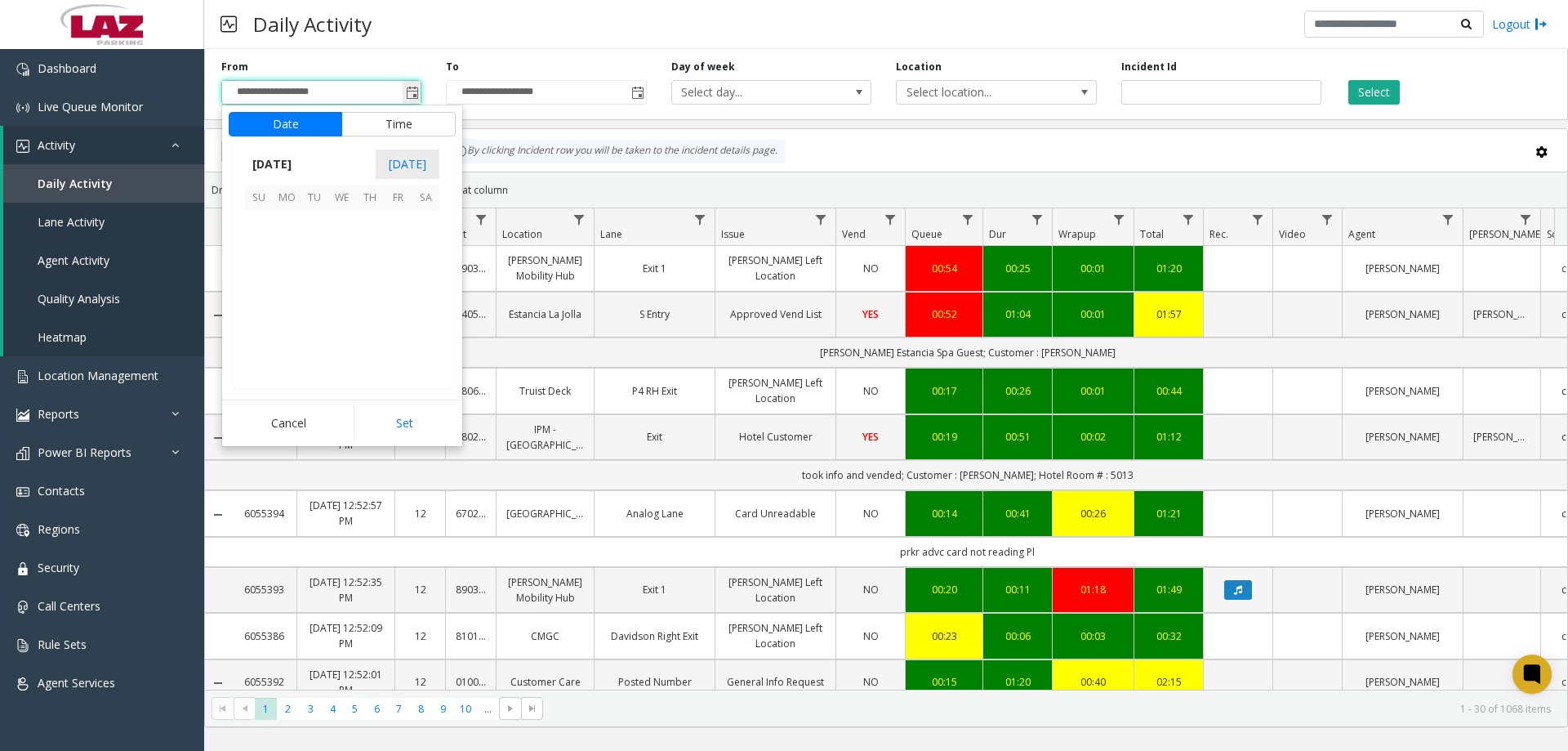
scroll to position [293106, 0]
click at [290, 277] on span "11" at bounding box center [286, 279] width 27 height 27
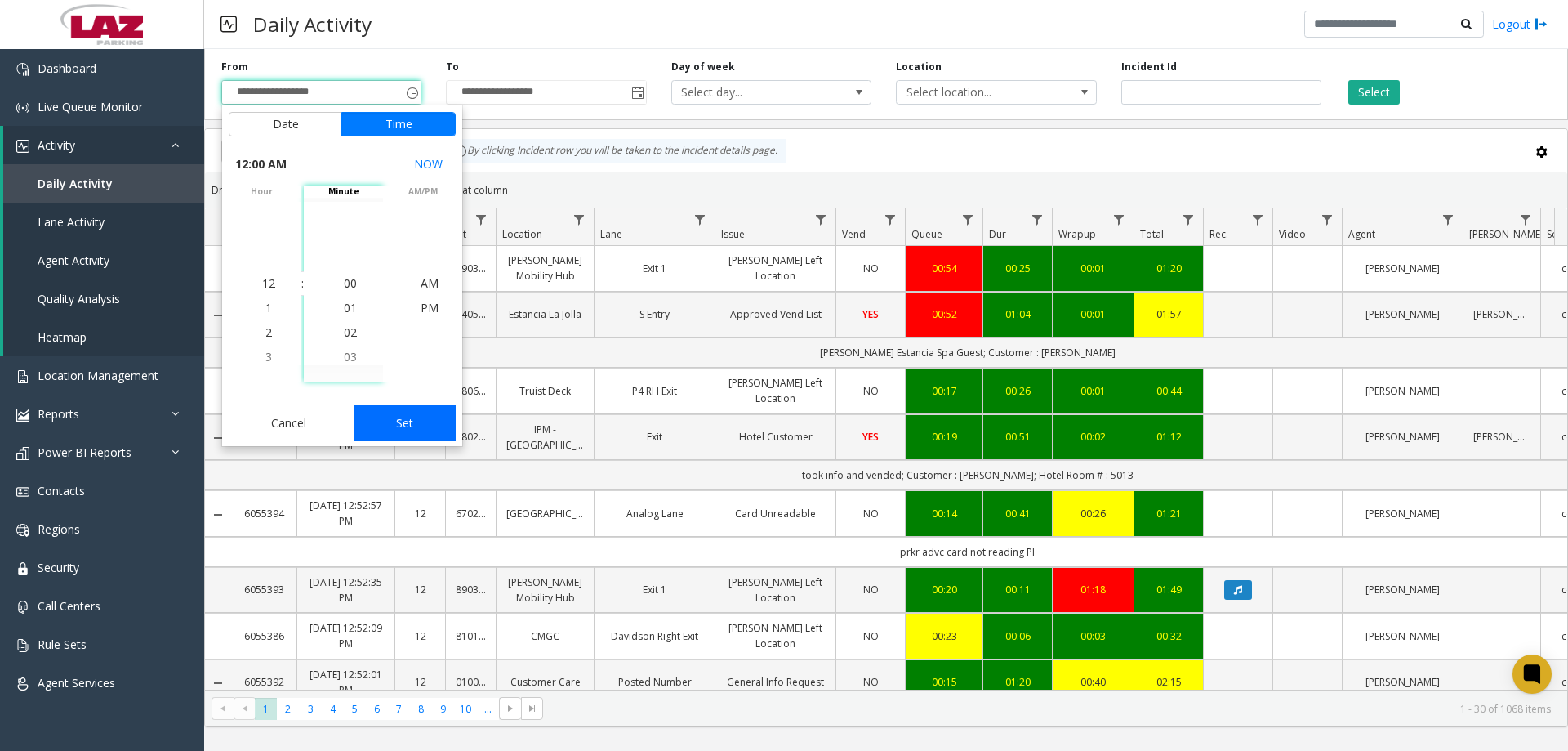
click at [392, 410] on button "Set" at bounding box center [405, 423] width 103 height 36
type input "**********"
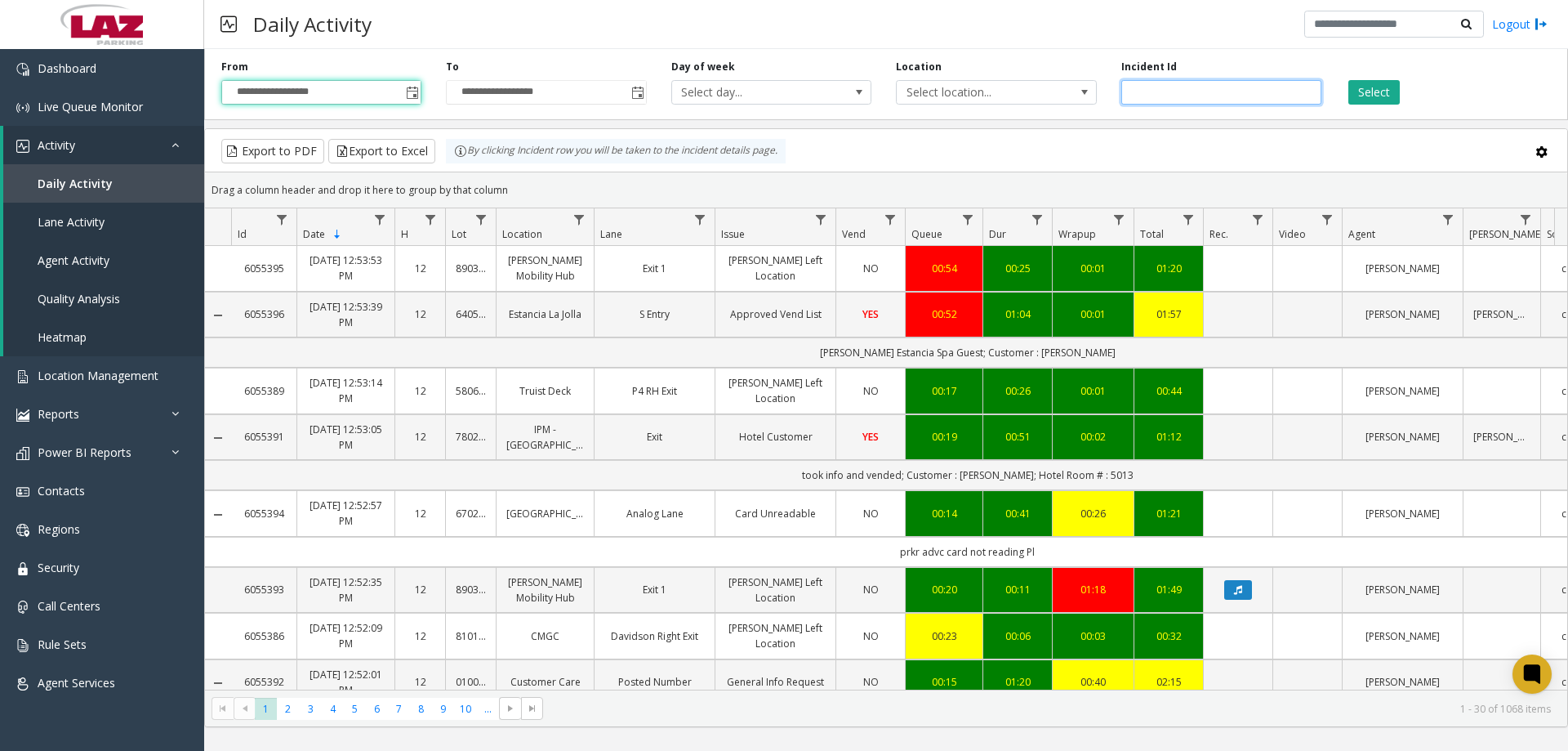
click at [1133, 81] on input "number" at bounding box center [1221, 92] width 200 height 24
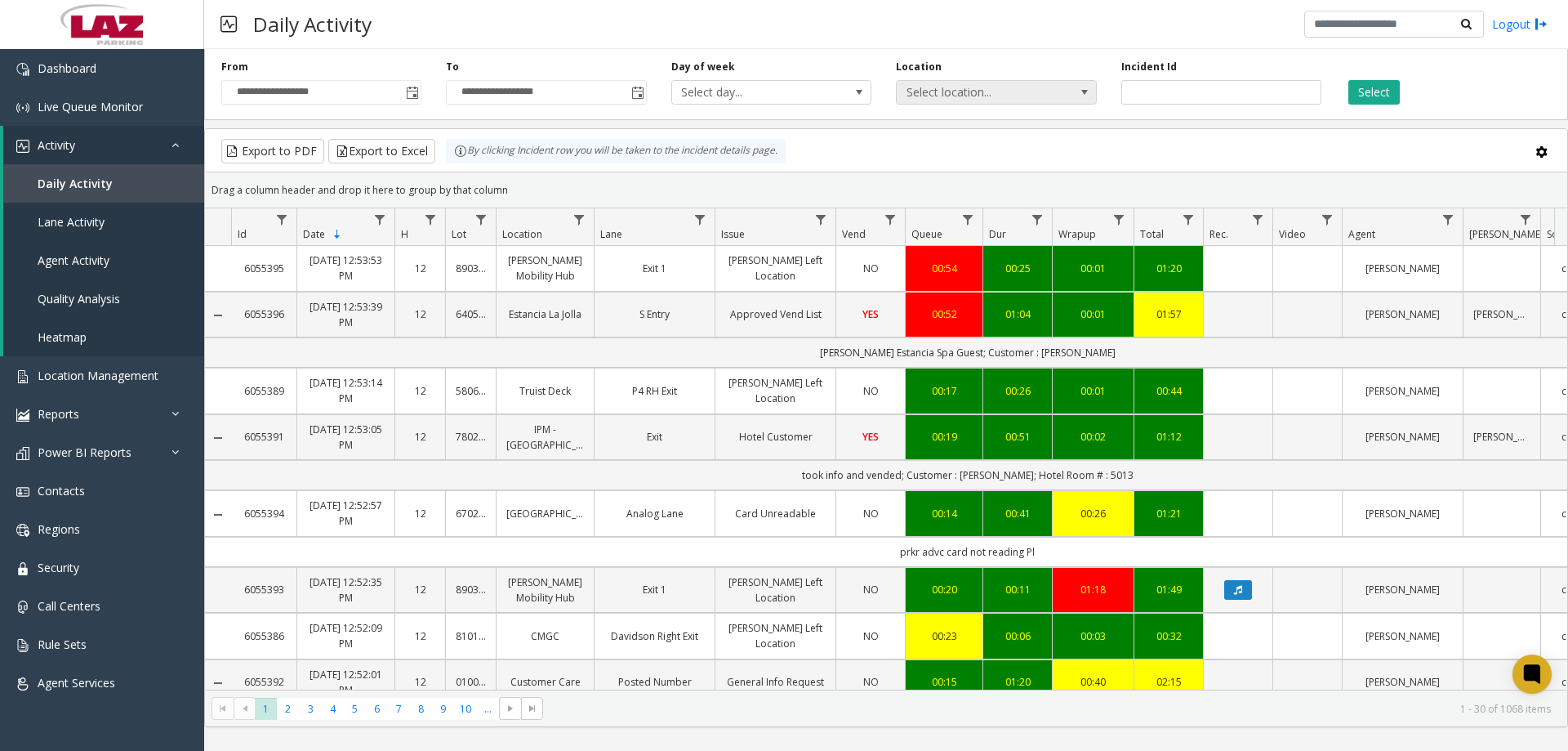
click at [993, 86] on span "Select location..." at bounding box center [976, 92] width 159 height 23
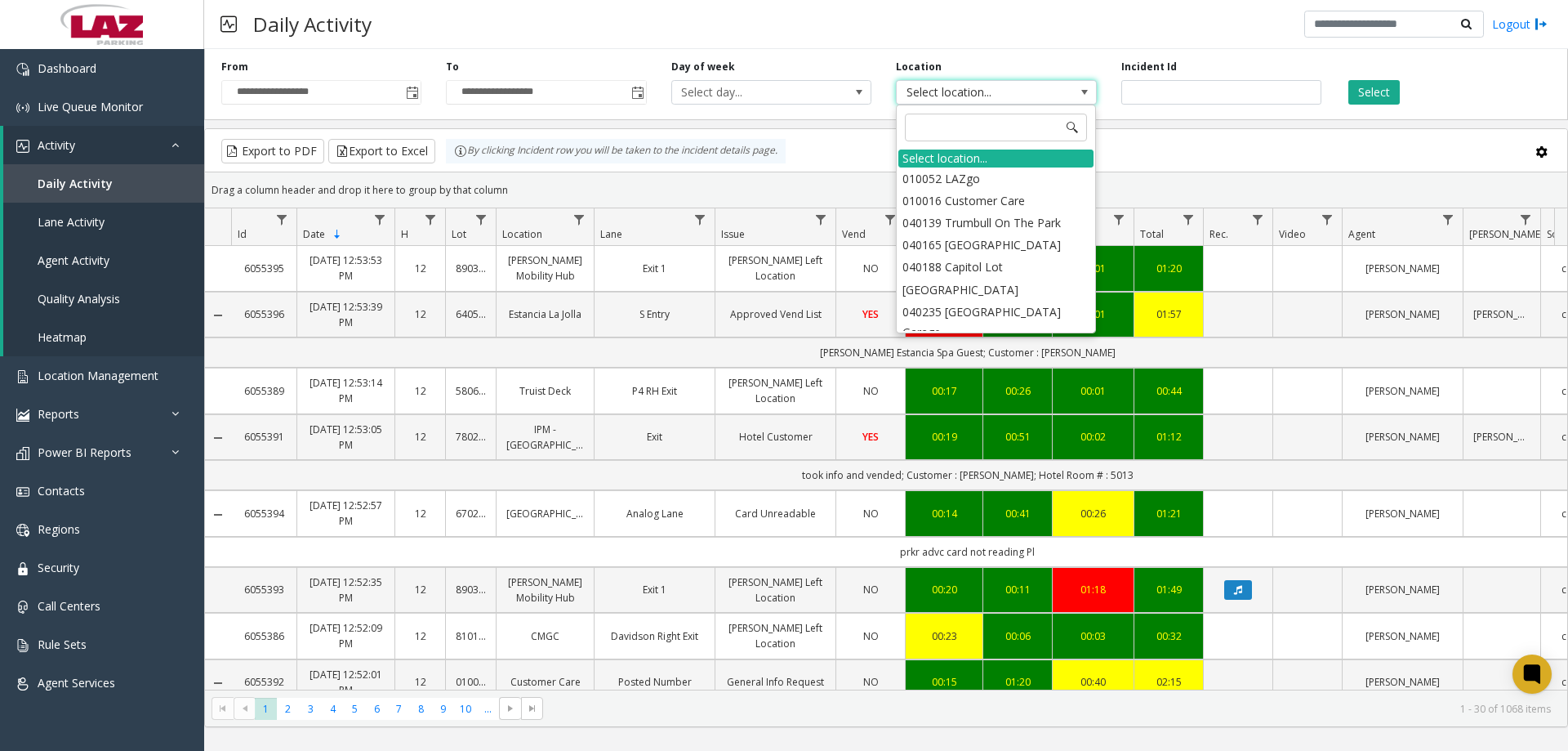
type input "******"
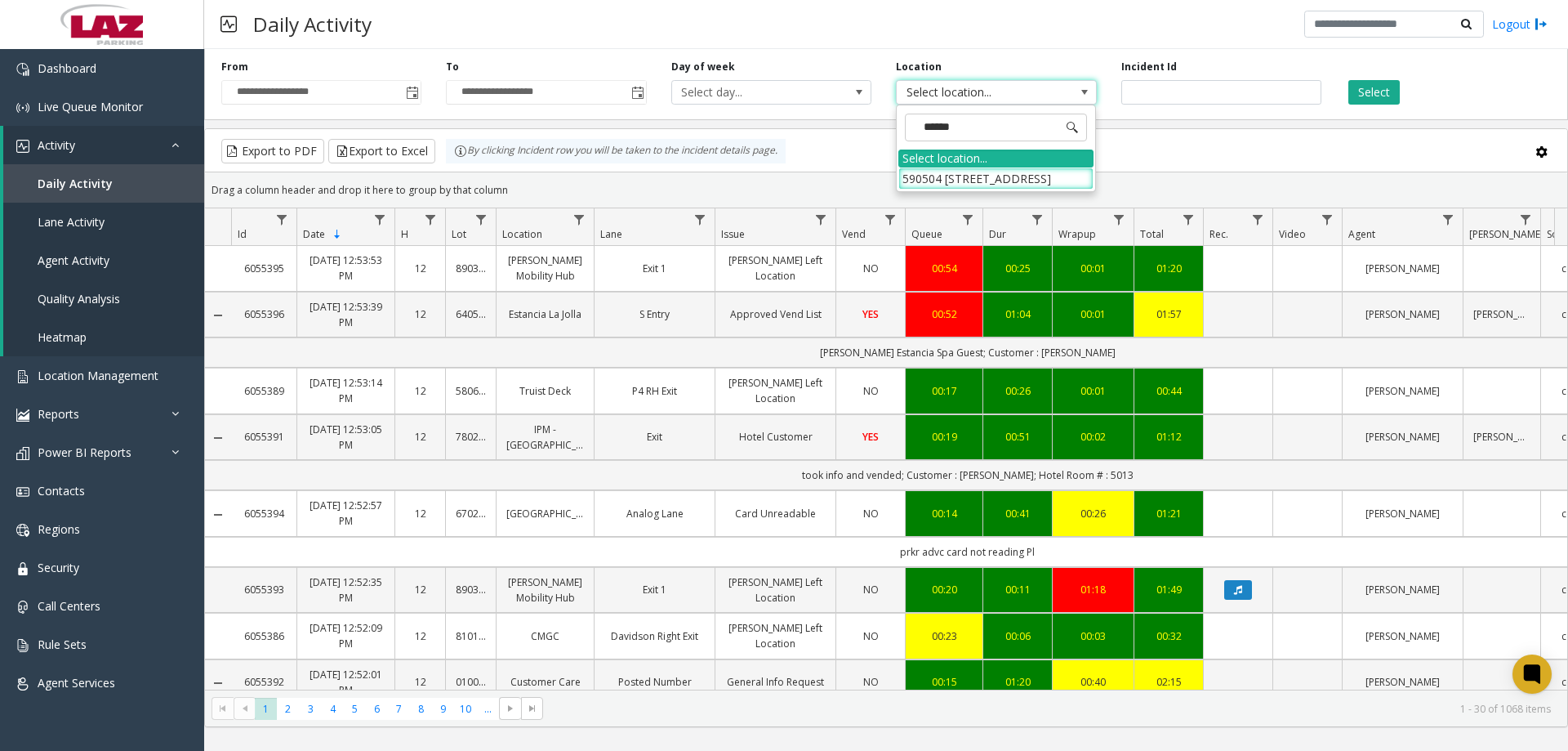
click at [980, 175] on li "590504 2936 W 20th St." at bounding box center [995, 178] width 195 height 22
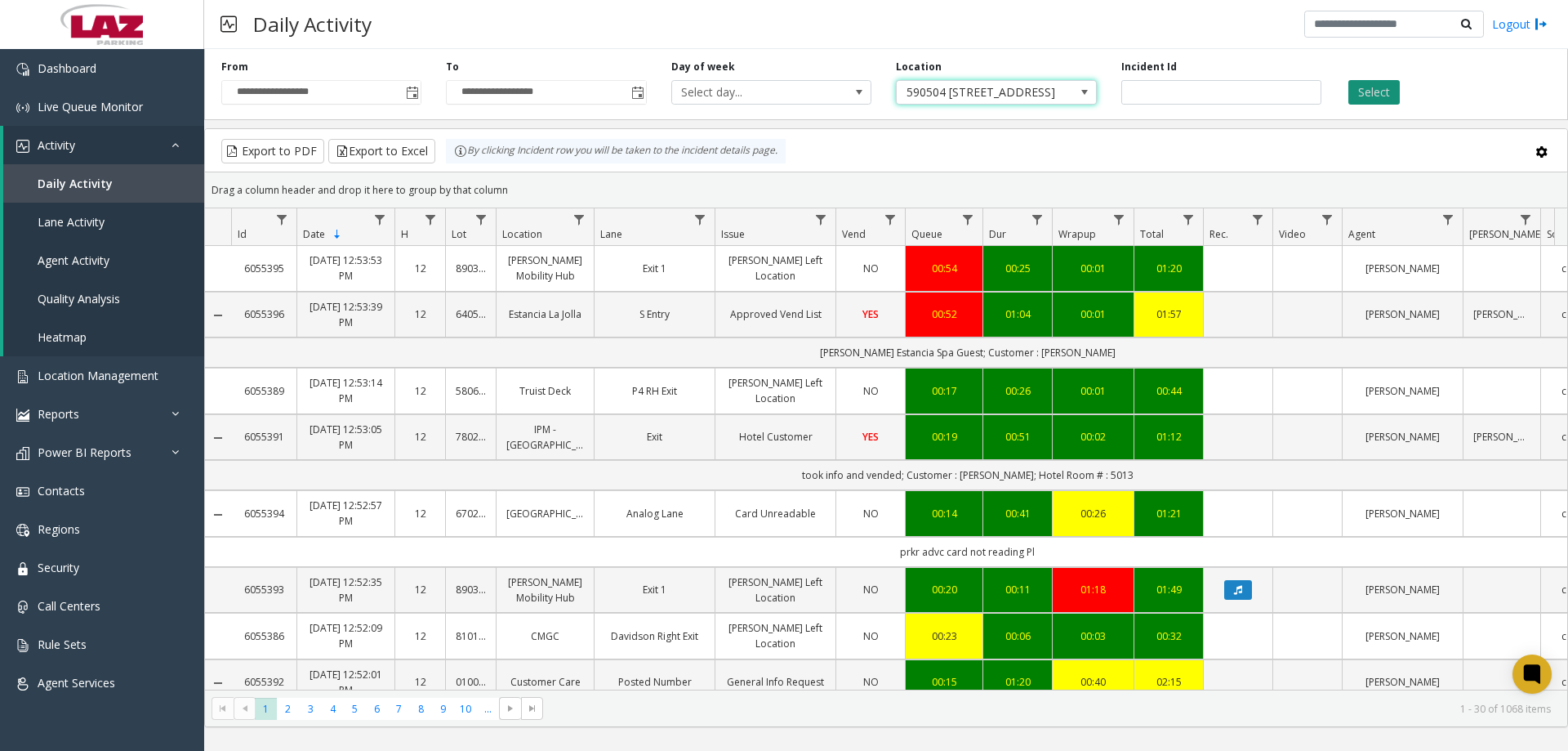
click at [1351, 97] on button "Select" at bounding box center [1374, 92] width 52 height 24
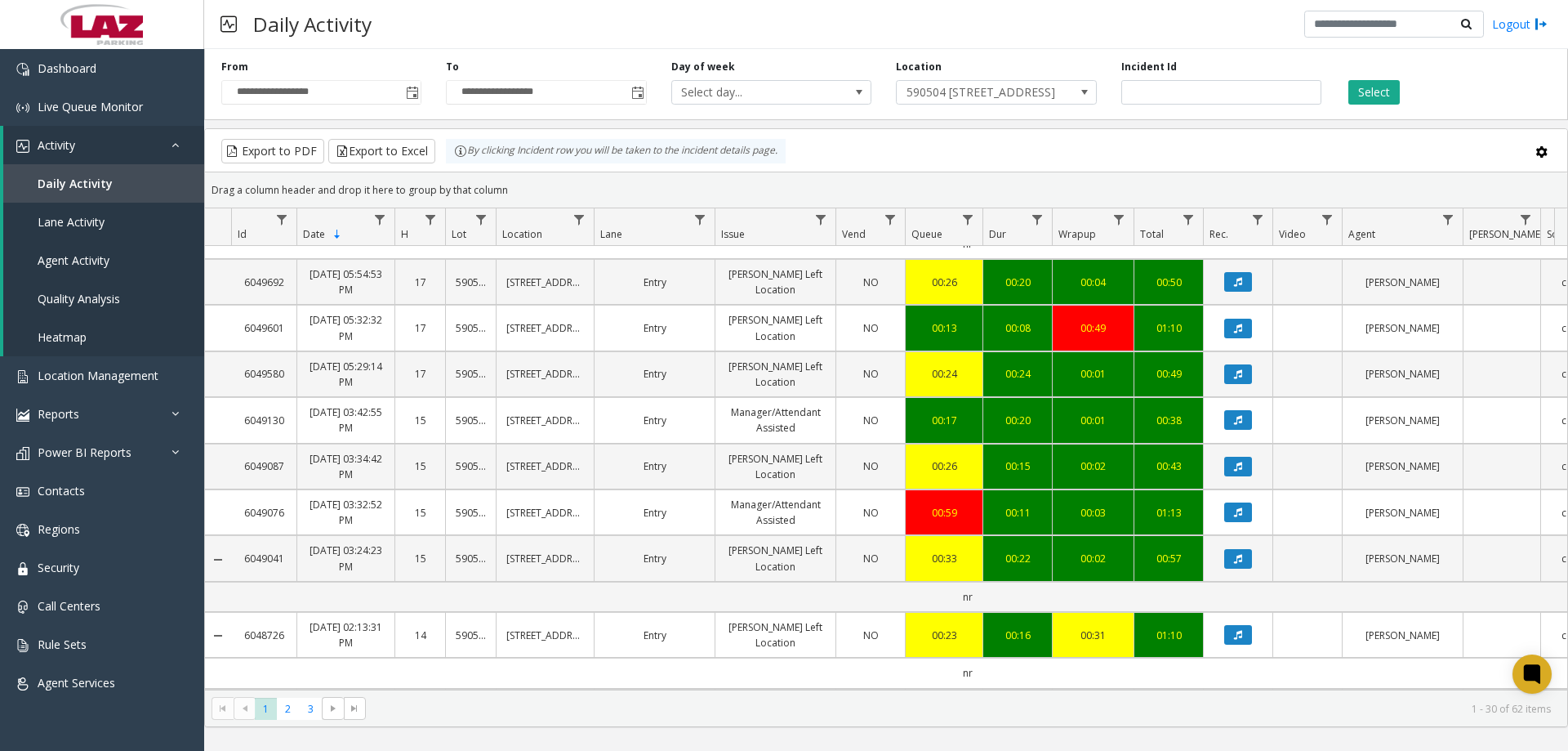
scroll to position [1376, 0]
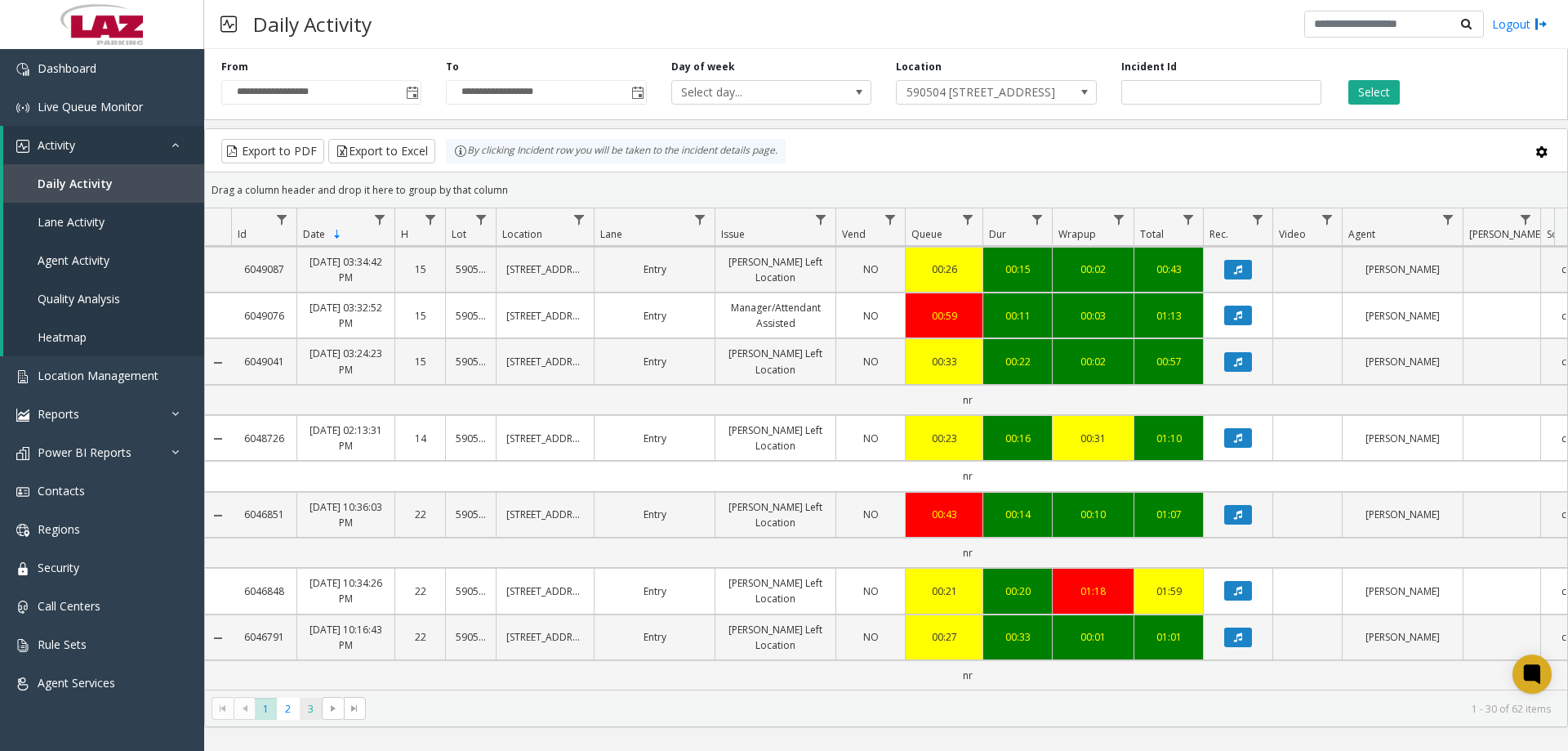
click at [304, 710] on span "3" at bounding box center [310, 709] width 22 height 22
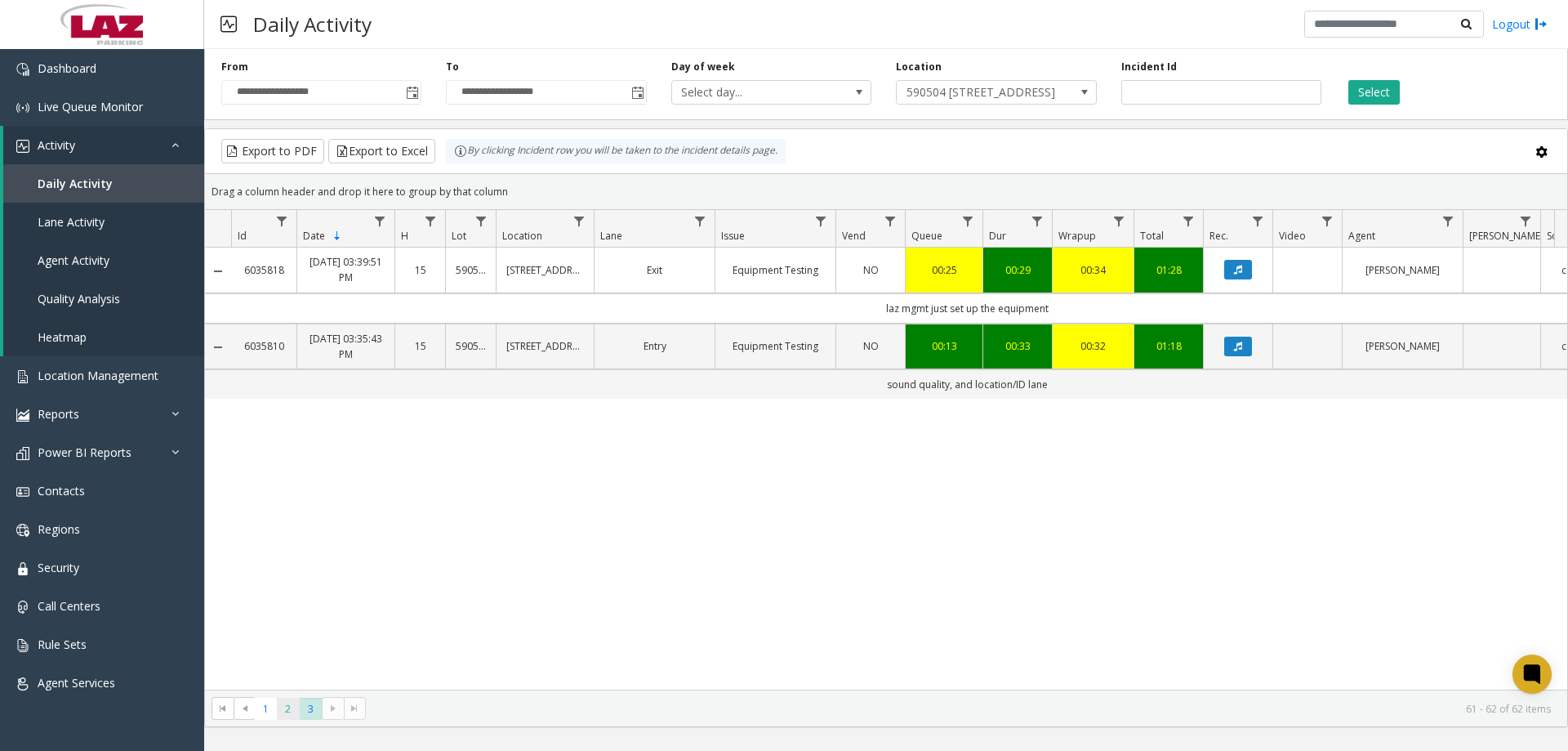
click at [286, 706] on span "2" at bounding box center [287, 709] width 22 height 22
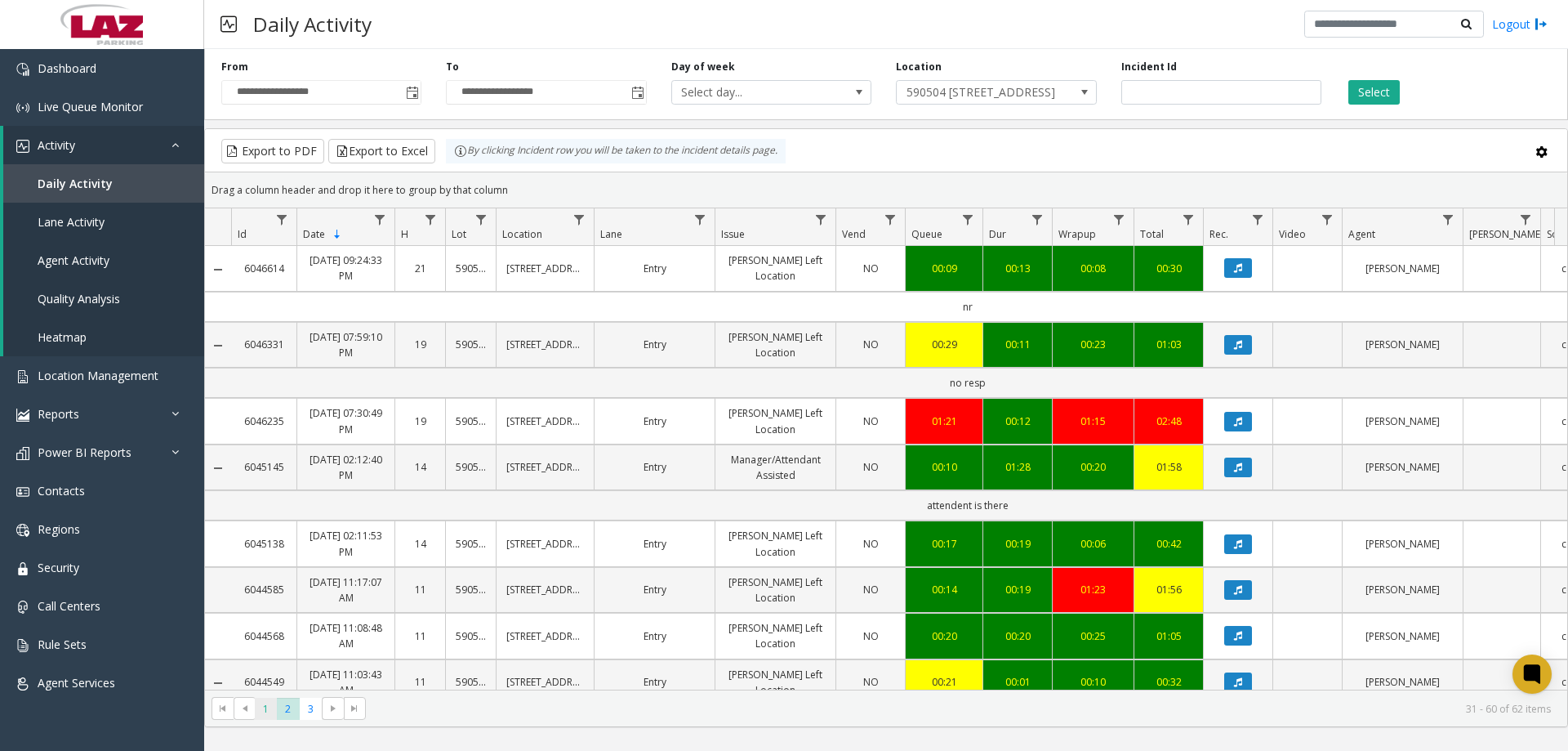
click at [263, 714] on span "1" at bounding box center [266, 709] width 22 height 22
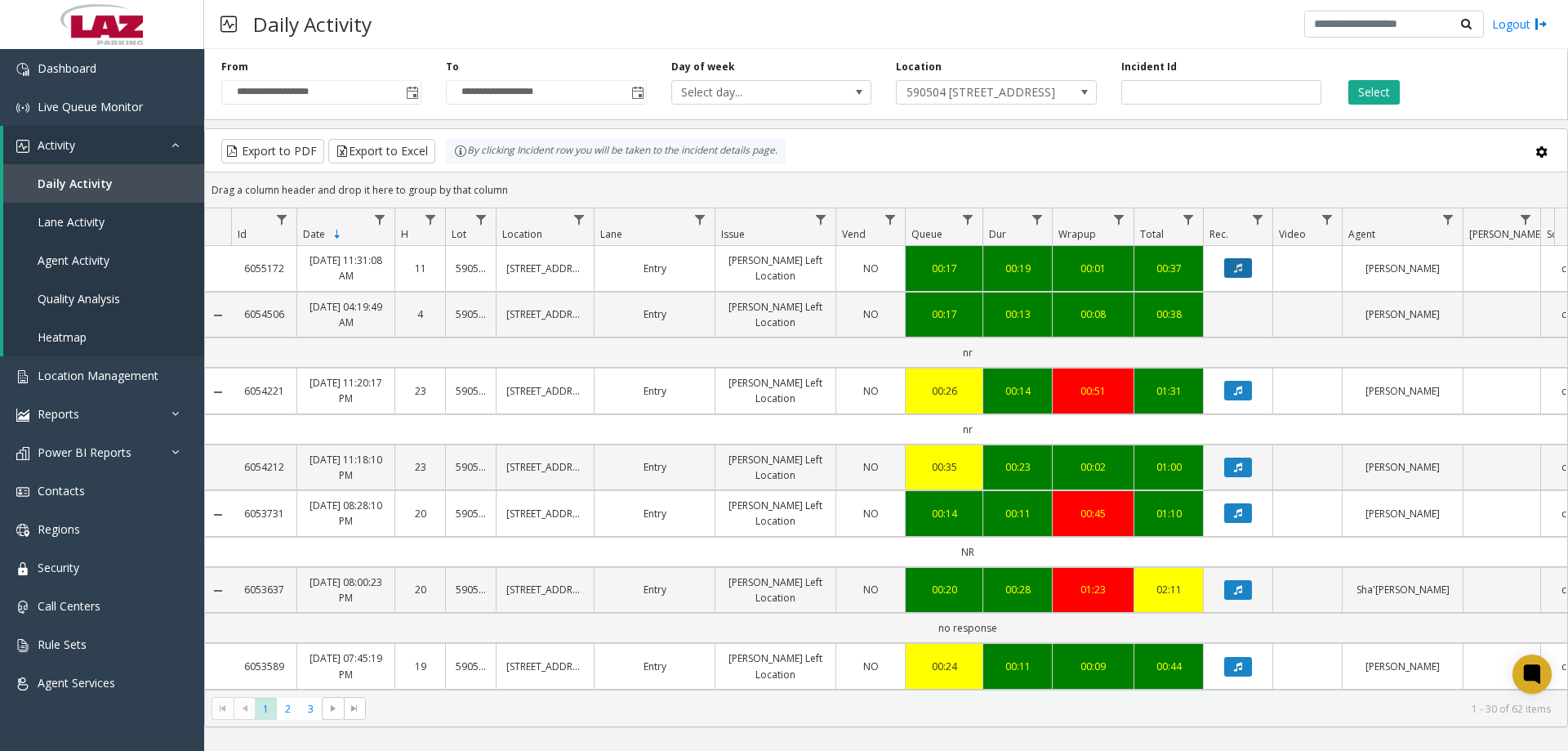
click at [1232, 272] on button "Data table" at bounding box center [1237, 268] width 27 height 20
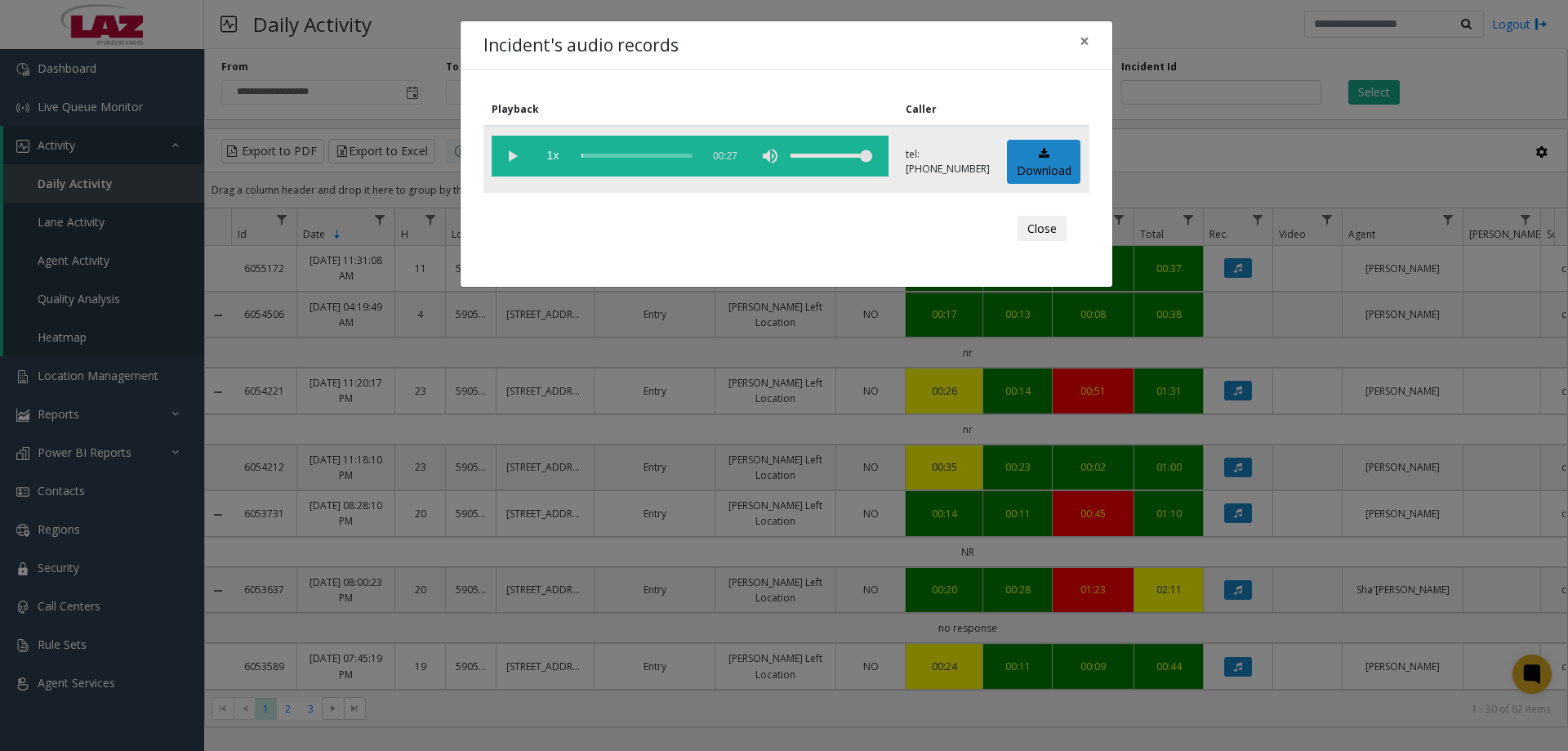
click at [505, 152] on vg-play-pause at bounding box center [511, 155] width 40 height 41
drag, startPoint x: 816, startPoint y: 152, endPoint x: 823, endPoint y: 155, distance: 7.6
click at [823, 155] on div "volume level" at bounding box center [832, 155] width 82 height 41
click at [828, 158] on div "volume level" at bounding box center [832, 155] width 82 height 41
click at [835, 158] on div "volume level" at bounding box center [832, 155] width 82 height 41
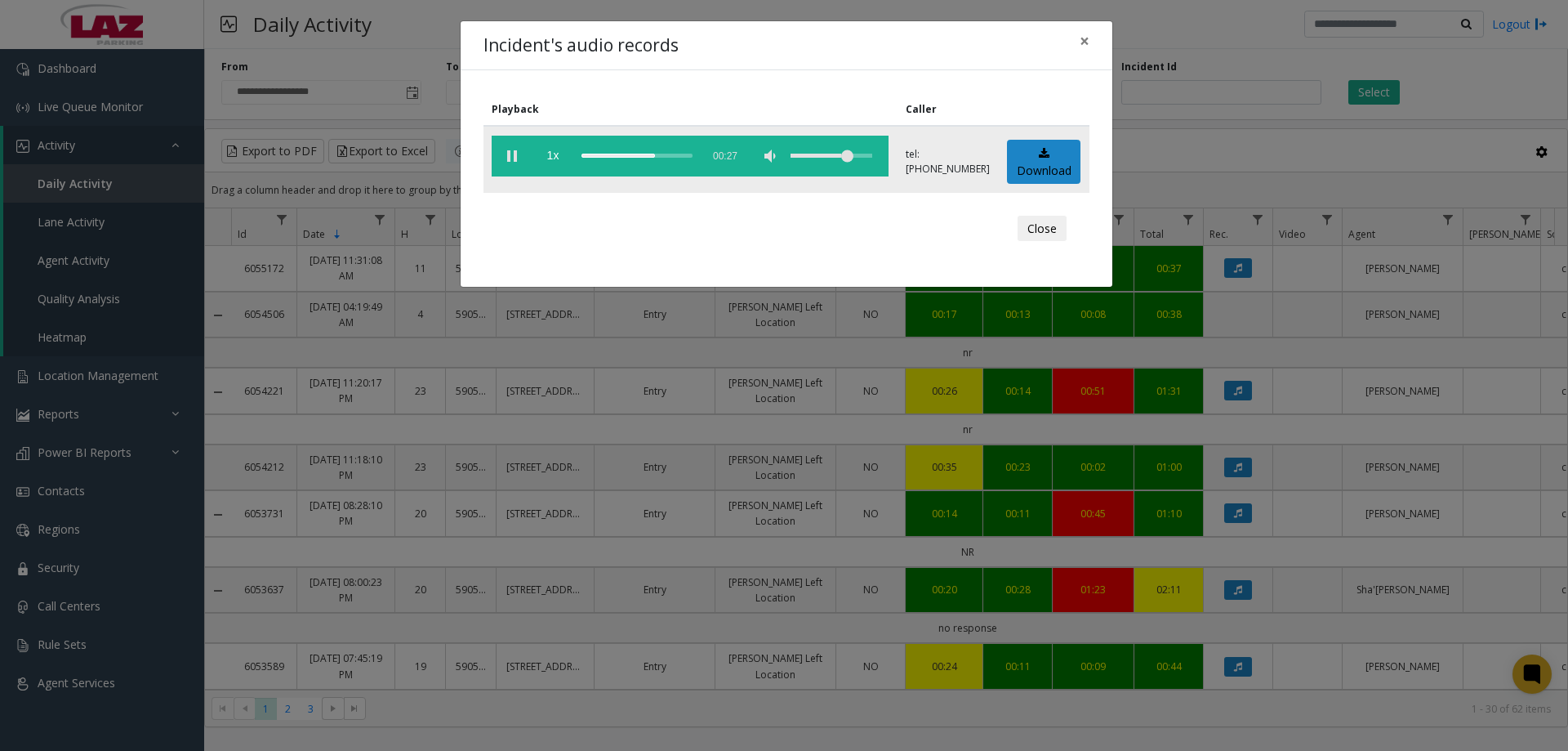
drag, startPoint x: 839, startPoint y: 158, endPoint x: 856, endPoint y: 159, distance: 17.0
click at [856, 159] on div "volume level" at bounding box center [832, 155] width 82 height 41
click at [1033, 226] on button "Close" at bounding box center [1043, 229] width 49 height 26
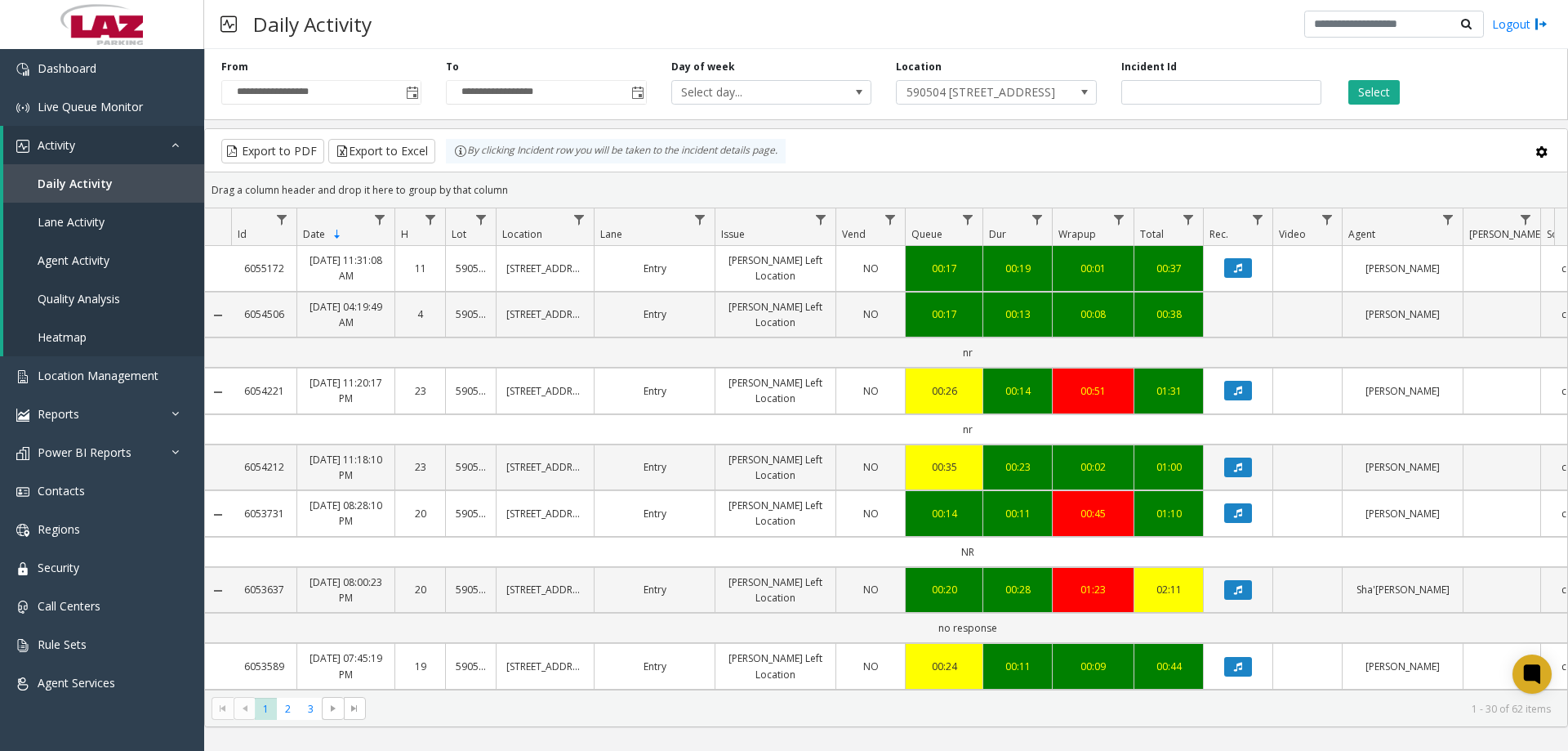
click at [556, 21] on div "Daily Activity Logout" at bounding box center [886, 24] width 1364 height 49
click at [105, 365] on link "Location Management" at bounding box center [102, 375] width 204 height 39
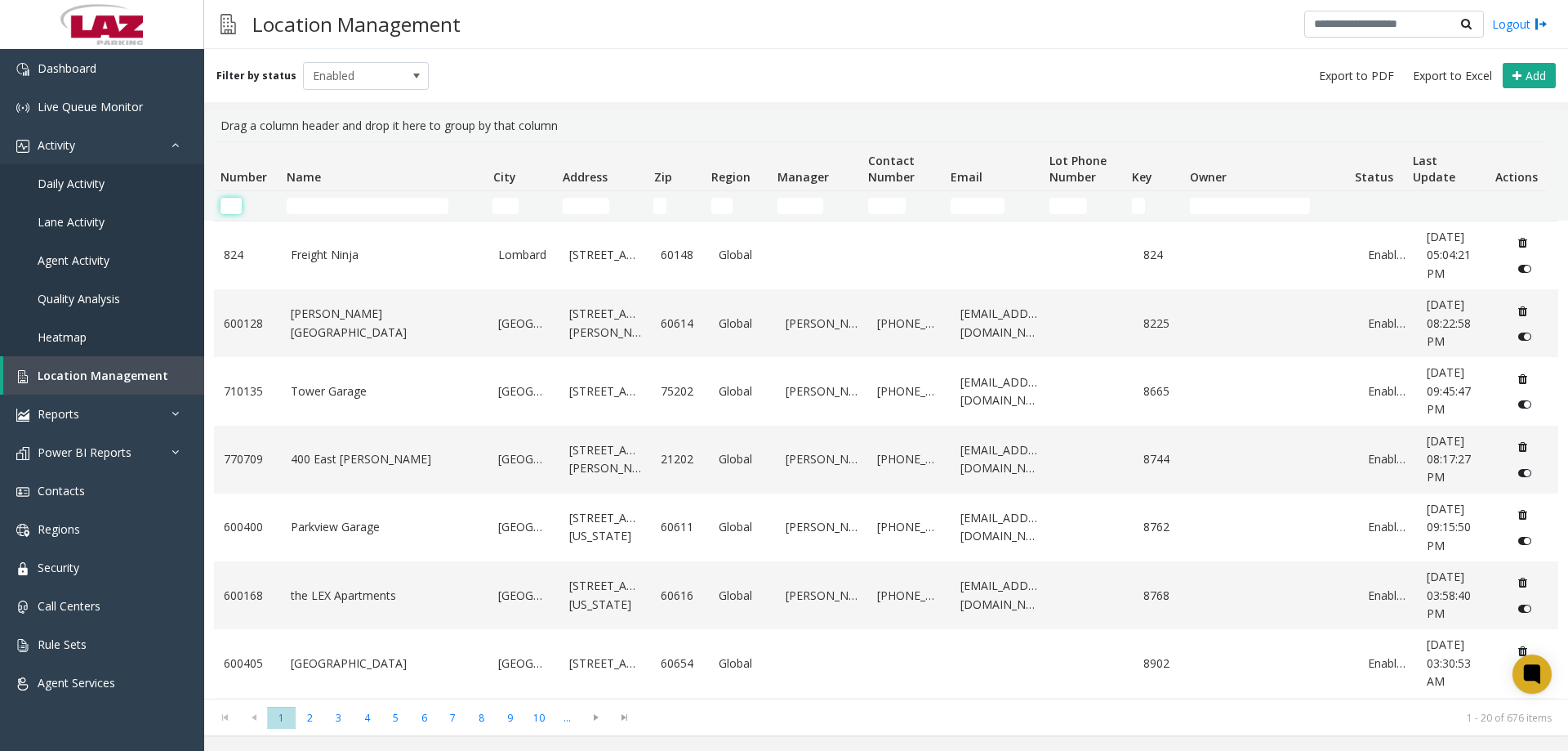
click at [238, 206] on input "Number Filter" at bounding box center [231, 205] width 22 height 16
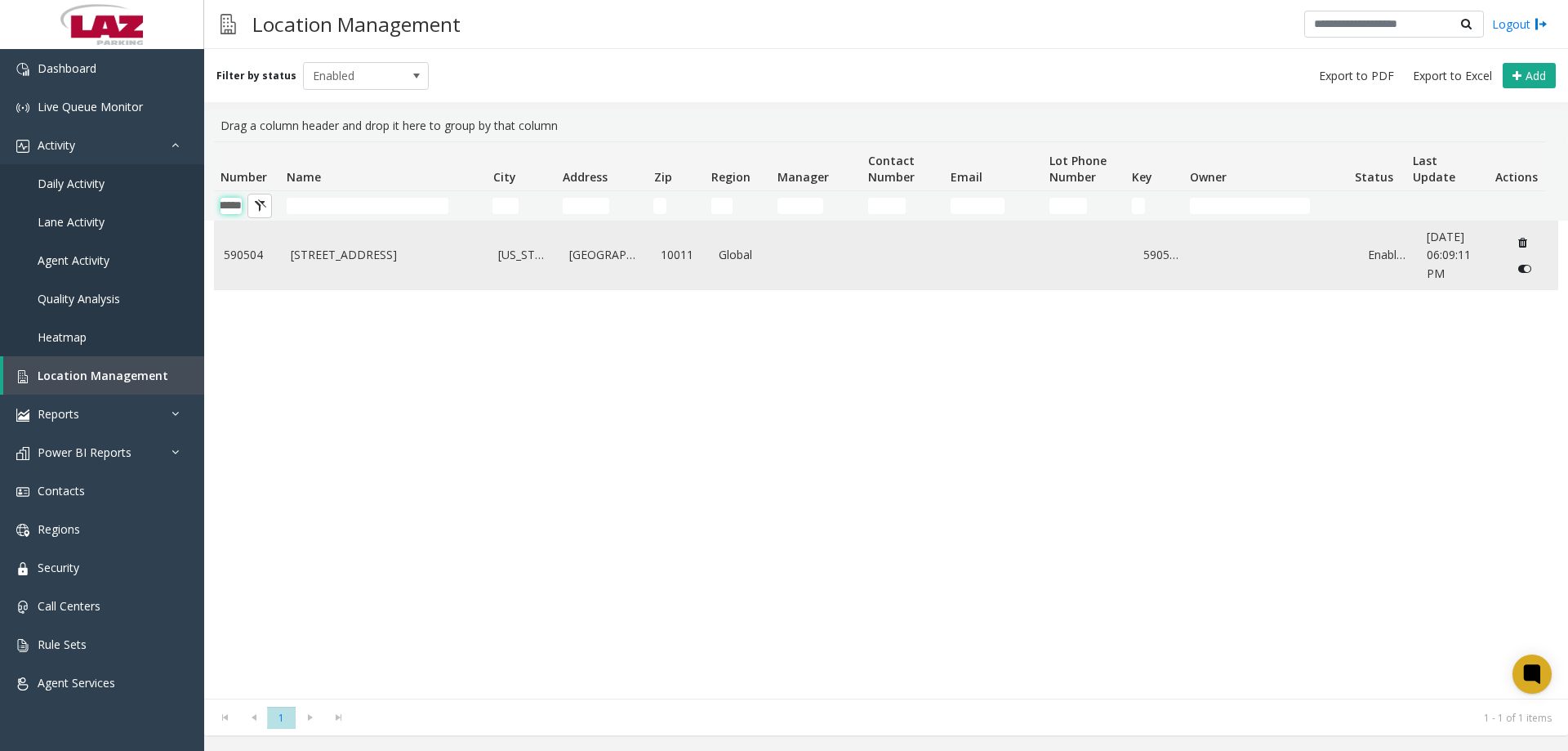
type input "******"
click at [311, 257] on link "2936 W 20th St." at bounding box center [385, 254] width 188 height 18
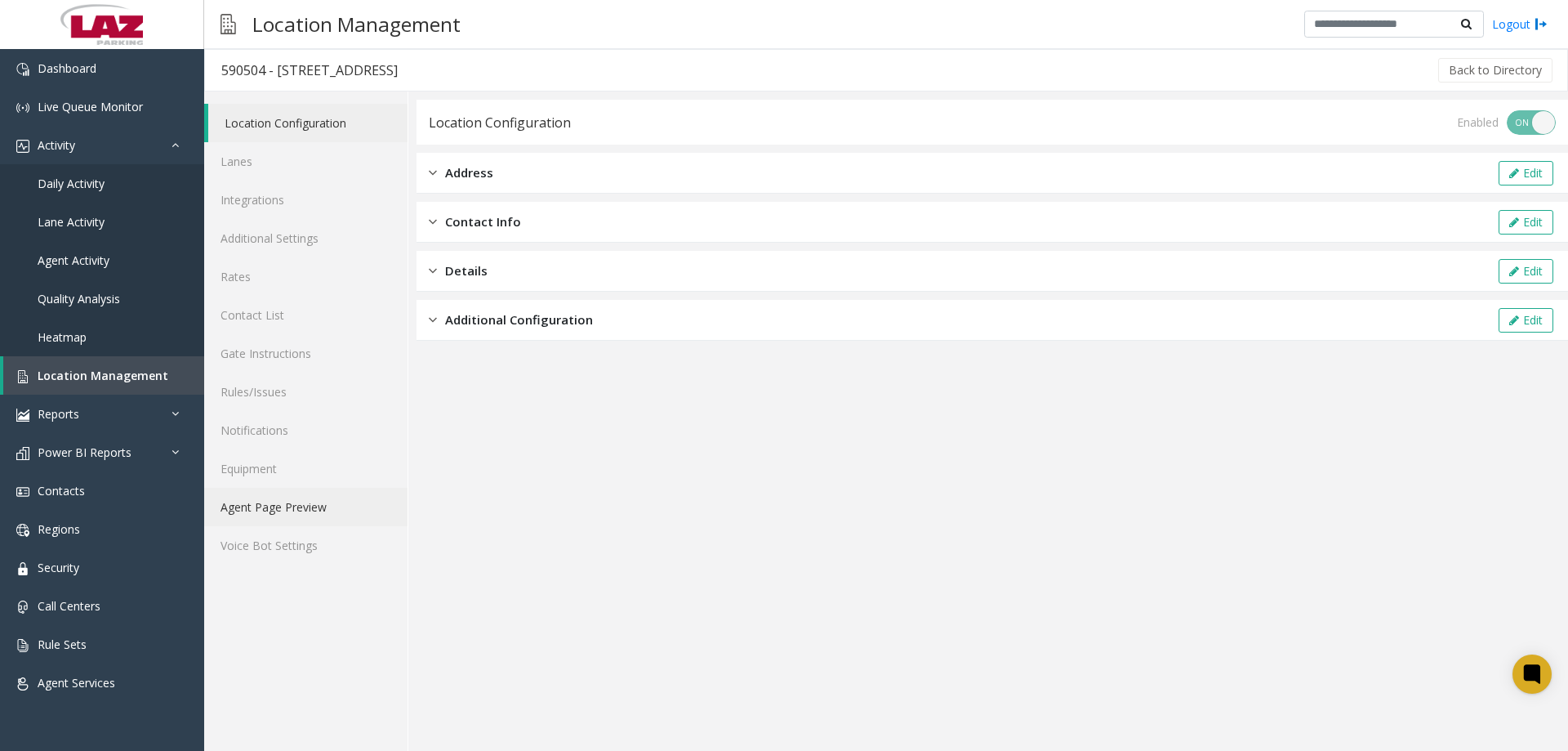
click at [305, 501] on link "Agent Page Preview" at bounding box center [306, 507] width 203 height 39
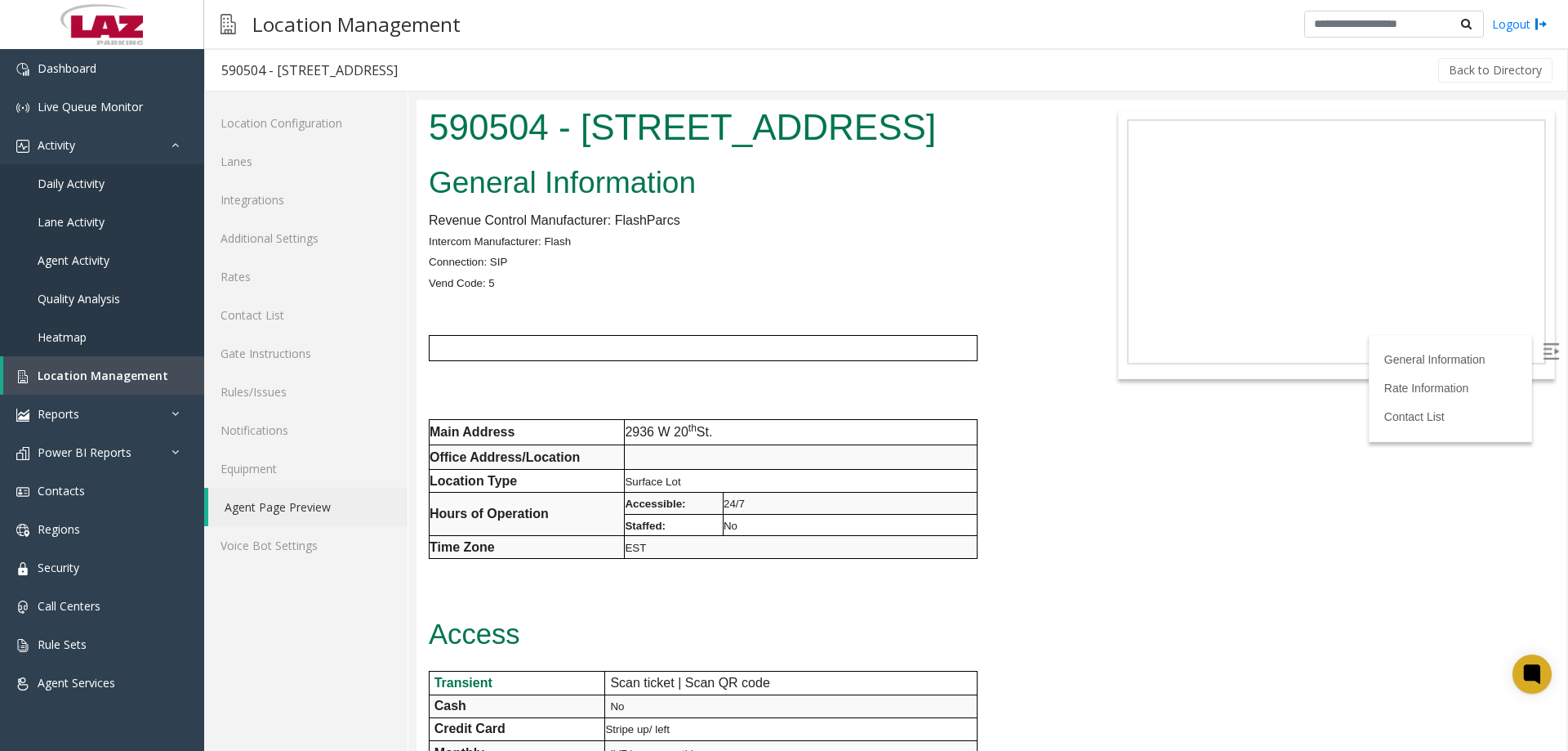
drag, startPoint x: 1563, startPoint y: 315, endPoint x: 1974, endPoint y: 143, distance: 445.5
click at [267, 163] on link "Lanes" at bounding box center [306, 161] width 203 height 39
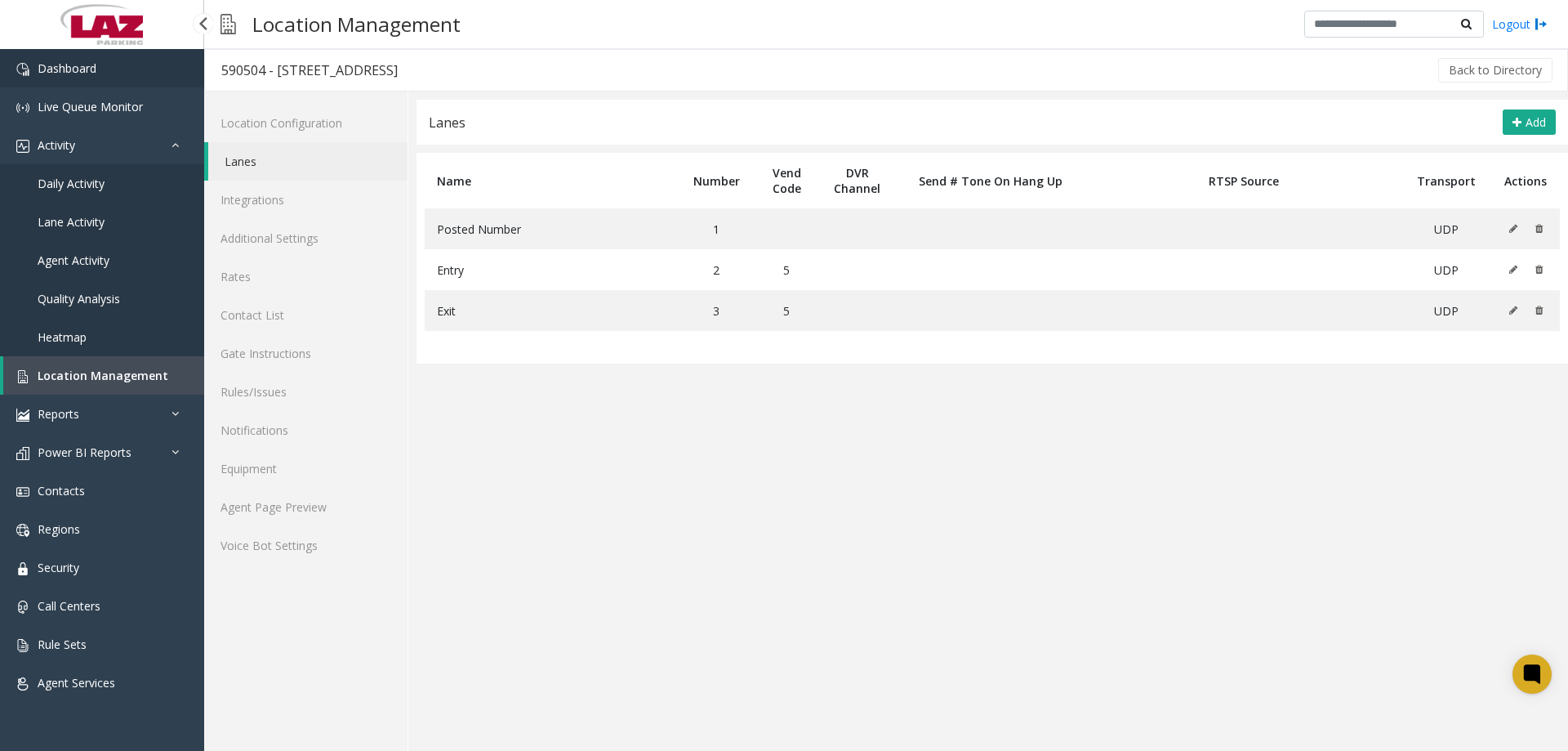
click at [67, 69] on span "Dashboard" at bounding box center [67, 68] width 58 height 15
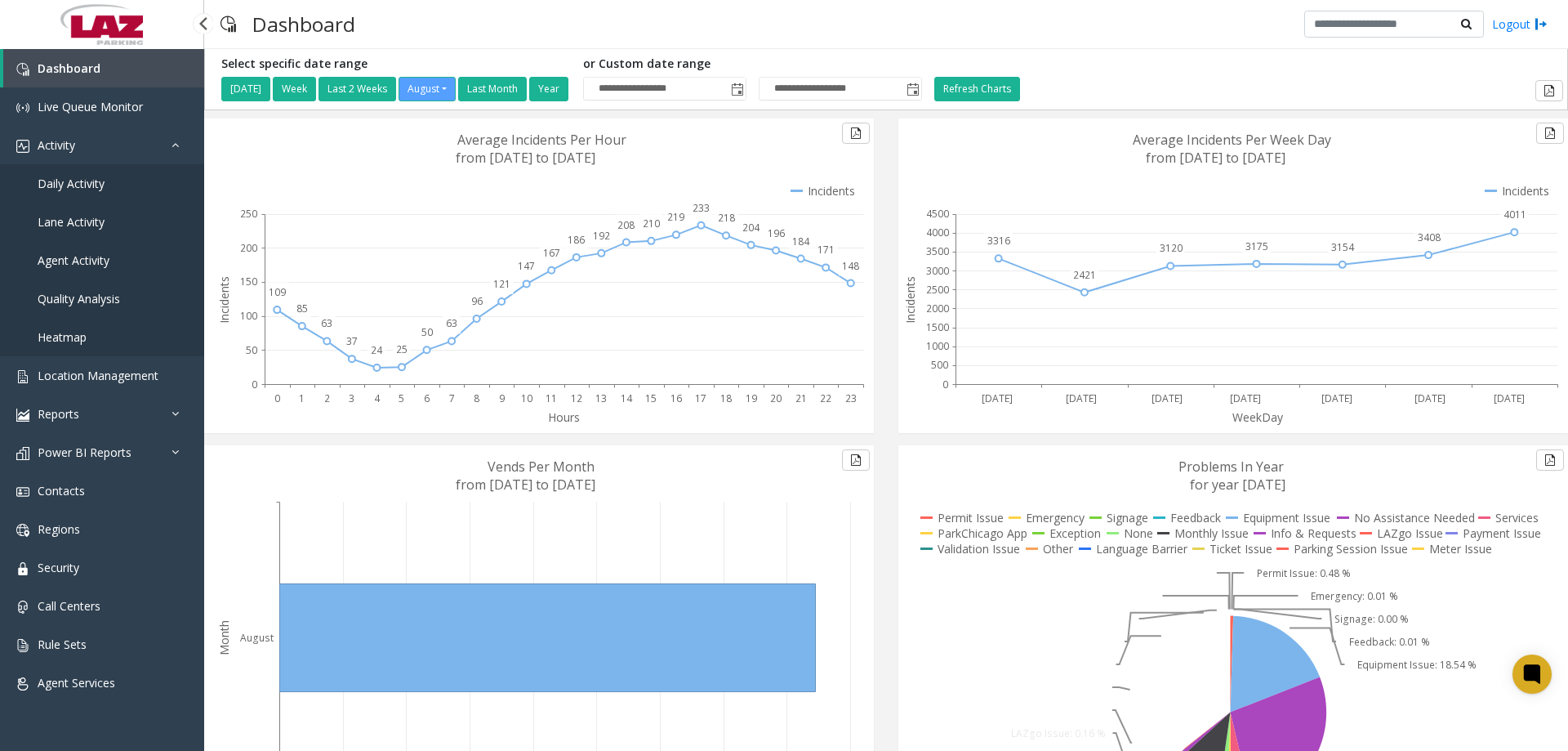
click at [102, 198] on link "Daily Activity" at bounding box center [102, 183] width 204 height 39
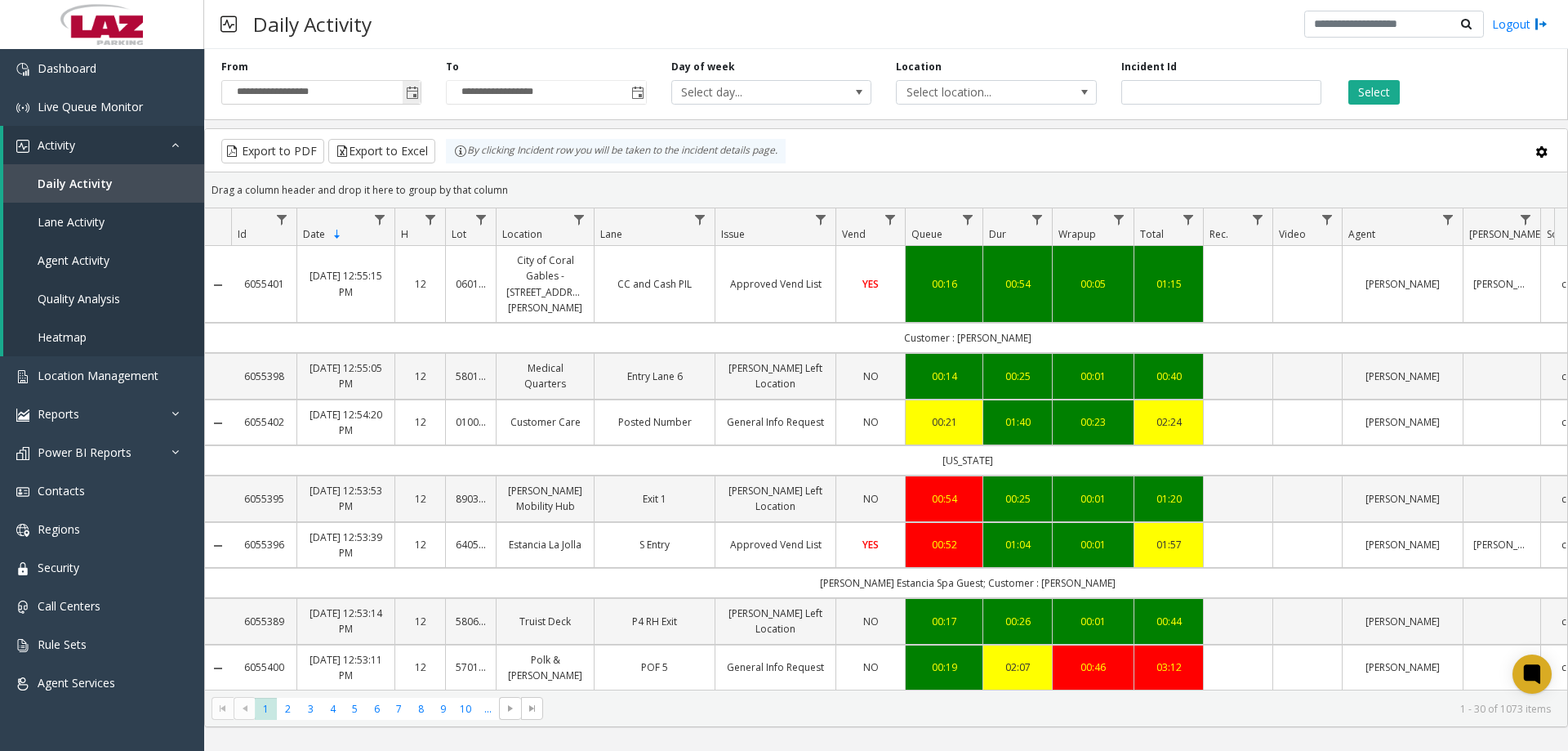
click at [403, 90] on span "Toggle popup" at bounding box center [412, 92] width 18 height 26
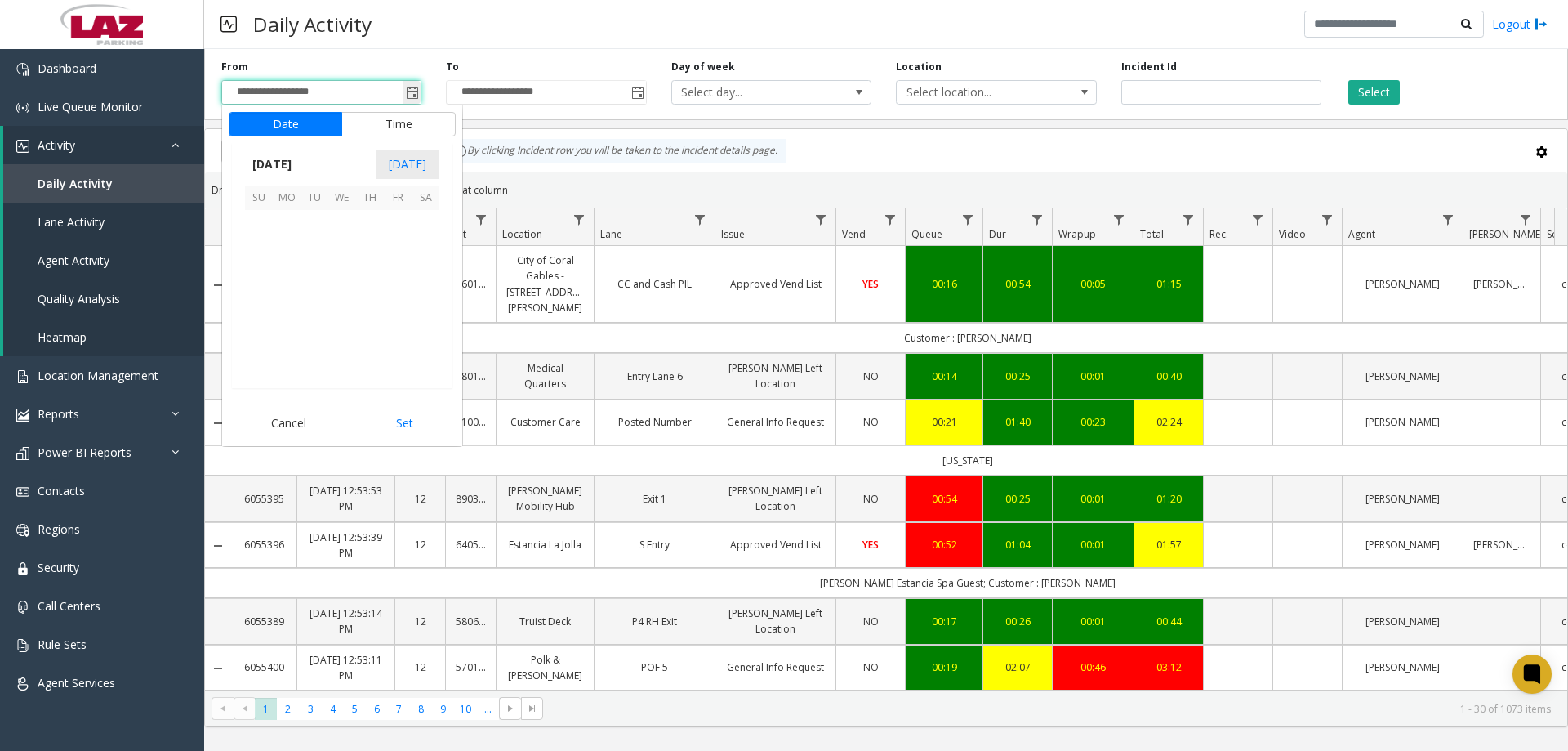
scroll to position [293106, 0]
click at [283, 274] on span "11" at bounding box center [286, 279] width 27 height 27
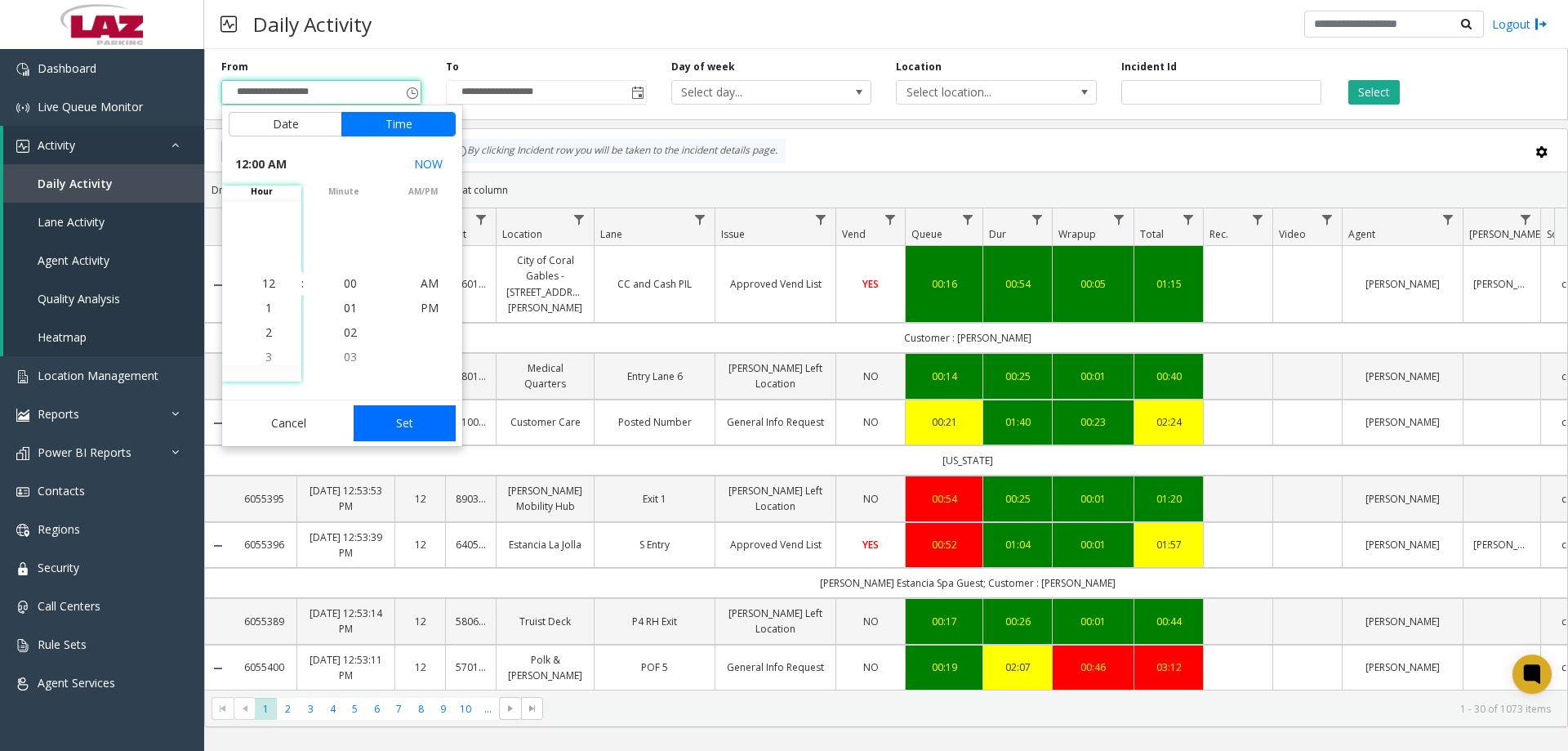
click at [410, 421] on button "Set" at bounding box center [405, 423] width 103 height 36
type input "**********"
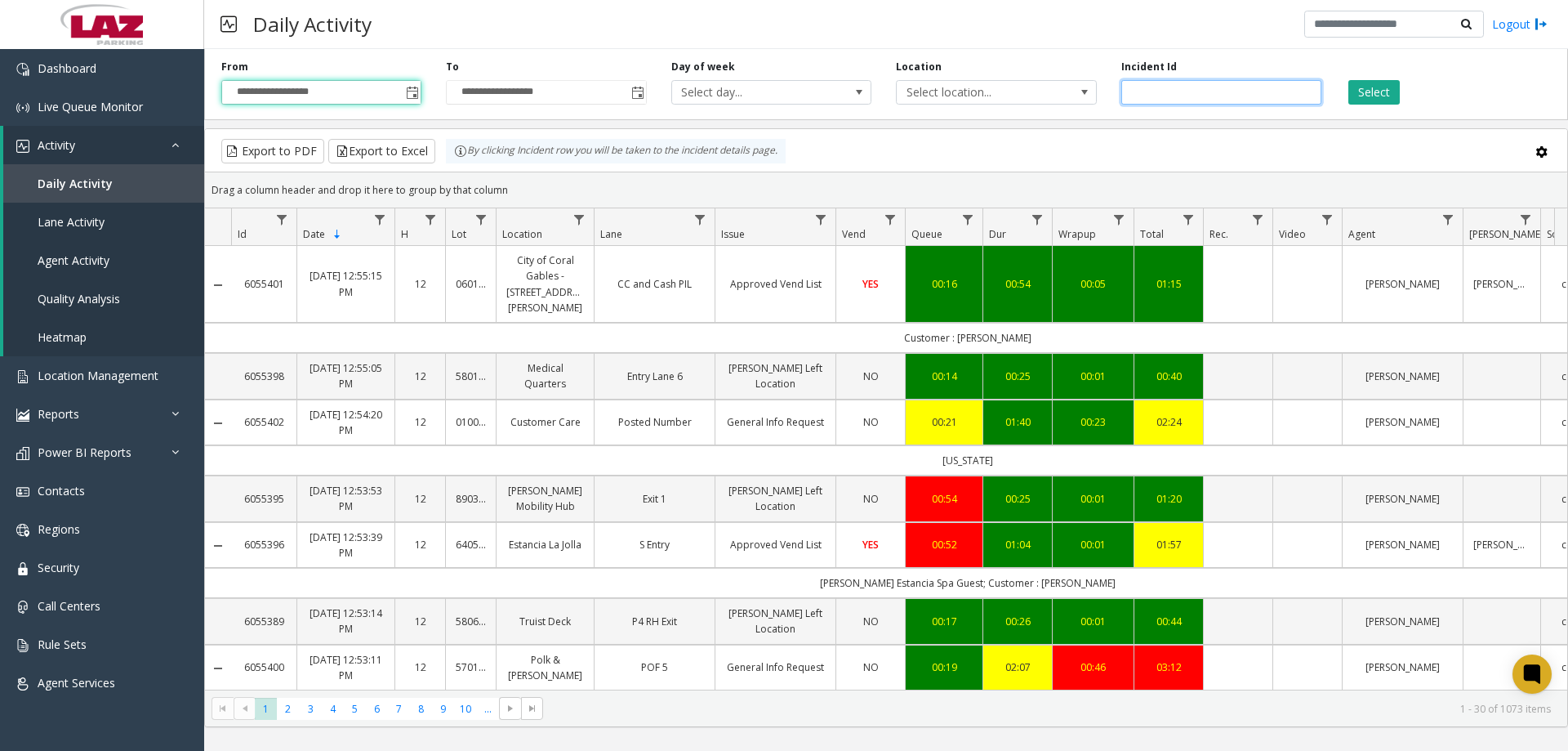
click at [1140, 94] on input "number" at bounding box center [1221, 92] width 200 height 24
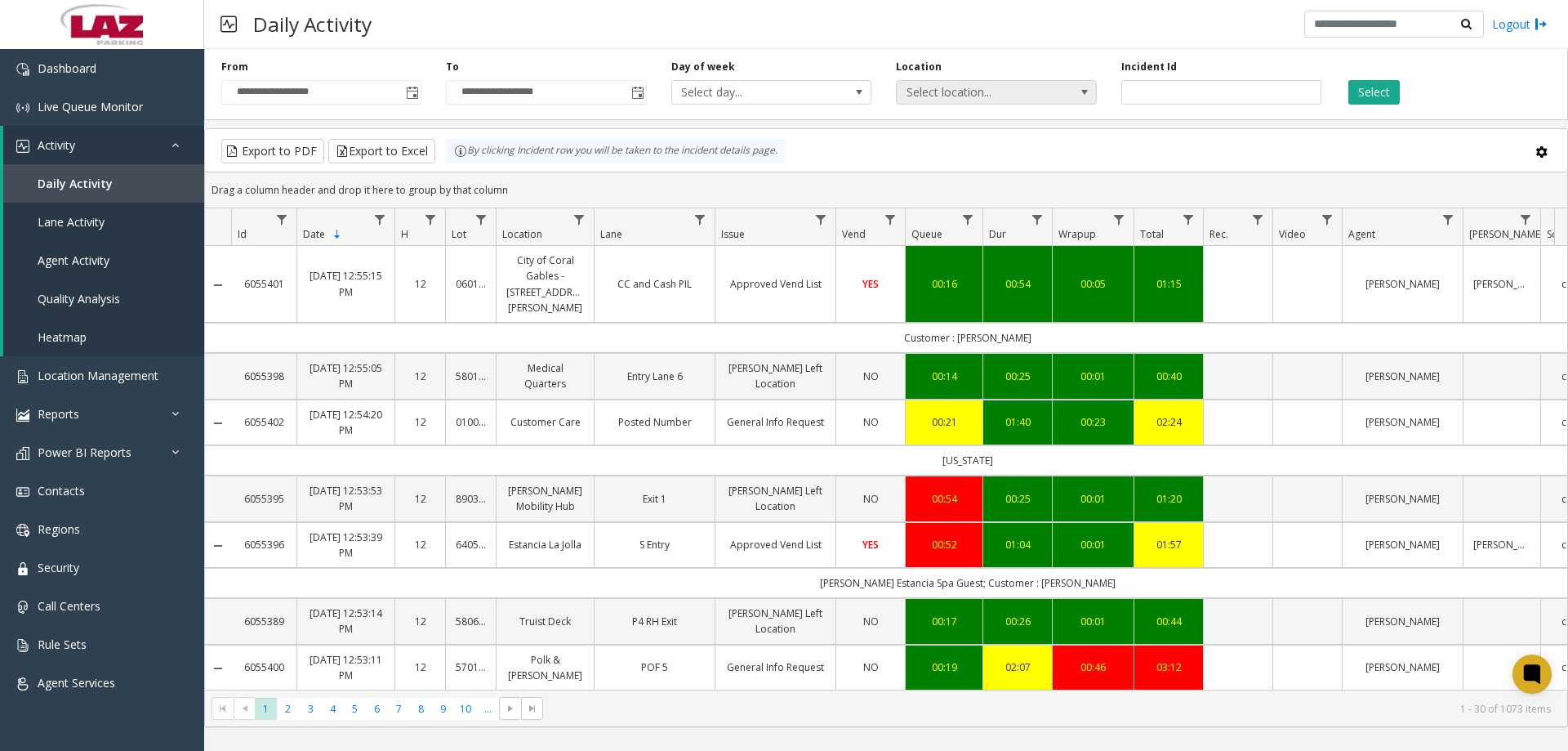
click at [996, 102] on span "Select location..." at bounding box center [976, 92] width 159 height 23
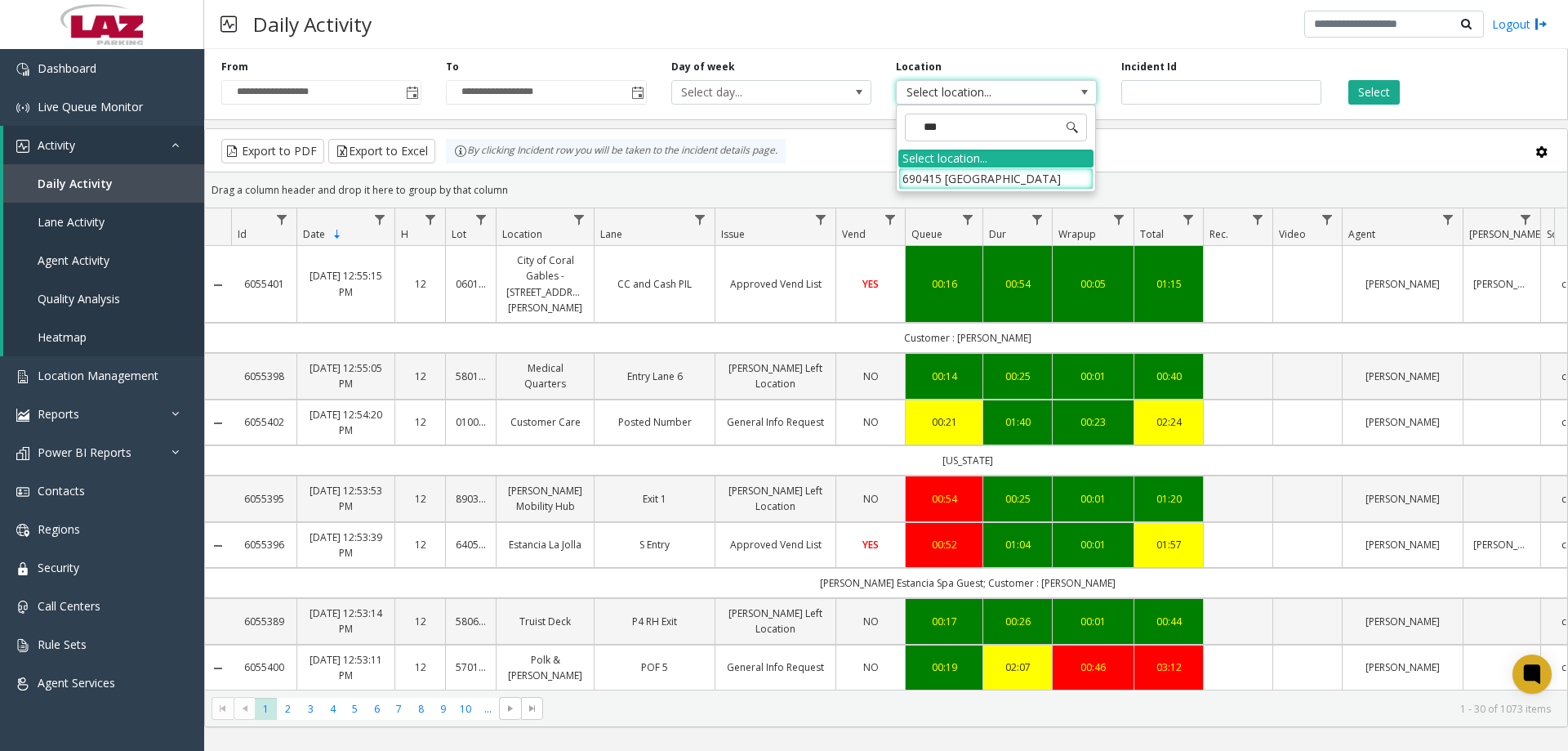
type input "****"
drag, startPoint x: 979, startPoint y: 171, endPoint x: 1138, endPoint y: 116, distance: 168.2
click at [984, 164] on div "**** Select location... 690415 Veterans Memorial Lot" at bounding box center [995, 148] width 200 height 88
click at [1005, 180] on li "690415 Veterans Memorial Lot" at bounding box center [995, 178] width 195 height 22
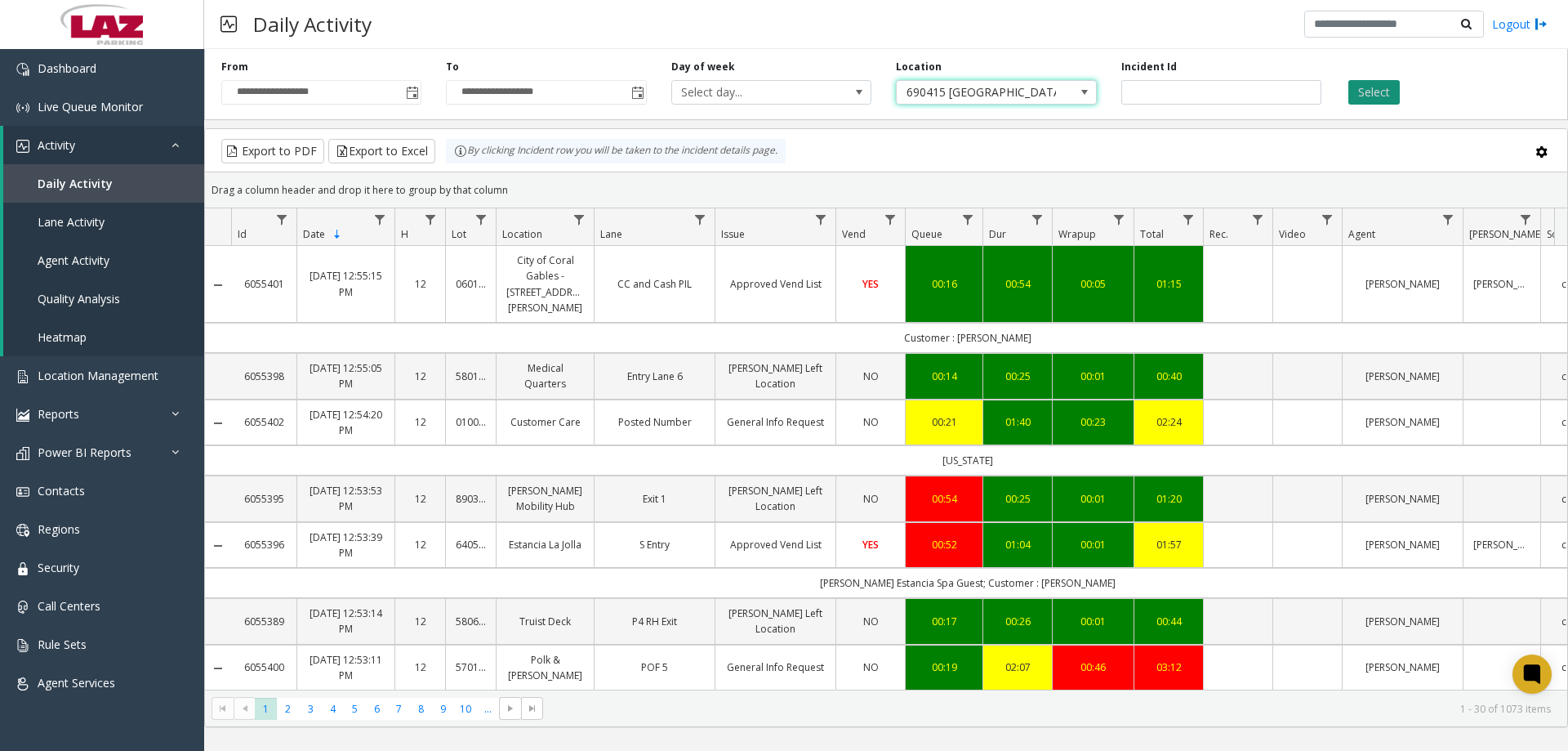
click at [1355, 89] on button "Select" at bounding box center [1374, 92] width 52 height 24
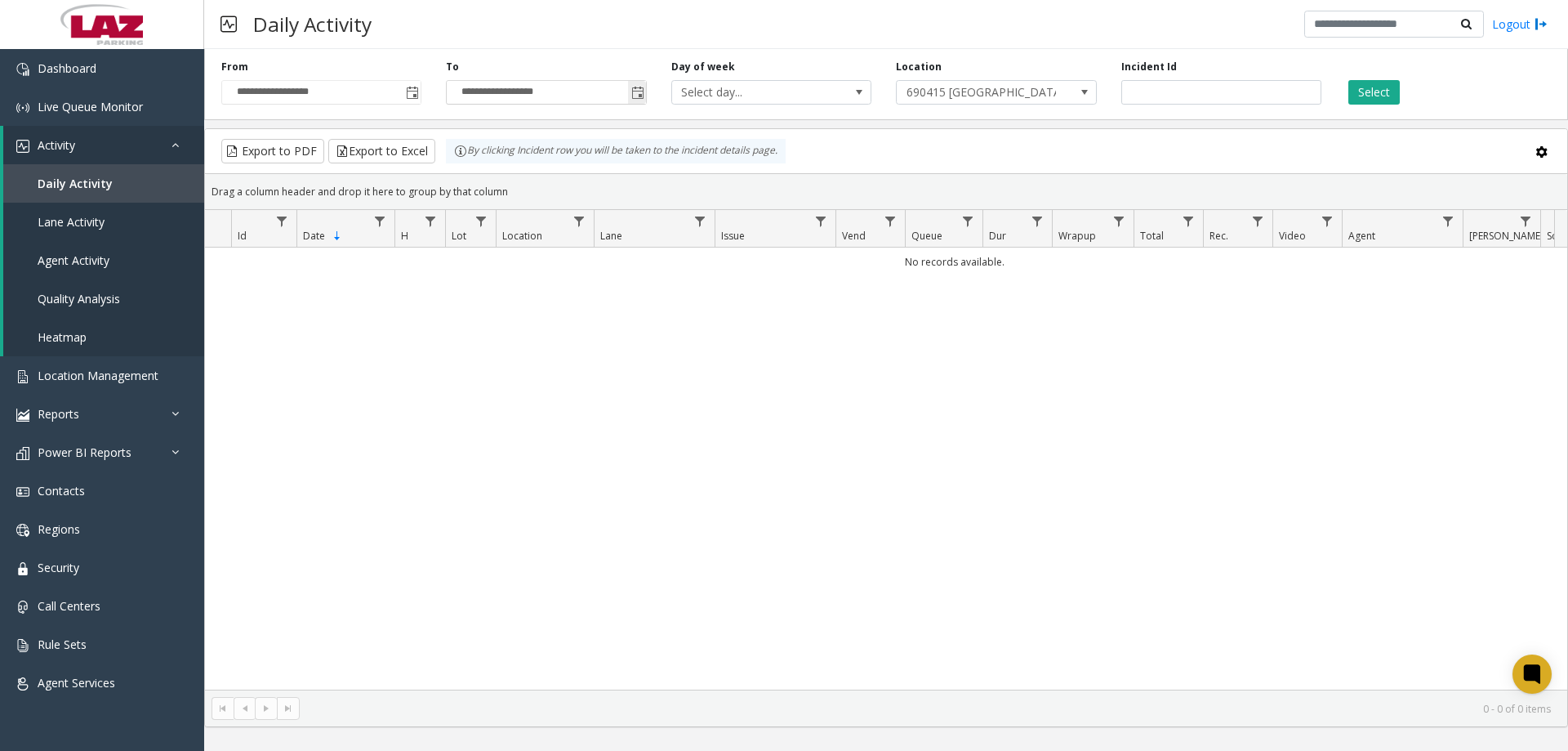
click at [639, 93] on span "Toggle popup" at bounding box center [638, 93] width 13 height 13
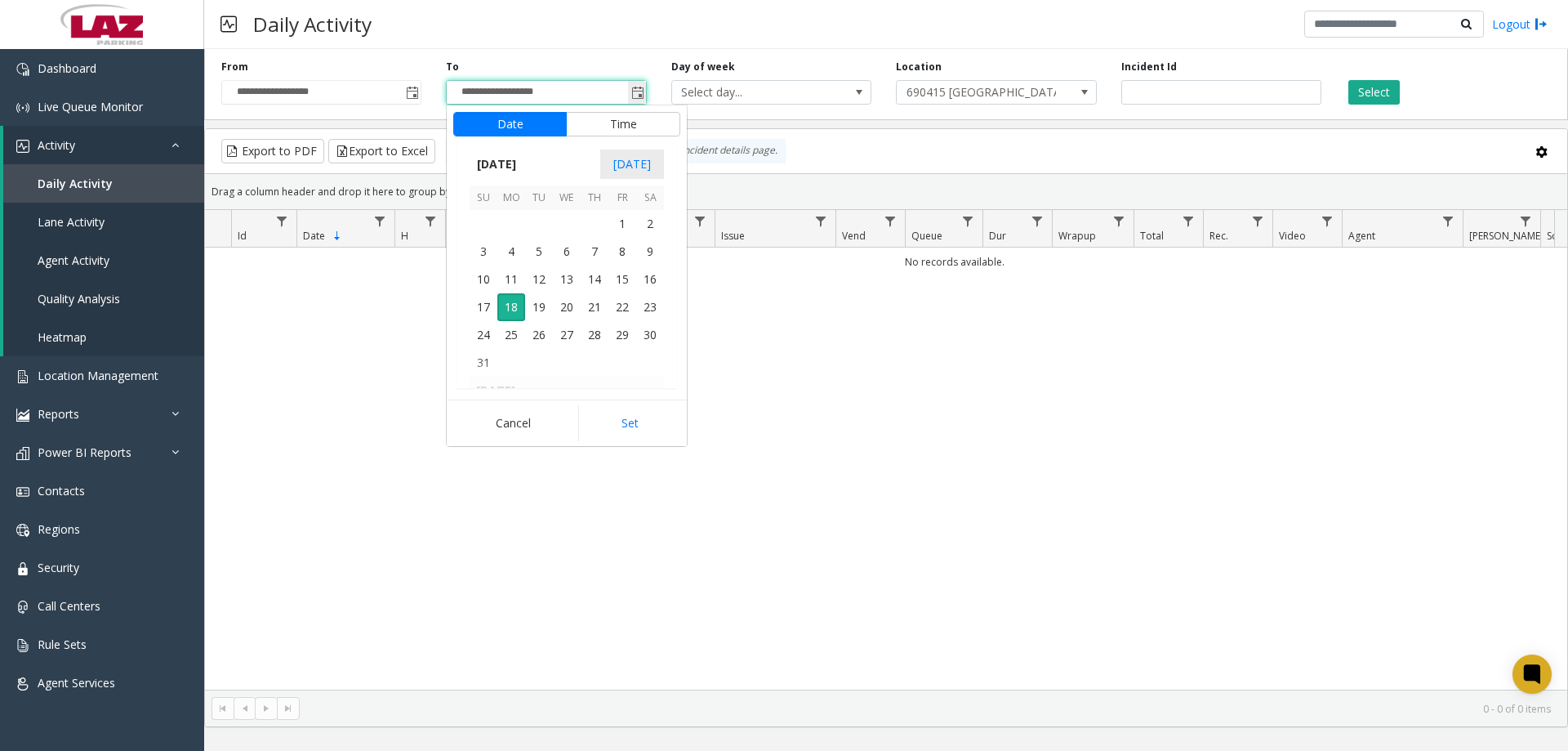
scroll to position [24, 0]
click at [382, 243] on th "Date Sorted Descending" at bounding box center [346, 229] width 98 height 38
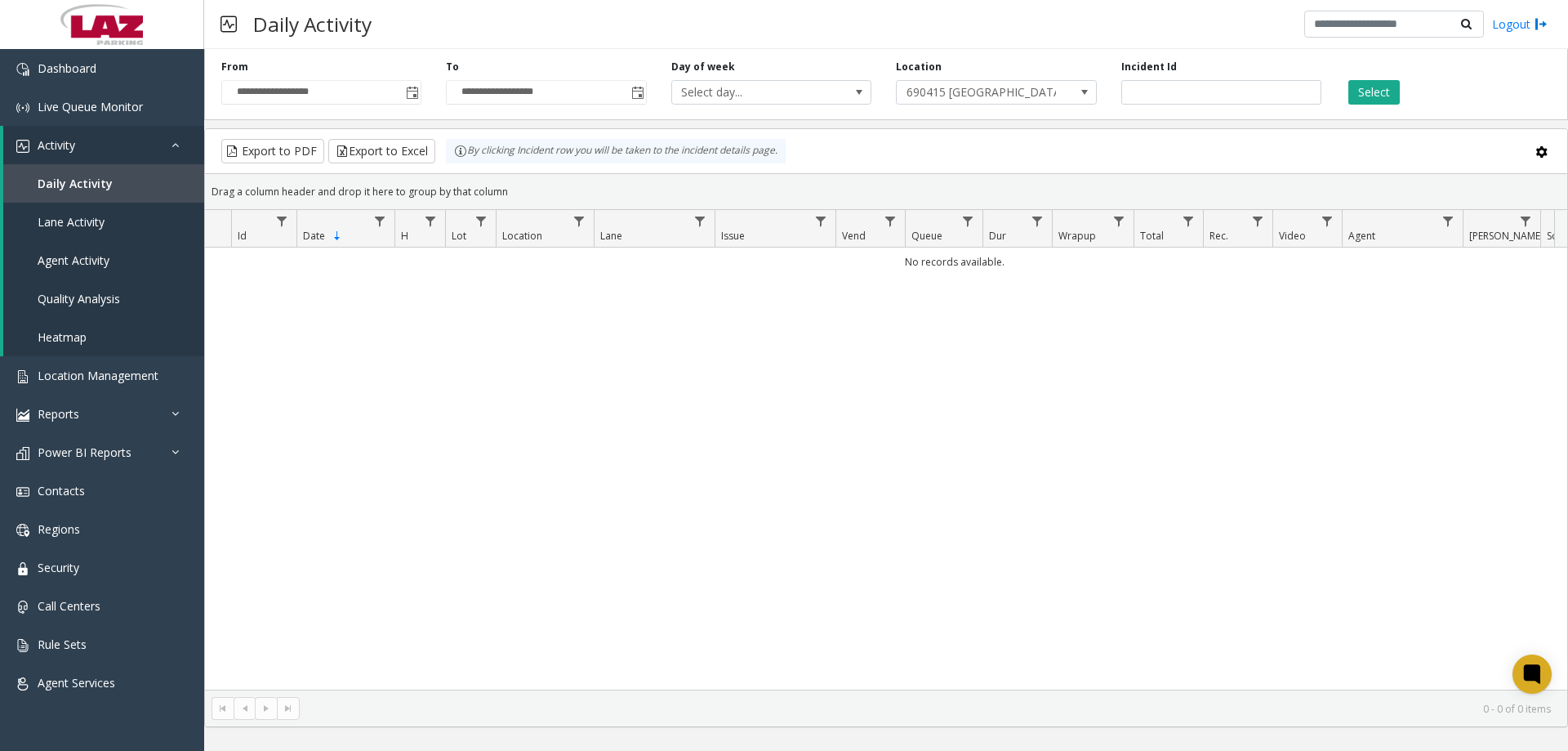
click at [609, 46] on div "Daily Activity Logout" at bounding box center [886, 24] width 1364 height 49
click at [82, 186] on span "Daily Activity" at bounding box center [75, 183] width 75 height 15
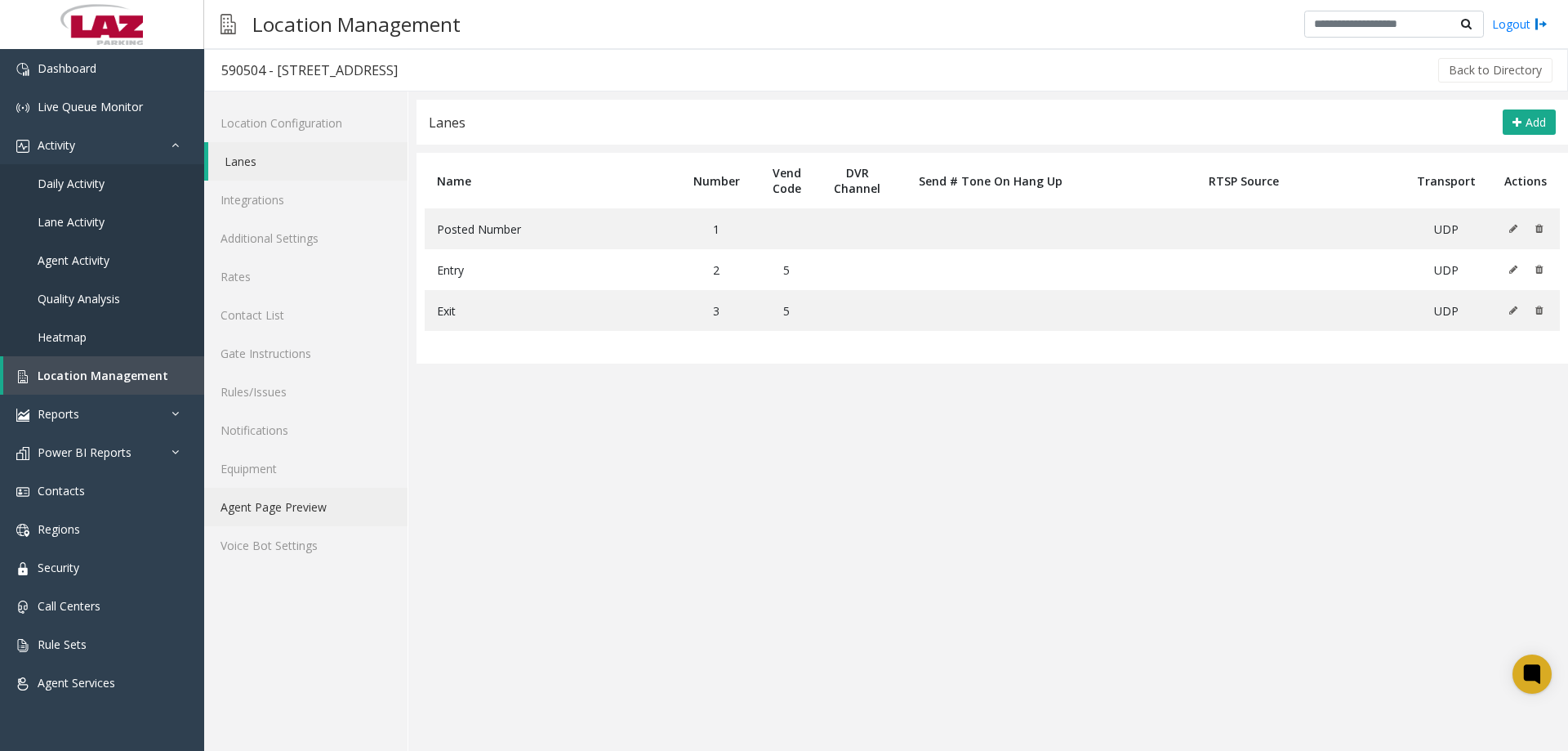
click at [292, 507] on link "Agent Page Preview" at bounding box center [306, 507] width 203 height 39
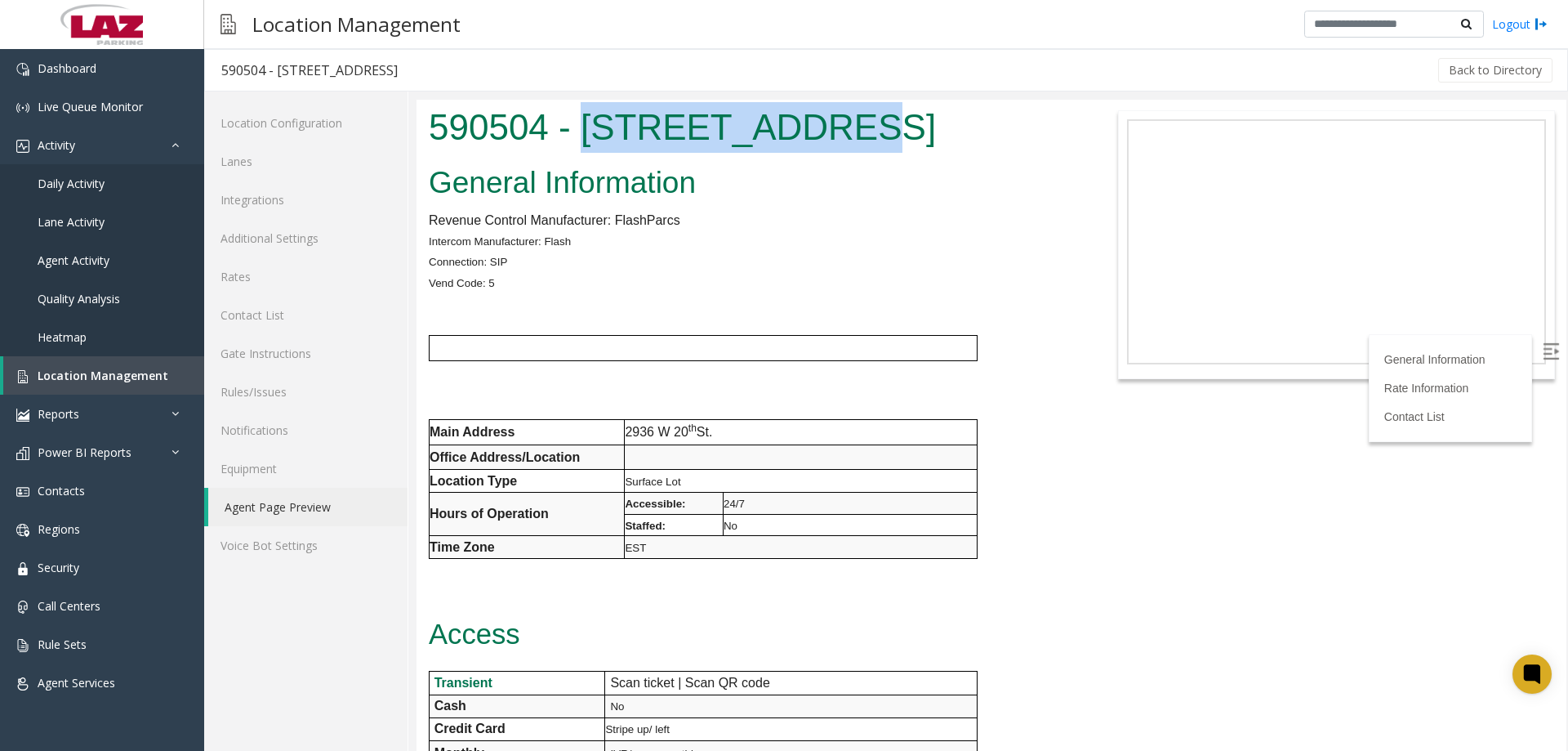
drag, startPoint x: 583, startPoint y: 132, endPoint x: 823, endPoint y: 159, distance: 241.5
click at [828, 136] on h1 "590504 - 2936 W 20th St." at bounding box center [752, 127] width 646 height 51
copy h1 "2936 W 20th St"
